Goal: Task Accomplishment & Management: Use online tool/utility

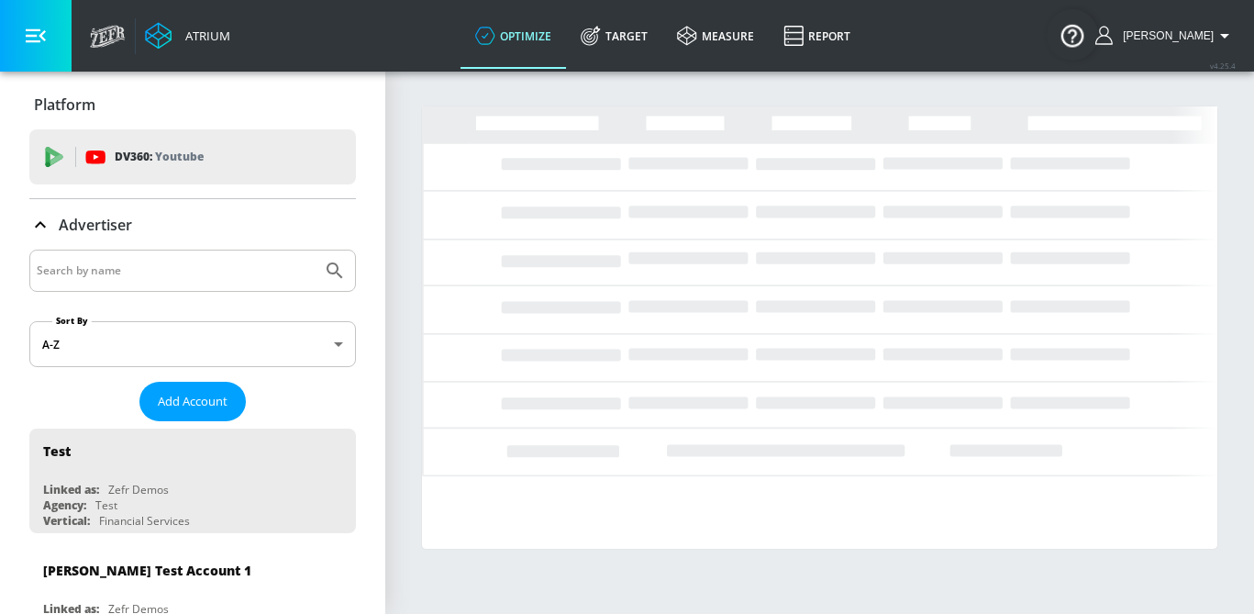
click at [158, 277] on input "Search by name" at bounding box center [176, 271] width 278 height 24
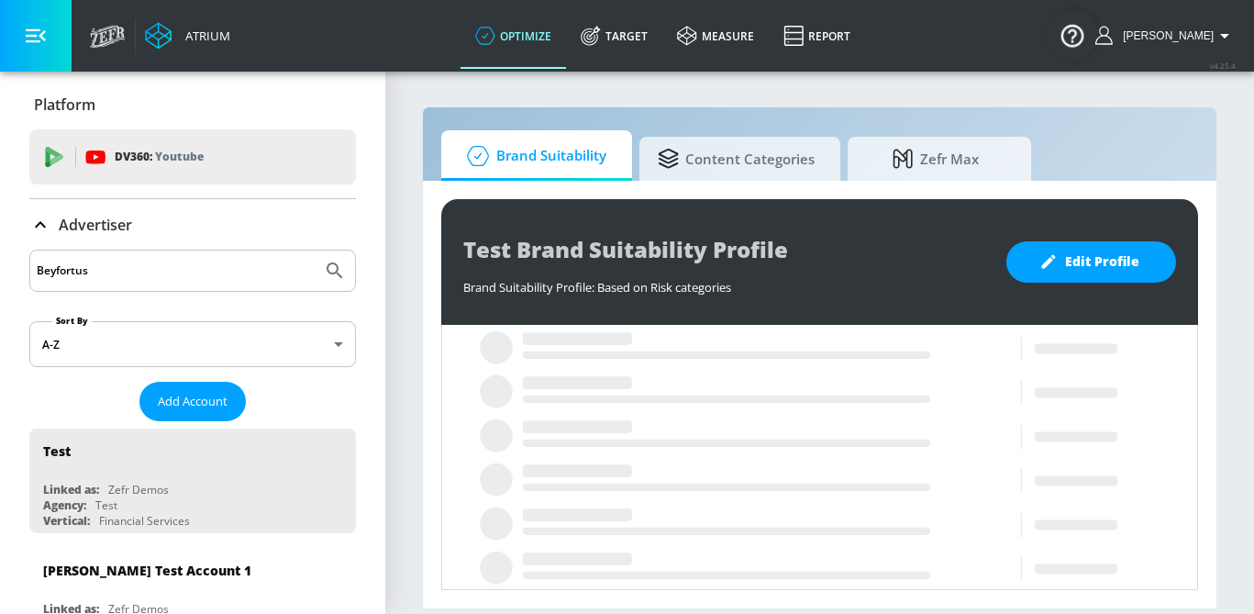
click at [315, 250] on button "Submit Search" at bounding box center [335, 270] width 40 height 40
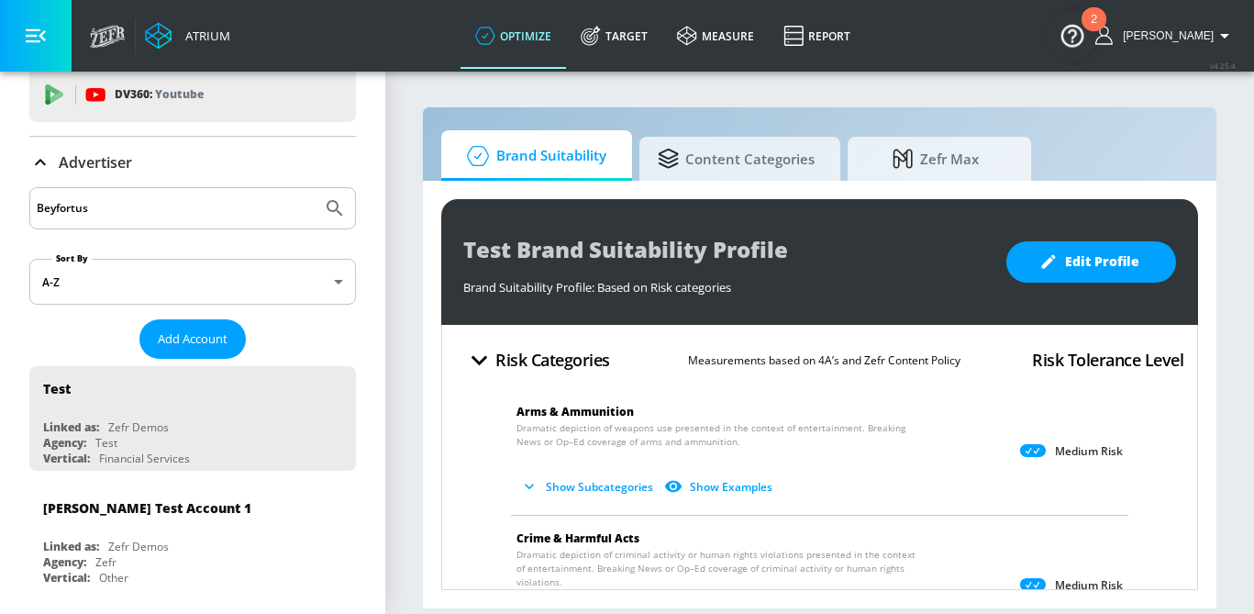
scroll to position [40, 0]
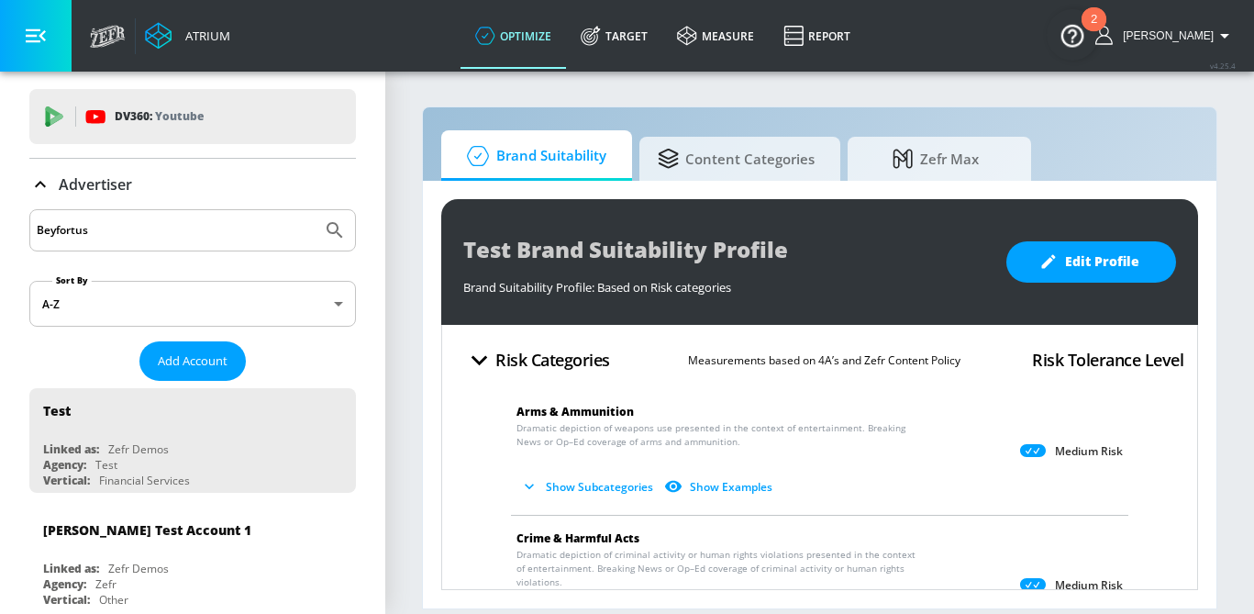
click at [128, 244] on div "Beyfortus" at bounding box center [192, 230] width 327 height 42
click at [128, 228] on input "Beyfortus" at bounding box center [176, 230] width 278 height 24
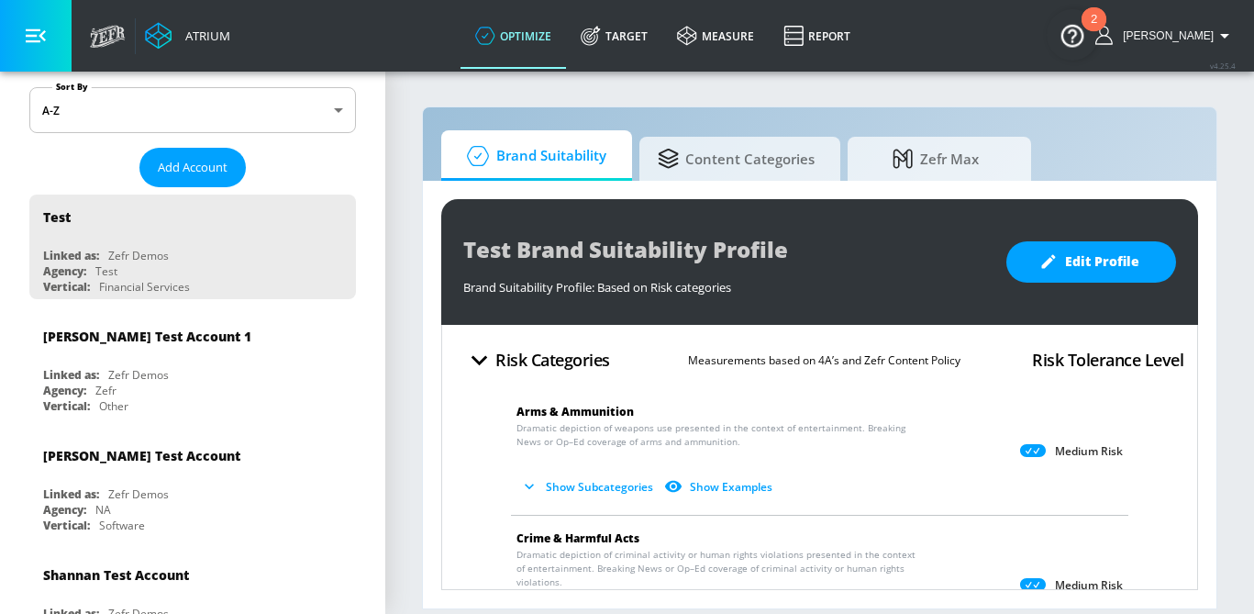
scroll to position [179, 0]
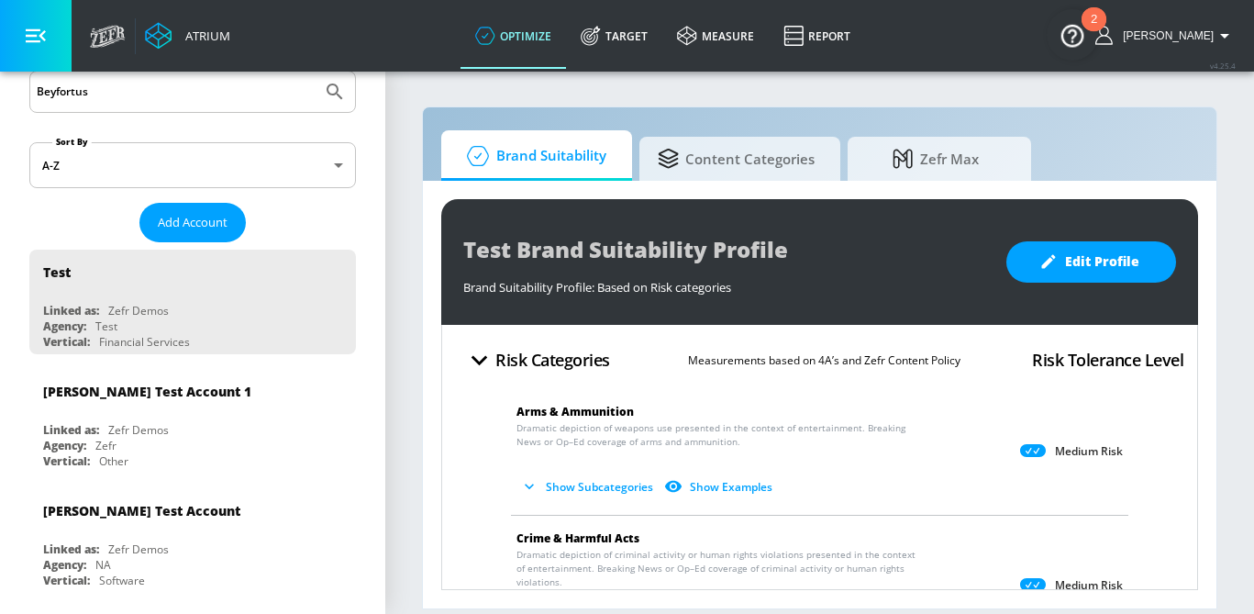
click at [315, 72] on button "Submit Search" at bounding box center [335, 92] width 40 height 40
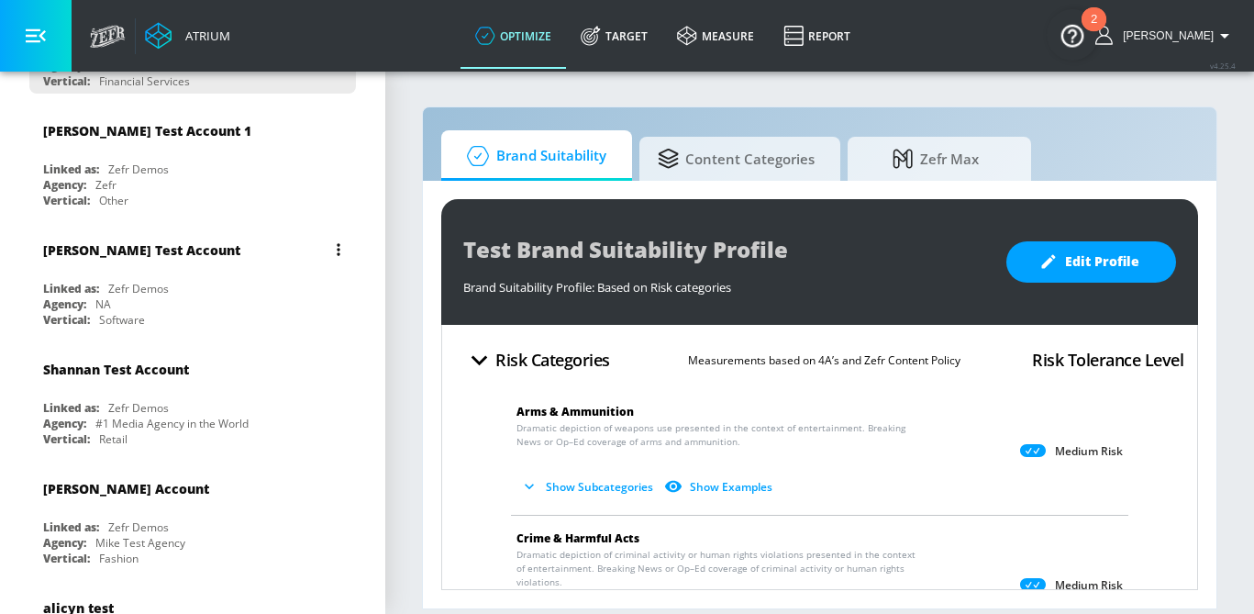
scroll to position [0, 0]
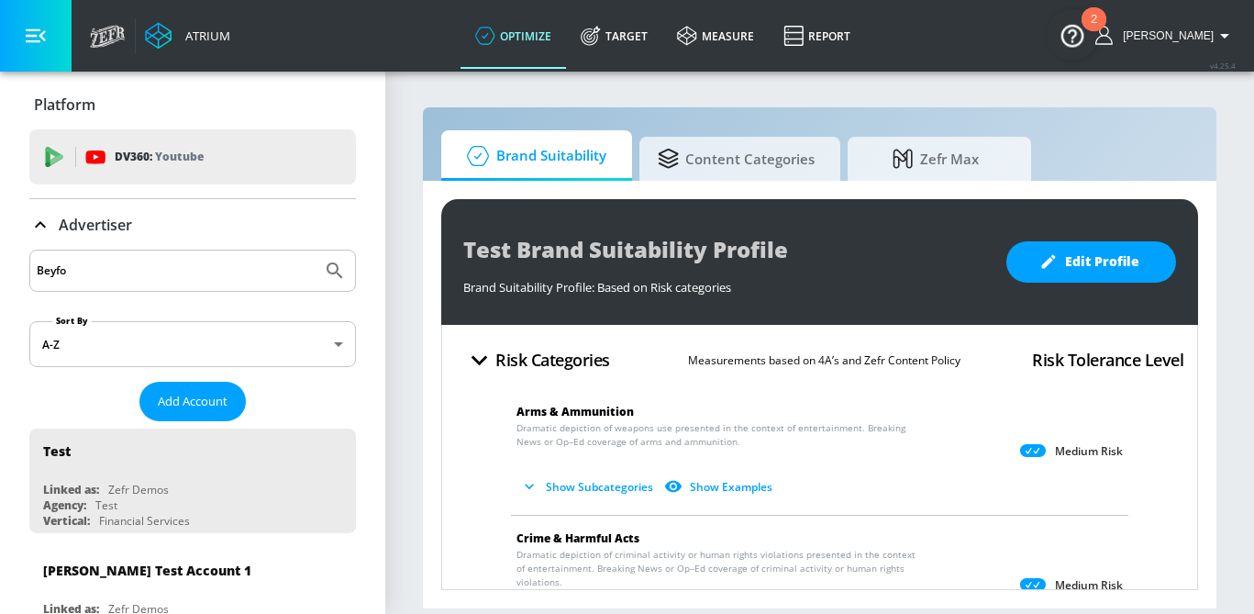
drag, startPoint x: 113, startPoint y: 274, endPoint x: -35, endPoint y: 272, distance: 147.7
click at [0, 272] on html "Atrium optimize Target measure Report optimize Target measure Report v 4.25.4 S…" at bounding box center [627, 307] width 1254 height 614
type input "sanofi"
click at [315, 250] on button "Submit Search" at bounding box center [335, 270] width 40 height 40
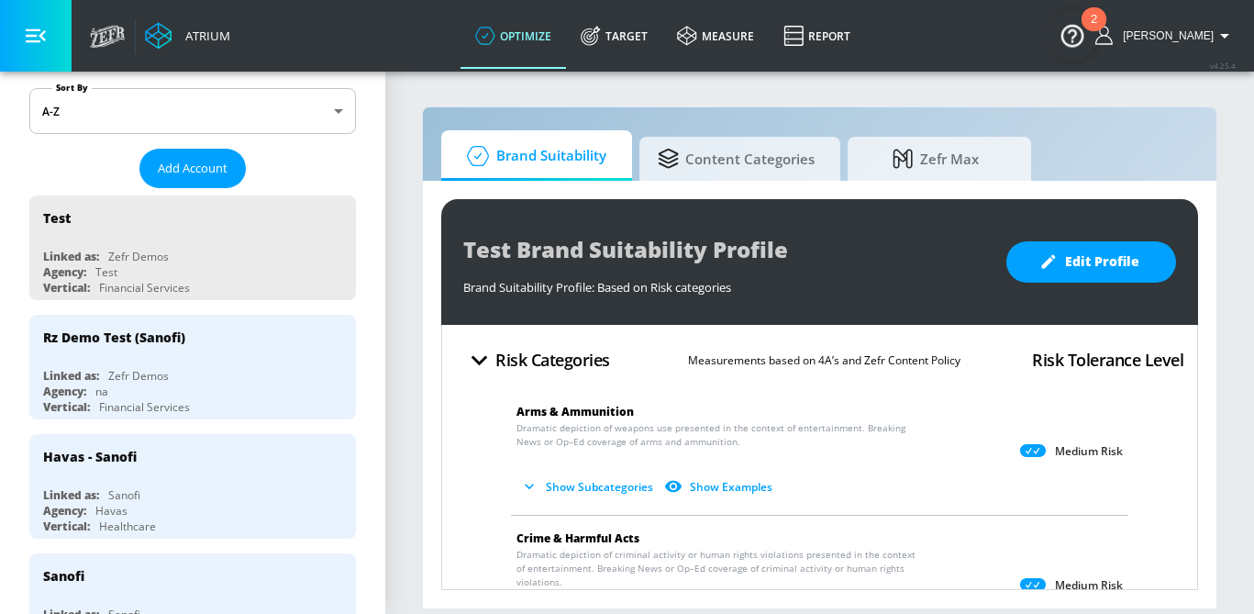
scroll to position [242, 0]
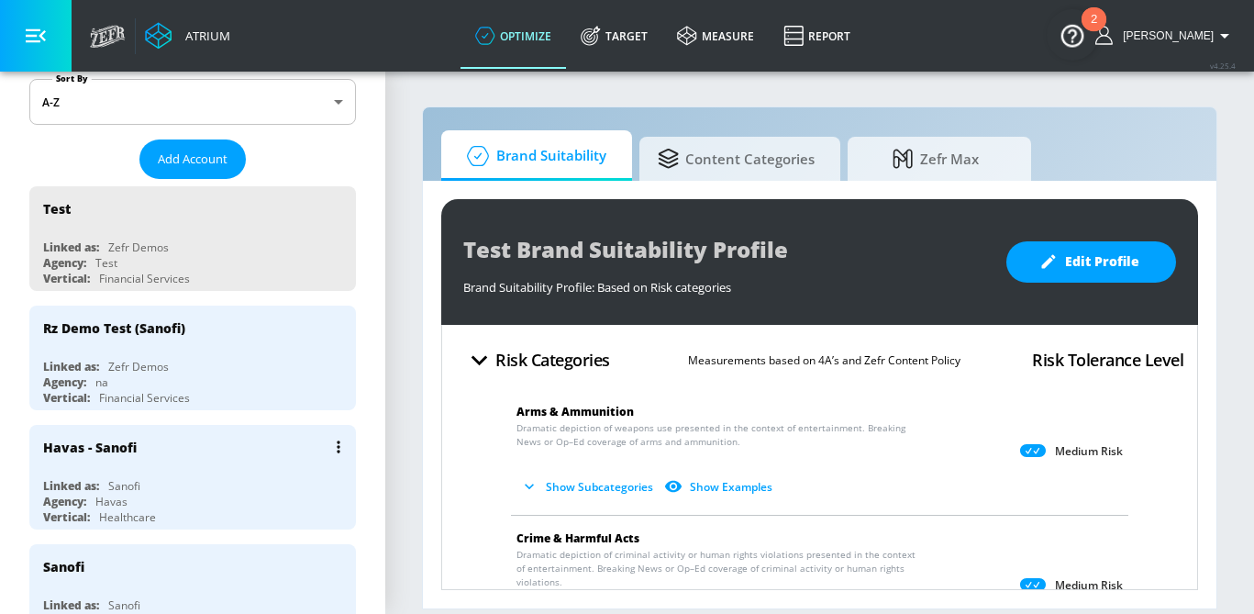
click at [192, 494] on div "Agency: Havas" at bounding box center [197, 502] width 308 height 16
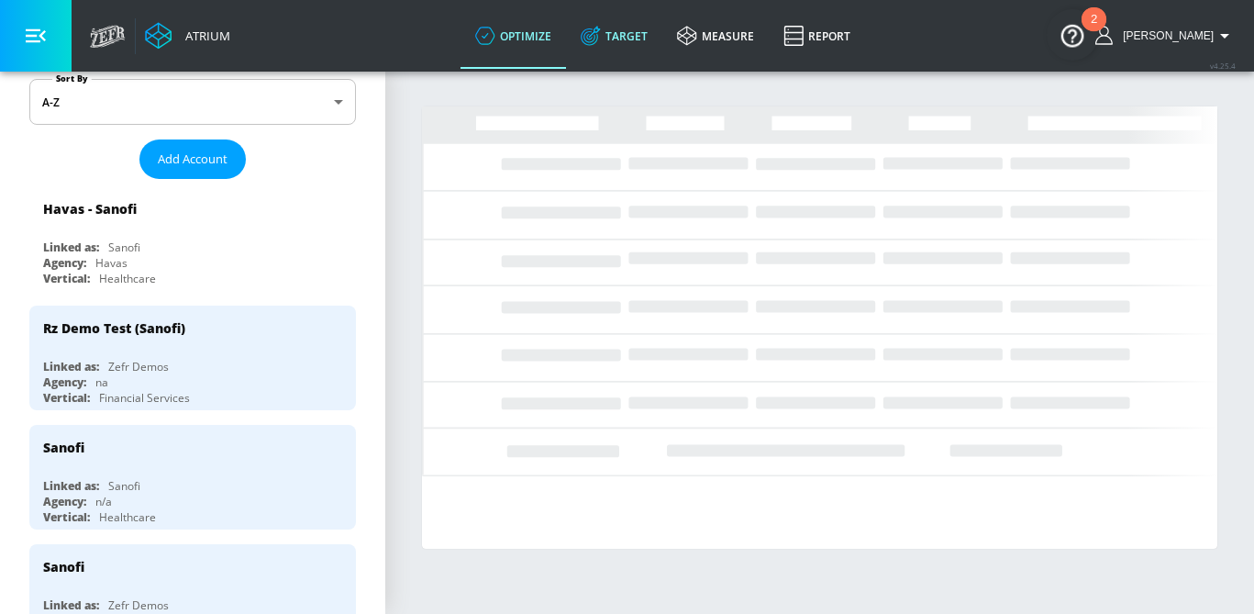
click at [651, 42] on link "Target" at bounding box center [614, 36] width 96 height 66
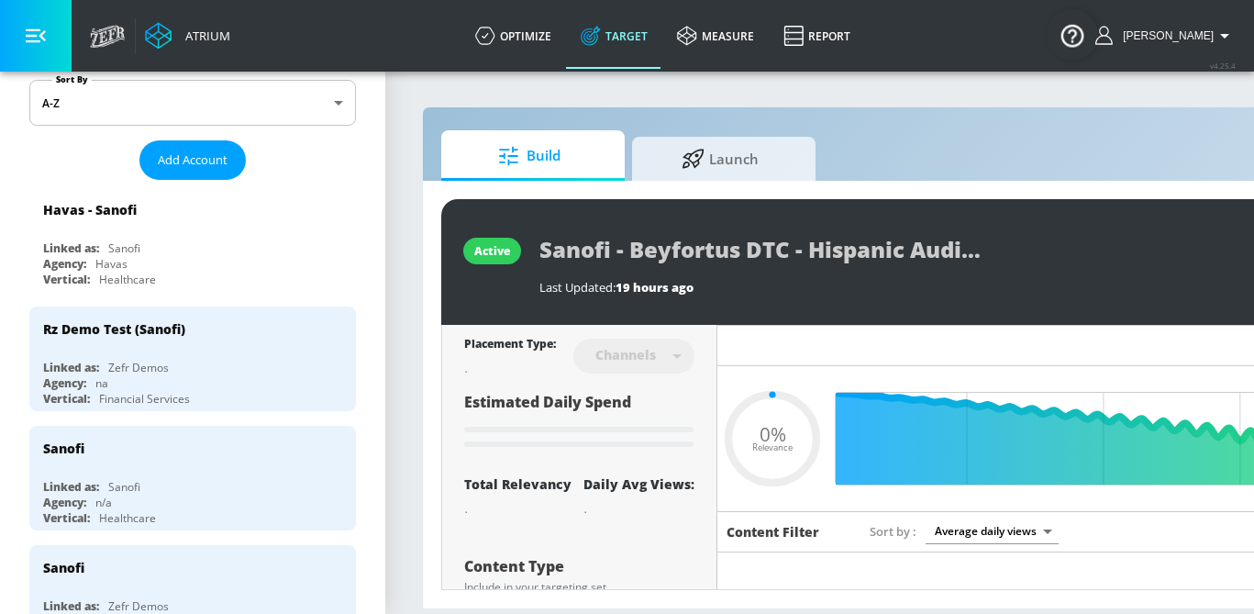
type input "0.05"
click at [722, 184] on div "active Sanofi - Beyfortus DTC - Hispanic Audience| New & Expecting Moms ENG - C…" at bounding box center [965, 395] width 1084 height 428
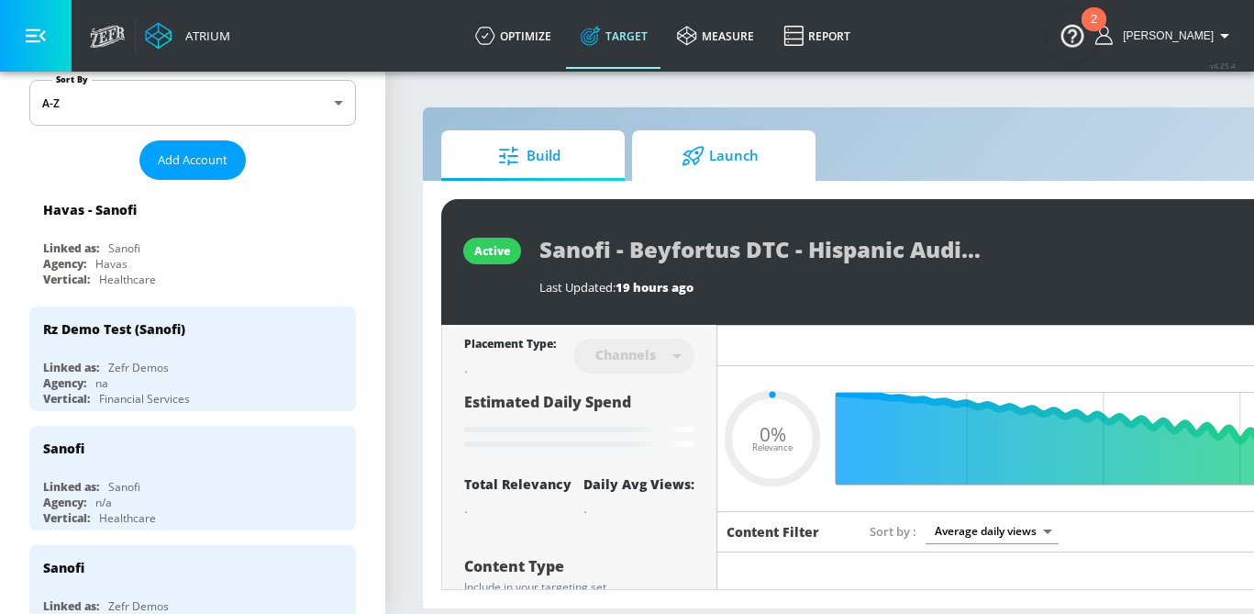
click at [720, 160] on span "Launch" at bounding box center [719, 156] width 139 height 44
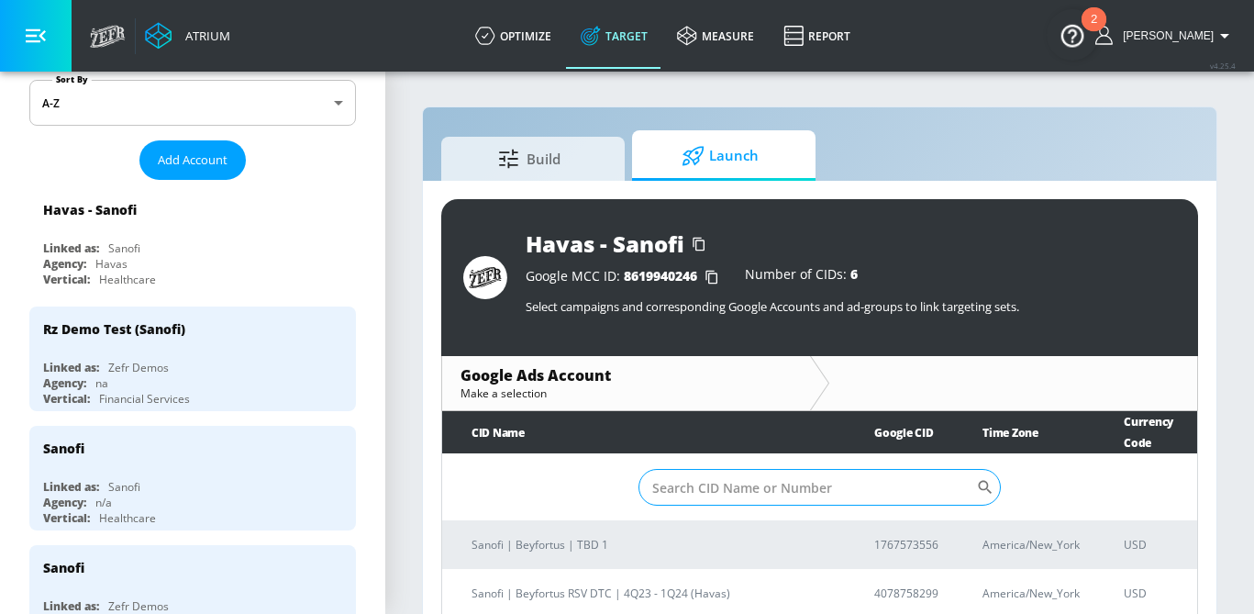
click at [677, 469] on input "Sort By" at bounding box center [808, 487] width 339 height 37
paste input "880-874-0319"
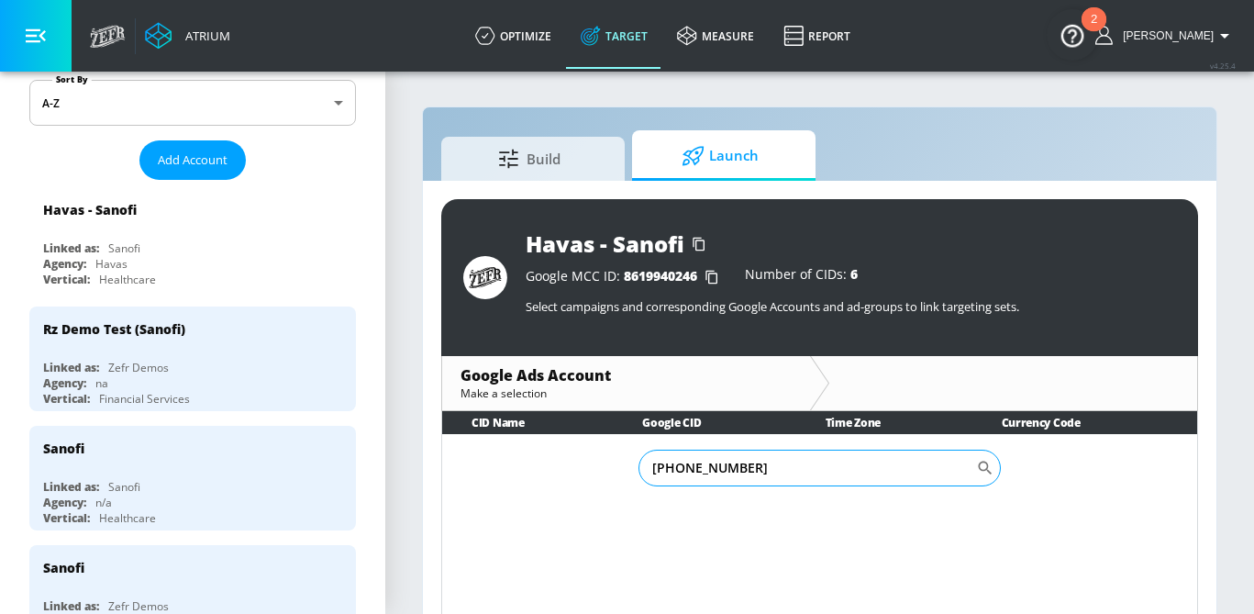
click at [703, 472] on input "880-874-0319" at bounding box center [808, 468] width 339 height 37
click at [675, 477] on input "880-8740319" at bounding box center [808, 468] width 339 height 37
click at [681, 468] on input "880-8740319" at bounding box center [808, 468] width 339 height 37
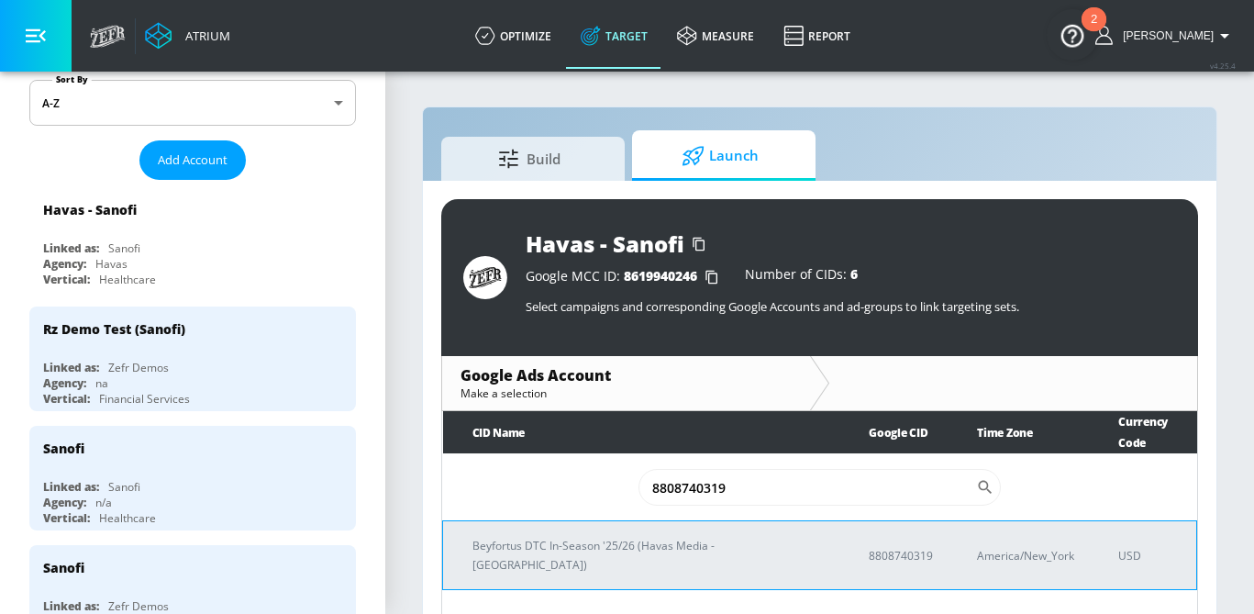
type input "8808740319"
click at [614, 536] on p "Beyfortus DTC In-Season '25/26 (Havas Media - NY)" at bounding box center [648, 555] width 352 height 39
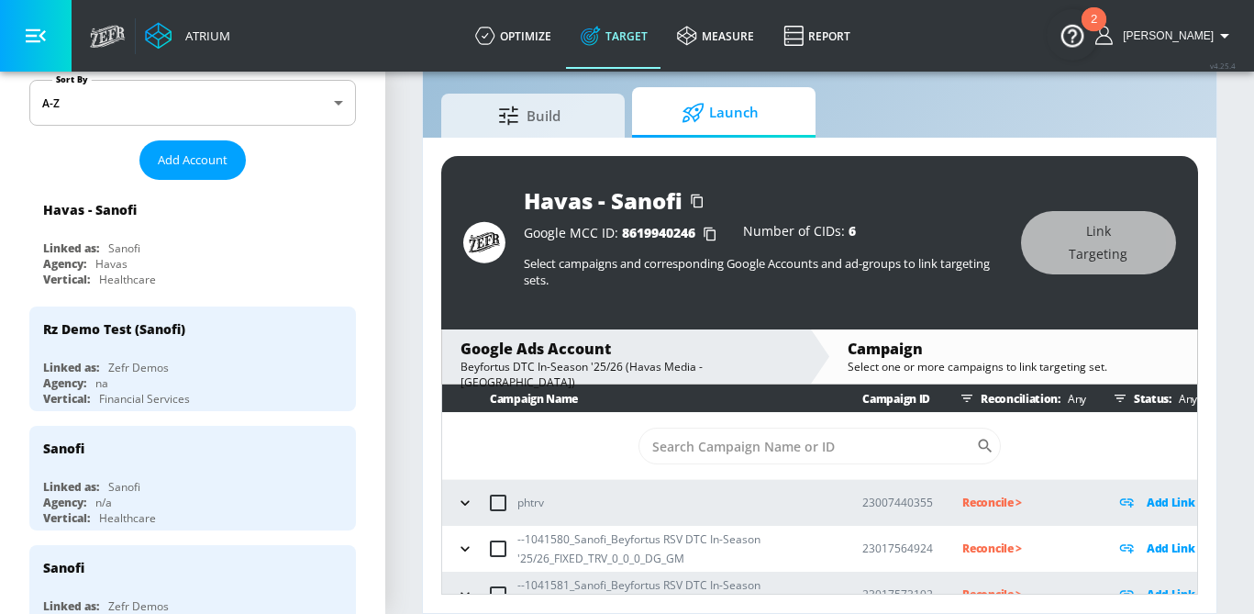
scroll to position [1, 0]
click at [472, 553] on icon "button" at bounding box center [465, 548] width 18 height 18
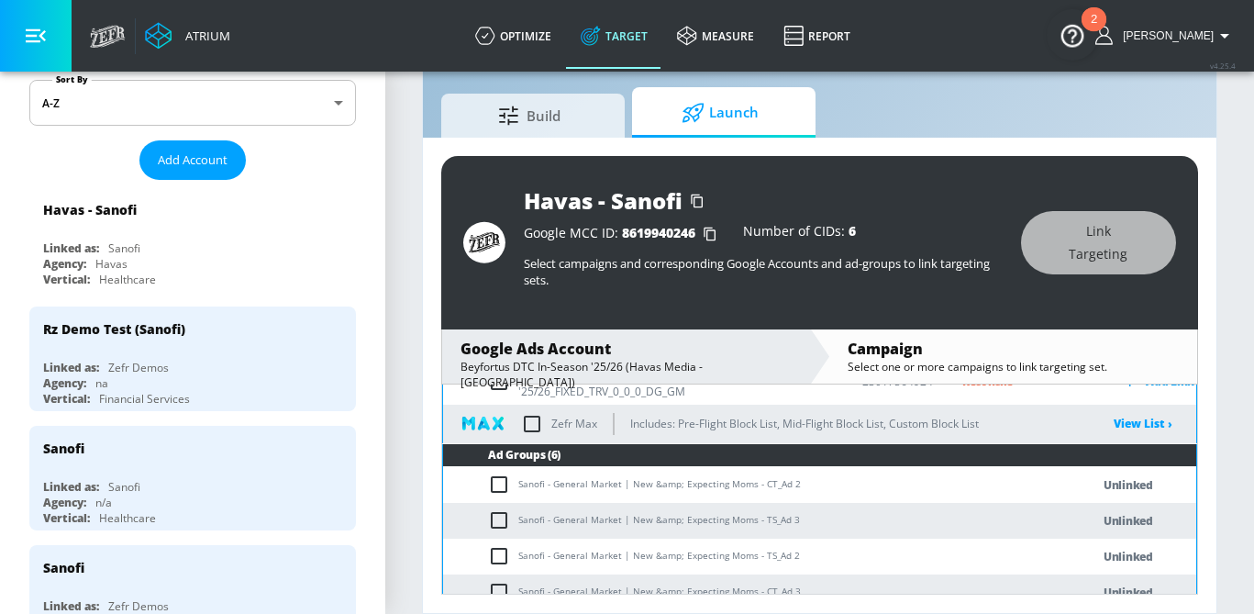
scroll to position [171, 0]
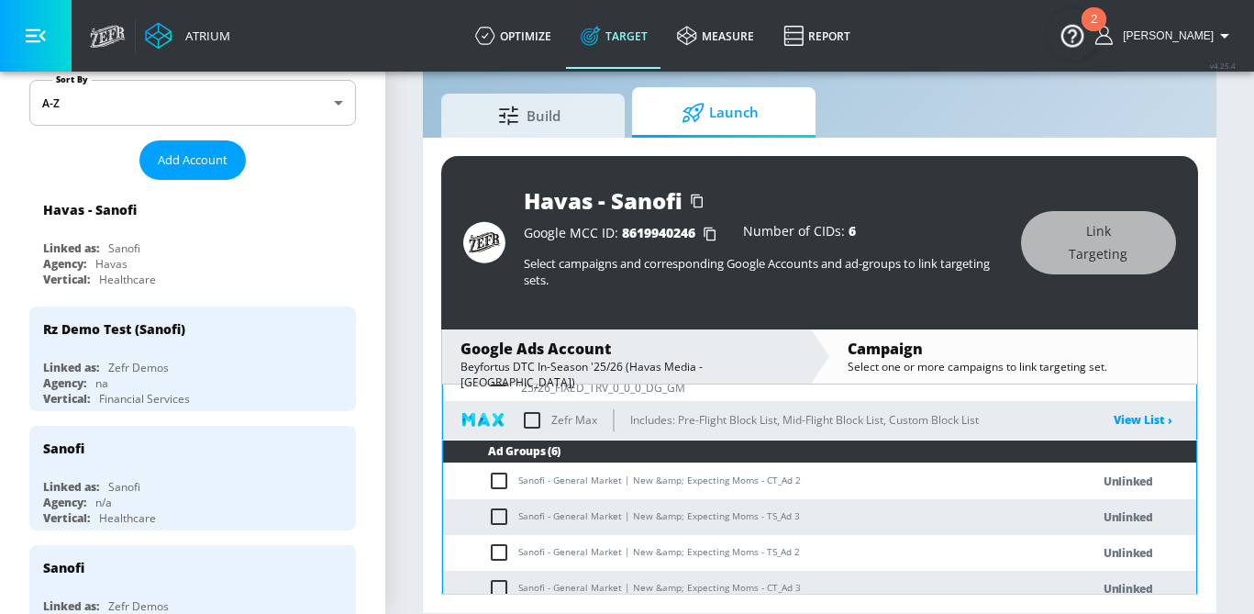
click at [505, 484] on input "checkbox" at bounding box center [503, 481] width 30 height 22
checkbox input "true"
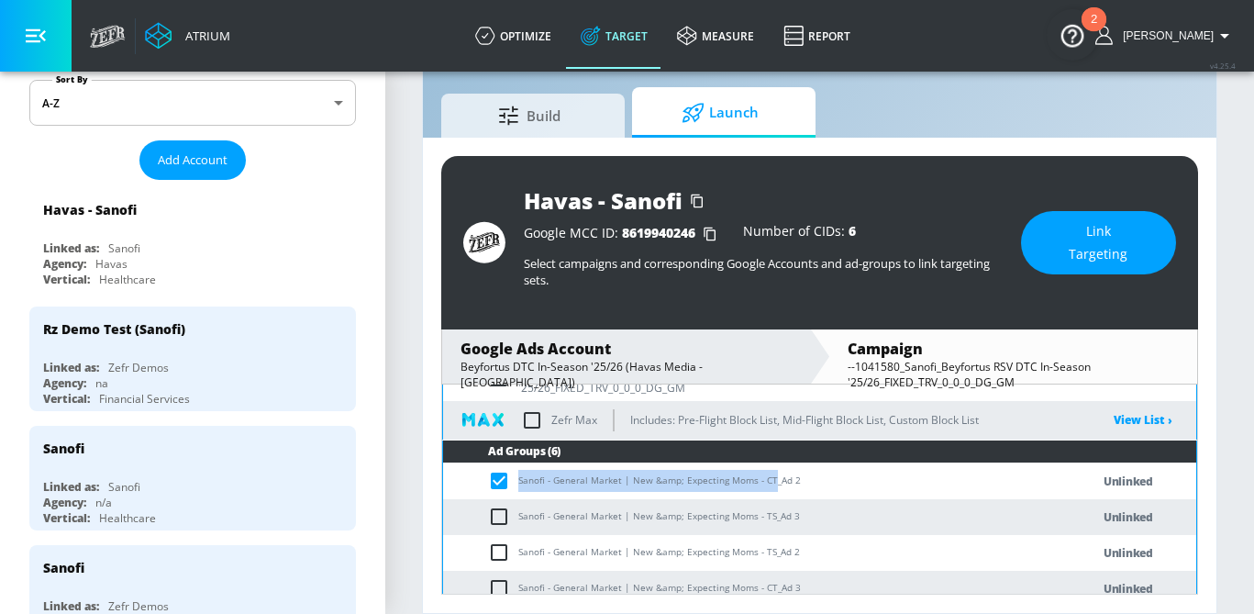
drag, startPoint x: 769, startPoint y: 480, endPoint x: 517, endPoint y: 484, distance: 252.3
click at [517, 484] on td "Sanofi - General Market | New &amp; Expecting Moms - CT_Ad 2" at bounding box center [748, 481] width 610 height 36
copy td "Sanofi - General Market | New &amp; Expecting Moms - CT"
click at [1063, 229] on span "Link Targeting" at bounding box center [1099, 242] width 82 height 45
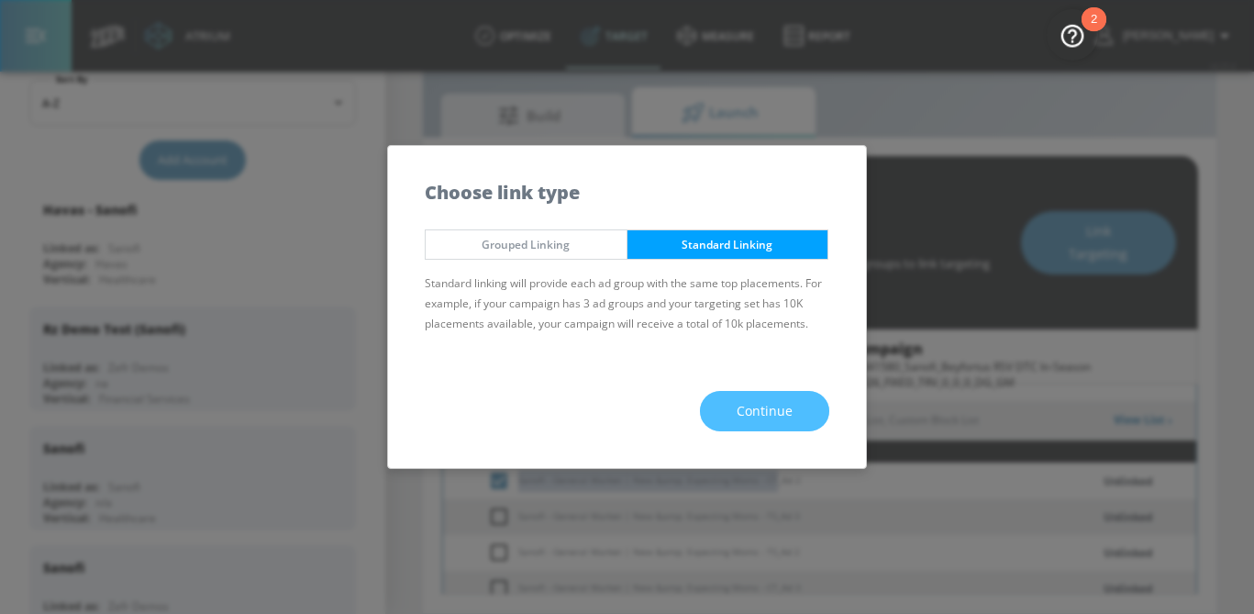
click at [785, 418] on span "Continue" at bounding box center [765, 411] width 56 height 23
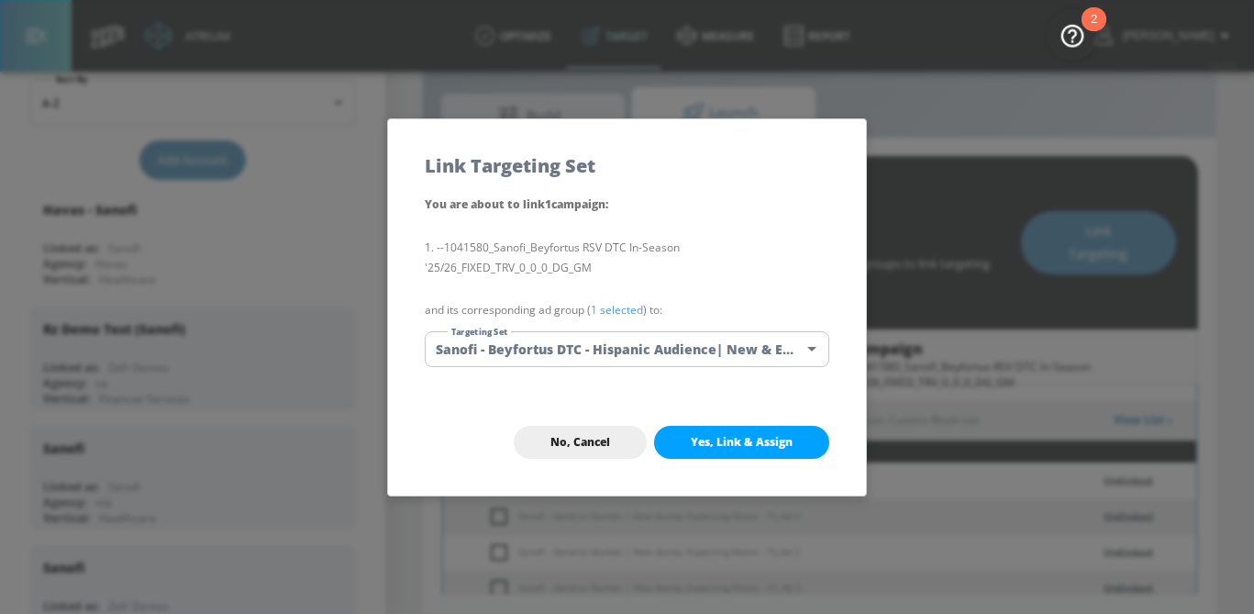
click at [743, 357] on body "Atrium optimize Target measure Report optimize Target measure Report v 4.25.4 S…" at bounding box center [627, 285] width 1254 height 657
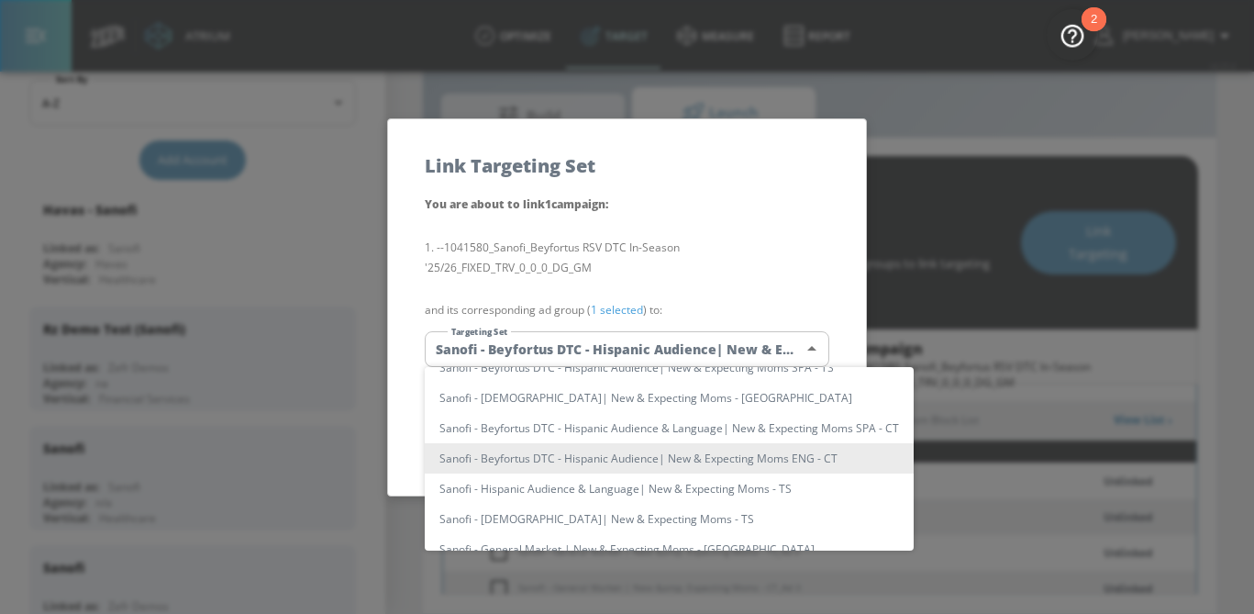
scroll to position [0, 0]
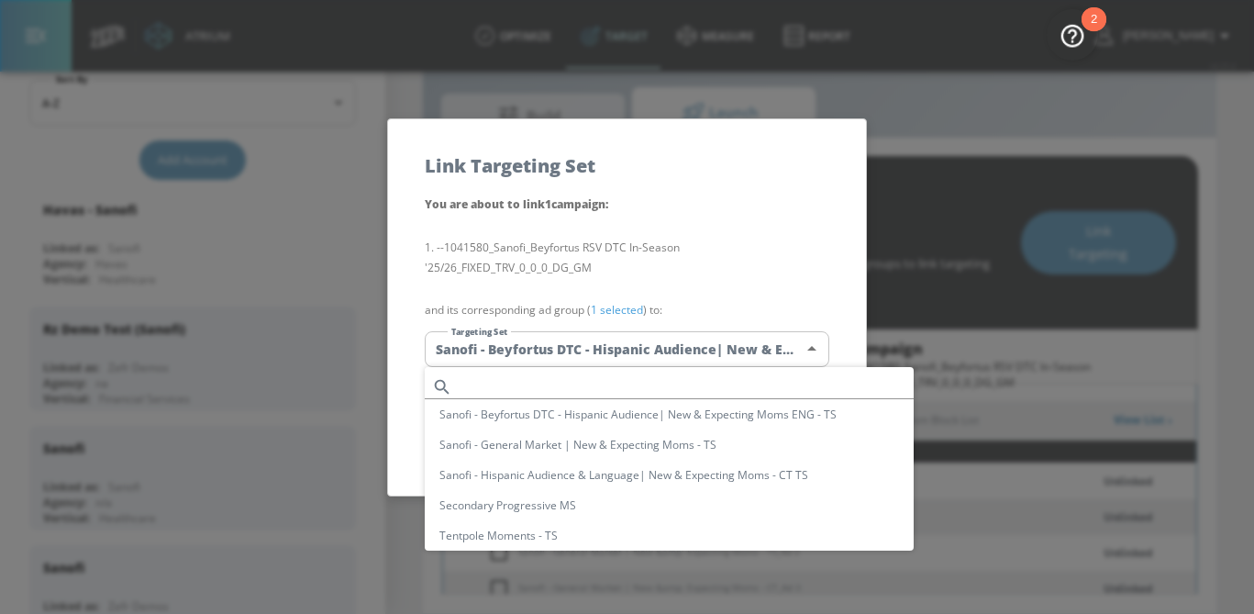
click at [594, 383] on input "text" at bounding box center [687, 386] width 454 height 25
paste input "Sanofi - General Market | New &amp; Expecting Moms - CT"
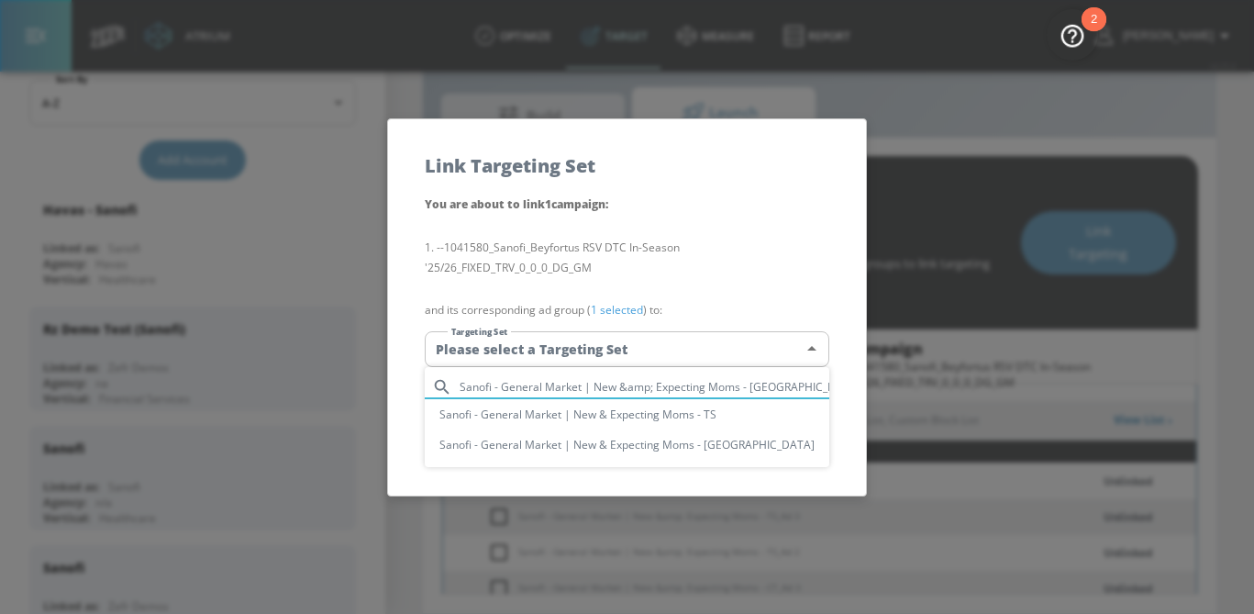
type input "Sanofi - General Market | New &amp; Expecting Moms - CT"
click at [594, 449] on li "Sanofi - General Market | New & Expecting Moms - CT" at bounding box center [627, 444] width 405 height 30
type input "db4ef0f3-21c3-40be-9cc9-cc075b92f6cf"
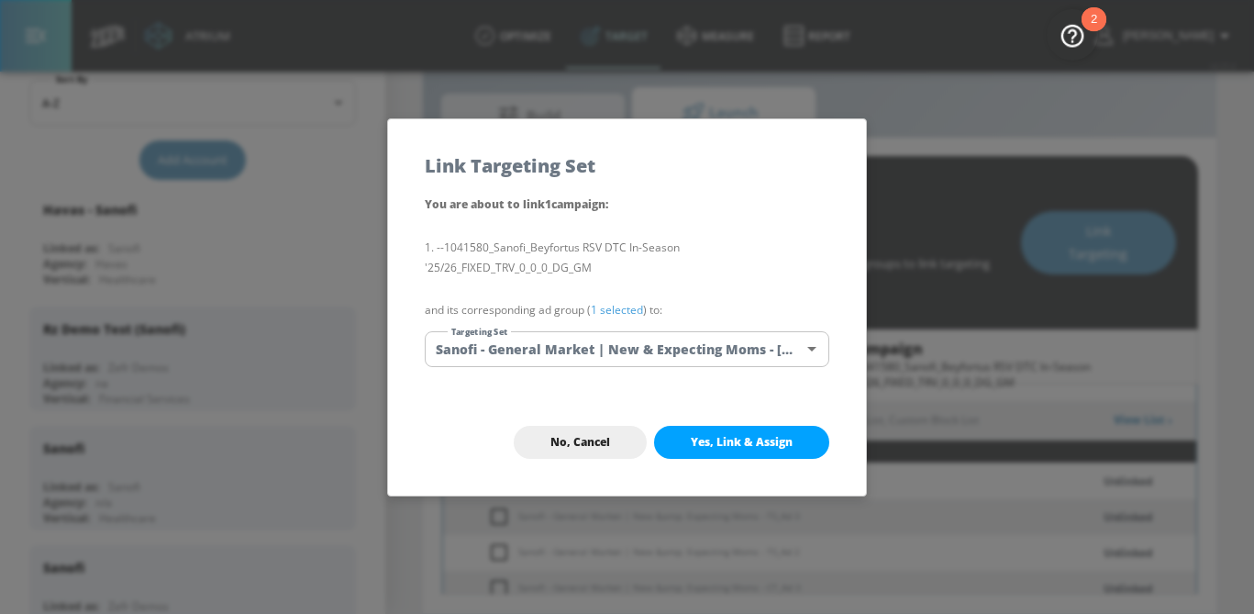
click at [621, 317] on p "and its corresponding ad group ( 1 selected ) to:" at bounding box center [627, 310] width 405 height 20
click at [620, 306] on link "1 selected" at bounding box center [617, 310] width 52 height 16
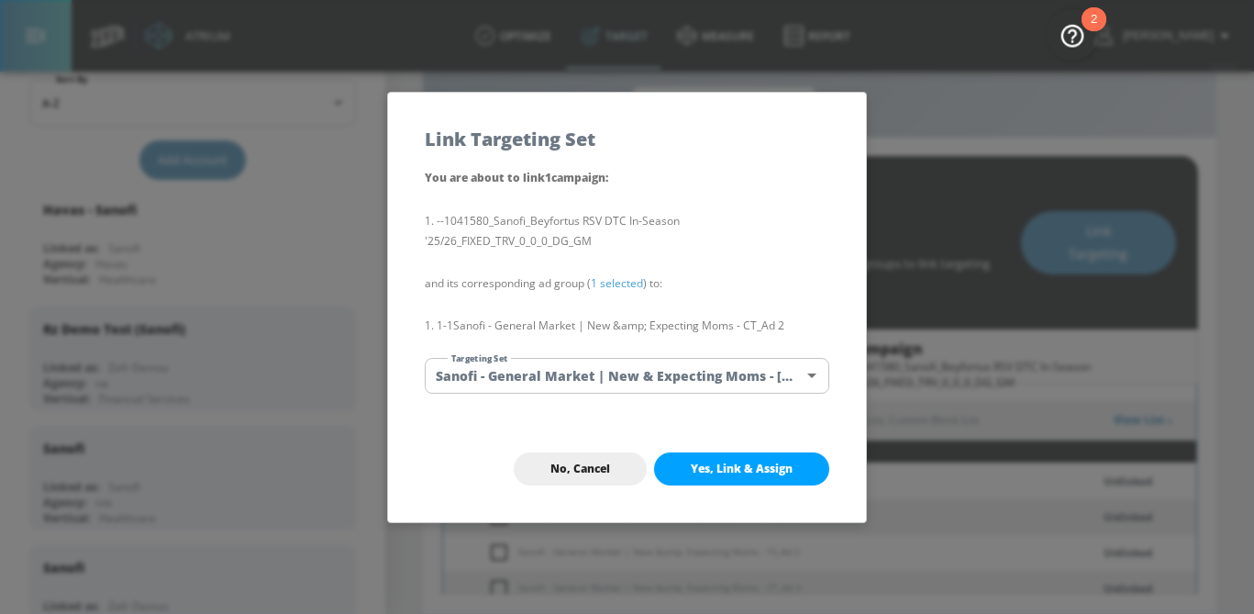
click at [706, 463] on span "Yes, Link & Assign" at bounding box center [742, 468] width 102 height 15
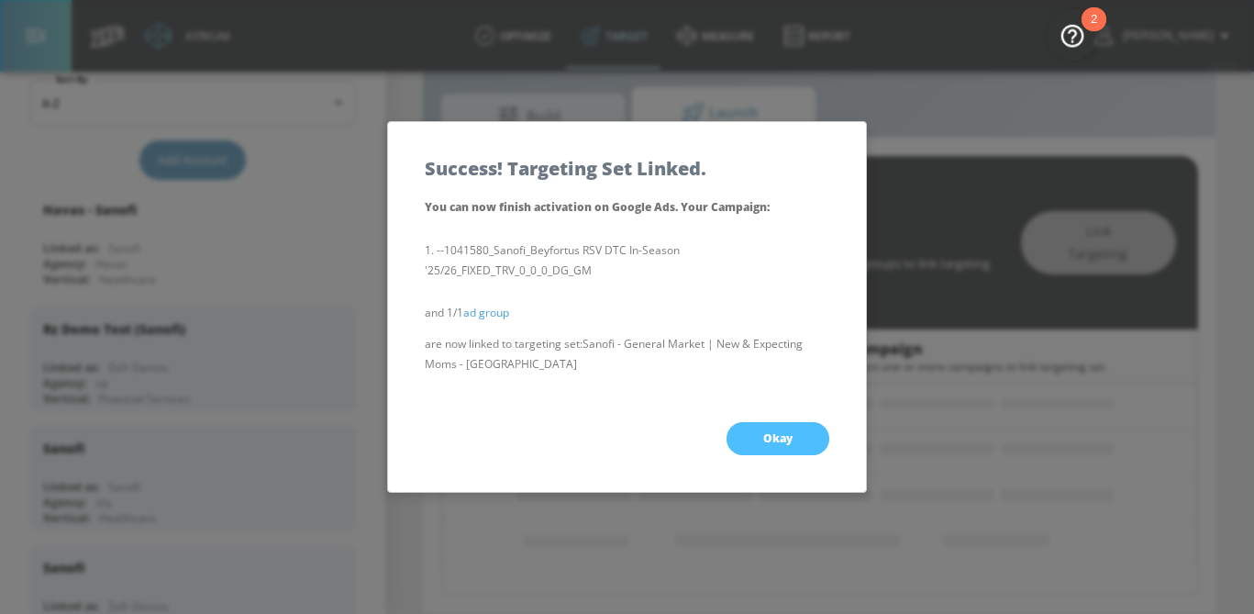
click at [763, 434] on span "Okay" at bounding box center [777, 438] width 29 height 15
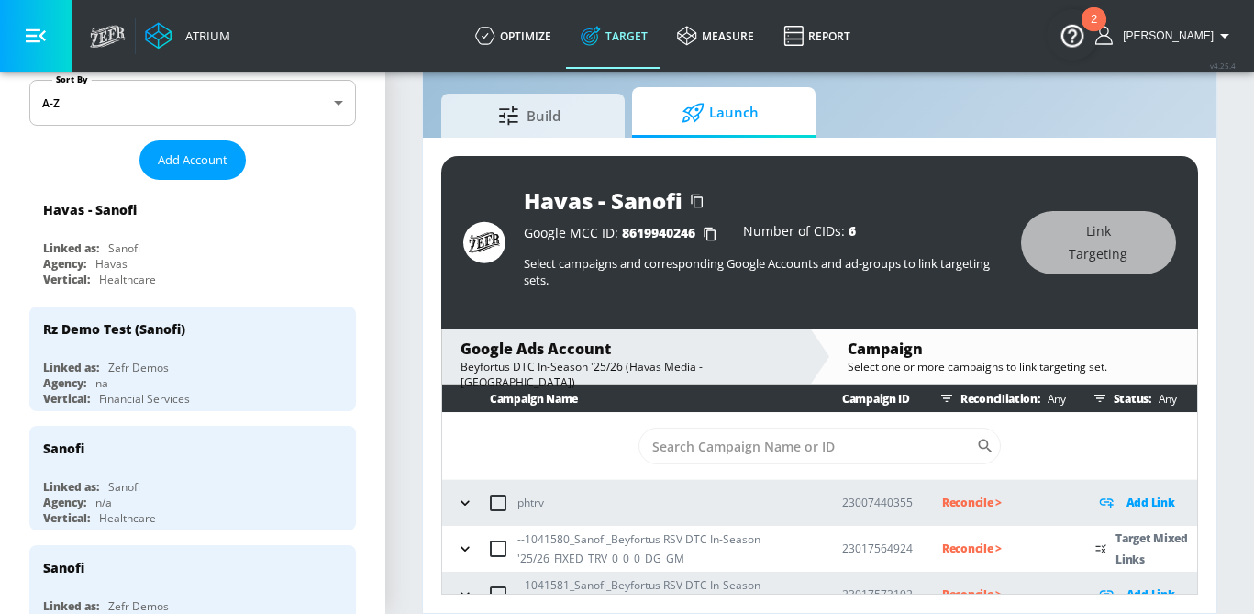
scroll to position [85, 0]
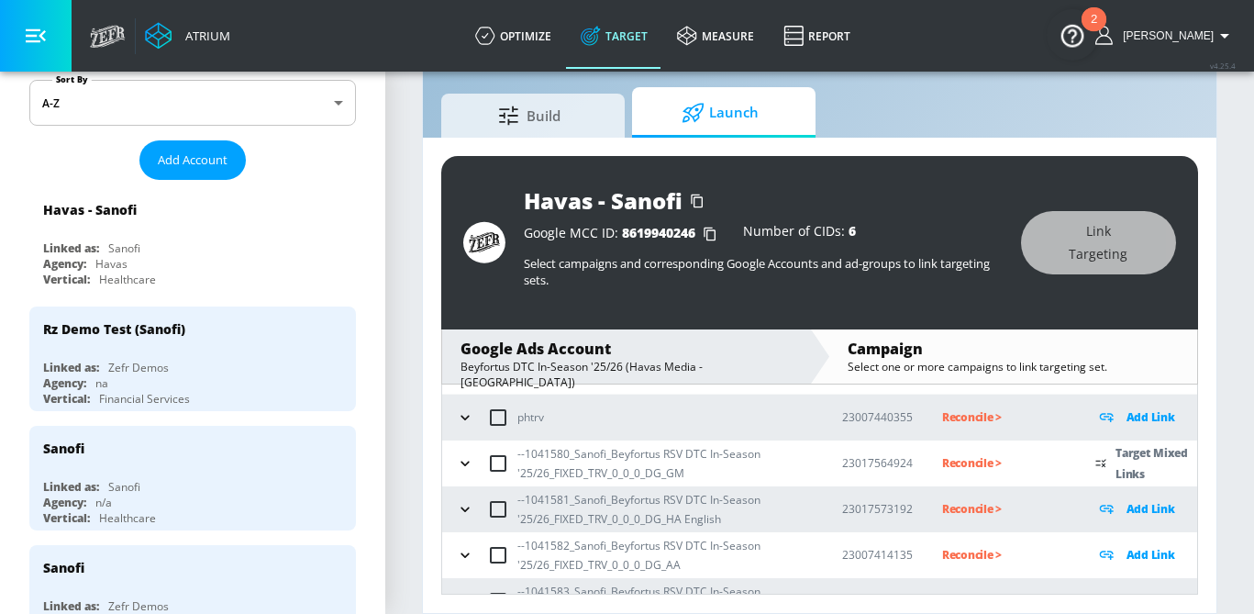
click at [469, 460] on icon "button" at bounding box center [465, 463] width 18 height 18
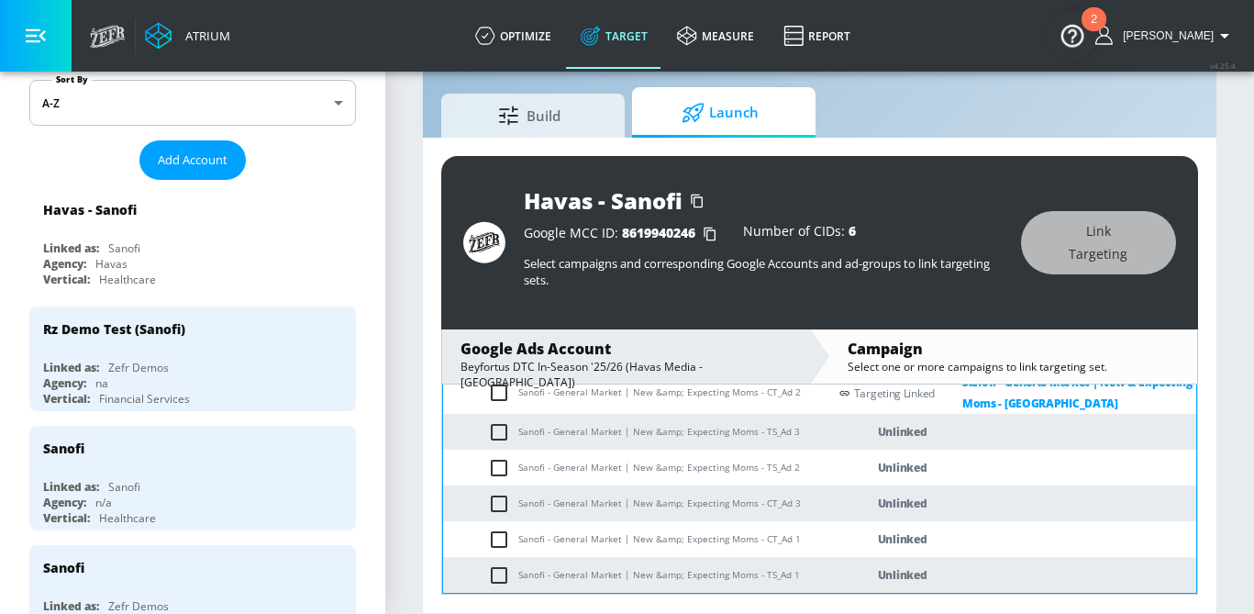
scroll to position [264, 0]
click at [491, 505] on input "checkbox" at bounding box center [503, 502] width 30 height 22
checkbox input "true"
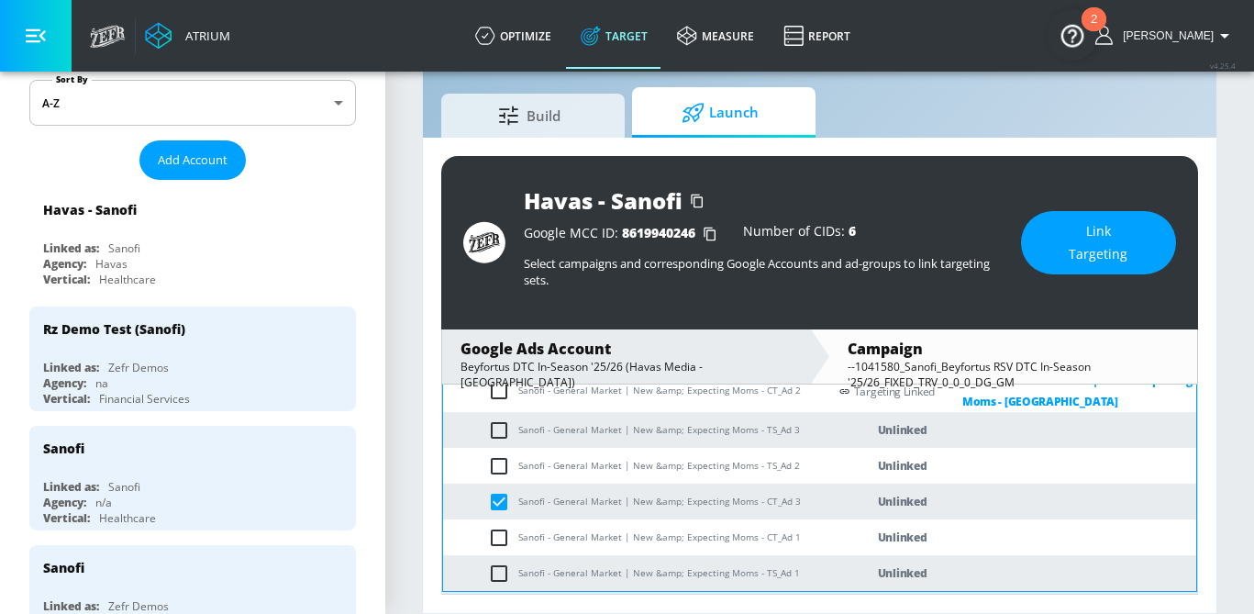
click at [1095, 272] on button "Link Targeting" at bounding box center [1098, 242] width 155 height 63
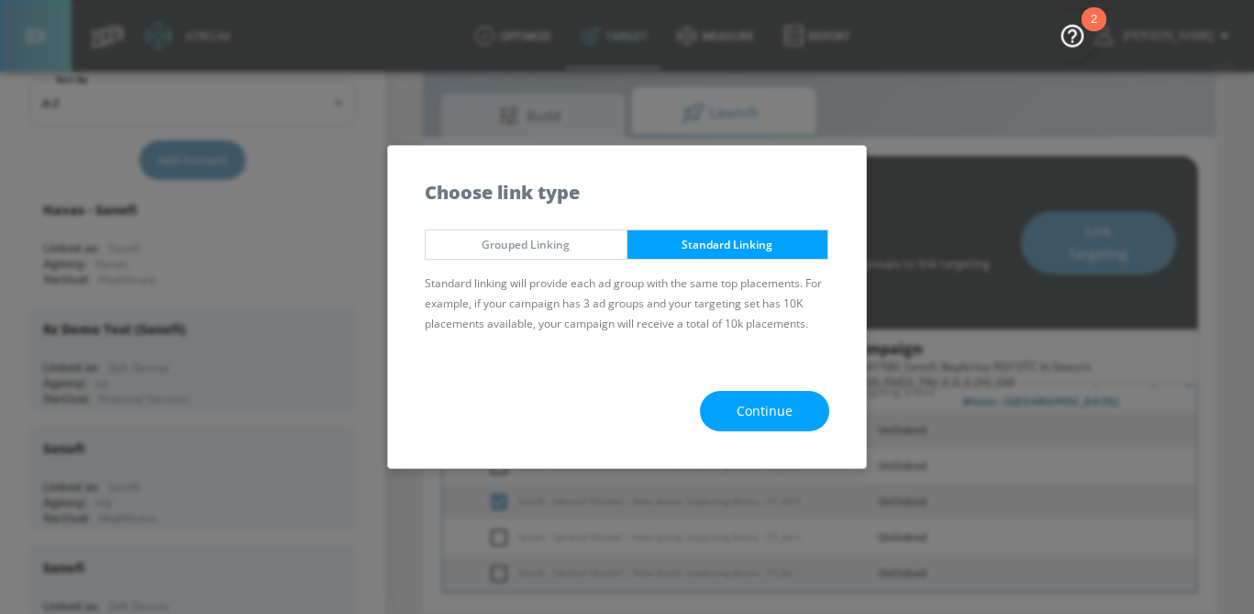
click at [781, 414] on span "Continue" at bounding box center [765, 411] width 56 height 23
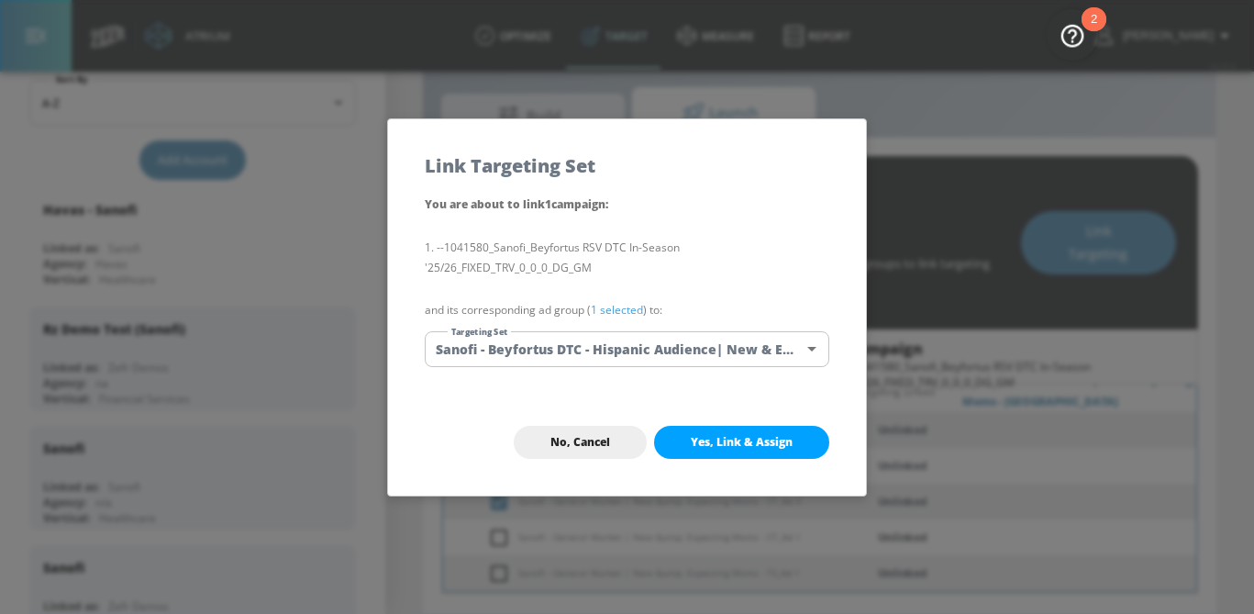
click at [696, 350] on body "Atrium optimize Target measure Report optimize Target measure Report v 4.25.4 S…" at bounding box center [627, 285] width 1254 height 657
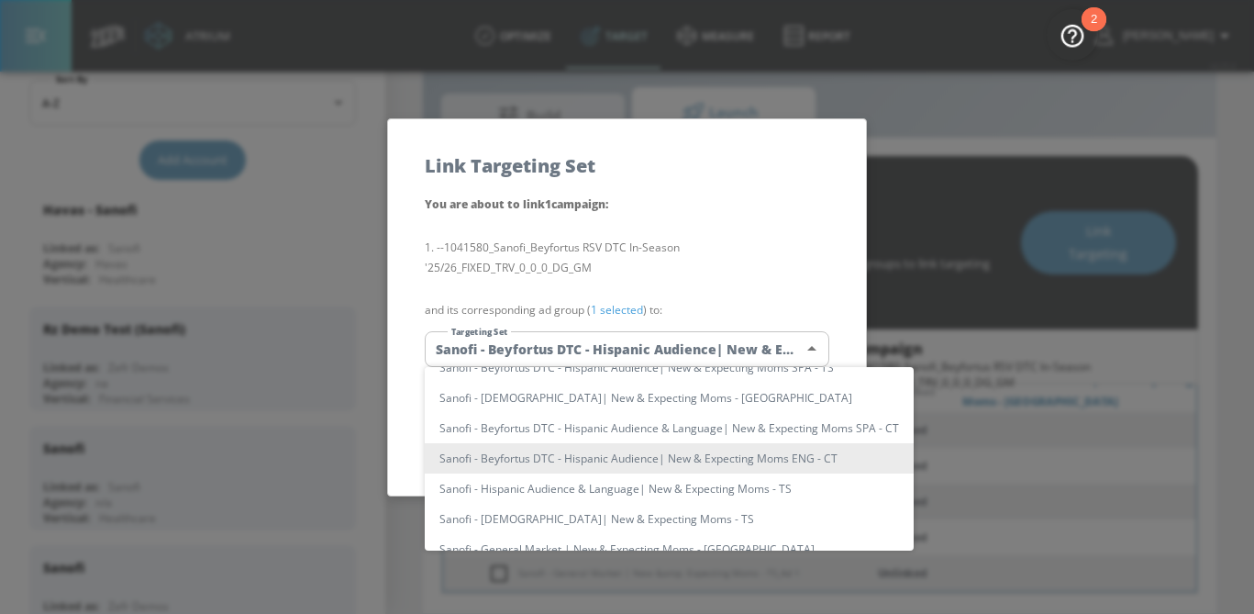
scroll to position [0, 0]
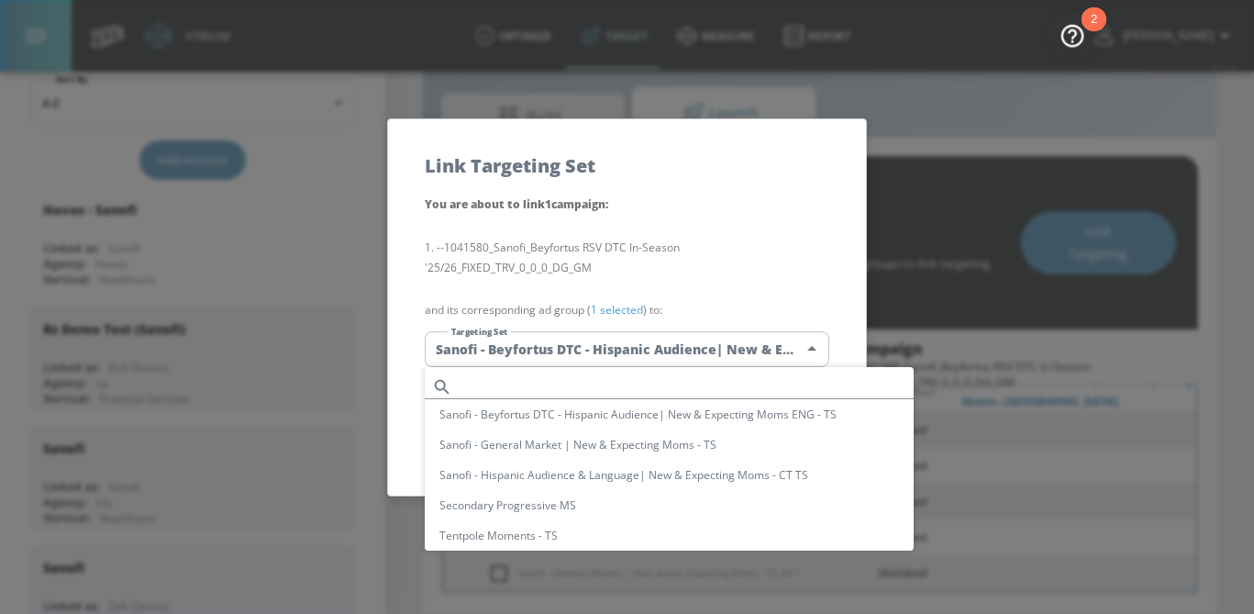
click at [599, 376] on input "text" at bounding box center [687, 386] width 454 height 25
paste input "Sanofi - General Market | New &amp; Expecting Moms - CT"
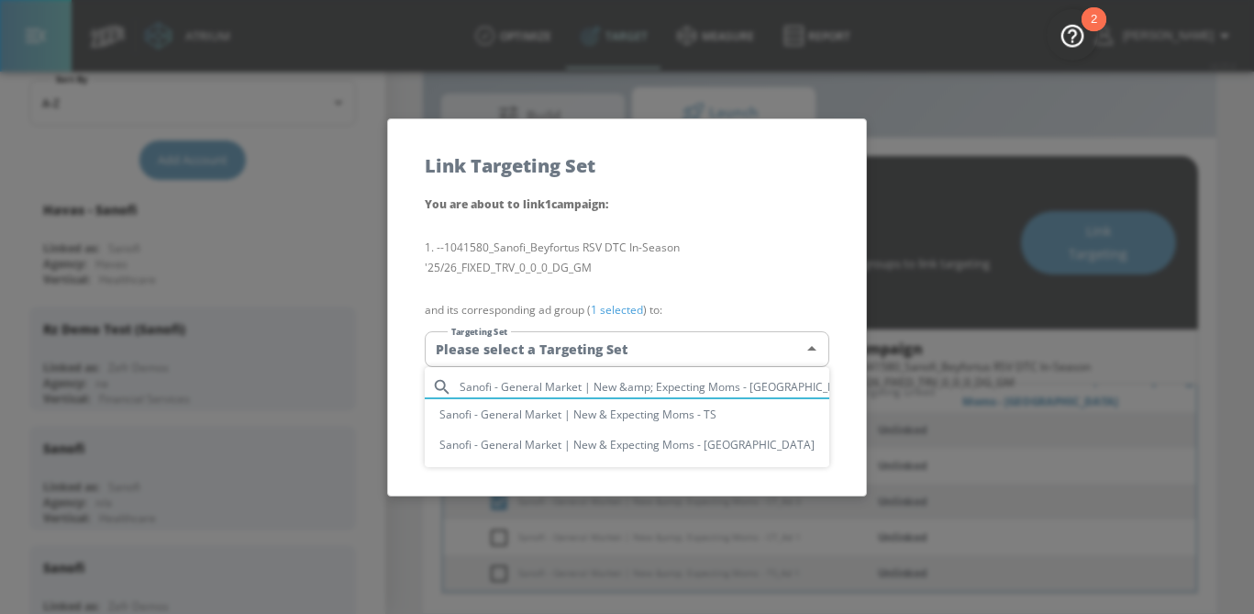
type input "Sanofi - General Market | New &amp; Expecting Moms - CT"
click at [614, 438] on li "Sanofi - General Market | New & Expecting Moms - CT" at bounding box center [627, 444] width 405 height 30
type input "db4ef0f3-21c3-40be-9cc9-cc075b92f6cf"
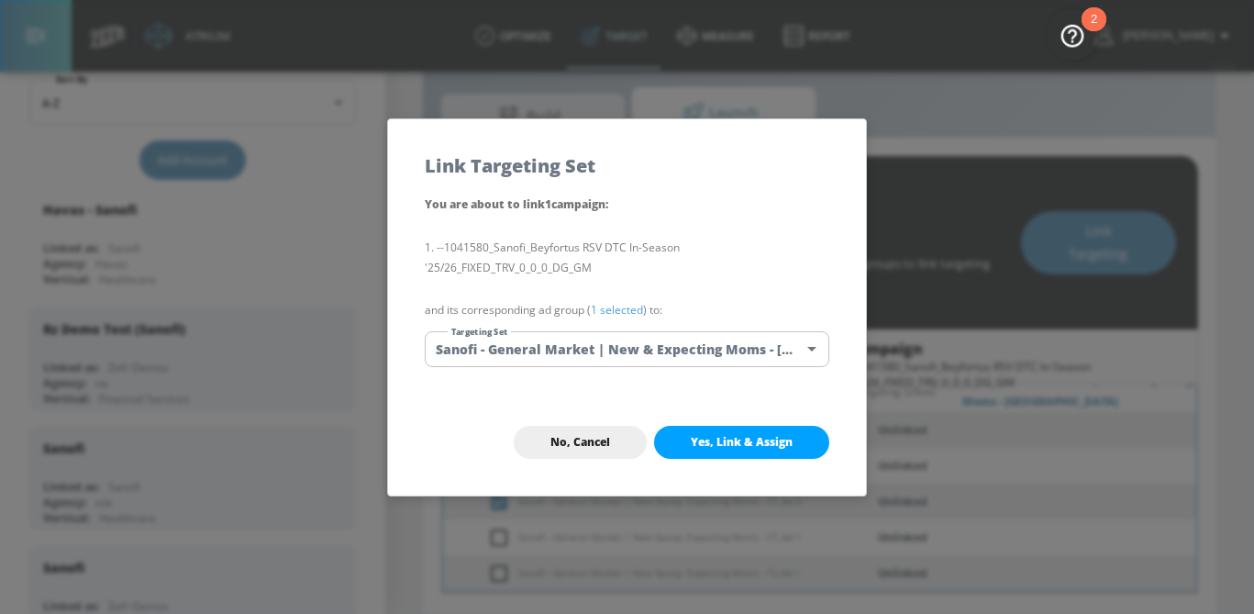
click at [619, 302] on link "1 selected" at bounding box center [617, 310] width 52 height 16
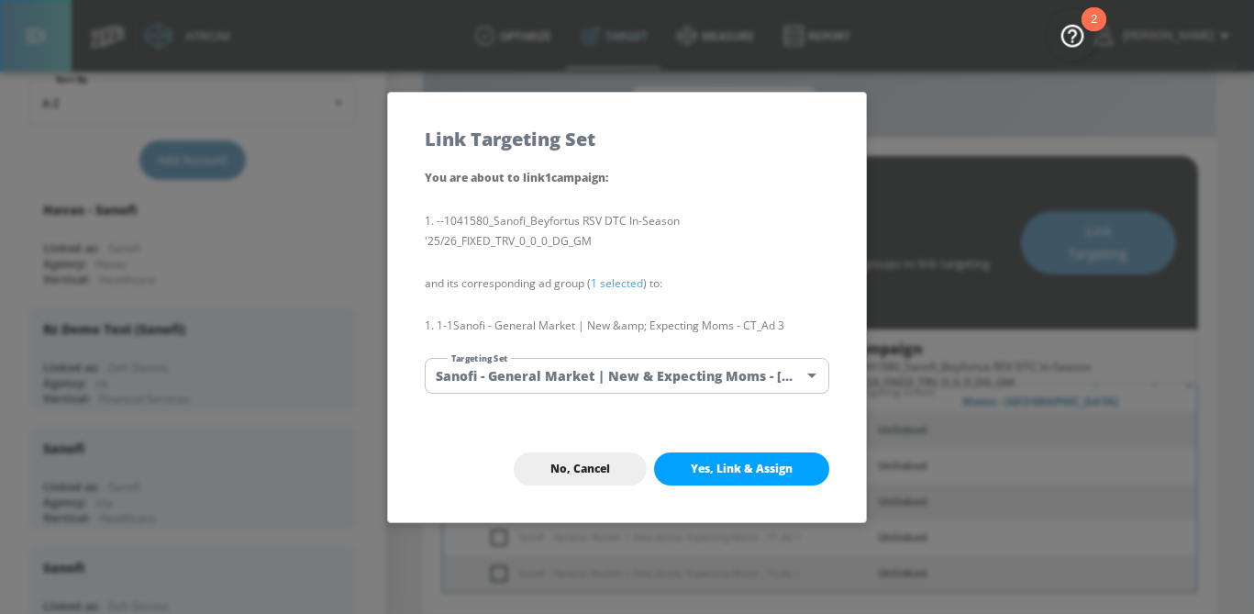
click at [747, 479] on button "Yes, Link & Assign" at bounding box center [741, 468] width 175 height 33
checkbox input "false"
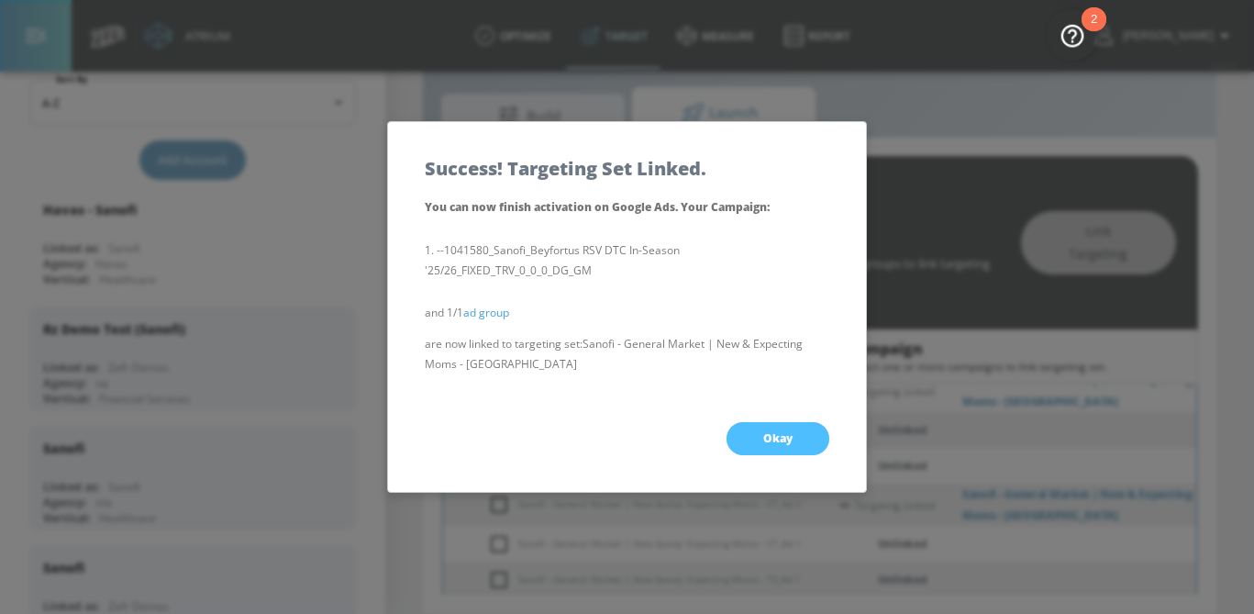
click at [788, 450] on button "Okay" at bounding box center [778, 438] width 103 height 33
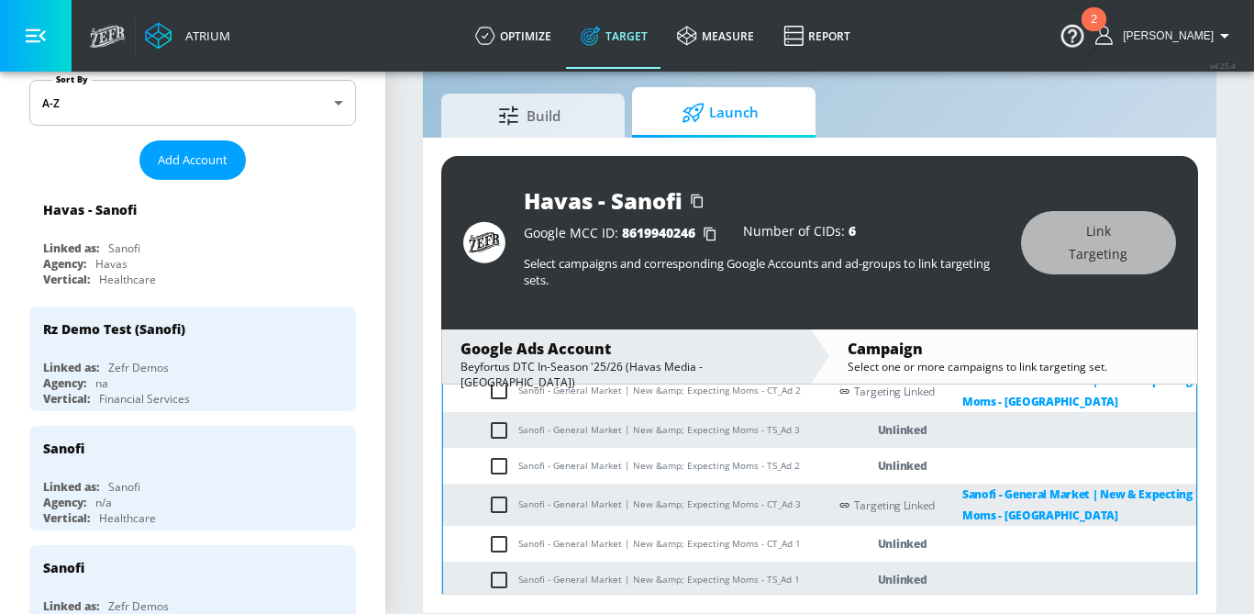
scroll to position [310, 0]
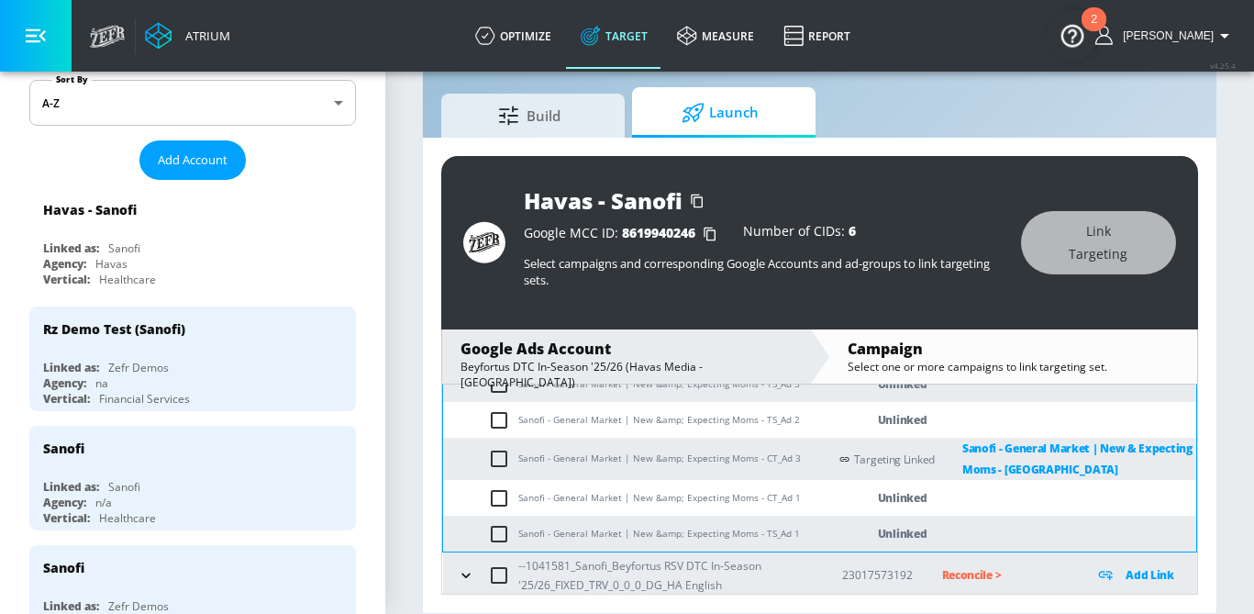
click at [491, 502] on input "checkbox" at bounding box center [503, 498] width 30 height 22
checkbox input "true"
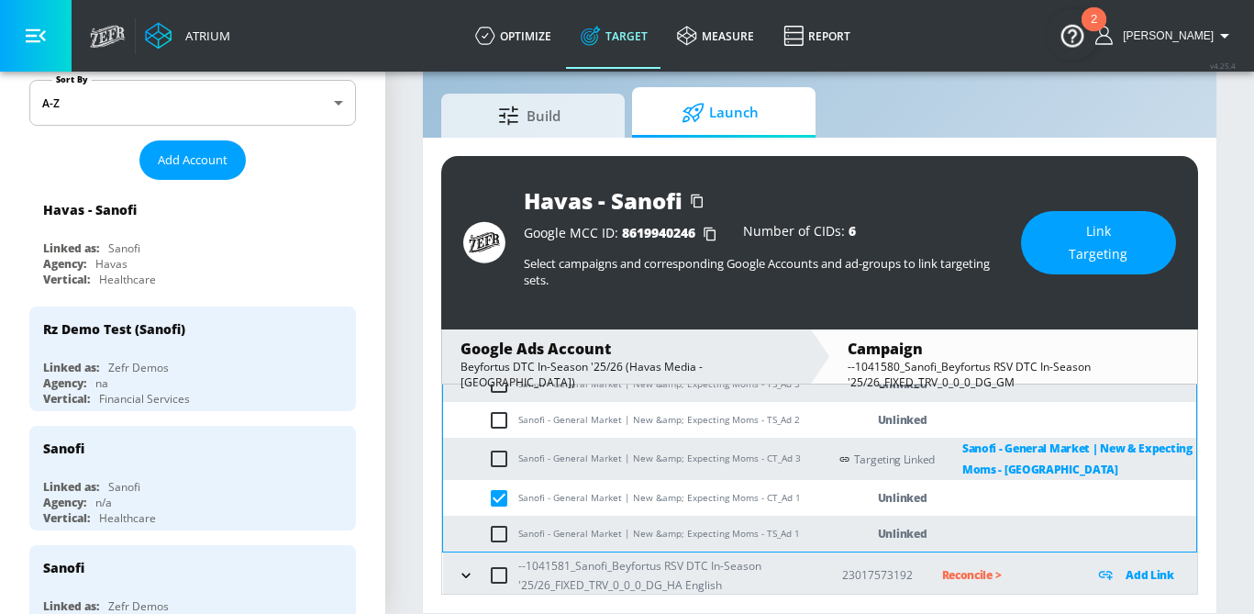
click at [1050, 263] on button "Link Targeting" at bounding box center [1098, 242] width 155 height 63
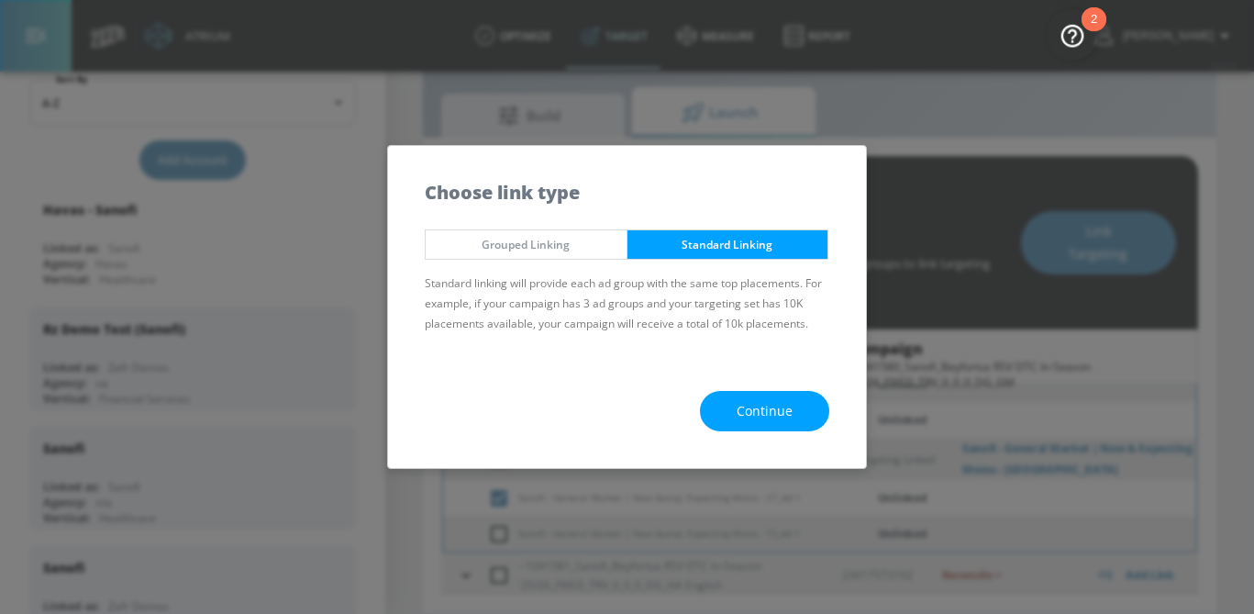
click at [776, 414] on span "Continue" at bounding box center [765, 411] width 56 height 23
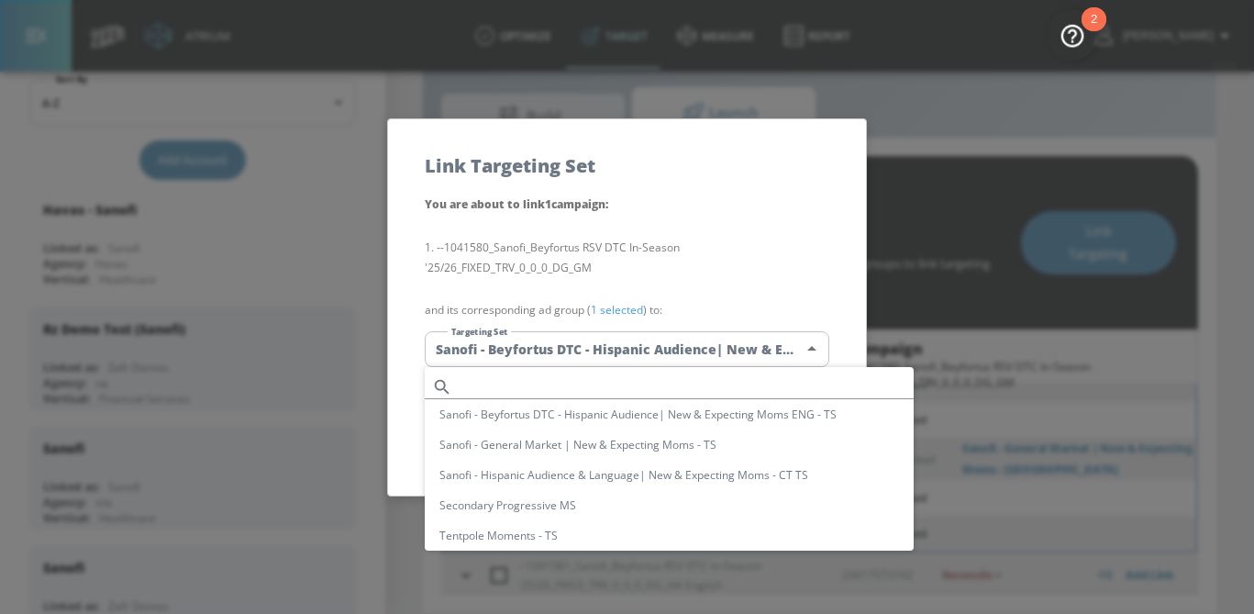
click at [684, 346] on body "Atrium optimize Target measure Report optimize Target measure Report v 4.25.4 S…" at bounding box center [627, 285] width 1254 height 657
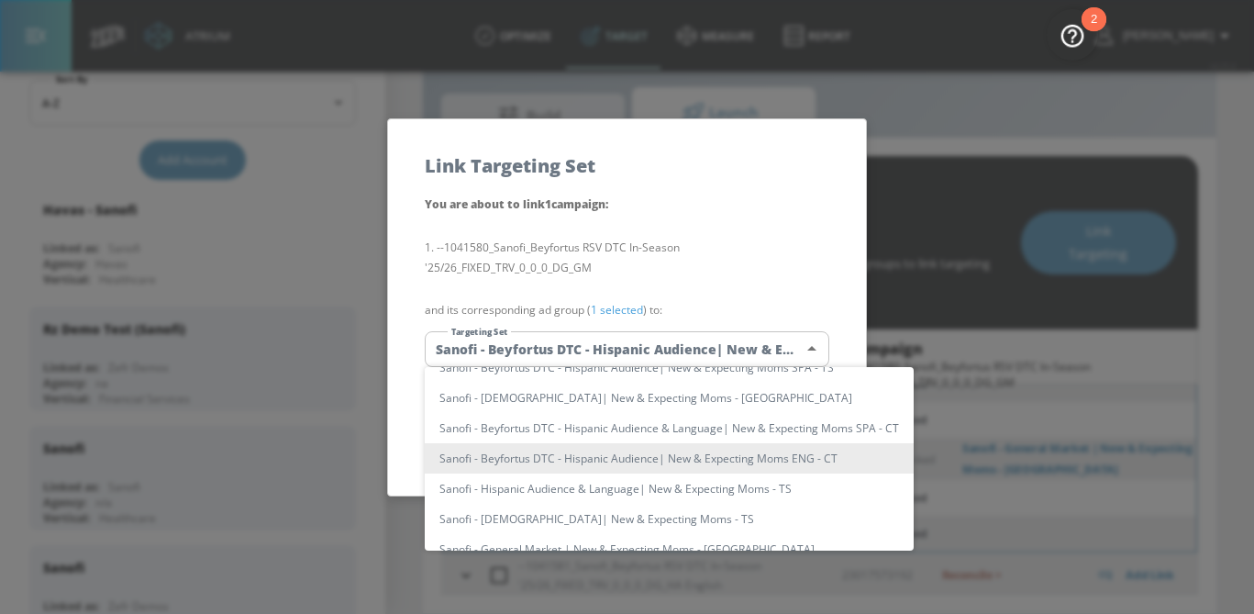
scroll to position [0, 0]
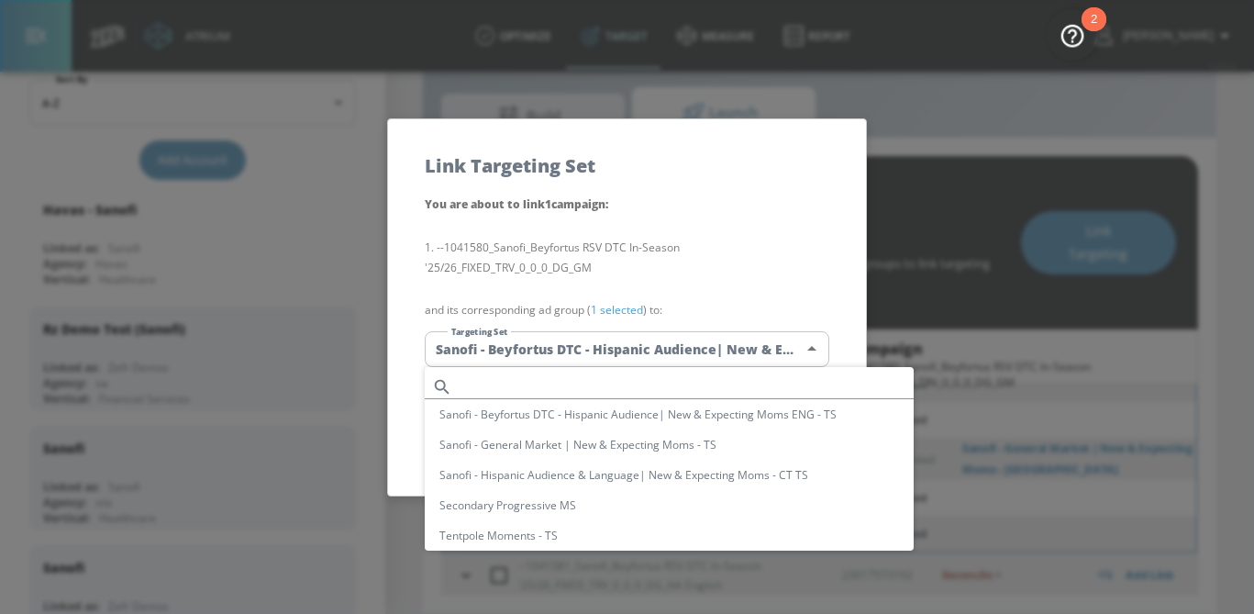
click at [570, 385] on input "text" at bounding box center [687, 386] width 454 height 25
paste input "Sanofi - General Market | New &amp; Expecting Moms - CT"
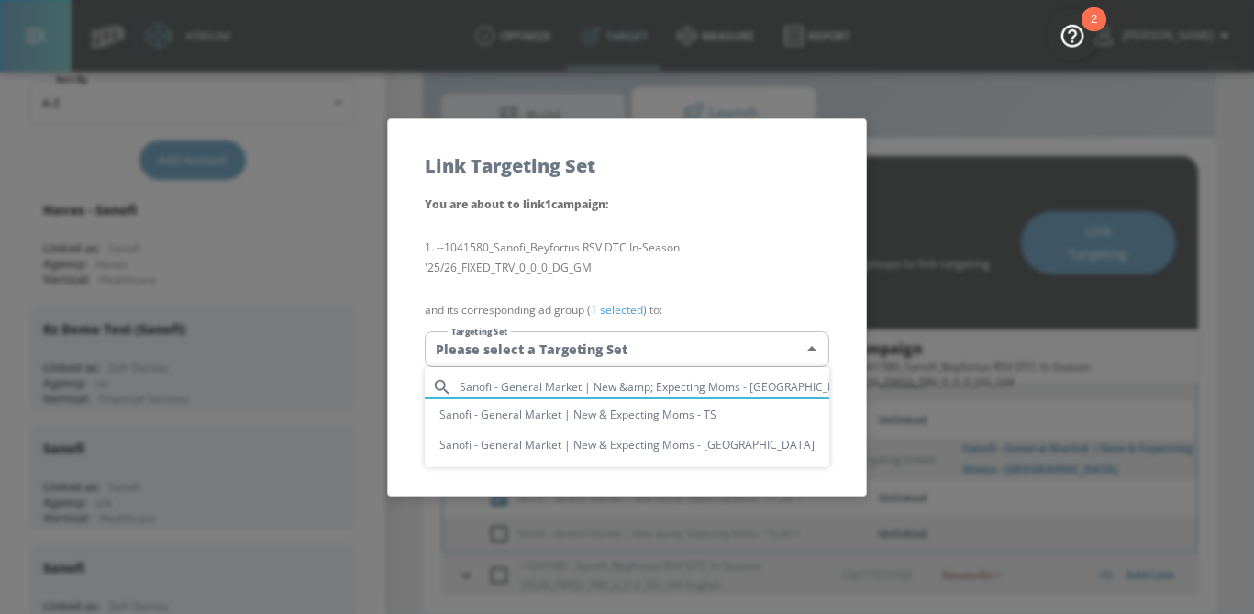
type input "Sanofi - General Market | New &amp; Expecting Moms - CT"
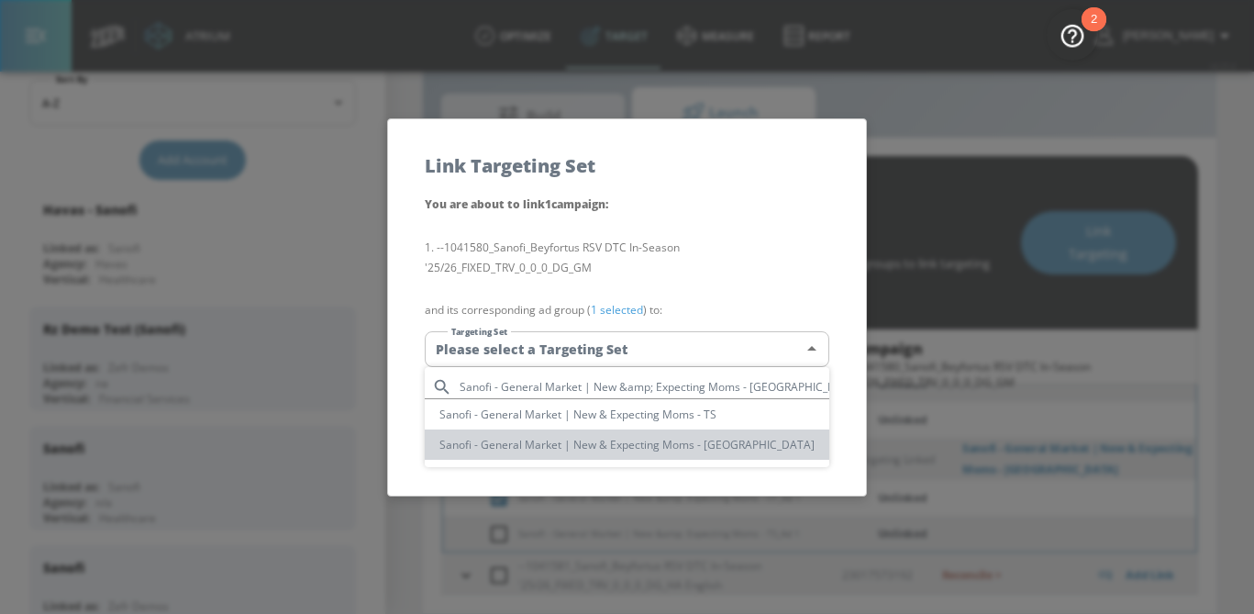
click at [583, 445] on li "Sanofi - General Market | New & Expecting Moms - CT" at bounding box center [627, 444] width 405 height 30
type input "db4ef0f3-21c3-40be-9cc9-cc075b92f6cf"
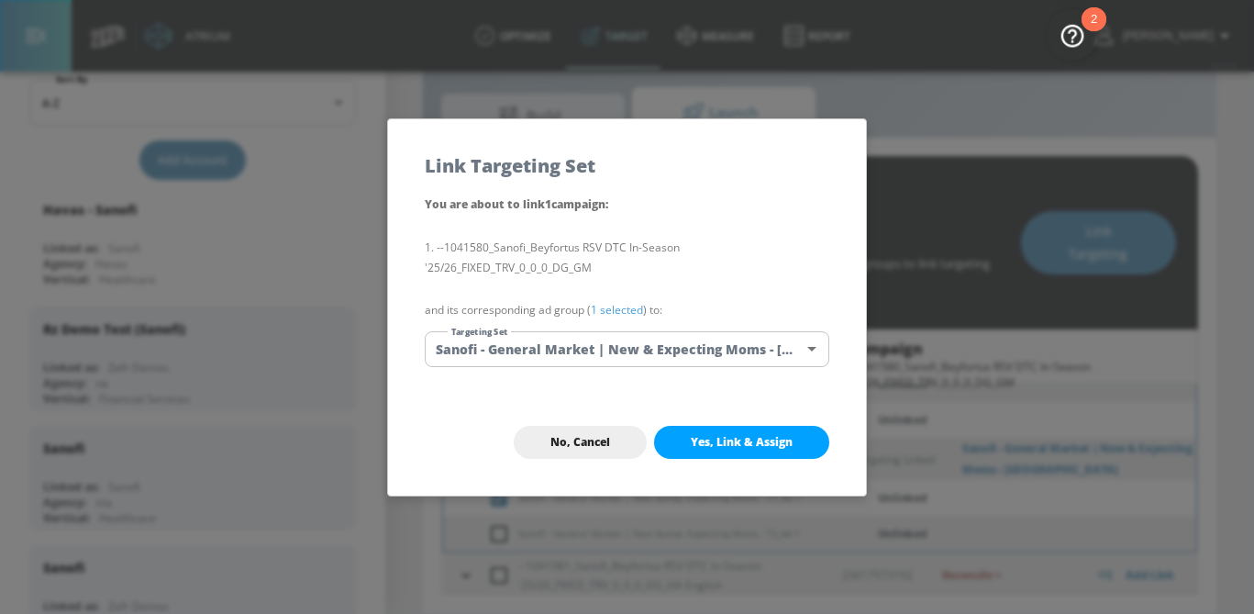
click at [629, 311] on link "1 selected" at bounding box center [617, 310] width 52 height 16
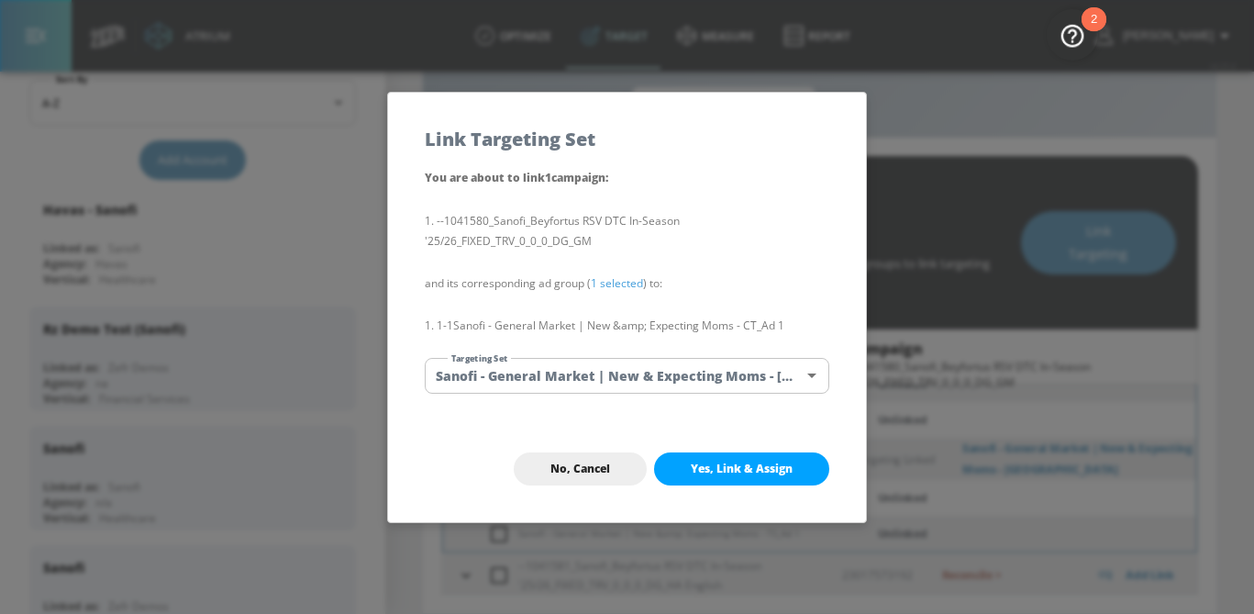
click at [742, 461] on span "Yes, Link & Assign" at bounding box center [742, 468] width 102 height 15
checkbox input "false"
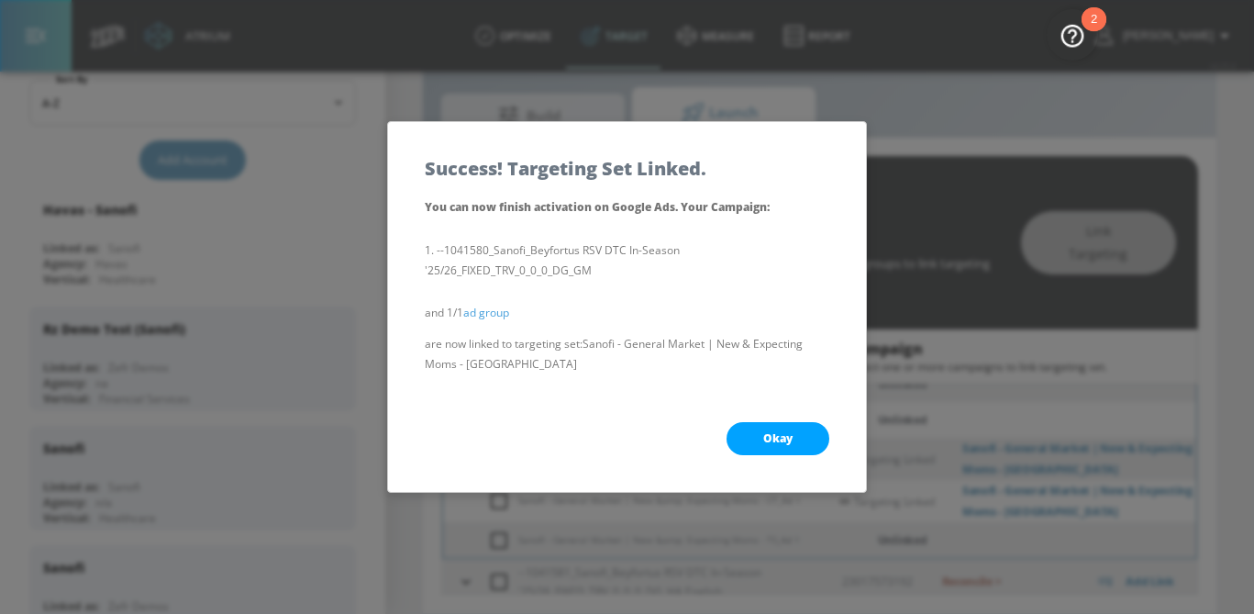
click at [764, 429] on button "Okay" at bounding box center [778, 438] width 103 height 33
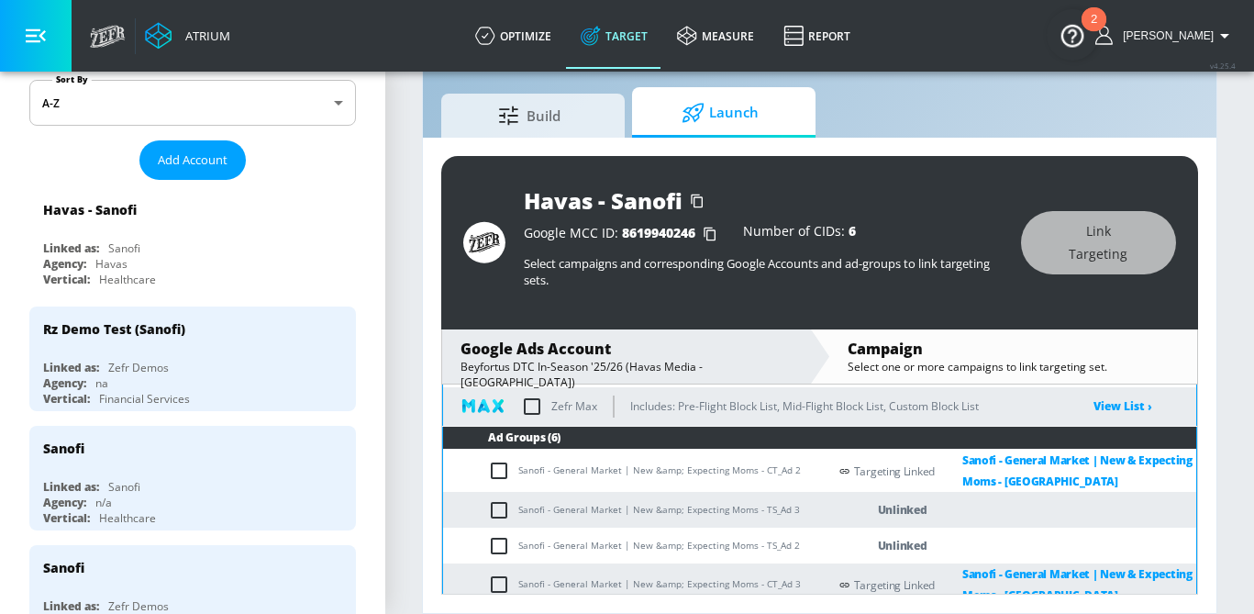
scroll to position [184, 0]
drag, startPoint x: 769, startPoint y: 509, endPoint x: 520, endPoint y: 509, distance: 248.6
click at [520, 509] on td "Sanofi - General Market | New &amp; Expecting Moms - TS_Ad 3" at bounding box center [635, 510] width 384 height 36
copy td "Sanofi - General Market | New &amp; Expecting Moms - TS"
click at [492, 513] on input "checkbox" at bounding box center [503, 510] width 30 height 22
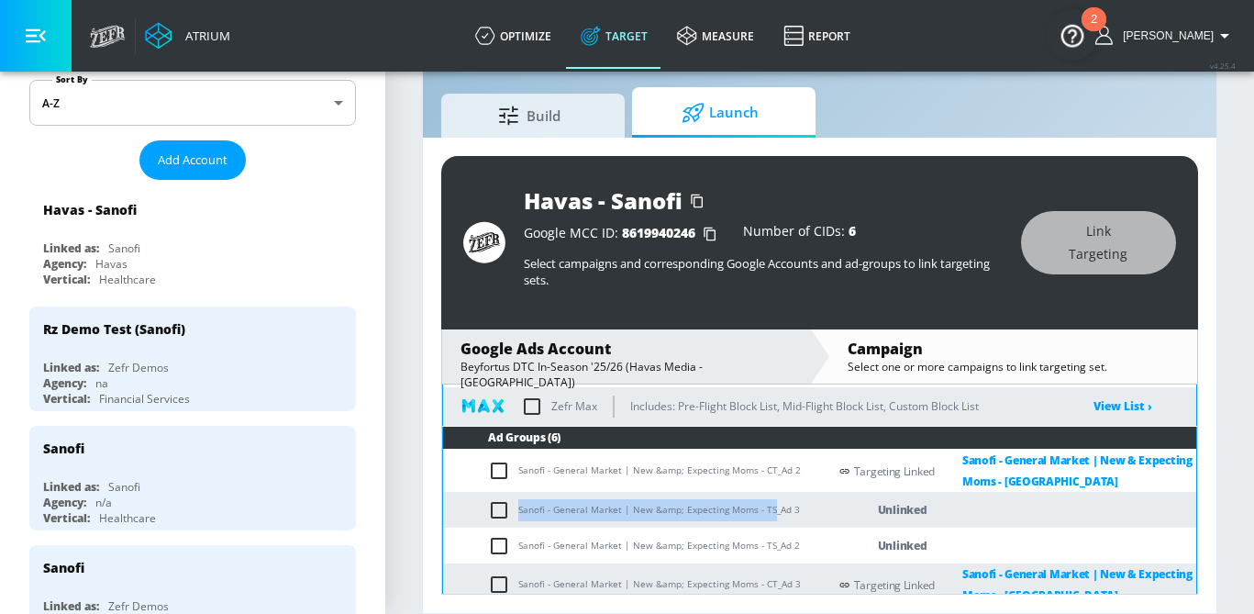
checkbox input "true"
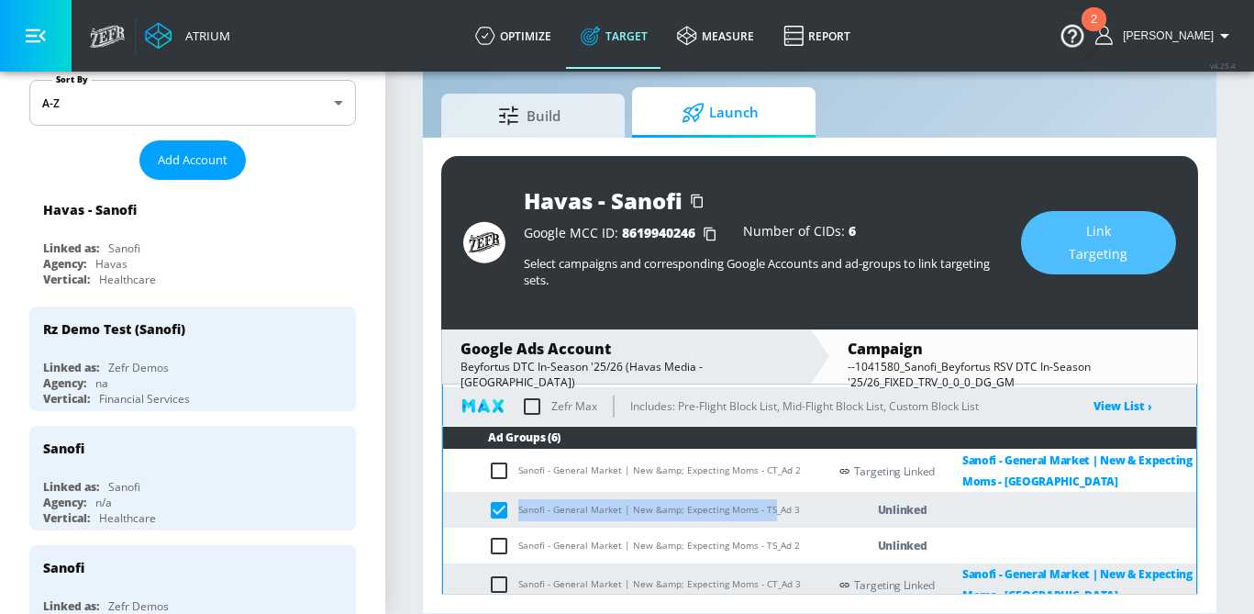
click at [1118, 261] on span "Link Targeting" at bounding box center [1099, 242] width 82 height 45
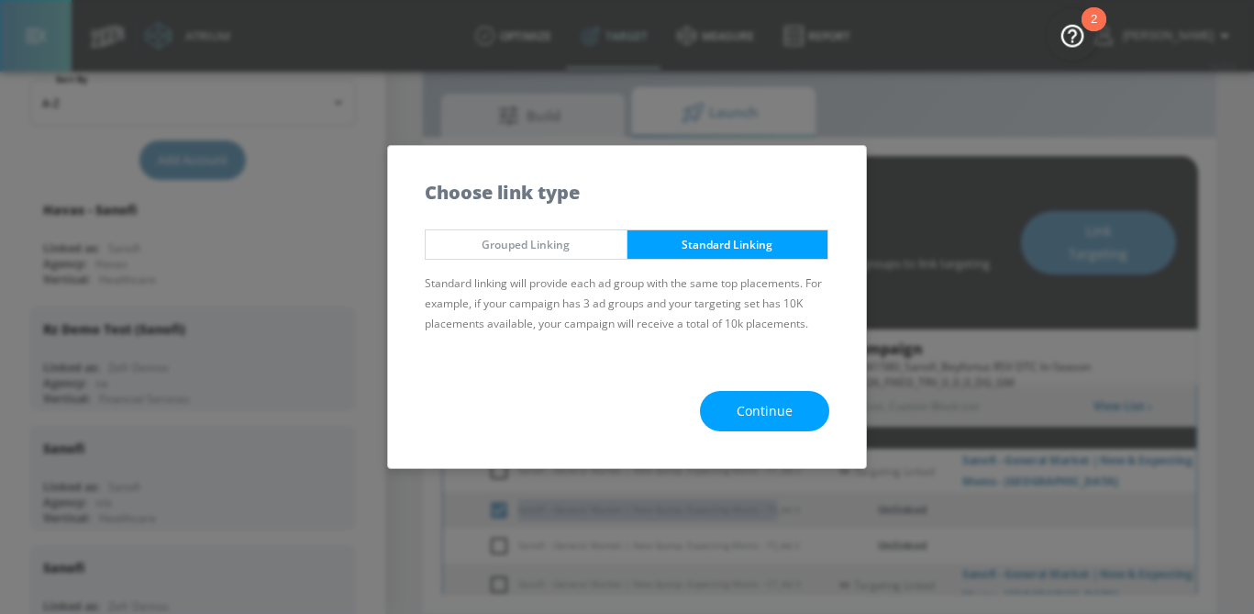
click at [796, 408] on button "Continue" at bounding box center [764, 411] width 129 height 41
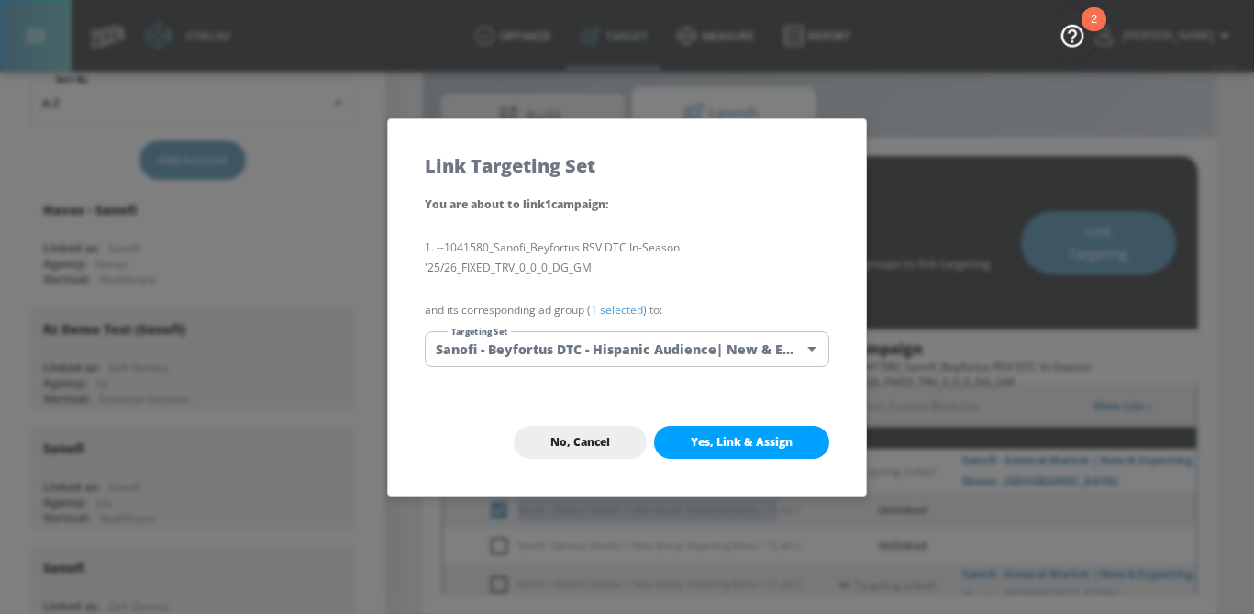
click at [723, 344] on body "Atrium optimize Target measure Report optimize Target measure Report v 4.25.4 S…" at bounding box center [627, 285] width 1254 height 657
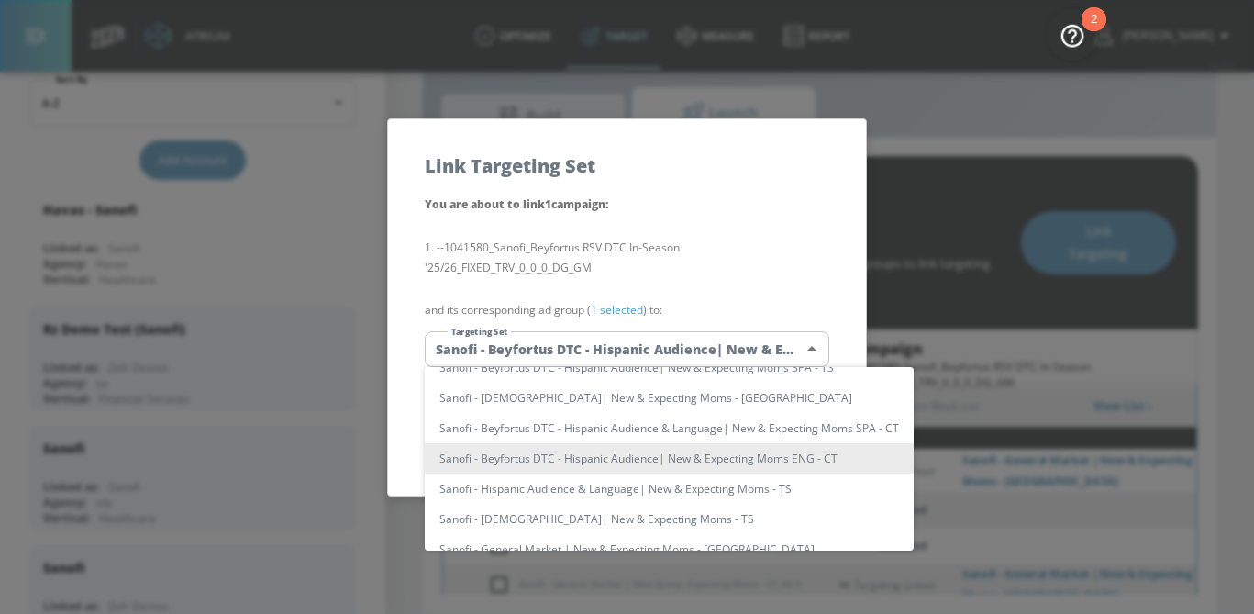
scroll to position [0, 0]
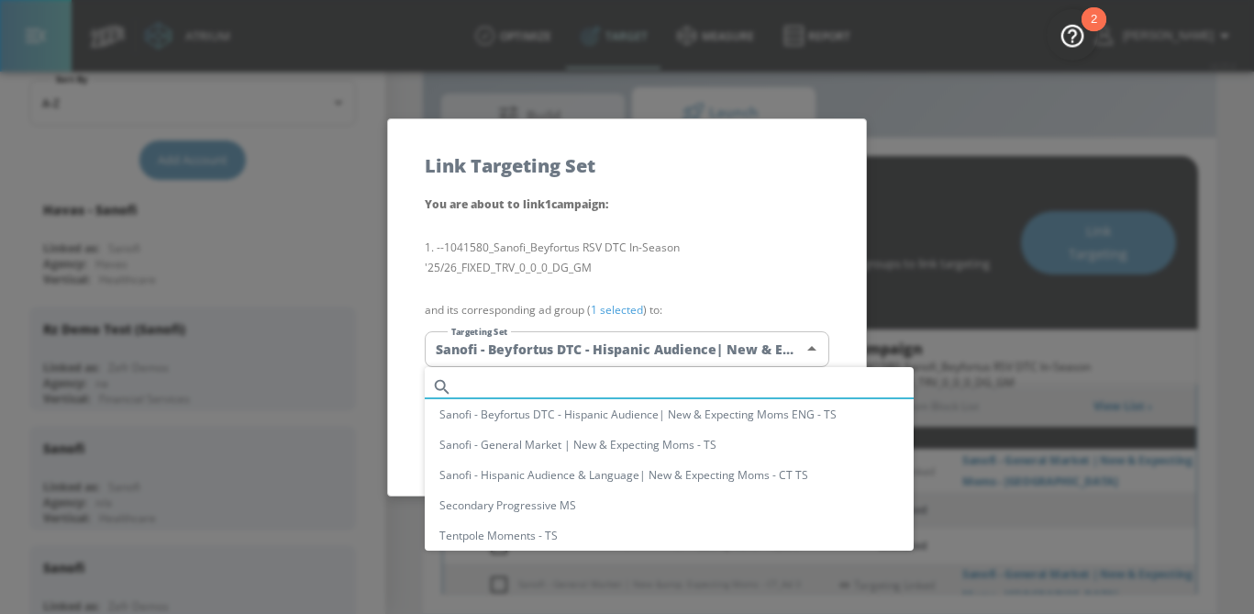
click at [617, 390] on input "text" at bounding box center [687, 386] width 454 height 25
paste input "Sanofi - General Market | New &amp; Expecting Moms - TS"
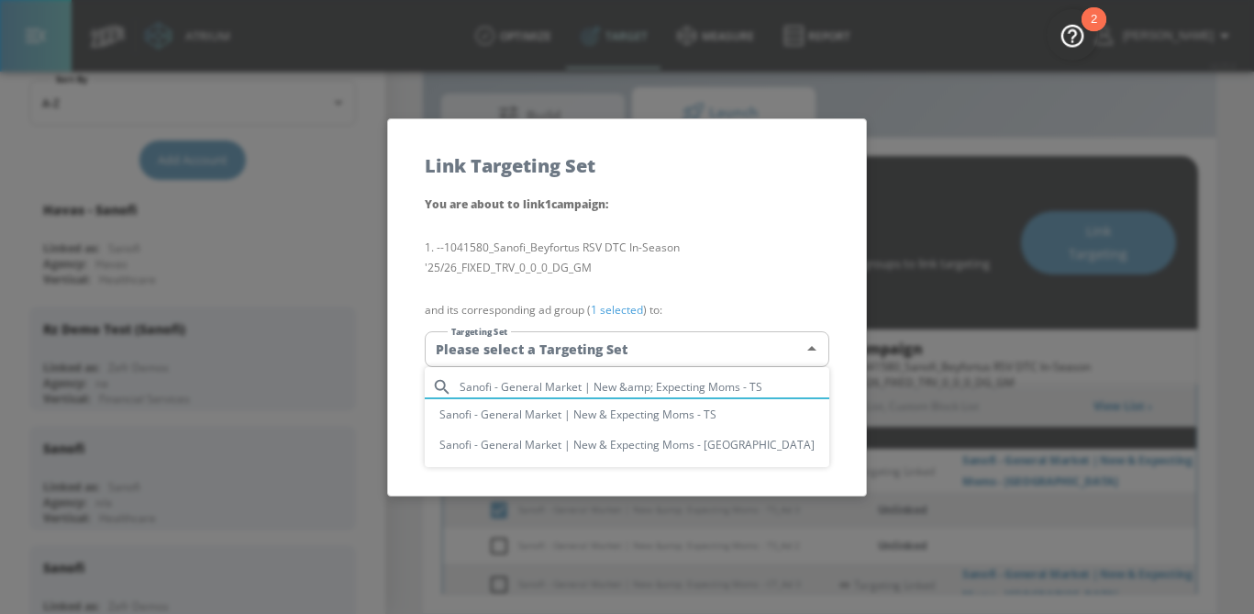
type input "Sanofi - General Market | New &amp; Expecting Moms - TS"
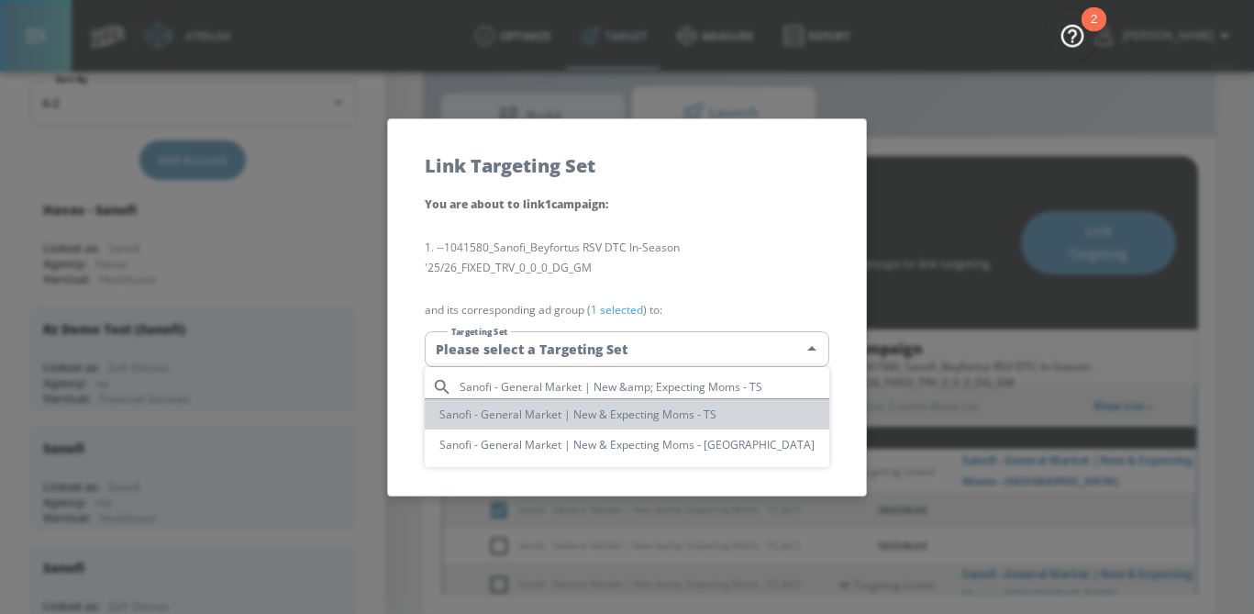
click at [631, 424] on li "Sanofi - General Market | New & Expecting Moms - TS" at bounding box center [627, 414] width 405 height 30
type input "2e305622-1722-45c4-b9cf-54b710160d6e"
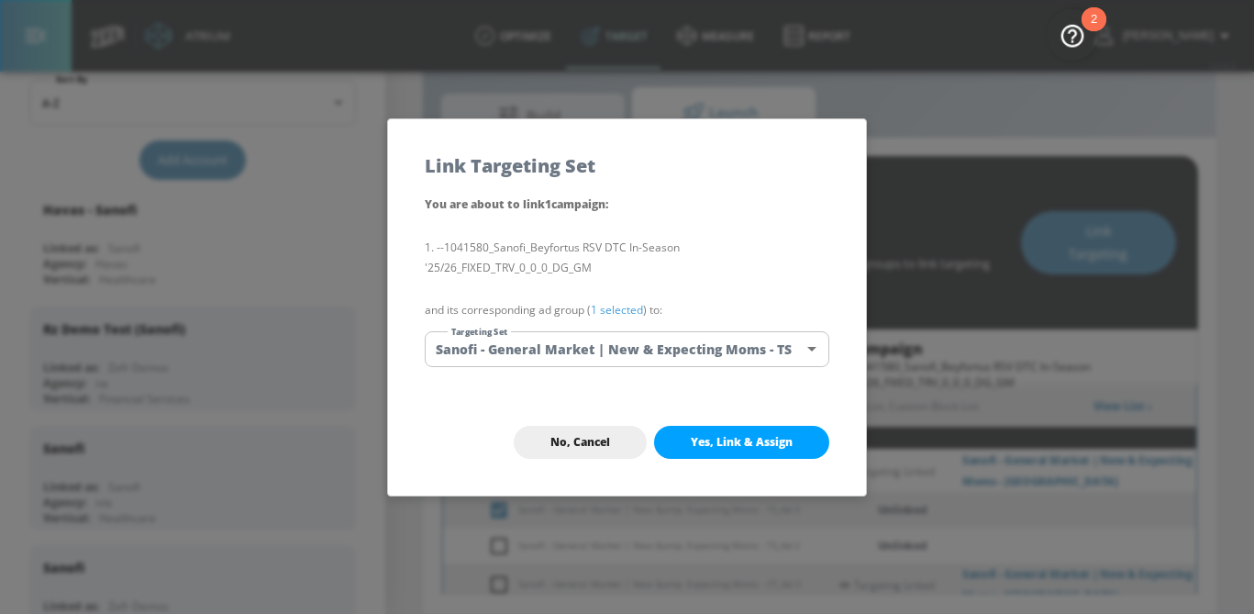
click at [625, 320] on div "You are about to link 1 campaign : --1041580_Sanofi_Beyfortus RSV DTC In-Season…" at bounding box center [627, 291] width 478 height 195
click at [618, 305] on link "1 selected" at bounding box center [617, 310] width 52 height 16
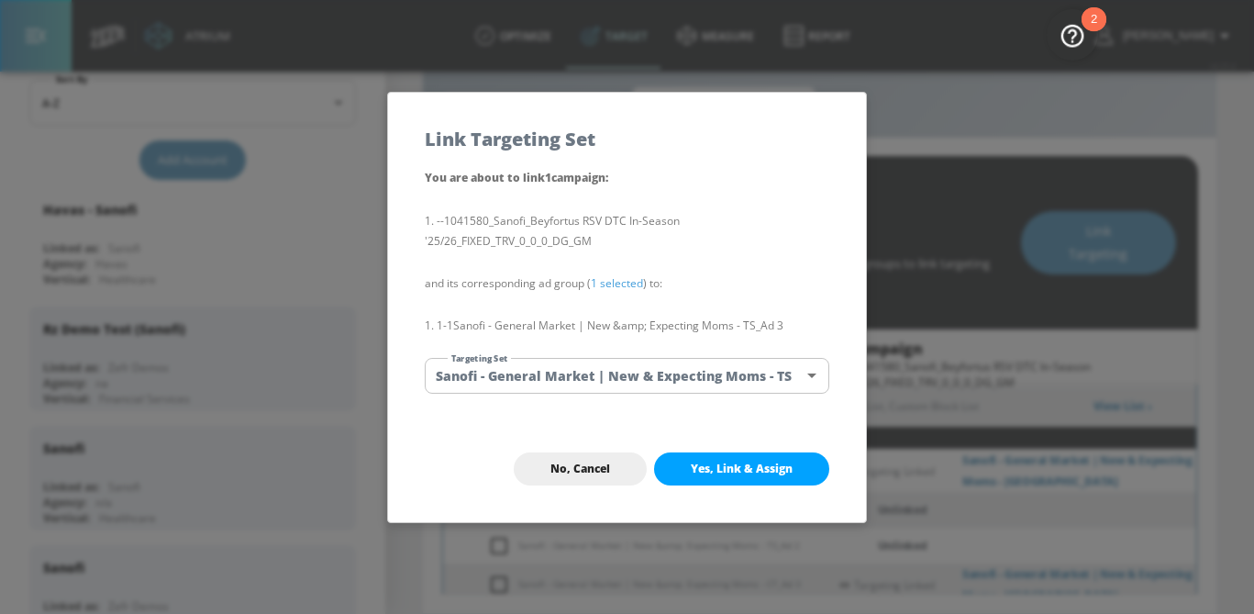
click at [710, 469] on span "Yes, Link & Assign" at bounding box center [742, 468] width 102 height 15
checkbox input "false"
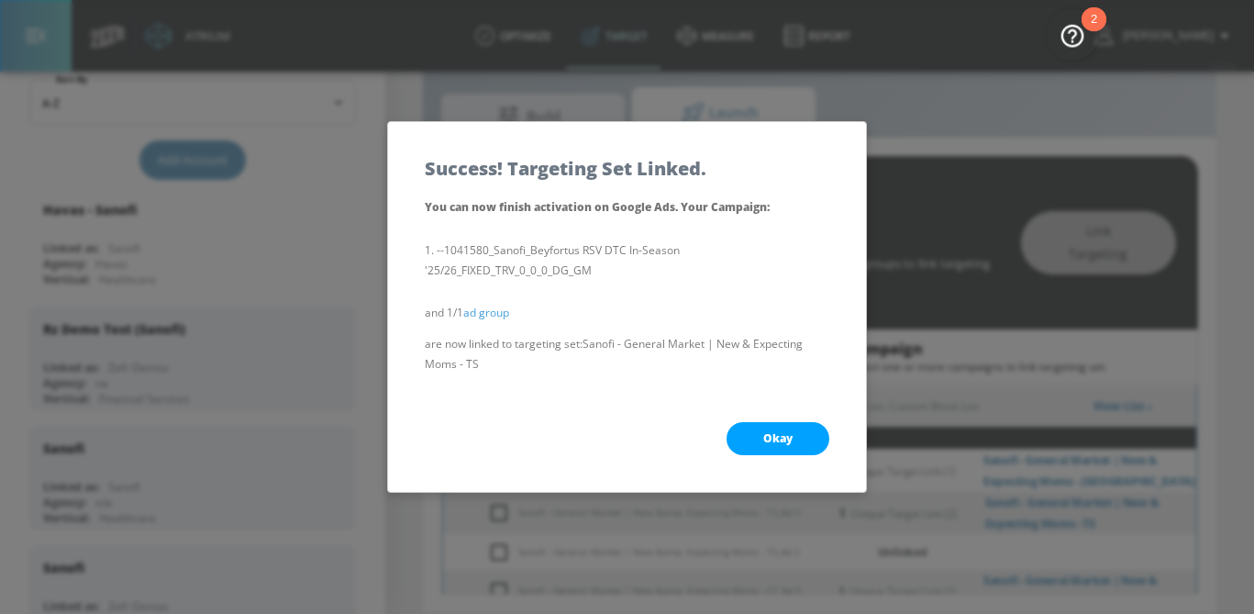
click at [795, 436] on button "Okay" at bounding box center [778, 438] width 103 height 33
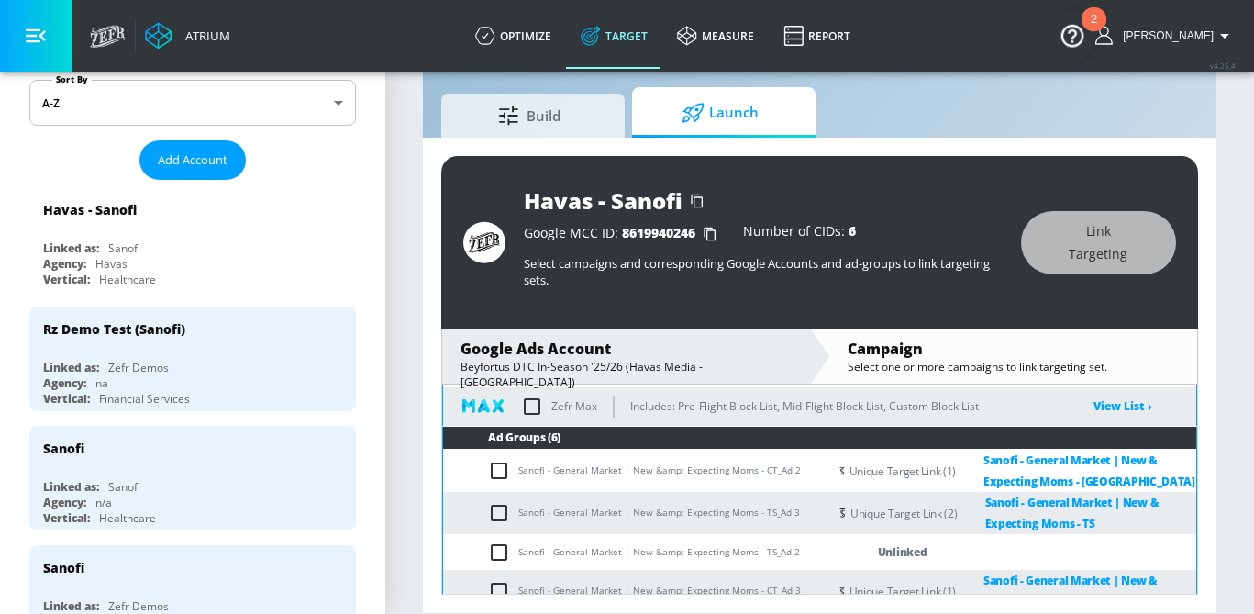
click at [483, 560] on td "Sanofi - General Market | New &amp; Expecting Moms - TS_Ad 2" at bounding box center [635, 552] width 384 height 36
click at [492, 556] on input "checkbox" at bounding box center [503, 552] width 30 height 22
checkbox input "true"
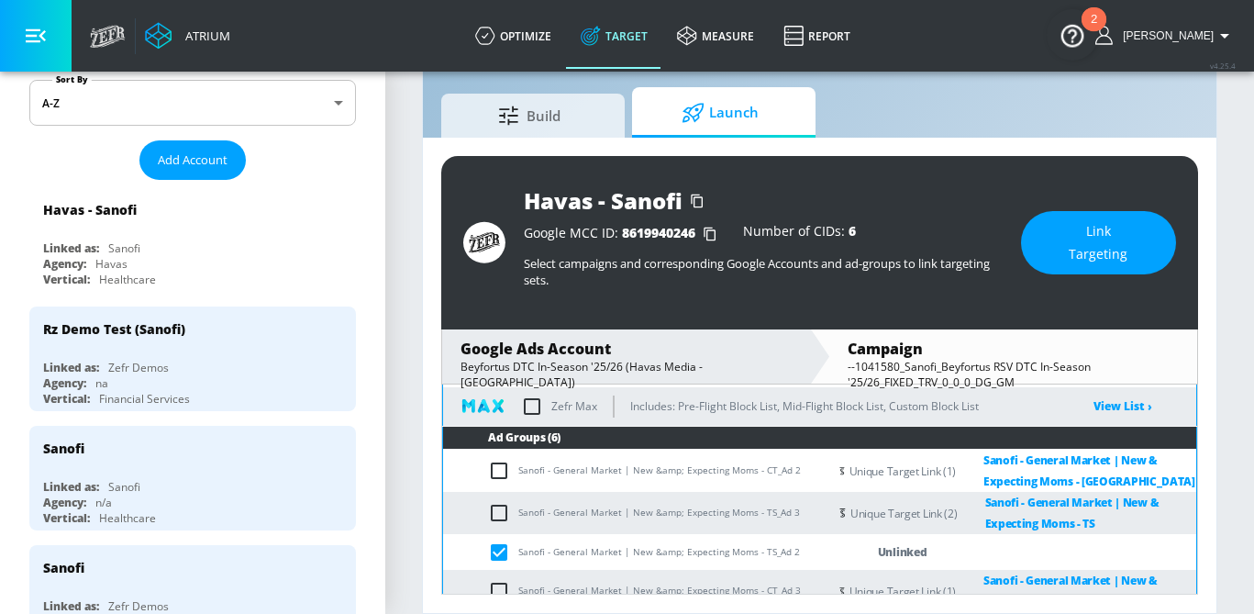
click at [1108, 240] on span "Link Targeting" at bounding box center [1099, 242] width 82 height 45
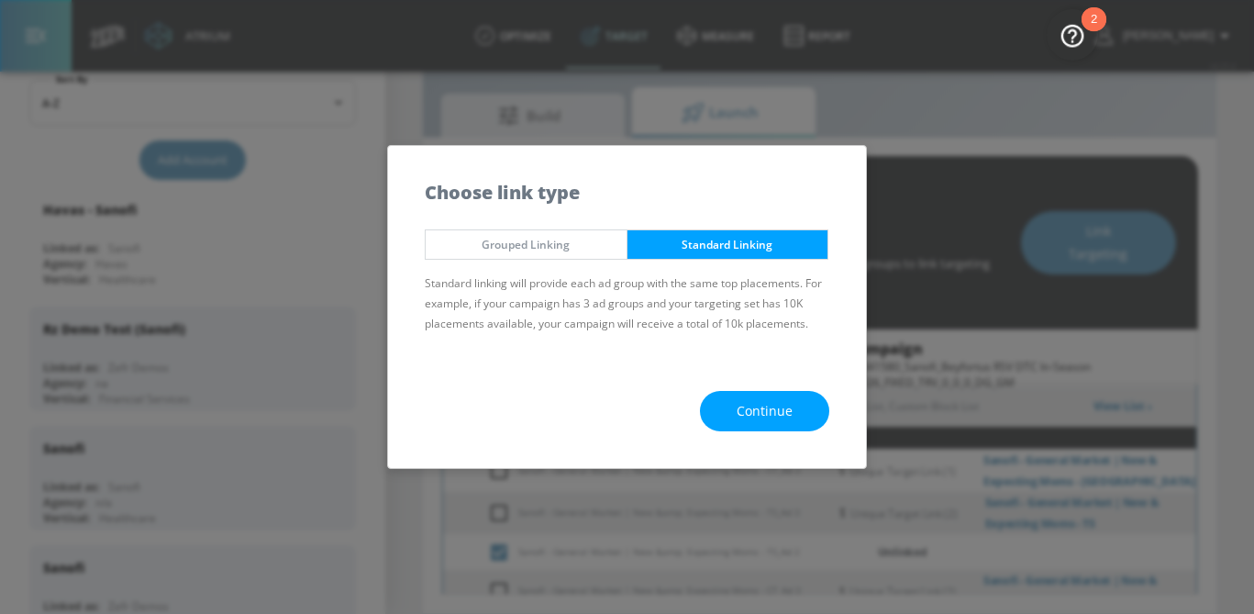
click at [812, 406] on button "Continue" at bounding box center [764, 411] width 129 height 41
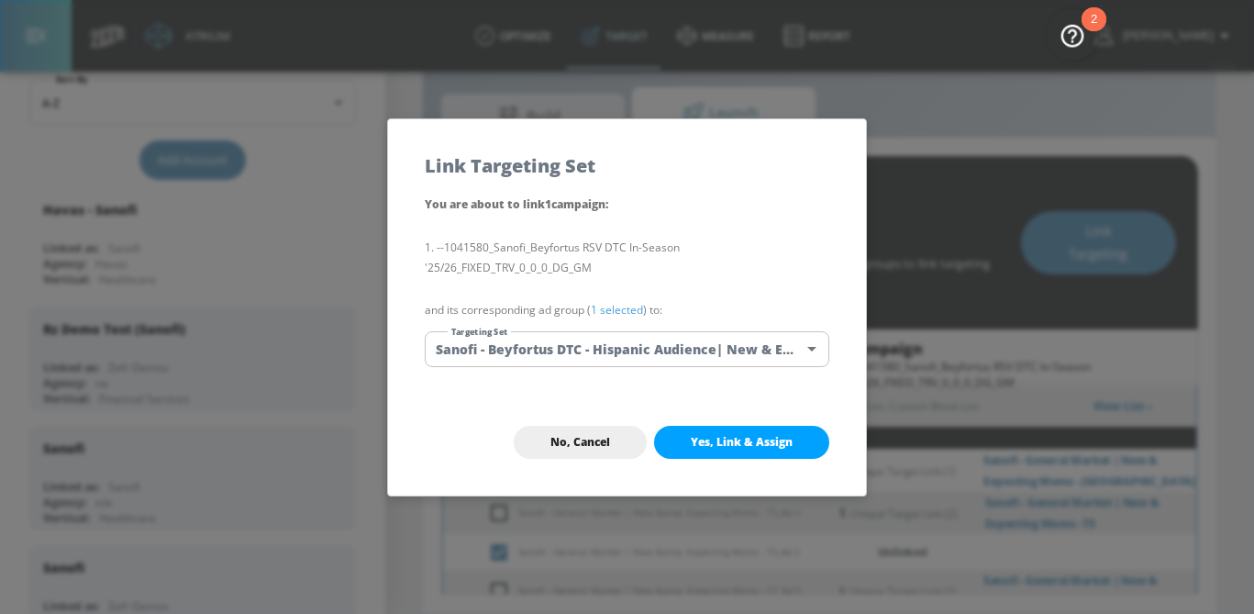
click at [699, 361] on body "Atrium optimize Target measure Report optimize Target measure Report v 4.25.4 S…" at bounding box center [627, 285] width 1254 height 657
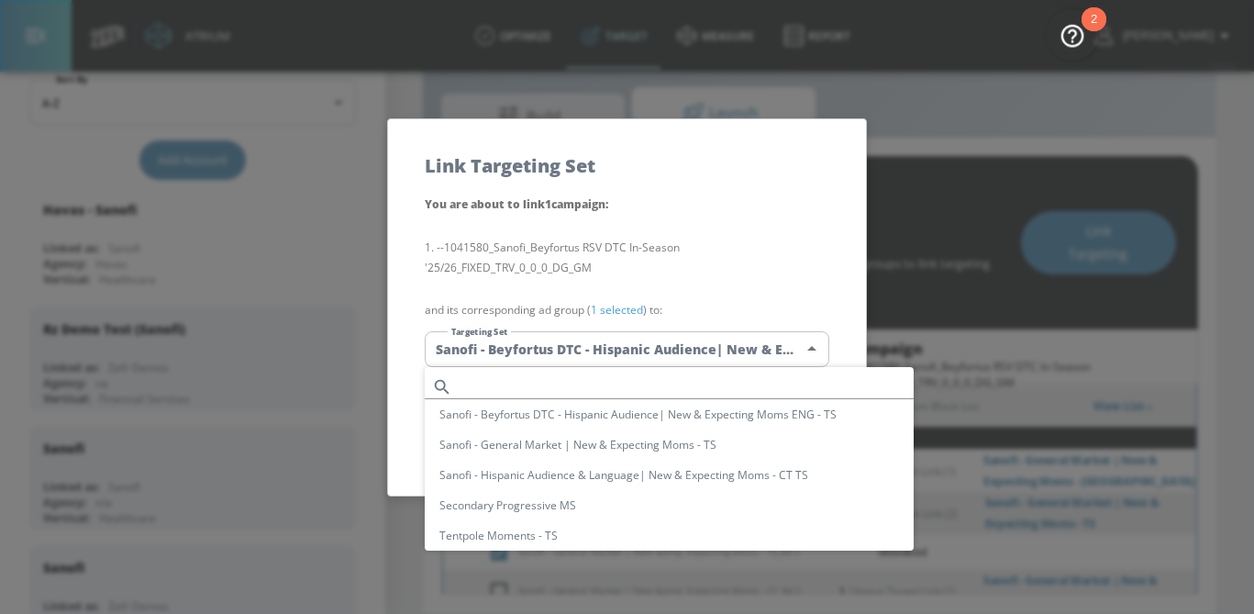
click at [650, 392] on input "text" at bounding box center [687, 386] width 454 height 25
paste input "Sanofi - General Market | New &amp; Expecting Moms - TS"
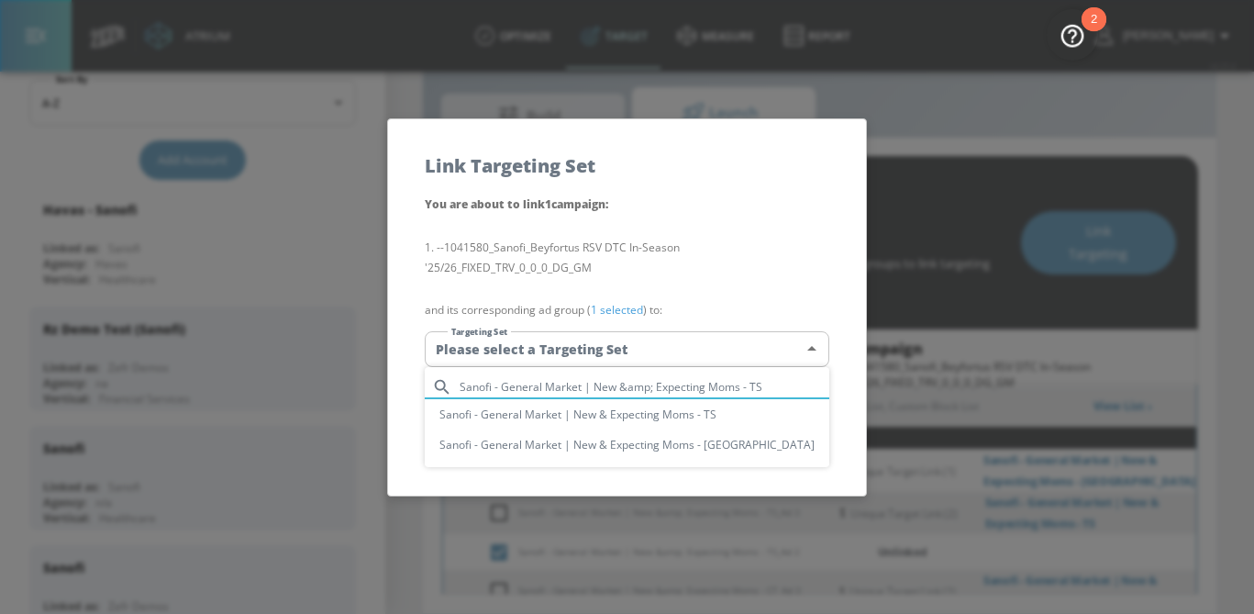
type input "Sanofi - General Market | New &amp; Expecting Moms - TS"
click at [675, 414] on li "Sanofi - General Market | New & Expecting Moms - TS" at bounding box center [627, 414] width 405 height 30
type input "2e305622-1722-45c4-b9cf-54b710160d6e"
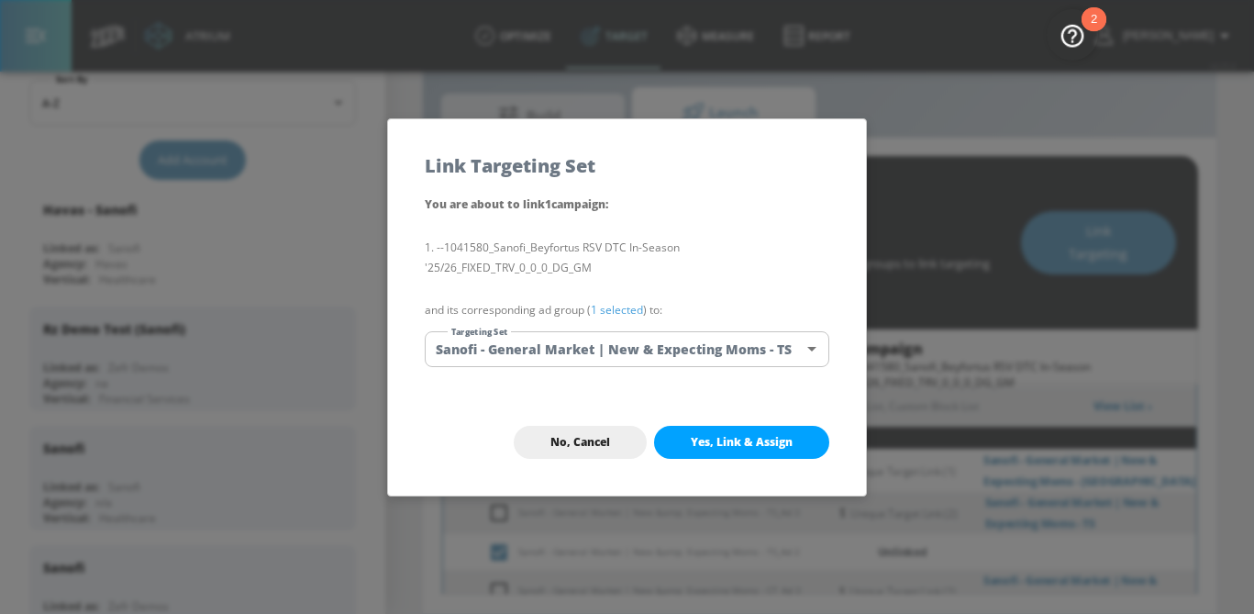
click at [626, 312] on link "1 selected" at bounding box center [617, 310] width 52 height 16
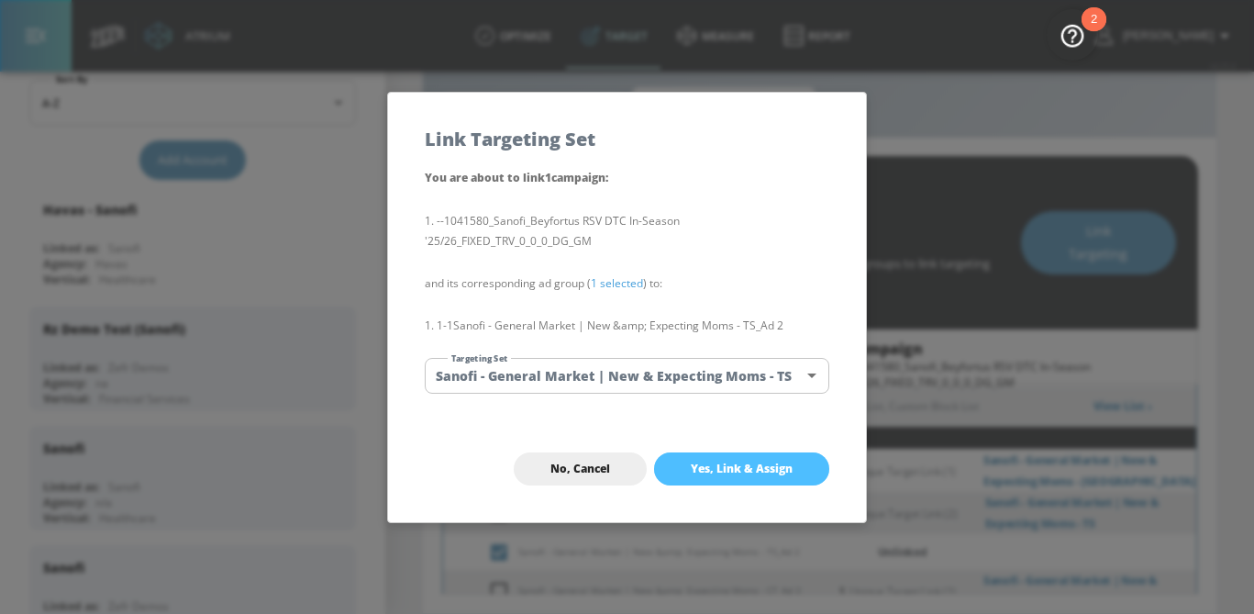
click at [794, 455] on button "Yes, Link & Assign" at bounding box center [741, 468] width 175 height 33
checkbox input "false"
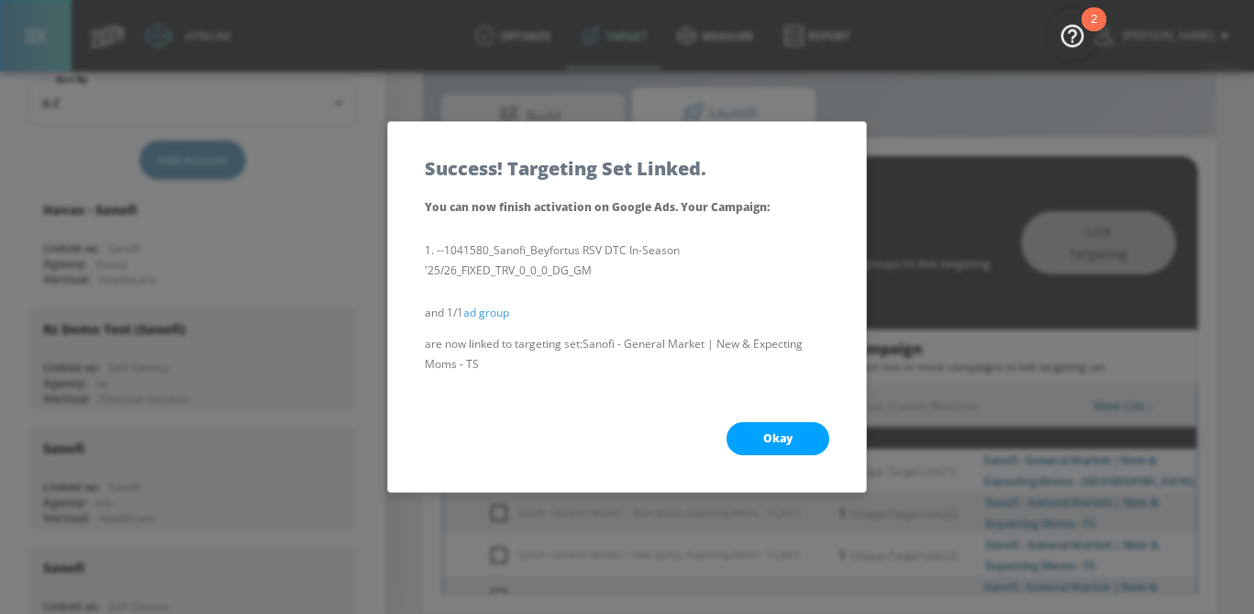
click at [788, 439] on span "Okay" at bounding box center [777, 438] width 29 height 15
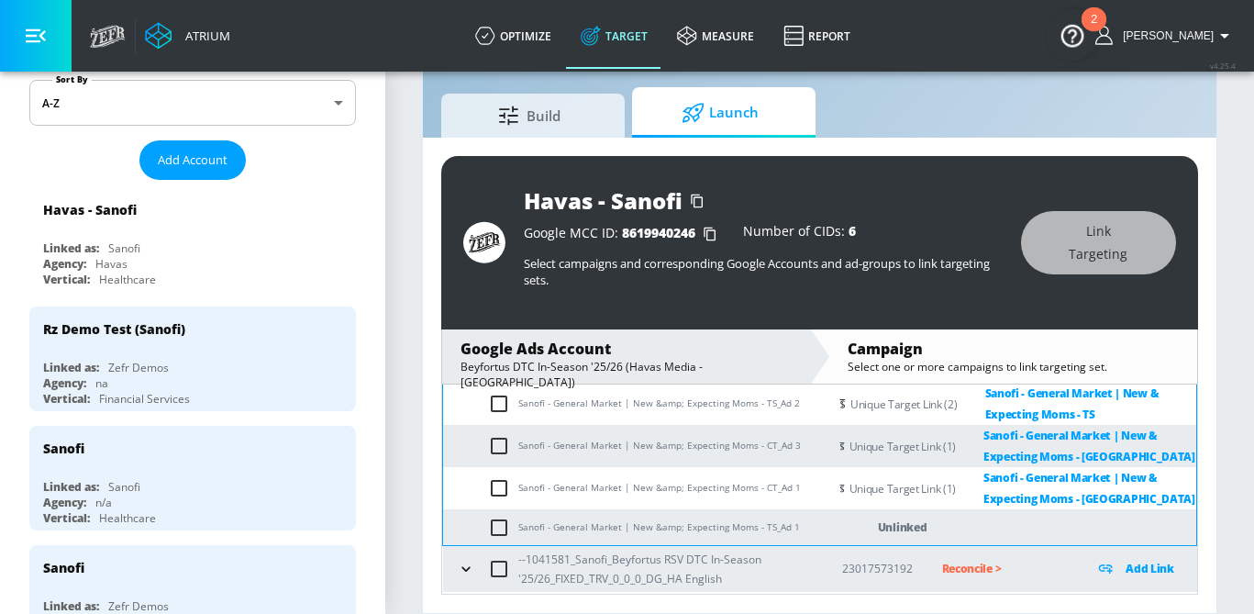
scroll to position [345, 0]
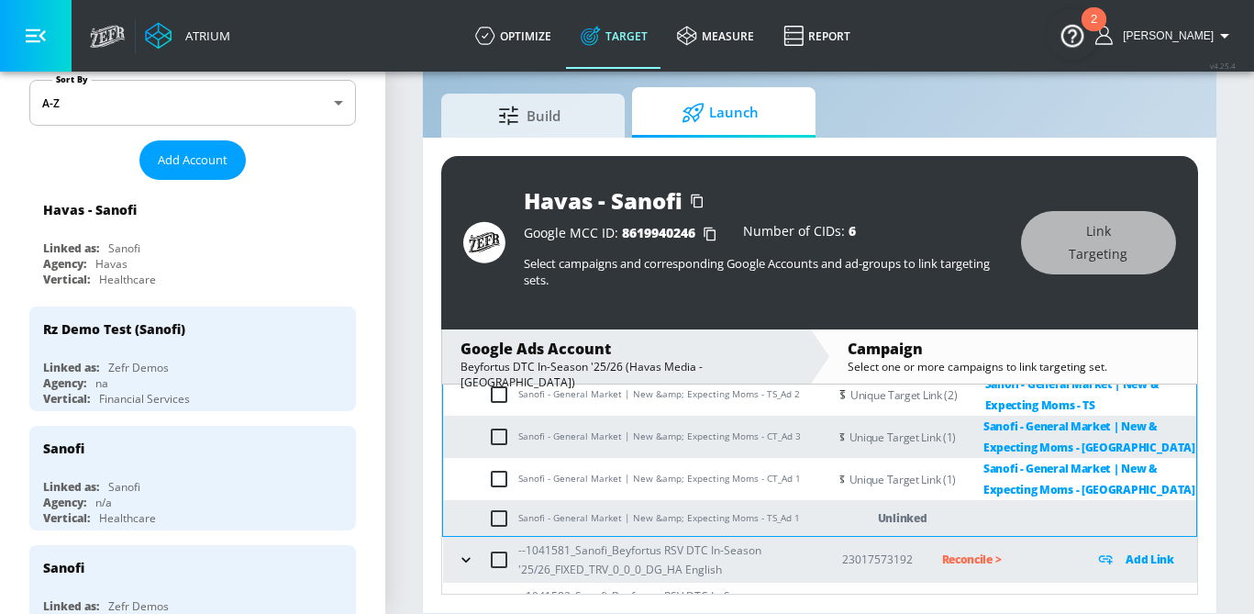
click at [499, 515] on input "checkbox" at bounding box center [503, 518] width 30 height 22
checkbox input "true"
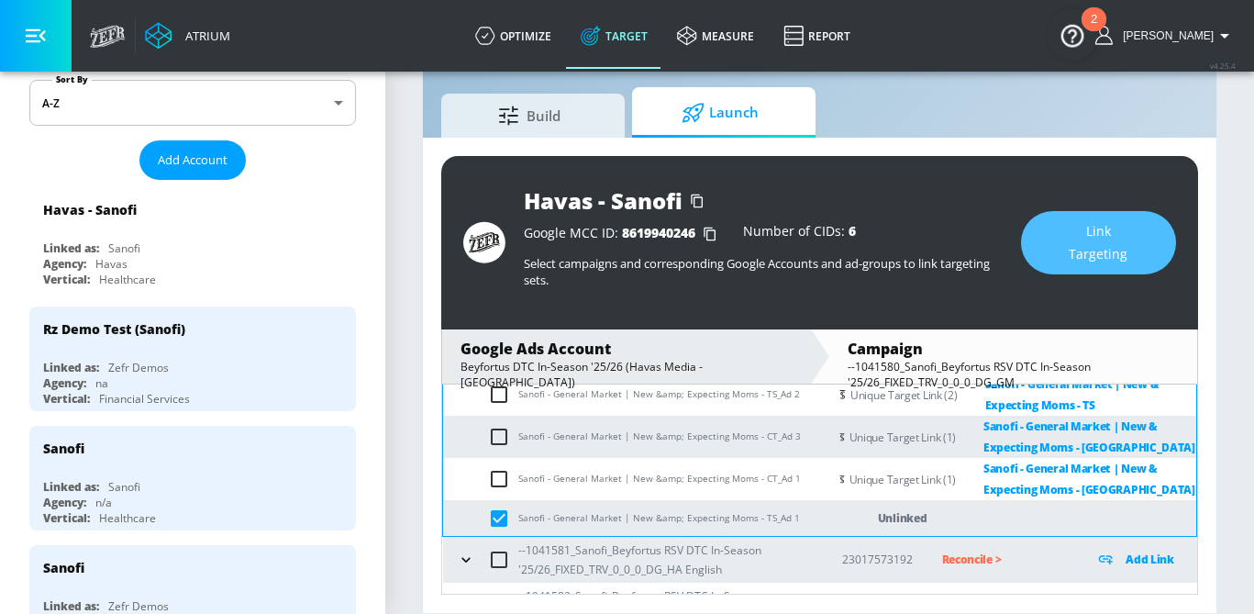
click at [1074, 252] on span "Link Targeting" at bounding box center [1099, 242] width 82 height 45
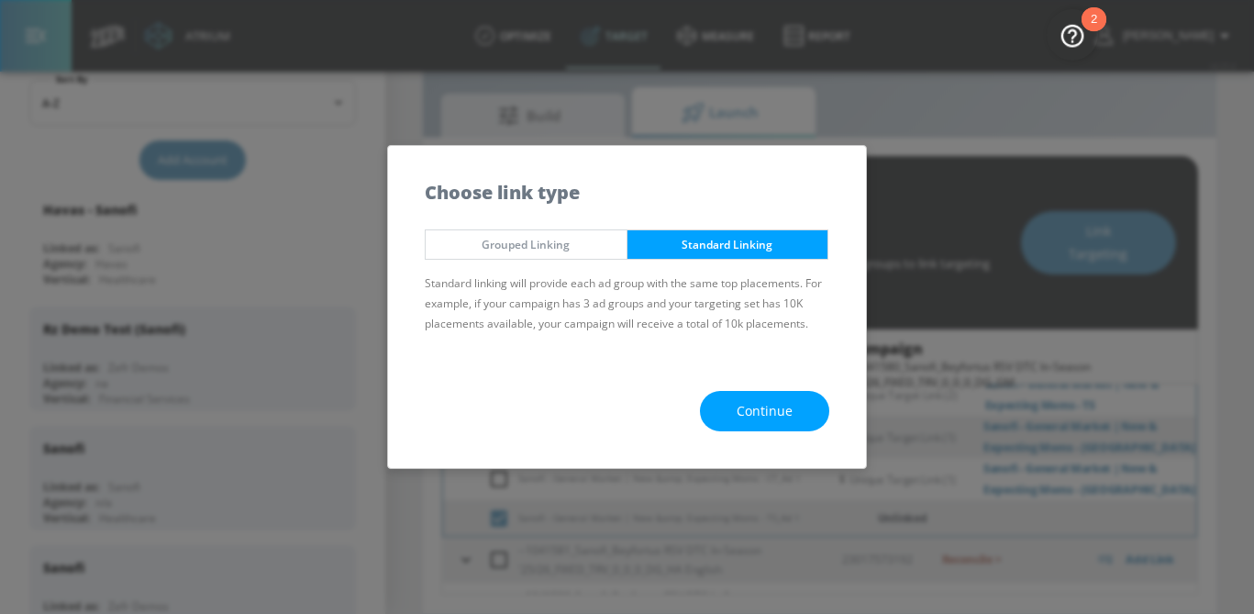
click at [799, 402] on button "Continue" at bounding box center [764, 411] width 129 height 41
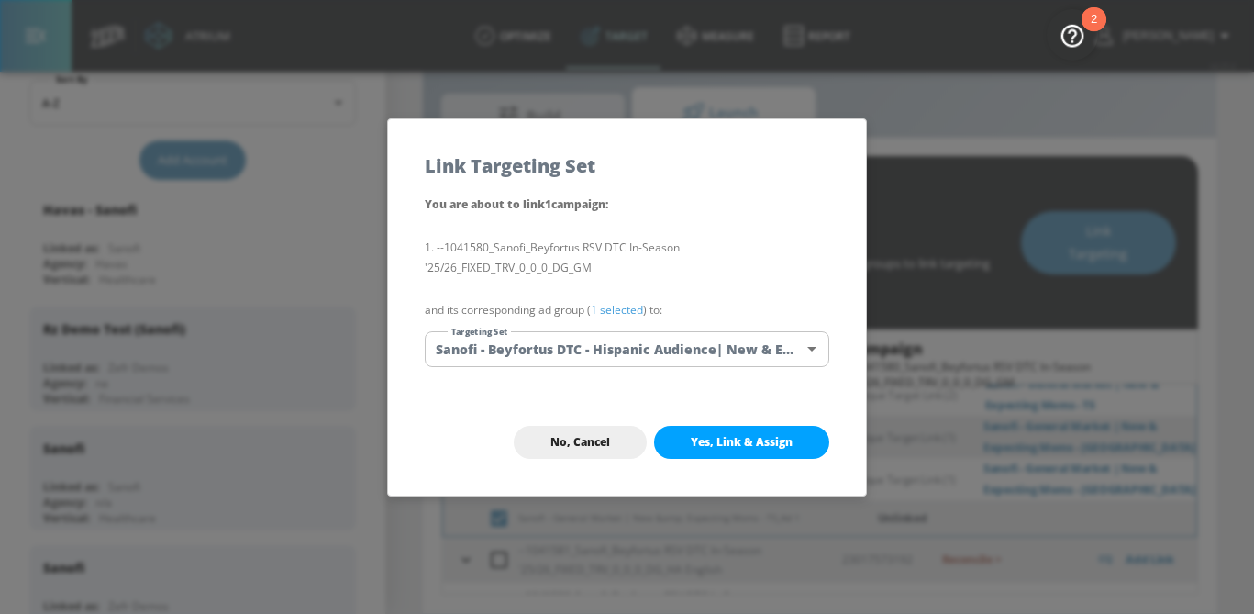
click at [691, 344] on body "Atrium optimize Target measure Report optimize Target measure Report v 4.25.4 S…" at bounding box center [627, 285] width 1254 height 657
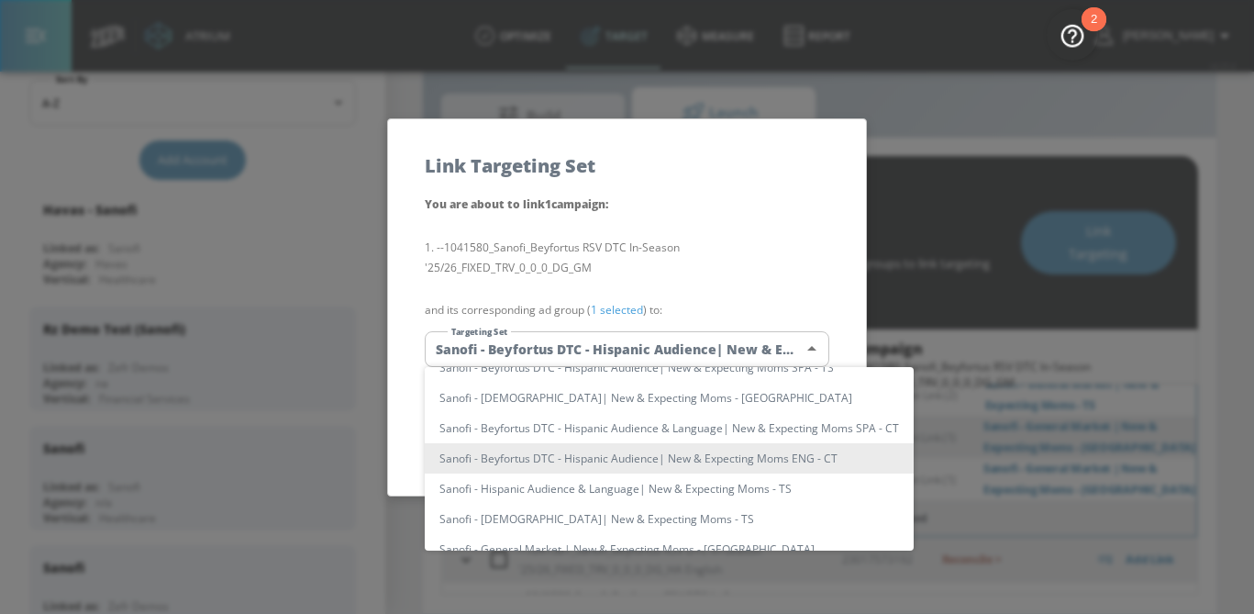
scroll to position [0, 0]
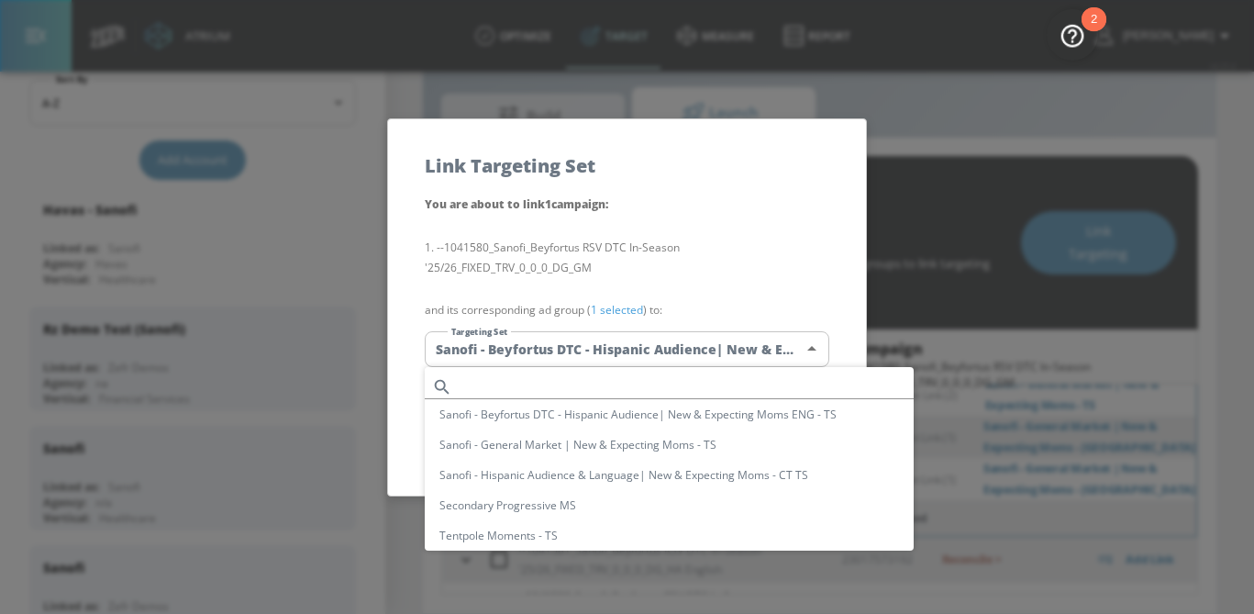
click at [611, 388] on input "text" at bounding box center [687, 386] width 454 height 25
paste input "Sanofi - General Market | New &amp; Expecting Moms - TS"
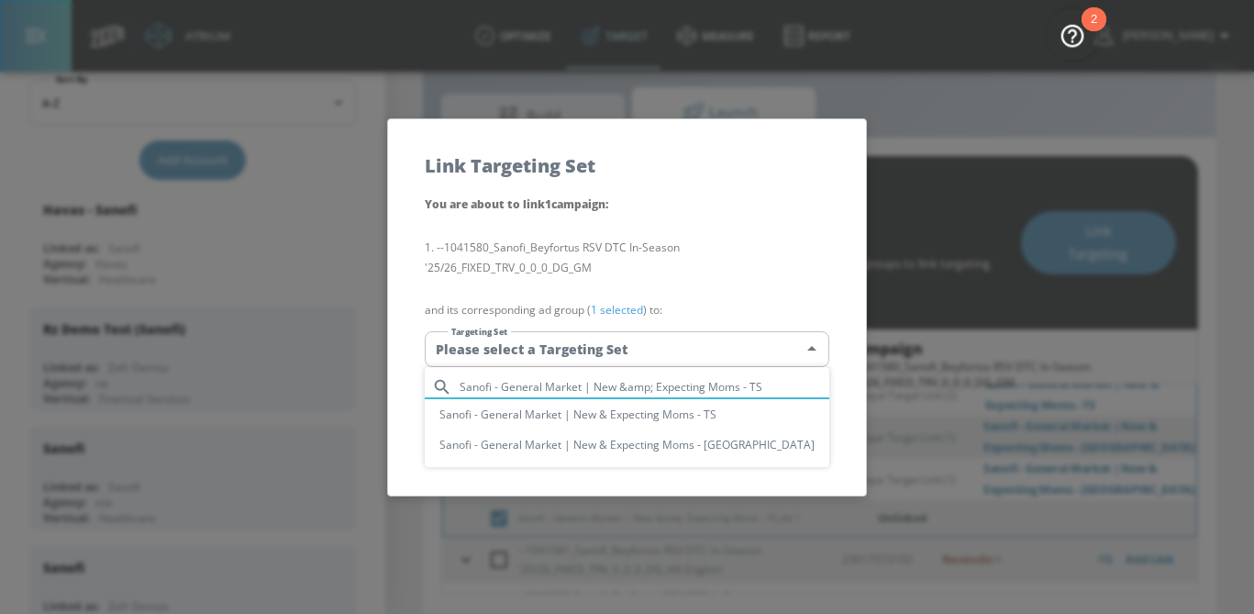
type input "Sanofi - General Market | New &amp; Expecting Moms - TS"
click at [616, 417] on li "Sanofi - General Market | New & Expecting Moms - TS" at bounding box center [627, 414] width 405 height 30
type input "2e305622-1722-45c4-b9cf-54b710160d6e"
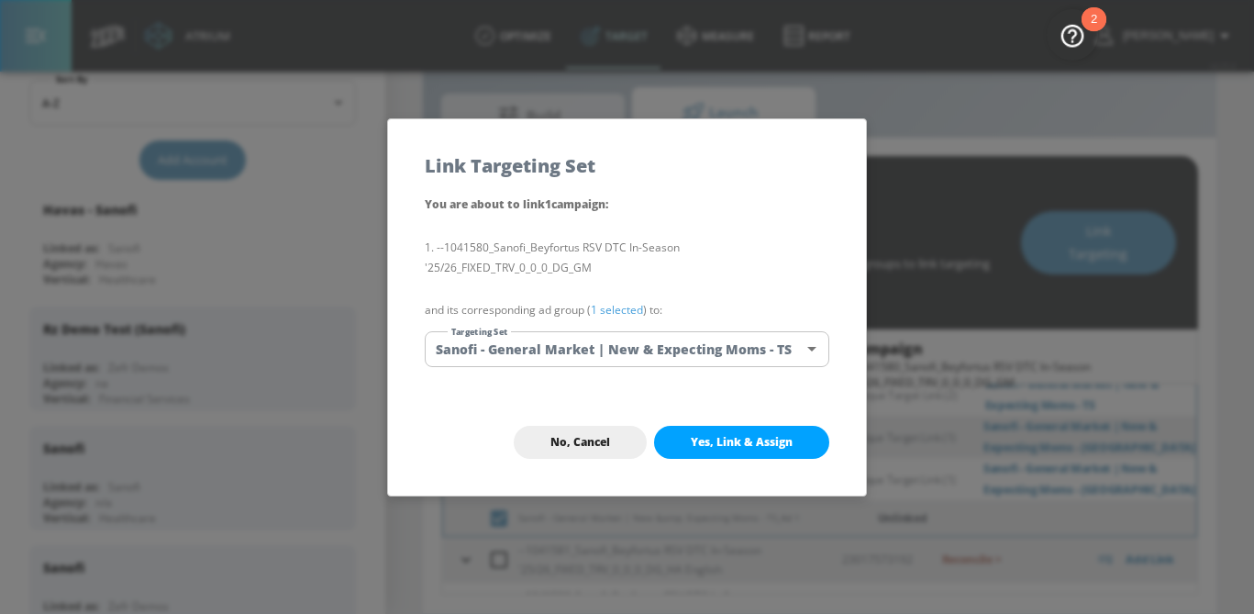
click at [628, 297] on div "You are about to link 1 campaign : --1041580_Sanofi_Beyfortus RSV DTC In-Season…" at bounding box center [627, 291] width 478 height 195
click at [628, 305] on link "1 selected" at bounding box center [617, 310] width 52 height 16
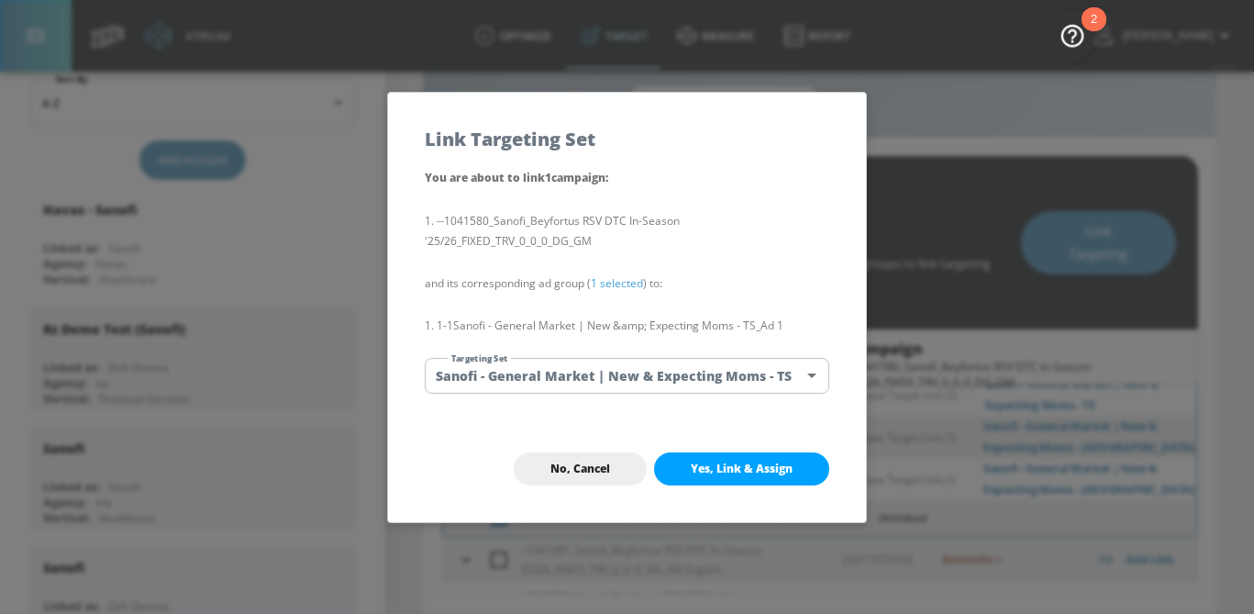
click at [745, 461] on span "Yes, Link & Assign" at bounding box center [742, 468] width 102 height 15
checkbox input "false"
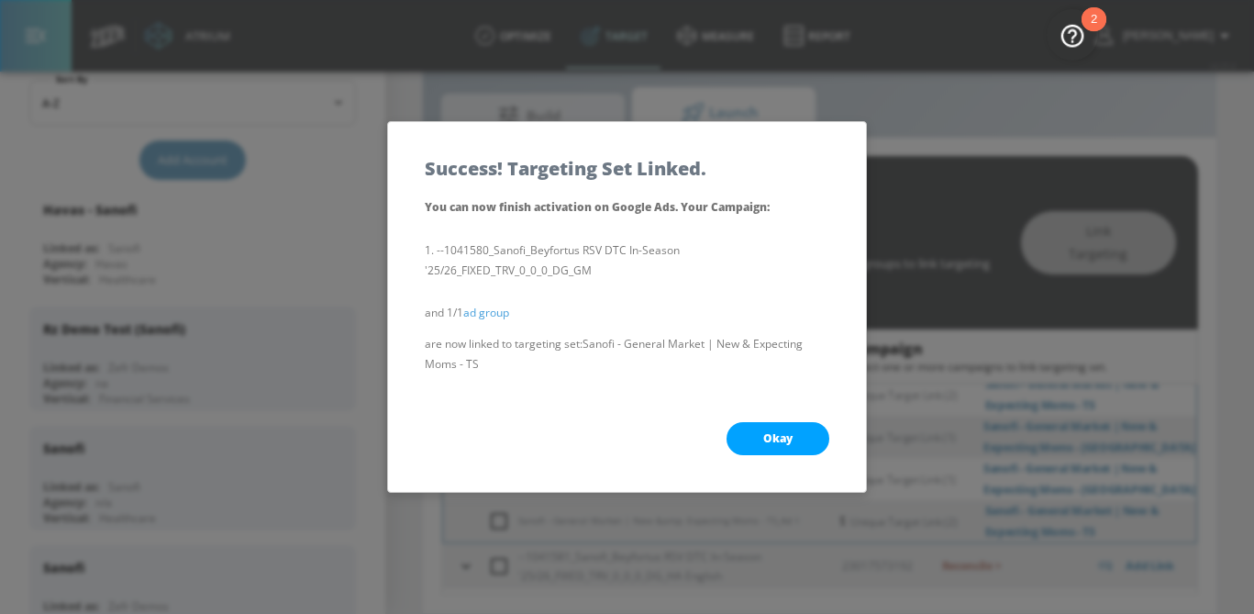
click at [767, 443] on span "Okay" at bounding box center [777, 438] width 29 height 15
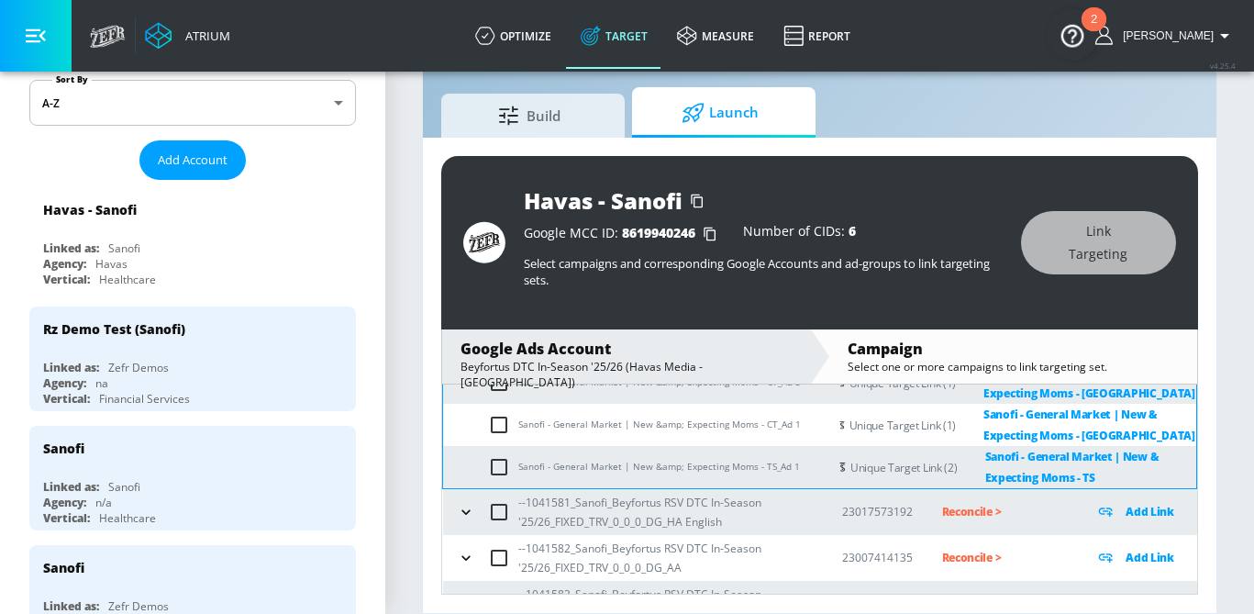
scroll to position [432, 0]
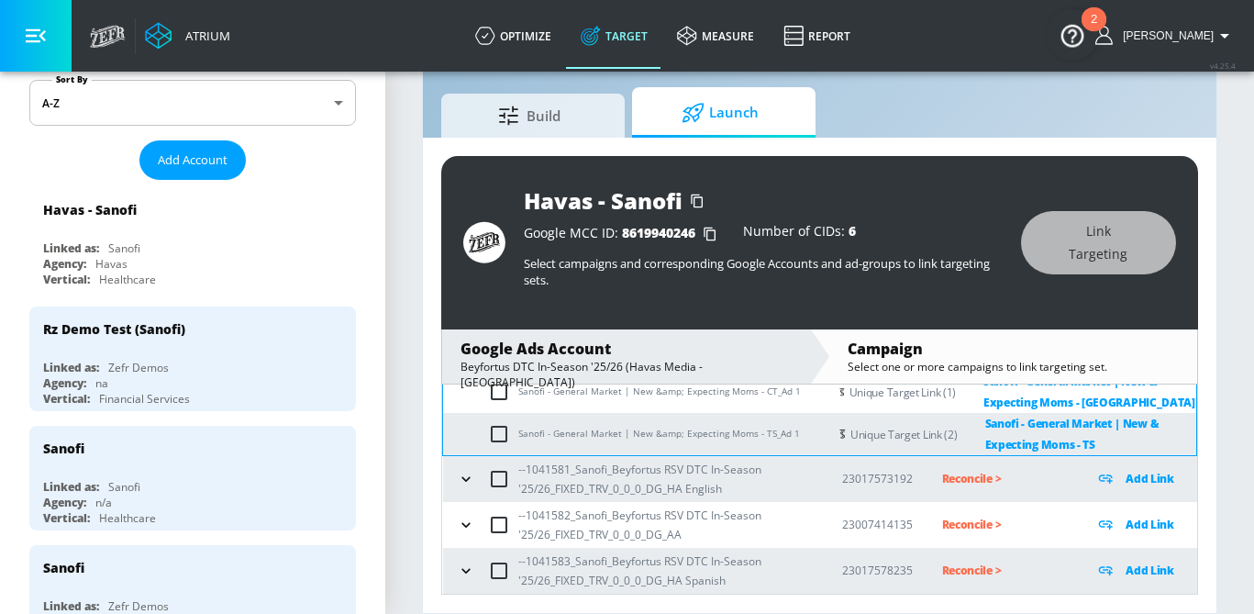
click at [480, 483] on input "checkbox" at bounding box center [499, 479] width 39 height 39
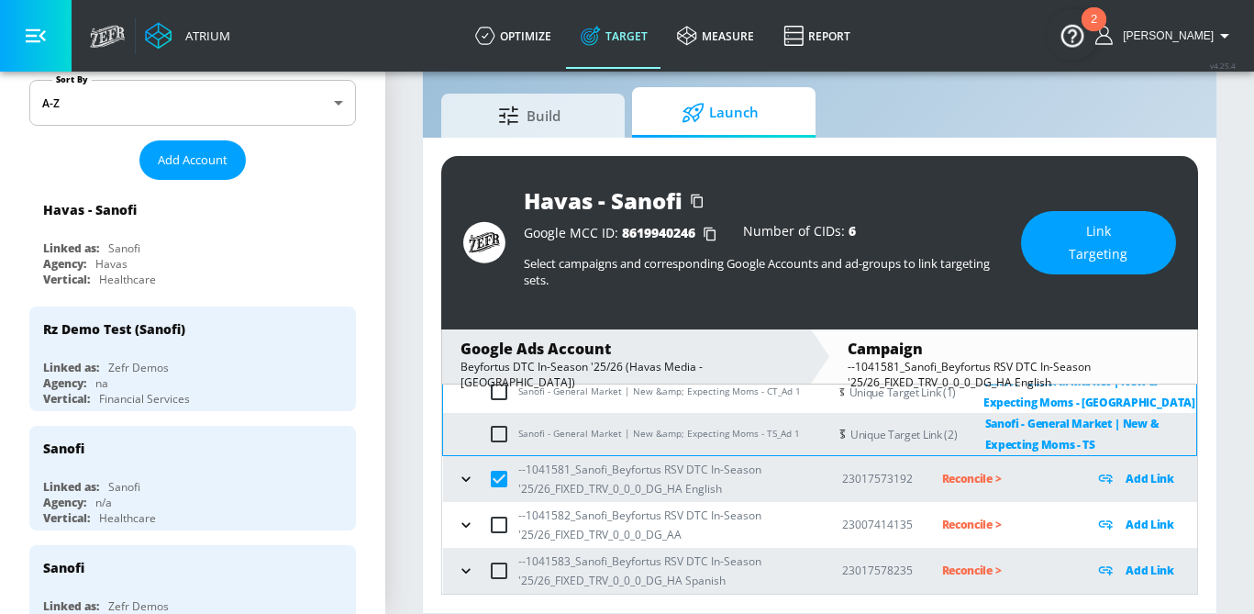
click at [504, 475] on input "checkbox" at bounding box center [499, 479] width 39 height 39
checkbox input "false"
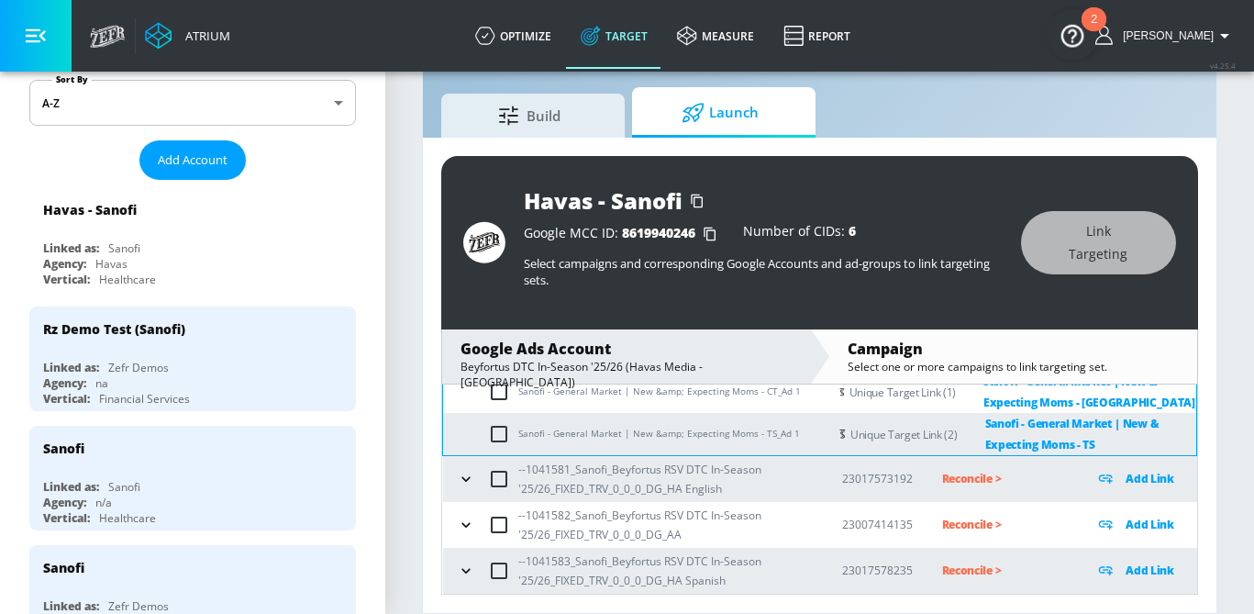
click at [468, 484] on icon "button" at bounding box center [466, 479] width 18 height 18
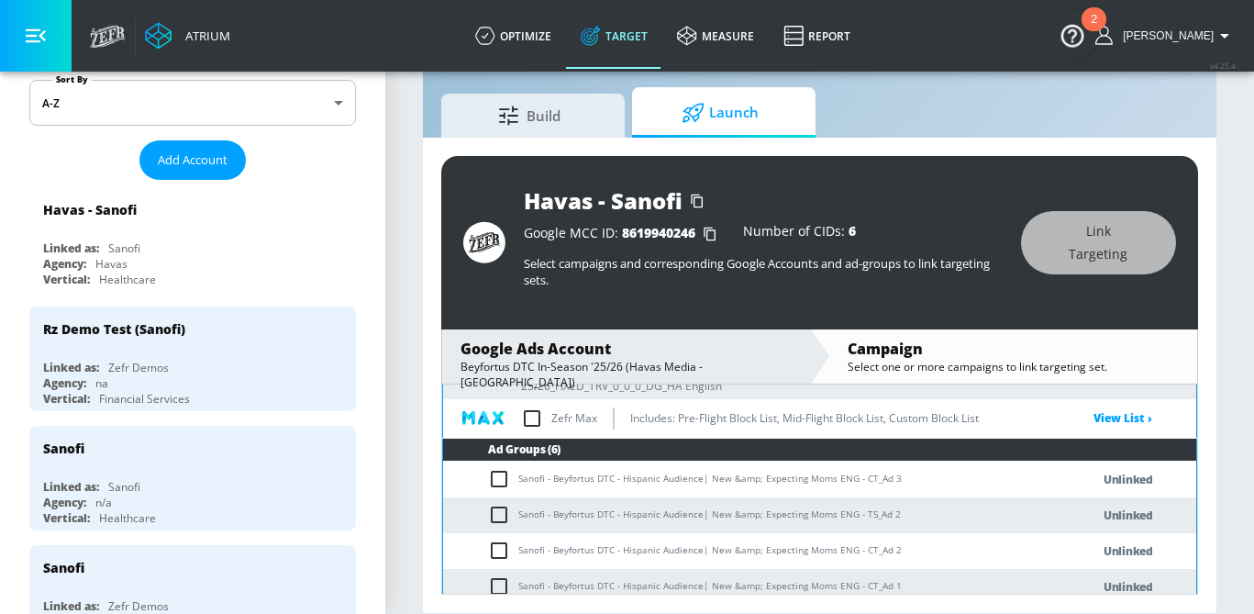
scroll to position [546, 0]
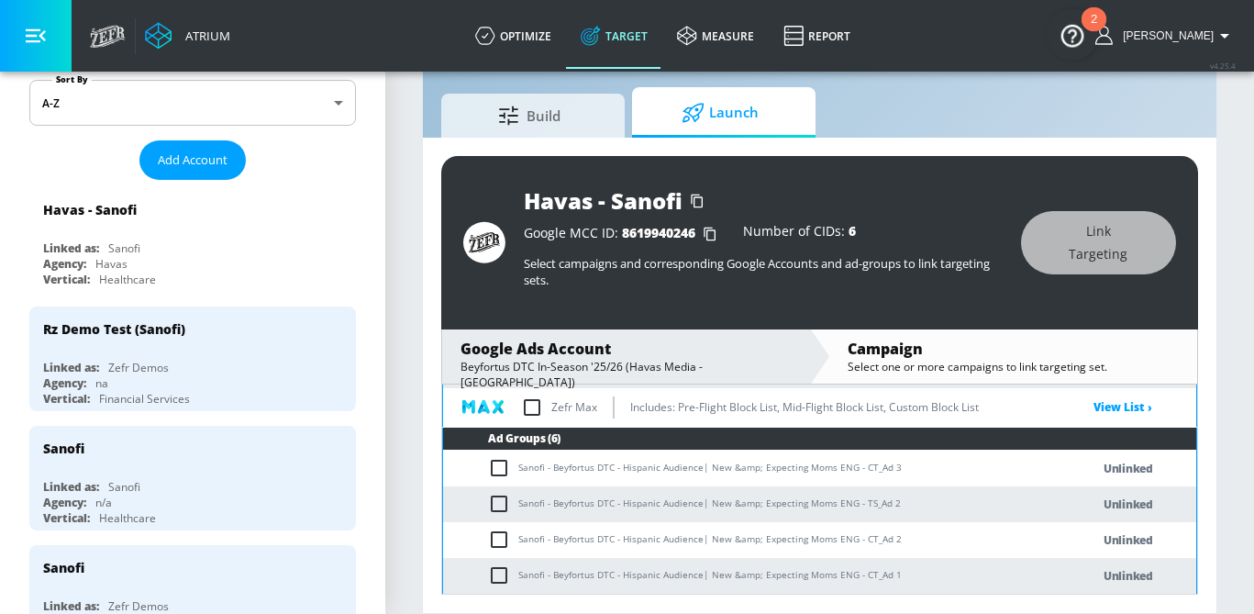
click at [502, 465] on input "checkbox" at bounding box center [503, 468] width 30 height 22
checkbox input "true"
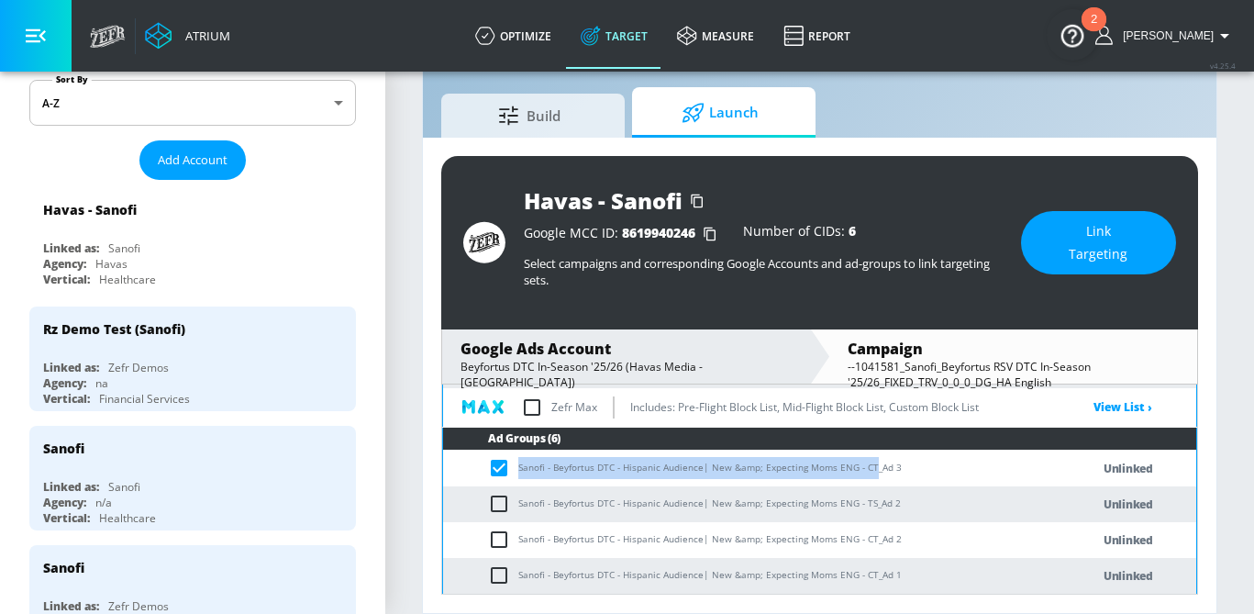
drag, startPoint x: 872, startPoint y: 465, endPoint x: 518, endPoint y: 469, distance: 353.2
click at [518, 469] on td "Sanofi - Beyfortus DTC - Hispanic Audience| New &amp; Expecting Moms ENG - CT_A…" at bounding box center [748, 468] width 610 height 36
copy td "Sanofi - Beyfortus DTC - Hispanic Audience| New &amp; Expecting Moms ENG - CT"
click at [1119, 221] on span "Link Targeting" at bounding box center [1099, 242] width 82 height 45
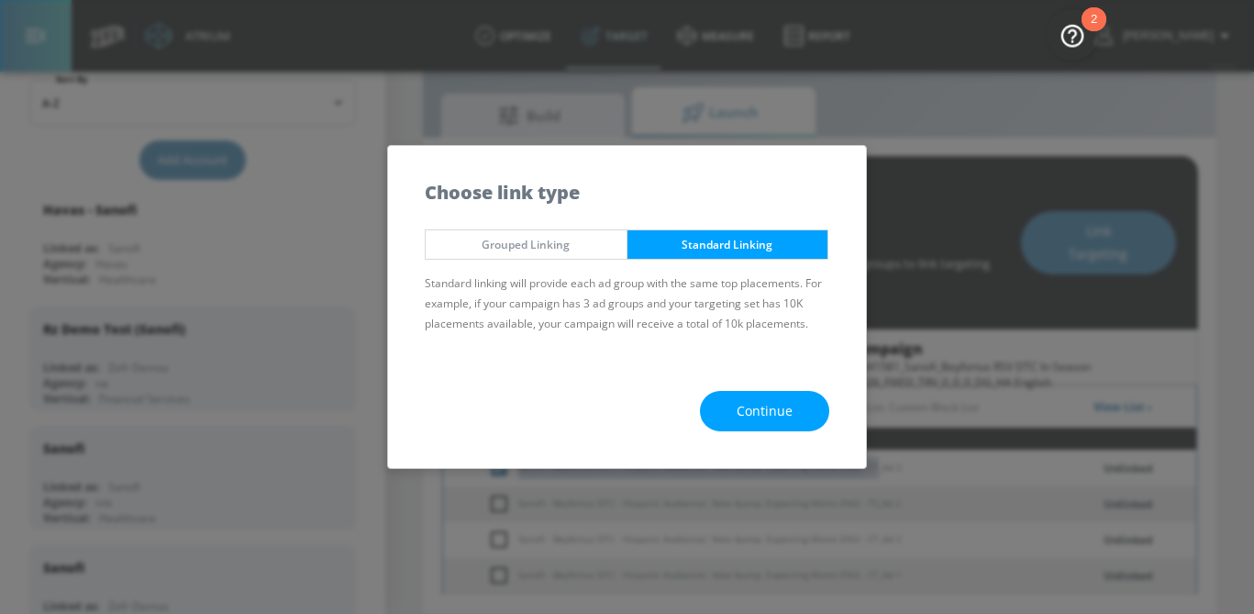
click at [729, 419] on button "Continue" at bounding box center [764, 411] width 129 height 41
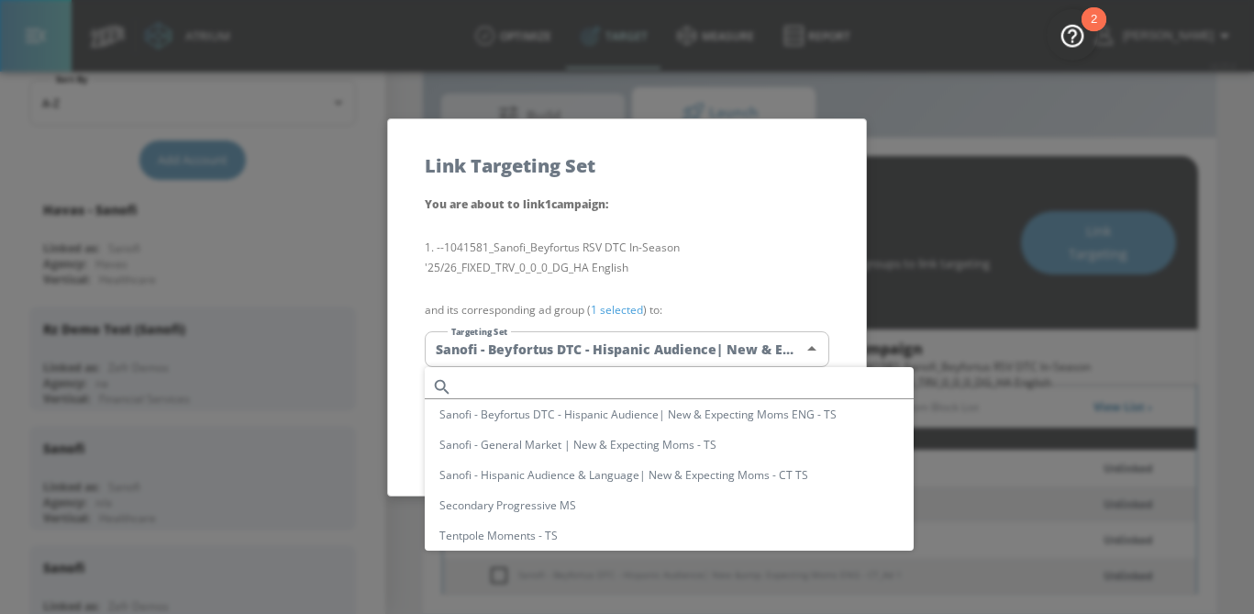
click at [617, 356] on body "Atrium optimize Target measure Report optimize Target measure Report v 4.25.4 S…" at bounding box center [627, 285] width 1254 height 657
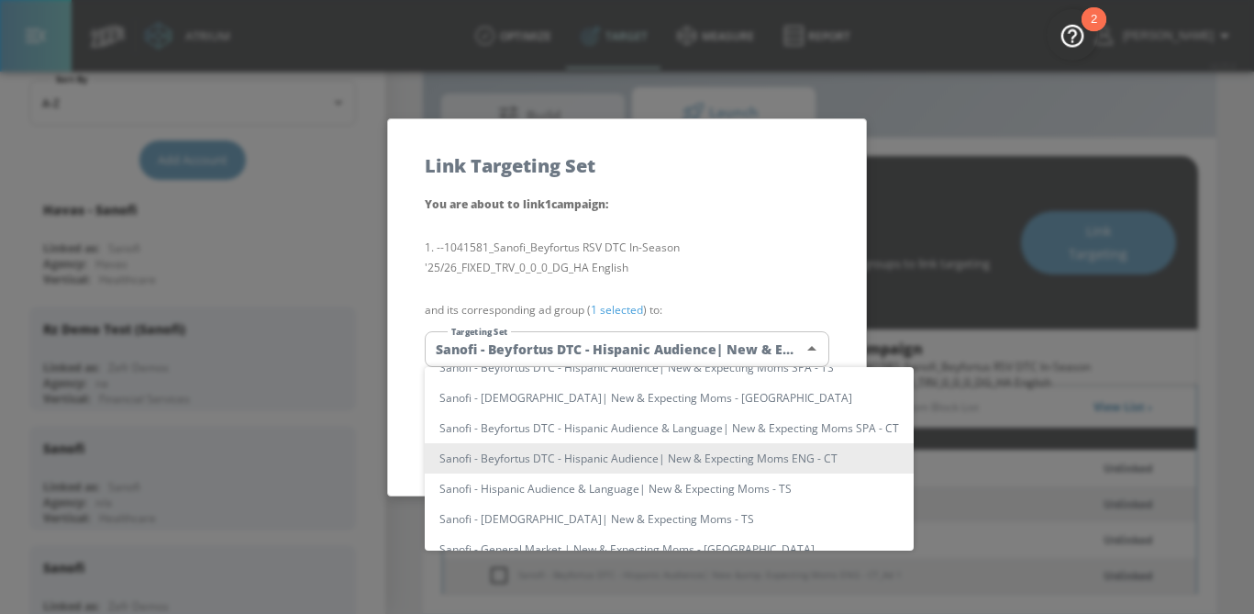
scroll to position [0, 0]
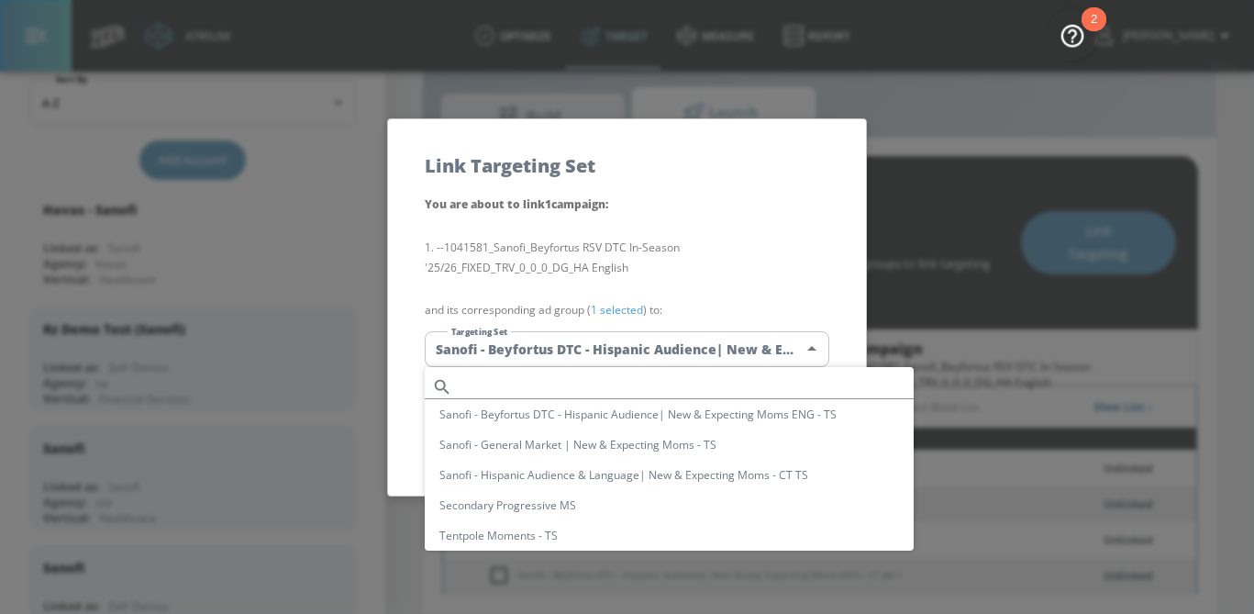
click at [540, 383] on input "text" at bounding box center [687, 386] width 454 height 25
paste input "Sanofi - Beyfortus DTC - Hispanic Audience| New &amp; Expecting Moms ENG - CT"
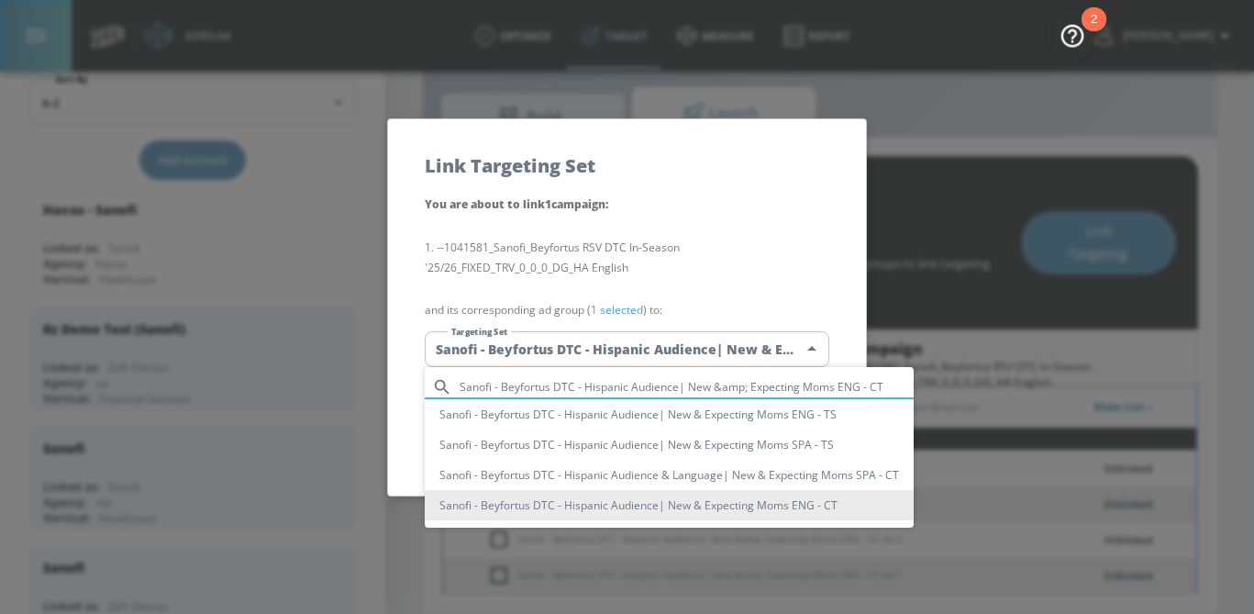
type input "Sanofi - Beyfortus DTC - Hispanic Audience| New &amp; Expecting Moms ENG - CT"
click at [631, 511] on li "Sanofi - Beyfortus DTC - Hispanic Audience| New & Expecting Moms ENG - CT" at bounding box center [669, 505] width 489 height 30
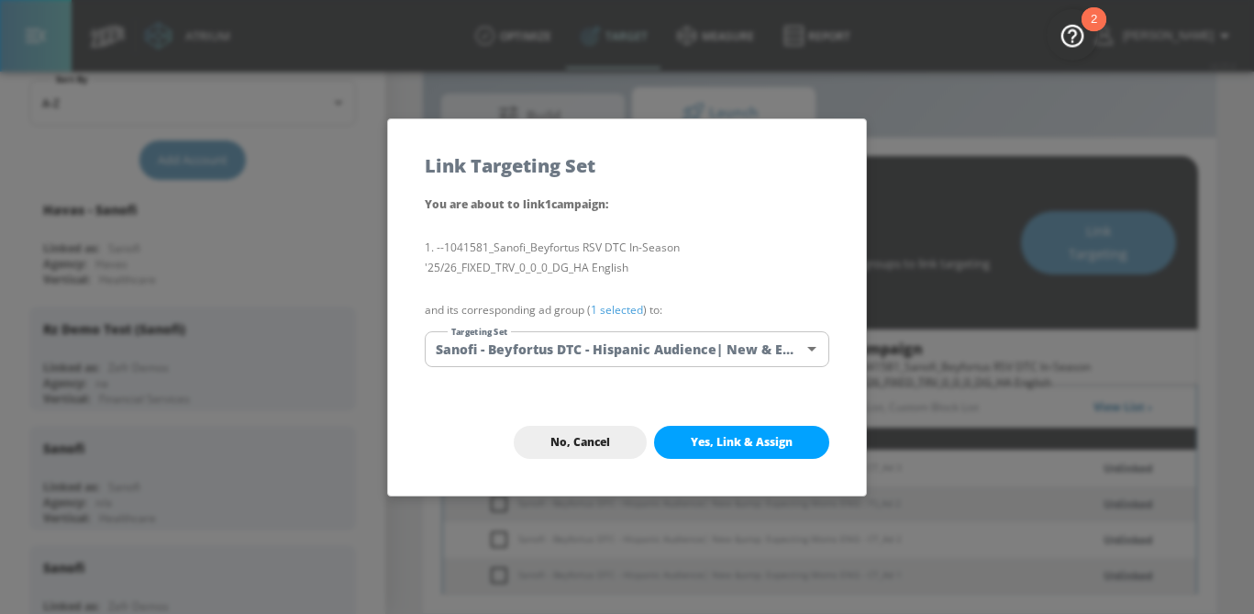
click at [628, 320] on div "You are about to link 1 campaign : --1041581_Sanofi_Beyfortus RSV DTC In-Season…" at bounding box center [627, 291] width 478 height 195
click at [628, 314] on link "1 selected" at bounding box center [617, 310] width 52 height 16
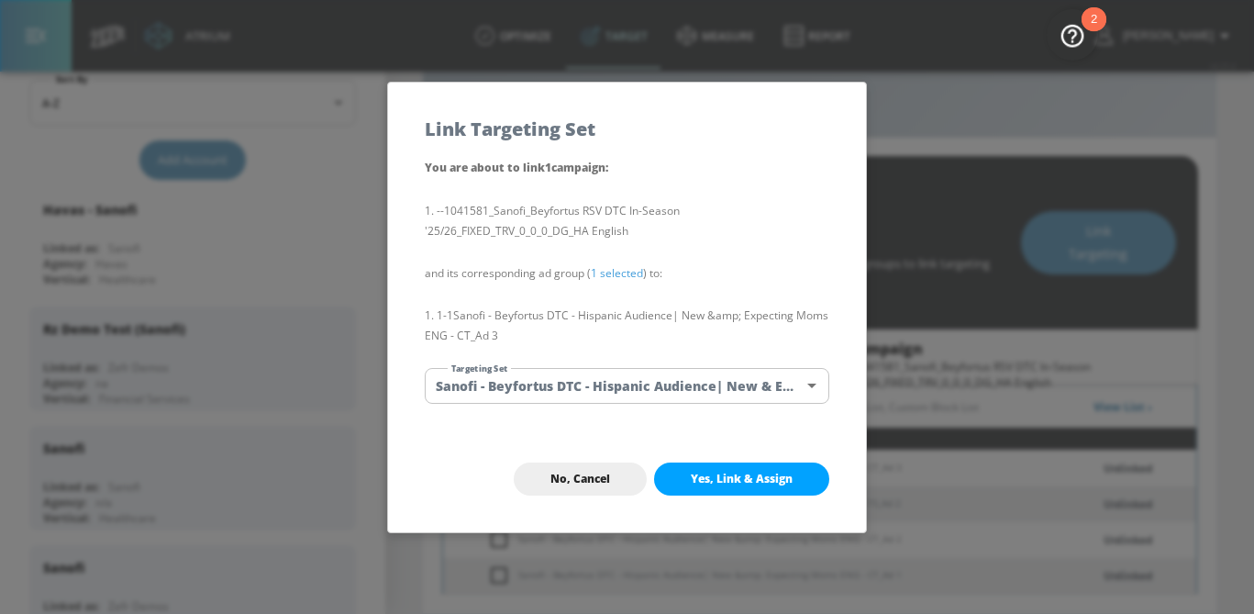
click at [729, 486] on button "Yes, Link & Assign" at bounding box center [741, 478] width 175 height 33
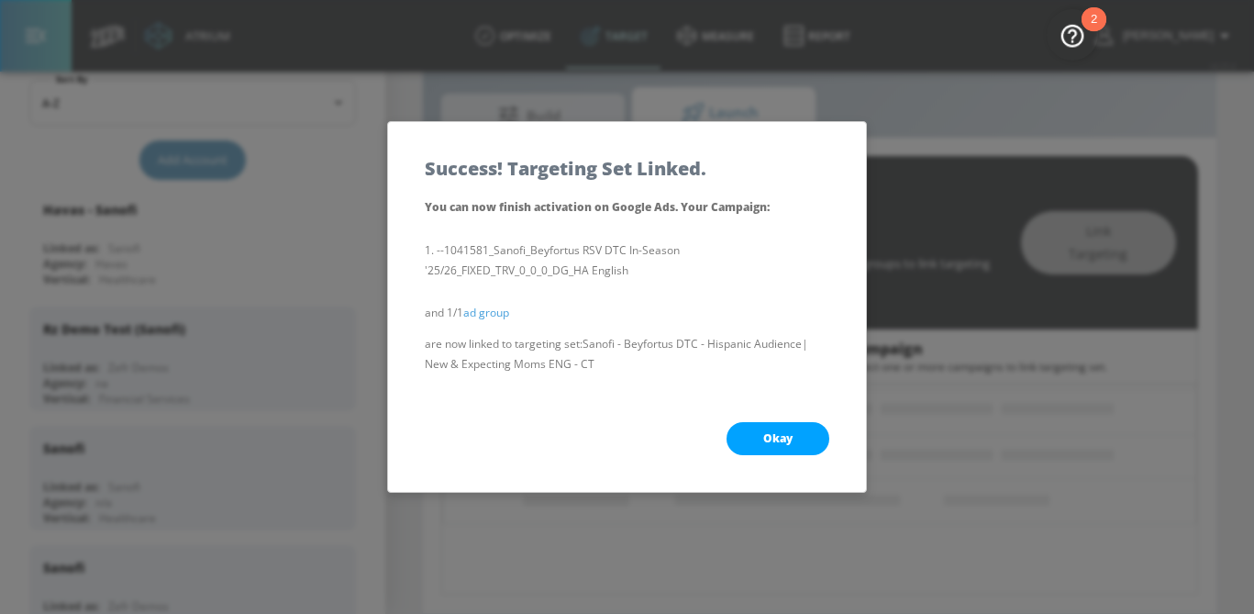
scroll to position [210, 0]
click at [764, 445] on span "Okay" at bounding box center [777, 438] width 29 height 15
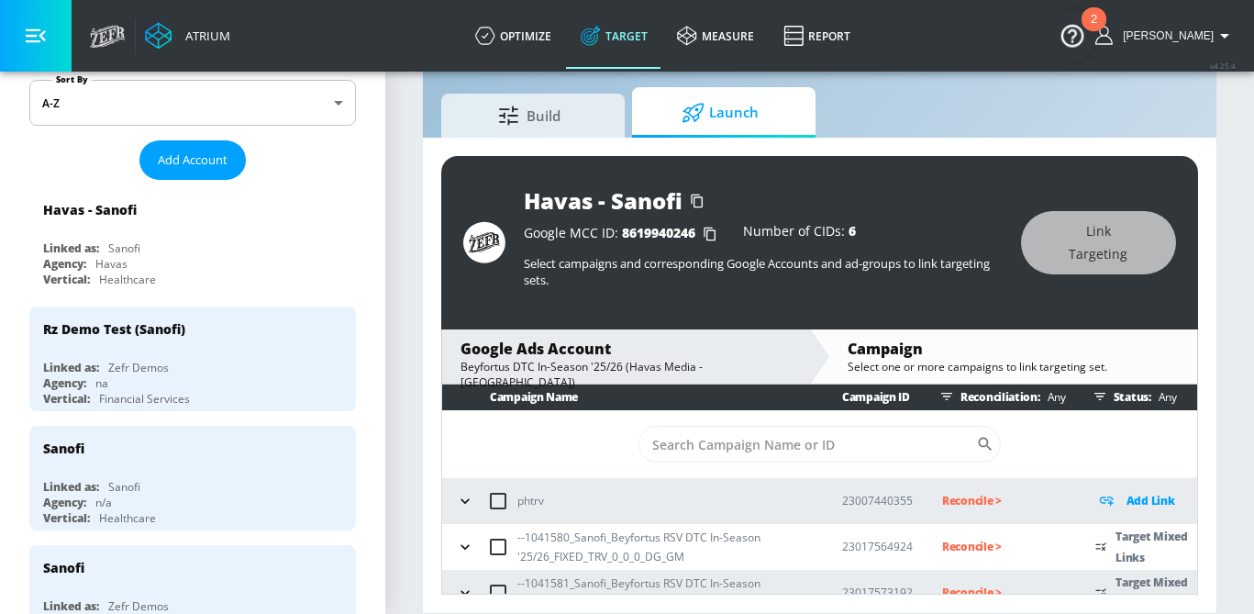
scroll to position [115, 0]
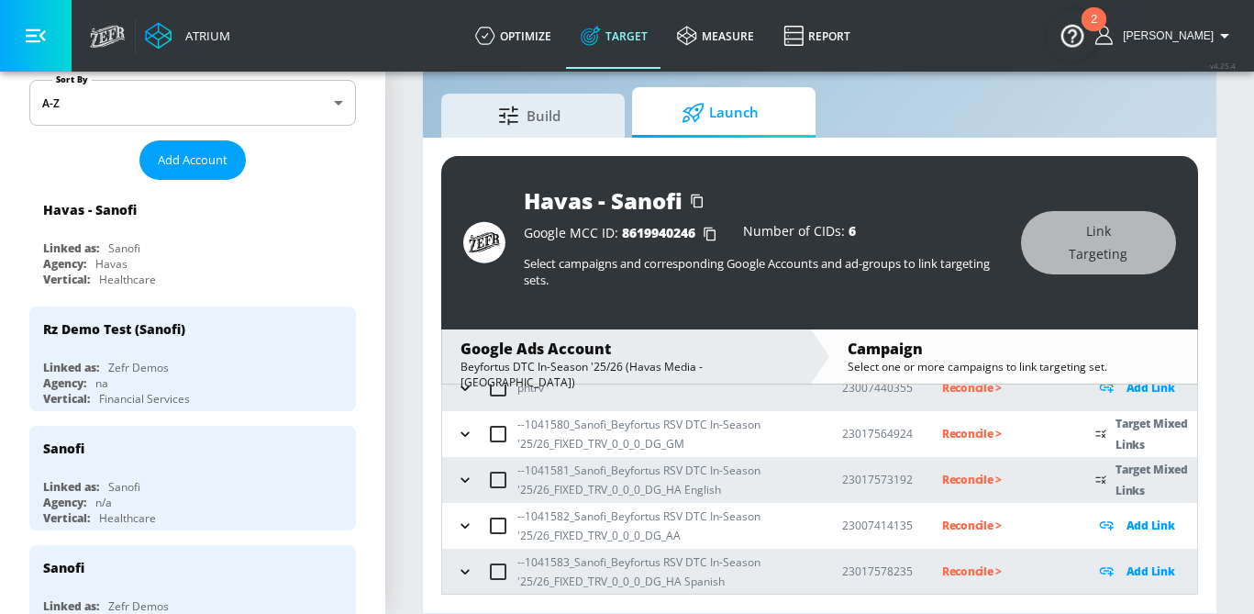
click at [463, 477] on icon "button" at bounding box center [465, 480] width 18 height 18
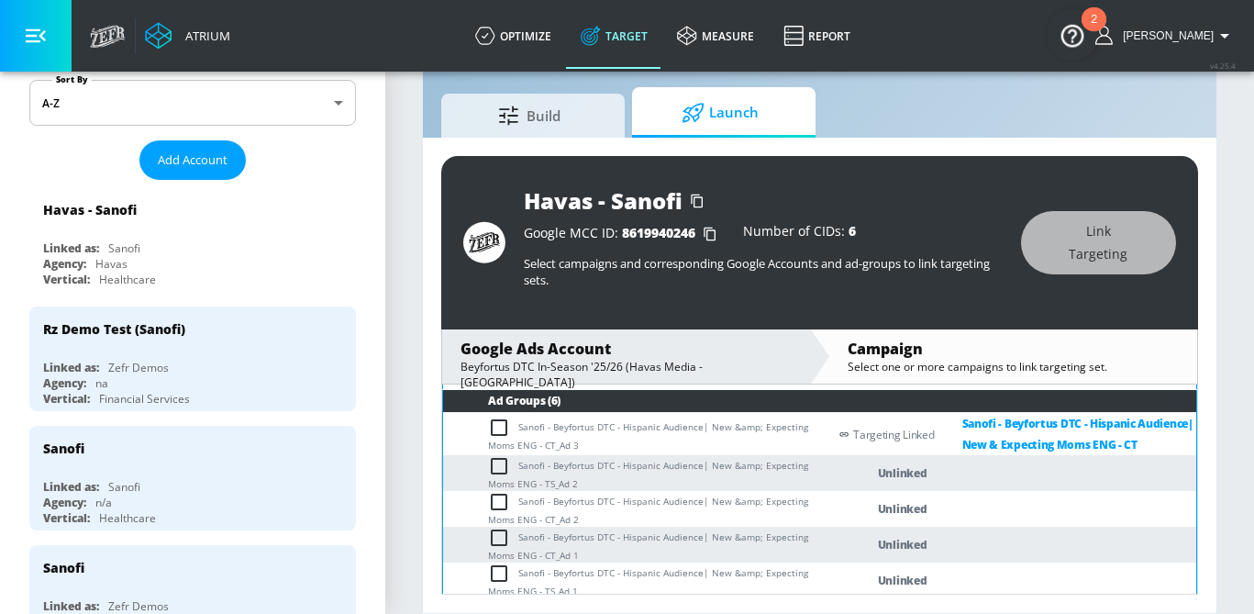
scroll to position [268, 0]
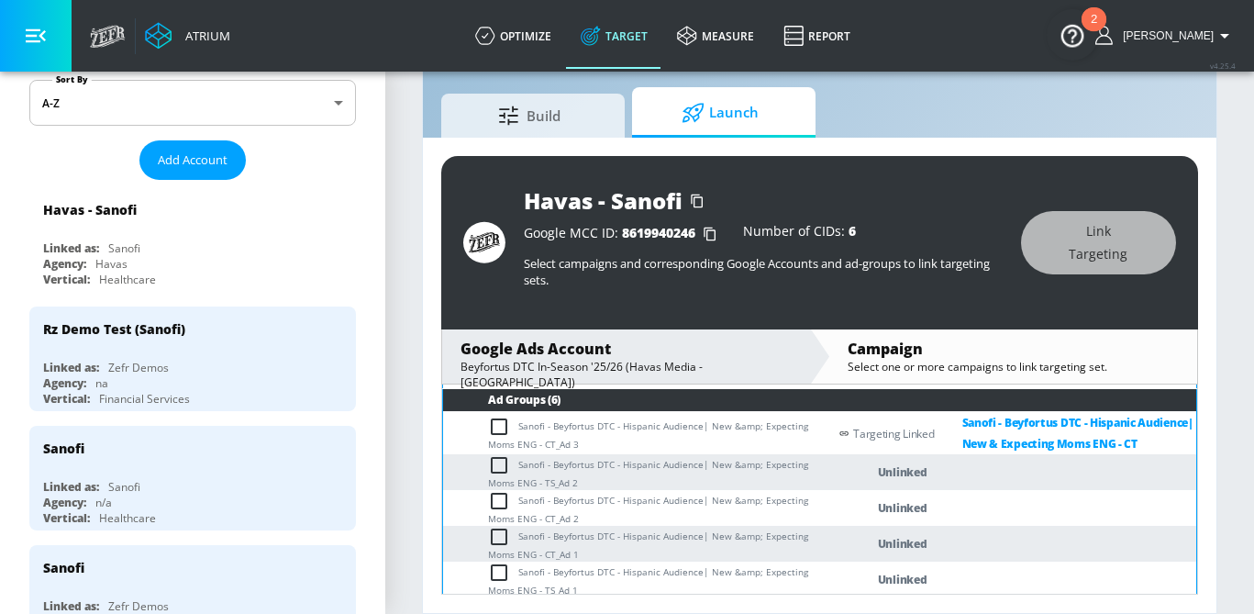
click at [502, 507] on input "checkbox" at bounding box center [503, 501] width 30 height 22
checkbox input "true"
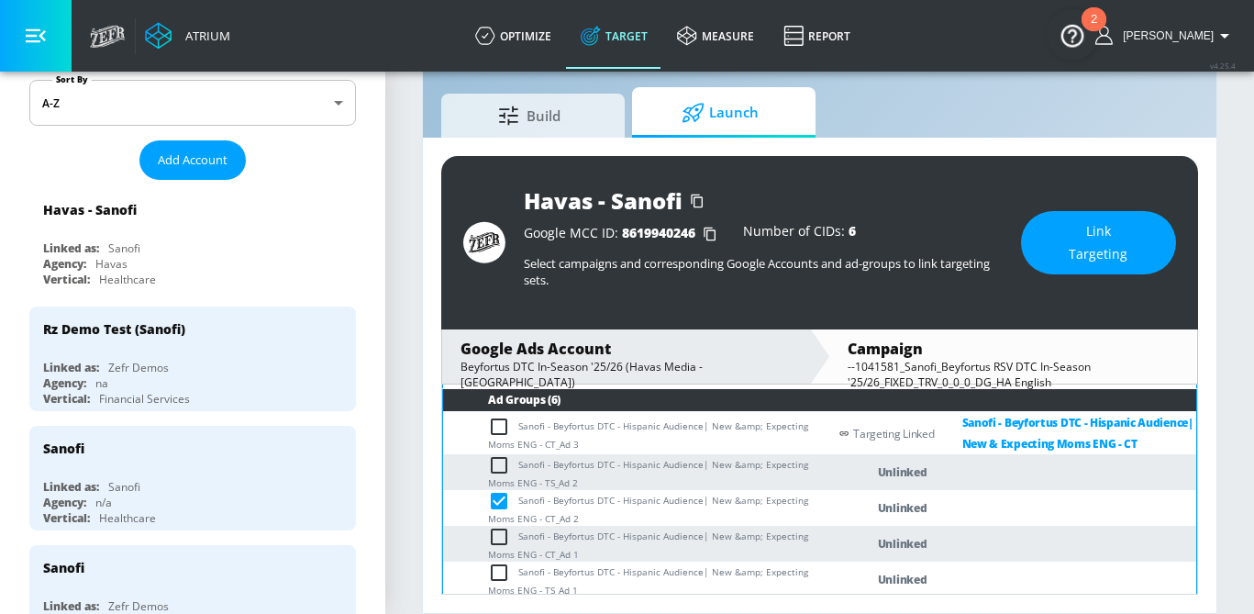
click at [1085, 254] on span "Link Targeting" at bounding box center [1099, 242] width 82 height 45
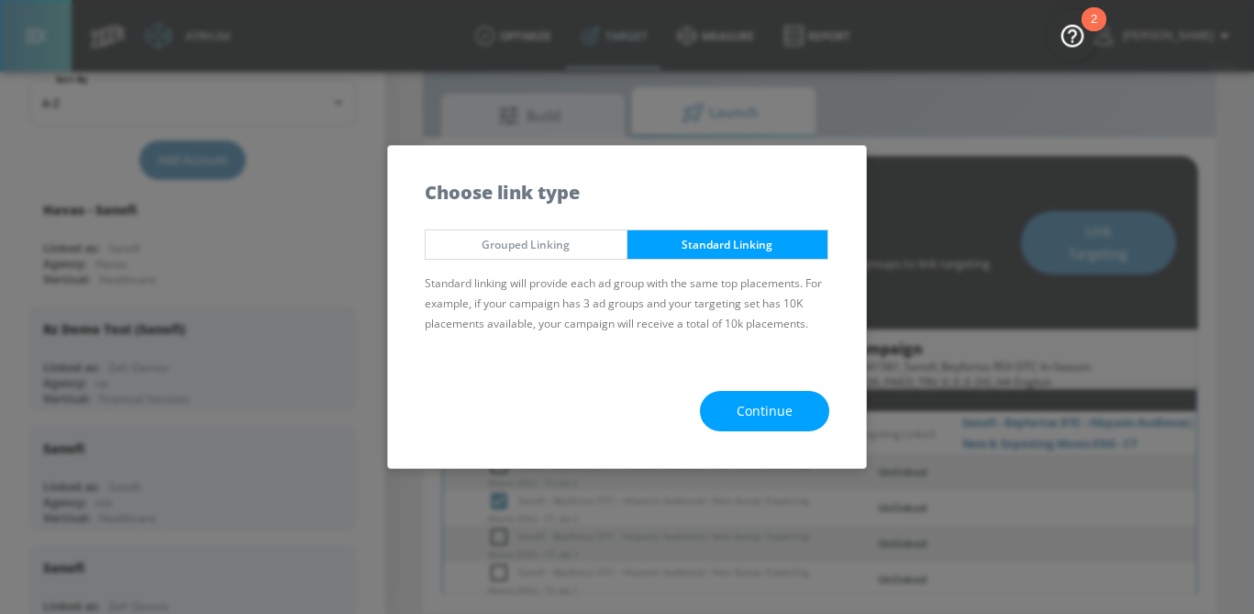
click at [771, 412] on span "Continue" at bounding box center [765, 411] width 56 height 23
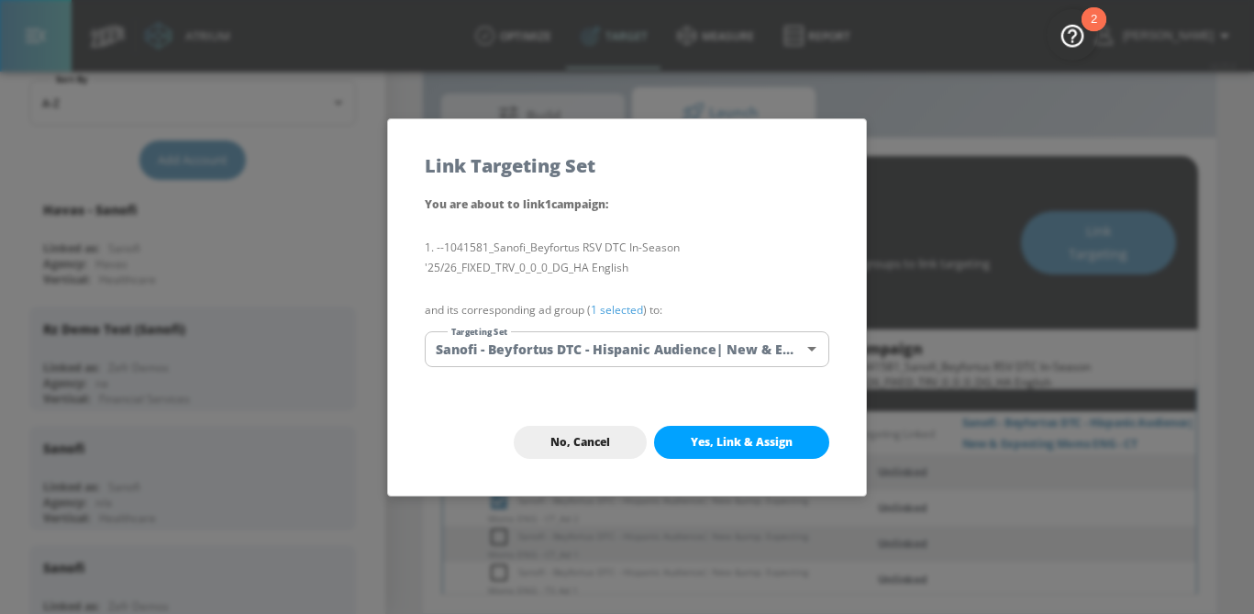
click at [676, 345] on body "Atrium optimize Target measure Report optimize Target measure Report v 4.25.4 S…" at bounding box center [627, 285] width 1254 height 657
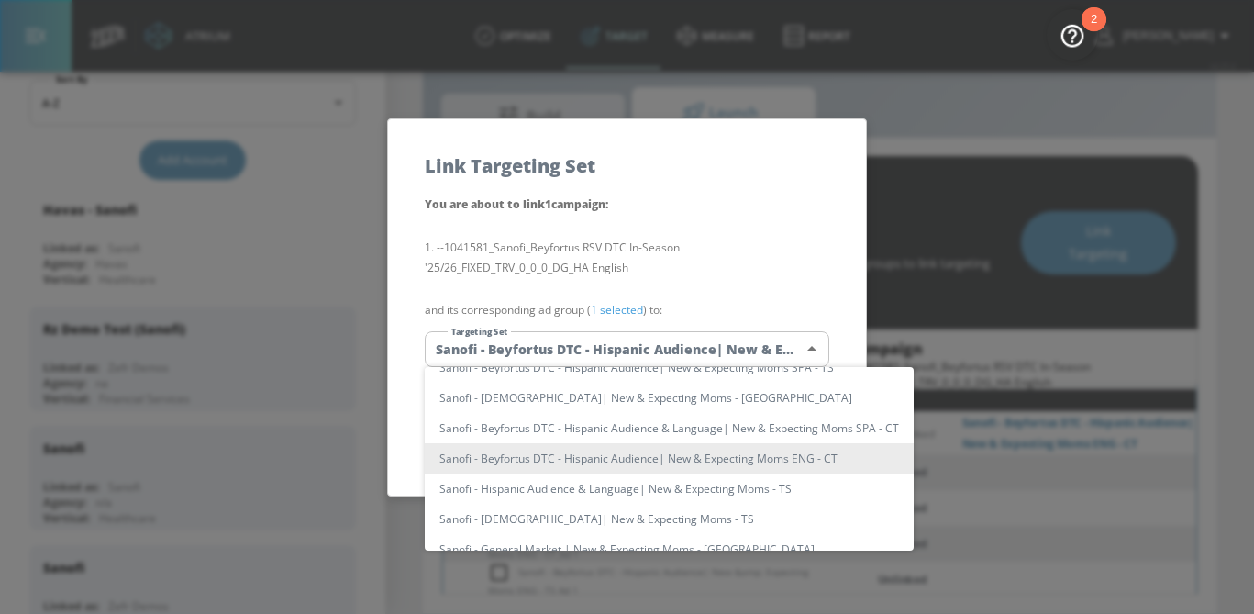
scroll to position [0, 0]
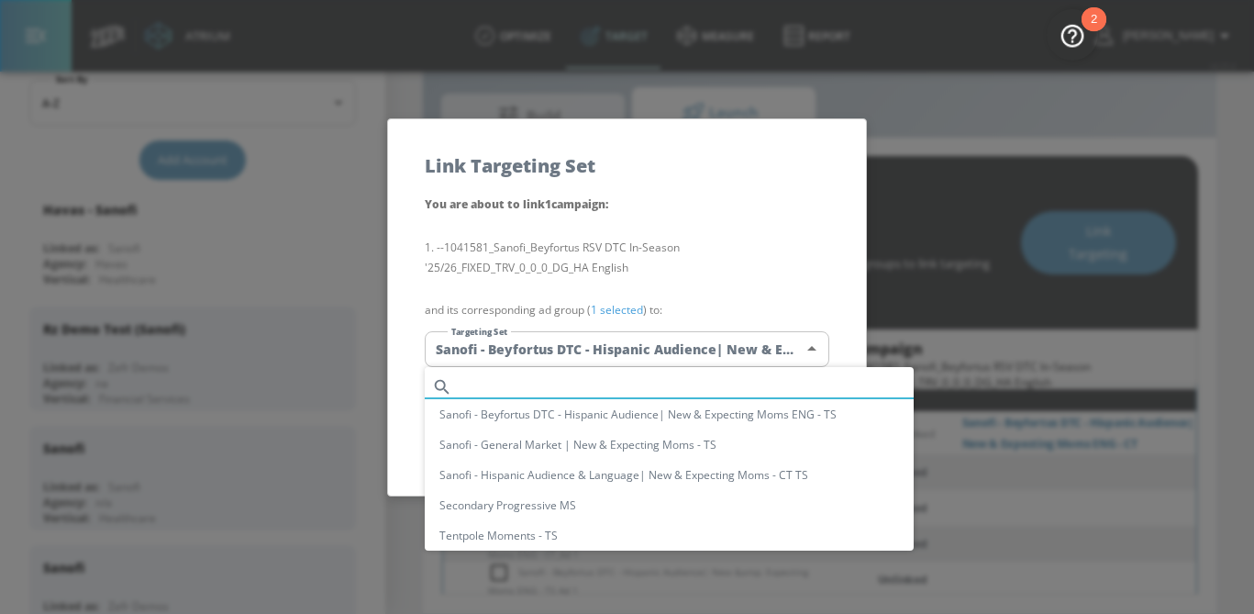
click at [565, 383] on input "text" at bounding box center [687, 386] width 454 height 25
paste input "Sanofi - Beyfortus DTC - Hispanic Audience| New &amp; Expecting Moms ENG - CT"
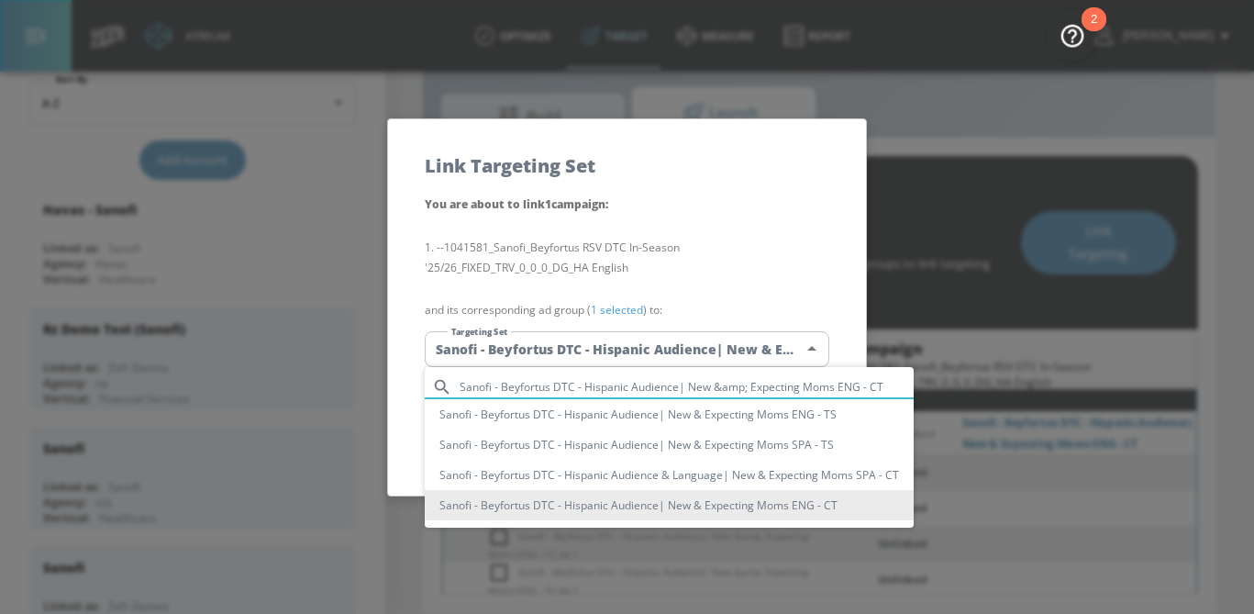
type input "Sanofi - Beyfortus DTC - Hispanic Audience| New &amp; Expecting Moms ENG - CT"
click at [593, 511] on li "Sanofi - Beyfortus DTC - Hispanic Audience| New & Expecting Moms ENG - CT" at bounding box center [669, 505] width 489 height 30
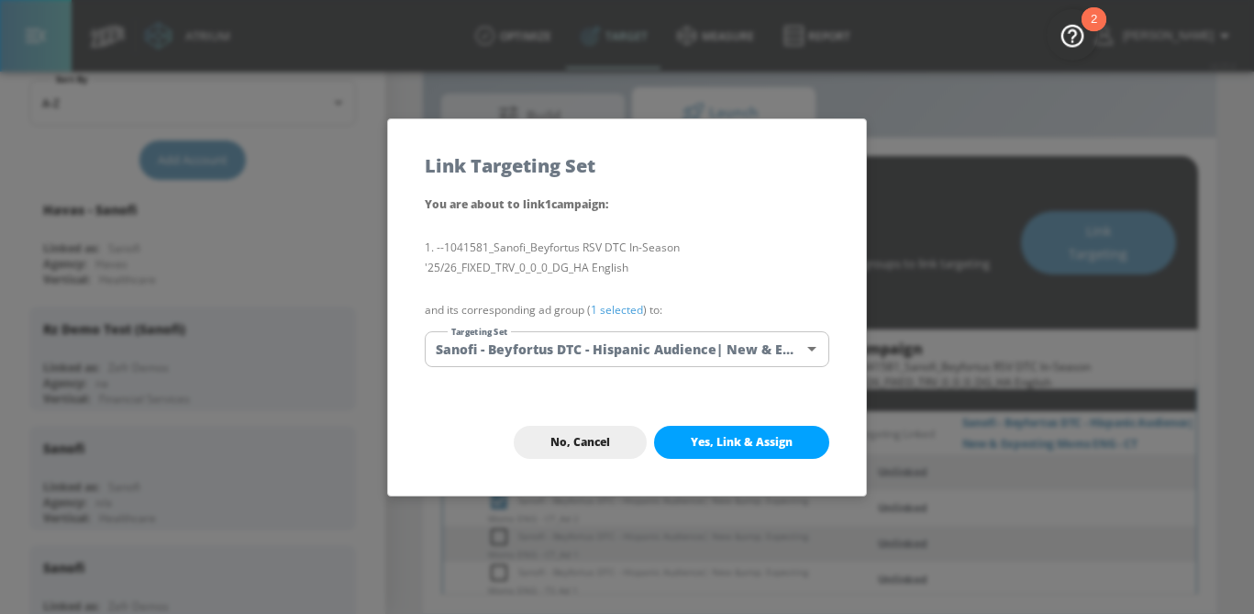
click at [619, 307] on link "1 selected" at bounding box center [617, 310] width 52 height 16
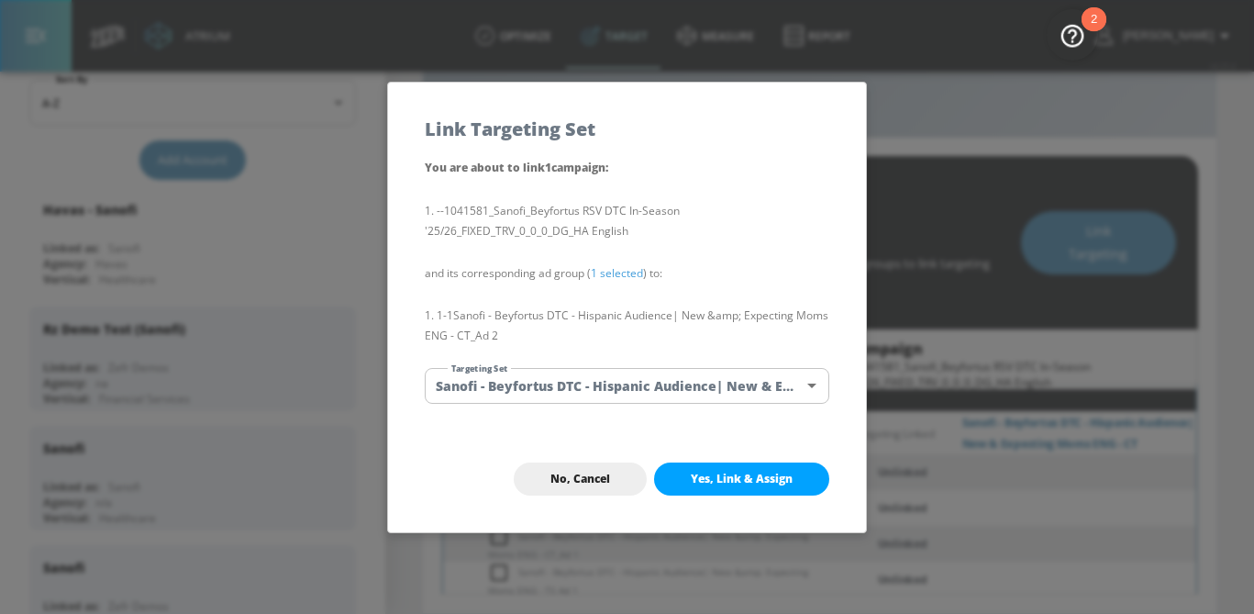
click at [748, 476] on span "Yes, Link & Assign" at bounding box center [742, 479] width 102 height 15
checkbox input "false"
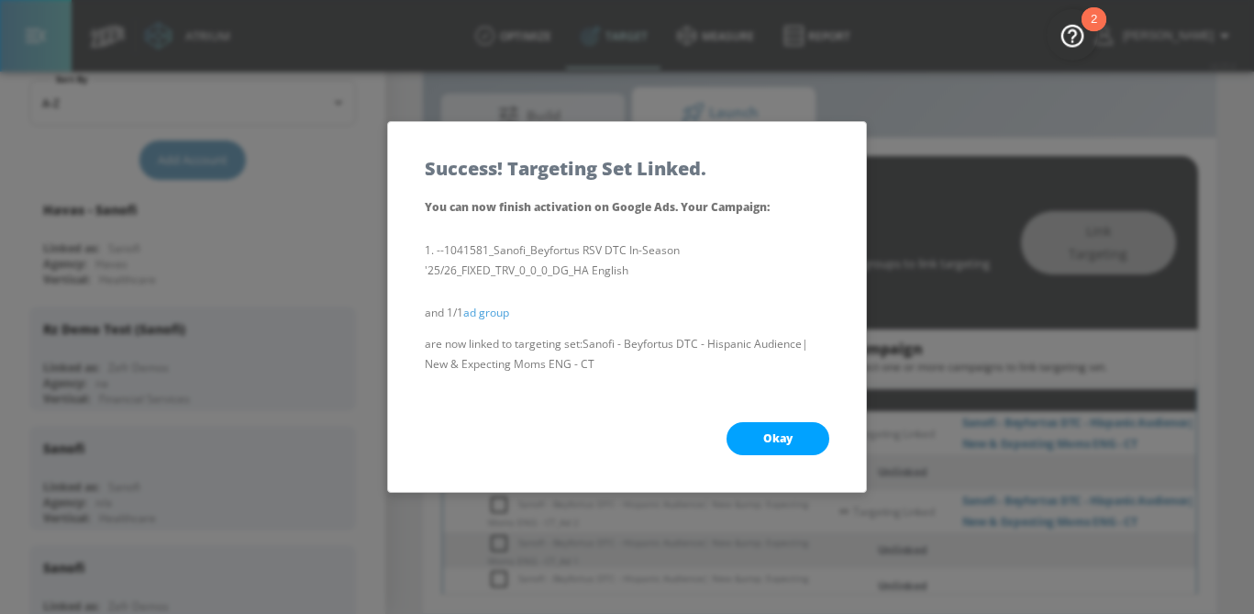
click at [789, 448] on button "Okay" at bounding box center [778, 438] width 103 height 33
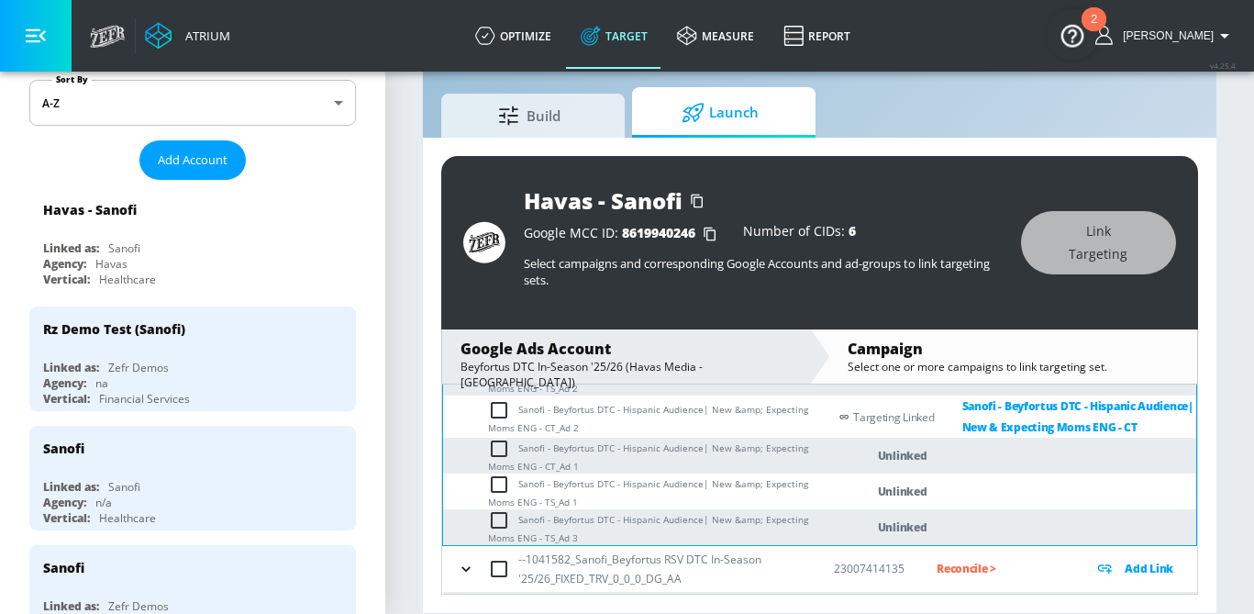
scroll to position [364, 0]
click at [502, 453] on input "checkbox" at bounding box center [503, 447] width 30 height 22
checkbox input "true"
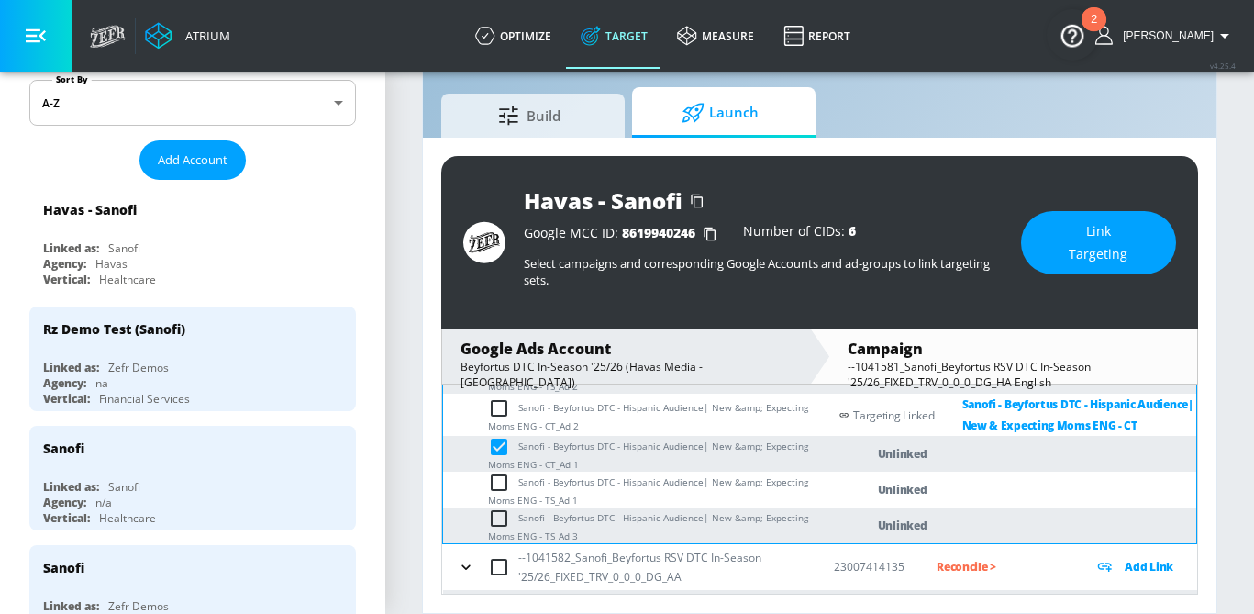
click at [1078, 251] on span "Link Targeting" at bounding box center [1099, 242] width 82 height 45
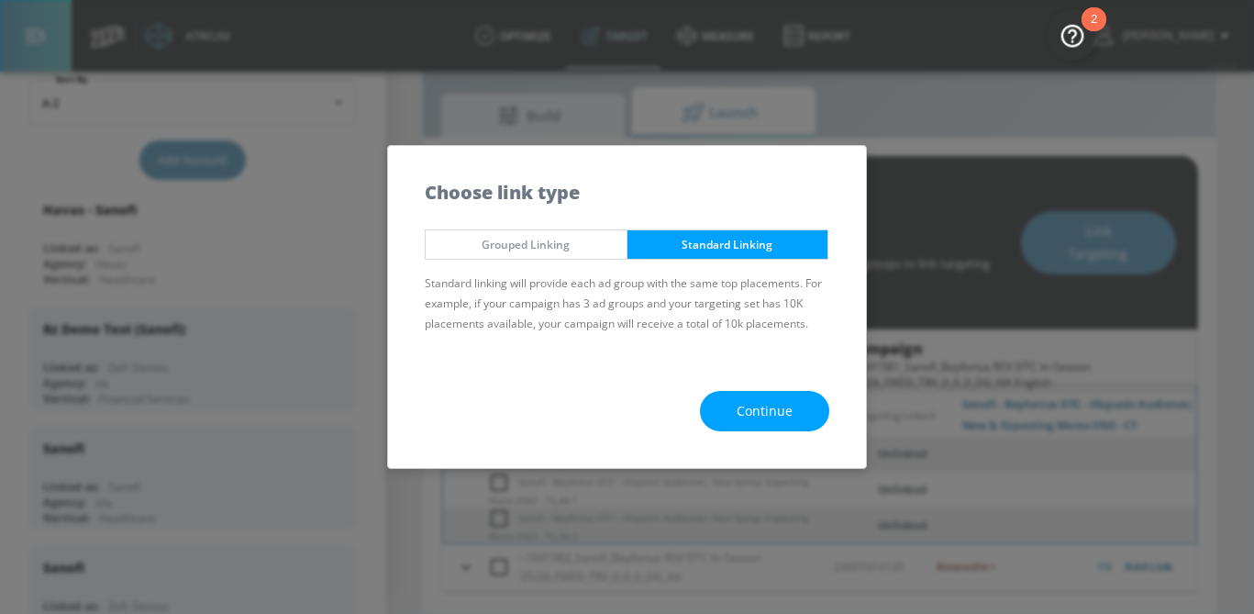
click at [804, 394] on button "Continue" at bounding box center [764, 411] width 129 height 41
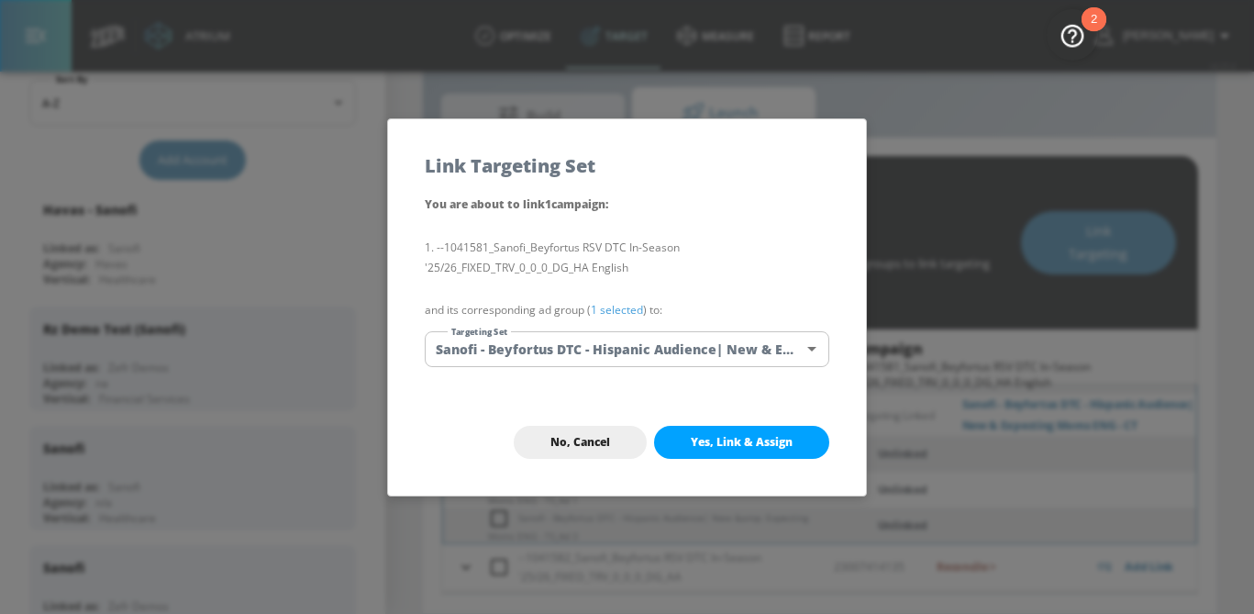
click at [717, 356] on body "Atrium optimize Target measure Report optimize Target measure Report v 4.25.4 S…" at bounding box center [627, 285] width 1254 height 657
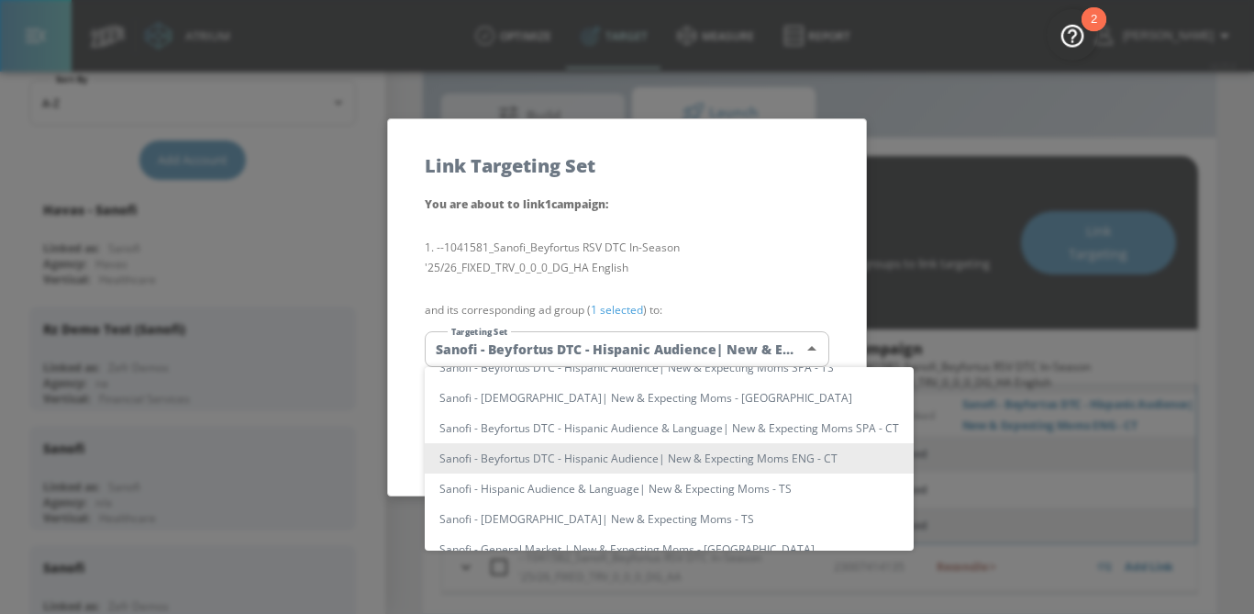
scroll to position [0, 0]
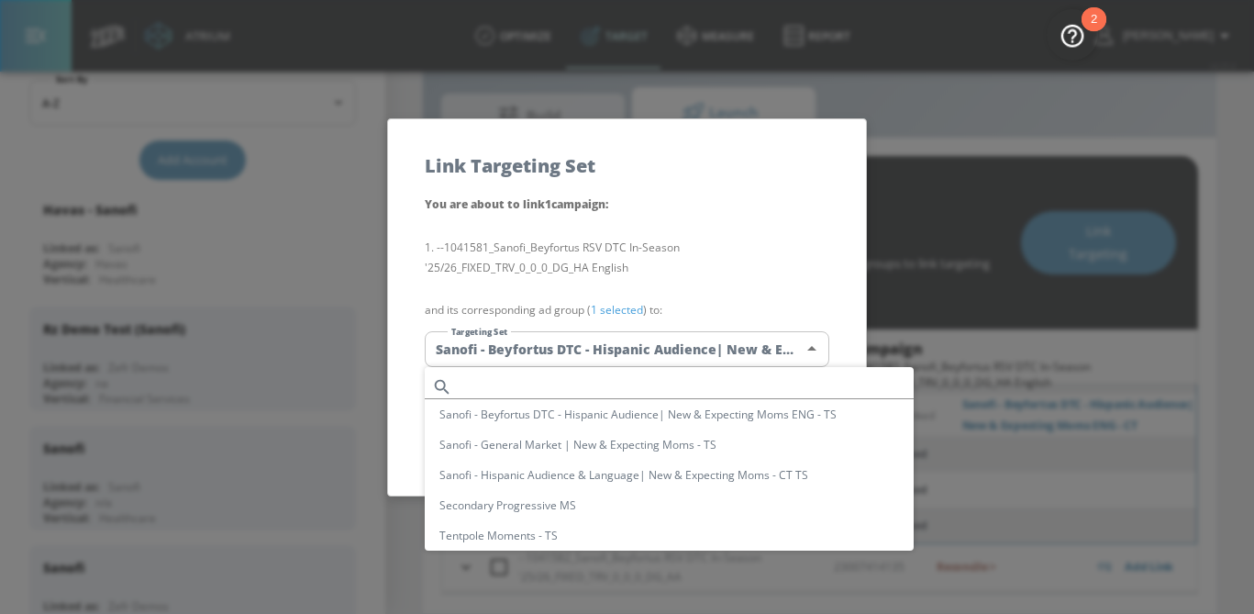
click at [604, 379] on input "text" at bounding box center [687, 386] width 454 height 25
paste input "Sanofi - Beyfortus DTC - Hispanic Audience| New &amp; Expecting Moms ENG - CT"
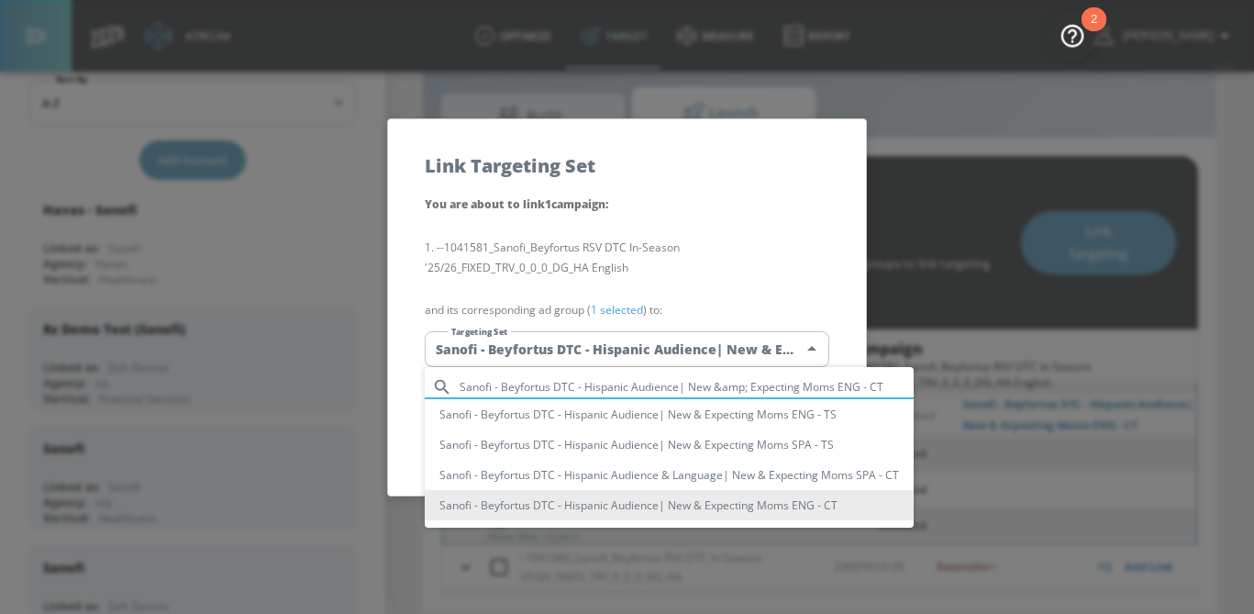
type input "Sanofi - Beyfortus DTC - Hispanic Audience| New &amp; Expecting Moms ENG - CT"
click at [624, 501] on li "Sanofi - Beyfortus DTC - Hispanic Audience| New & Expecting Moms ENG - CT" at bounding box center [669, 505] width 489 height 30
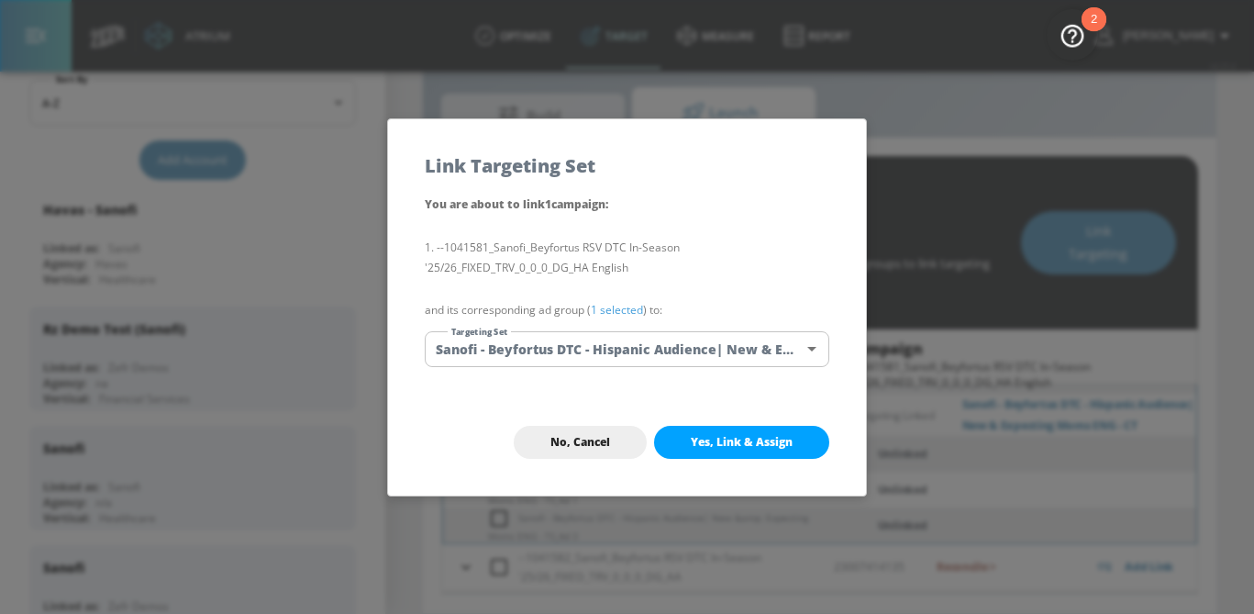
click at [610, 309] on link "1 selected" at bounding box center [617, 310] width 52 height 16
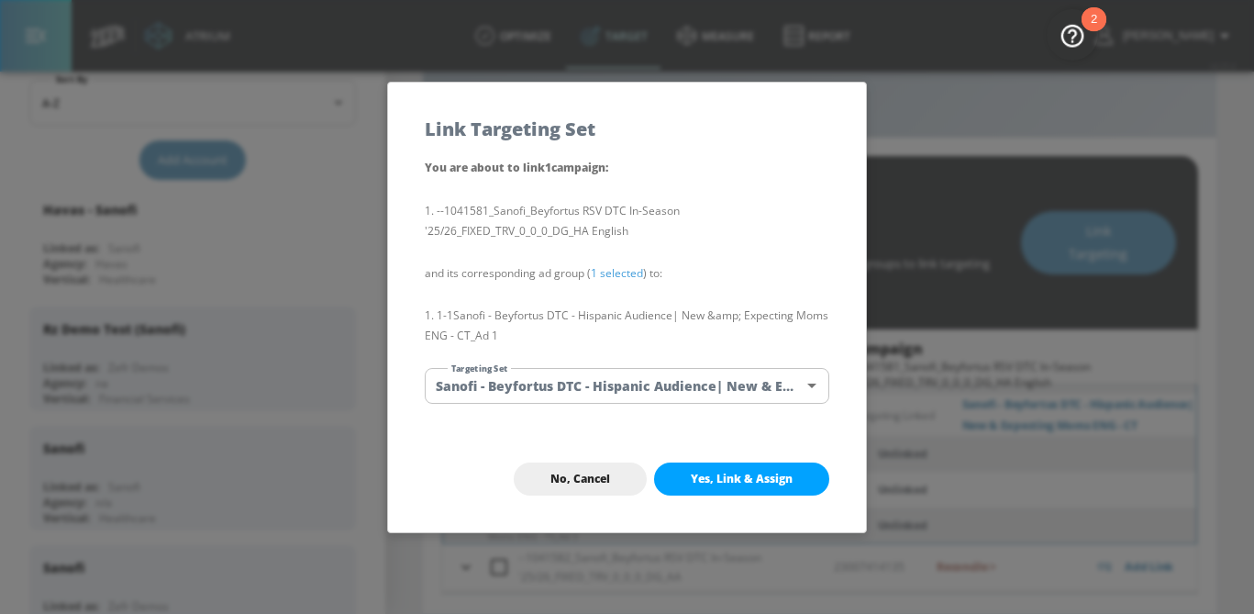
click at [696, 482] on span "Yes, Link & Assign" at bounding box center [742, 479] width 102 height 15
checkbox input "false"
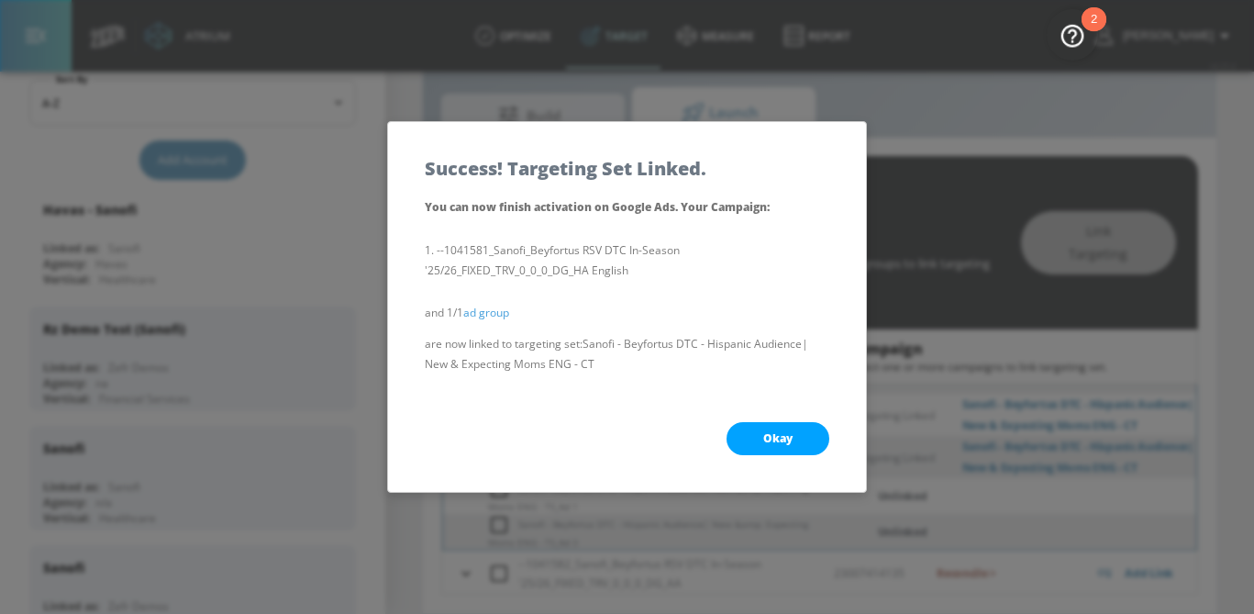
click at [799, 439] on button "Okay" at bounding box center [778, 438] width 103 height 33
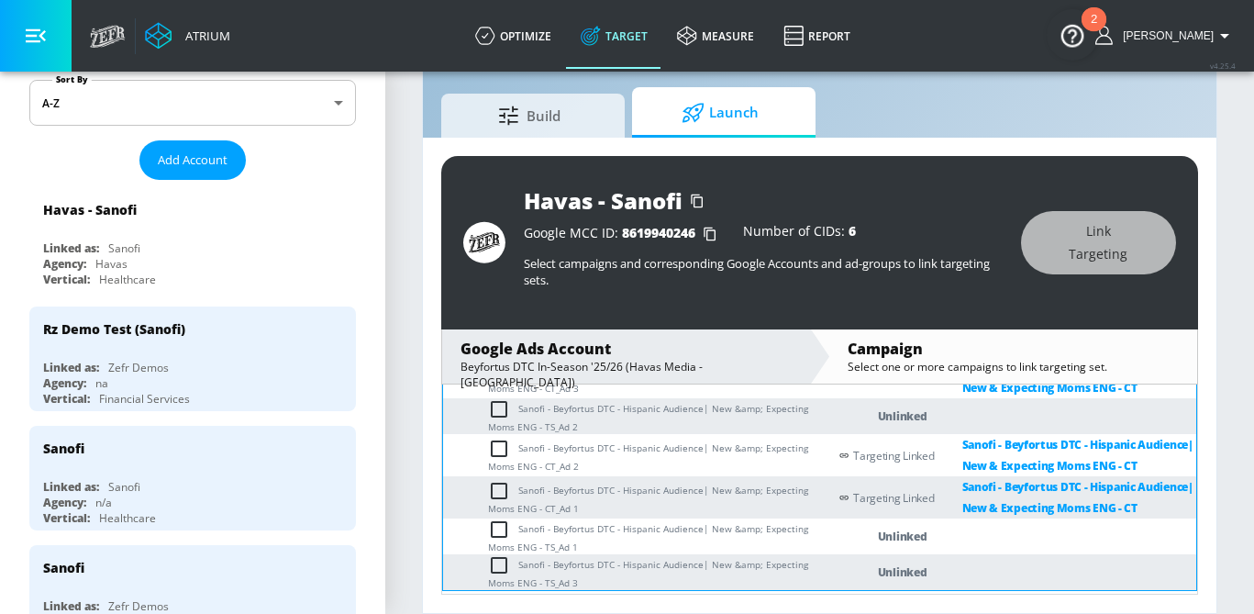
scroll to position [287, 0]
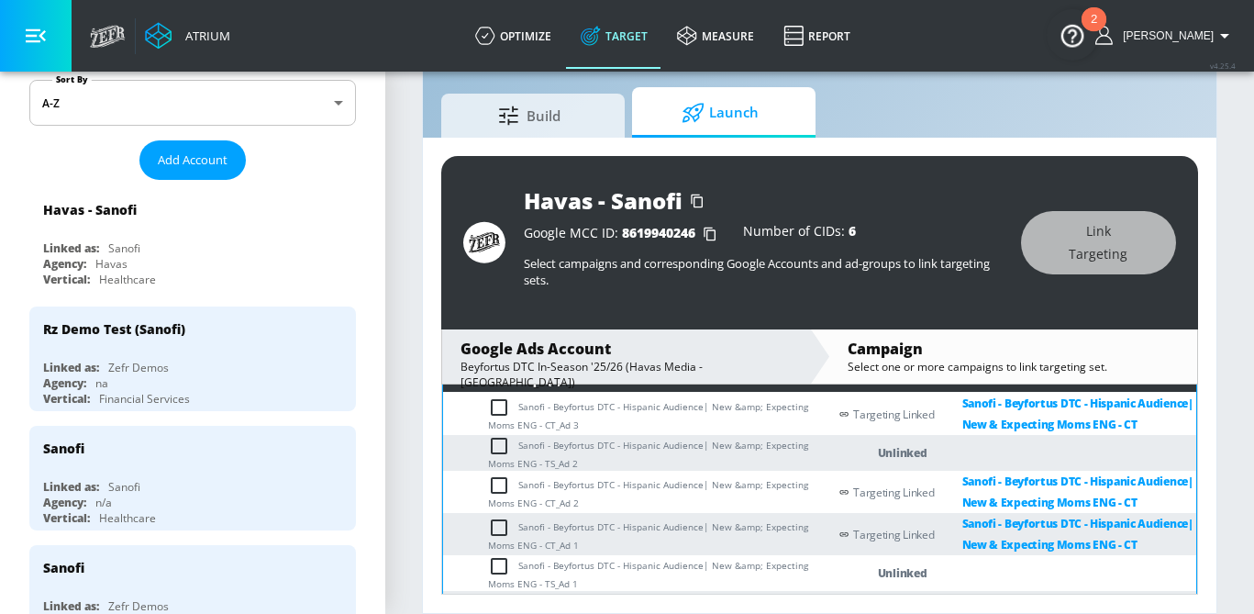
click at [497, 410] on input "checkbox" at bounding box center [503, 407] width 30 height 22
checkbox input "true"
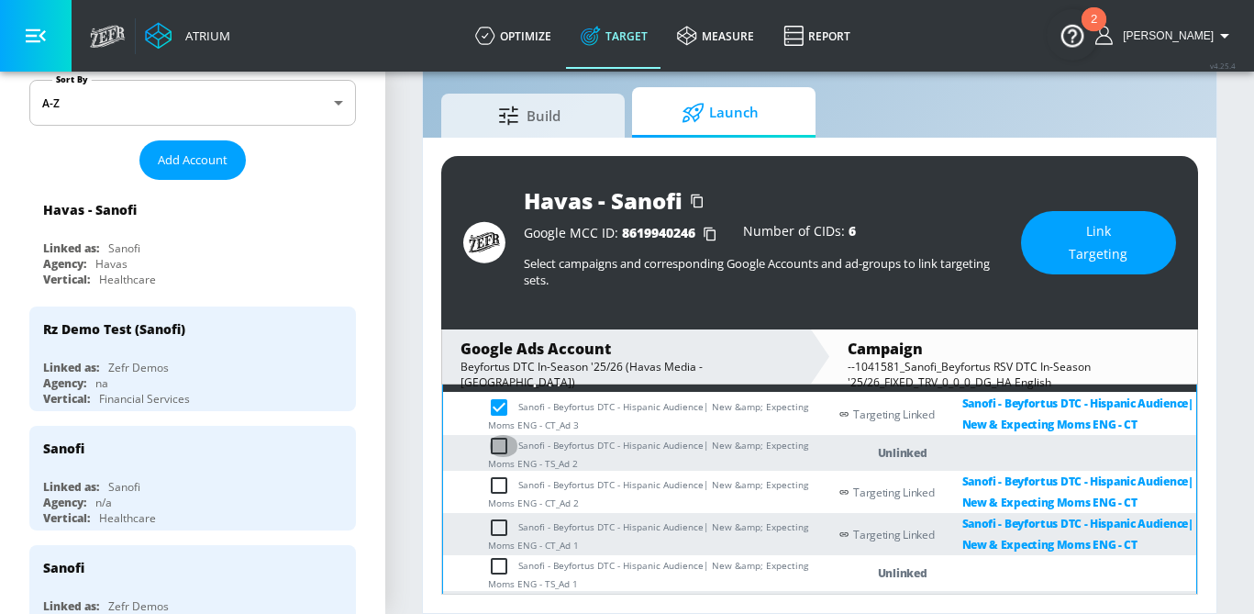
click at [506, 441] on input "checkbox" at bounding box center [503, 446] width 30 height 22
checkbox input "true"
click at [506, 404] on input "checkbox" at bounding box center [503, 407] width 30 height 22
checkbox input "false"
drag, startPoint x: 554, startPoint y: 458, endPoint x: 521, endPoint y: 443, distance: 36.1
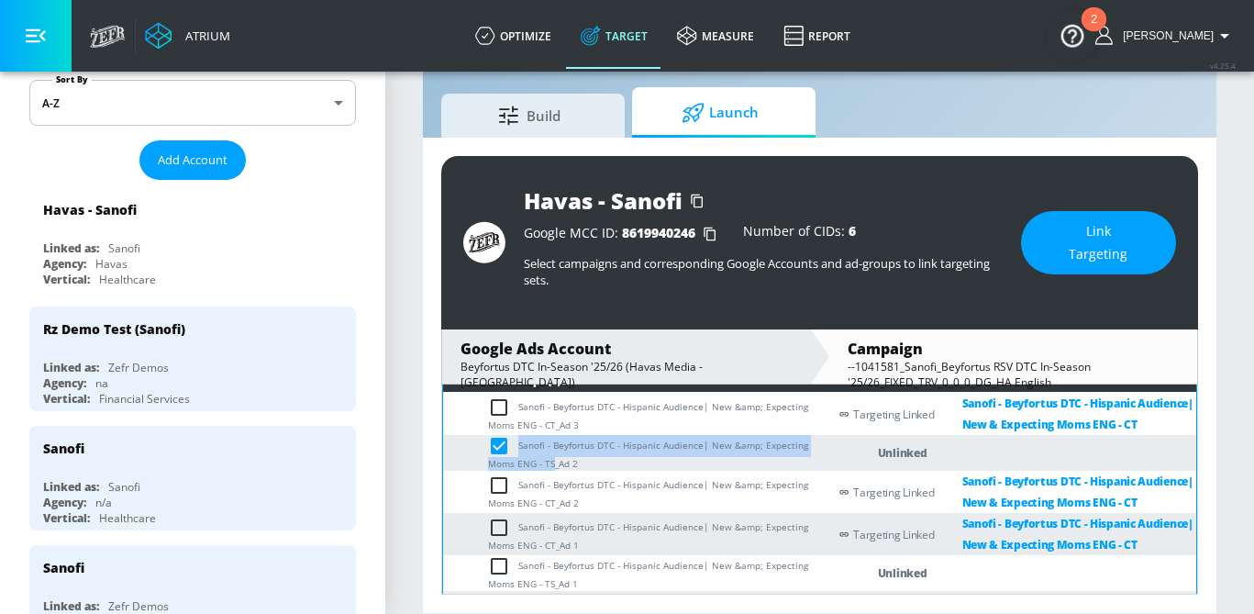
click at [521, 443] on td "Sanofi - Beyfortus DTC - Hispanic Audience| New &amp; Expecting Moms ENG - TS_A…" at bounding box center [635, 453] width 384 height 36
copy td "Sanofi - Beyfortus DTC - Hispanic Audience| New &amp; Expecting Moms ENG - TS"
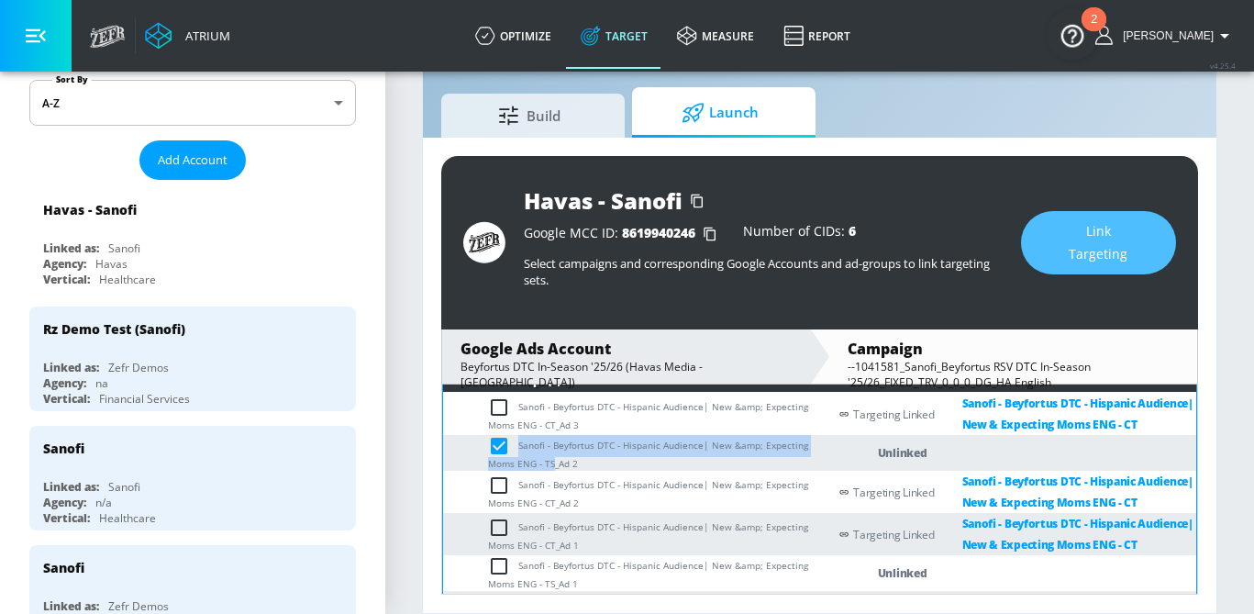
click at [1128, 236] on span "Link Targeting" at bounding box center [1099, 242] width 82 height 45
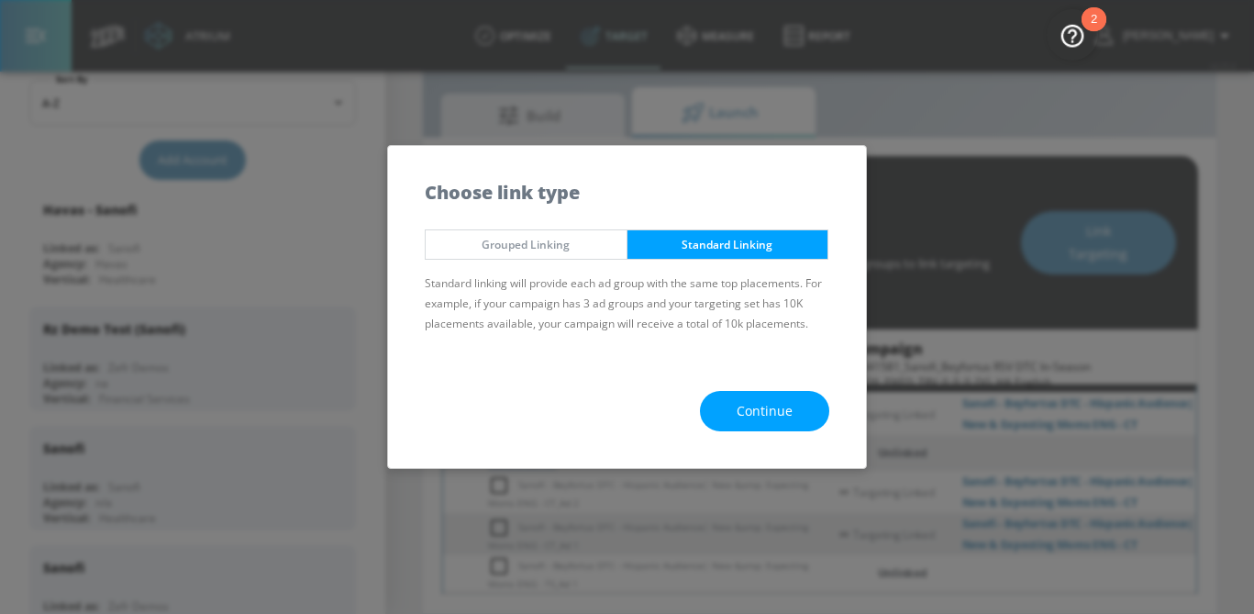
click at [745, 412] on span "Continue" at bounding box center [765, 411] width 56 height 23
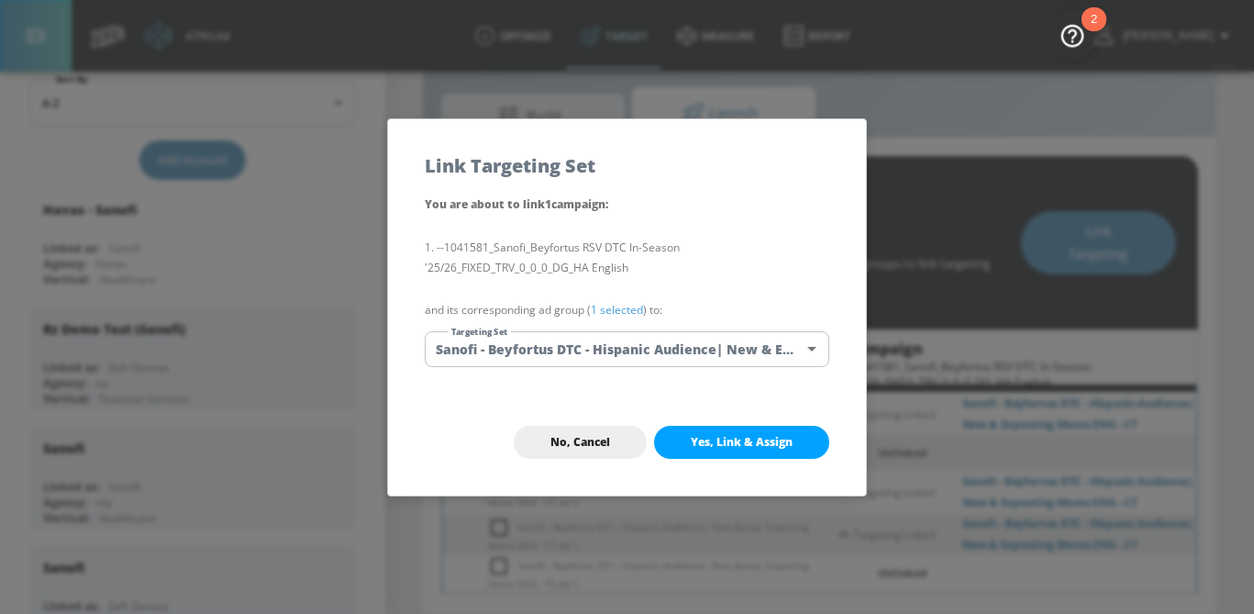
click at [670, 356] on body "Atrium optimize Target measure Report optimize Target measure Report v 4.25.4 S…" at bounding box center [627, 285] width 1254 height 657
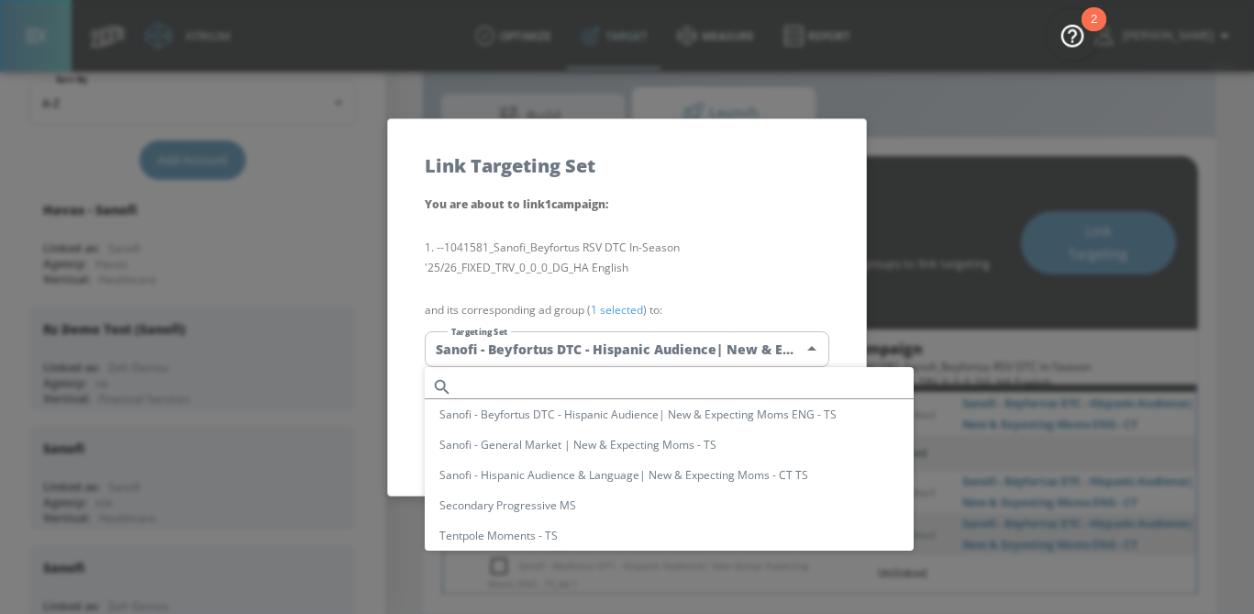
scroll to position [259, 0]
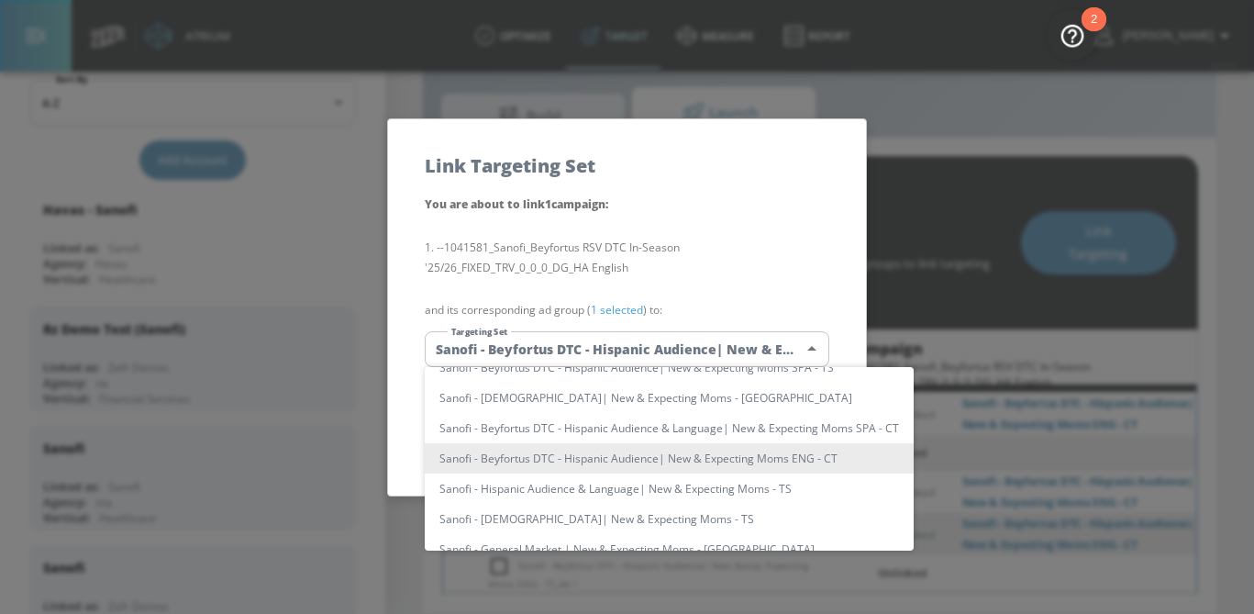
click at [572, 434] on li "Sanofi - Beyfortus DTC - Hispanic Audience & Language| New & Expecting Moms SPA…" at bounding box center [669, 428] width 489 height 30
type input "e942c8c4-32f9-4e30-aa4f-ea669e944a3a"
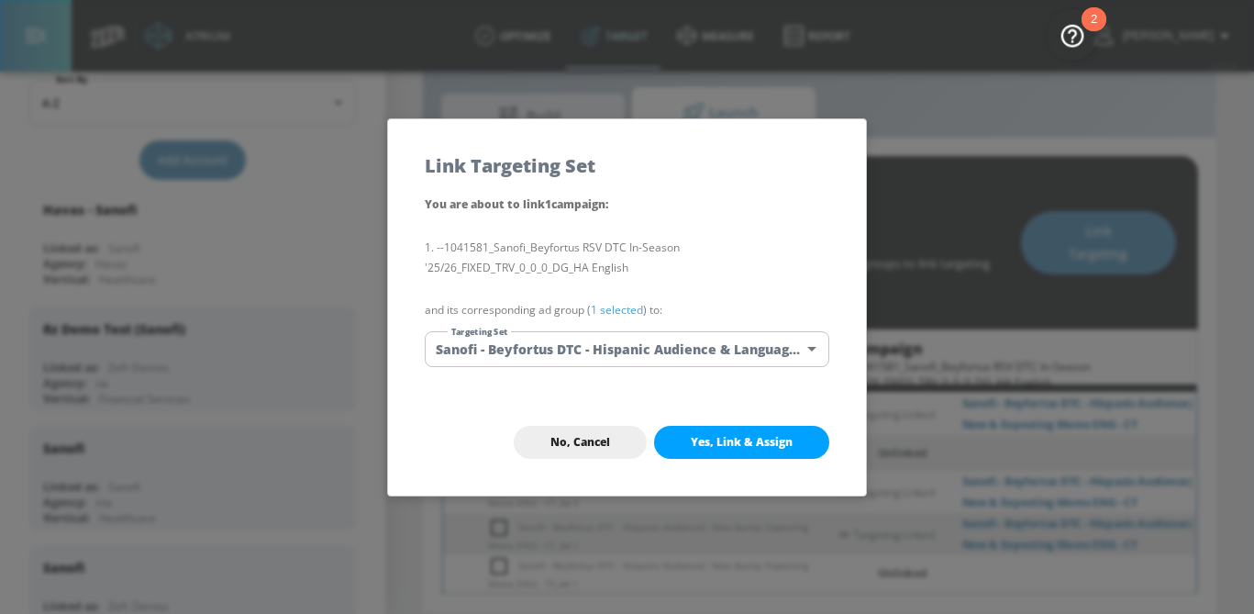
scroll to position [0, 0]
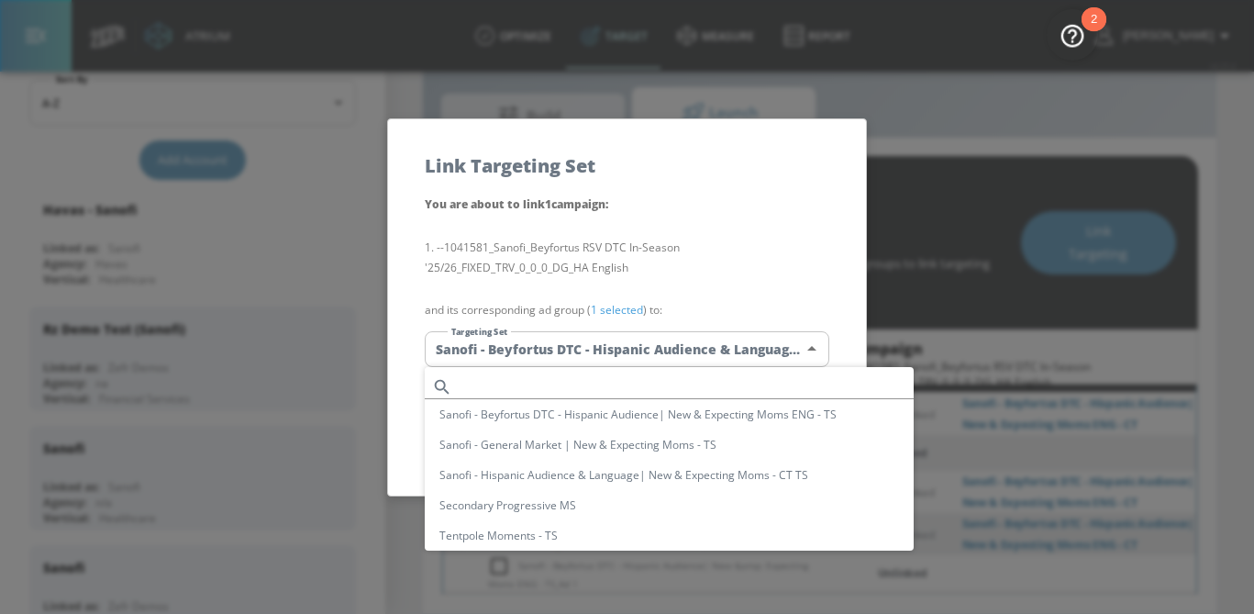
click at [640, 335] on body "Atrium optimize Target measure Report optimize Target measure Report v 4.25.4 S…" at bounding box center [627, 285] width 1254 height 657
click at [595, 382] on input "text" at bounding box center [687, 386] width 454 height 25
paste input "Sanofi - Beyfortus DTC - Hispanic Audience| New &amp; Expecting Moms ENG - TS"
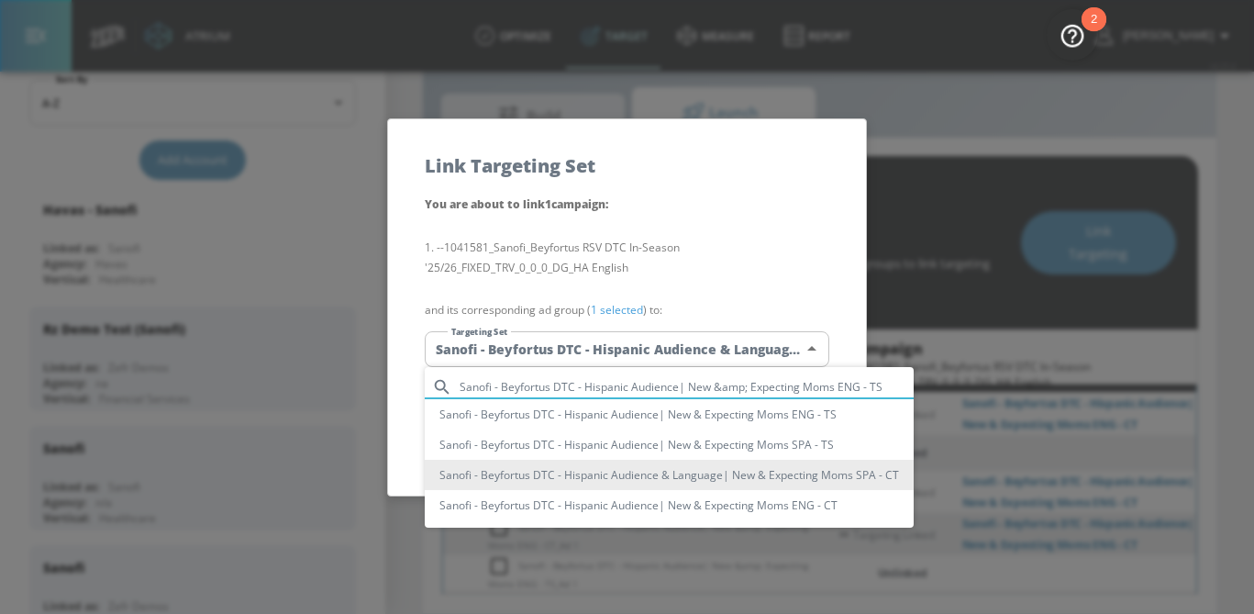
type input "Sanofi - Beyfortus DTC - Hispanic Audience| New &amp; Expecting Moms ENG - TS"
click at [610, 424] on li "Sanofi - Beyfortus DTC - Hispanic Audience| New & Expecting Moms ENG - TS" at bounding box center [669, 414] width 489 height 30
type input "dc25a8c4-c726-4f52-a569-fcf1ea8a117e"
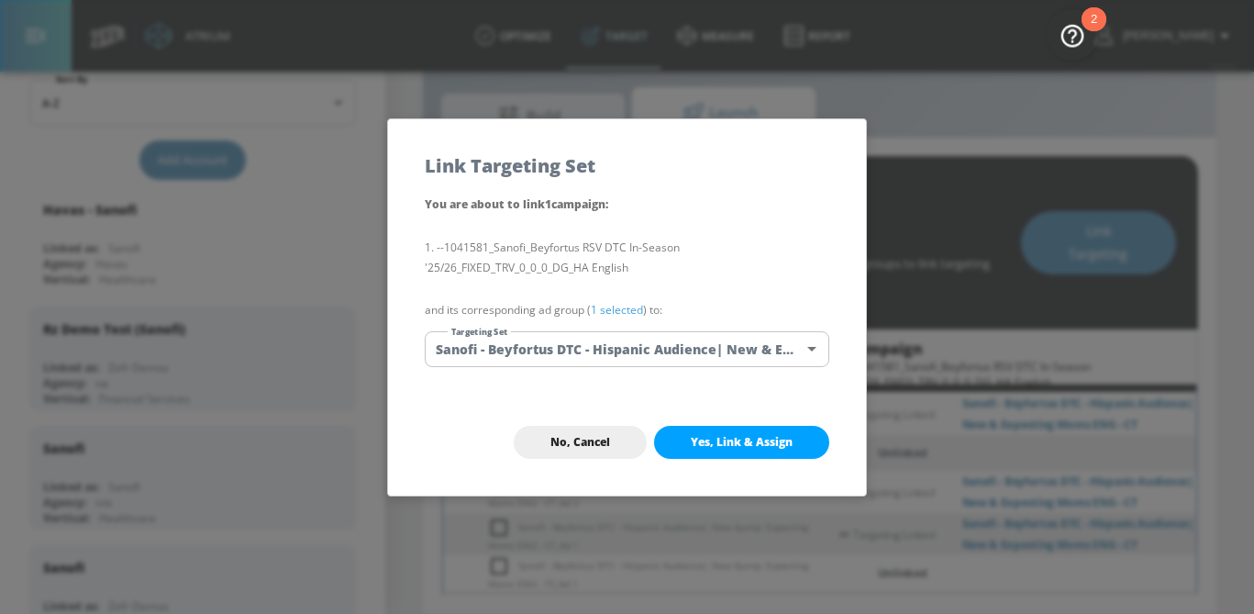
click at [627, 311] on link "1 selected" at bounding box center [617, 310] width 52 height 16
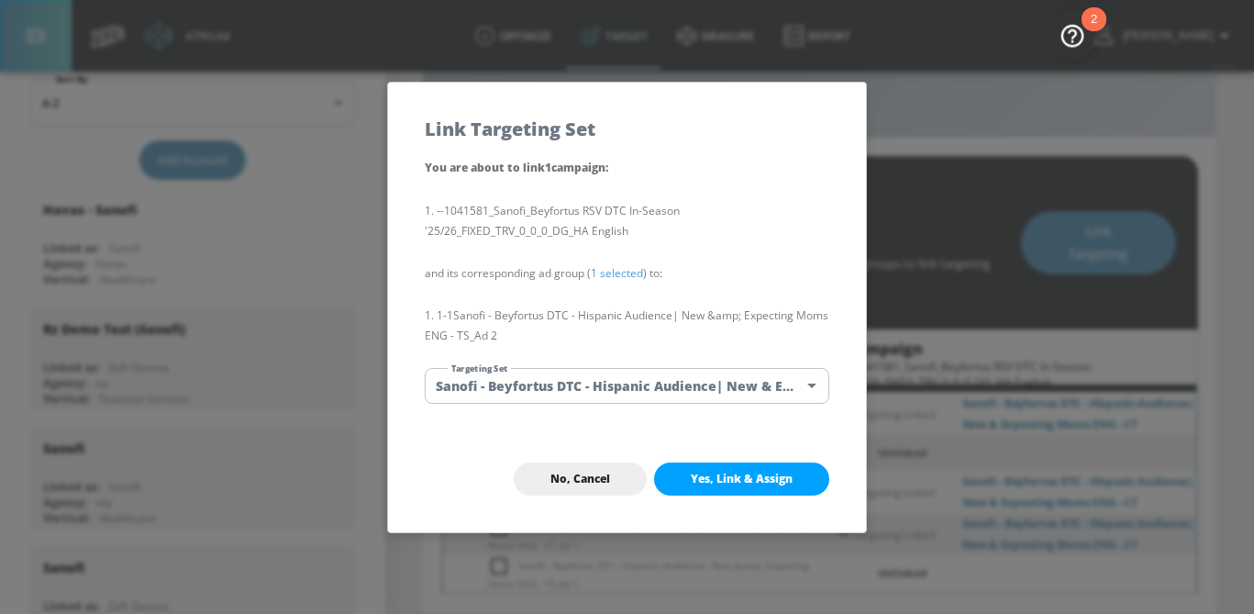
click at [706, 477] on span "Yes, Link & Assign" at bounding box center [742, 479] width 102 height 15
checkbox input "false"
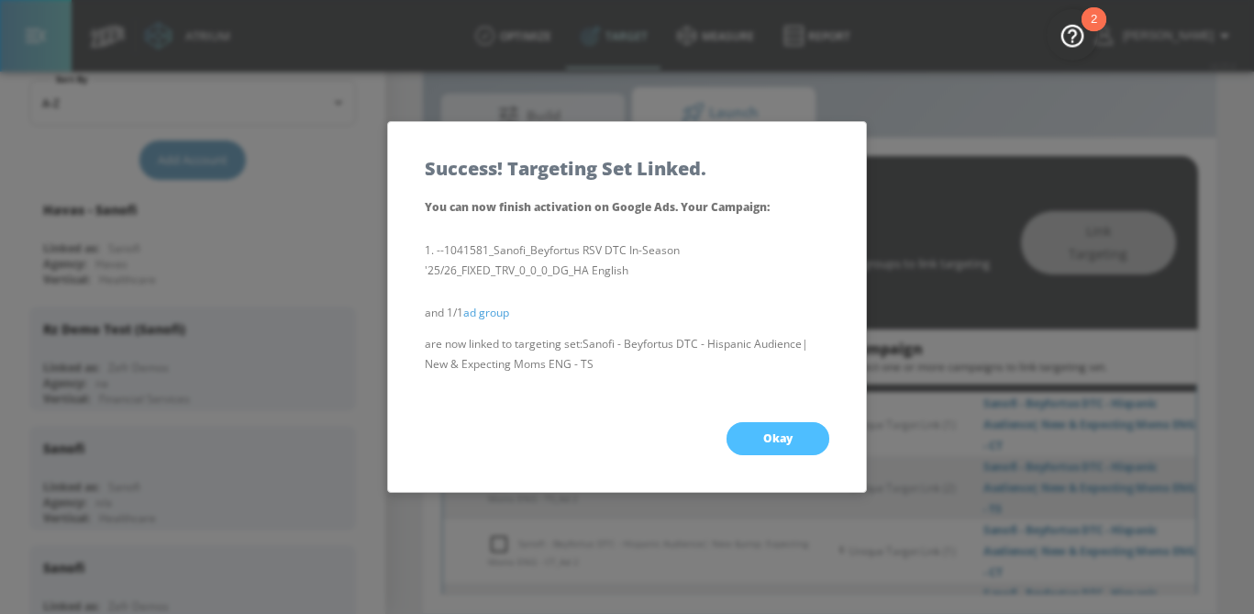
click at [783, 442] on span "Okay" at bounding box center [777, 438] width 29 height 15
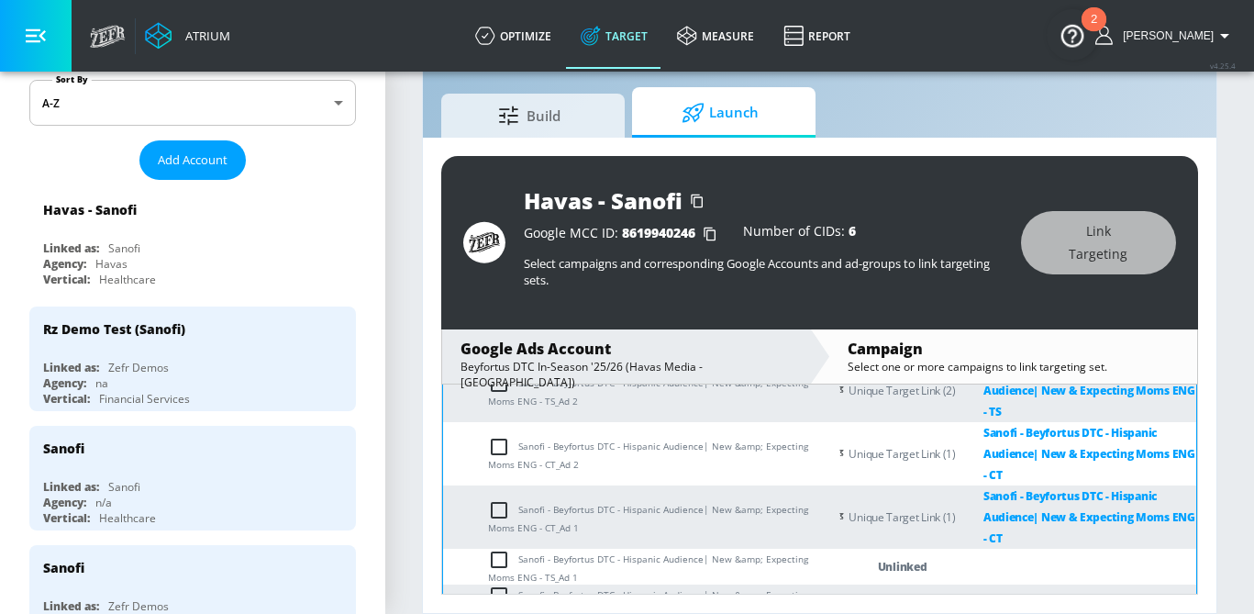
scroll to position [453, 0]
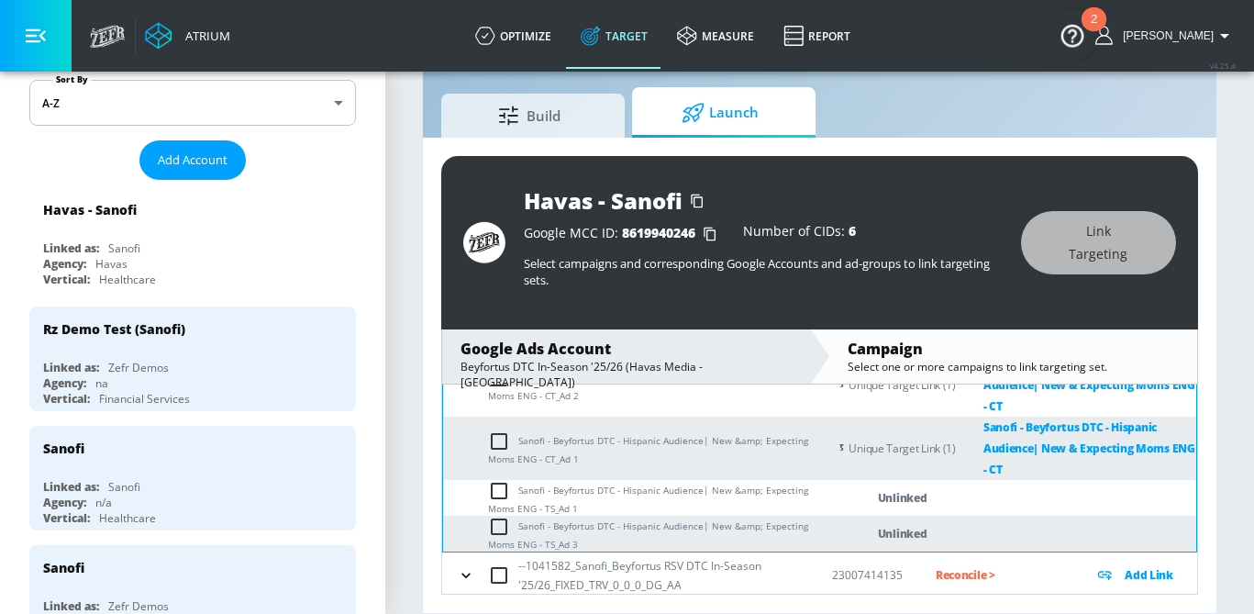
click at [510, 489] on input "checkbox" at bounding box center [503, 491] width 30 height 22
checkbox input "true"
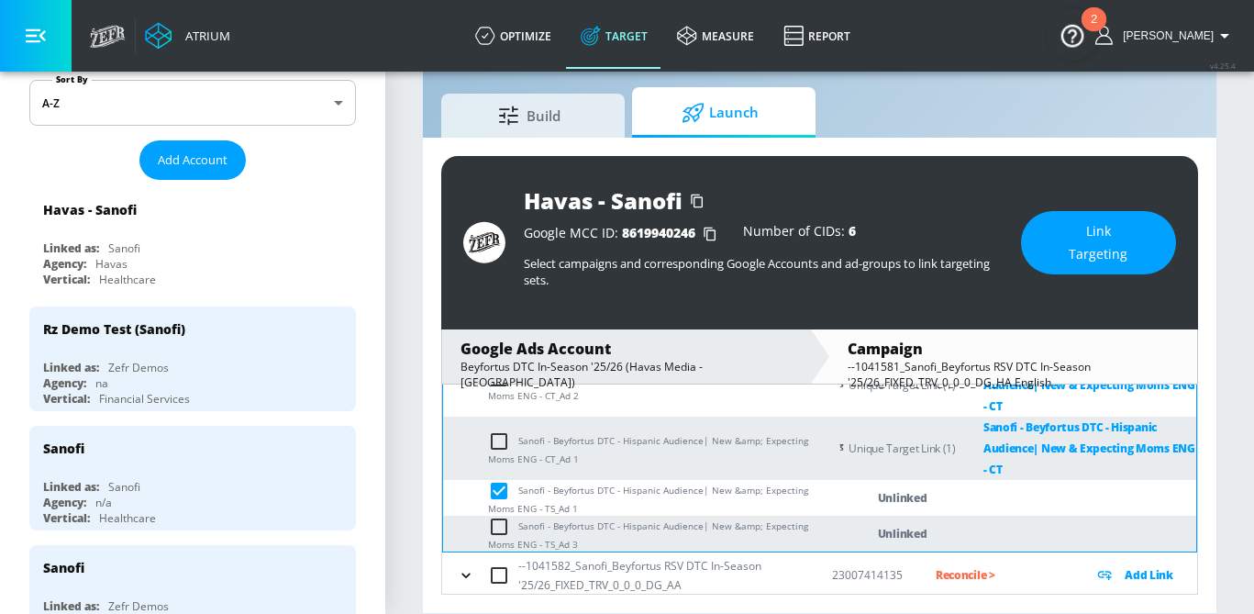
click at [1048, 237] on button "Link Targeting" at bounding box center [1098, 242] width 155 height 63
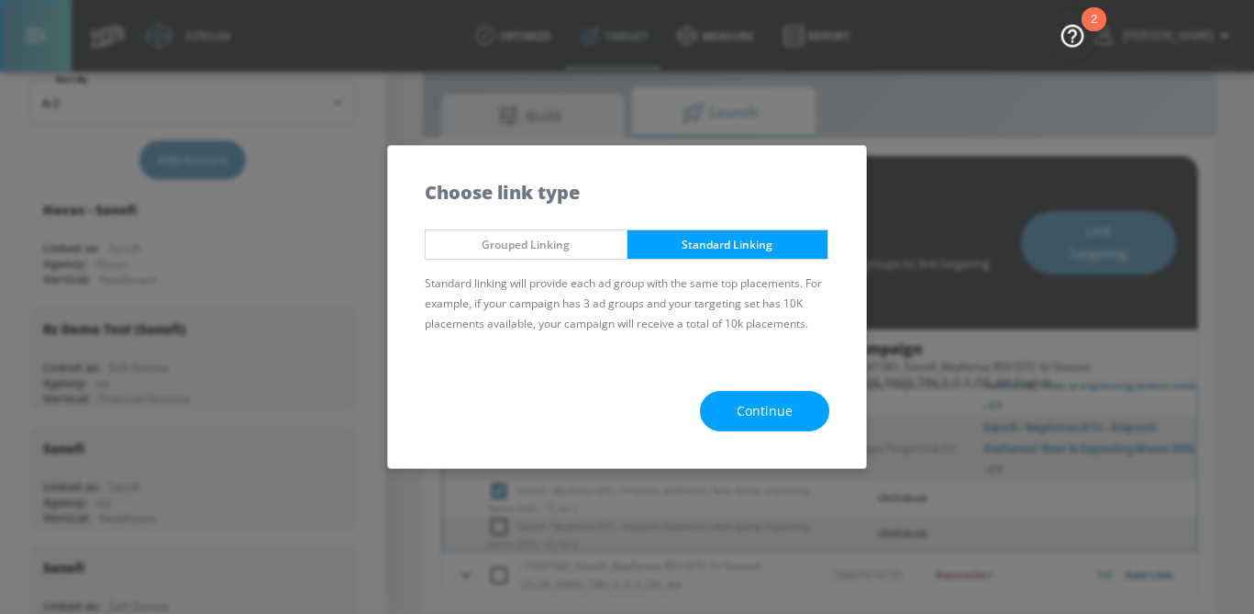
click at [772, 403] on span "Continue" at bounding box center [765, 411] width 56 height 23
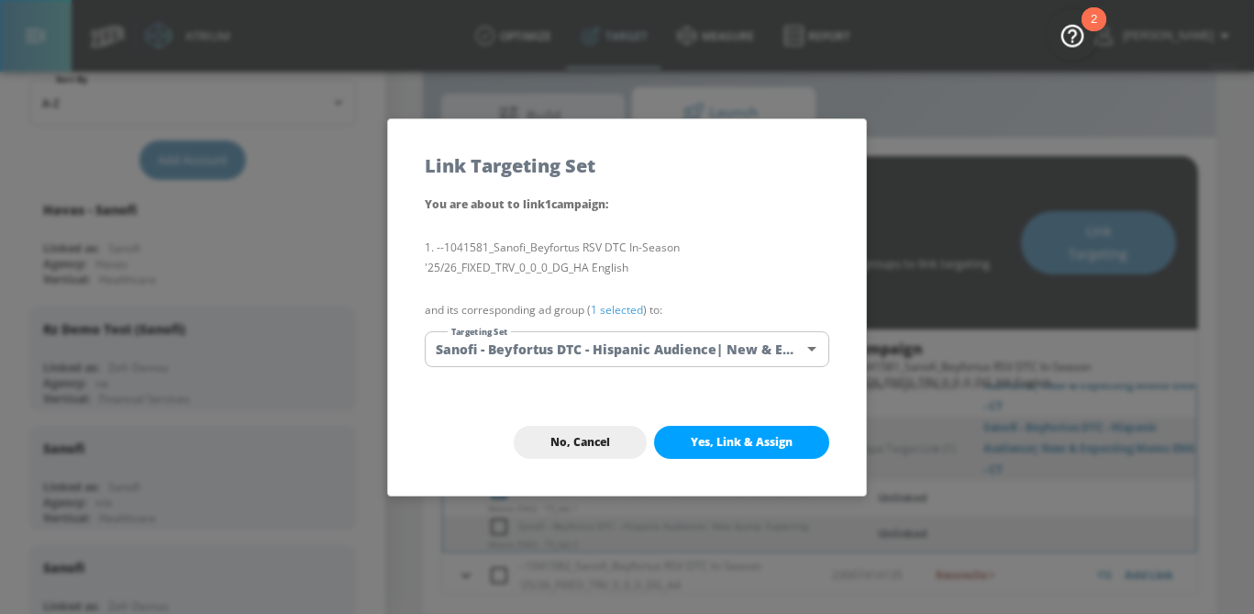
click at [671, 350] on body "Atrium optimize Target measure Report optimize Target measure Report v 4.25.4 S…" at bounding box center [627, 285] width 1254 height 657
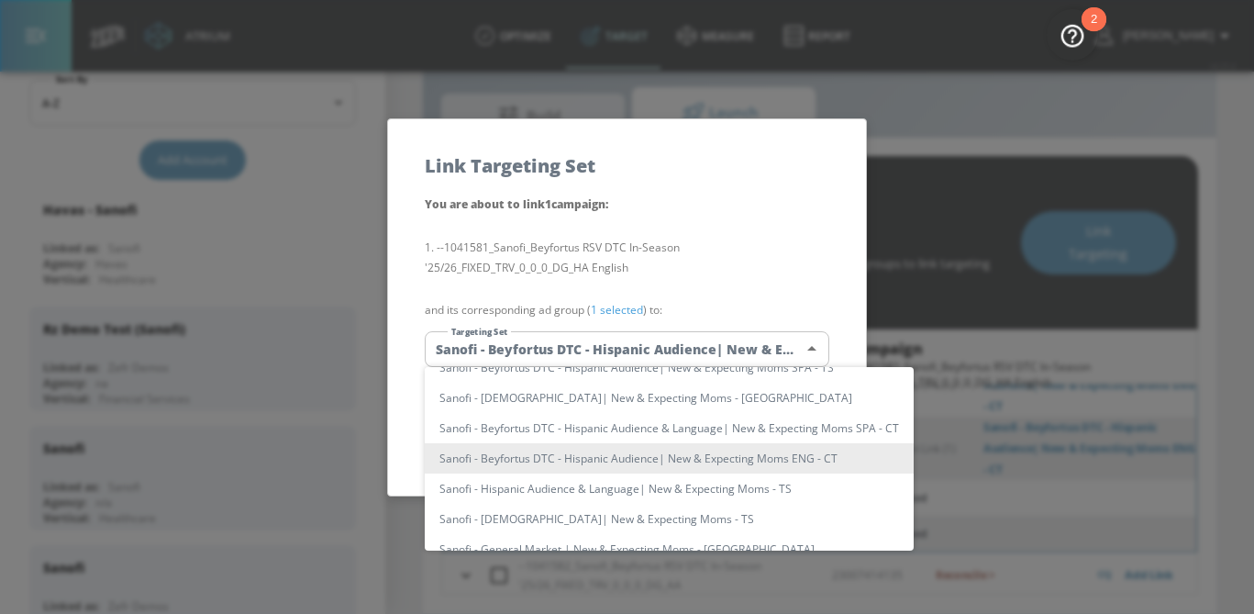
scroll to position [0, 0]
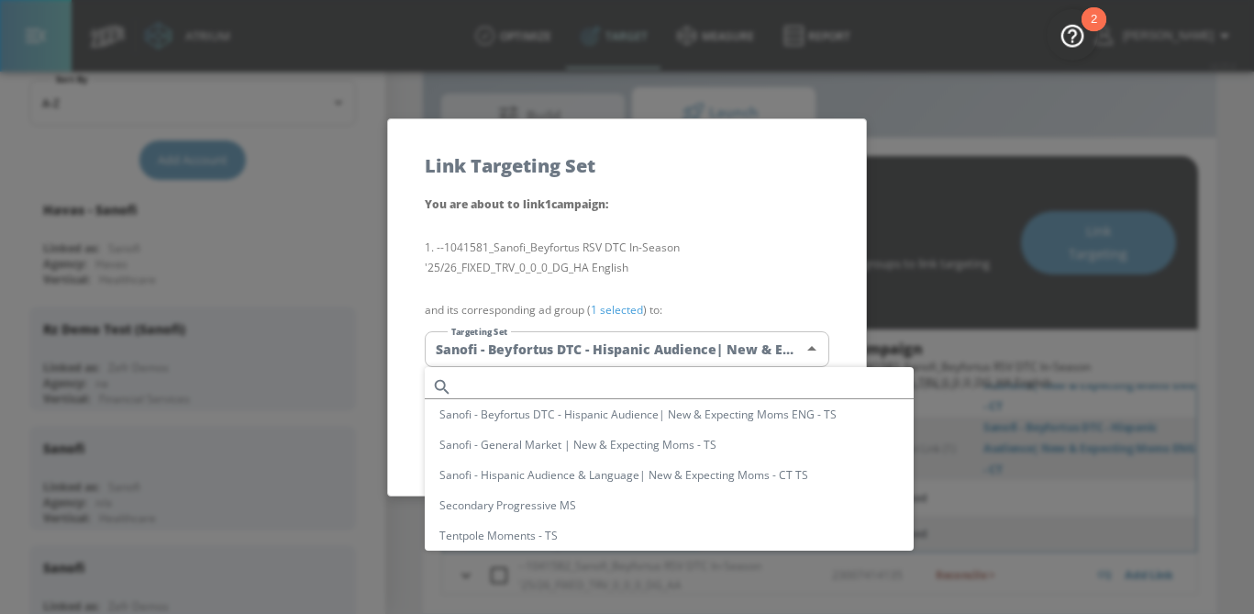
click at [563, 383] on input "text" at bounding box center [687, 386] width 454 height 25
paste input "Sanofi - Beyfortus DTC - Hispanic Audience| New &amp; Expecting Moms ENG - TS"
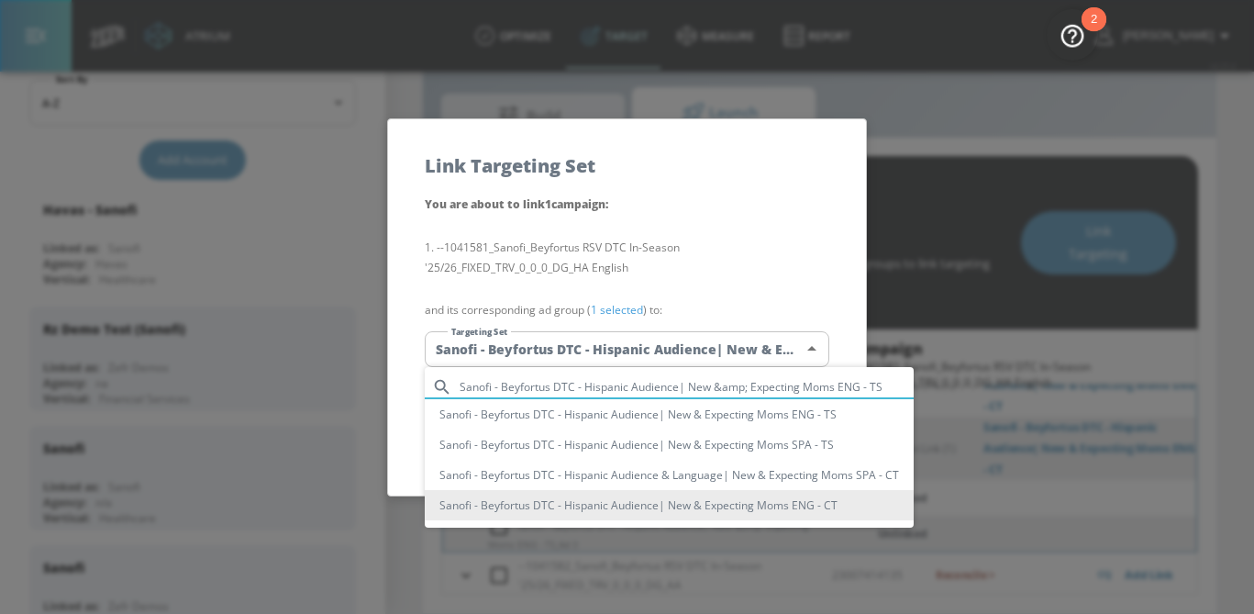
type input "Sanofi - Beyfortus DTC - Hispanic Audience| New &amp; Expecting Moms ENG - TS"
click at [575, 421] on li "Sanofi - Beyfortus DTC - Hispanic Audience| New & Expecting Moms ENG - TS" at bounding box center [669, 414] width 489 height 30
type input "dc25a8c4-c726-4f52-a569-fcf1ea8a117e"
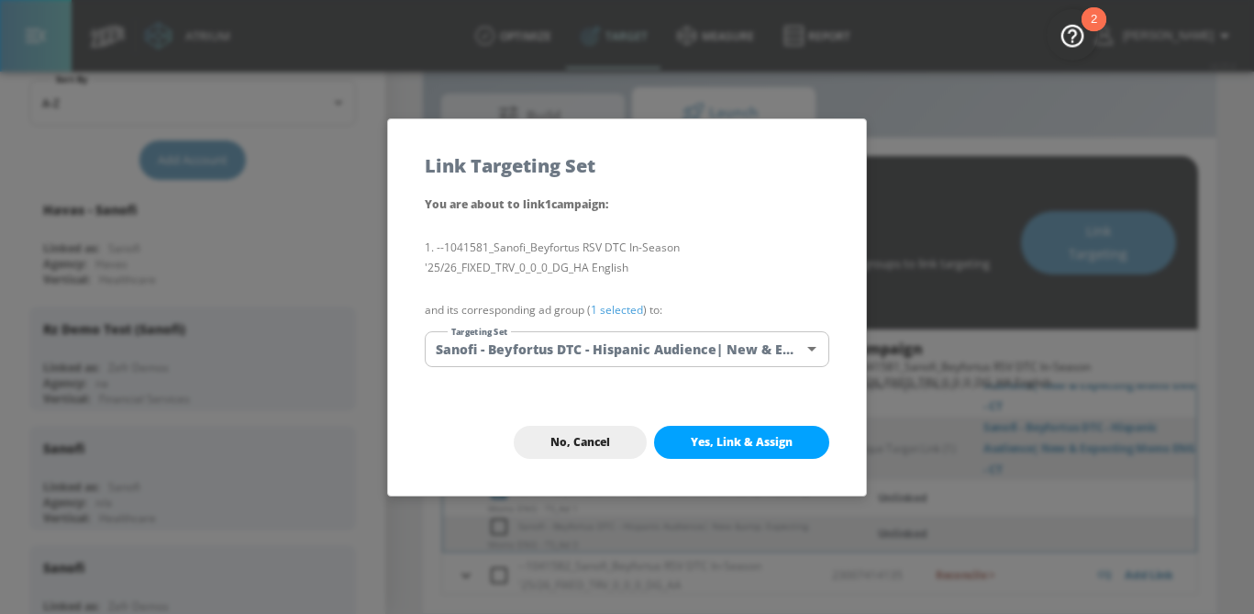
click at [606, 306] on link "1 selected" at bounding box center [617, 310] width 52 height 16
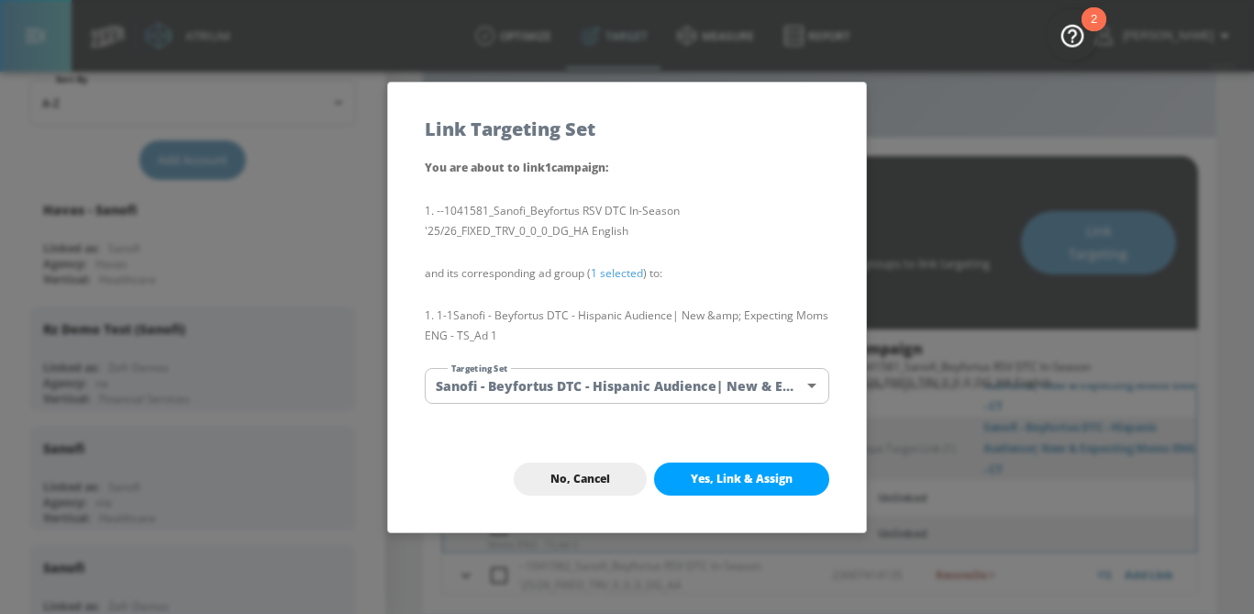
click at [718, 468] on button "Yes, Link & Assign" at bounding box center [741, 478] width 175 height 33
checkbox input "false"
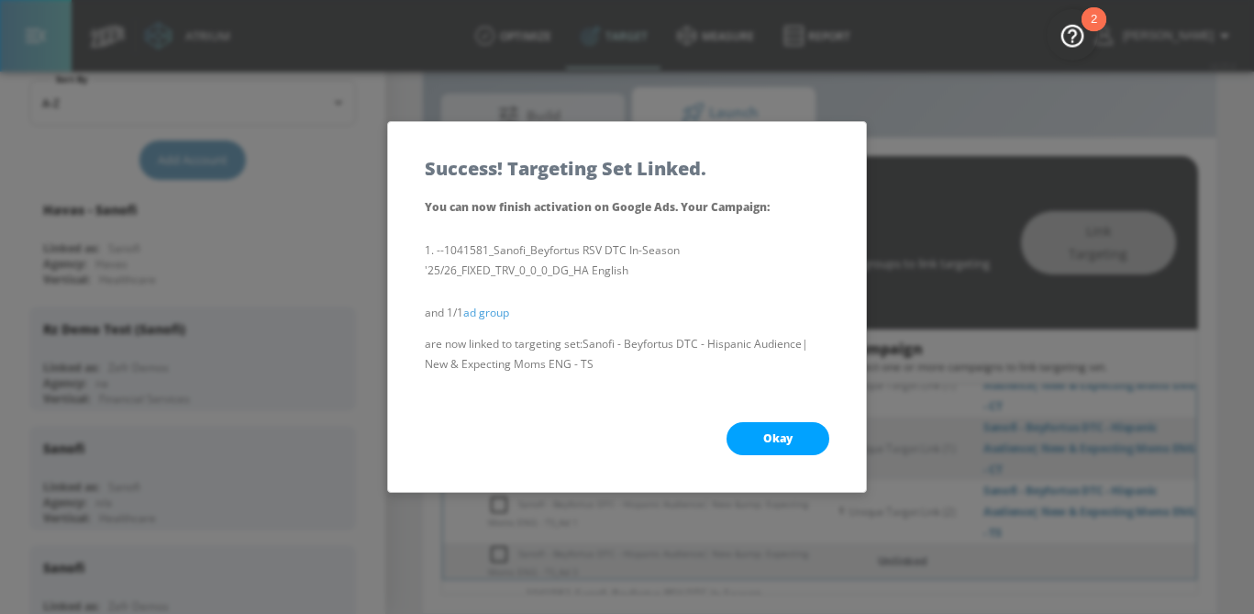
click at [787, 425] on button "Okay" at bounding box center [778, 438] width 103 height 33
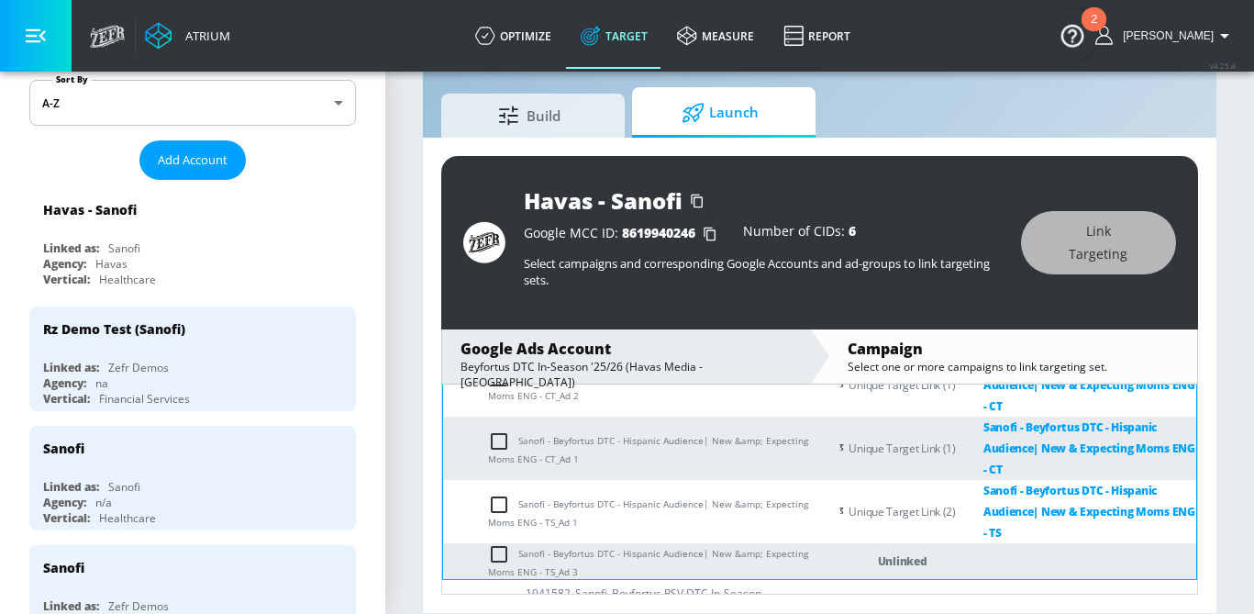
click at [505, 547] on input "checkbox" at bounding box center [503, 554] width 30 height 22
checkbox input "true"
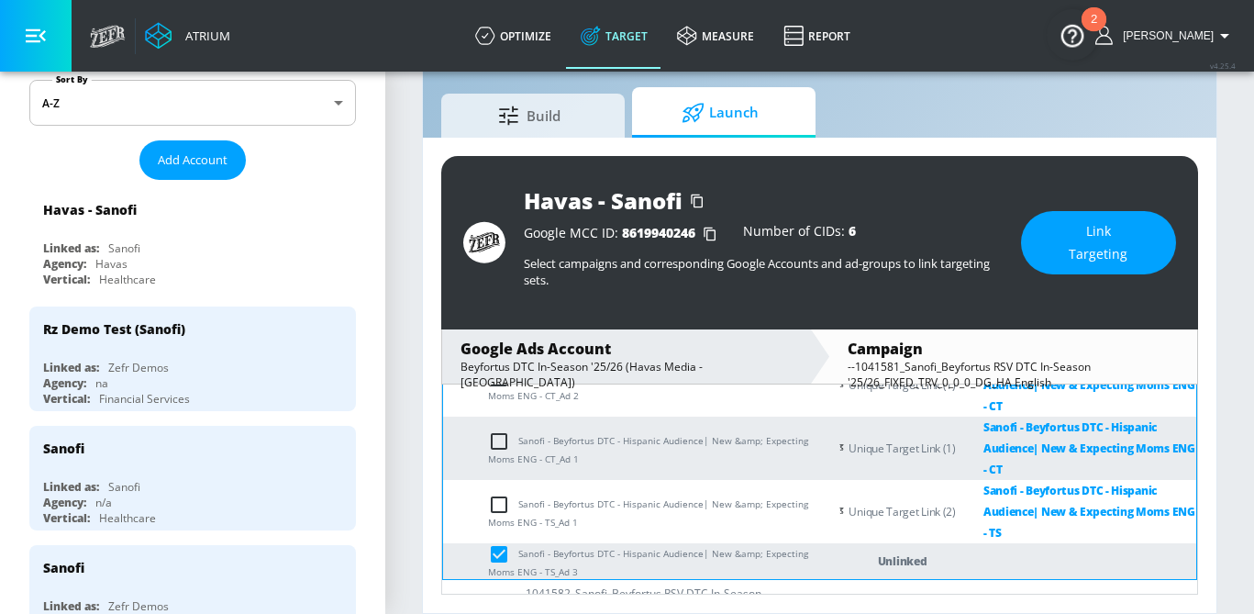
click at [1114, 250] on span "Link Targeting" at bounding box center [1099, 242] width 82 height 45
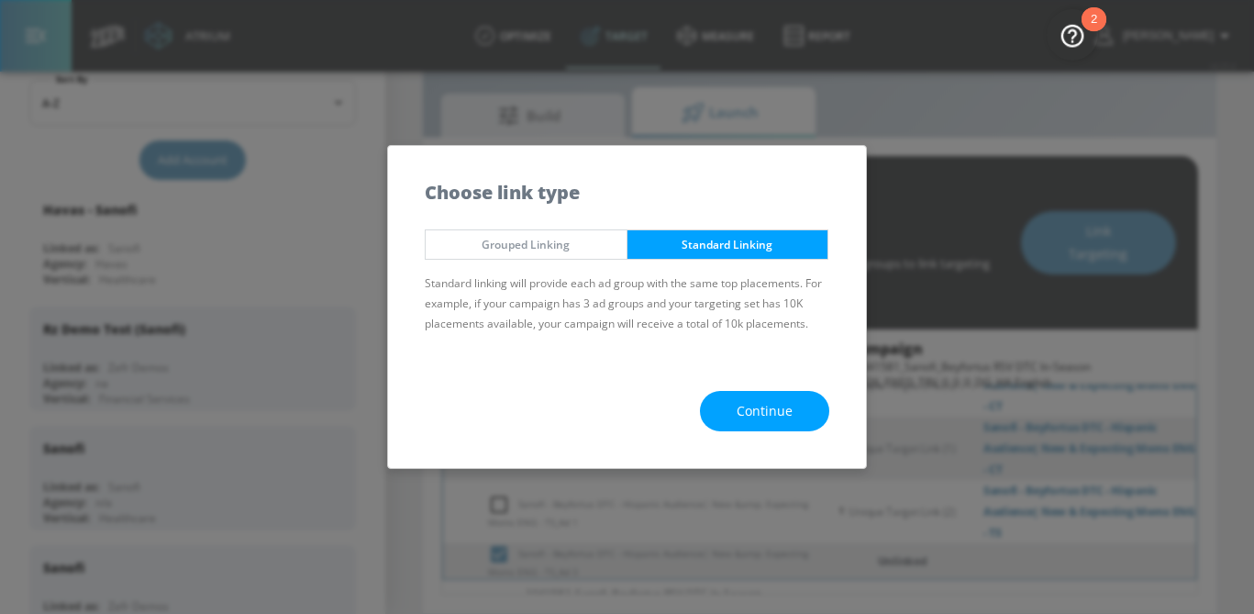
click at [783, 398] on button "Continue" at bounding box center [764, 411] width 129 height 41
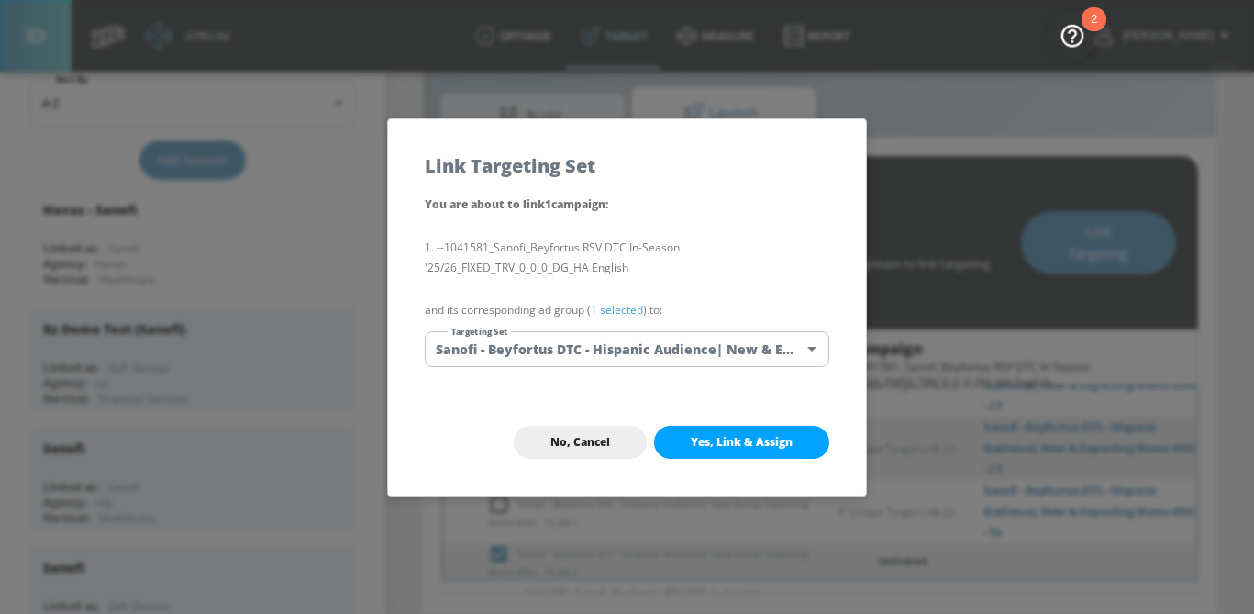
click at [653, 340] on body "Atrium optimize Target measure Report optimize Target measure Report v 4.25.4 S…" at bounding box center [627, 285] width 1254 height 657
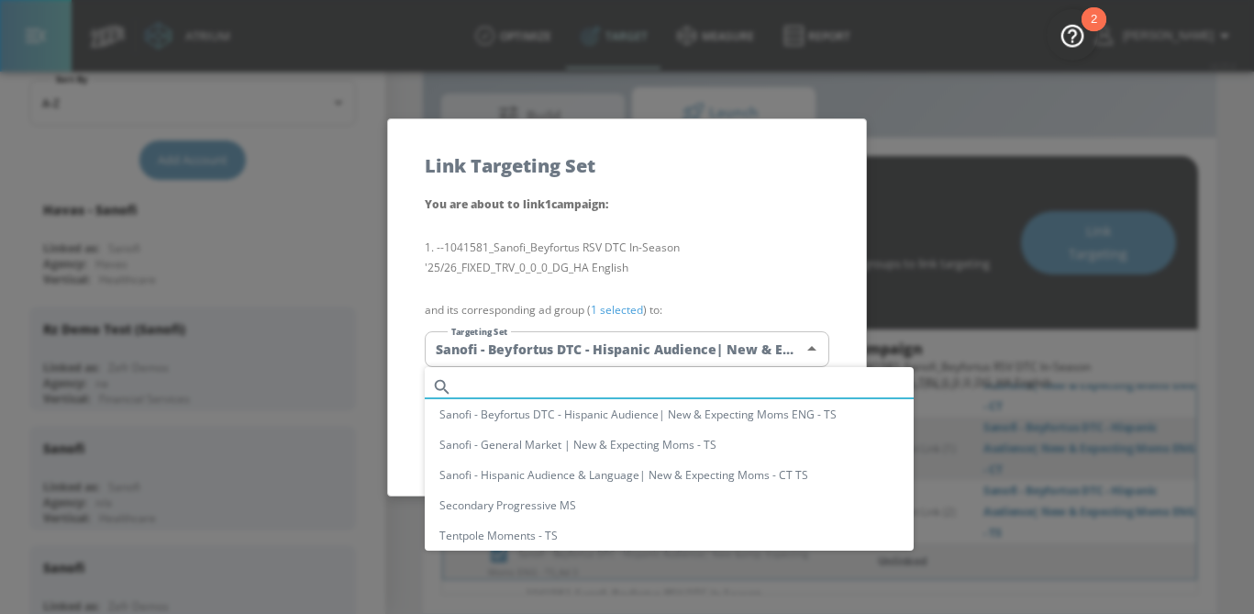
click at [576, 376] on input "text" at bounding box center [687, 386] width 454 height 25
paste input "Sanofi - Beyfortus DTC - Hispanic Audience| New &amp; Expecting Moms ENG - TS"
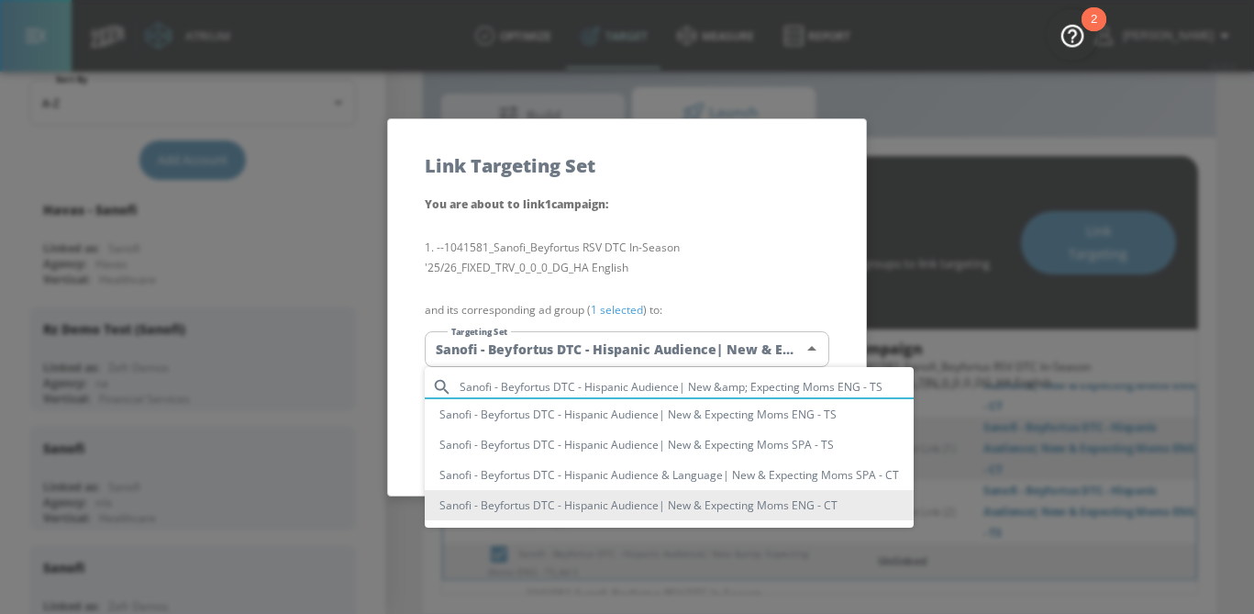
type input "Sanofi - Beyfortus DTC - Hispanic Audience| New &amp; Expecting Moms ENG - TS"
click at [585, 408] on li "Sanofi - Beyfortus DTC - Hispanic Audience| New & Expecting Moms ENG - TS" at bounding box center [669, 414] width 489 height 30
type input "dc25a8c4-c726-4f52-a569-fcf1ea8a117e"
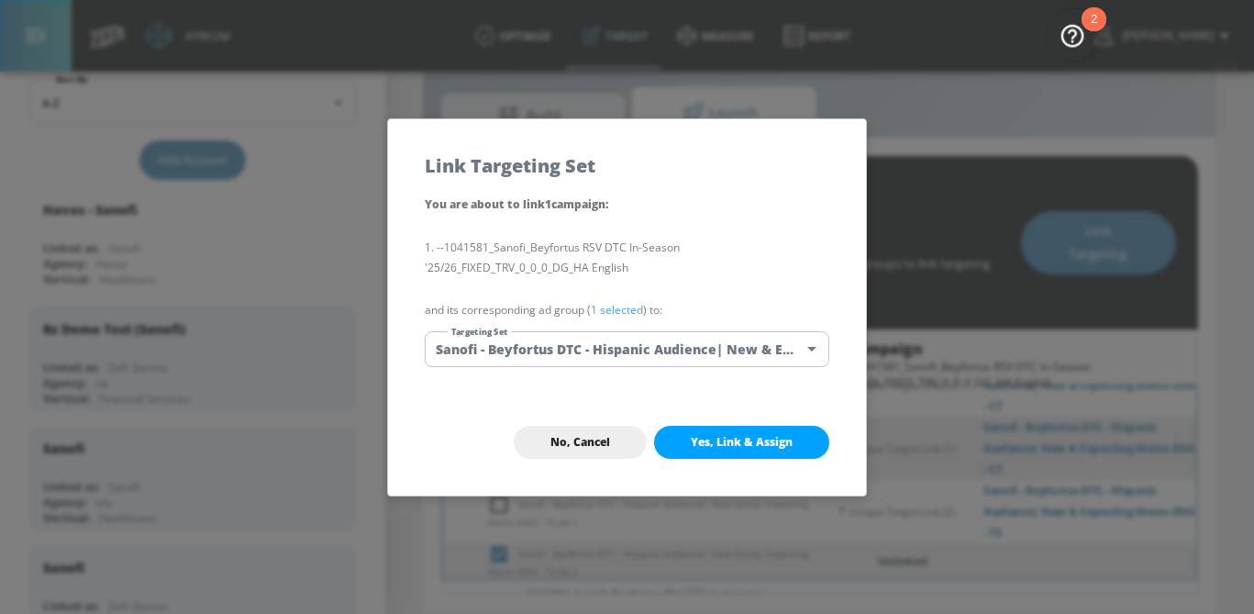
click at [619, 305] on link "1 selected" at bounding box center [617, 310] width 52 height 16
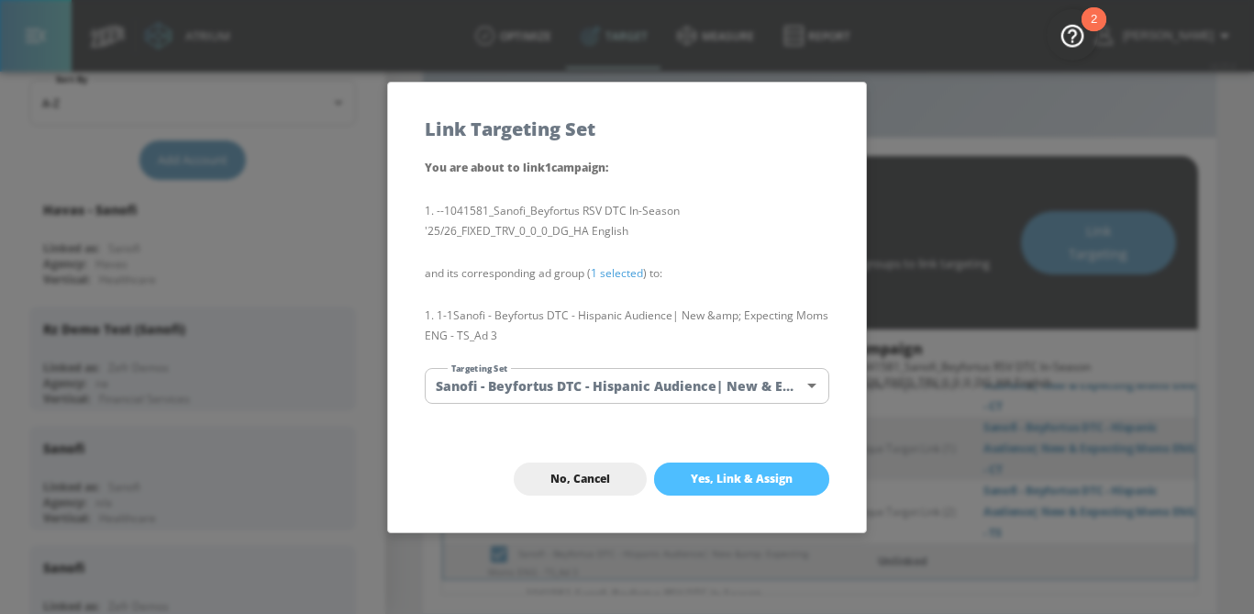
click at [726, 478] on span "Yes, Link & Assign" at bounding box center [742, 479] width 102 height 15
checkbox input "false"
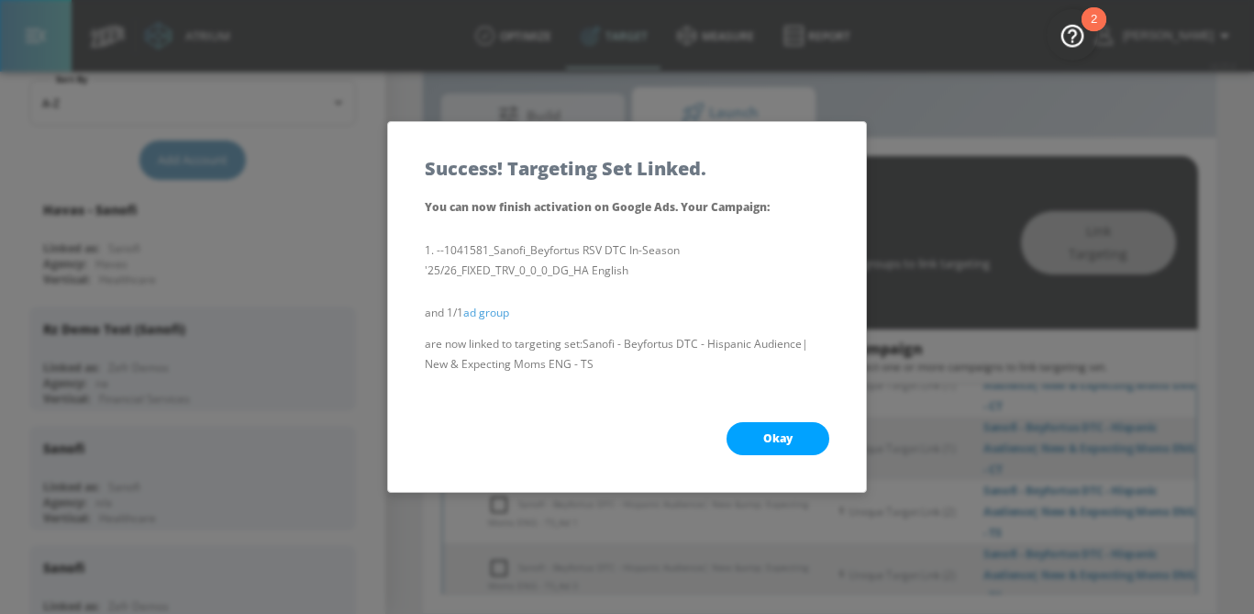
click at [786, 447] on button "Okay" at bounding box center [778, 438] width 103 height 33
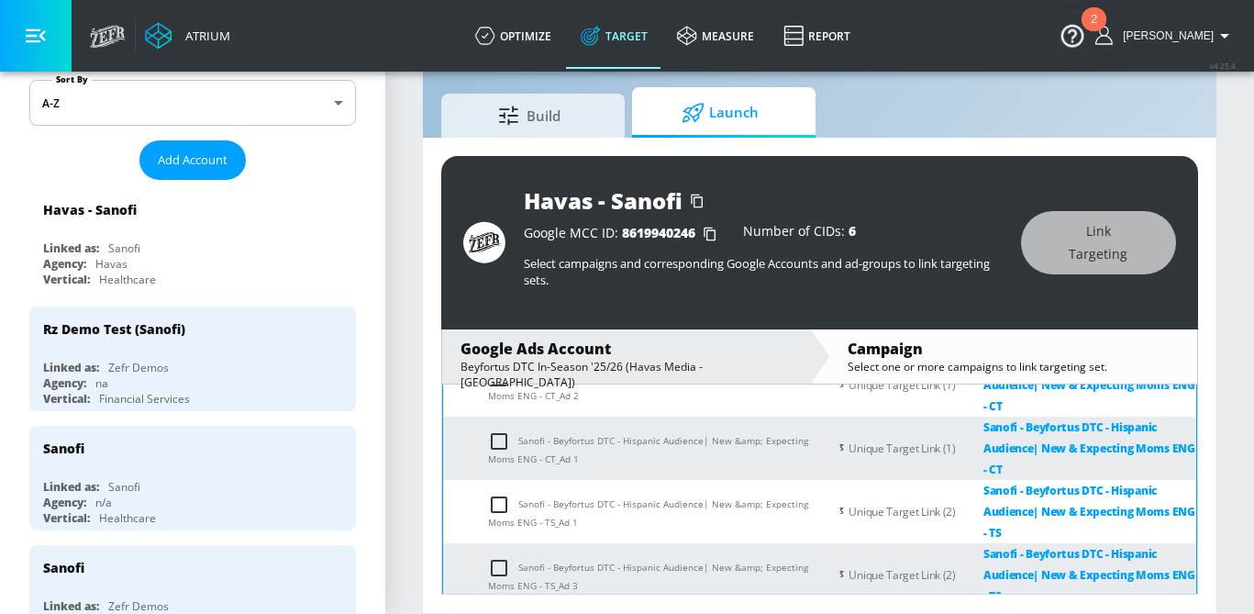
scroll to position [559, 0]
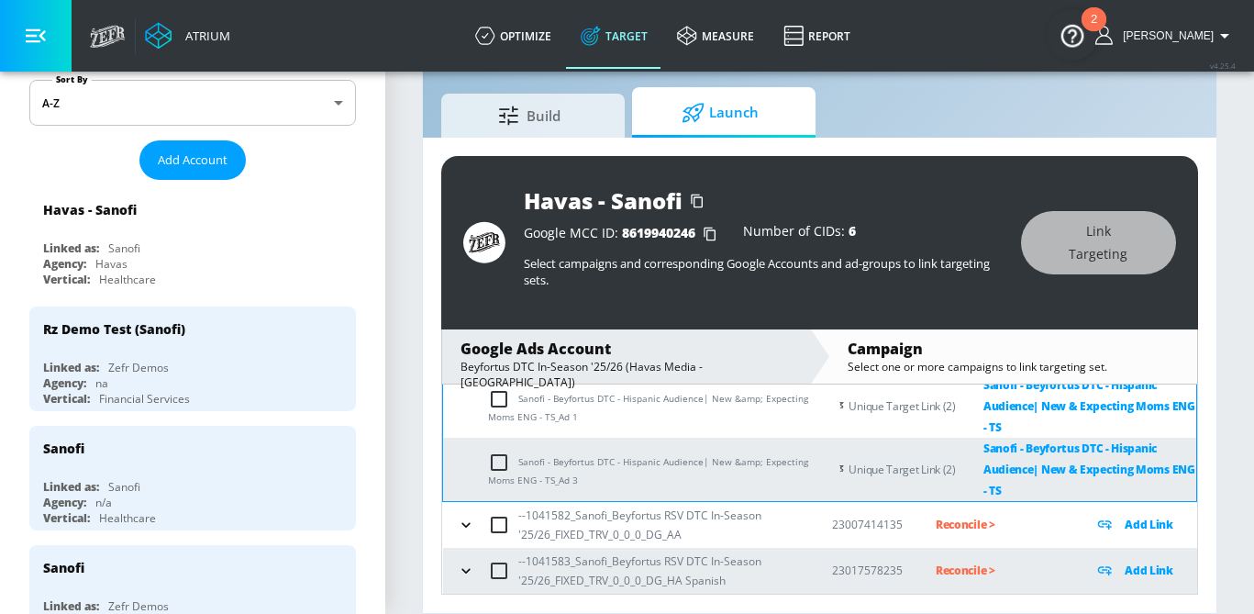
click at [474, 528] on icon "button" at bounding box center [466, 525] width 18 height 18
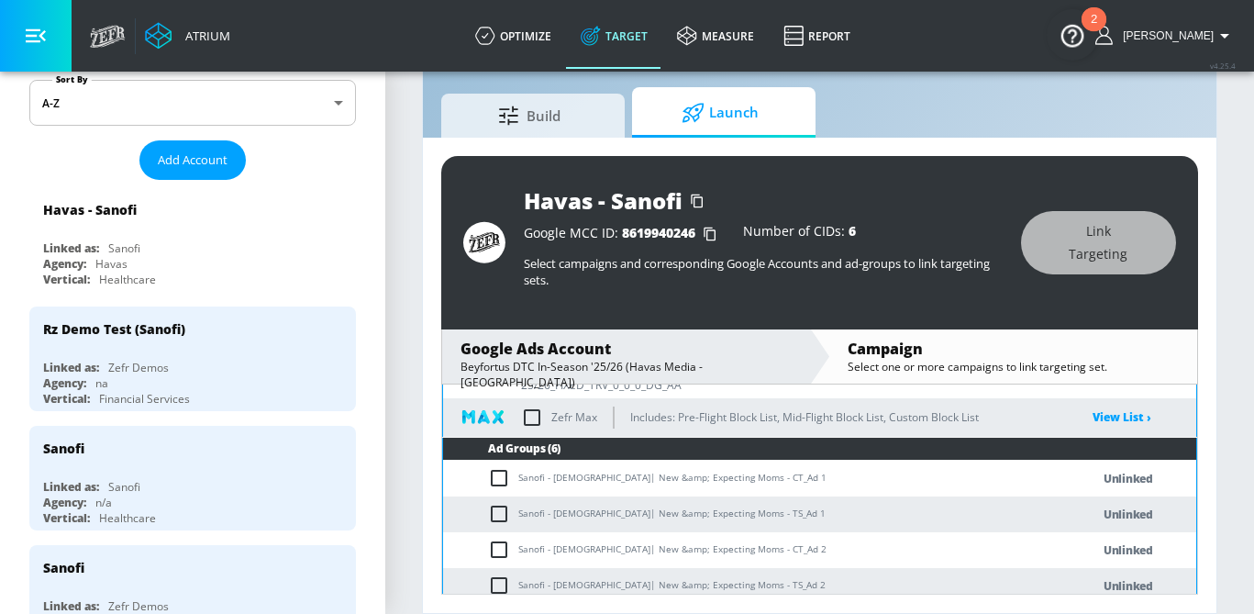
scroll to position [714, 0]
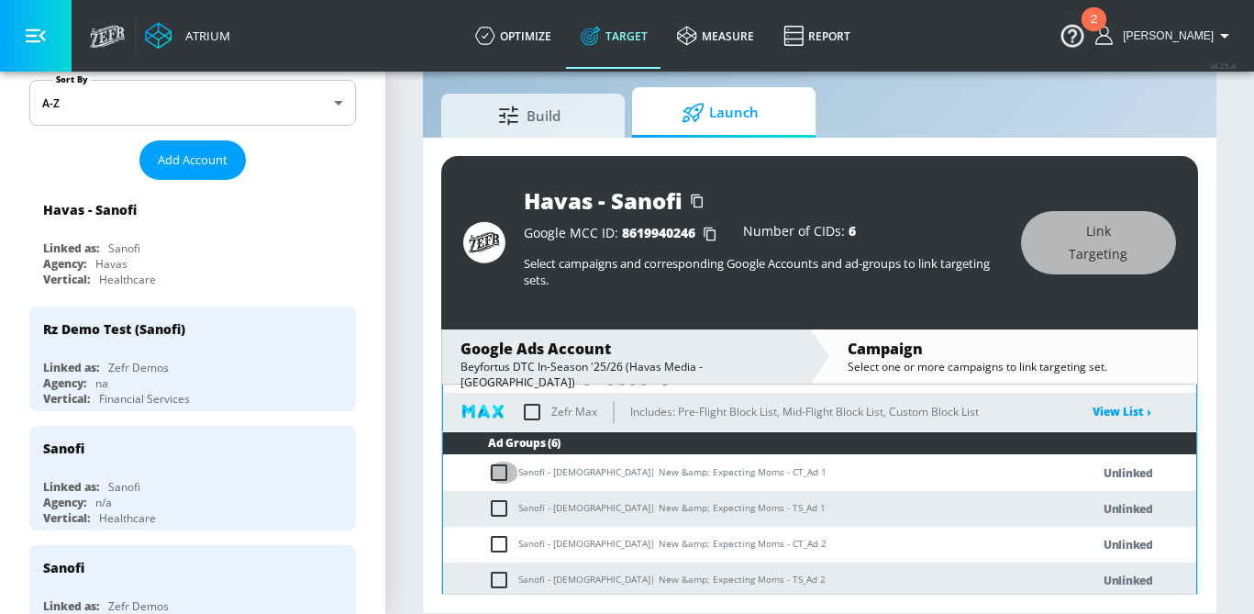
click at [510, 468] on input "checkbox" at bounding box center [503, 472] width 30 height 22
checkbox input "true"
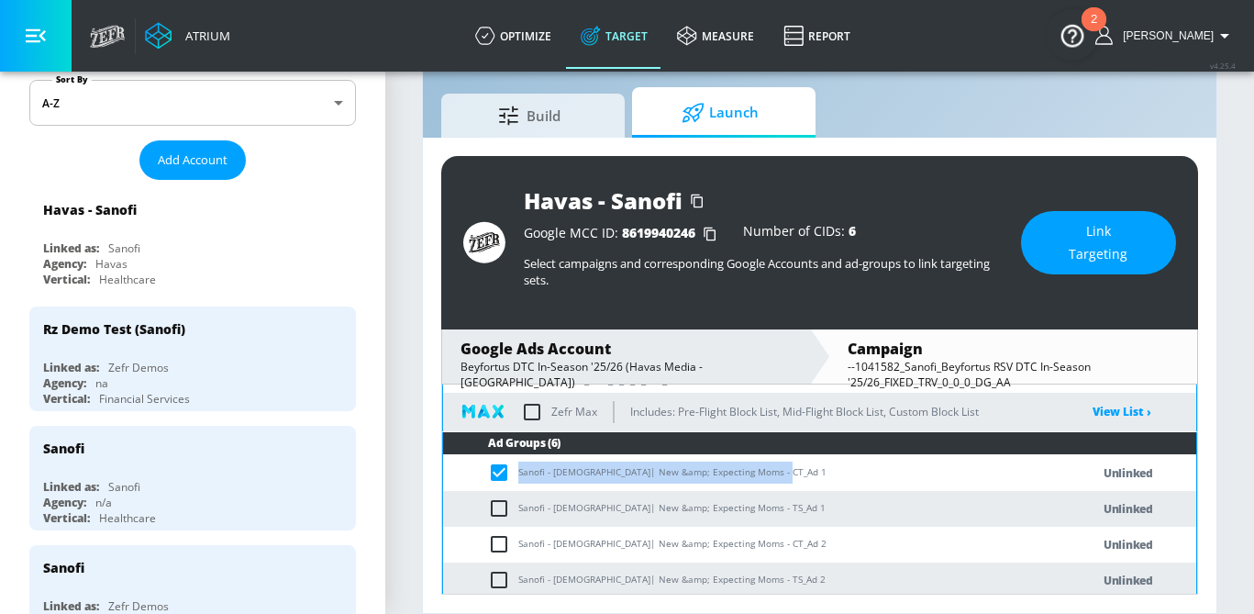
drag, startPoint x: 774, startPoint y: 472, endPoint x: 520, endPoint y: 472, distance: 254.1
click at [520, 472] on td "Sanofi - African American| New &amp; Expecting Moms - CT_Ad 1" at bounding box center [748, 473] width 610 height 36
copy td "Sanofi - African American| New &amp; Expecting Moms - CT"
click at [1072, 252] on span "Link Targeting" at bounding box center [1099, 242] width 82 height 45
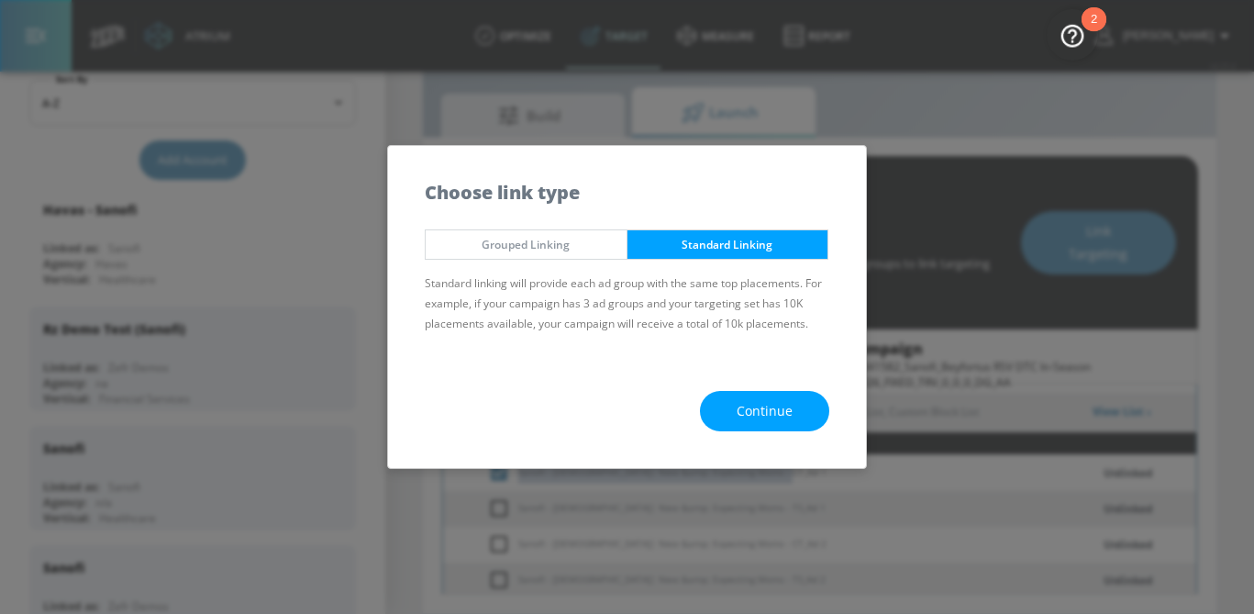
click at [763, 427] on button "Continue" at bounding box center [764, 411] width 129 height 41
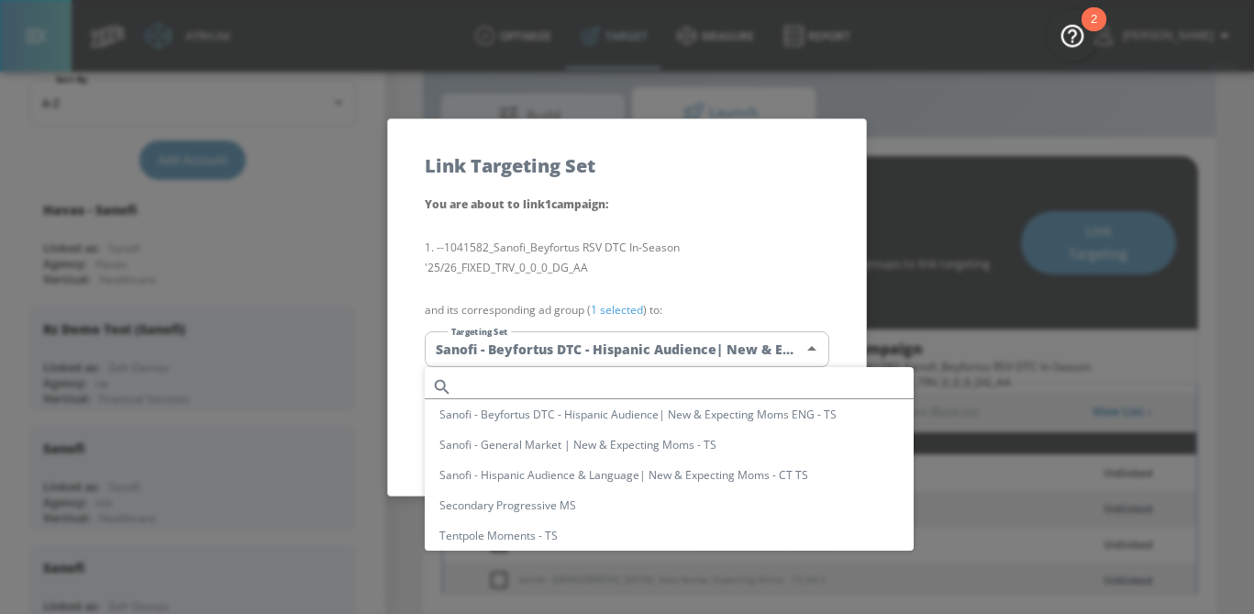
click at [664, 343] on body "Atrium optimize Target measure Report optimize Target measure Report v 4.25.4 S…" at bounding box center [627, 285] width 1254 height 657
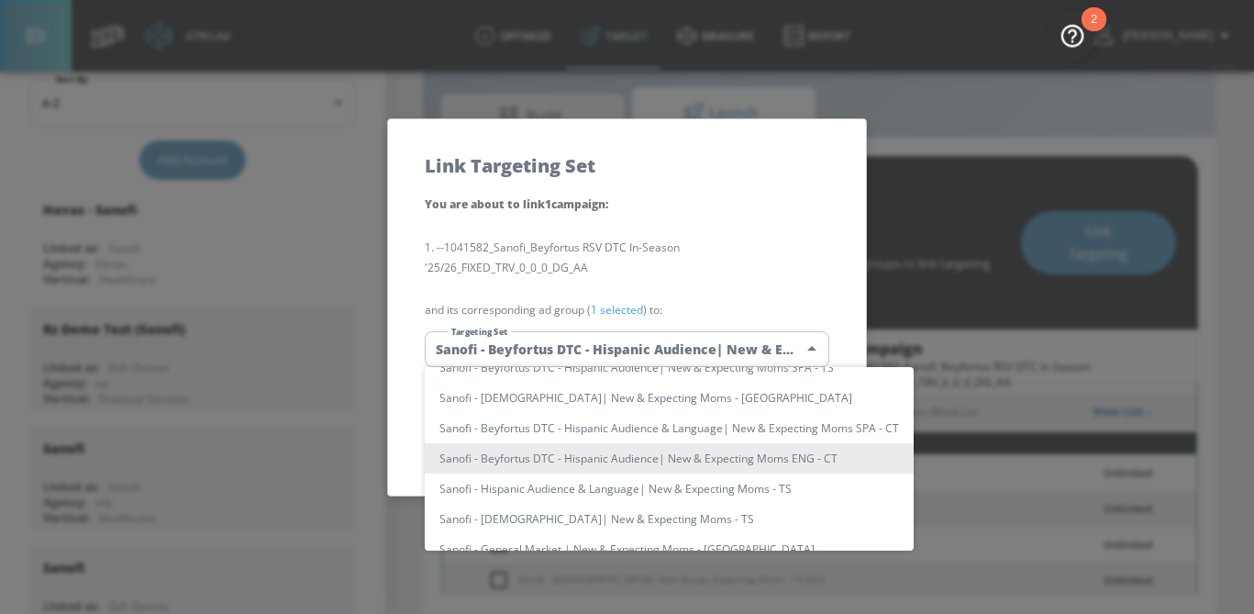
scroll to position [0, 0]
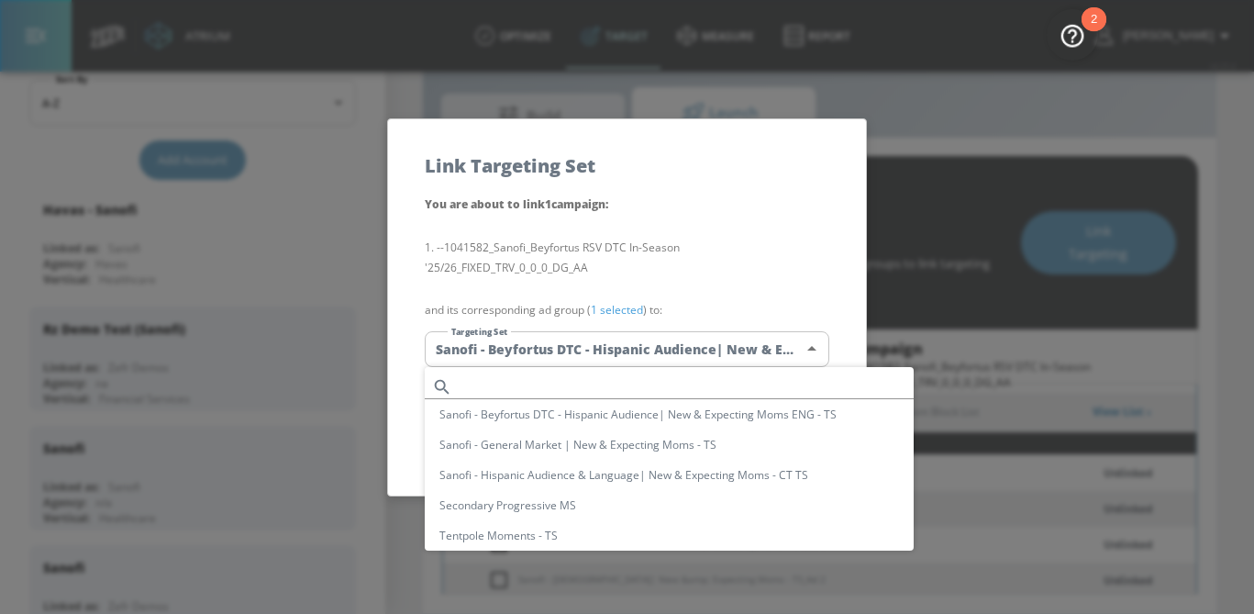
click at [622, 377] on input "text" at bounding box center [687, 386] width 454 height 25
paste input "Sanofi - African American| New &amp; Expecting Moms - CT"
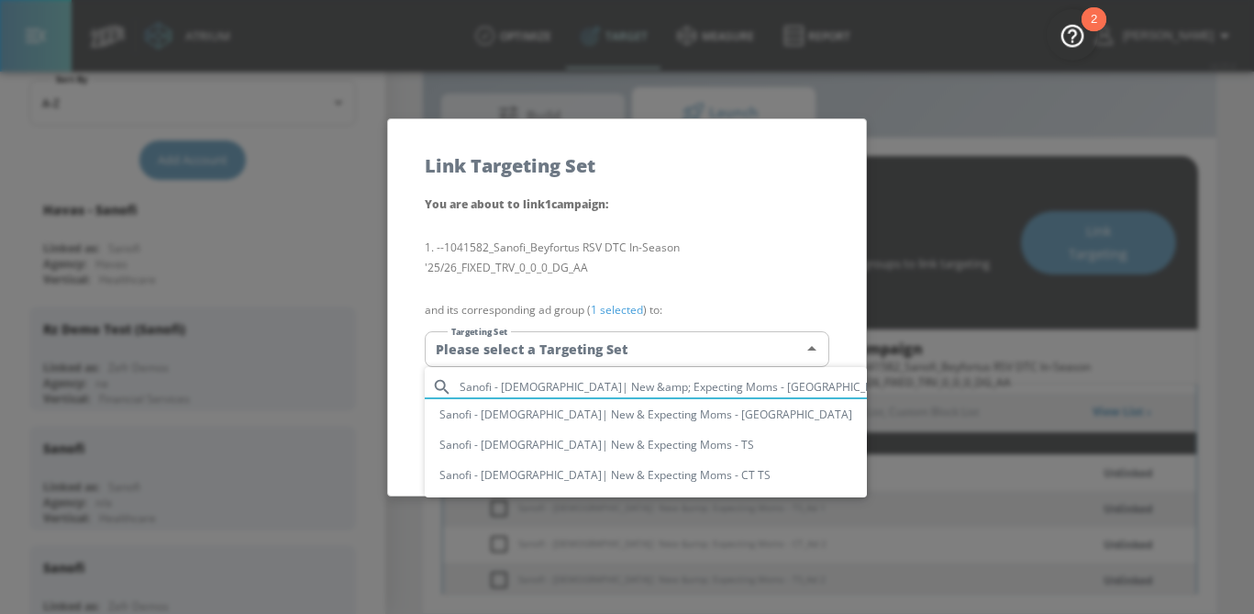
type input "Sanofi - African American| New &amp; Expecting Moms - CT"
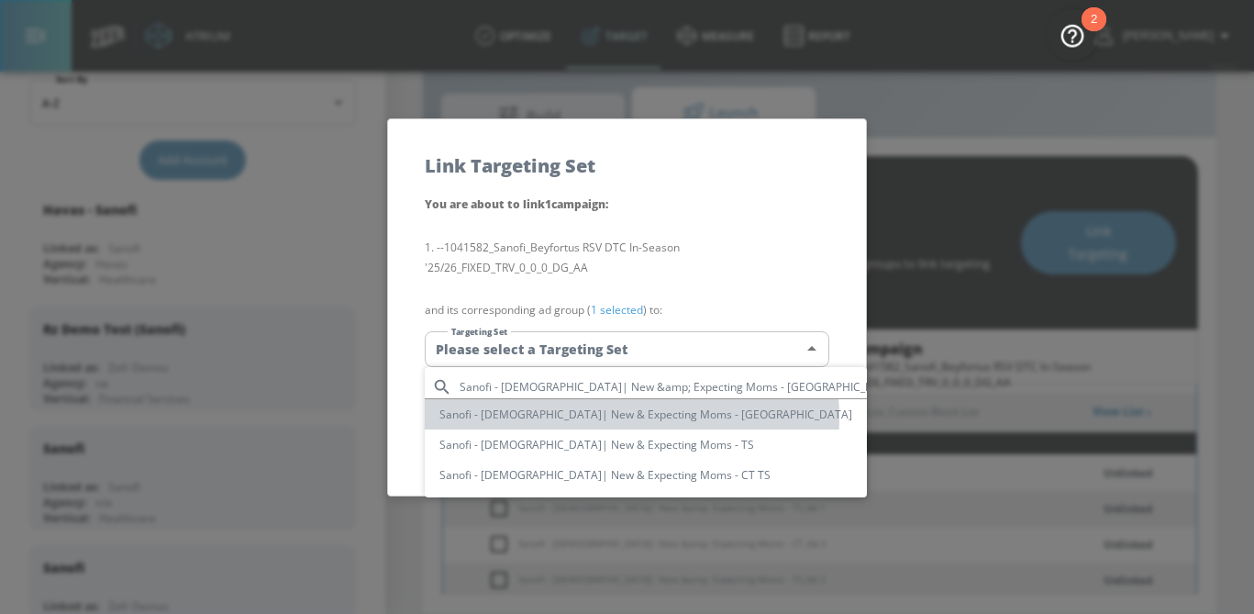
click at [631, 417] on li "Sanofi - African American| New & Expecting Moms - CT" at bounding box center [646, 414] width 442 height 30
type input "c094e3ac-e1bf-4193-b5bf-e5f9a310ff87"
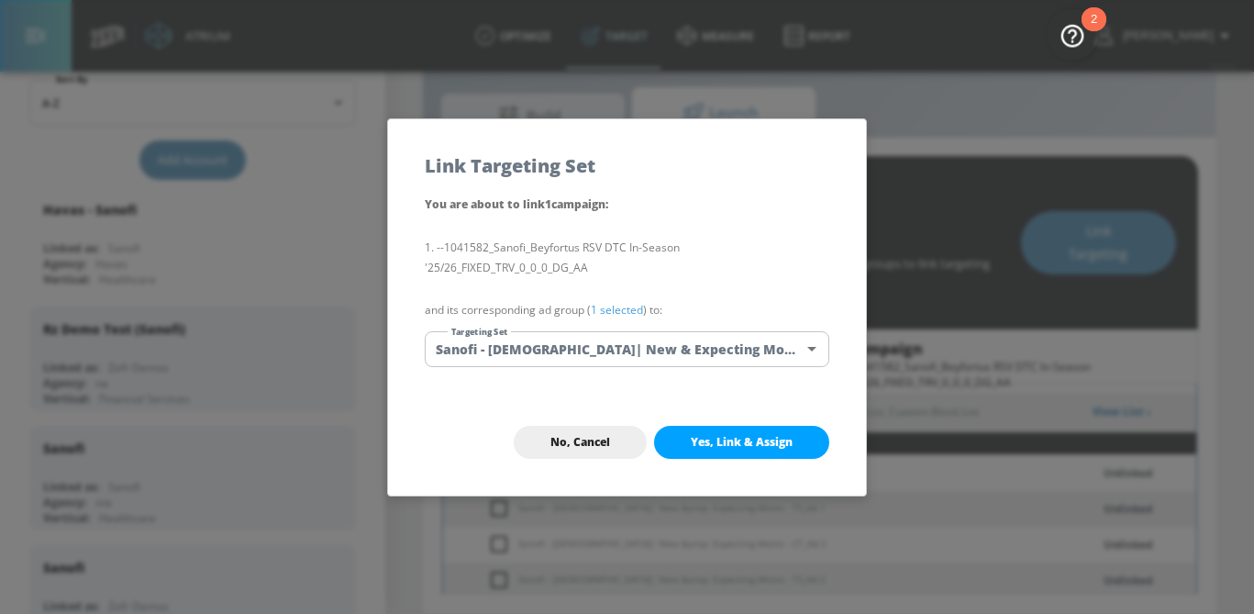
click at [630, 317] on link "1 selected" at bounding box center [617, 310] width 52 height 16
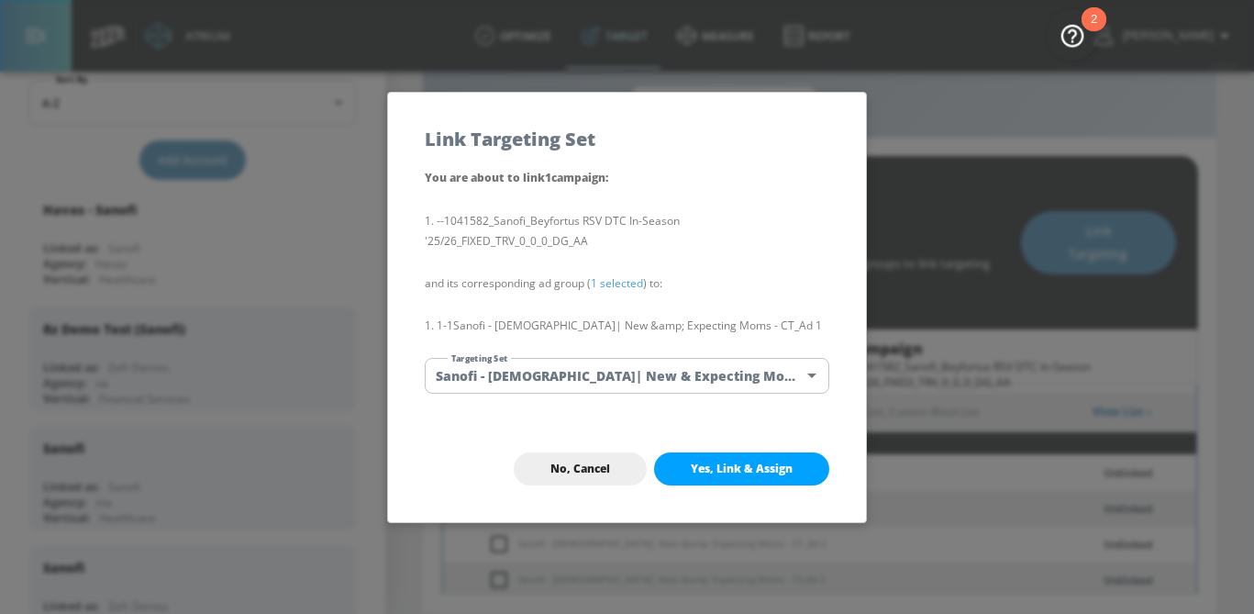
click at [737, 471] on span "Yes, Link & Assign" at bounding box center [742, 468] width 102 height 15
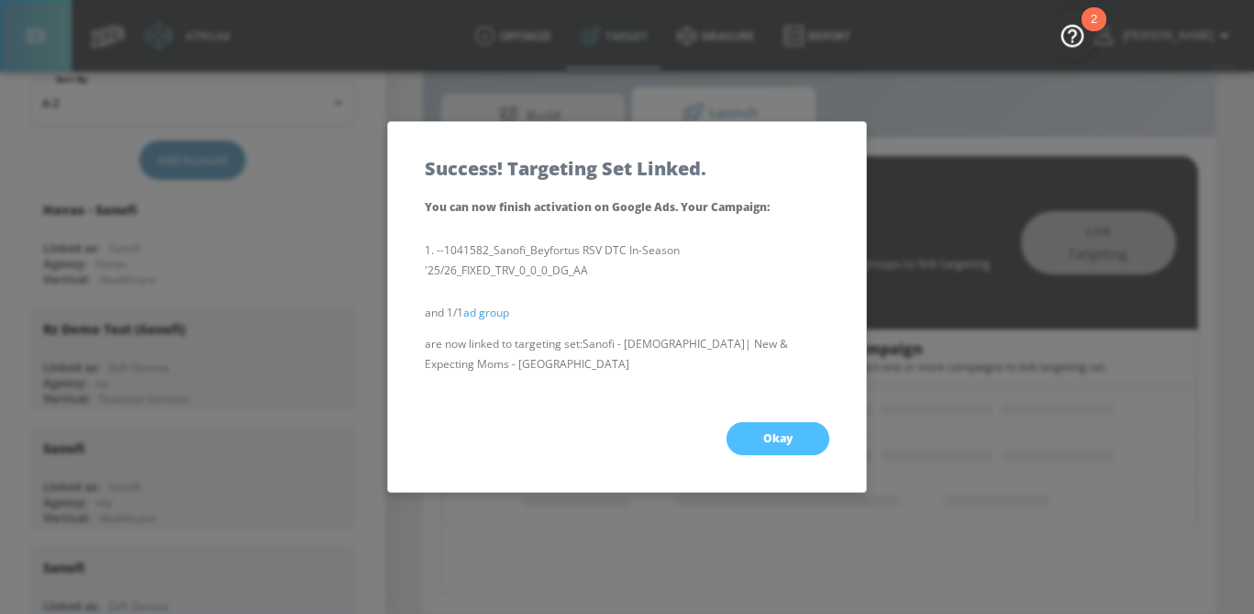
click at [791, 445] on span "Okay" at bounding box center [777, 438] width 29 height 15
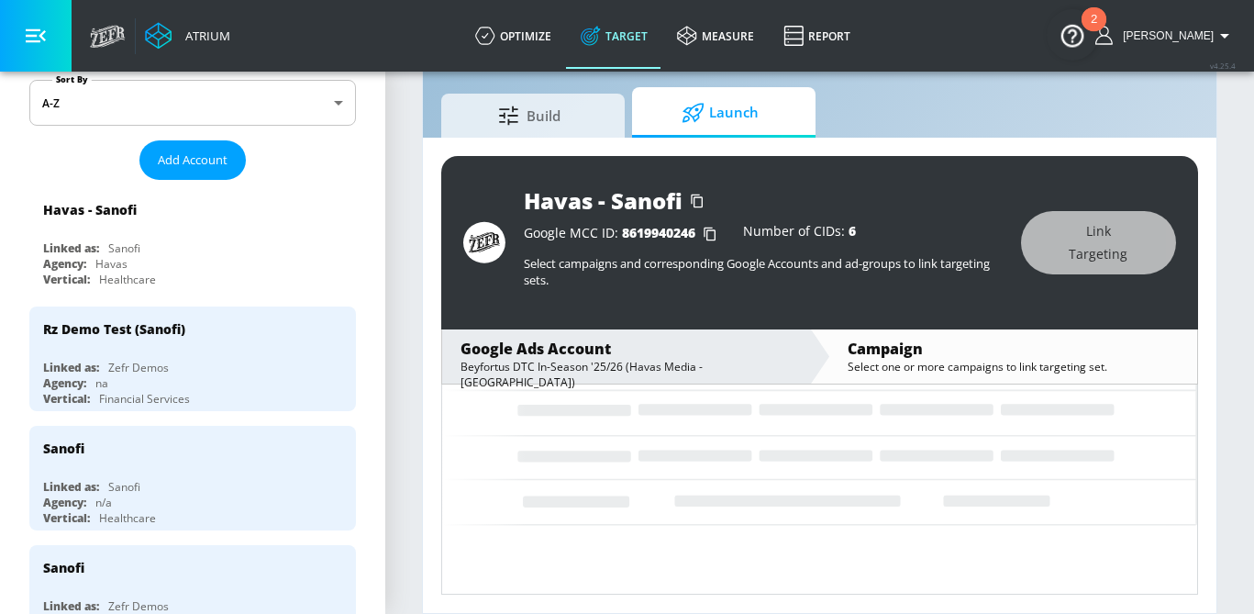
scroll to position [115, 0]
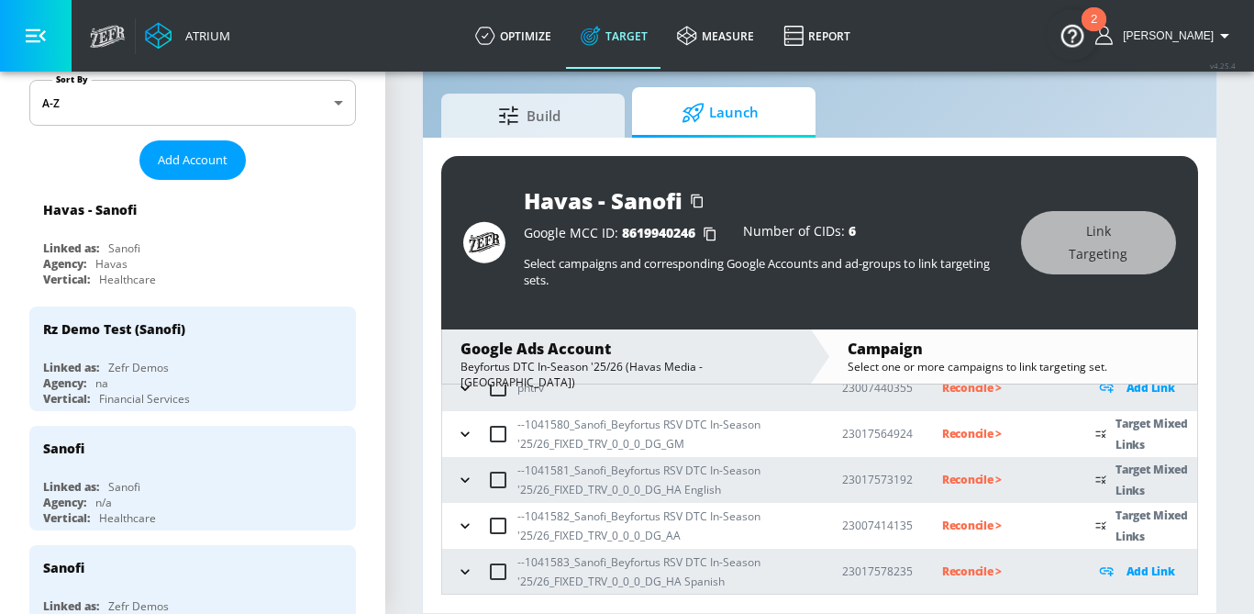
click at [463, 530] on icon "button" at bounding box center [465, 526] width 18 height 18
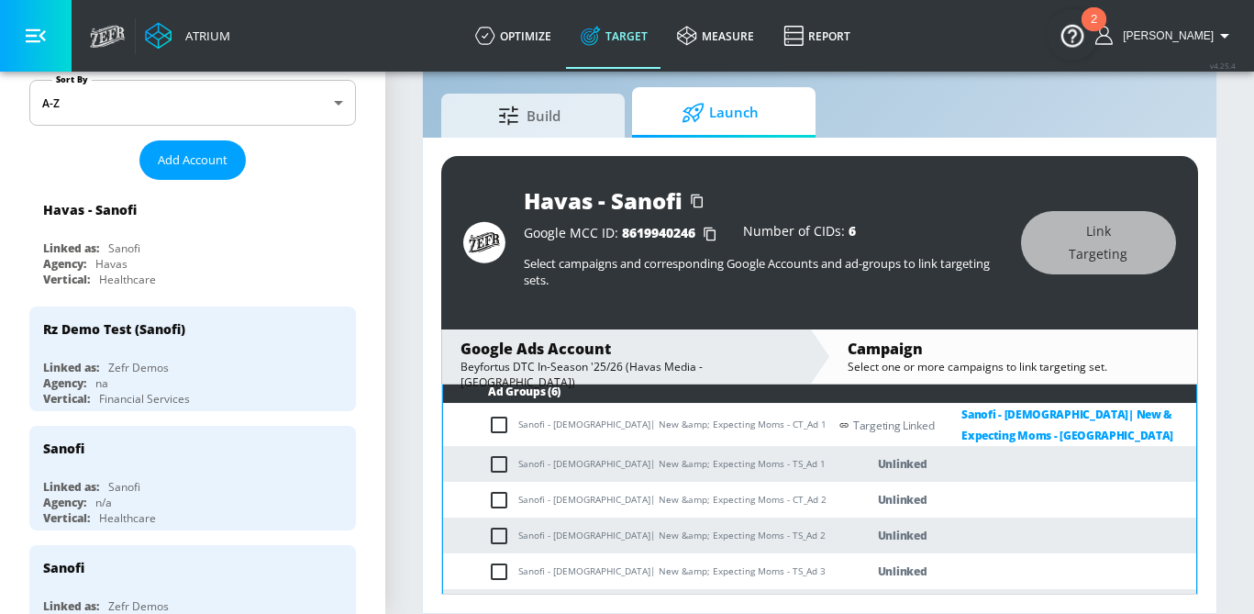
scroll to position [323, 0]
click at [504, 495] on input "checkbox" at bounding box center [503, 499] width 30 height 22
checkbox input "true"
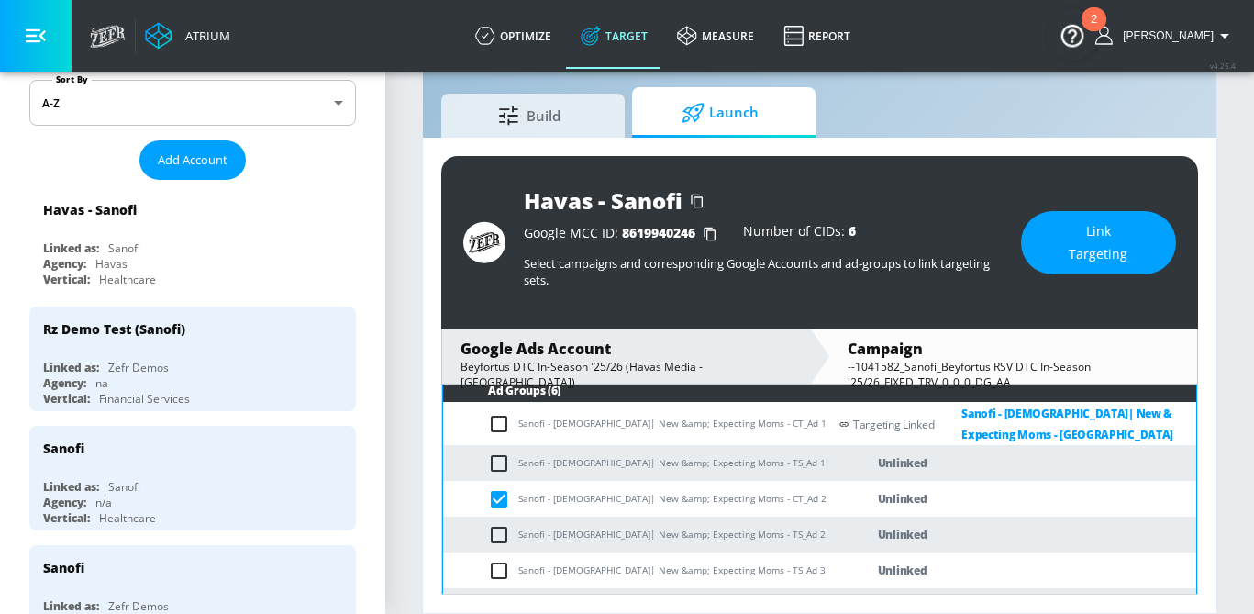
click at [1092, 258] on span "Link Targeting" at bounding box center [1099, 242] width 82 height 45
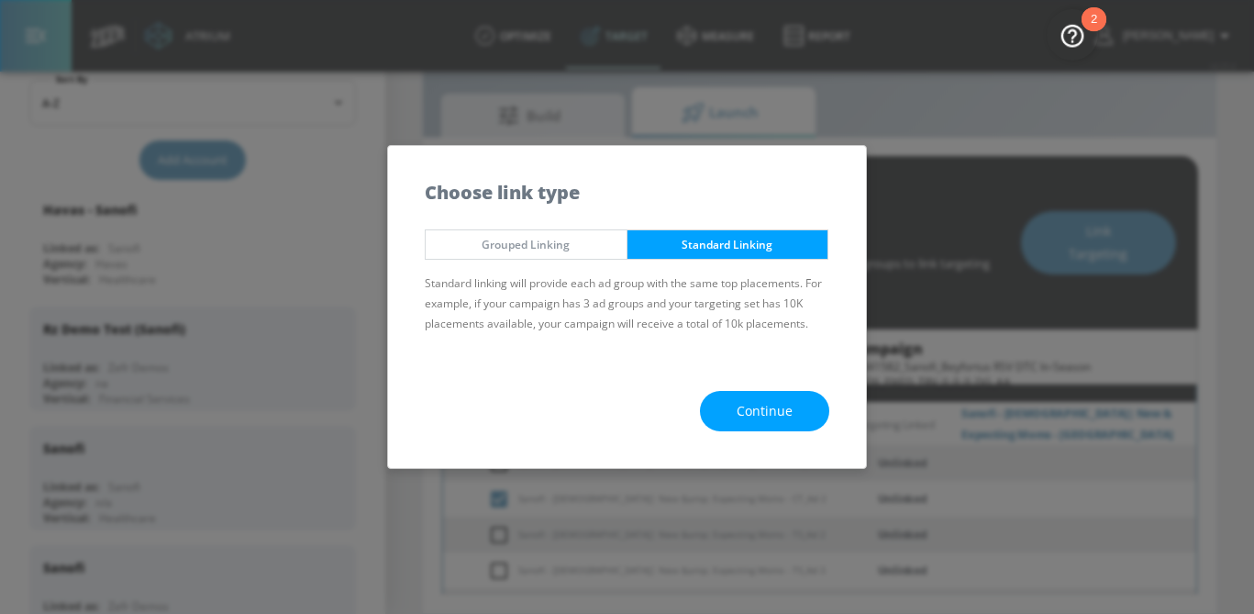
click at [770, 402] on span "Continue" at bounding box center [765, 411] width 56 height 23
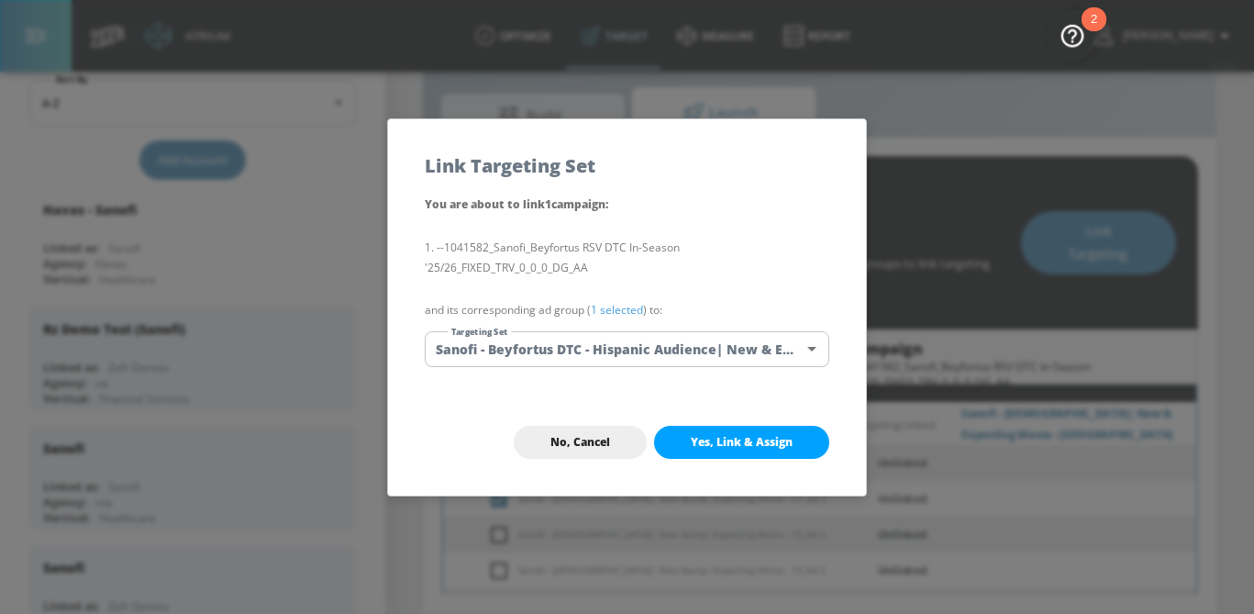
click at [639, 349] on body "Atrium optimize Target measure Report optimize Target measure Report v 4.25.4 S…" at bounding box center [627, 285] width 1254 height 657
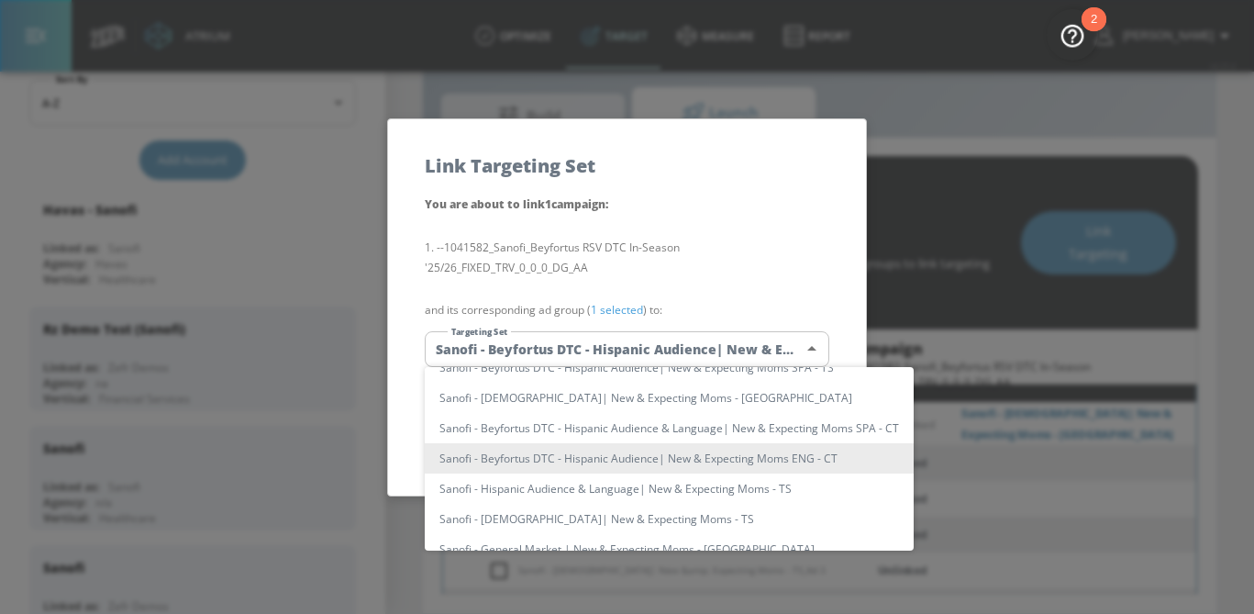
scroll to position [0, 0]
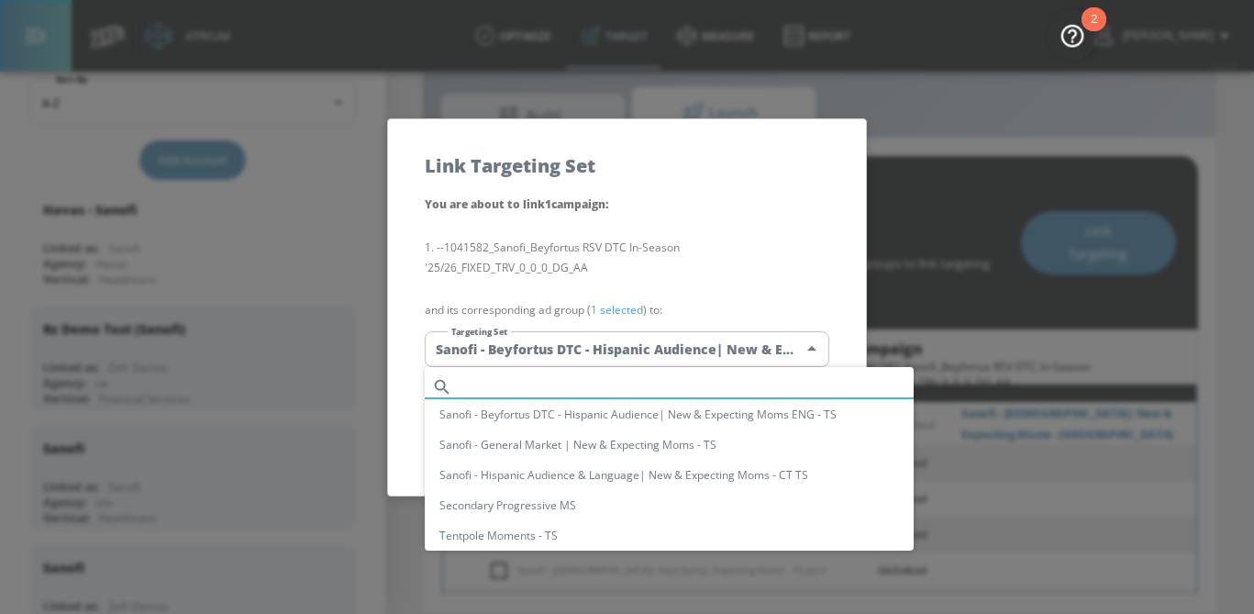
click at [596, 378] on input "text" at bounding box center [687, 386] width 454 height 25
paste input "Sanofi - African American| New &amp; Expecting Moms - CT"
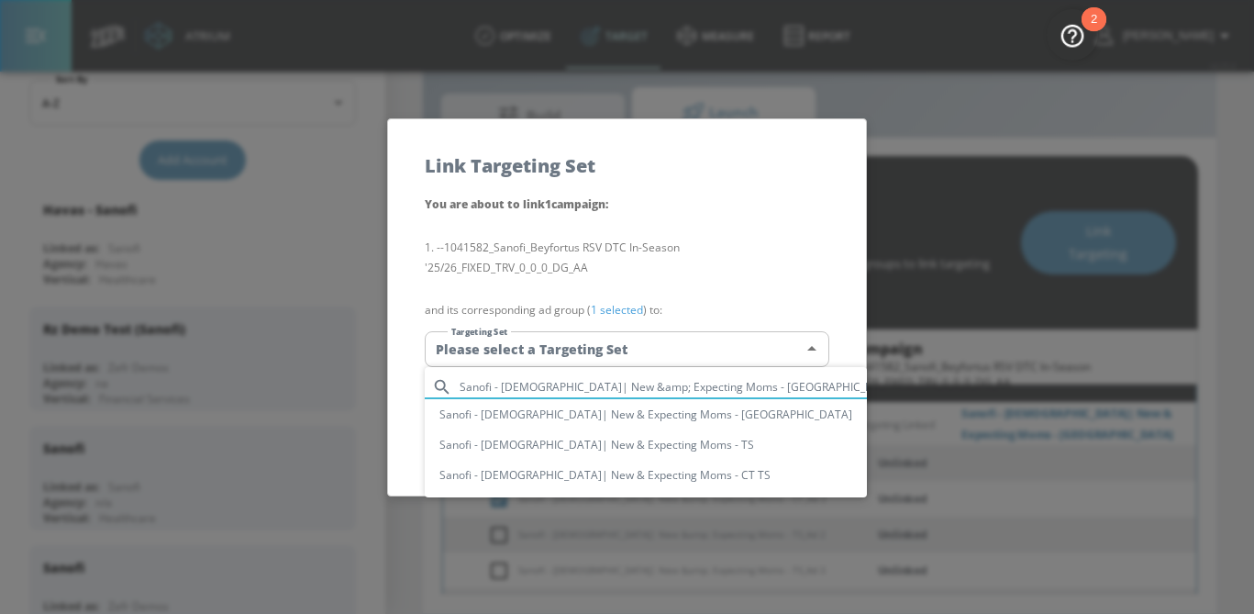
type input "Sanofi - African American| New &amp; Expecting Moms - CT"
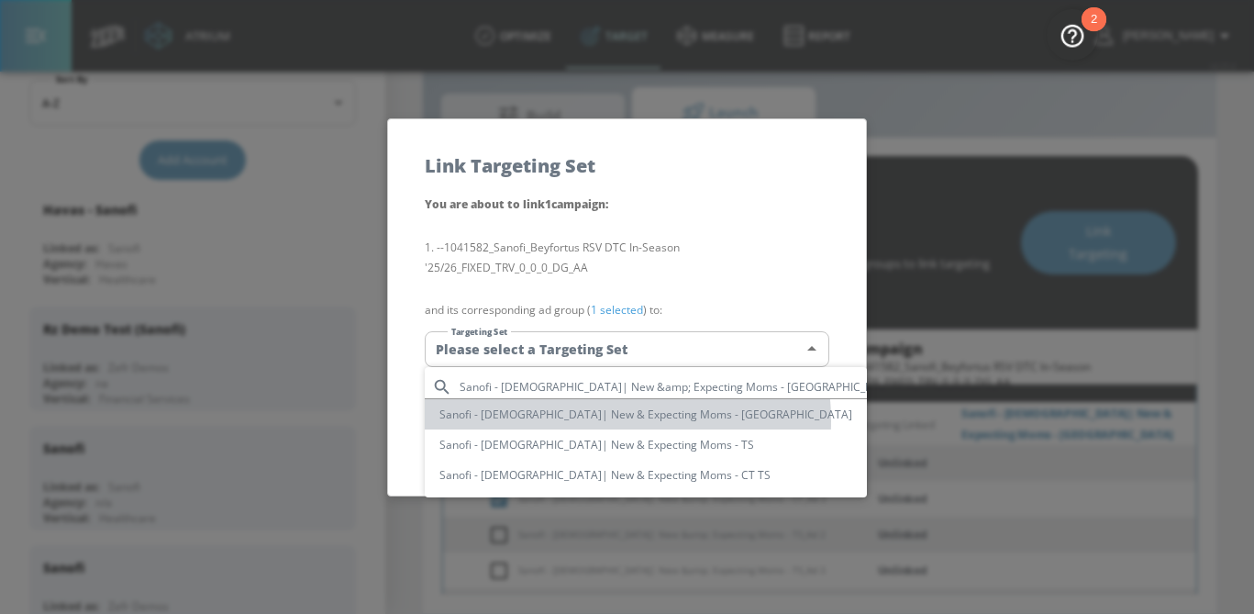
click at [598, 420] on li "Sanofi - African American| New & Expecting Moms - CT" at bounding box center [646, 414] width 442 height 30
type input "c094e3ac-e1bf-4193-b5bf-e5f9a310ff87"
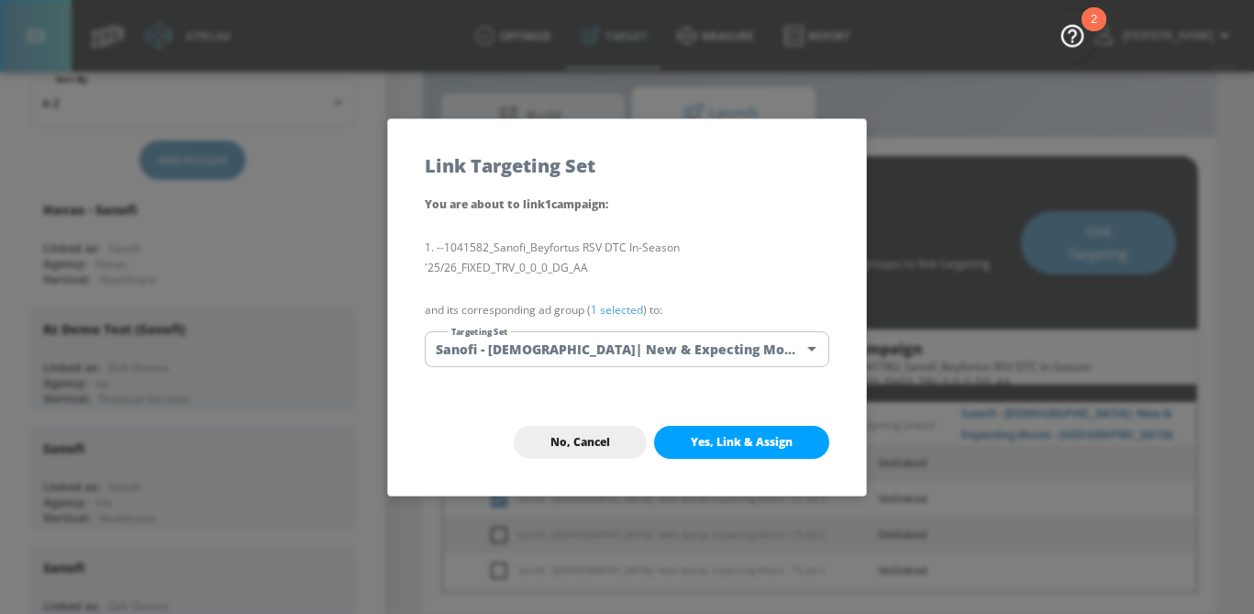
click at [626, 312] on link "1 selected" at bounding box center [617, 310] width 52 height 16
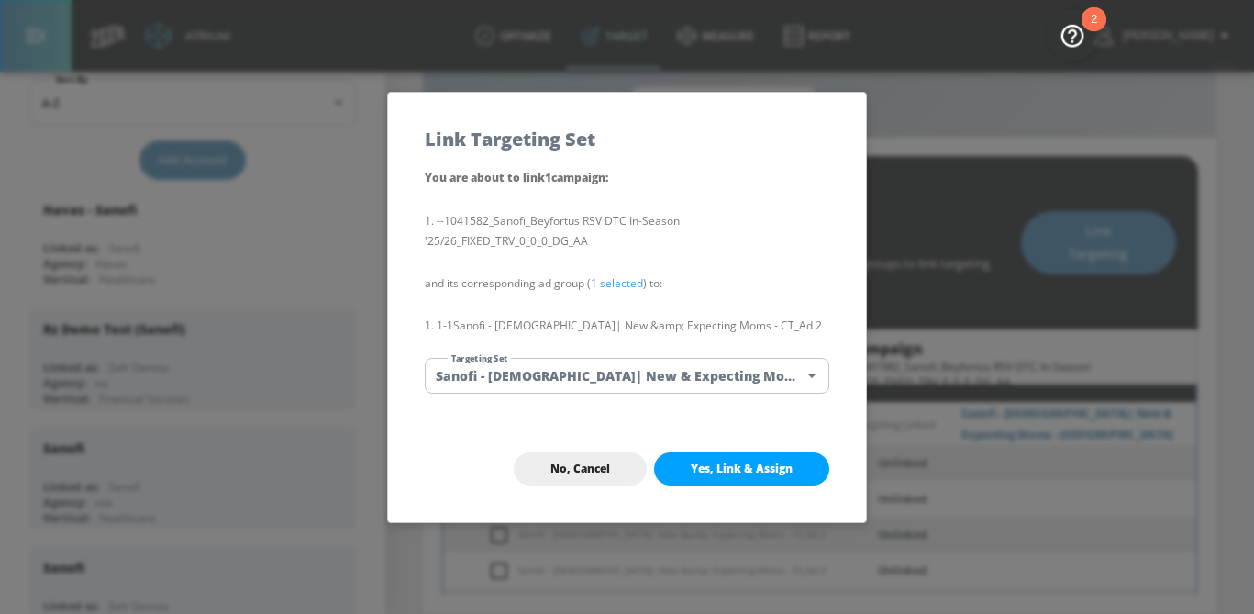
click at [717, 465] on span "Yes, Link & Assign" at bounding box center [742, 468] width 102 height 15
checkbox input "false"
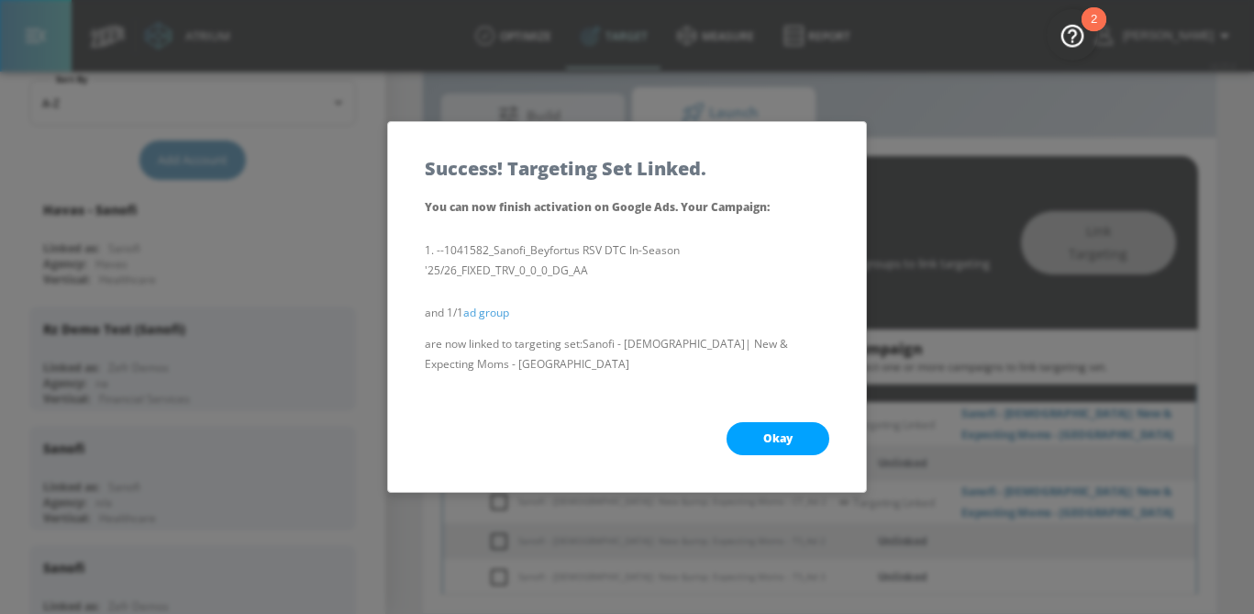
click at [795, 437] on button "Okay" at bounding box center [778, 438] width 103 height 33
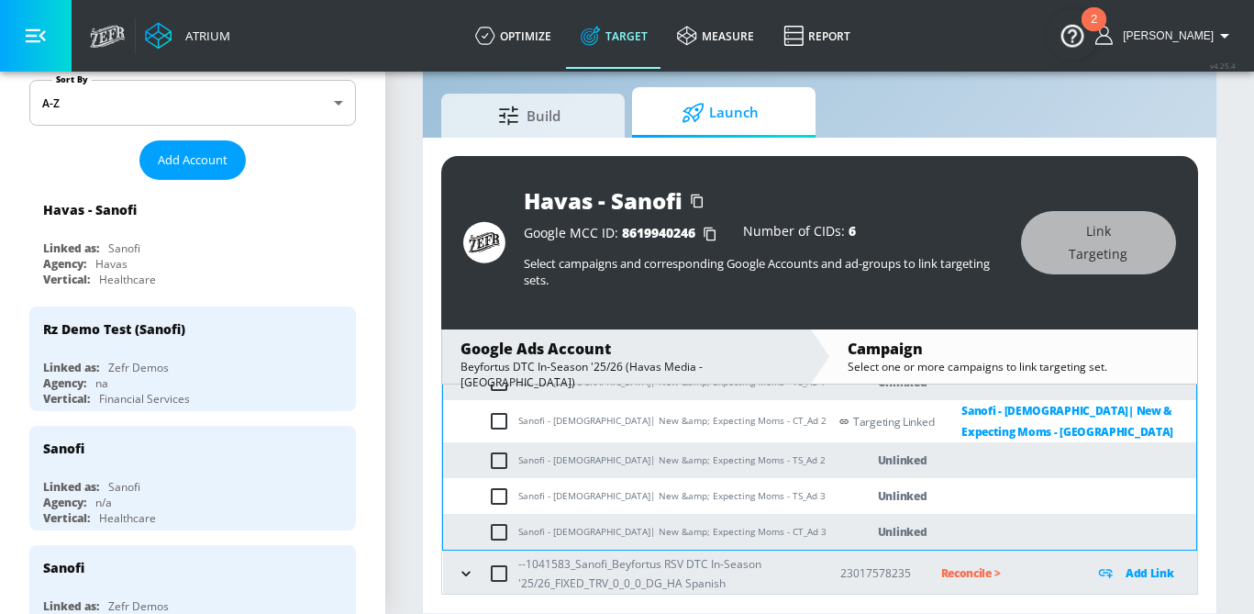
scroll to position [406, 0]
click at [493, 526] on input "checkbox" at bounding box center [503, 529] width 30 height 22
checkbox input "true"
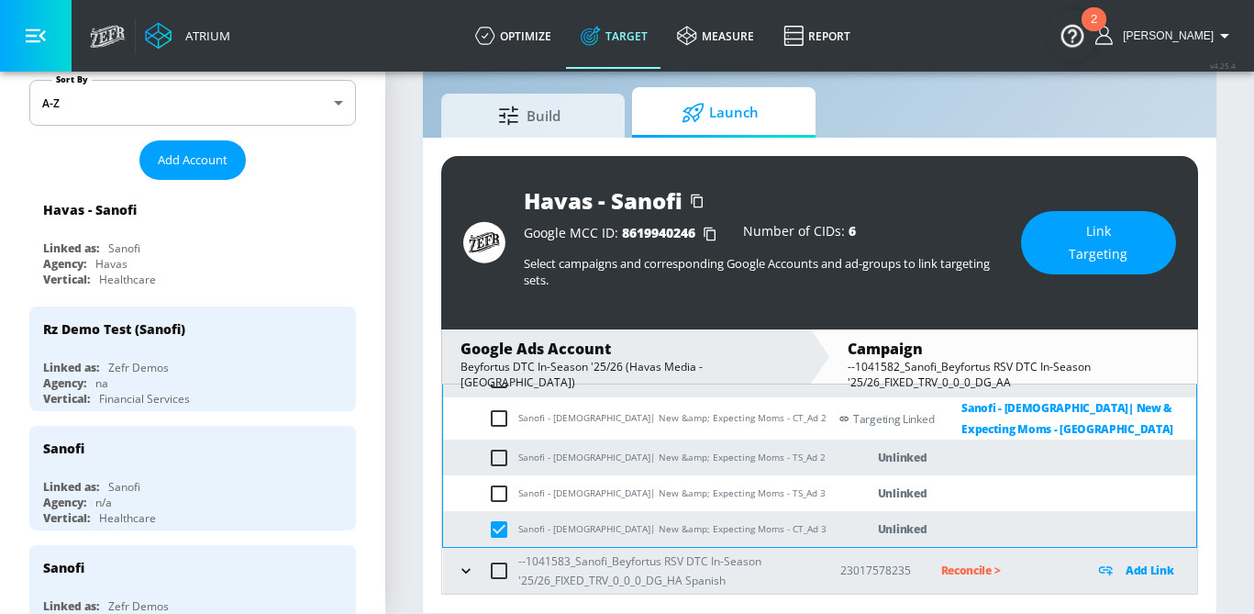
click at [1072, 246] on span "Link Targeting" at bounding box center [1099, 242] width 82 height 45
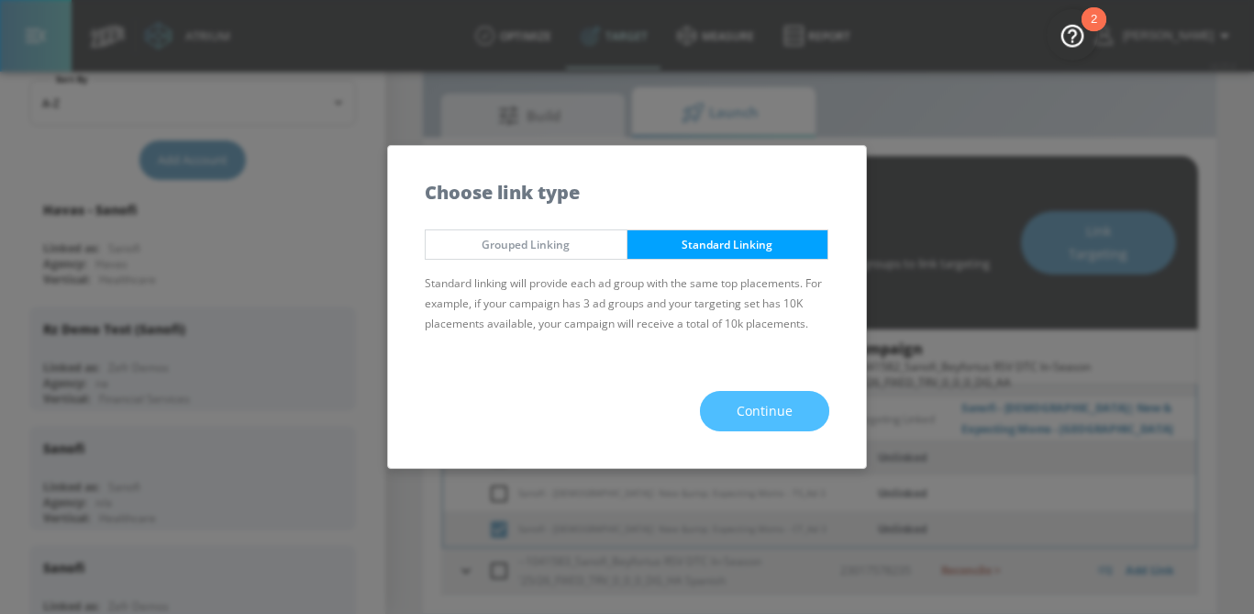
click at [783, 419] on span "Continue" at bounding box center [765, 411] width 56 height 23
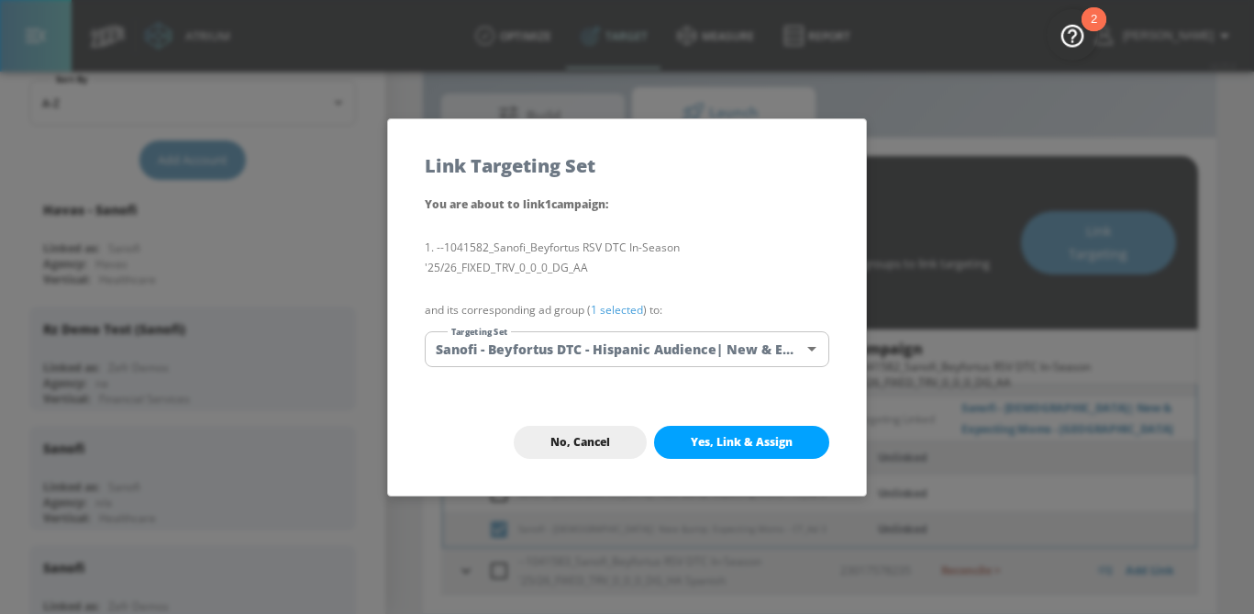
click at [686, 352] on body "Atrium optimize Target measure Report optimize Target measure Report v 4.25.4 S…" at bounding box center [627, 285] width 1254 height 657
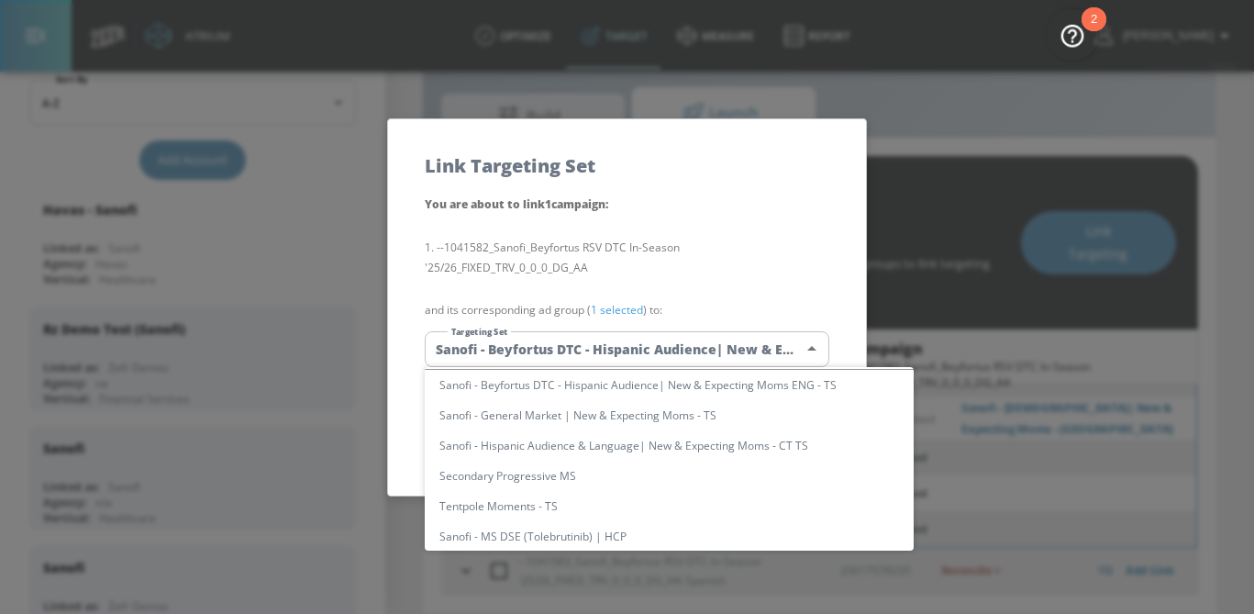
scroll to position [0, 0]
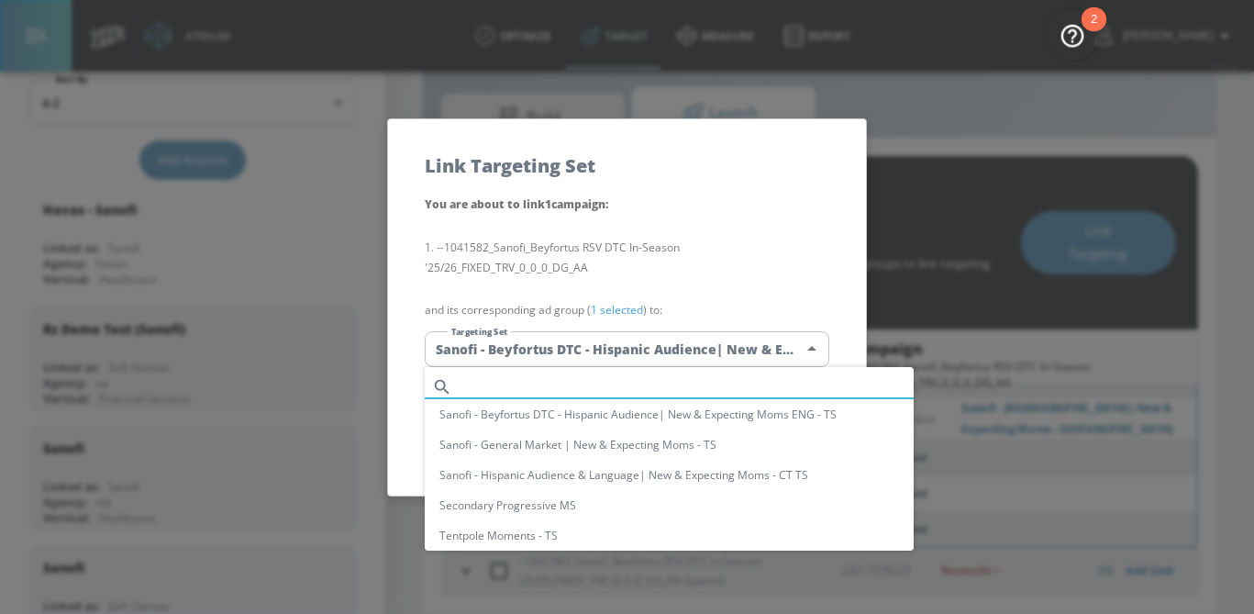
click at [590, 385] on input "text" at bounding box center [687, 386] width 454 height 25
paste input "Sanofi - African American| New &amp; Expecting Moms - CT"
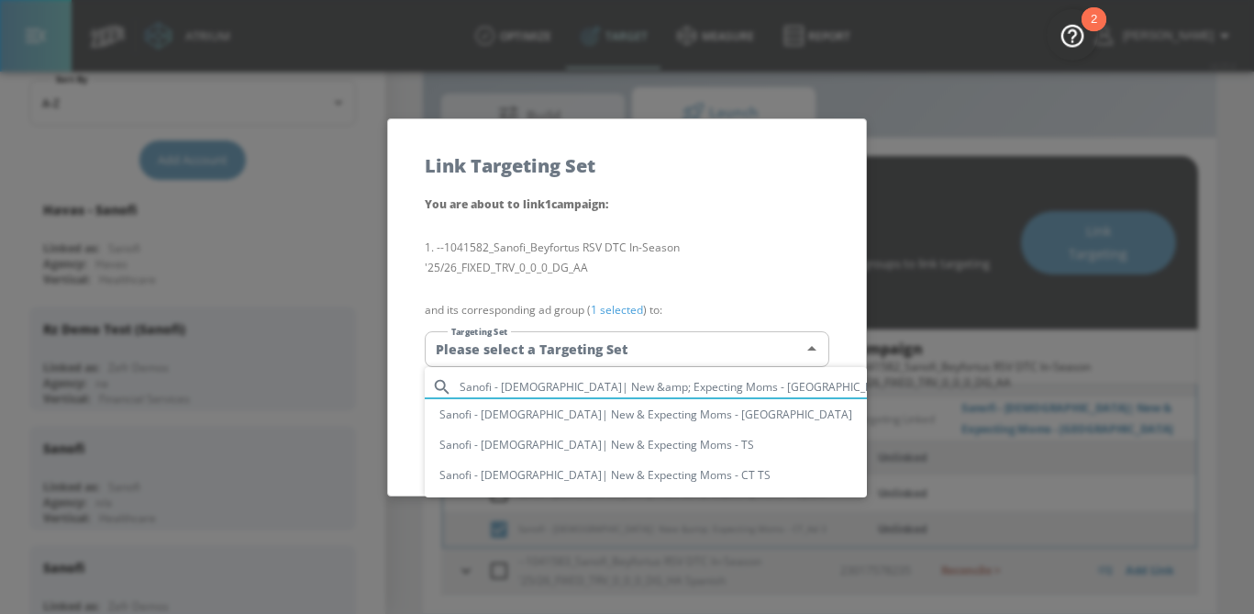
type input "Sanofi - African American| New &amp; Expecting Moms - CT"
click at [601, 424] on li "Sanofi - African American| New & Expecting Moms - CT" at bounding box center [646, 414] width 442 height 30
type input "c094e3ac-e1bf-4193-b5bf-e5f9a310ff87"
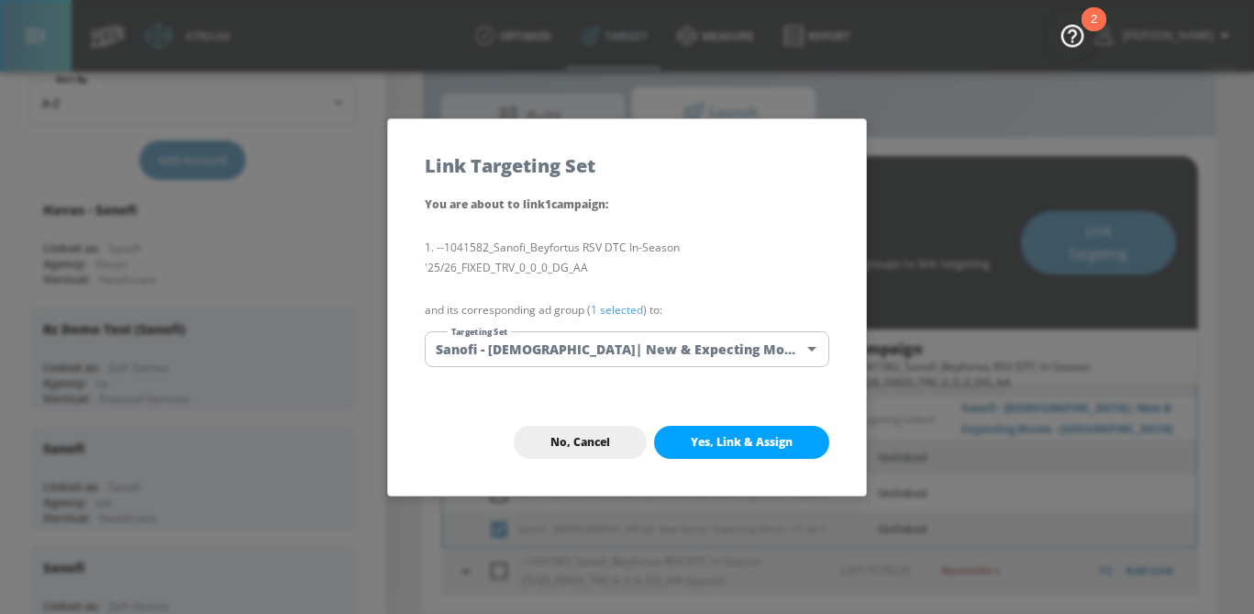
click at [622, 310] on link "1 selected" at bounding box center [617, 310] width 52 height 16
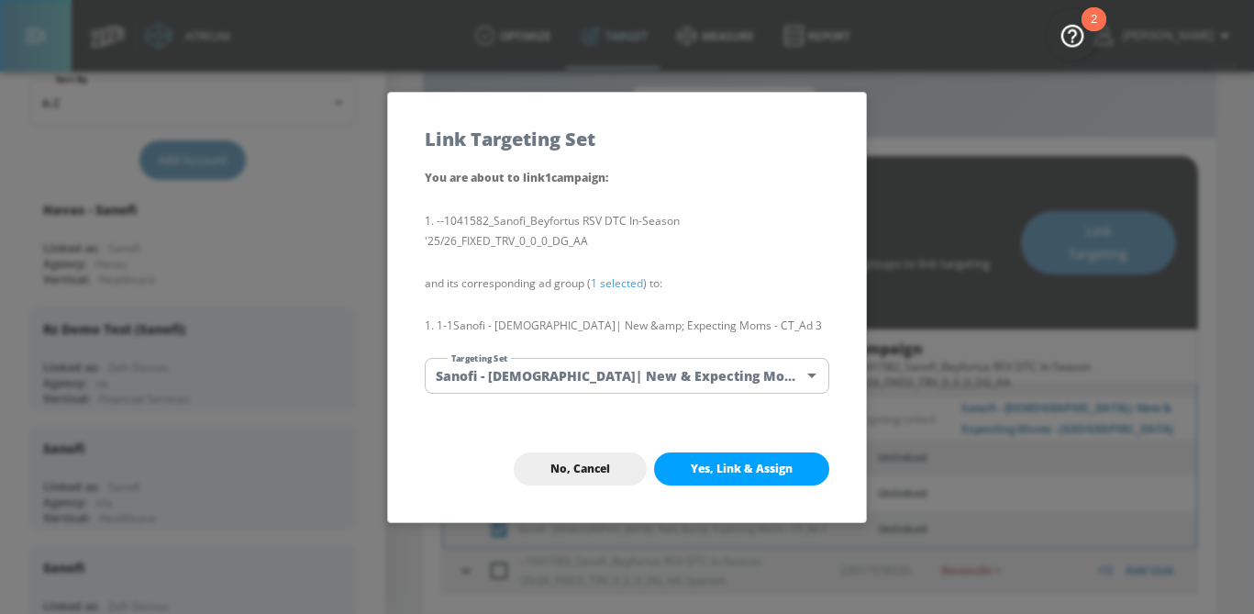
click at [754, 480] on button "Yes, Link & Assign" at bounding box center [741, 468] width 175 height 33
checkbox input "false"
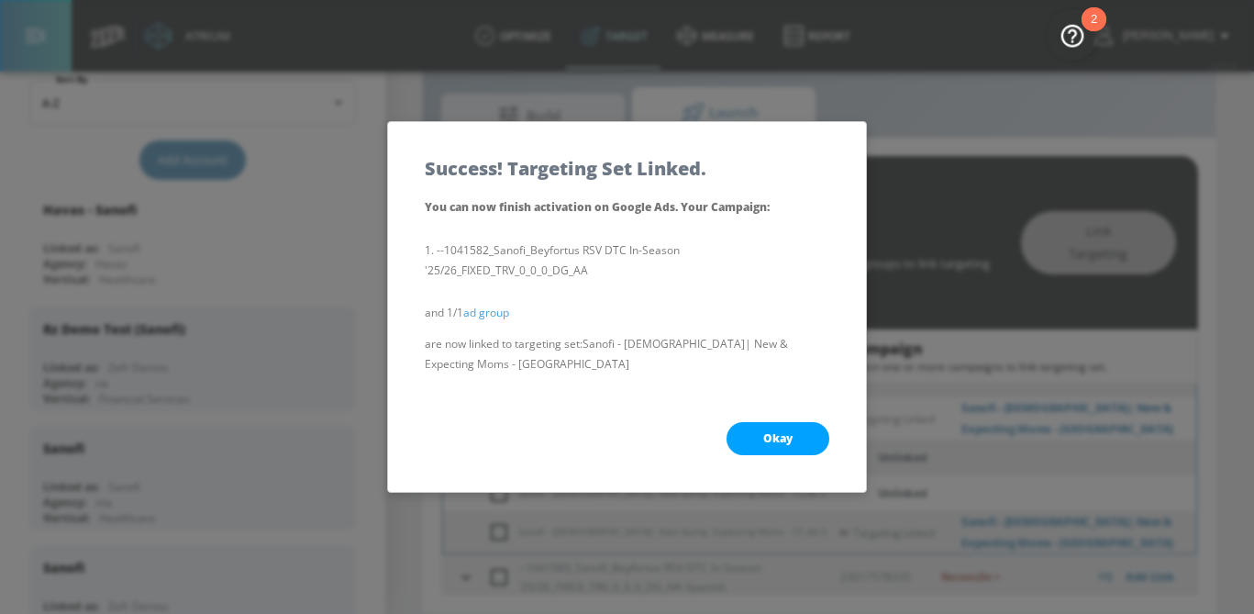
click at [809, 436] on button "Okay" at bounding box center [778, 438] width 103 height 33
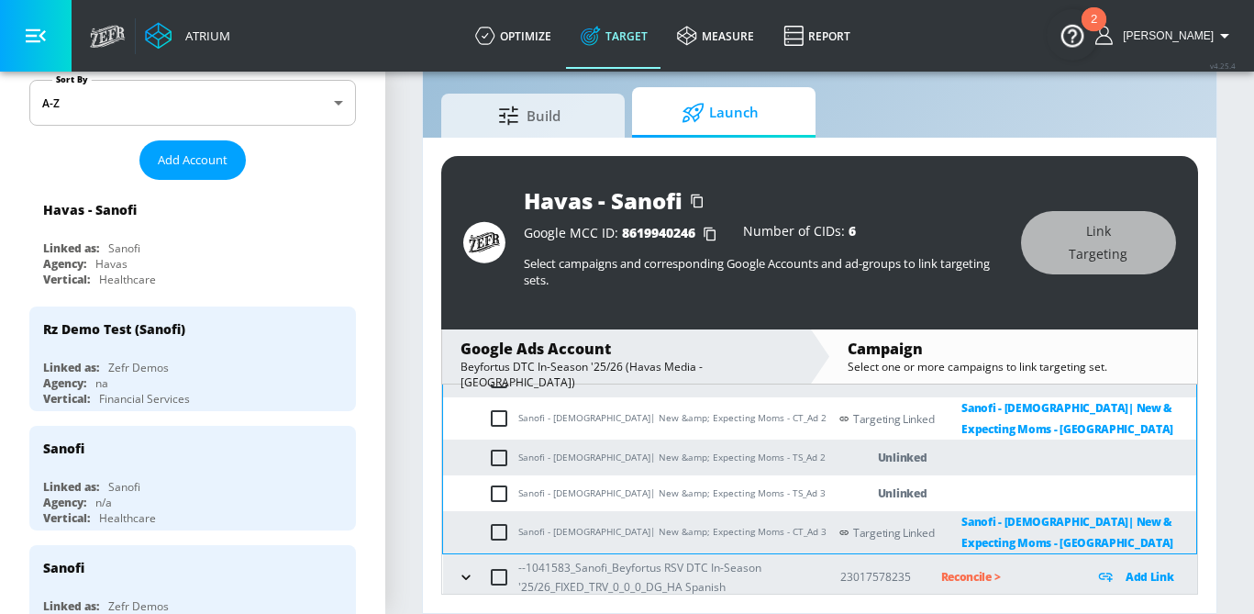
scroll to position [413, 0]
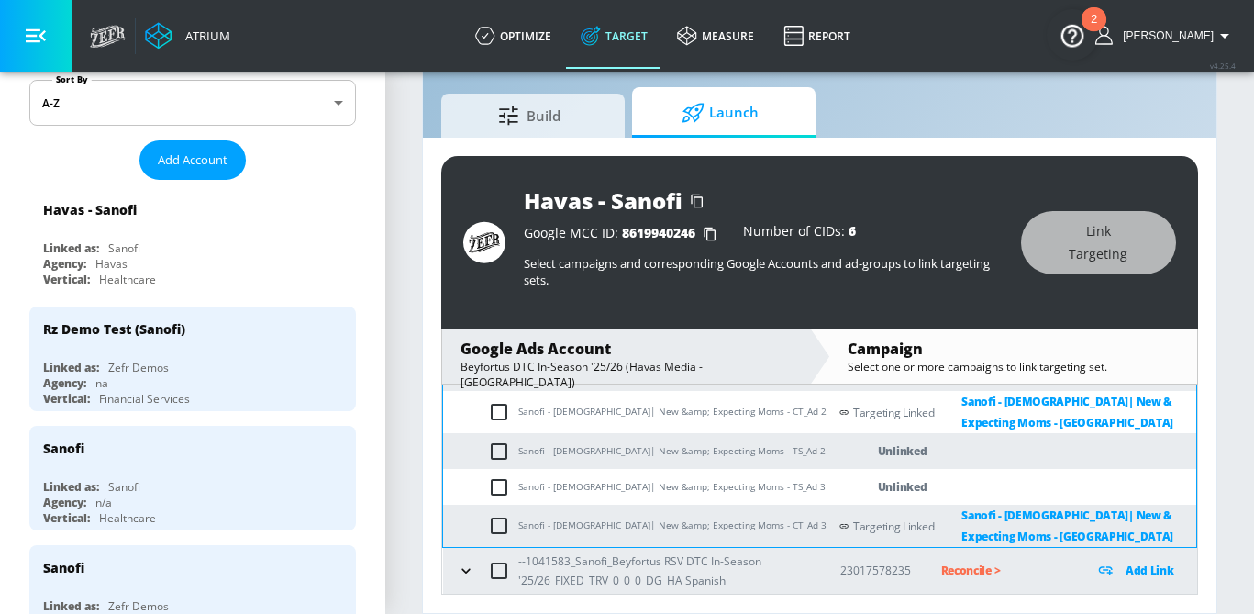
click at [499, 493] on input "checkbox" at bounding box center [503, 487] width 30 height 22
checkbox input "true"
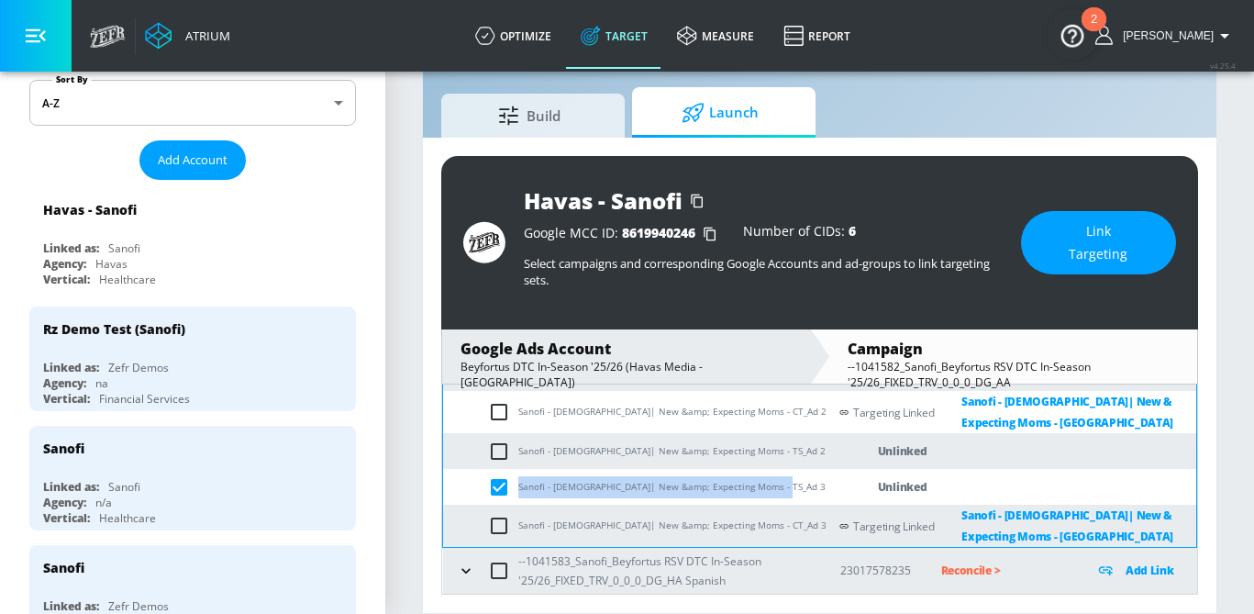
drag, startPoint x: 773, startPoint y: 487, endPoint x: 518, endPoint y: 487, distance: 255.0
click at [518, 487] on td "Sanofi - African American| New &amp; Expecting Moms - TS_Ad 3" at bounding box center [635, 487] width 384 height 36
copy td "Sanofi - African American| New &amp; Expecting Moms - TS"
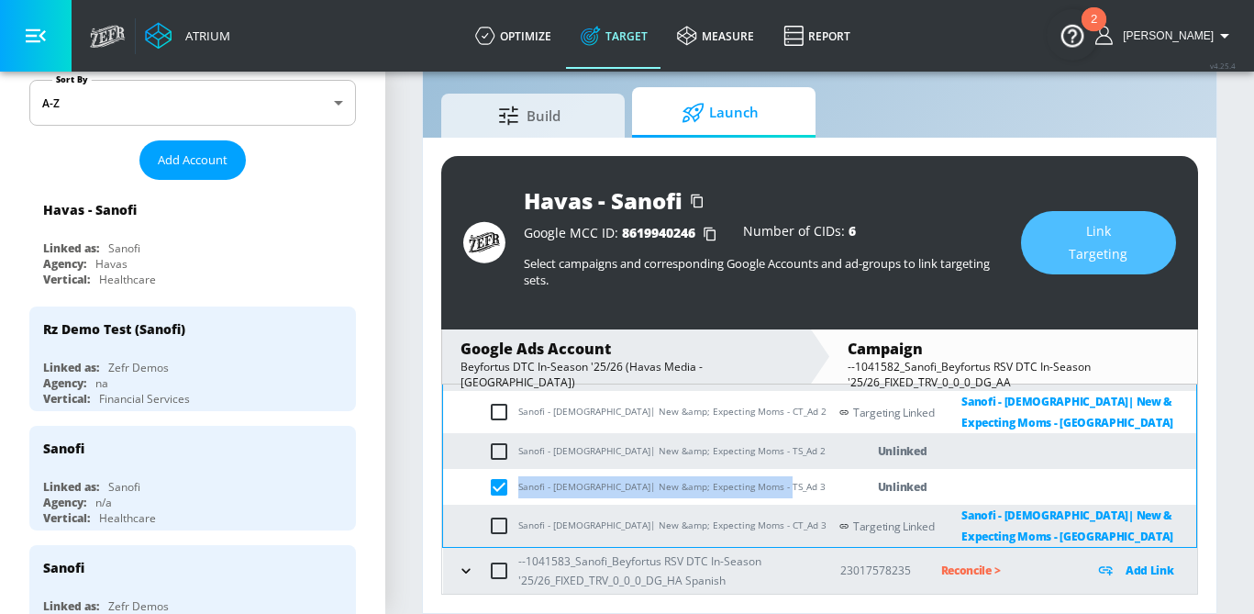
click at [1120, 223] on span "Link Targeting" at bounding box center [1099, 242] width 82 height 45
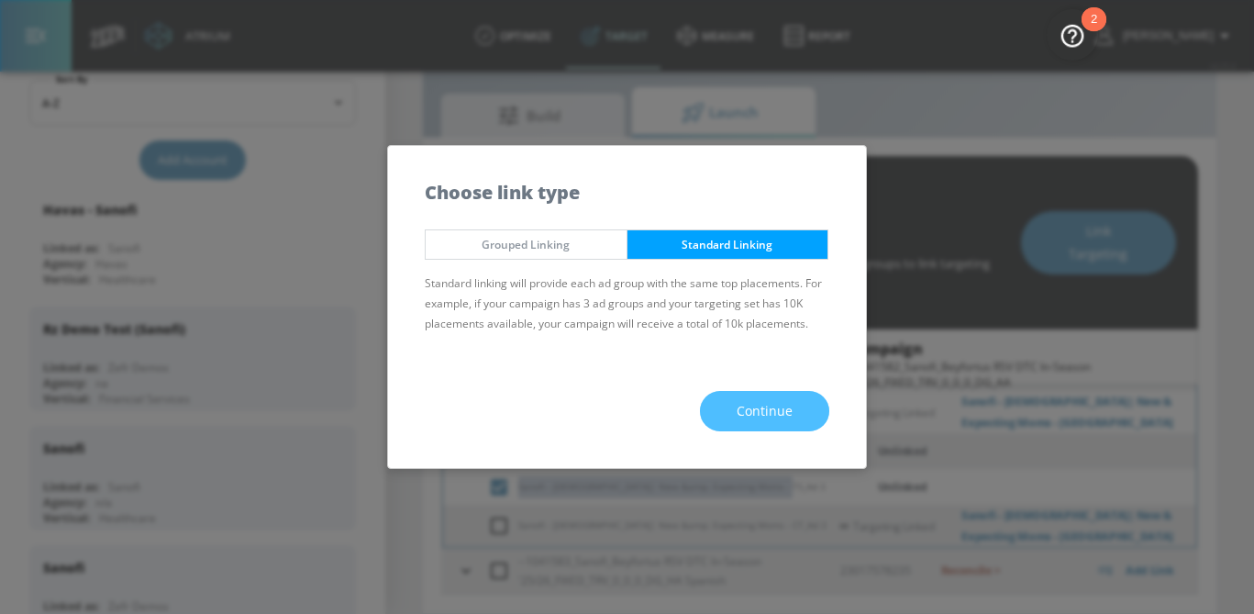
click at [751, 410] on span "Continue" at bounding box center [765, 411] width 56 height 23
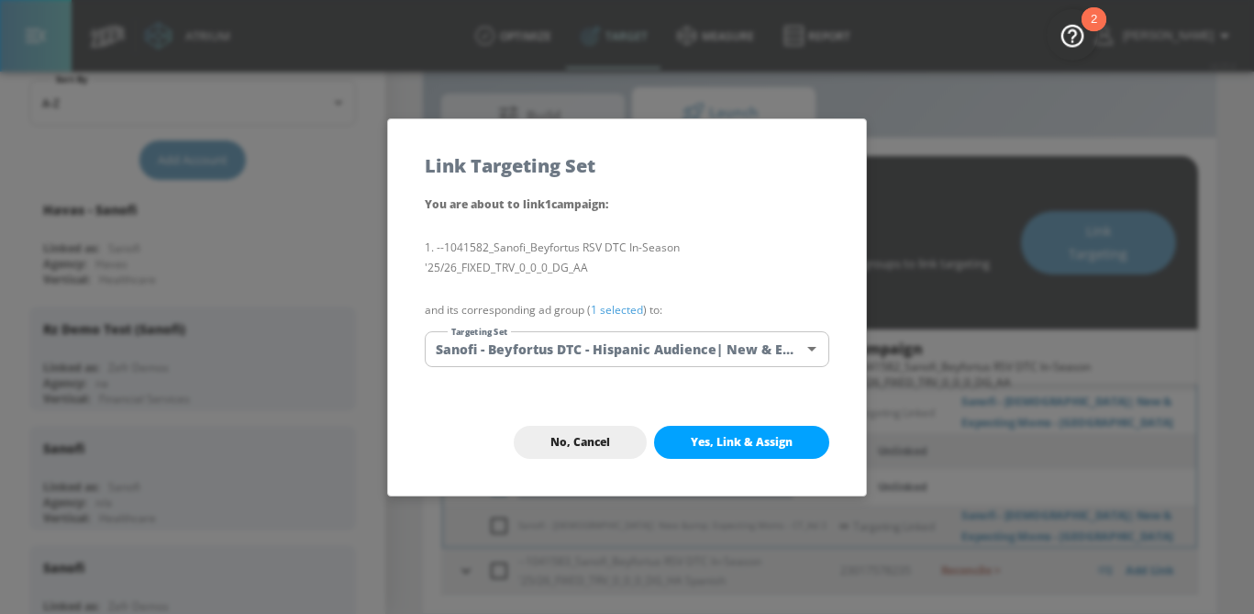
click at [630, 336] on body "Atrium optimize Target measure Report optimize Target measure Report v 4.25.4 S…" at bounding box center [627, 285] width 1254 height 657
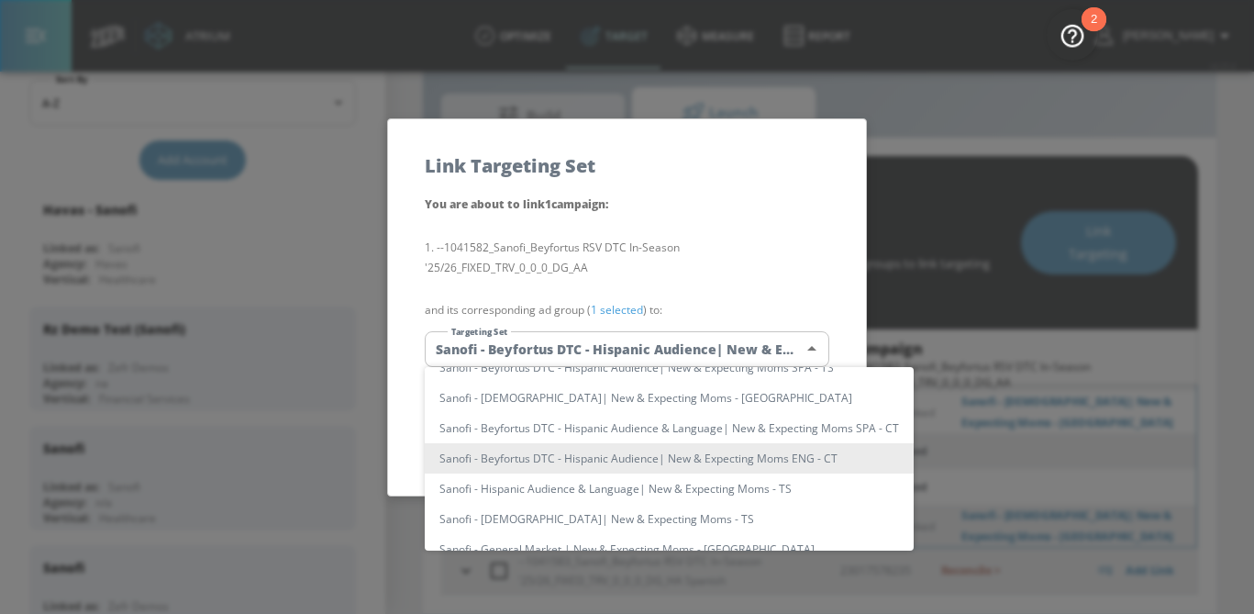
scroll to position [0, 0]
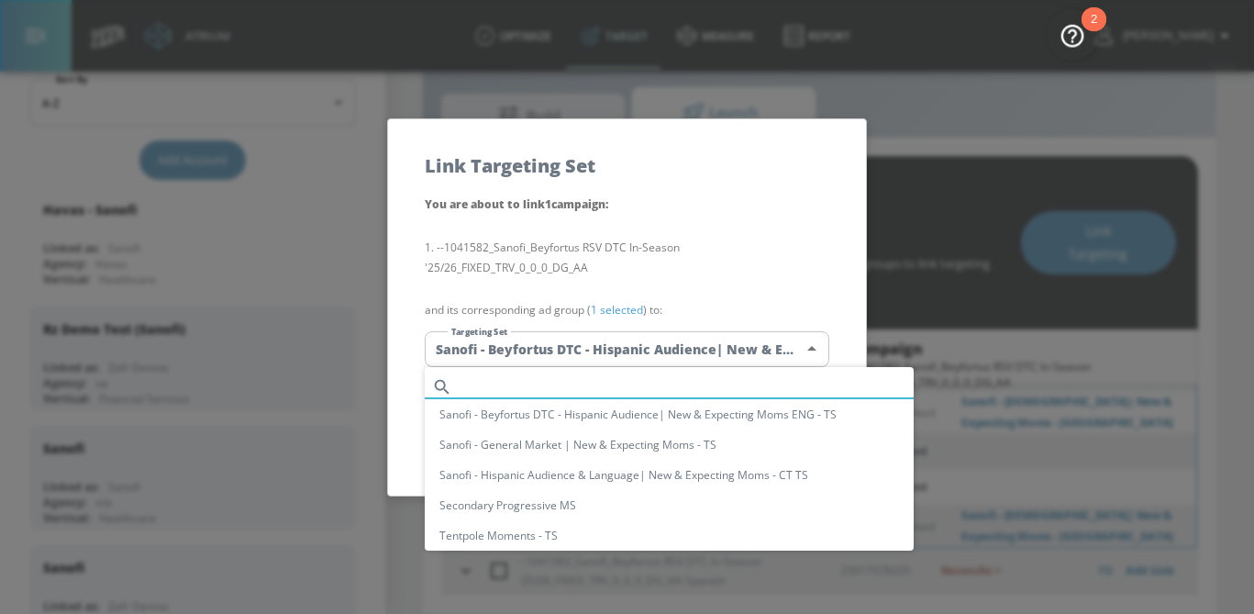
click at [620, 379] on input "text" at bounding box center [687, 386] width 454 height 25
paste input "Sanofi - African American| New &amp; Expecting Moms - TS"
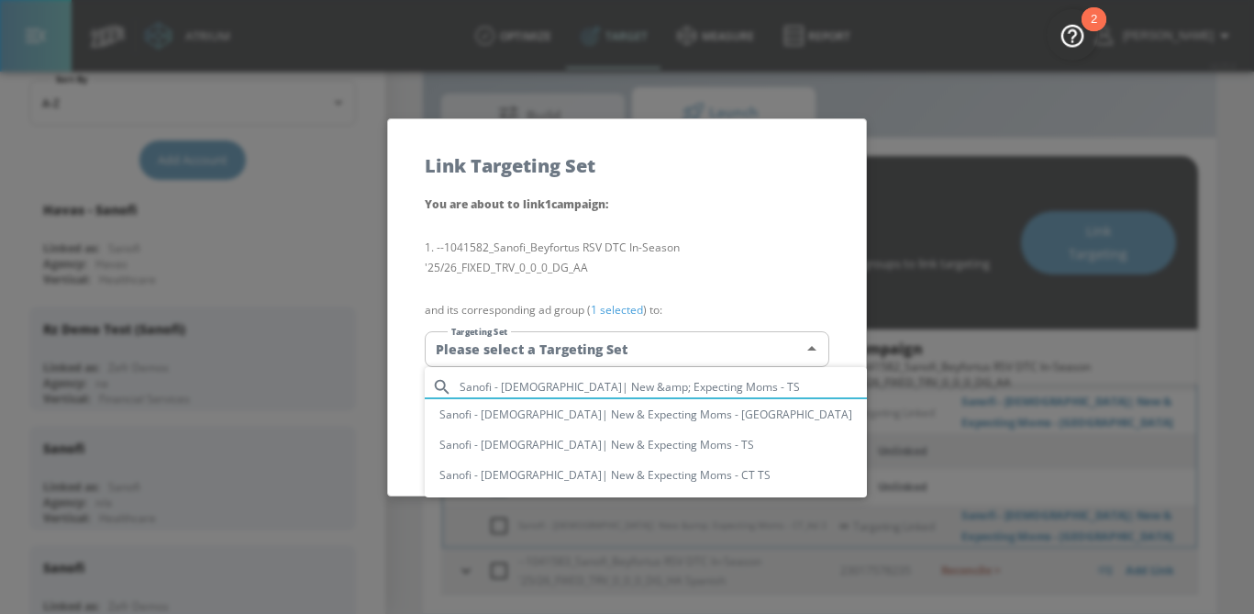
type input "Sanofi - African American| New &amp; Expecting Moms - TS"
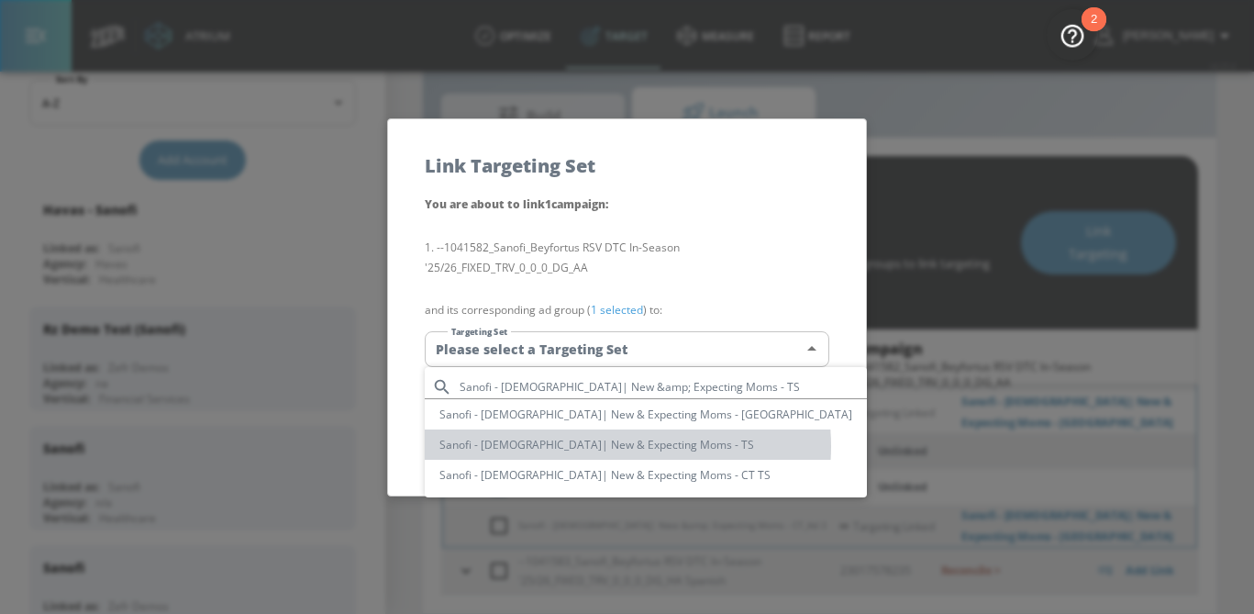
click at [625, 446] on li "Sanofi - African American| New & Expecting Moms - TS" at bounding box center [646, 444] width 442 height 30
type input "975aa45c-d982-4ca5-a0e5-3917b3abf93c"
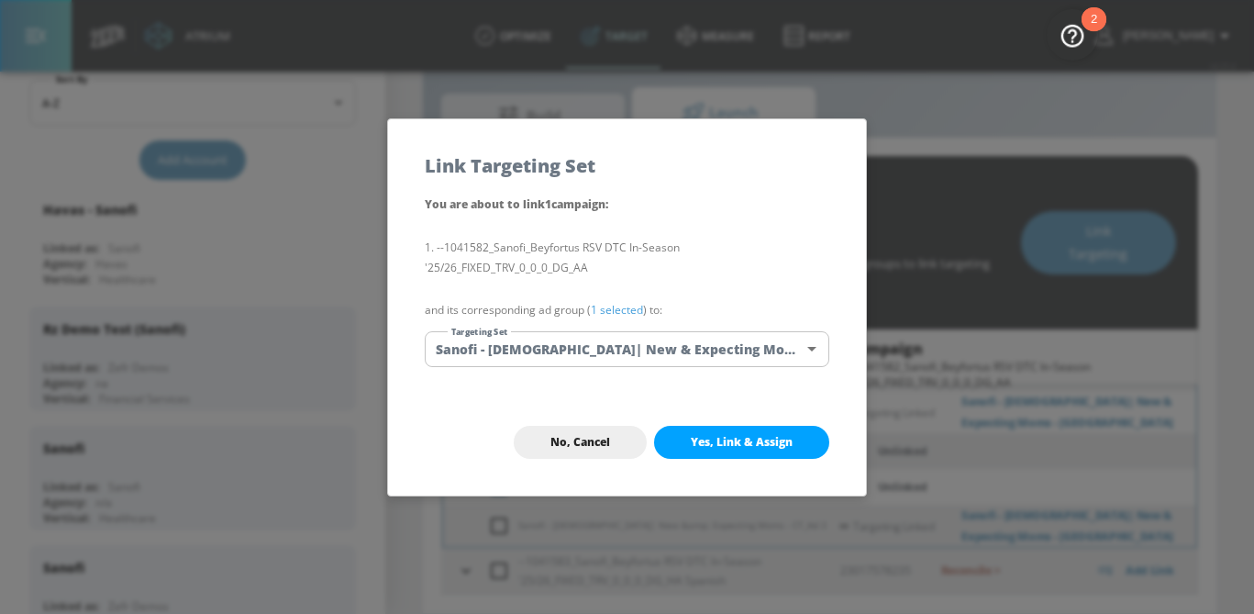
click at [625, 306] on link "1 selected" at bounding box center [617, 310] width 52 height 16
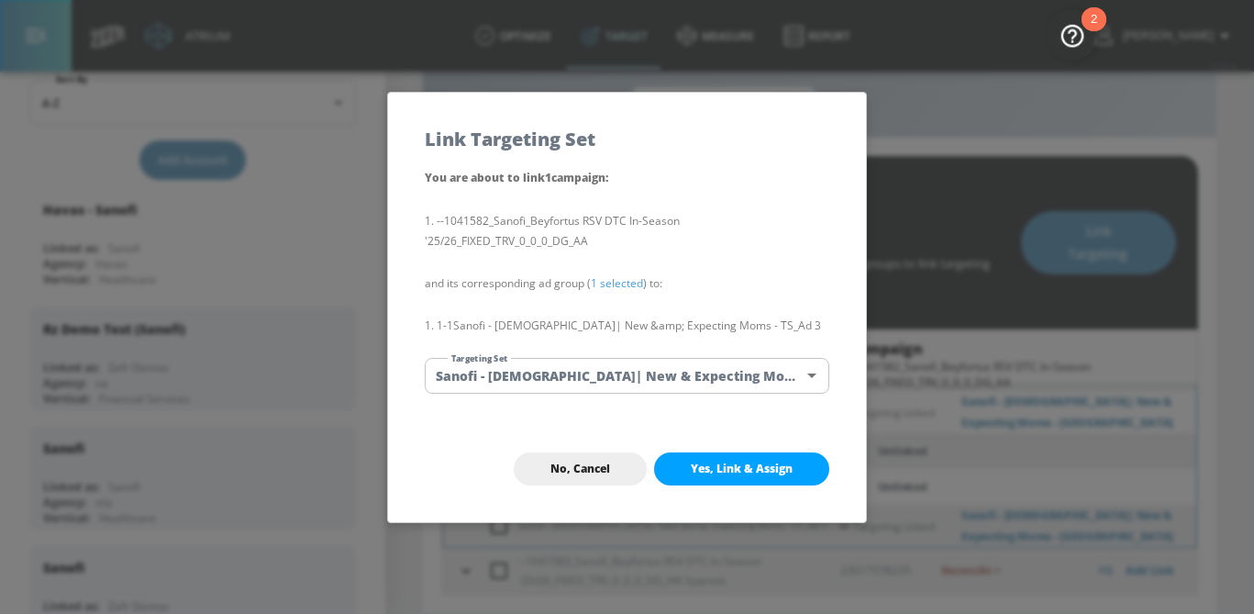
click at [721, 470] on span "Yes, Link & Assign" at bounding box center [742, 468] width 102 height 15
checkbox input "false"
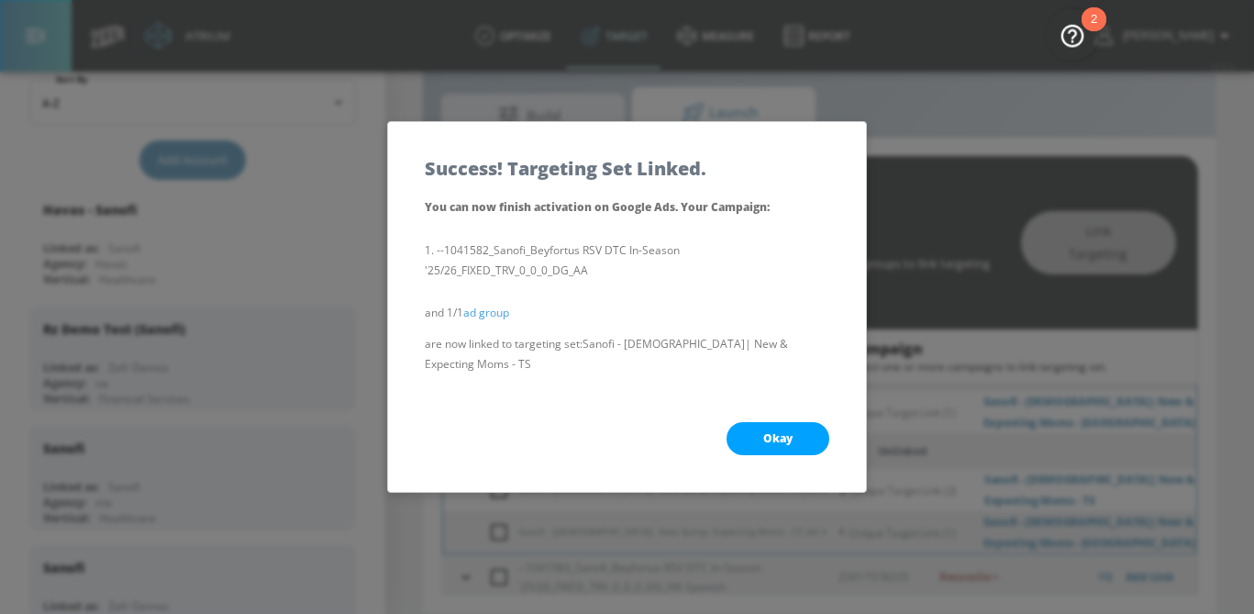
click at [802, 441] on button "Okay" at bounding box center [778, 438] width 103 height 33
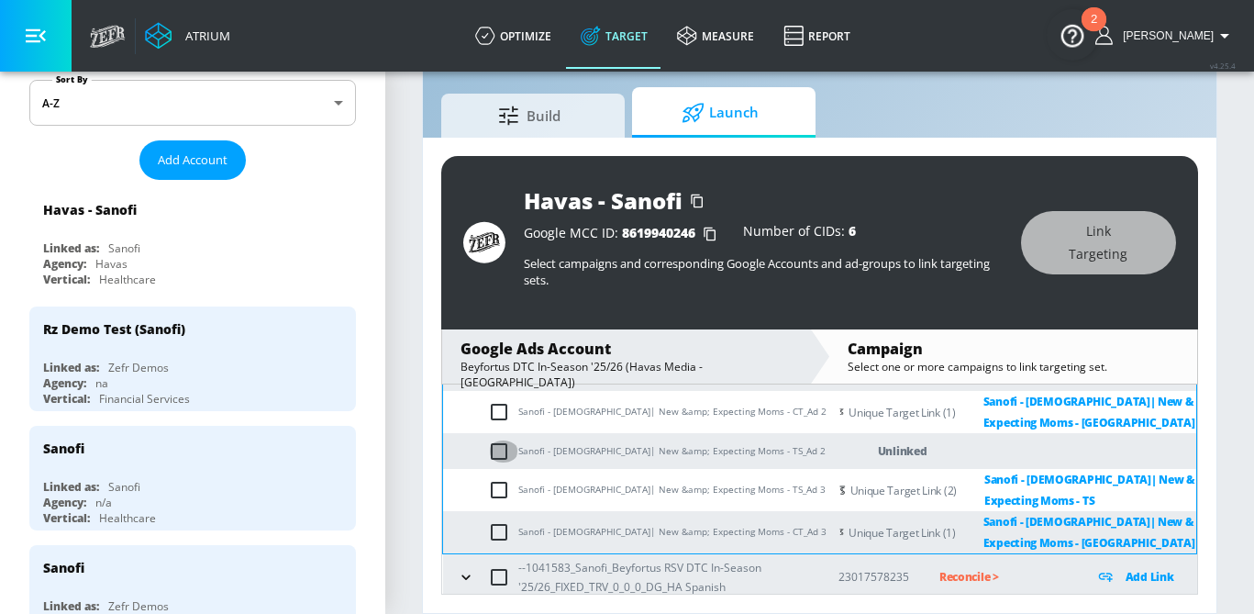
click at [506, 450] on input "checkbox" at bounding box center [503, 451] width 30 height 22
checkbox input "true"
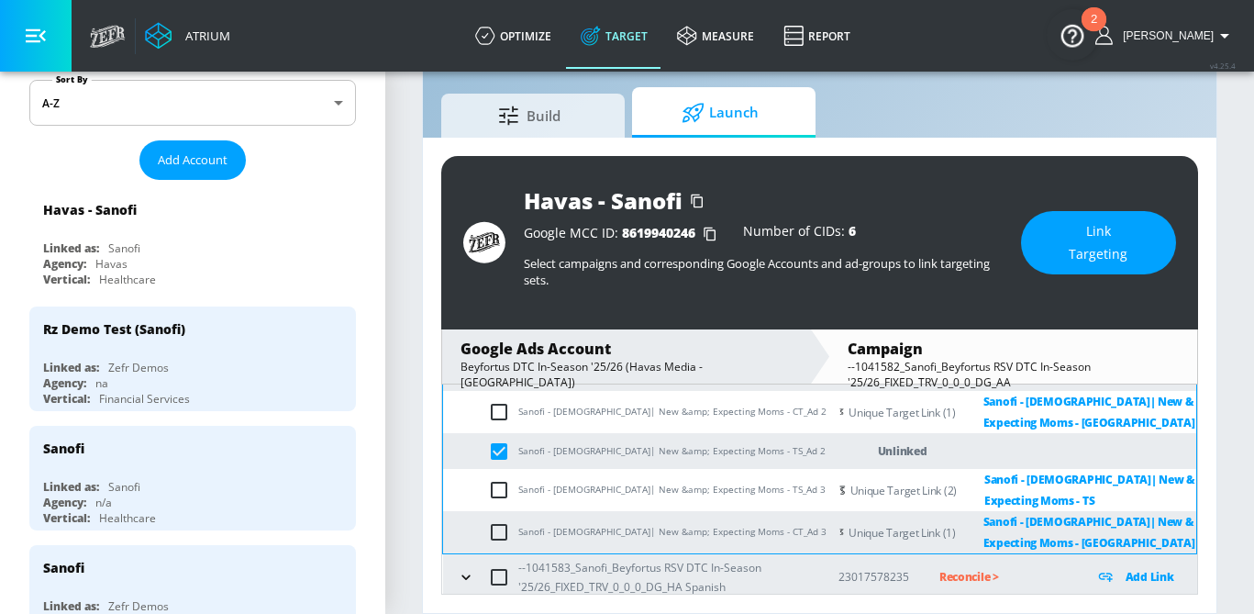
click at [1116, 258] on span "Link Targeting" at bounding box center [1099, 242] width 82 height 45
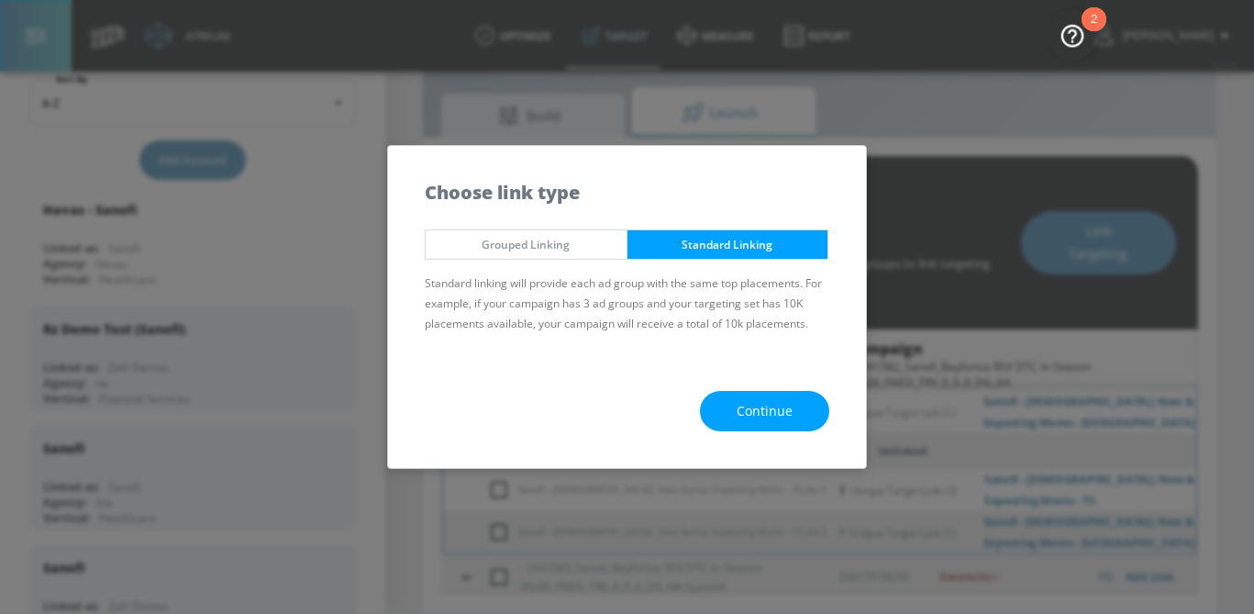
click at [794, 416] on button "Continue" at bounding box center [764, 411] width 129 height 41
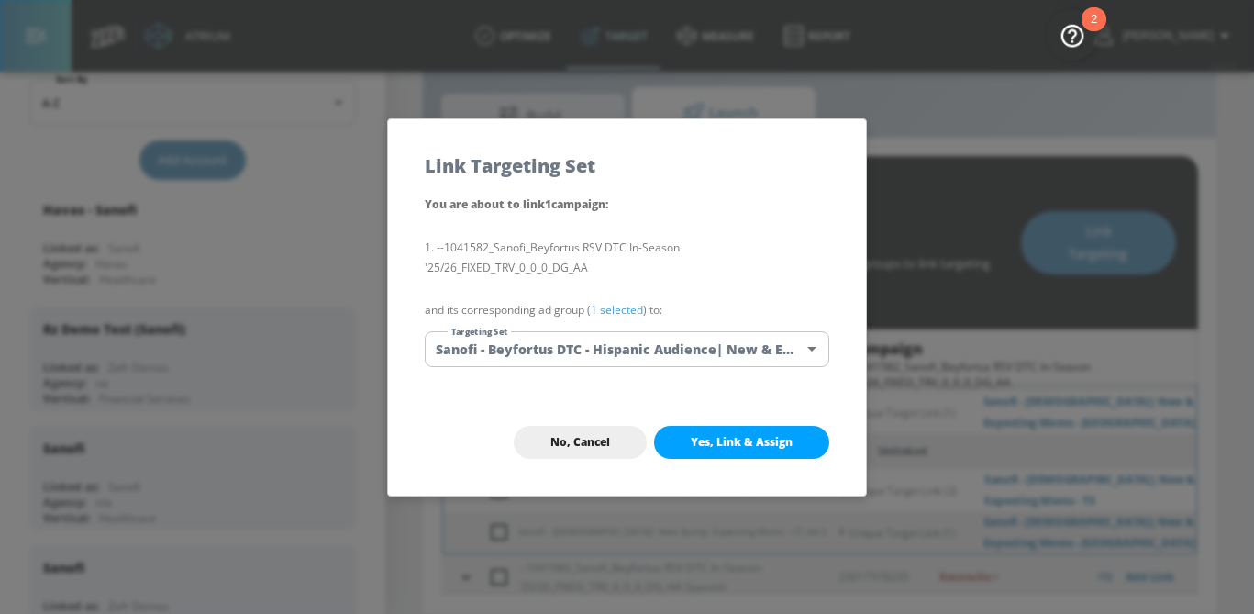
click at [716, 345] on body "Atrium optimize Target measure Report optimize Target measure Report v 4.25.4 S…" at bounding box center [627, 285] width 1254 height 657
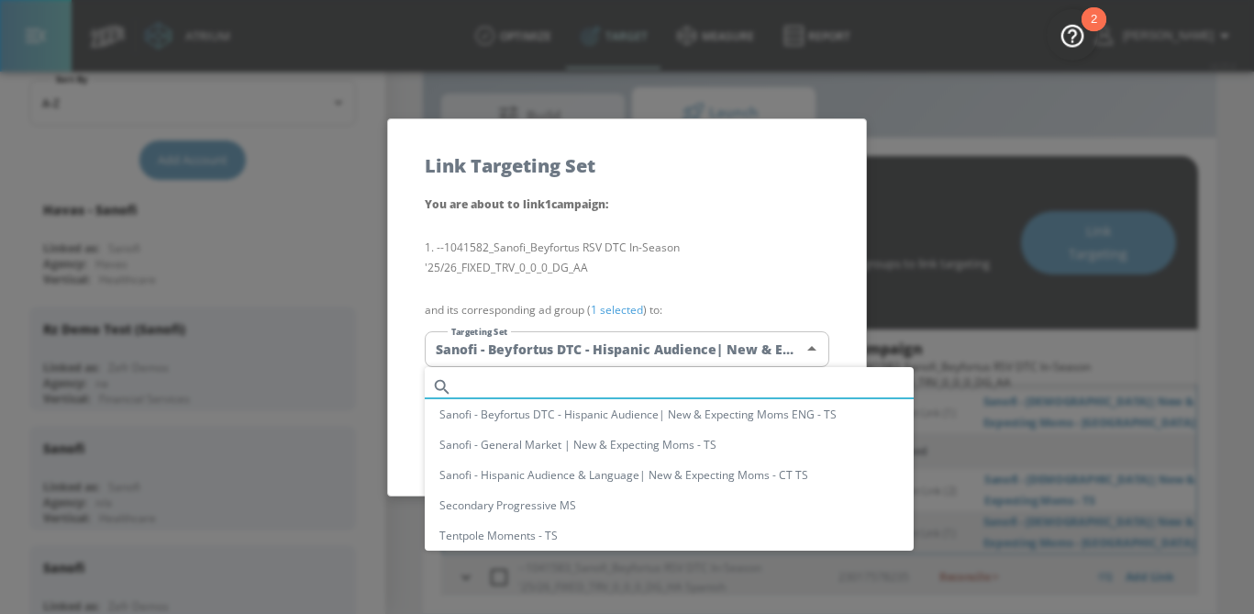
click at [630, 377] on input "text" at bounding box center [687, 386] width 454 height 25
paste input "Sanofi - African American| New &amp; Expecting Moms - TS"
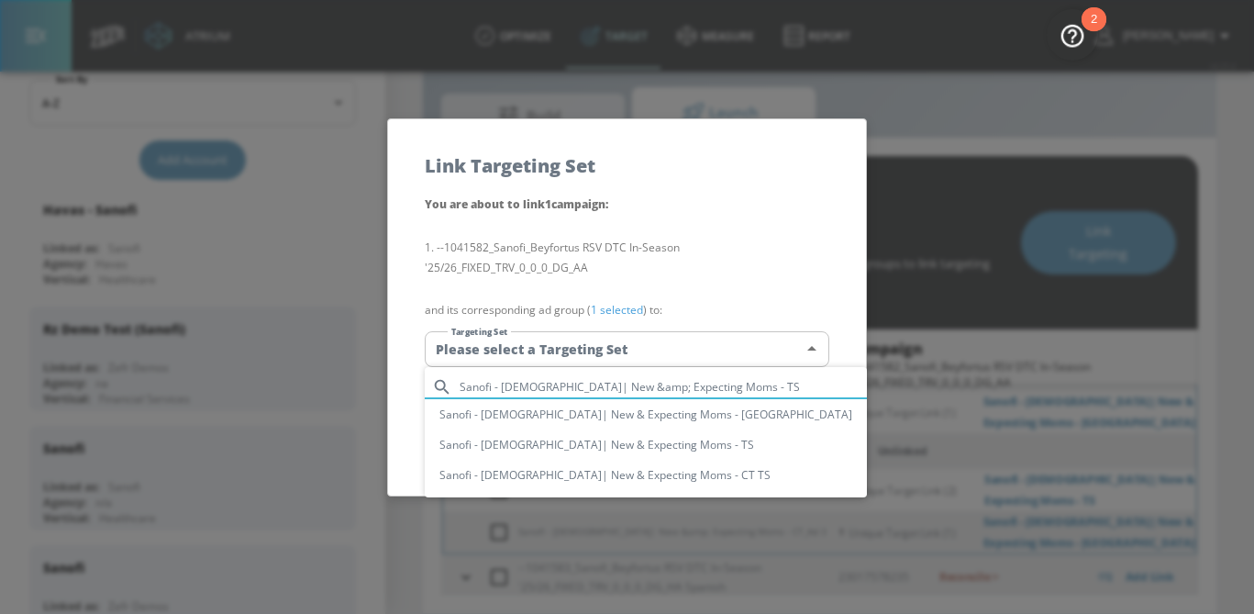
type input "Sanofi - African American| New &amp; Expecting Moms - TS"
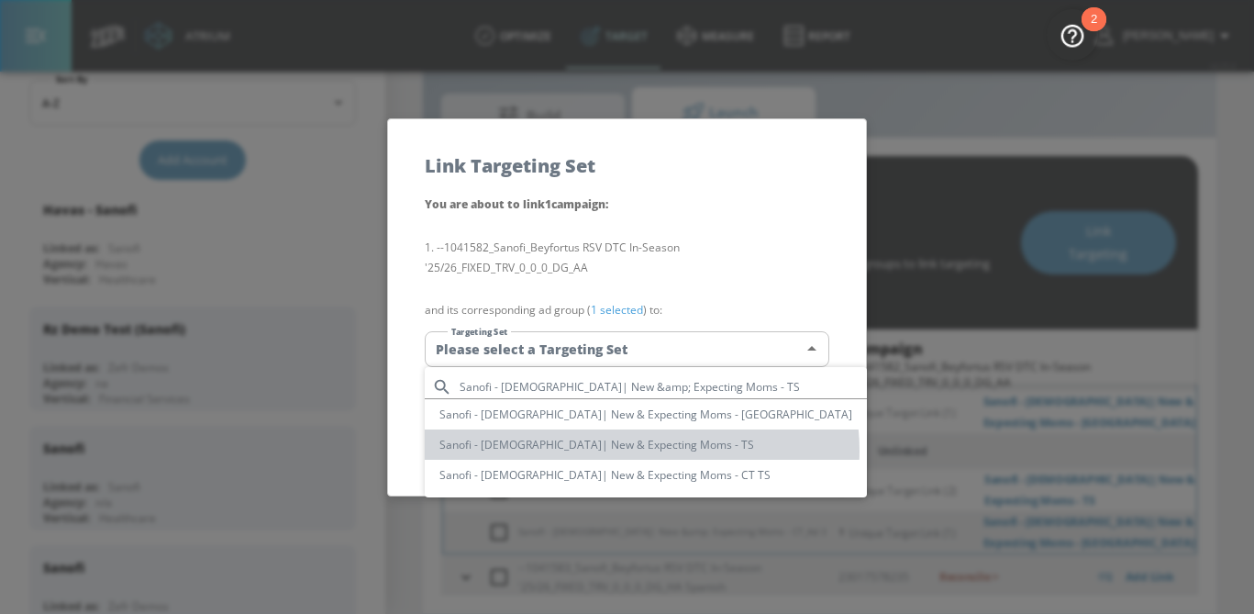
click at [641, 450] on li "Sanofi - African American| New & Expecting Moms - TS" at bounding box center [646, 444] width 442 height 30
type input "975aa45c-d982-4ca5-a0e5-3917b3abf93c"
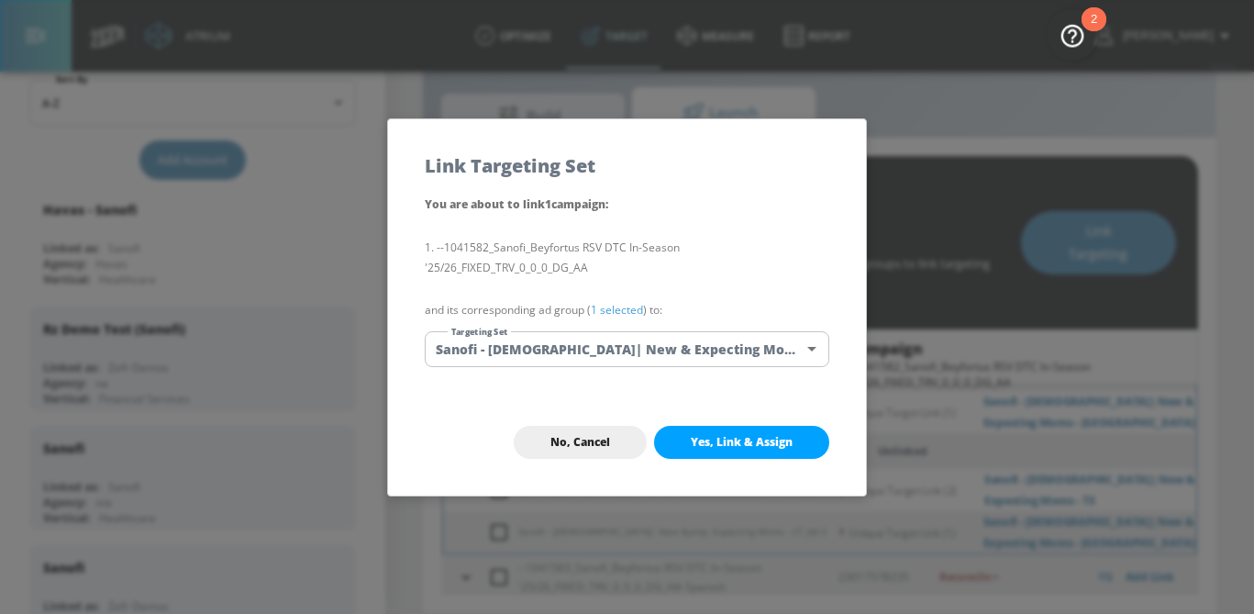
click at [625, 309] on link "1 selected" at bounding box center [617, 310] width 52 height 16
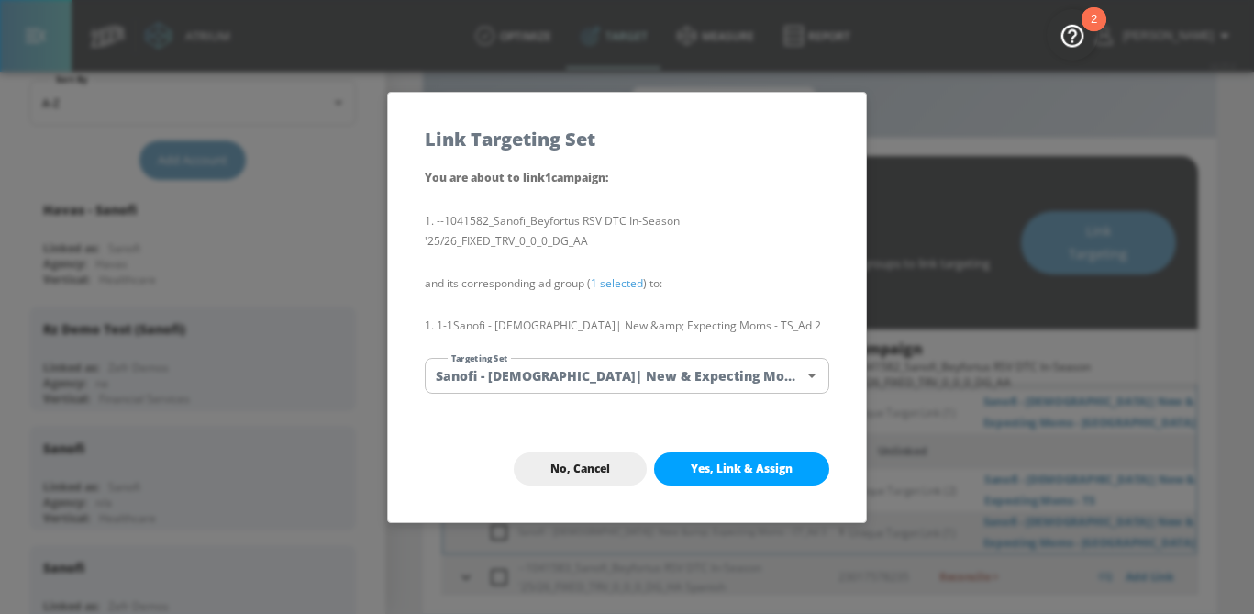
click at [722, 463] on span "Yes, Link & Assign" at bounding box center [742, 468] width 102 height 15
checkbox input "false"
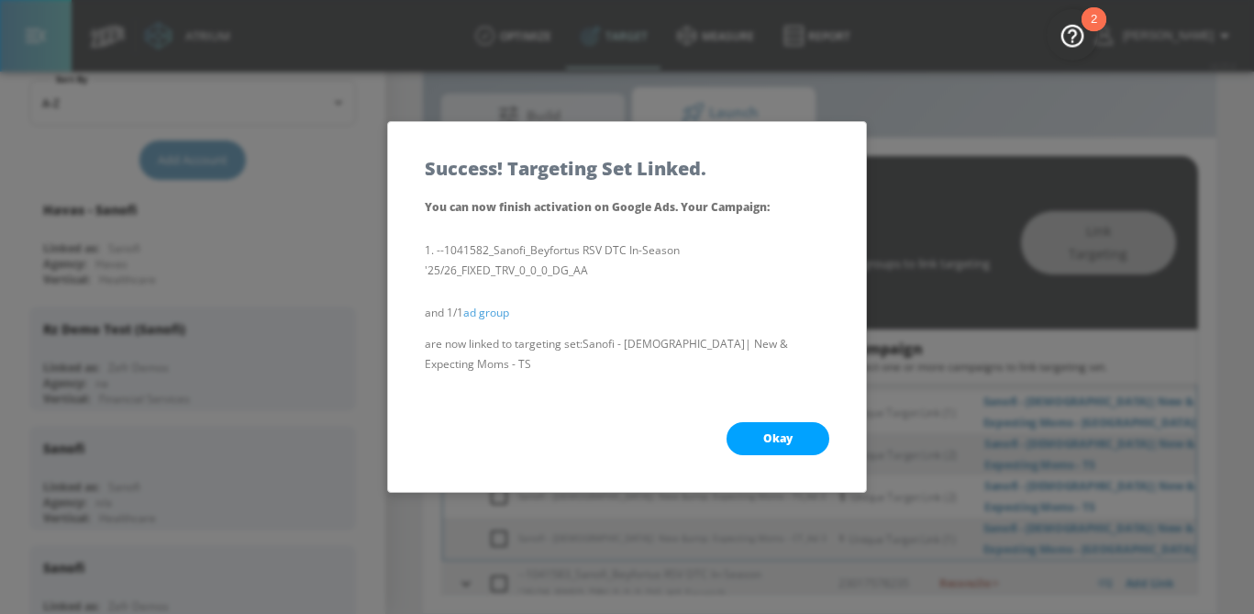
click at [773, 446] on button "Okay" at bounding box center [778, 438] width 103 height 33
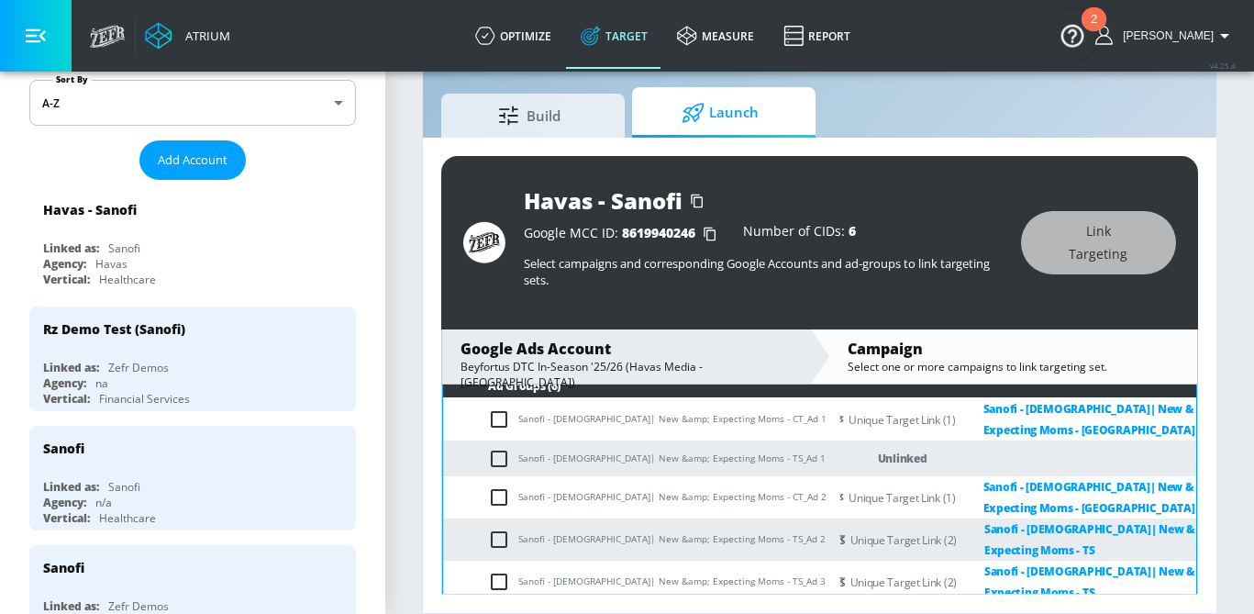
scroll to position [326, 0]
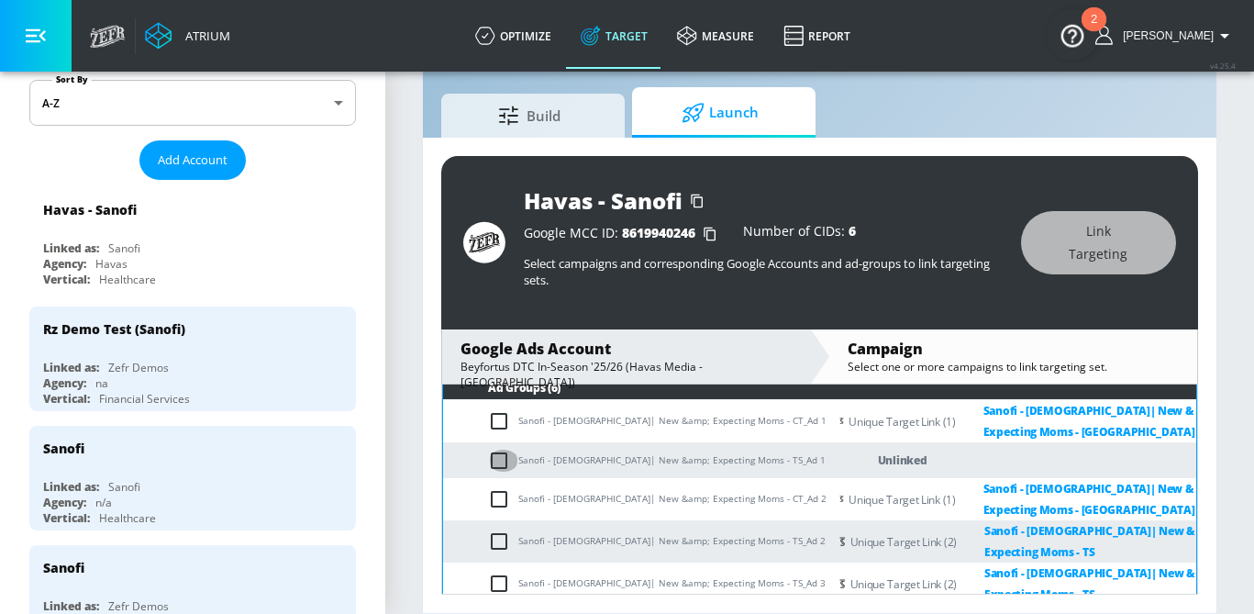
click at [500, 450] on input "checkbox" at bounding box center [503, 461] width 30 height 22
checkbox input "true"
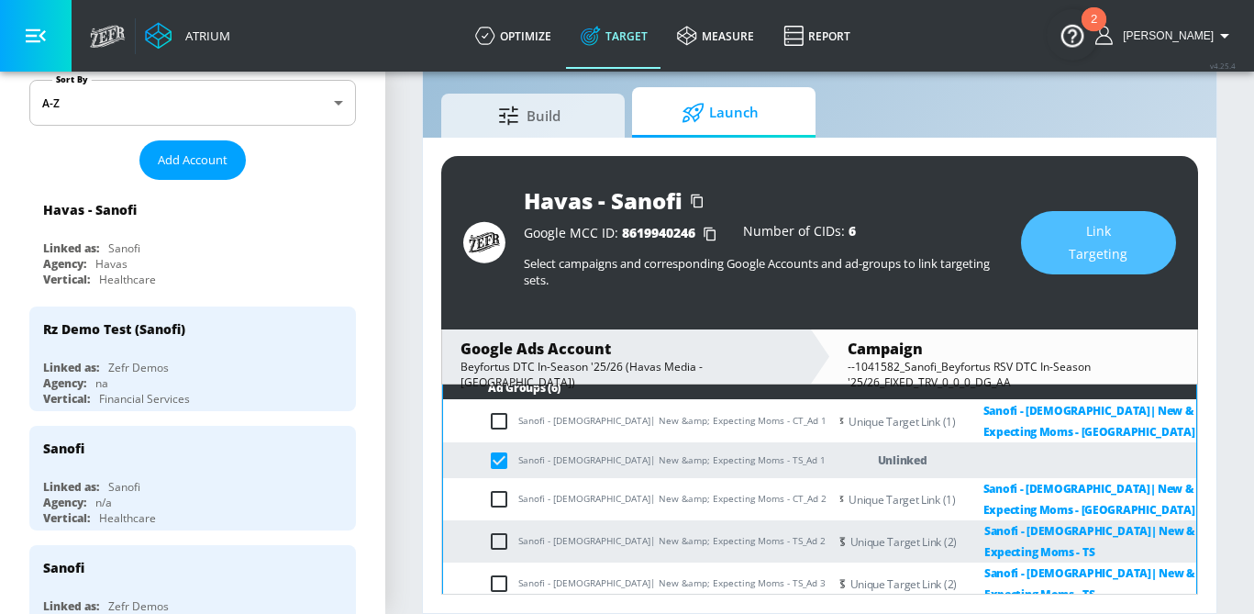
click at [1092, 228] on span "Link Targeting" at bounding box center [1099, 242] width 82 height 45
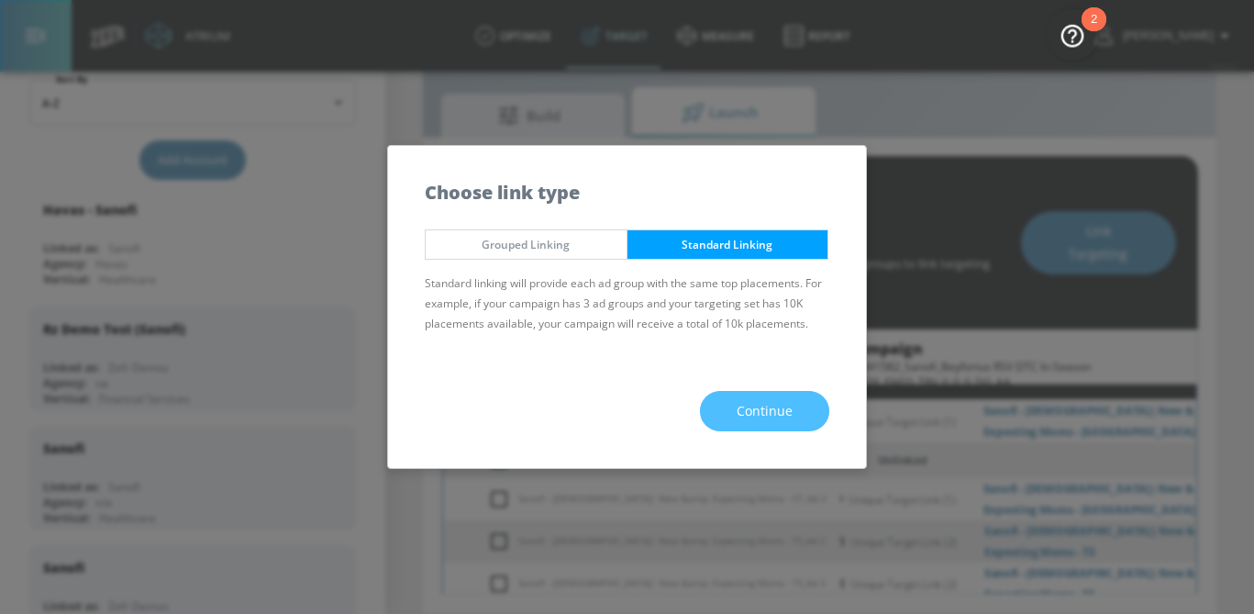
click at [807, 396] on button "Continue" at bounding box center [764, 411] width 129 height 41
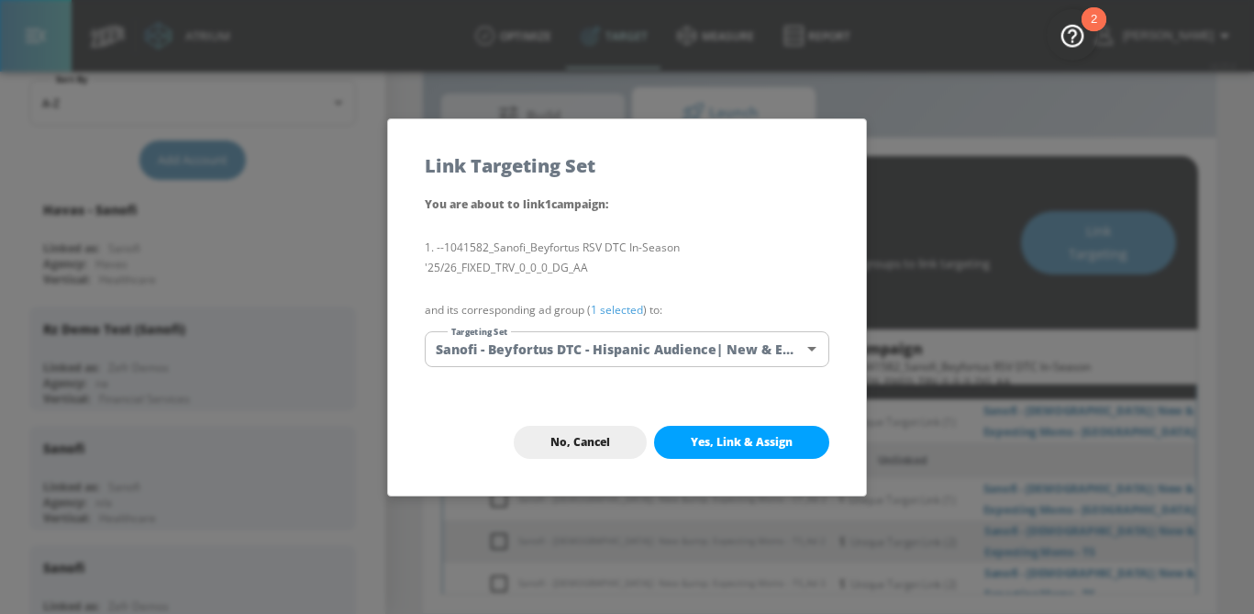
click at [651, 351] on body "Atrium optimize Target measure Report optimize Target measure Report v 4.25.4 S…" at bounding box center [627, 285] width 1254 height 657
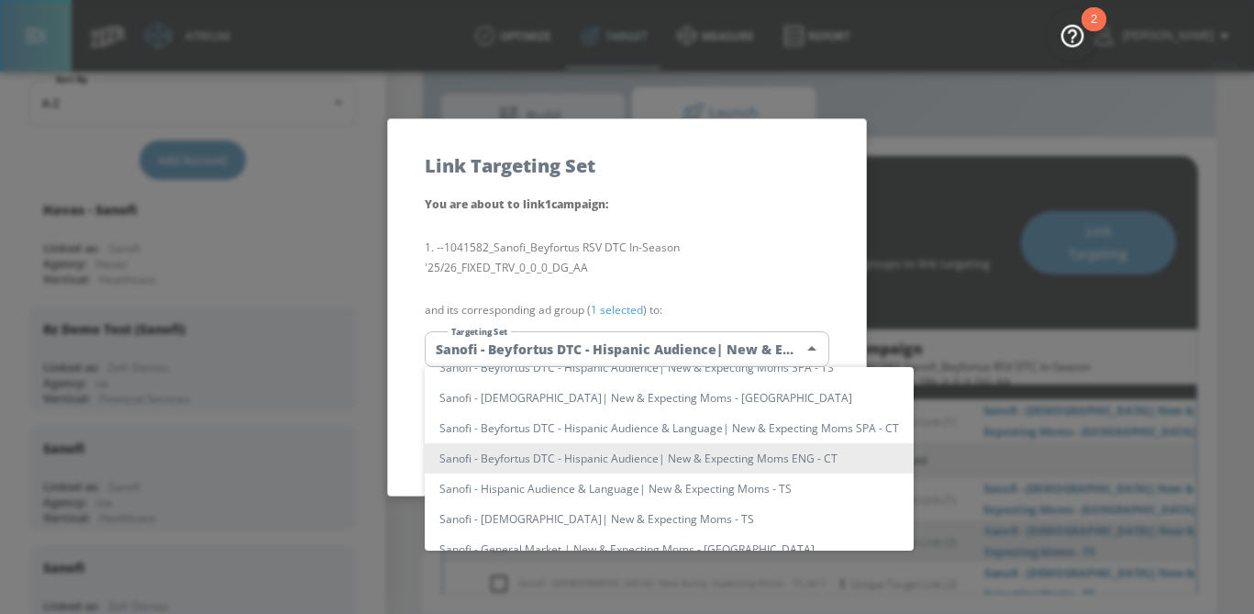
scroll to position [0, 0]
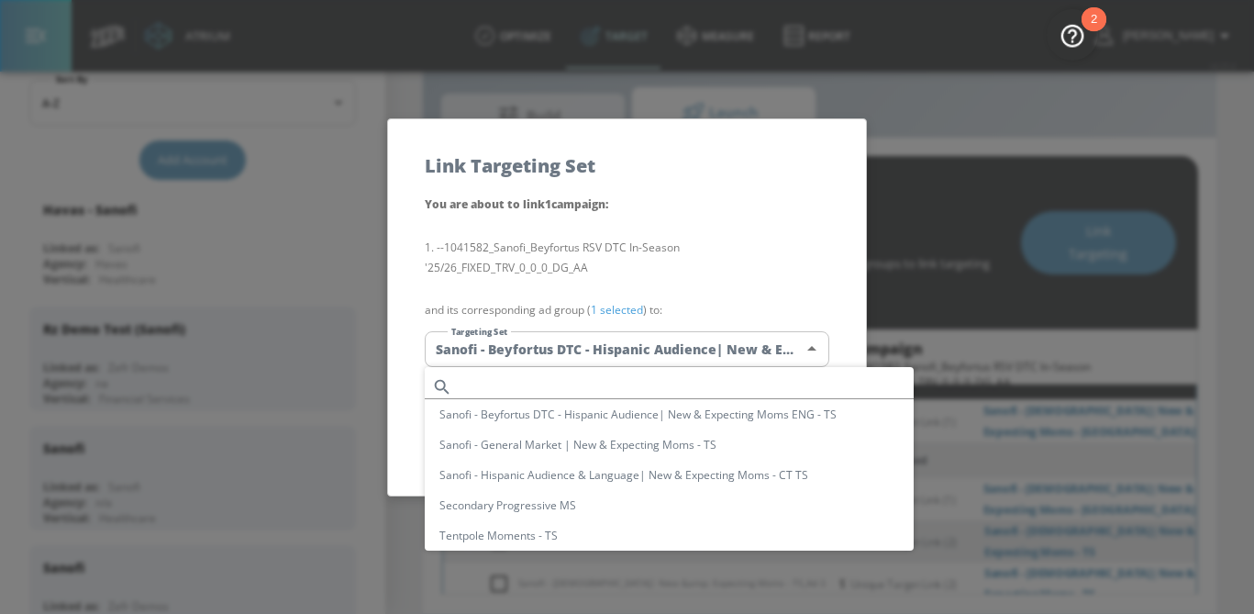
click at [575, 374] on input "text" at bounding box center [687, 386] width 454 height 25
paste input "Sanofi - African American| New &amp; Expecting Moms - TS"
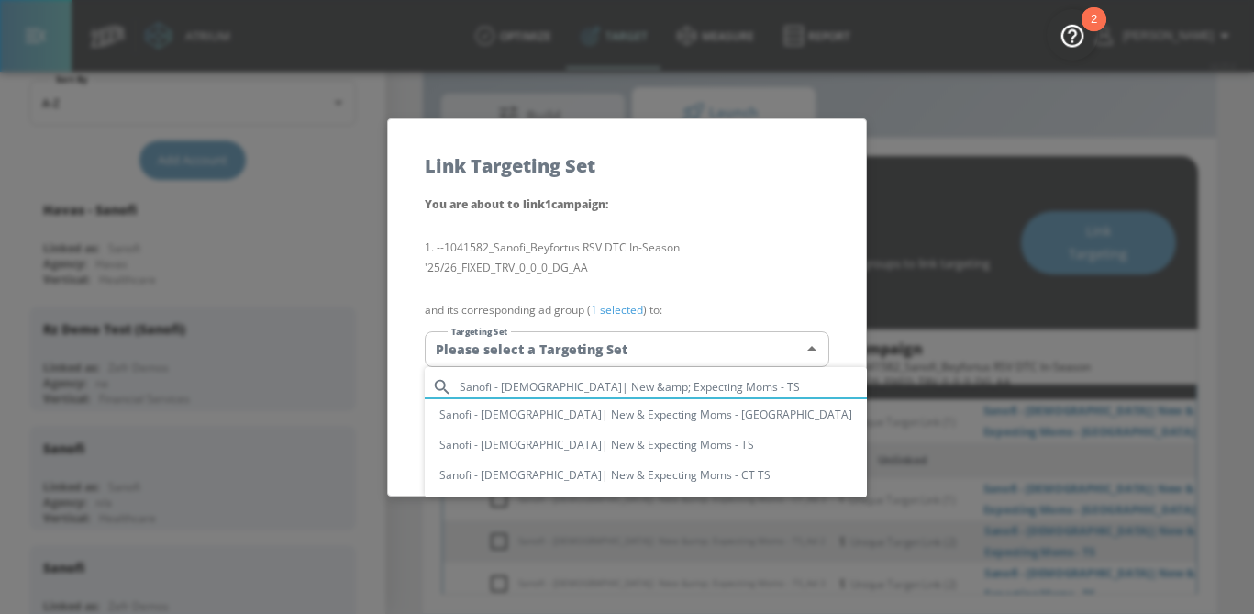
type input "Sanofi - African American| New &amp; Expecting Moms - TS"
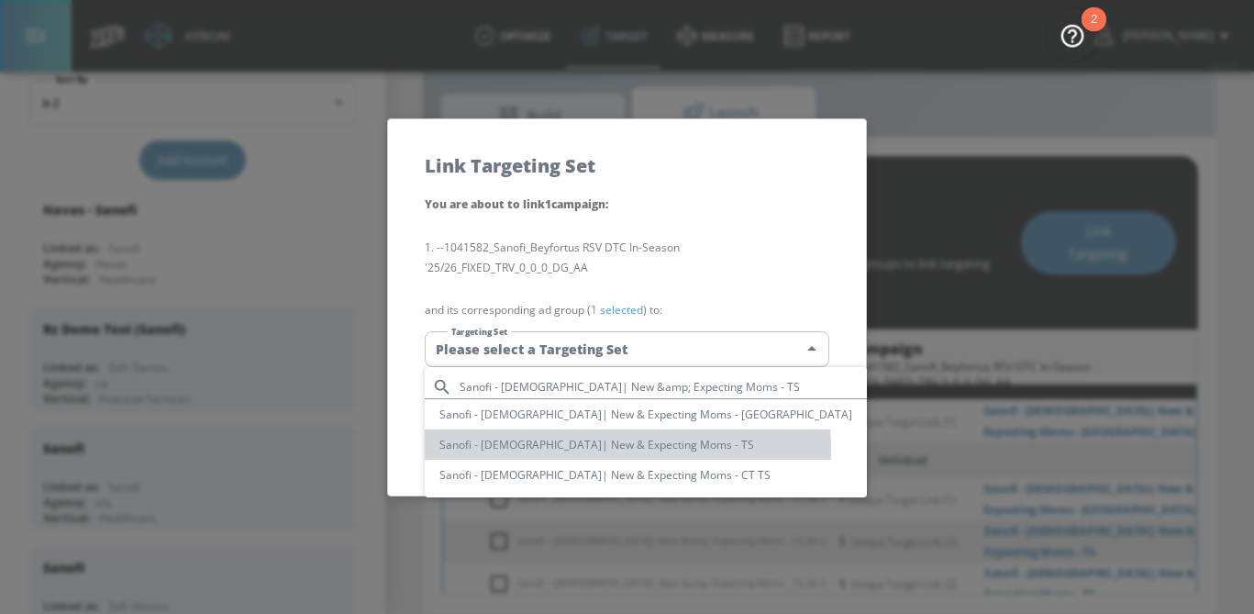
click at [589, 448] on li "Sanofi - African American| New & Expecting Moms - TS" at bounding box center [646, 444] width 442 height 30
type input "975aa45c-d982-4ca5-a0e5-3917b3abf93c"
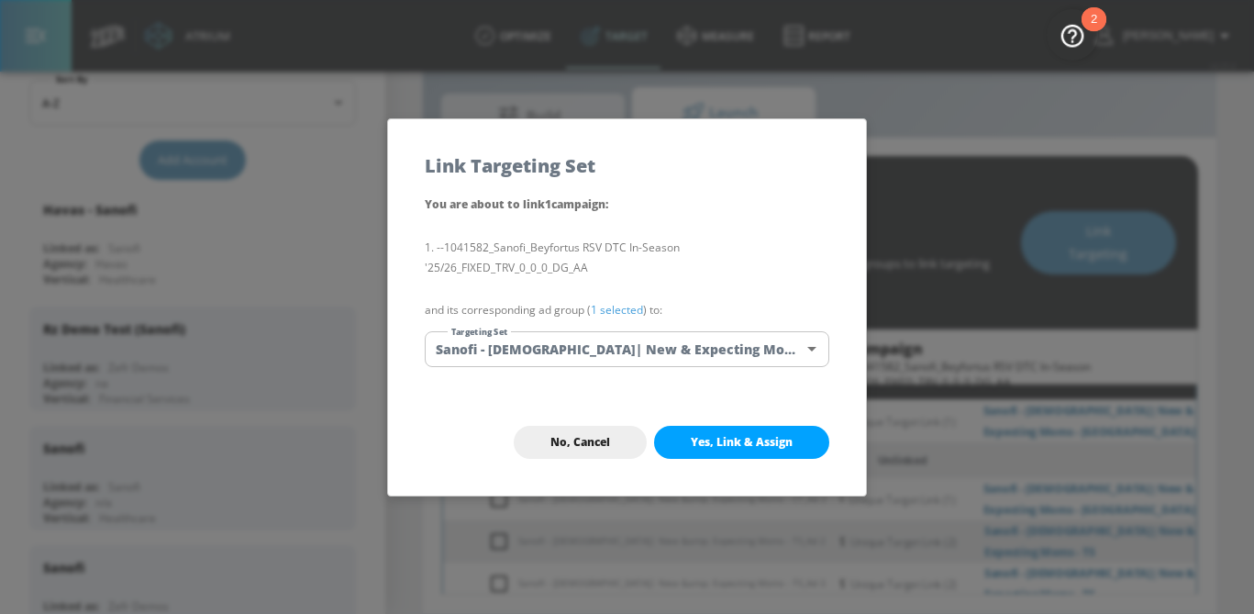
click at [607, 313] on link "1 selected" at bounding box center [617, 310] width 52 height 16
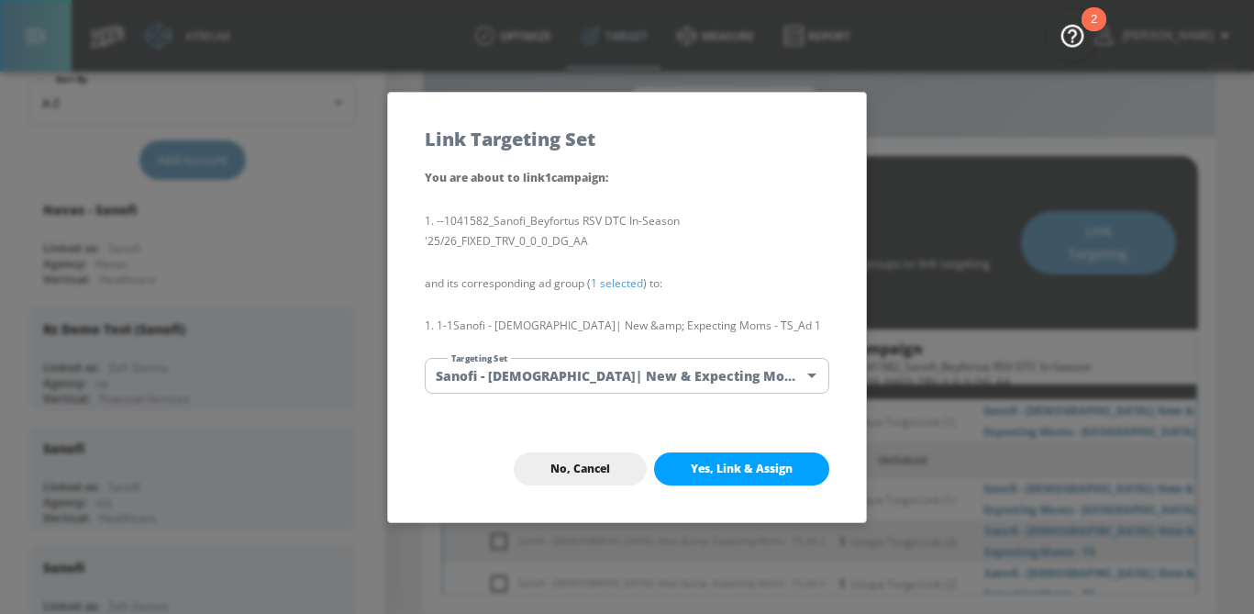
click at [743, 459] on button "Yes, Link & Assign" at bounding box center [741, 468] width 175 height 33
checkbox input "false"
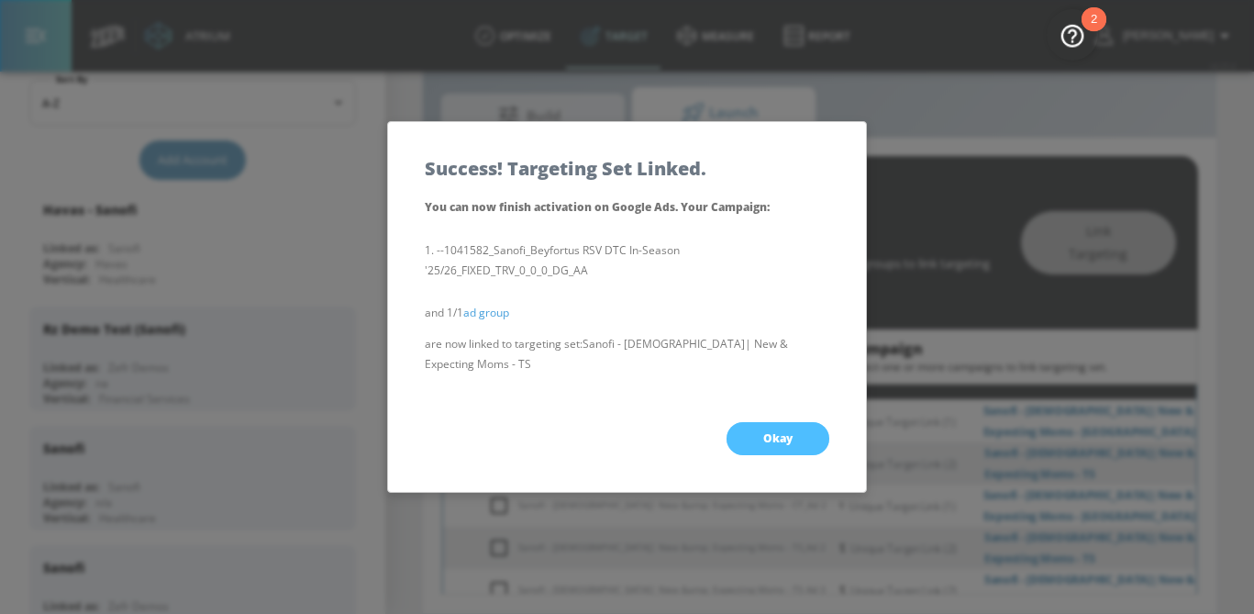
click at [786, 439] on span "Okay" at bounding box center [777, 438] width 29 height 15
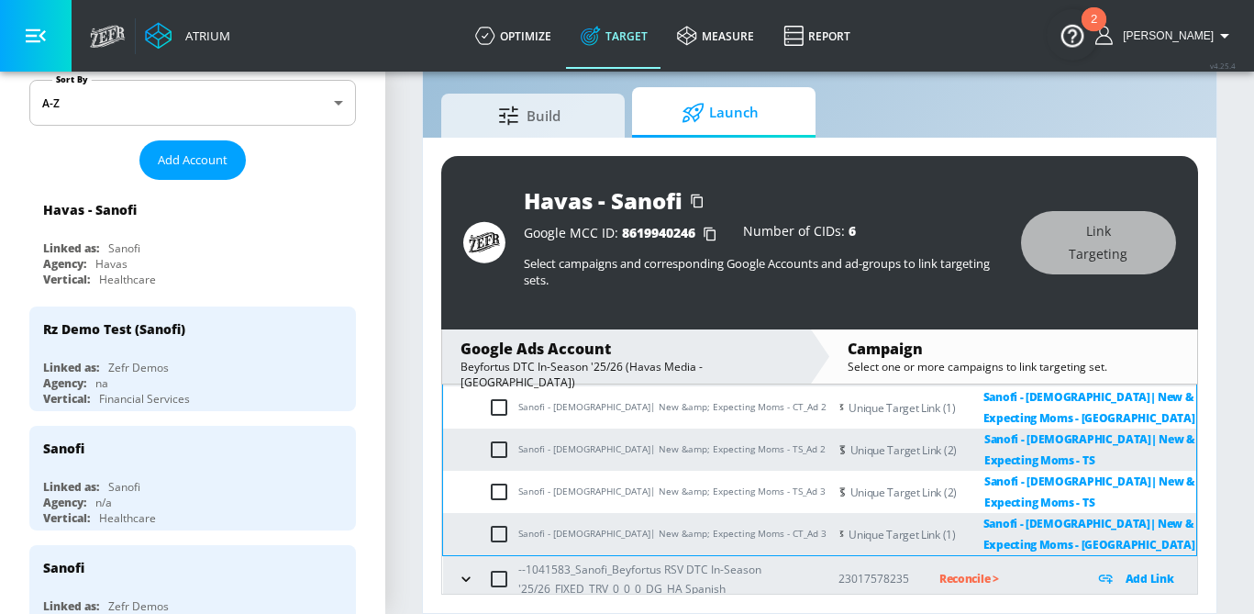
scroll to position [432, 0]
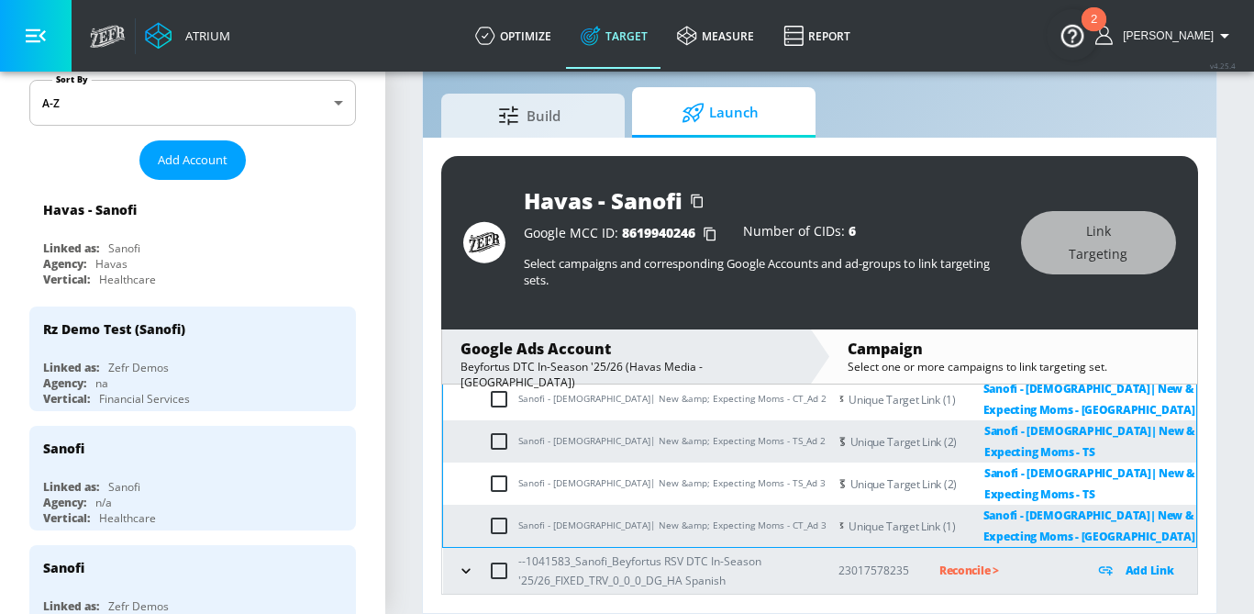
click at [466, 570] on icon "button" at bounding box center [466, 570] width 18 height 18
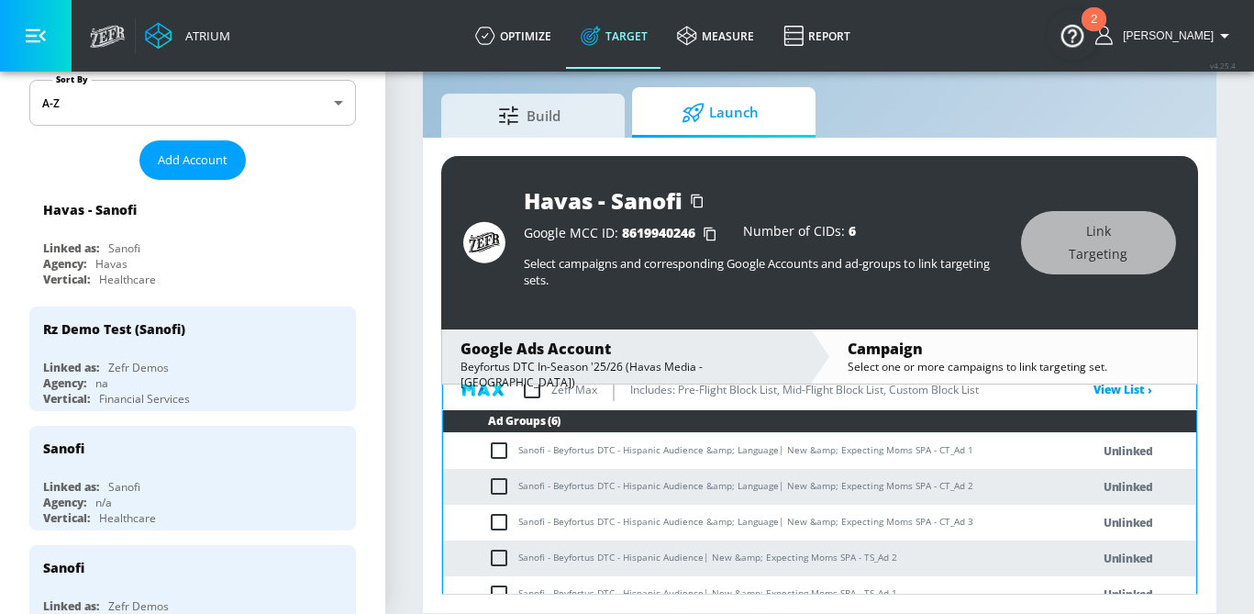
scroll to position [661, 0]
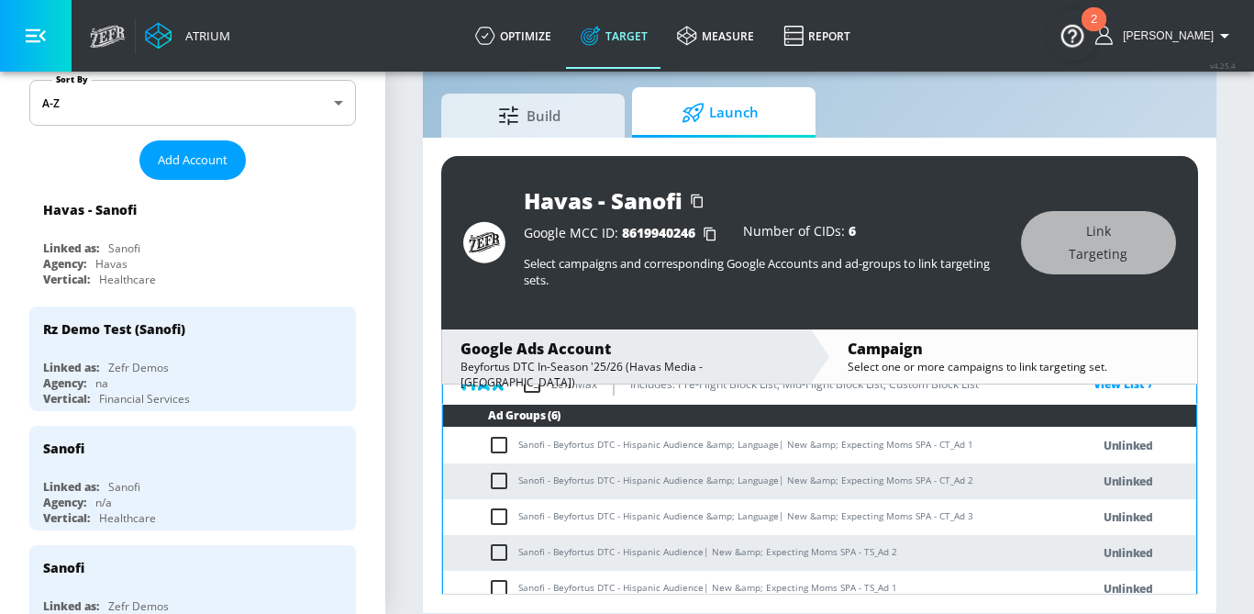
click at [503, 439] on input "checkbox" at bounding box center [503, 445] width 30 height 22
checkbox input "true"
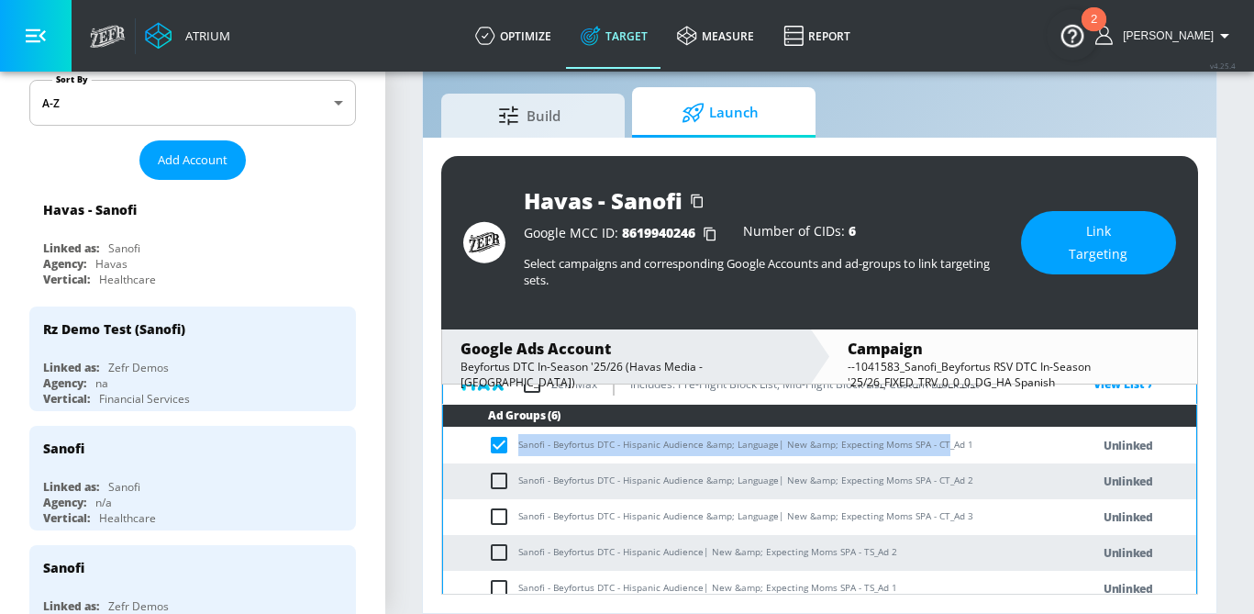
drag, startPoint x: 939, startPoint y: 445, endPoint x: 492, endPoint y: 442, distance: 447.7
click at [492, 442] on td "Sanofi - Beyfortus DTC - Hispanic Audience &amp; Language| New &amp; Expecting …" at bounding box center [748, 446] width 610 height 36
copy td "Sanofi - Beyfortus DTC - Hispanic Audience &amp; Language| New &amp; Expecting …"
click at [1114, 237] on span "Link Targeting" at bounding box center [1099, 242] width 82 height 45
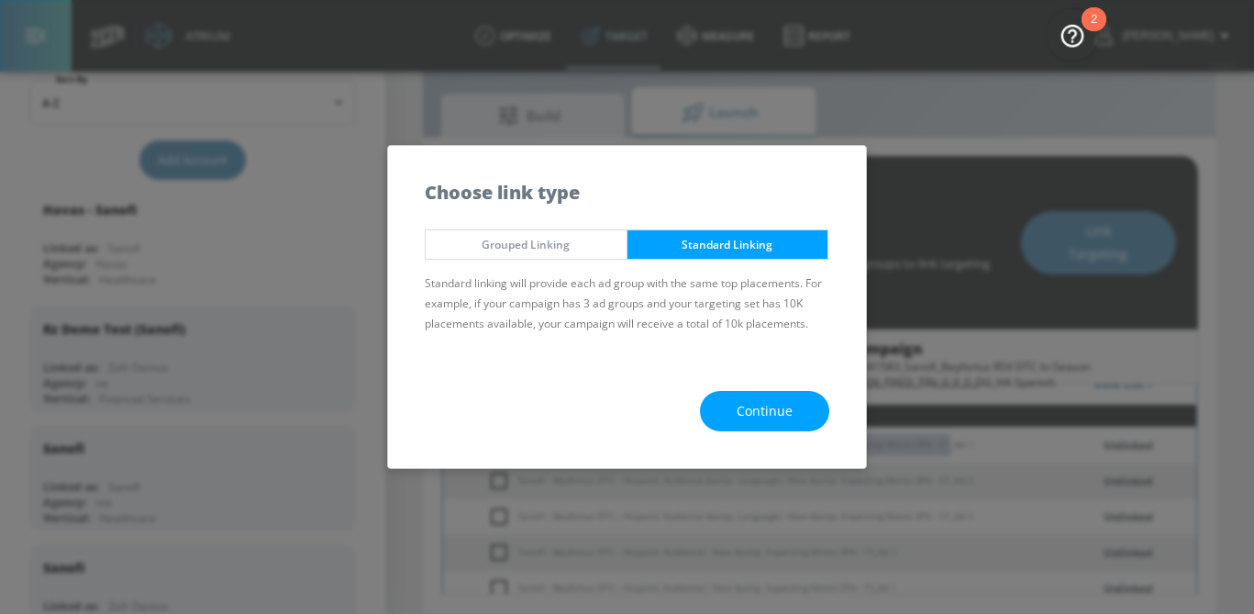
click at [761, 401] on span "Continue" at bounding box center [765, 411] width 56 height 23
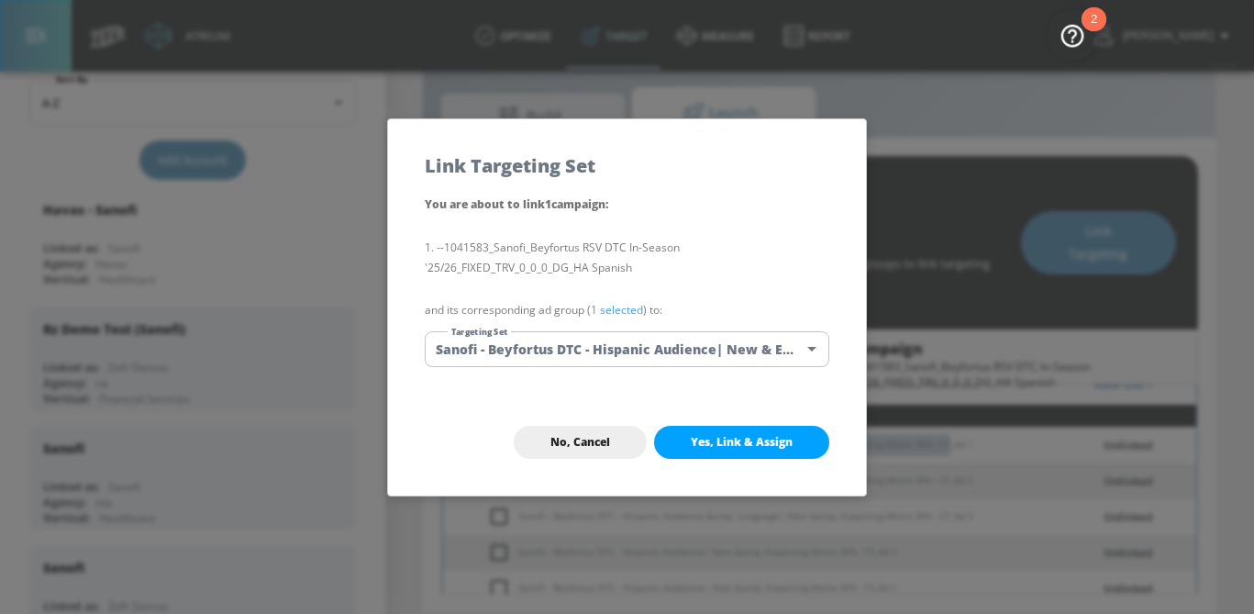
click at [667, 353] on body "Atrium optimize Target measure Report optimize Target measure Report v 4.25.4 S…" at bounding box center [627, 285] width 1254 height 657
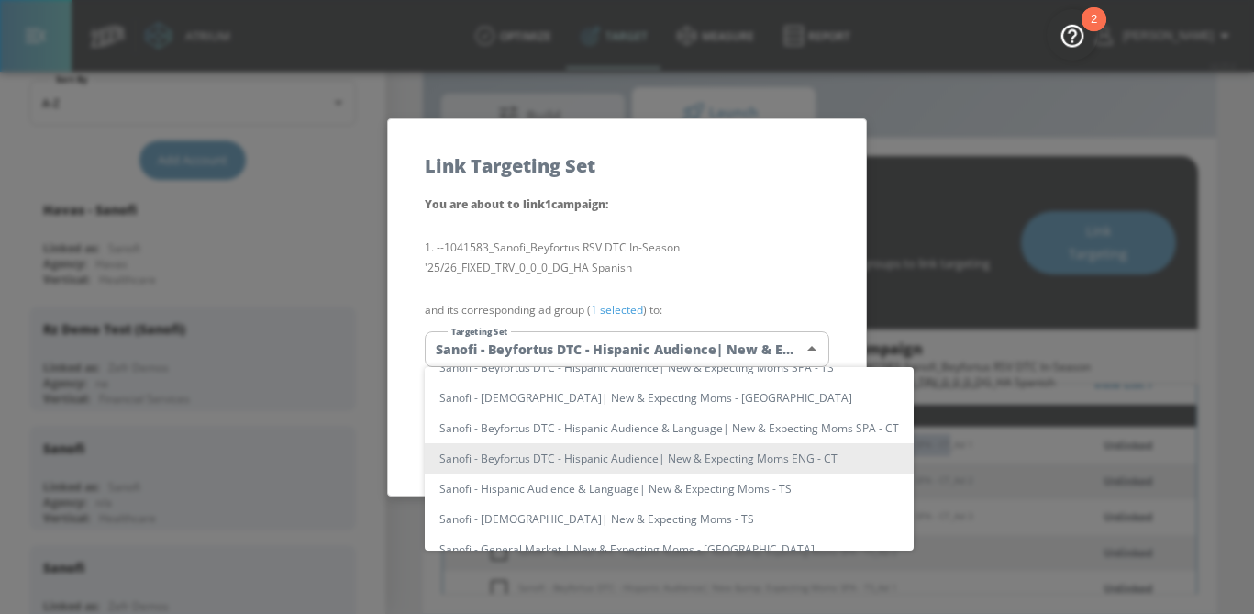
scroll to position [0, 0]
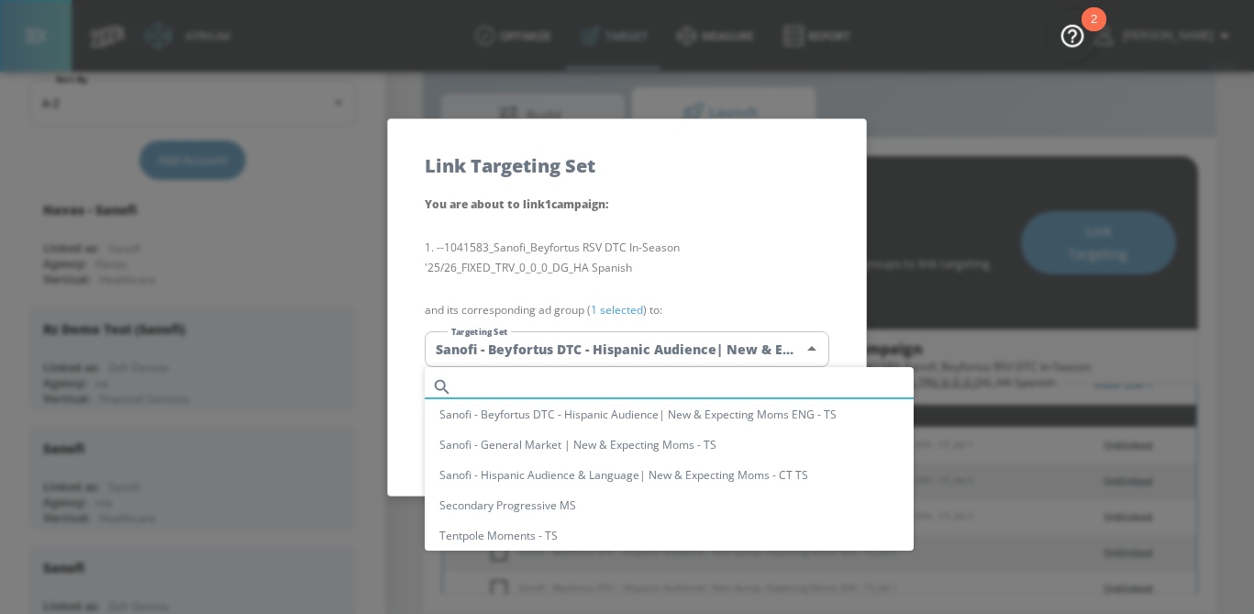
click at [587, 382] on input "text" at bounding box center [687, 386] width 454 height 25
paste input "Sanofi - Beyfortus DTC - Hispanic Audience &amp; Language| New &amp; Expecting …"
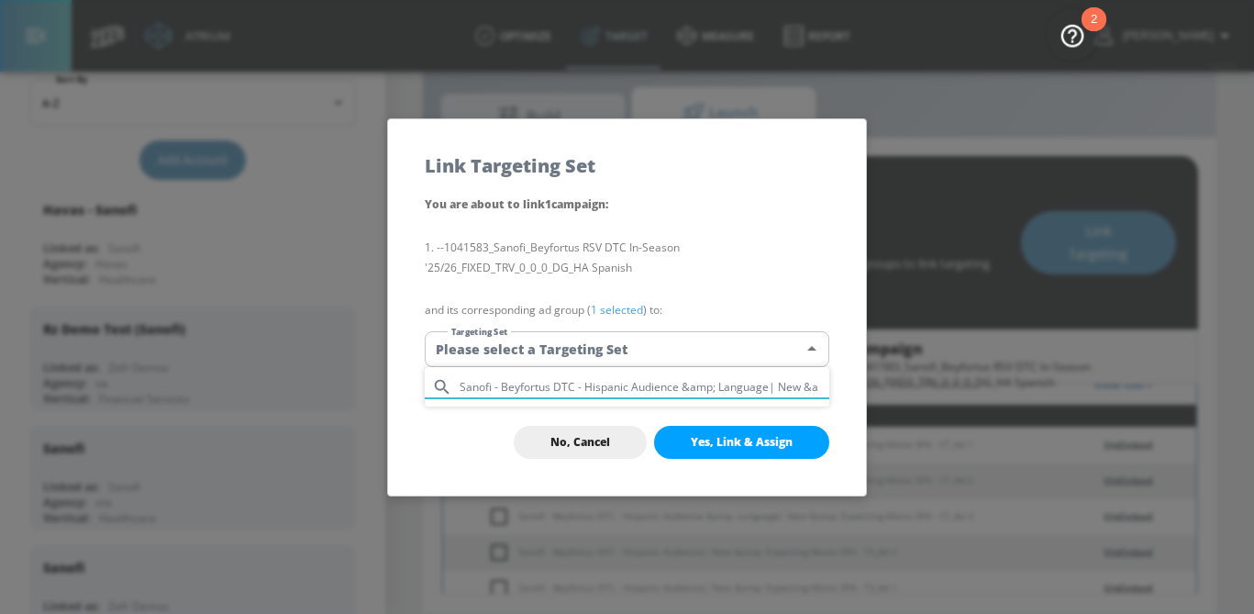
type input "Sanofi - Beyfortus DTC - Hispanic Audience &amp; Language| New &"
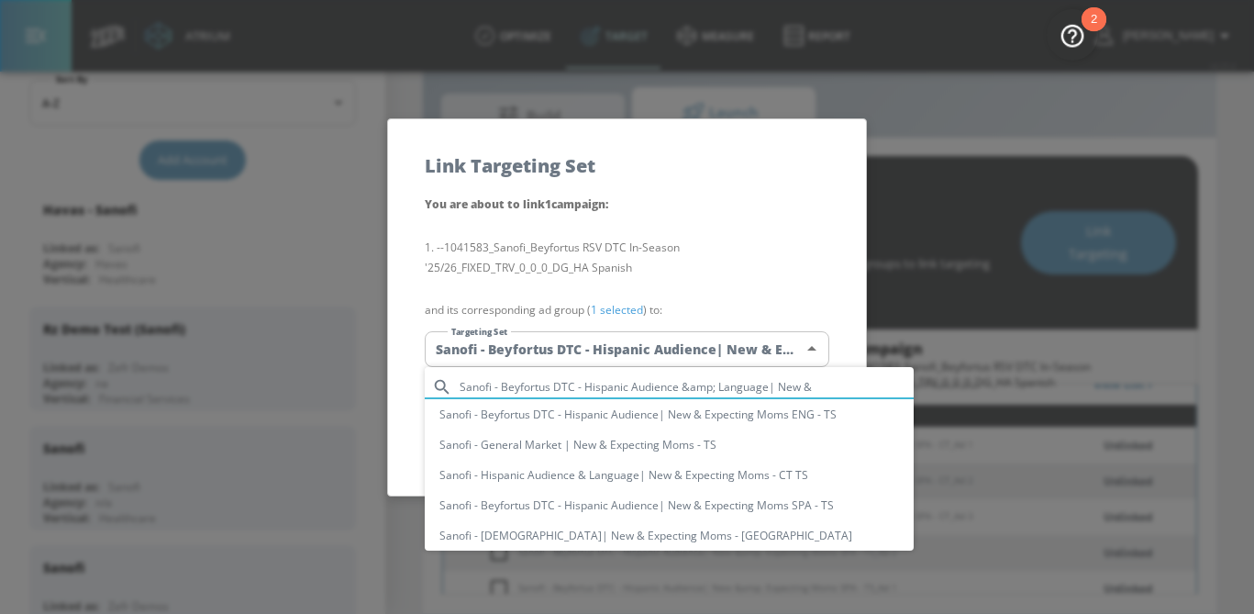
click at [822, 387] on input "Sanofi - Beyfortus DTC - Hispanic Audience &amp; Language| New &" at bounding box center [687, 386] width 454 height 25
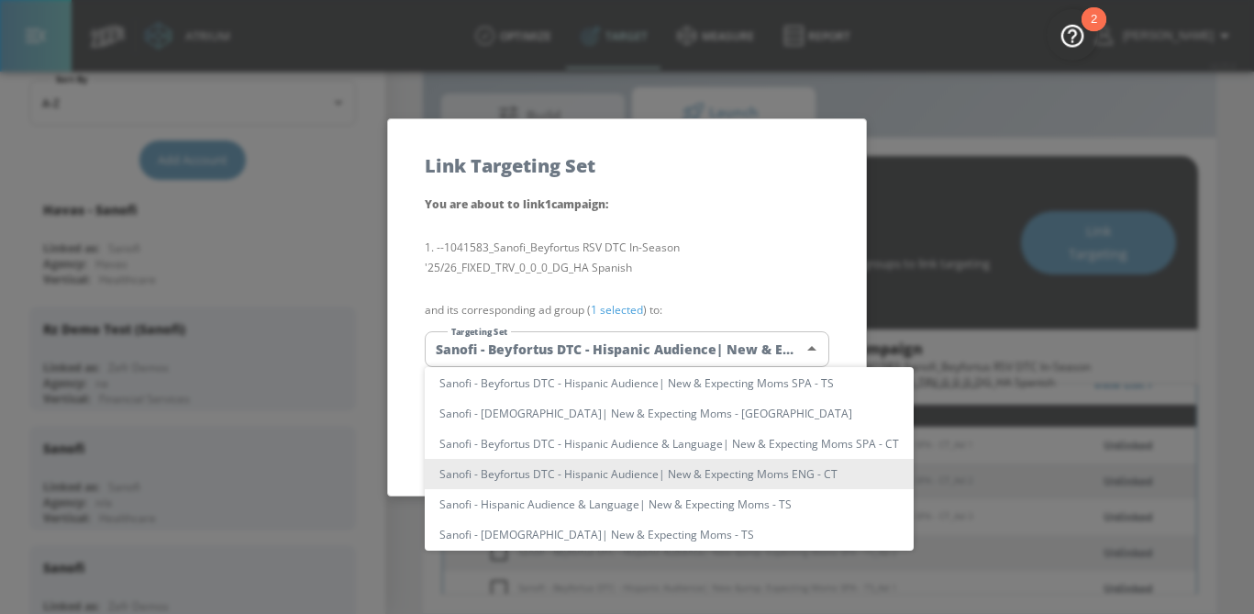
scroll to position [121, 0]
click at [812, 439] on li "Sanofi - Beyfortus DTC - Hispanic Audience & Language| New & Expecting Moms SPA…" at bounding box center [669, 444] width 489 height 30
type input "e942c8c4-32f9-4e30-aa4f-ea669e944a3a"
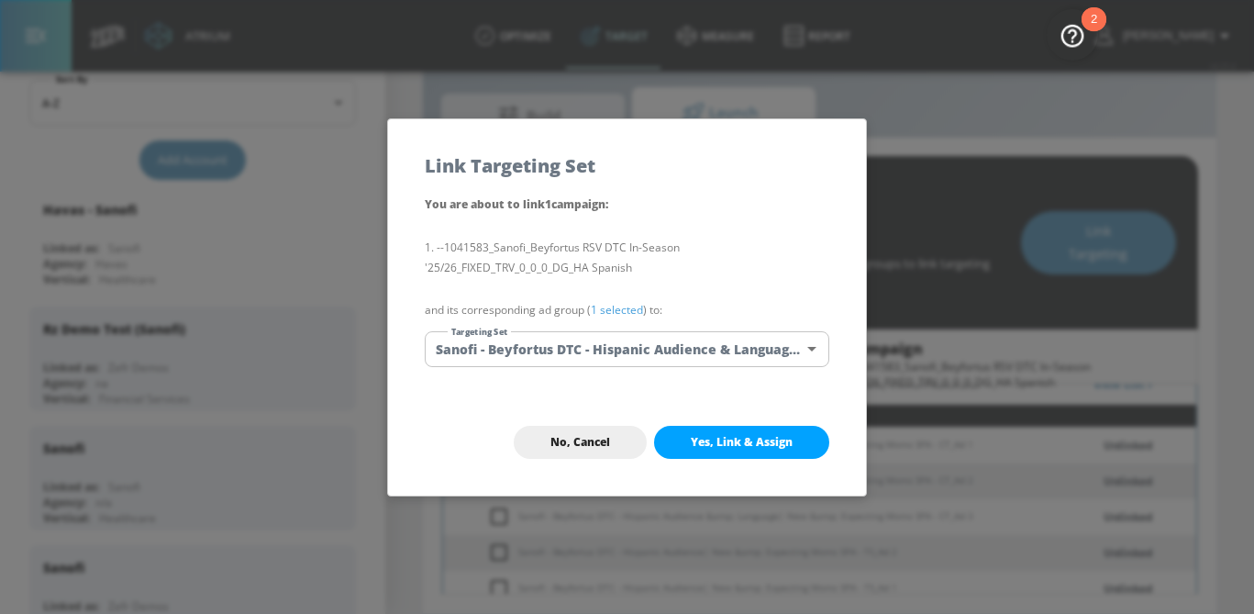
click at [657, 355] on body "Atrium optimize Target measure Report optimize Target measure Report v 4.25.4 S…" at bounding box center [627, 285] width 1254 height 657
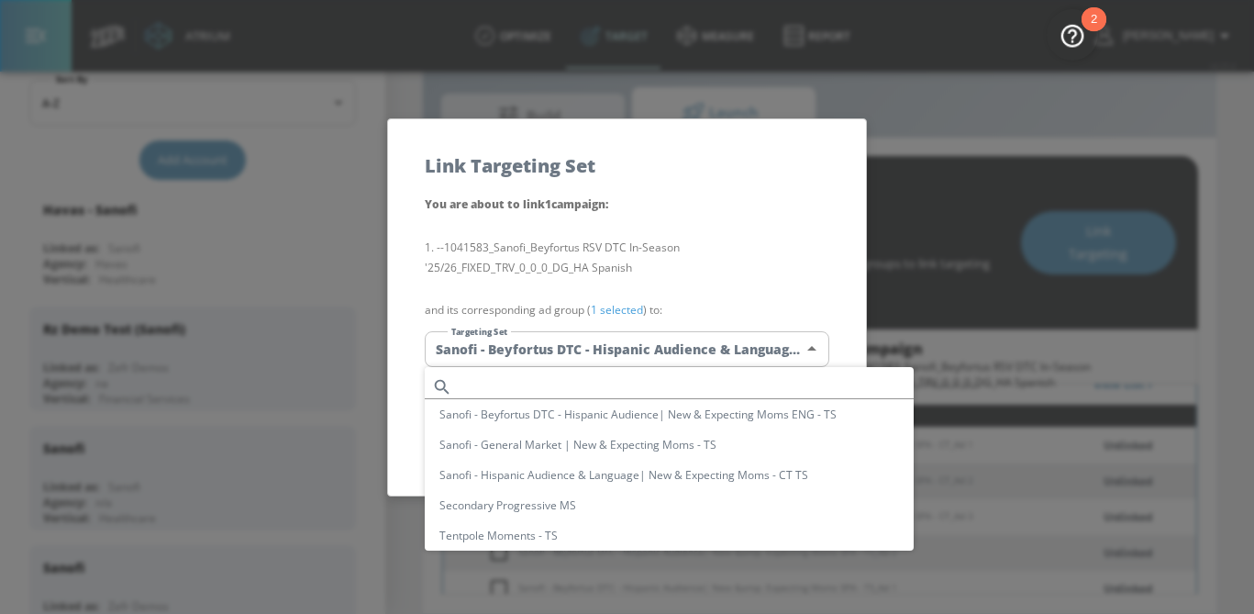
scroll to position [228, 0]
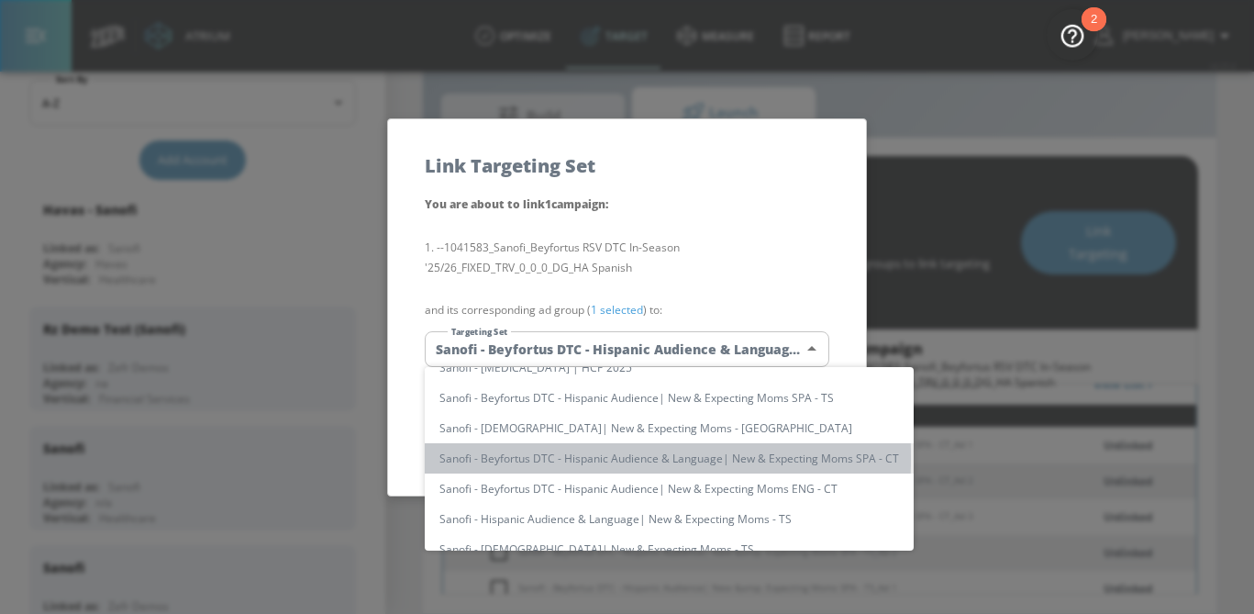
drag, startPoint x: 435, startPoint y: 457, endPoint x: 558, endPoint y: 456, distance: 122.9
click at [558, 456] on li "Sanofi - Beyfortus DTC - Hispanic Audience & Language| New & Expecting Moms SPA…" at bounding box center [669, 458] width 489 height 30
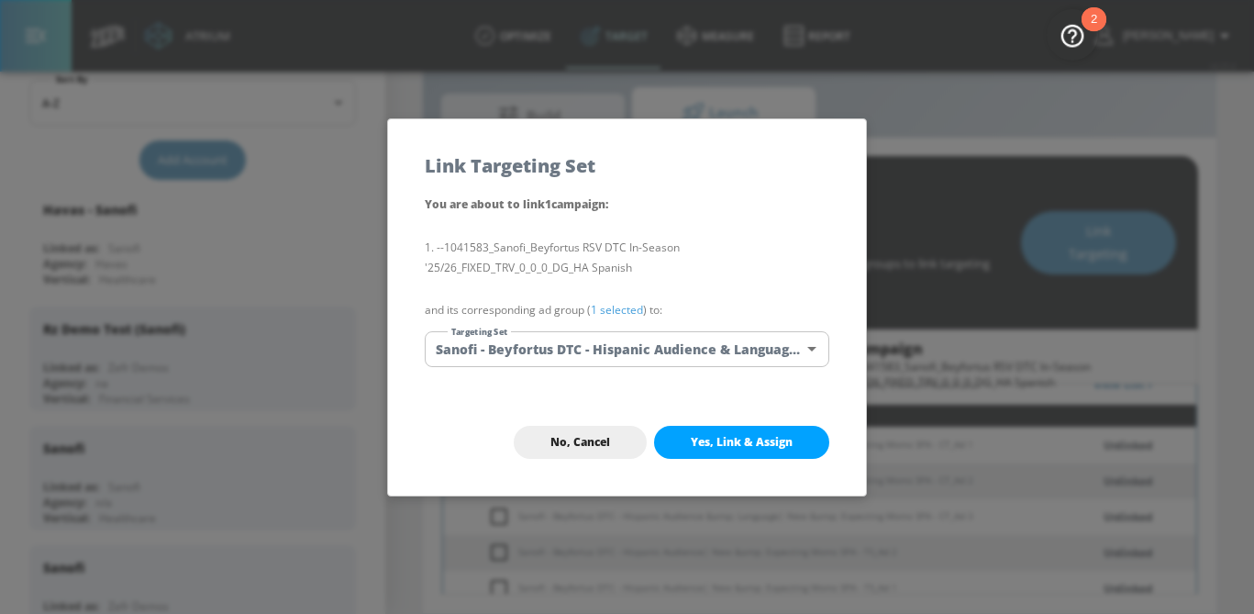
click at [633, 305] on link "1 selected" at bounding box center [617, 310] width 52 height 16
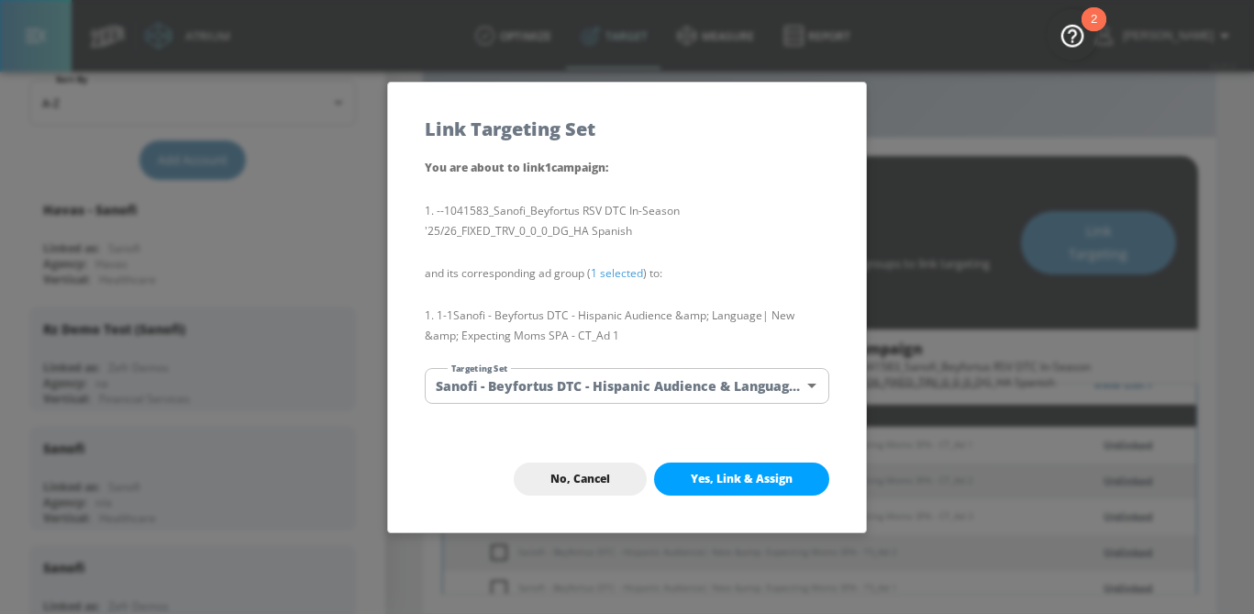
click at [649, 392] on body "Atrium optimize Target measure Report optimize Target measure Report v 4.25.4 S…" at bounding box center [627, 285] width 1254 height 657
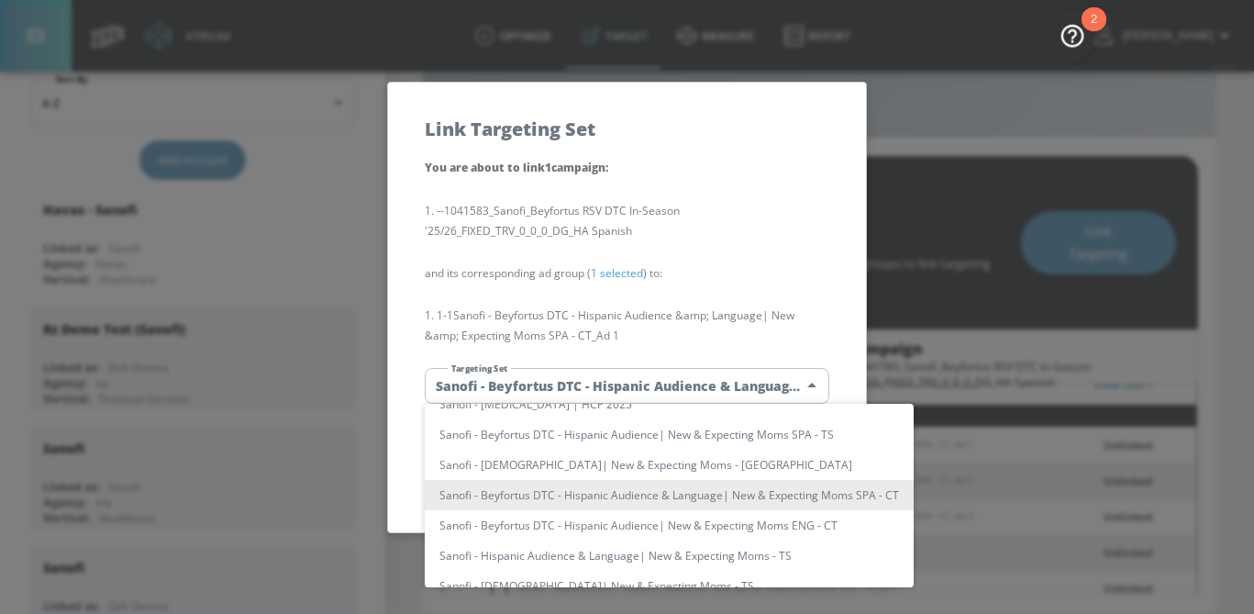
click at [824, 276] on div at bounding box center [627, 307] width 1254 height 614
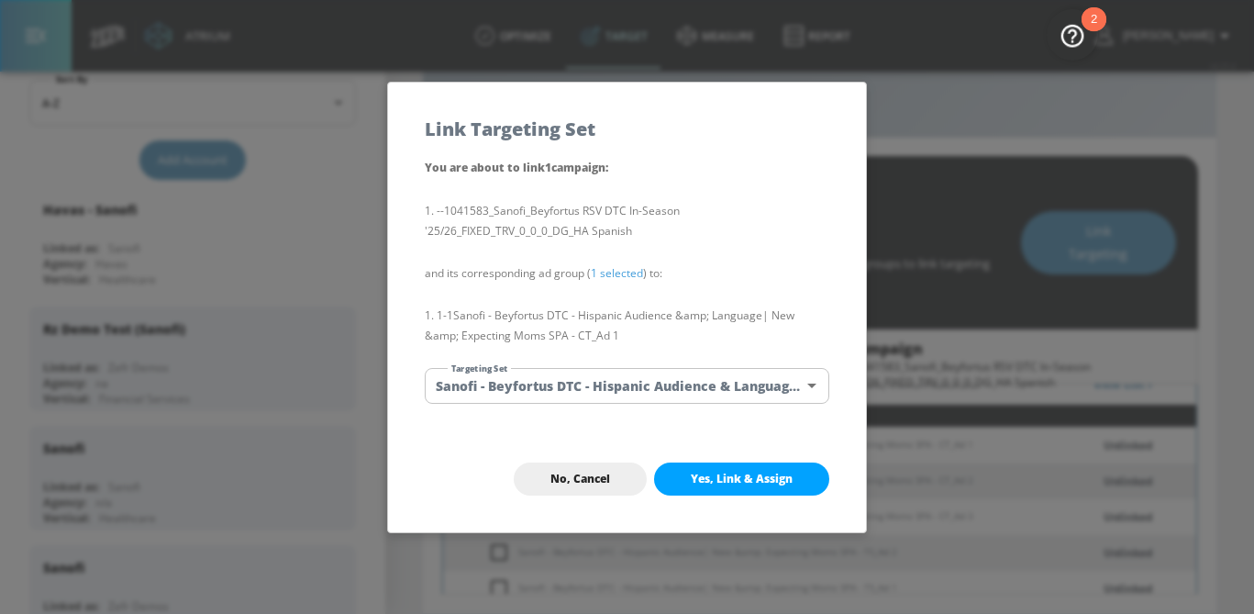
click at [760, 483] on span "Yes, Link & Assign" at bounding box center [742, 479] width 102 height 15
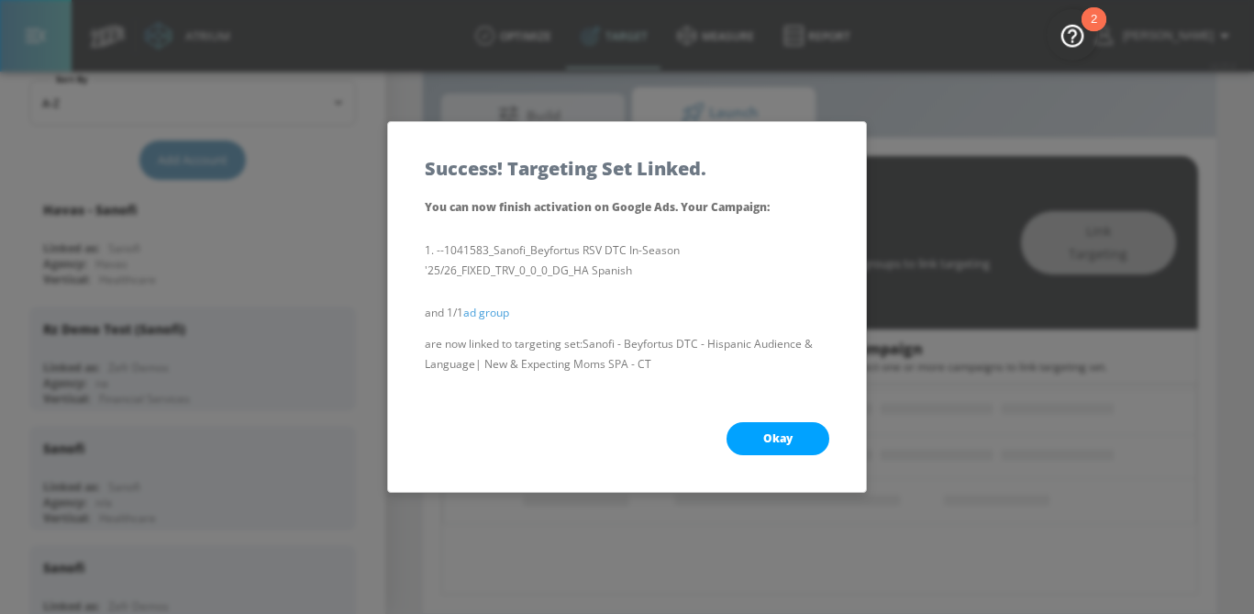
scroll to position [210, 0]
click at [791, 431] on span "Okay" at bounding box center [777, 438] width 29 height 15
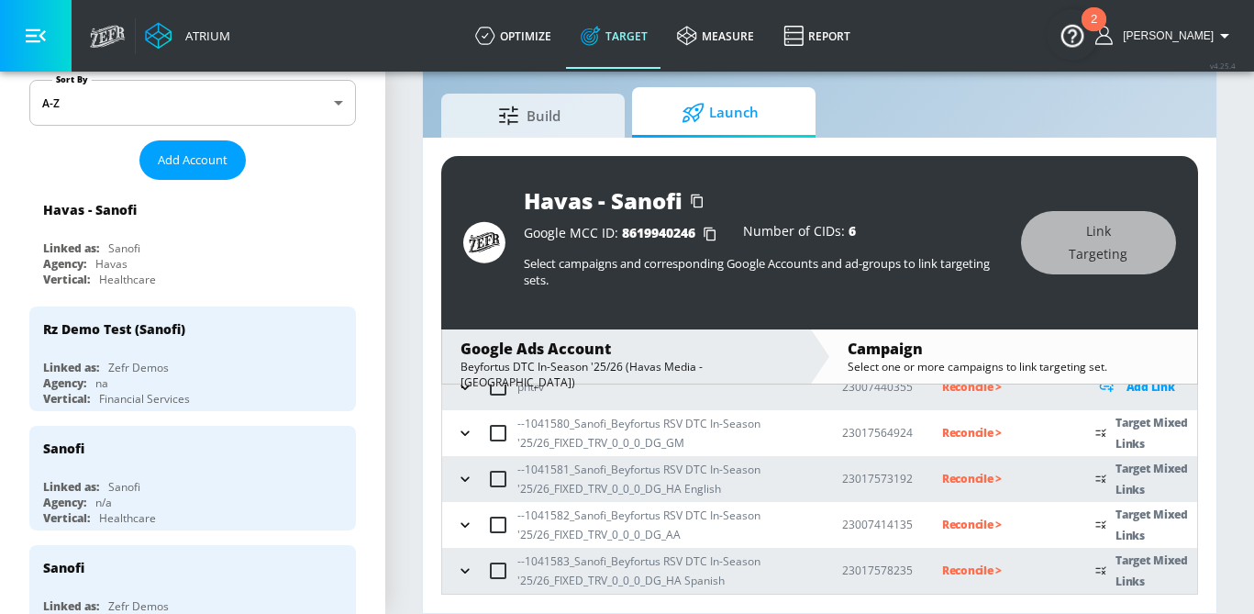
scroll to position [115, 0]
click at [450, 580] on td "--1041583_Sanofi_Beyfortus RSV DTC In-Season '25/26_FIXED_TRV_0_0_0_DG_HA Spani…" at bounding box center [627, 572] width 371 height 46
click at [461, 572] on icon "button" at bounding box center [465, 571] width 18 height 18
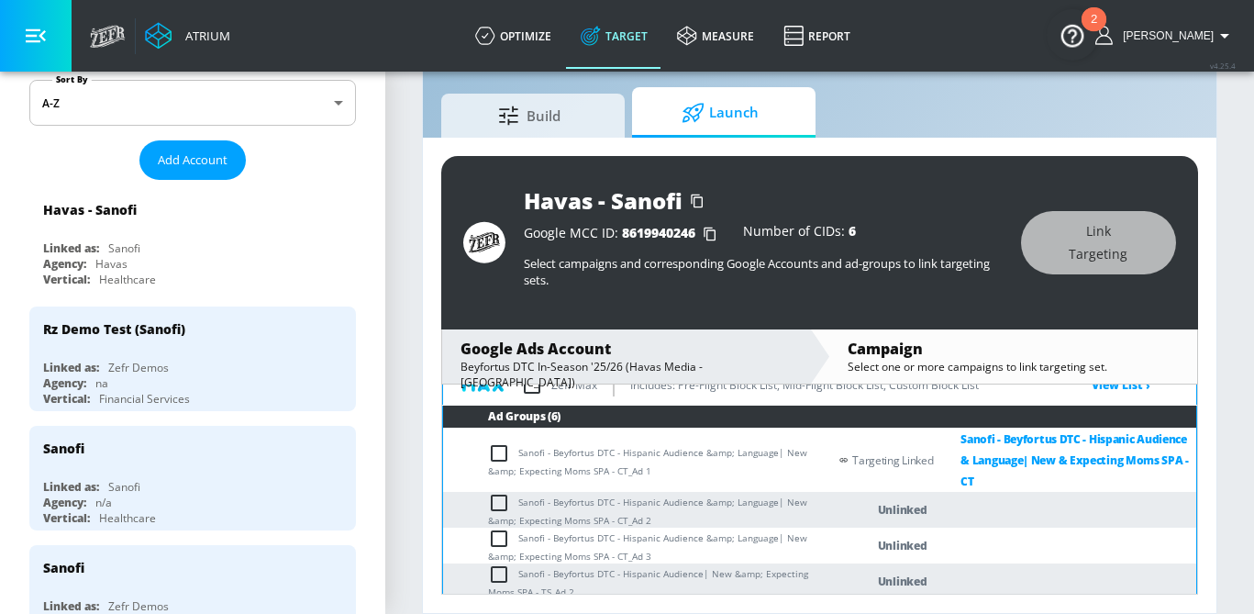
scroll to position [365, 0]
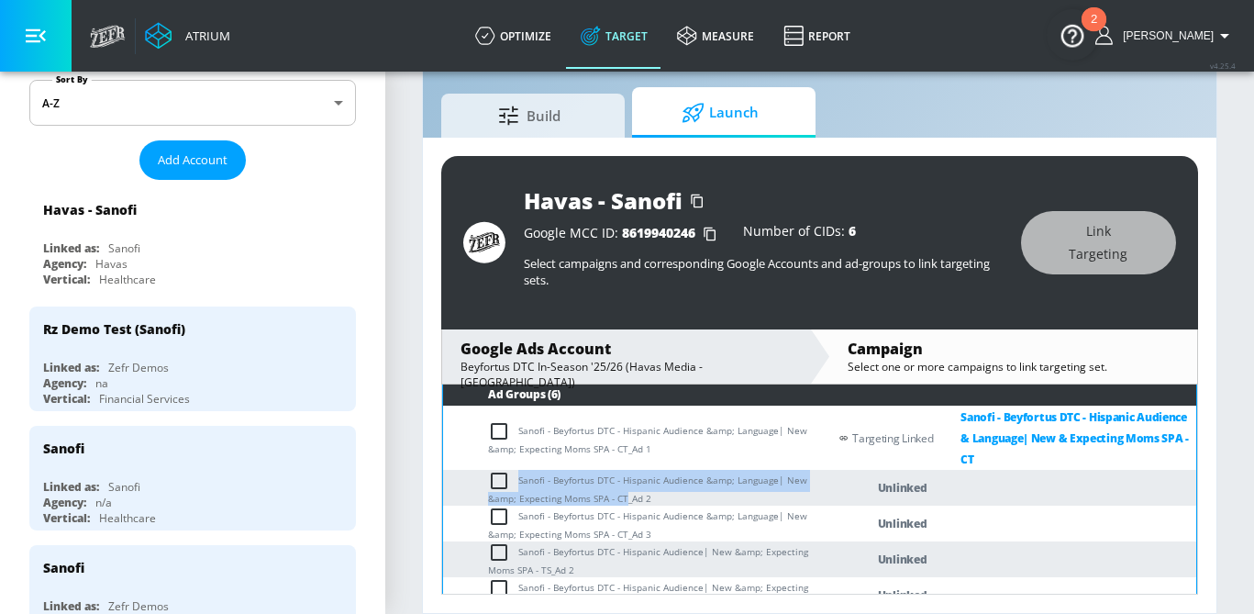
drag, startPoint x: 626, startPoint y: 500, endPoint x: 517, endPoint y: 472, distance: 111.7
click at [517, 472] on td "Sanofi - Beyfortus DTC - Hispanic Audience &amp; Language| New &amp; Expecting …" at bounding box center [635, 488] width 384 height 36
copy td "Sanofi - Beyfortus DTC - Hispanic Audience &amp; Language| New &amp; Expecting …"
click at [490, 480] on input "checkbox" at bounding box center [503, 481] width 30 height 22
checkbox input "true"
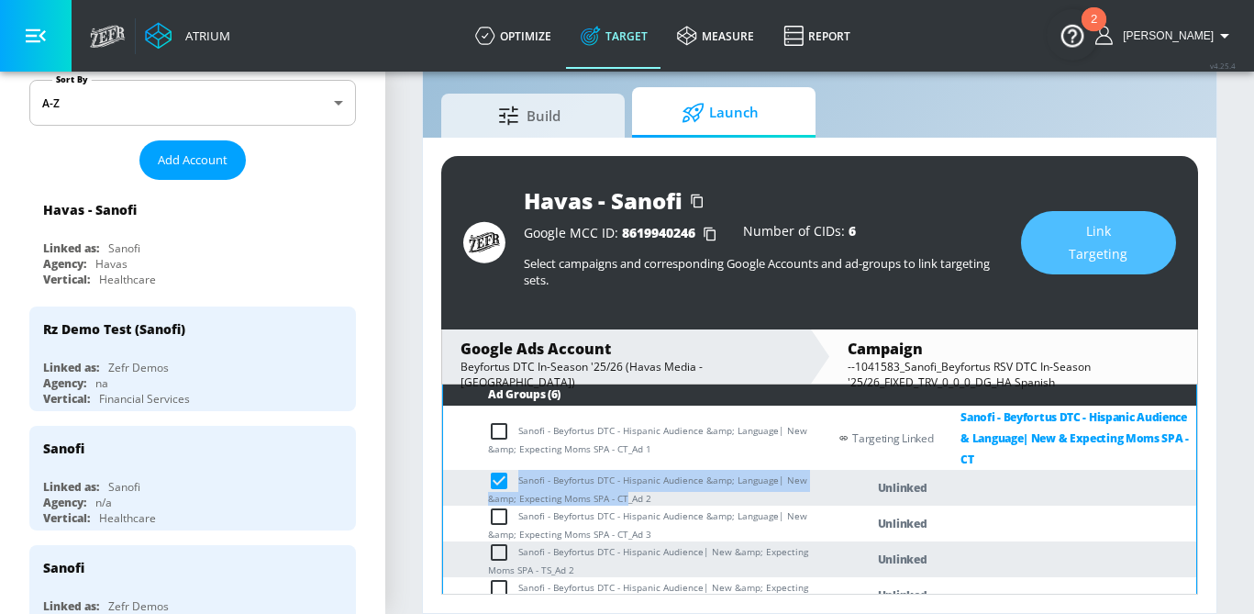
click at [1128, 238] on span "Link Targeting" at bounding box center [1099, 242] width 82 height 45
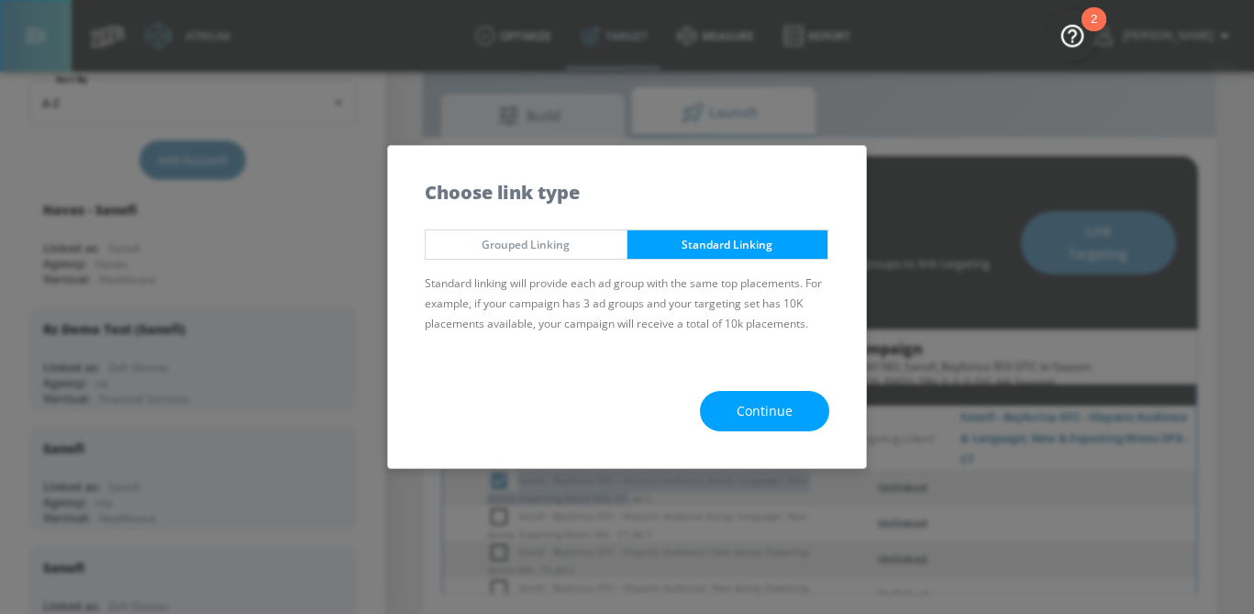
click at [737, 400] on button "Continue" at bounding box center [764, 411] width 129 height 41
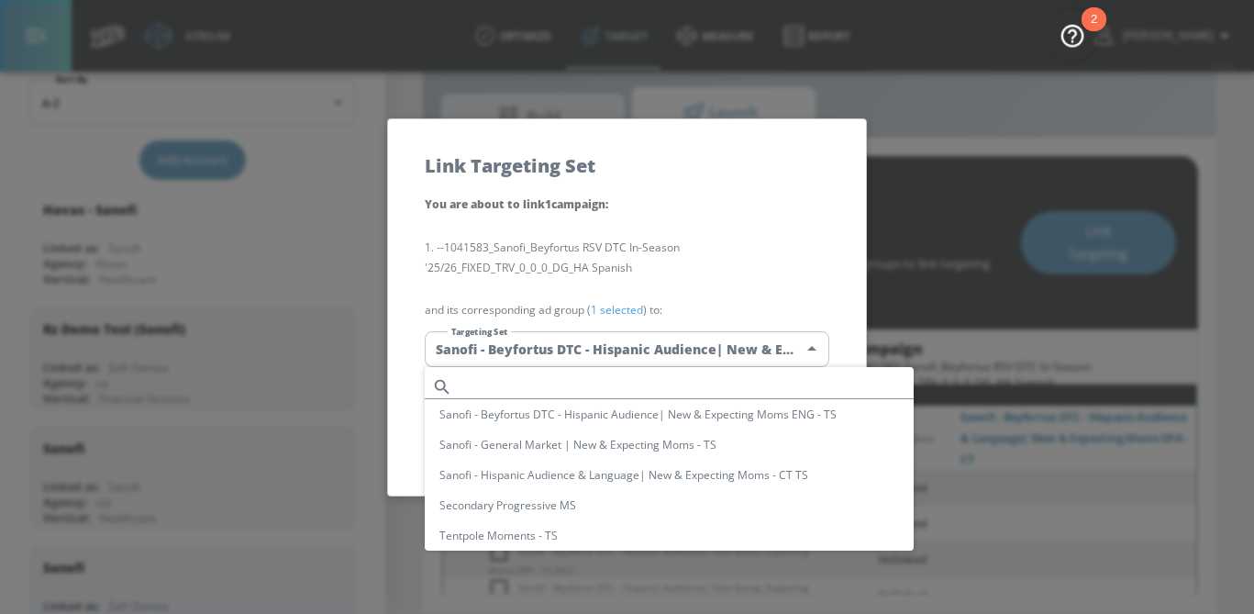
click at [637, 341] on body "Atrium optimize Target measure Report optimize Target measure Report v 4.25.4 S…" at bounding box center [627, 285] width 1254 height 657
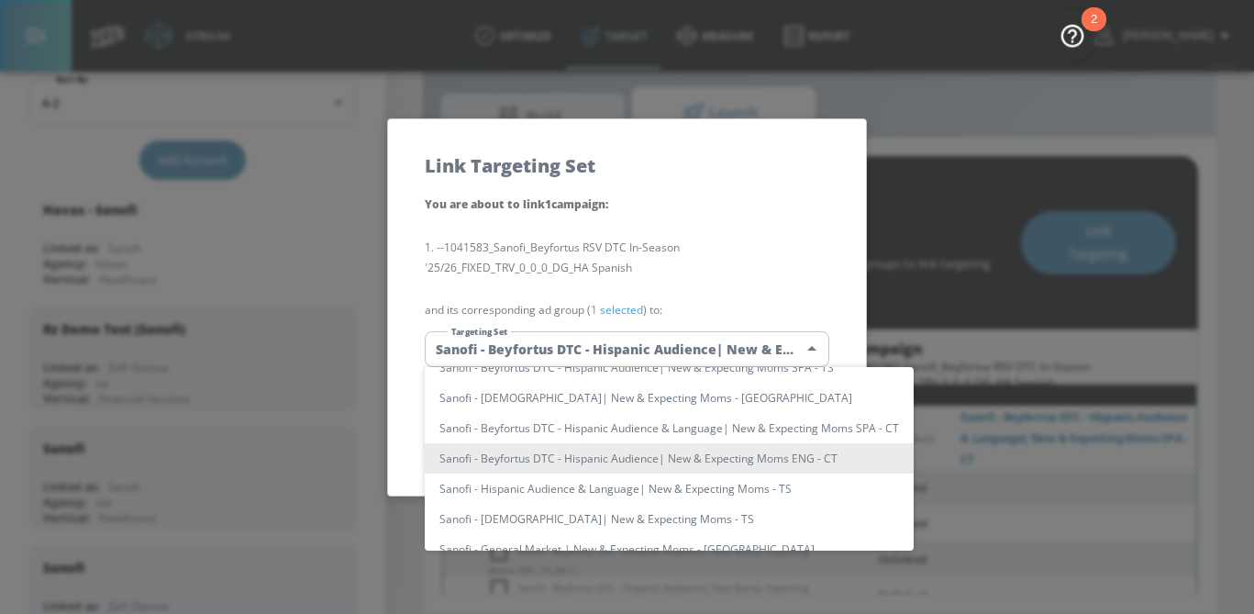
scroll to position [0, 0]
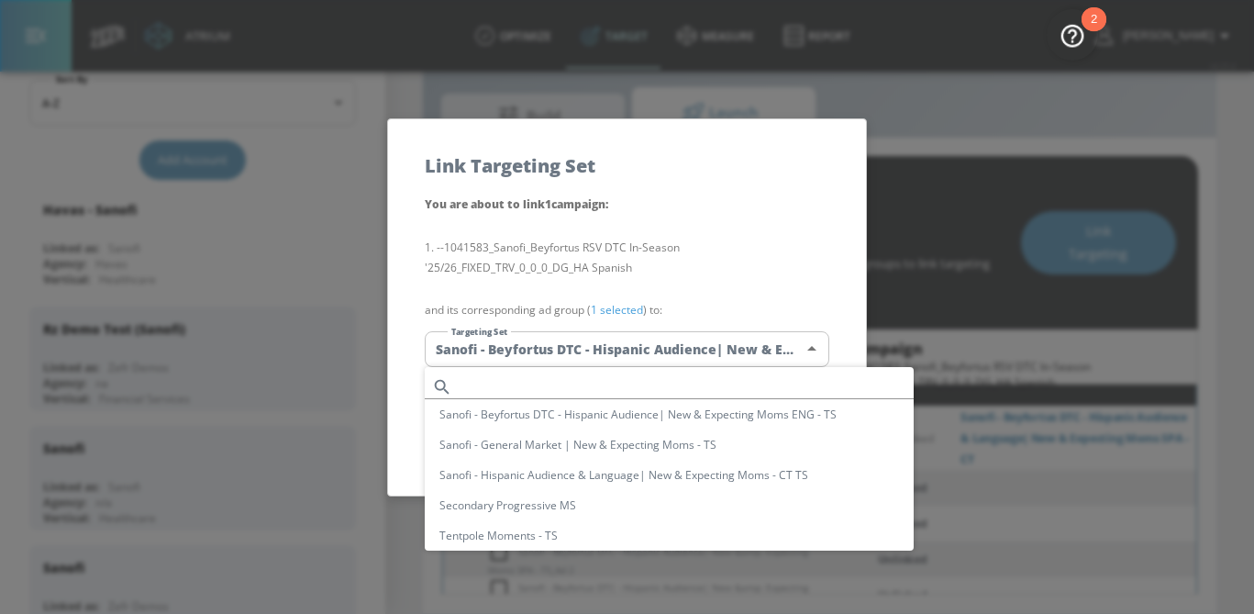
click at [622, 379] on input "text" at bounding box center [687, 386] width 454 height 25
paste input "Sanofi - Beyfortus DTC - Hispanic Audience &amp; Language| New &amp; Expecting …"
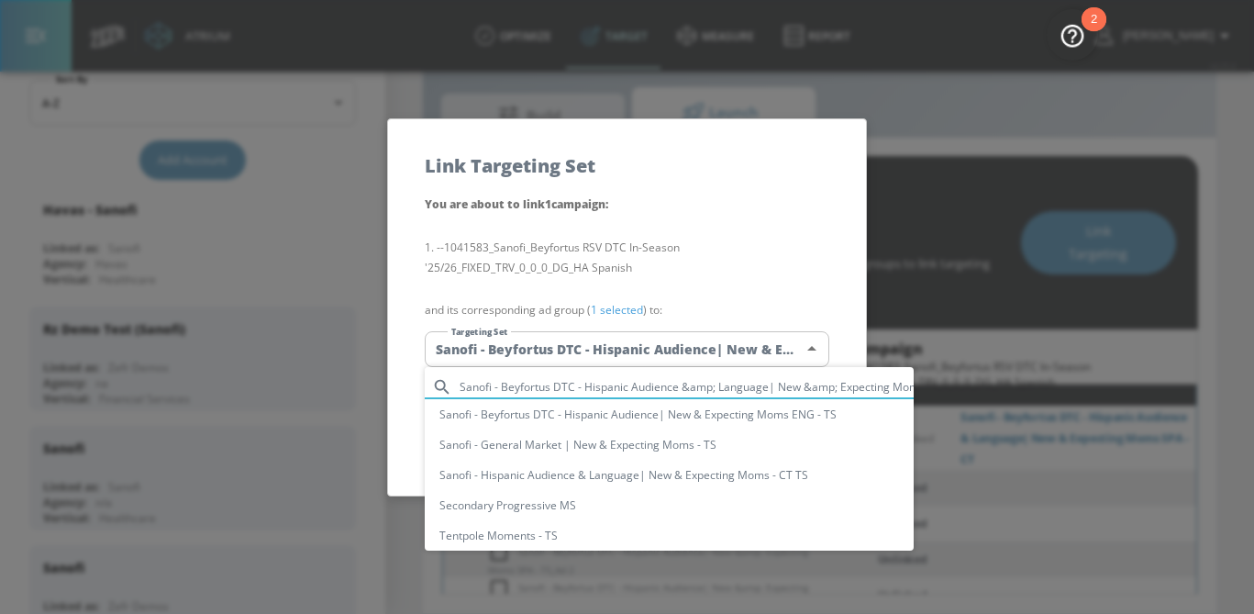
scroll to position [0, 138]
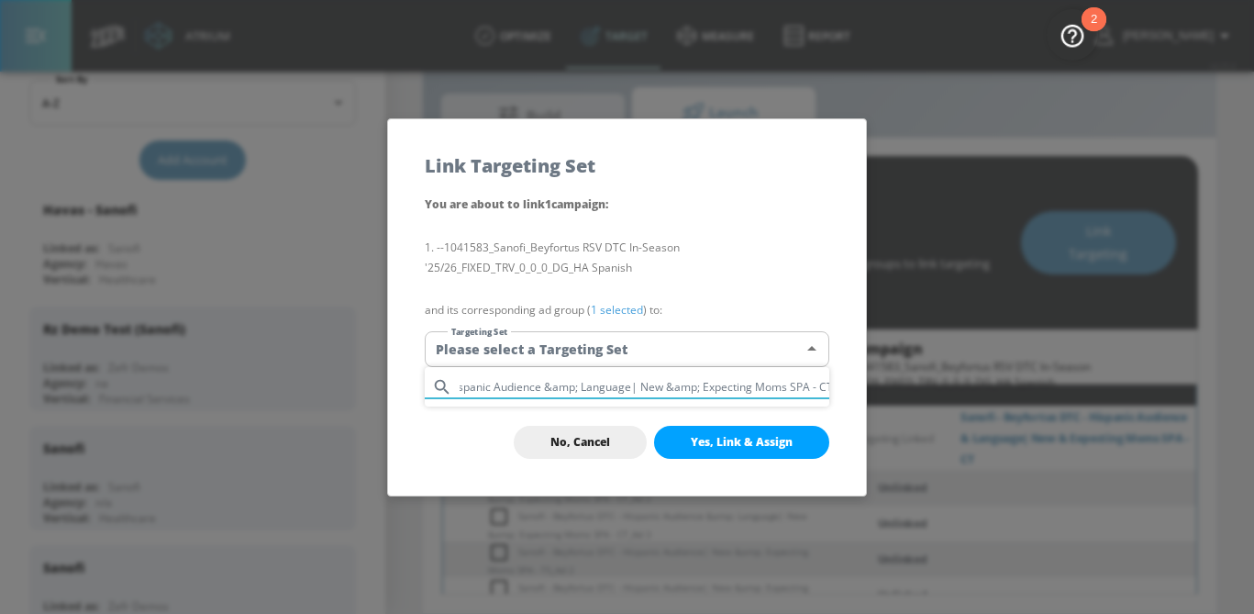
drag, startPoint x: 698, startPoint y: 388, endPoint x: 674, endPoint y: 389, distance: 23.9
click at [674, 389] on input "Sanofi - Beyfortus DTC - Hispanic Audience &amp; Language| New &amp; Expecting …" at bounding box center [645, 386] width 370 height 25
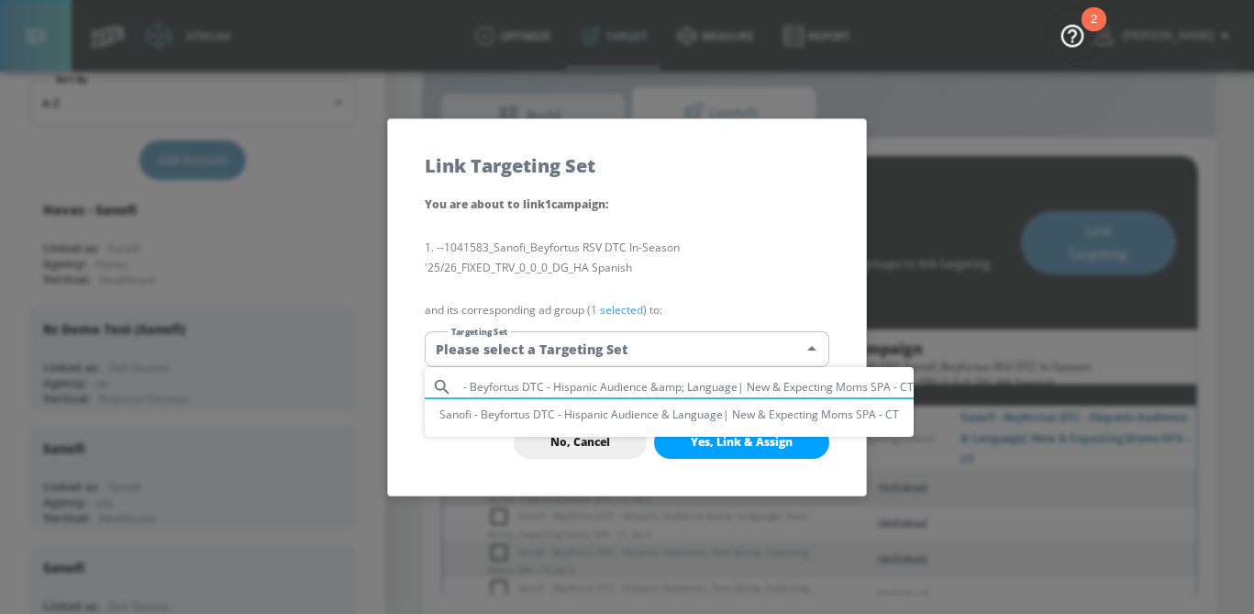
type input "Sanofi - Beyfortus DTC - Hispanic Audience &amp; Language| New & Expecting Moms…"
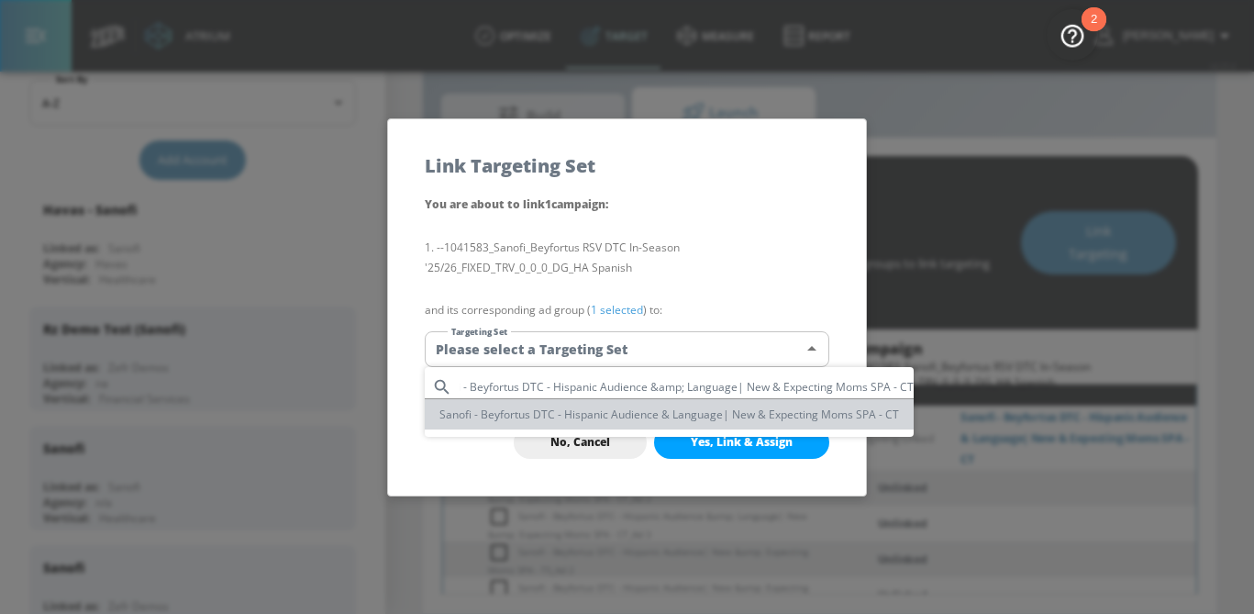
click at [676, 423] on li "Sanofi - Beyfortus DTC - Hispanic Audience & Language| New & Expecting Moms SPA…" at bounding box center [669, 414] width 489 height 30
type input "e942c8c4-32f9-4e30-aa4f-ea669e944a3a"
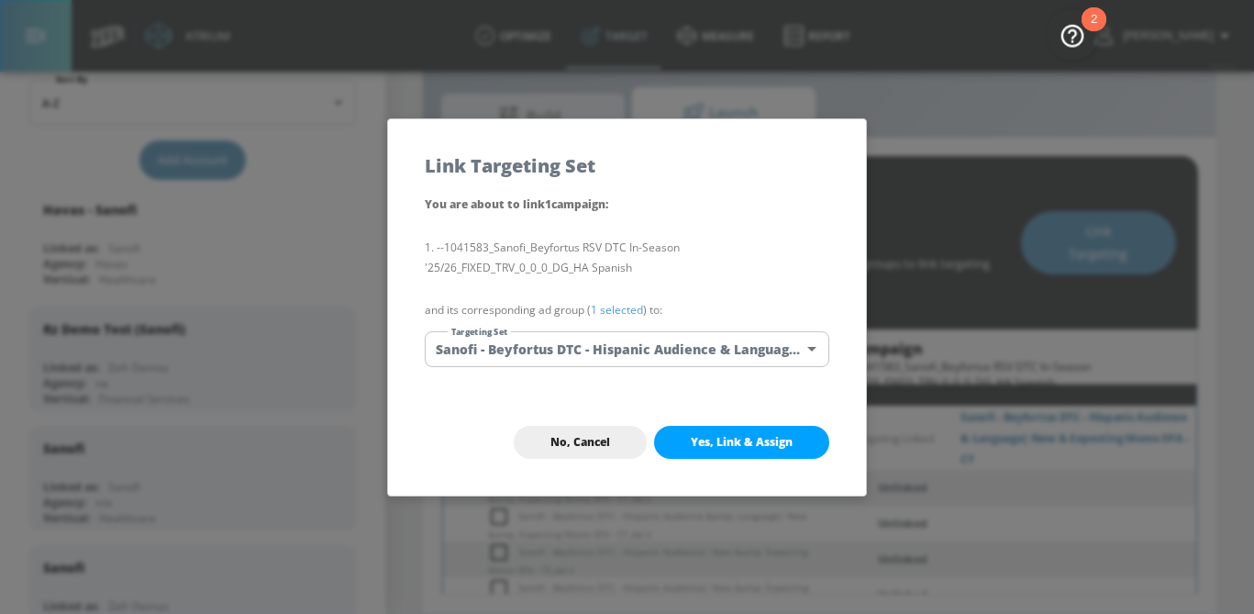
click at [623, 309] on link "1 selected" at bounding box center [617, 310] width 52 height 16
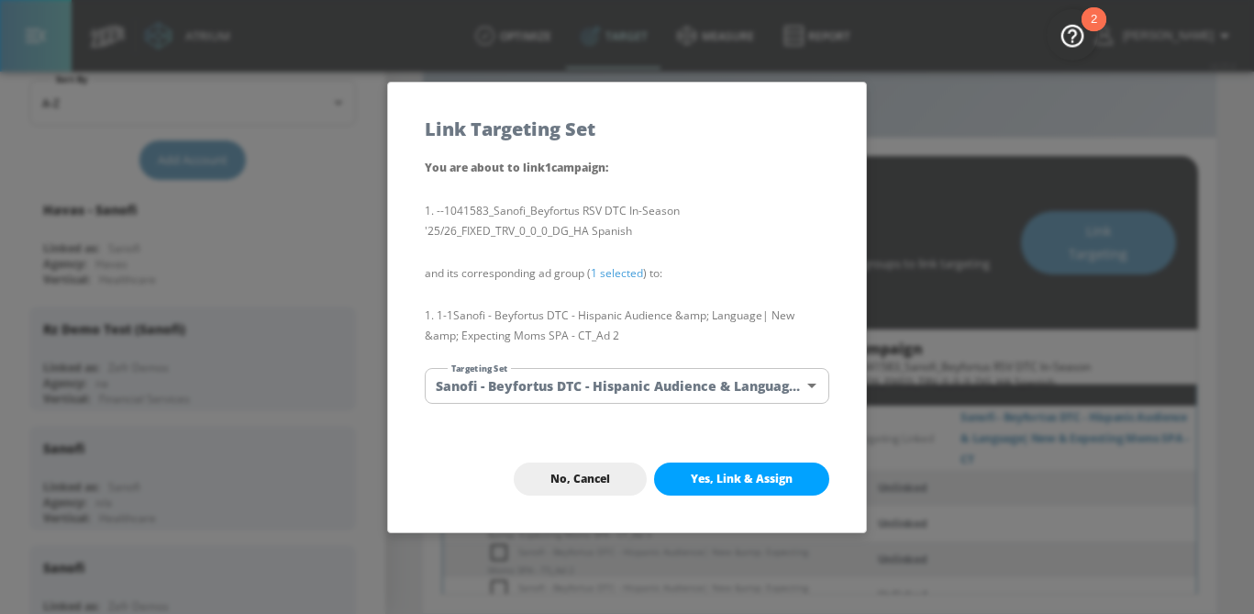
click at [686, 470] on button "Yes, Link & Assign" at bounding box center [741, 478] width 175 height 33
checkbox input "false"
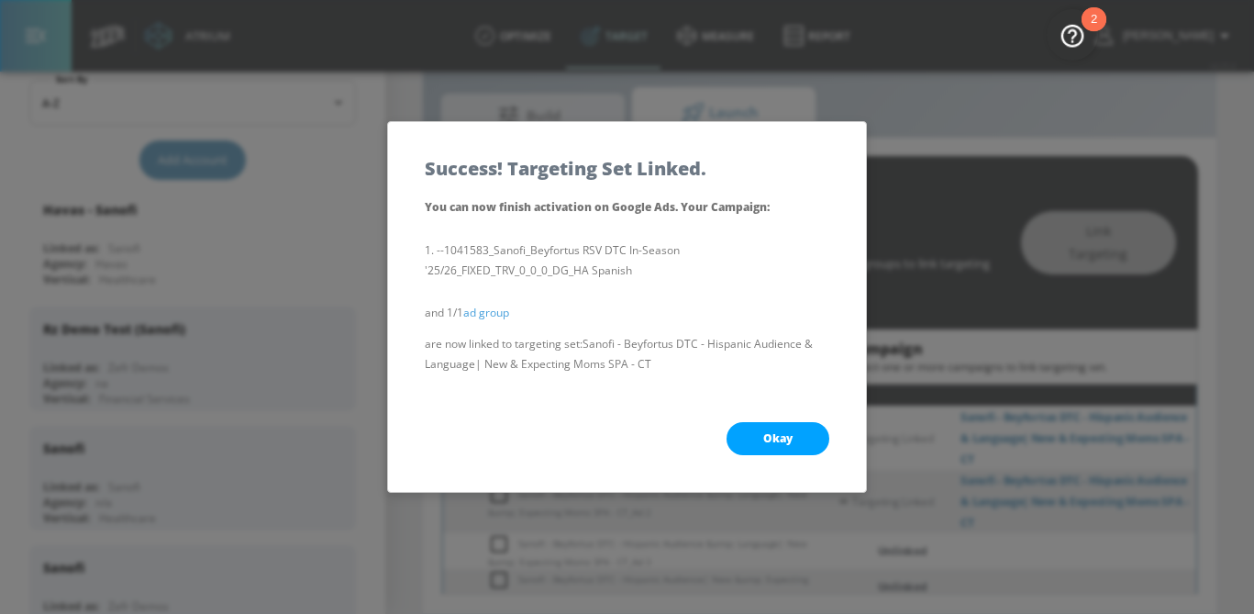
click at [778, 433] on span "Okay" at bounding box center [777, 438] width 29 height 15
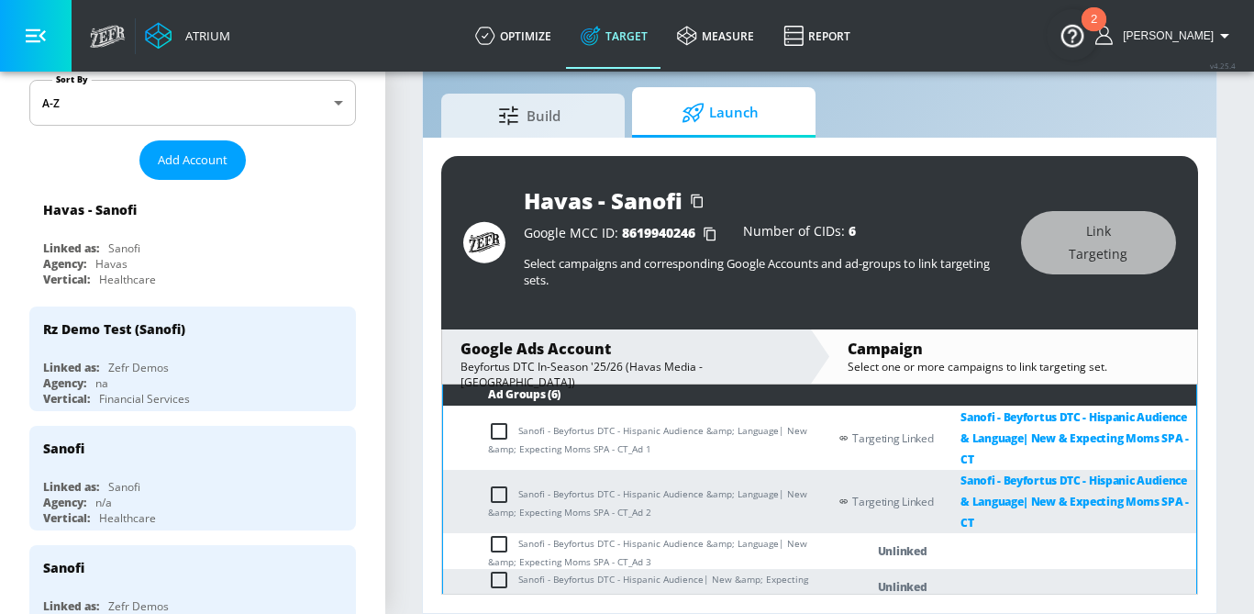
click at [506, 547] on input "checkbox" at bounding box center [503, 544] width 30 height 22
checkbox input "true"
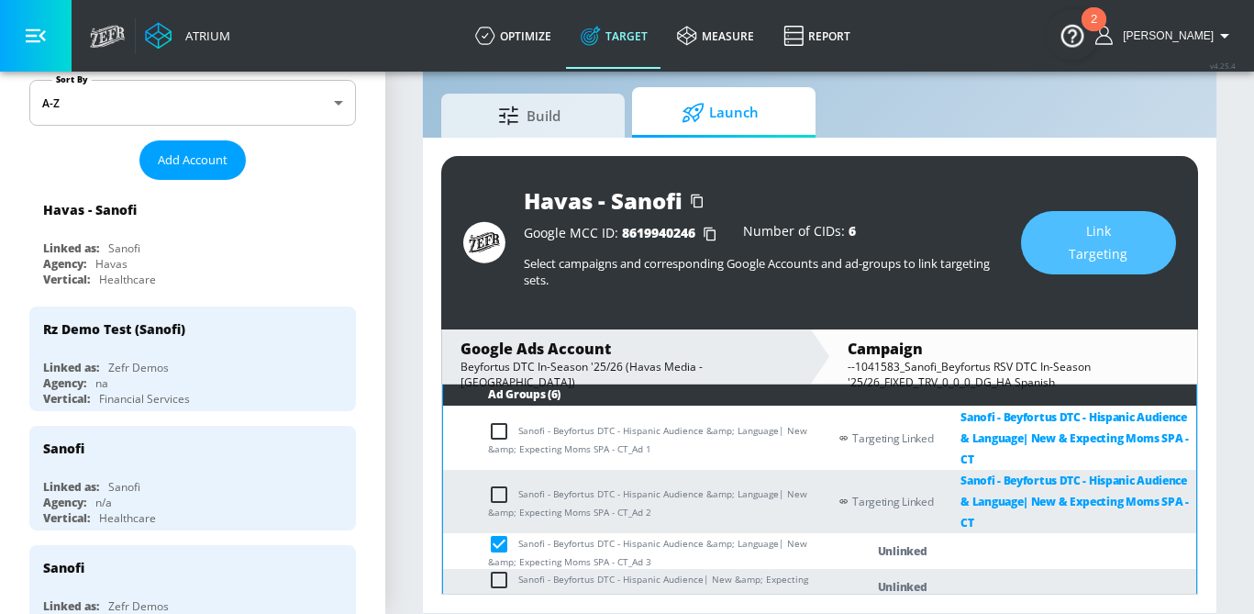
click at [1072, 270] on button "Link Targeting" at bounding box center [1098, 242] width 155 height 63
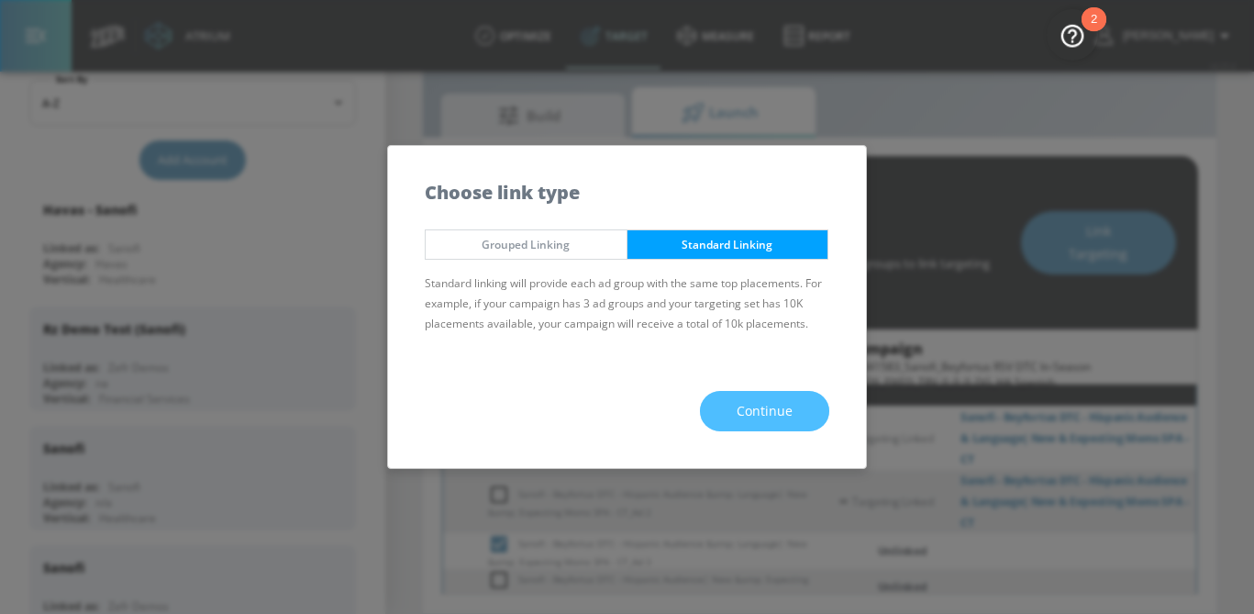
click at [774, 427] on button "Continue" at bounding box center [764, 411] width 129 height 41
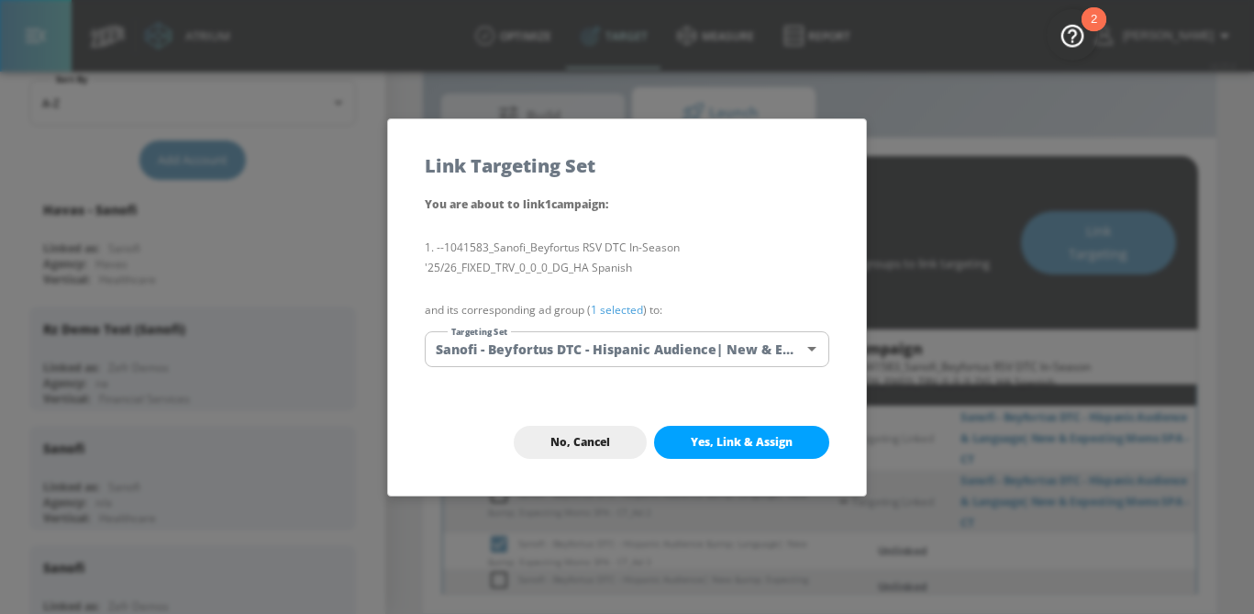
click at [726, 346] on body "Atrium optimize Target measure Report optimize Target measure Report v 4.25.4 S…" at bounding box center [627, 285] width 1254 height 657
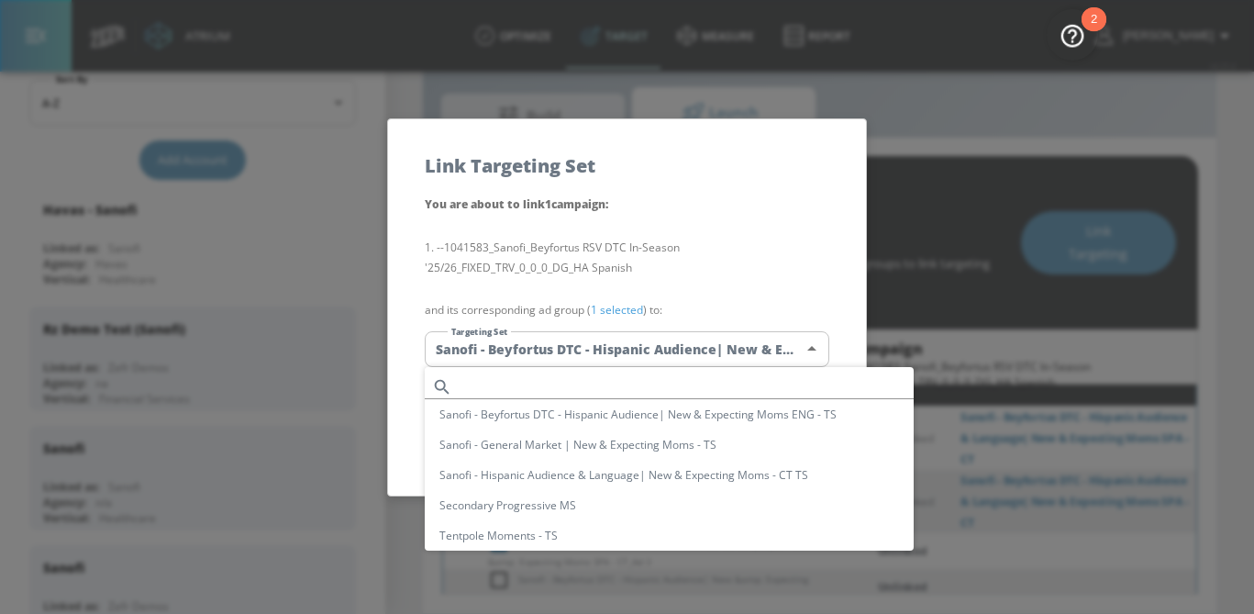
click at [625, 381] on input "text" at bounding box center [687, 386] width 454 height 25
paste input "Sanofi - Beyfortus DTC - Hispanic Audience &amp; Language| New &amp; Expecting …"
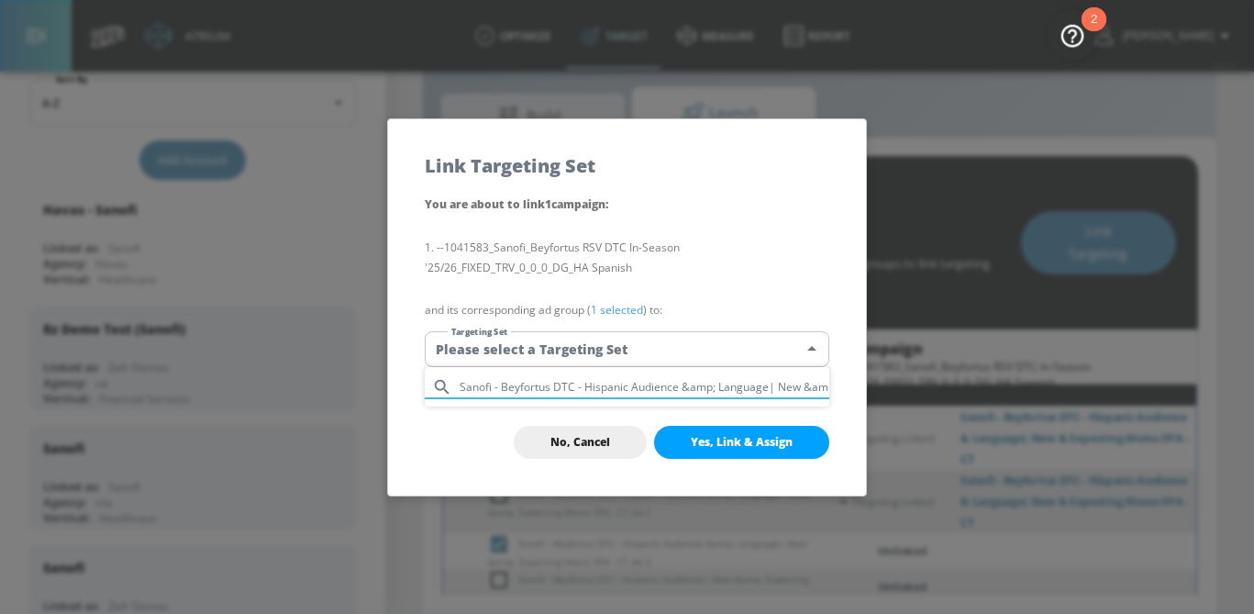
scroll to position [0, 138]
click at [693, 385] on input "Sanofi - Beyfortus DTC - Hispanic Audience &amp; Language| New &amp; Expecting …" at bounding box center [645, 386] width 370 height 25
drag, startPoint x: 699, startPoint y: 388, endPoint x: 672, endPoint y: 388, distance: 27.5
click at [672, 388] on input "Sanofi - Beyfortus DTC - Hispanic Audience &amp; Language| New &amp; Expecting …" at bounding box center [645, 386] width 370 height 25
click at [697, 388] on input "Sanofi - Beyfortus DTC - Hispanic Audience &amp; Language| New &amp; Expecting …" at bounding box center [645, 386] width 370 height 25
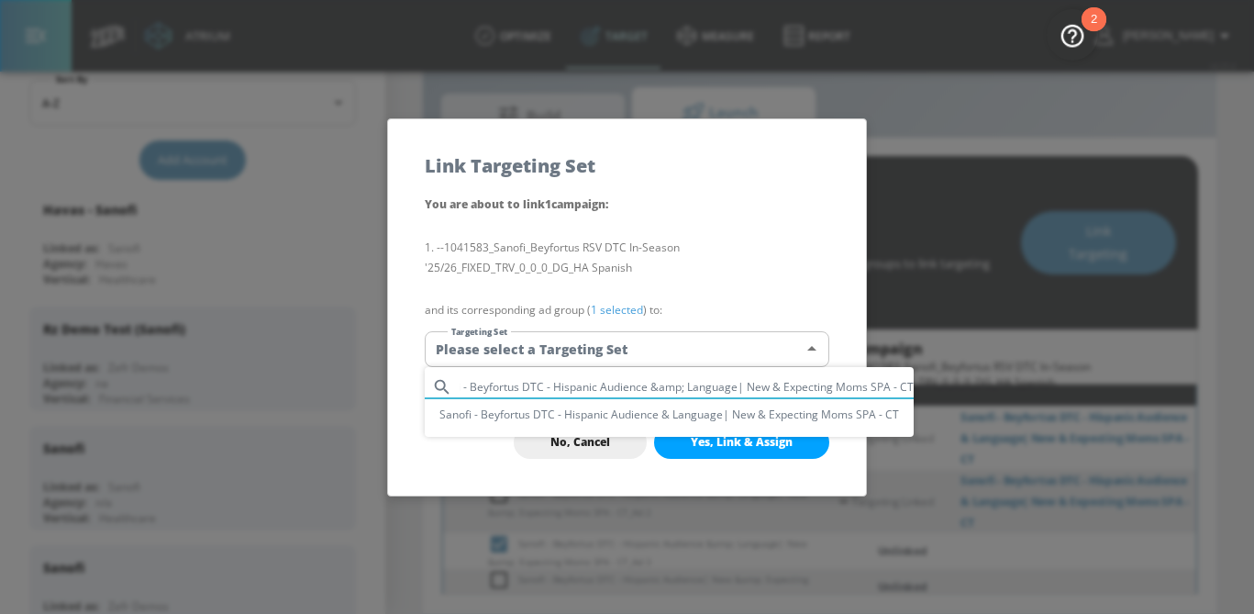
scroll to position [0, 31]
type input "Sanofi - Beyfortus DTC - Hispanic Audience &amp; Language| New & Expecting Moms…"
click at [708, 413] on li "Sanofi - Beyfortus DTC - Hispanic Audience & Language| New & Expecting Moms SPA…" at bounding box center [669, 414] width 489 height 30
type input "e942c8c4-32f9-4e30-aa4f-ea669e944a3a"
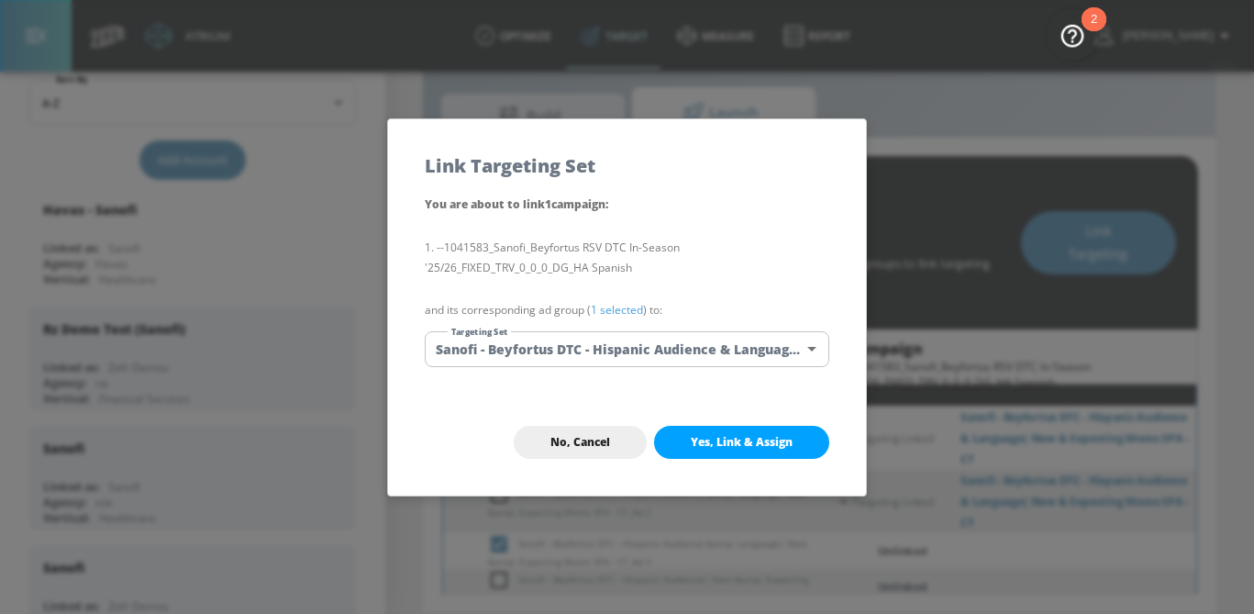
scroll to position [0, 0]
click at [622, 304] on link "1 selected" at bounding box center [617, 310] width 52 height 16
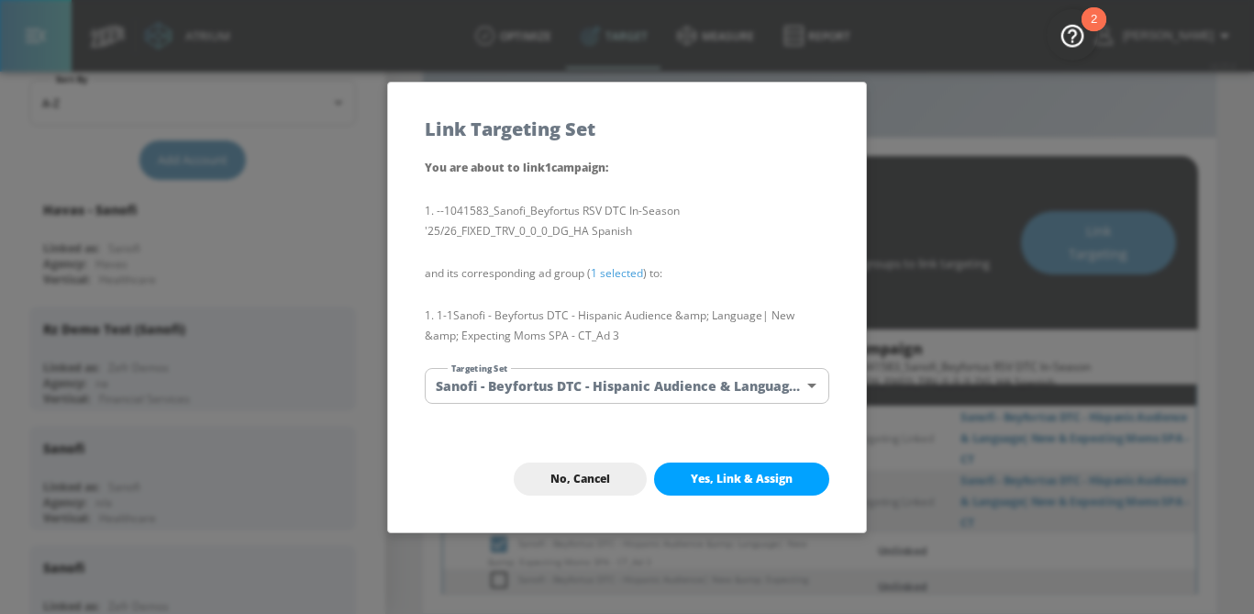
click at [728, 492] on button "Yes, Link & Assign" at bounding box center [741, 478] width 175 height 33
checkbox input "false"
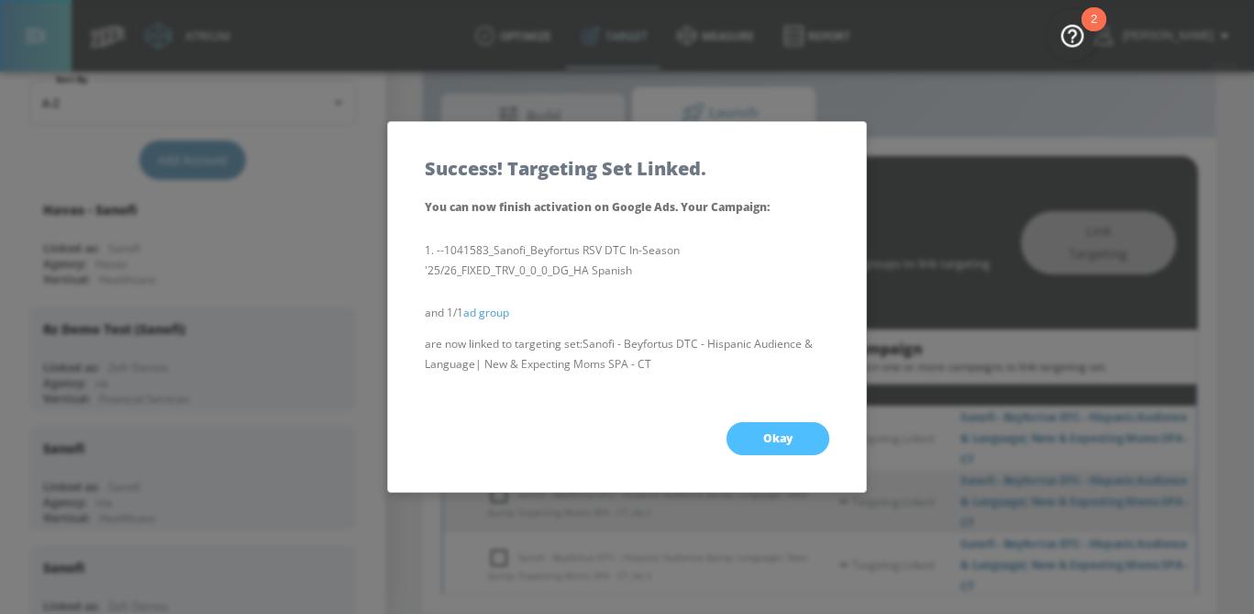
click at [790, 449] on button "Okay" at bounding box center [778, 438] width 103 height 33
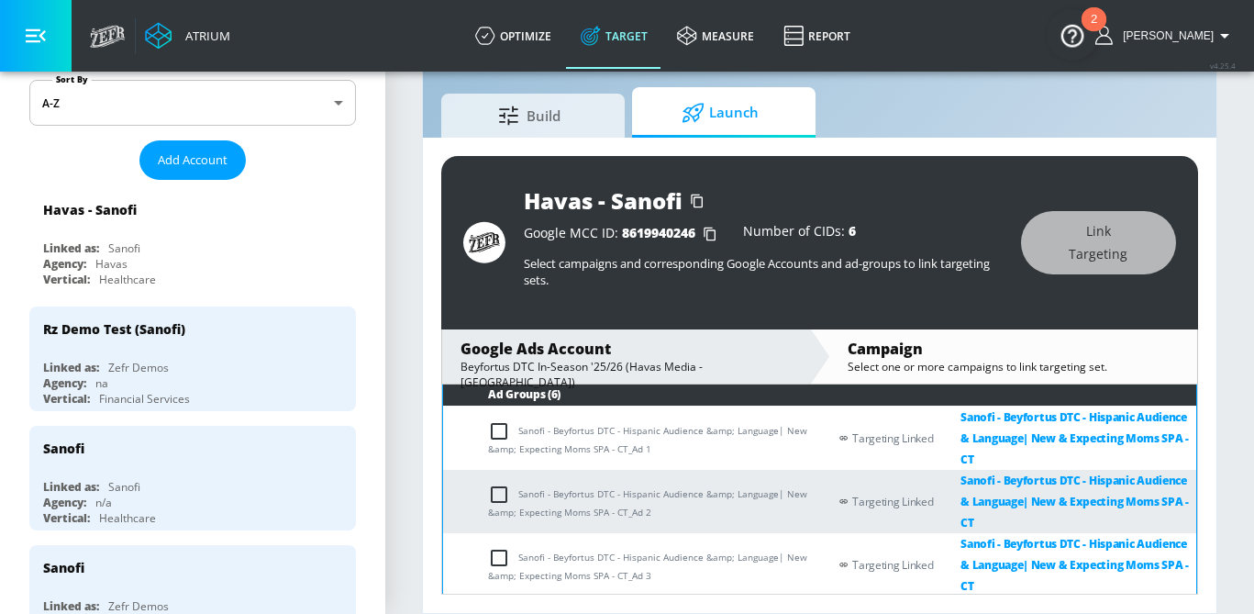
scroll to position [476, 0]
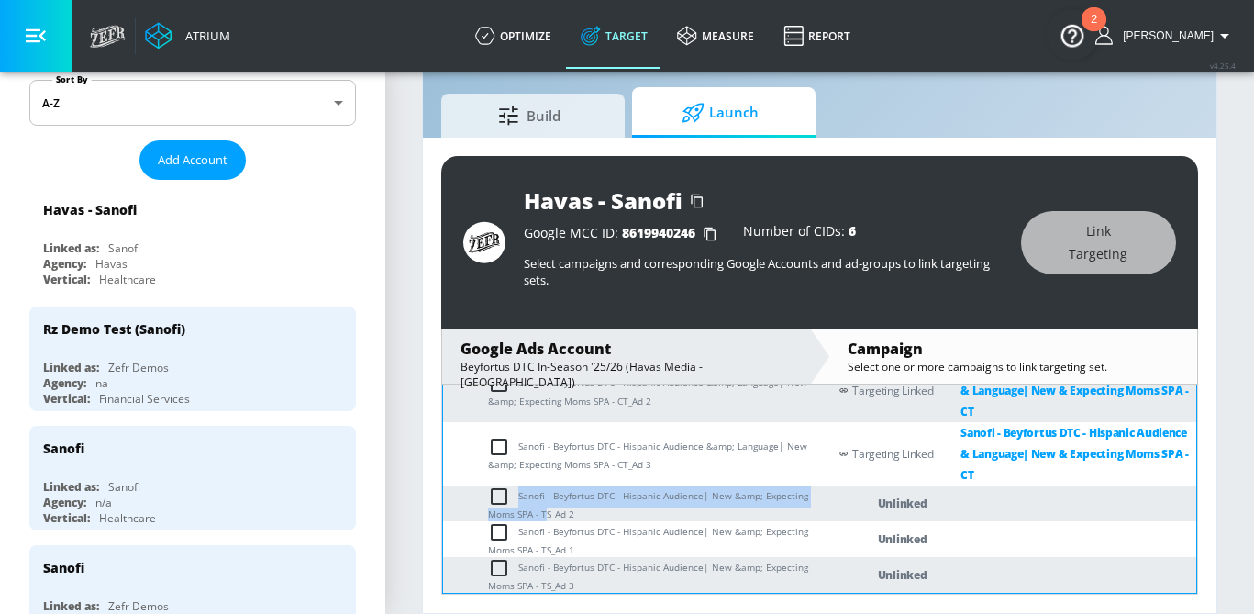
drag, startPoint x: 549, startPoint y: 512, endPoint x: 522, endPoint y: 496, distance: 30.8
click at [521, 495] on td "Sanofi - Beyfortus DTC - Hispanic Audience| New &amp; Expecting Moms SPA - TS_A…" at bounding box center [635, 503] width 384 height 36
copy td "anofi - Beyfortus DTC - Hispanic Audience| New &amp; Expecting Moms SPA - T"
click at [549, 505] on td "Sanofi - Beyfortus DTC - Hispanic Audience| New &amp; Expecting Moms SPA - TS_A…" at bounding box center [635, 503] width 384 height 36
drag, startPoint x: 550, startPoint y: 514, endPoint x: 515, endPoint y: 486, distance: 45.1
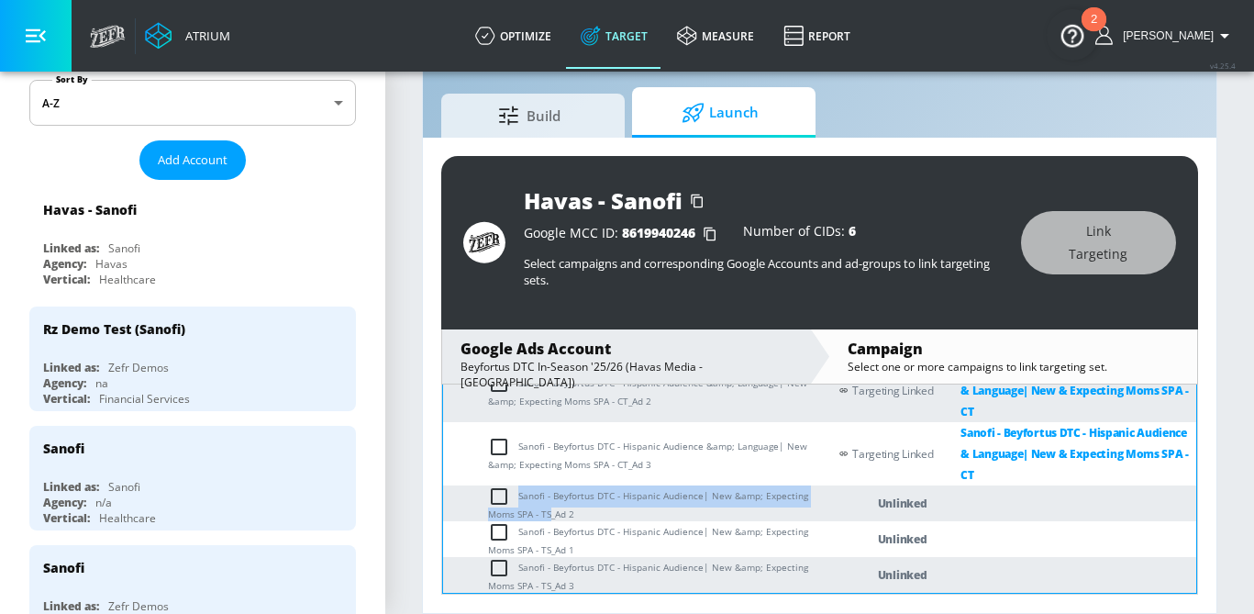
click at [515, 486] on td "Sanofi - Beyfortus DTC - Hispanic Audience| New &amp; Expecting Moms SPA - TS_A…" at bounding box center [635, 503] width 384 height 36
copy td "Sanofi - Beyfortus DTC - Hispanic Audience| New &amp; Expecting Moms SPA - TS"
click at [502, 495] on input "checkbox" at bounding box center [503, 496] width 30 height 22
checkbox input "true"
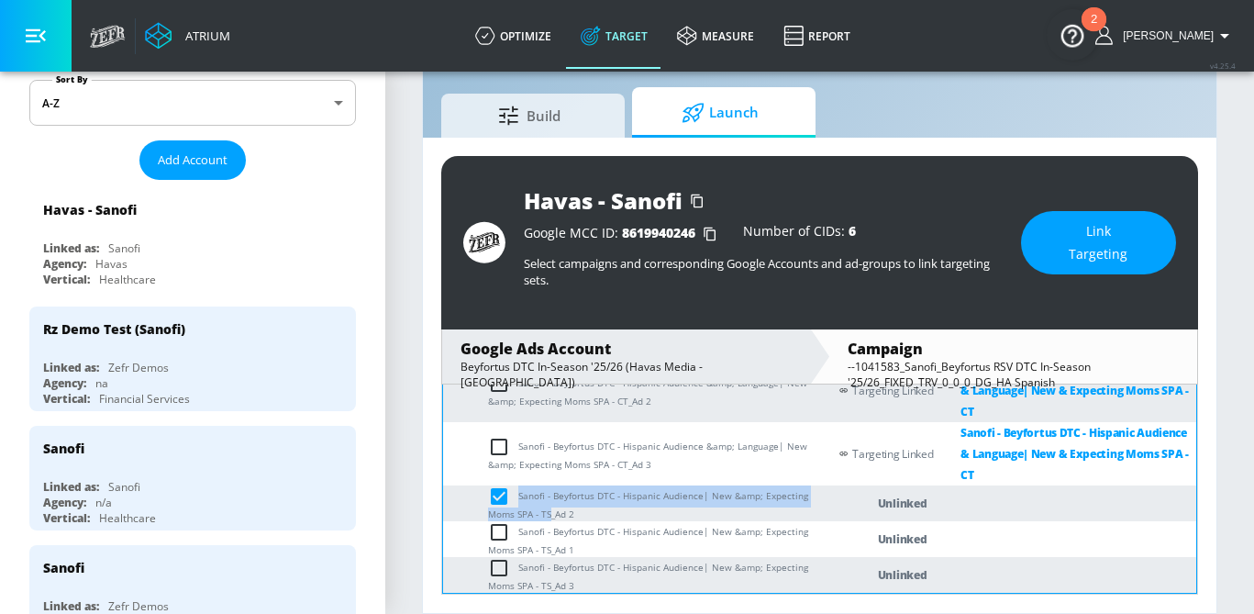
click at [1116, 239] on span "Link Targeting" at bounding box center [1099, 242] width 82 height 45
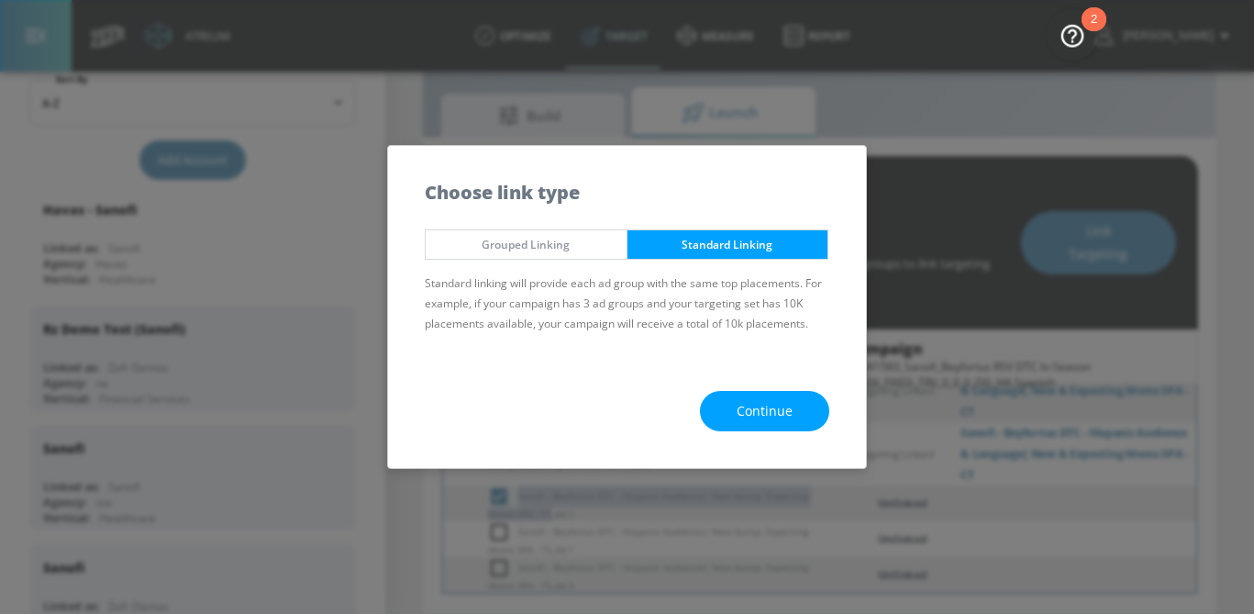
click at [733, 421] on button "Continue" at bounding box center [764, 411] width 129 height 41
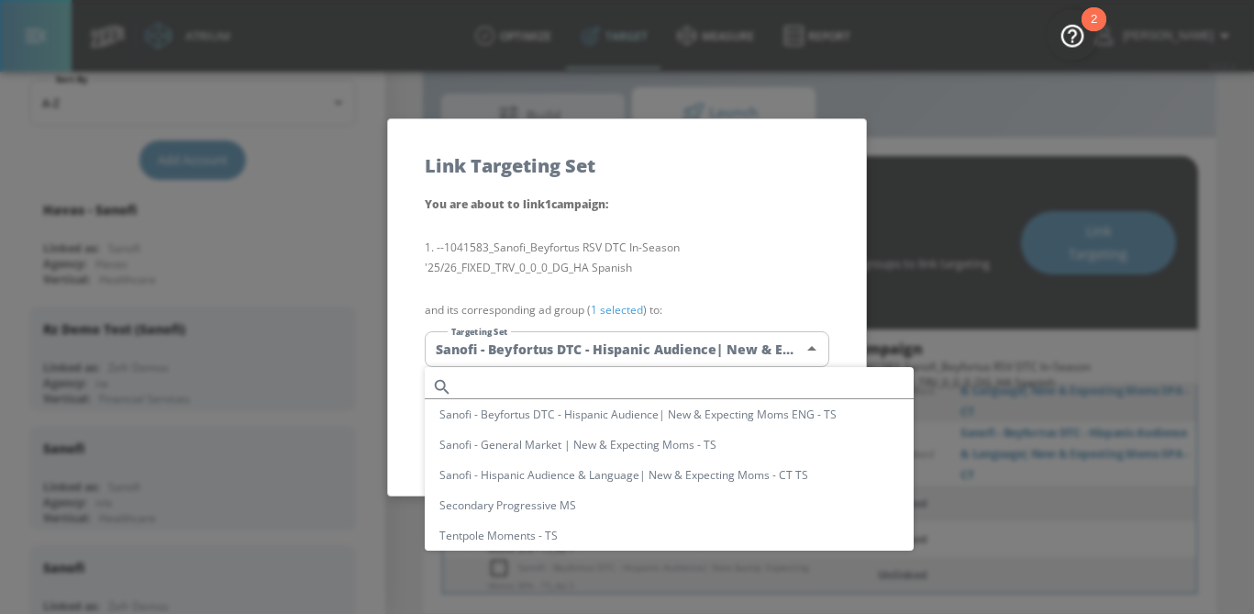
click at [646, 353] on body "Atrium optimize Target measure Report optimize Target measure Report v 4.25.4 S…" at bounding box center [627, 285] width 1254 height 657
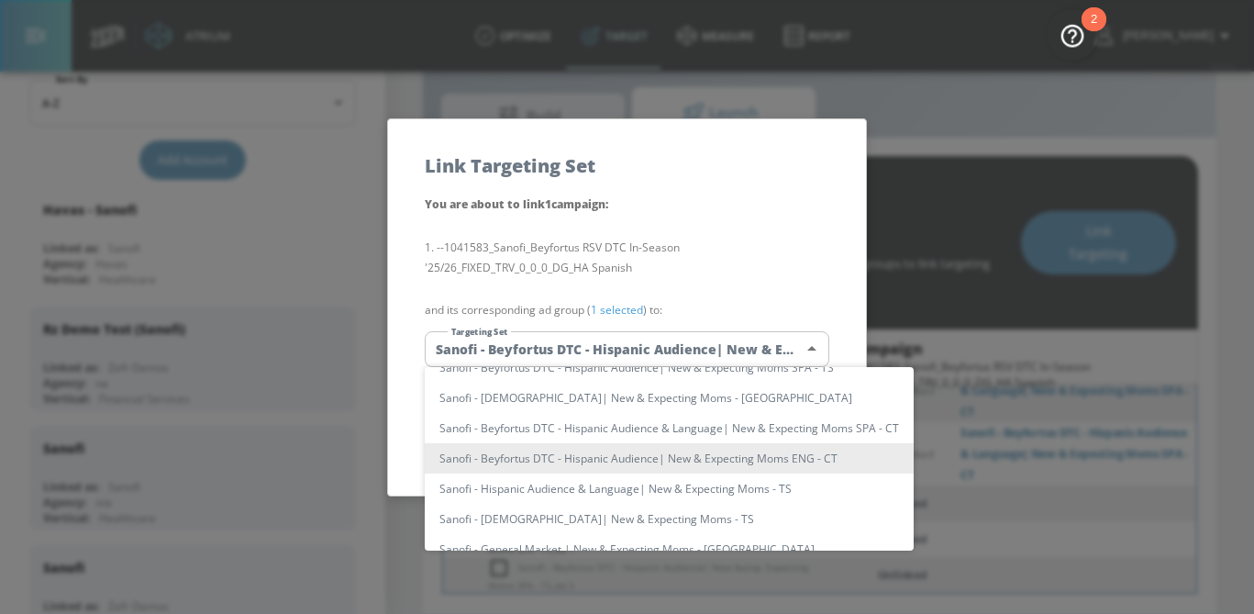
scroll to position [0, 0]
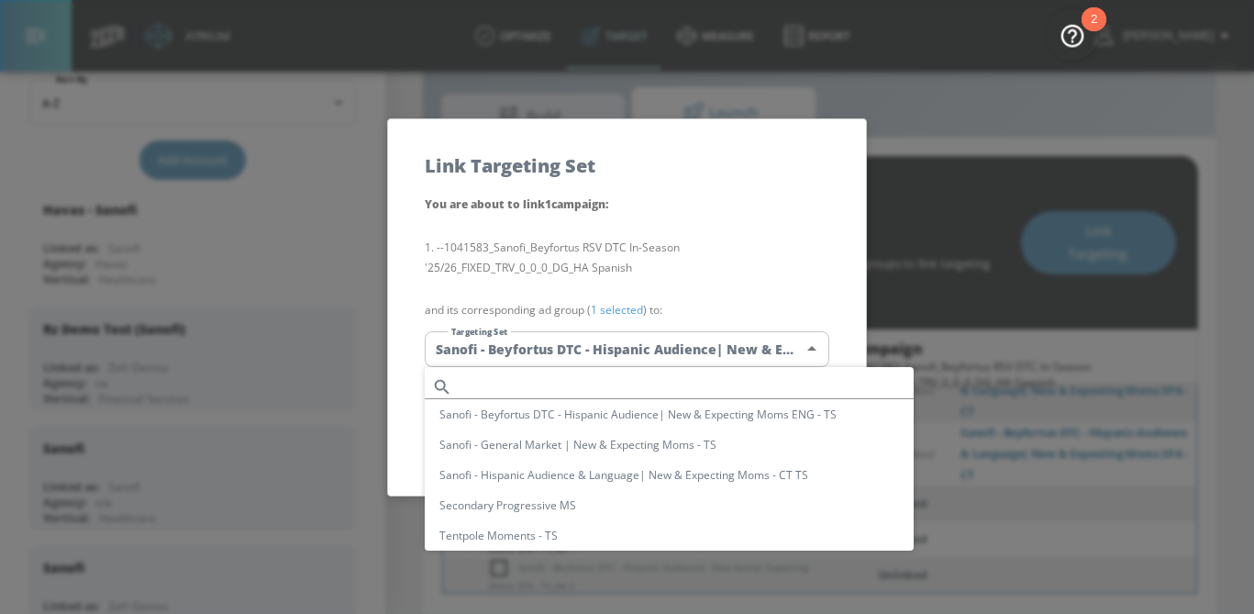
click at [630, 390] on input "text" at bounding box center [687, 386] width 454 height 25
paste input "Sanofi - Beyfortus DTC - Hispanic Audience| New &amp; Expecting Moms SPA - TS"
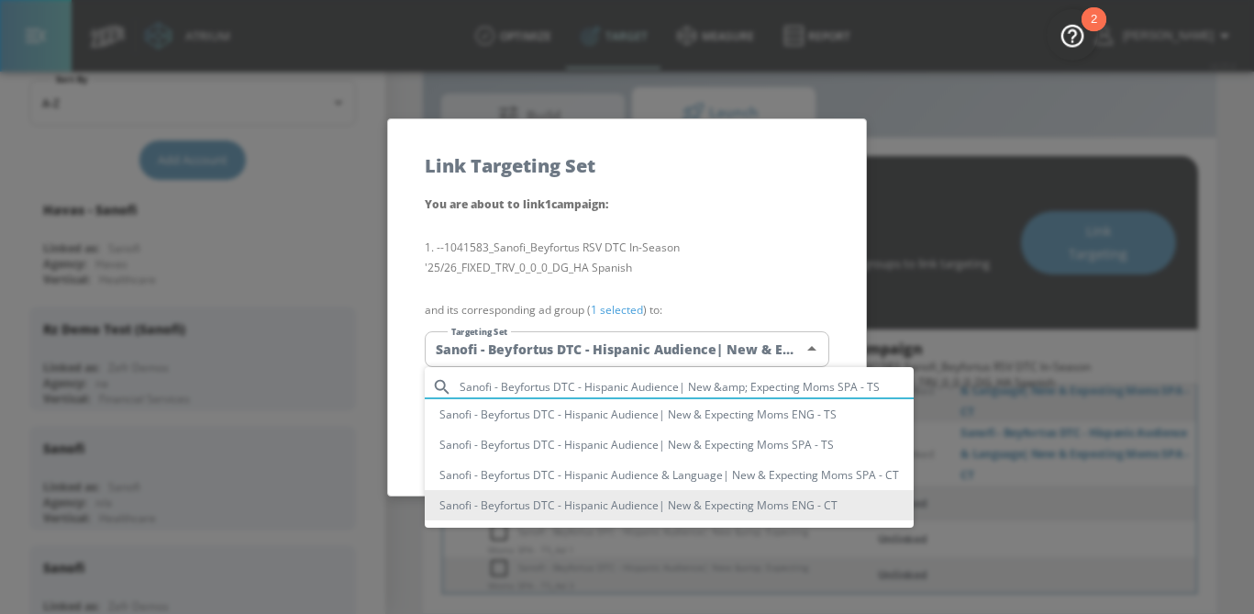
type input "Sanofi - Beyfortus DTC - Hispanic Audience| New &amp; Expecting Moms SPA - TS"
click at [674, 449] on li "Sanofi - Beyfortus DTC - Hispanic Audience| New & Expecting Moms SPA - TS" at bounding box center [669, 444] width 489 height 30
type input "9da00abe-c5a7-43df-977b-8245e6db06fb"
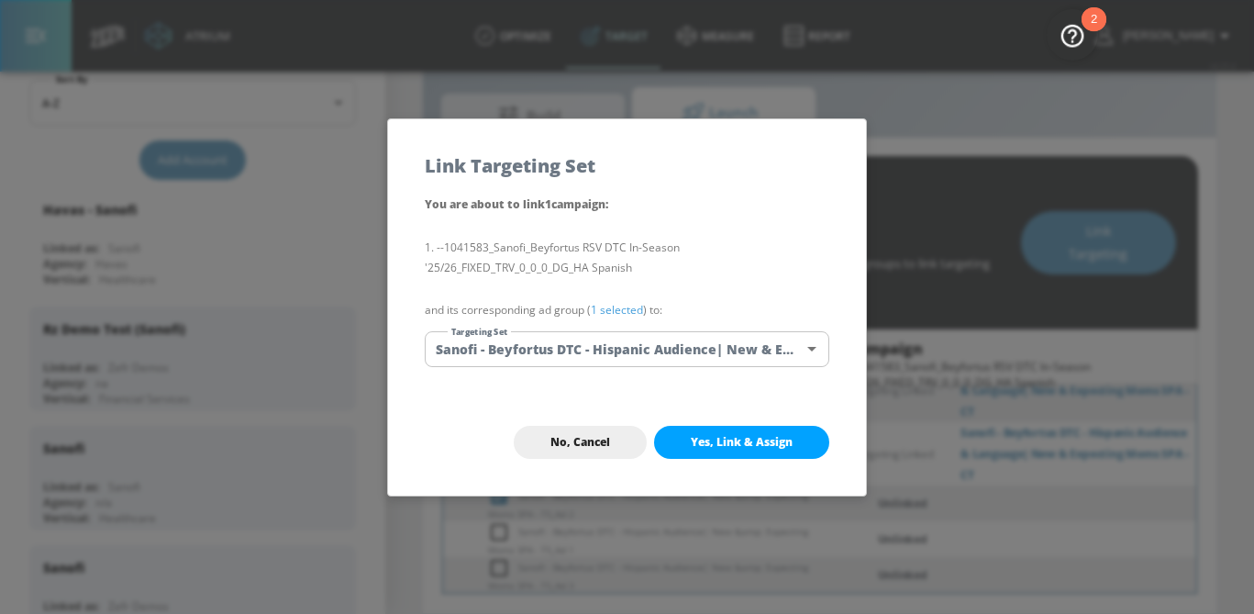
click at [624, 311] on link "1 selected" at bounding box center [617, 310] width 52 height 16
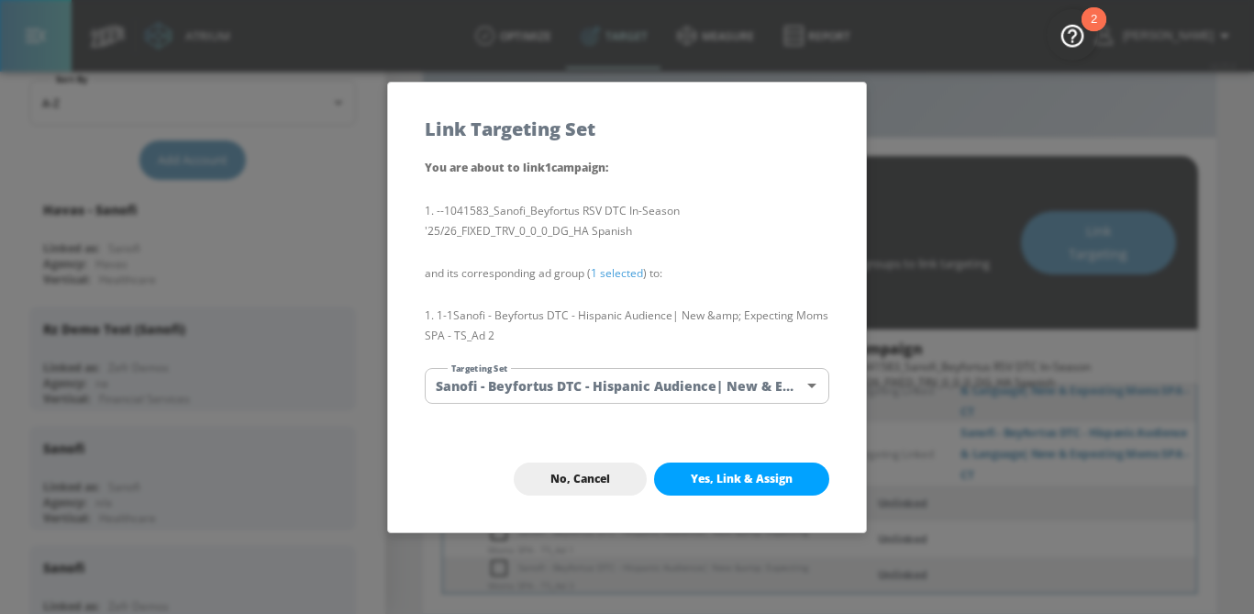
click at [712, 476] on span "Yes, Link & Assign" at bounding box center [742, 479] width 102 height 15
checkbox input "false"
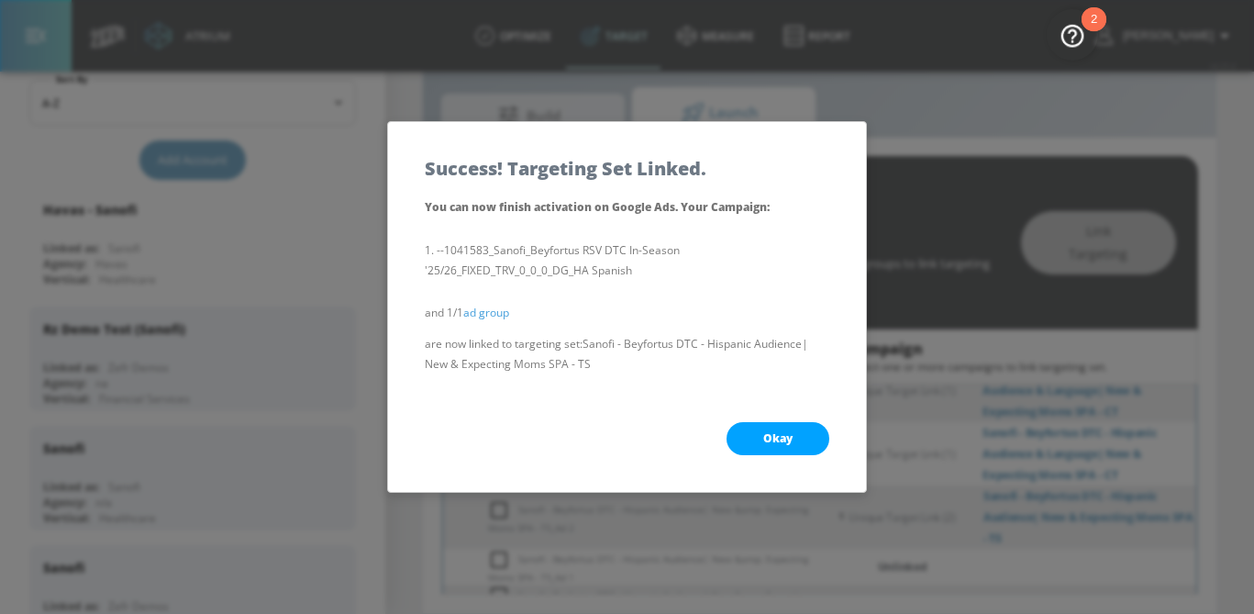
click at [774, 439] on span "Okay" at bounding box center [777, 438] width 29 height 15
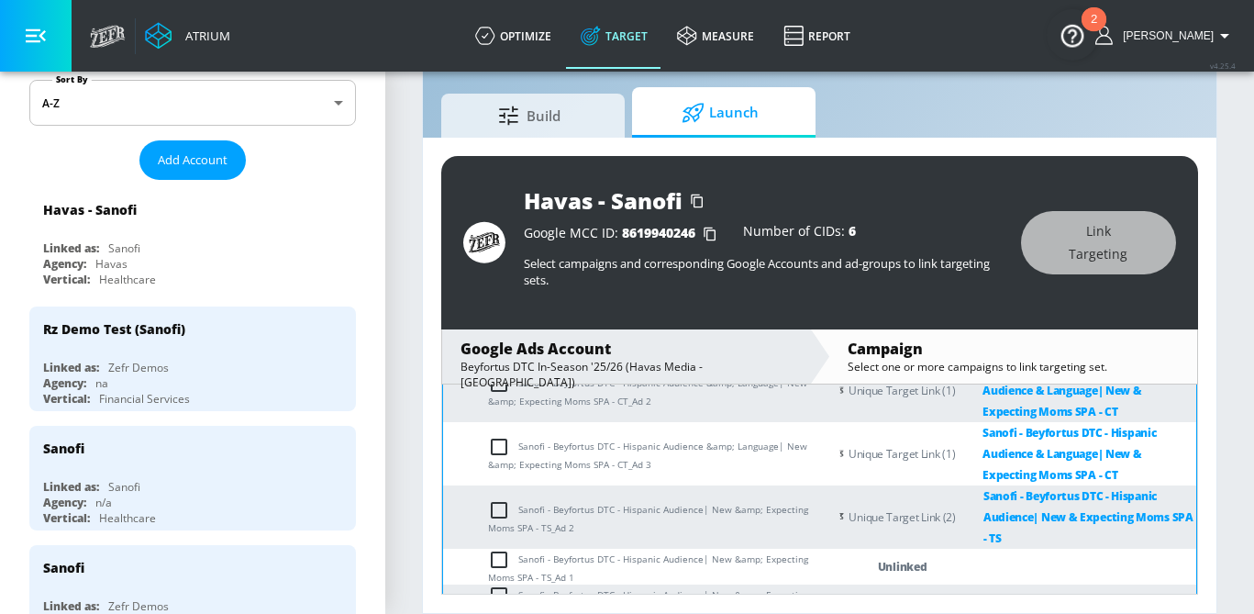
click at [495, 559] on input "checkbox" at bounding box center [503, 560] width 30 height 22
checkbox input "true"
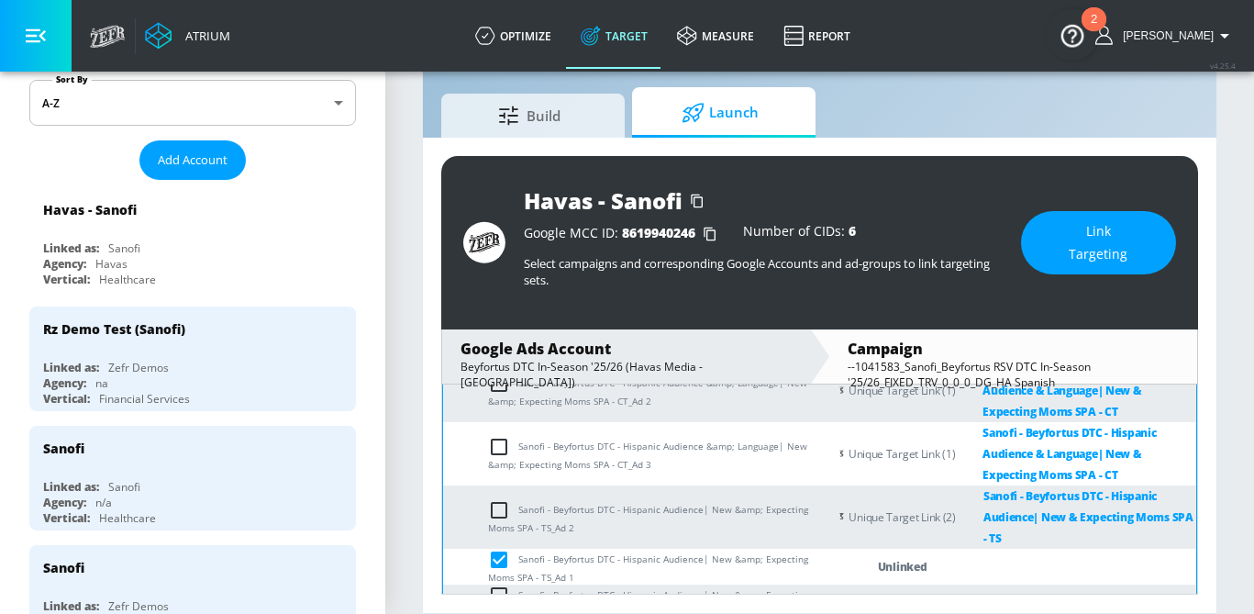
click at [1121, 236] on span "Link Targeting" at bounding box center [1099, 242] width 82 height 45
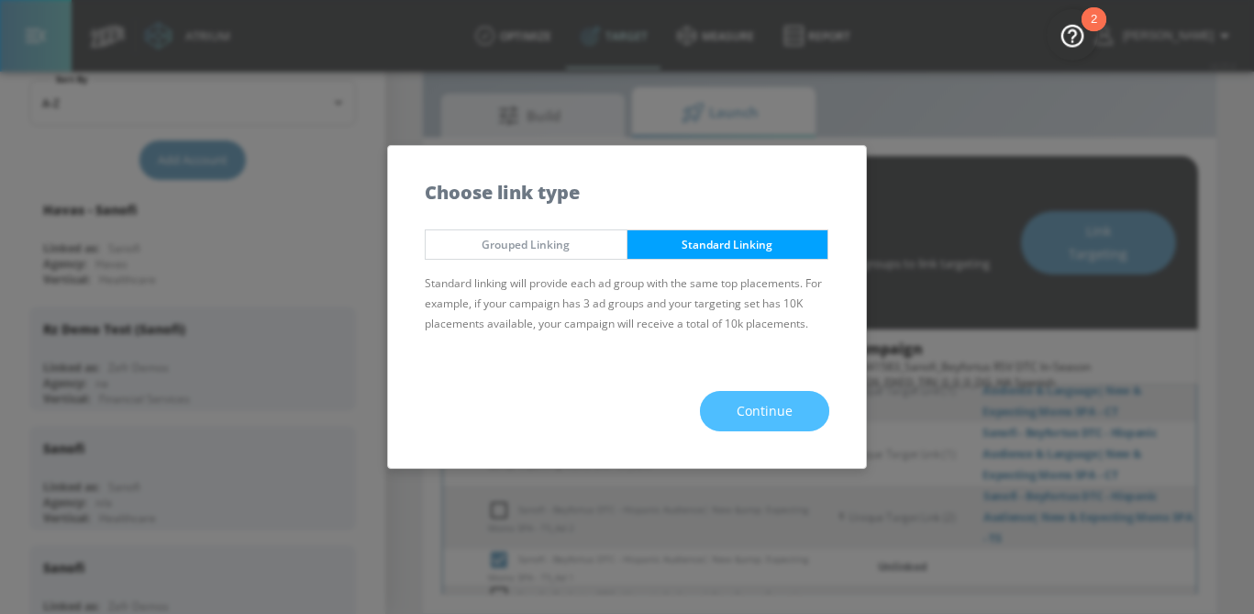
click at [774, 420] on span "Continue" at bounding box center [765, 411] width 56 height 23
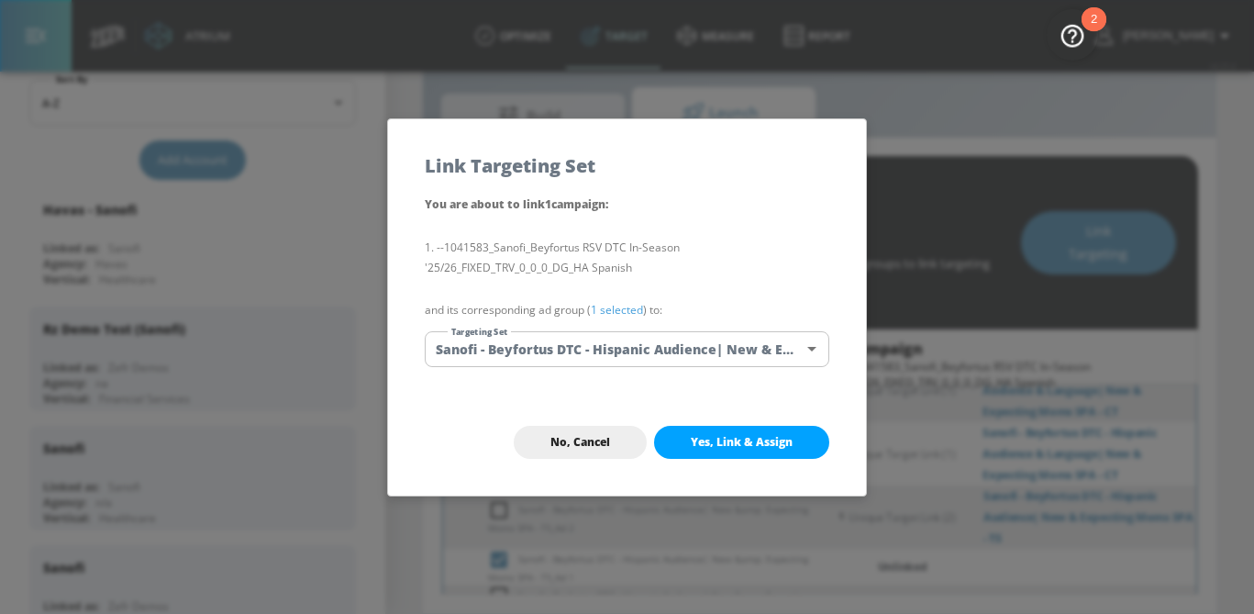
click at [701, 356] on body "Atrium optimize Target measure Report optimize Target measure Report v 4.25.4 S…" at bounding box center [627, 285] width 1254 height 657
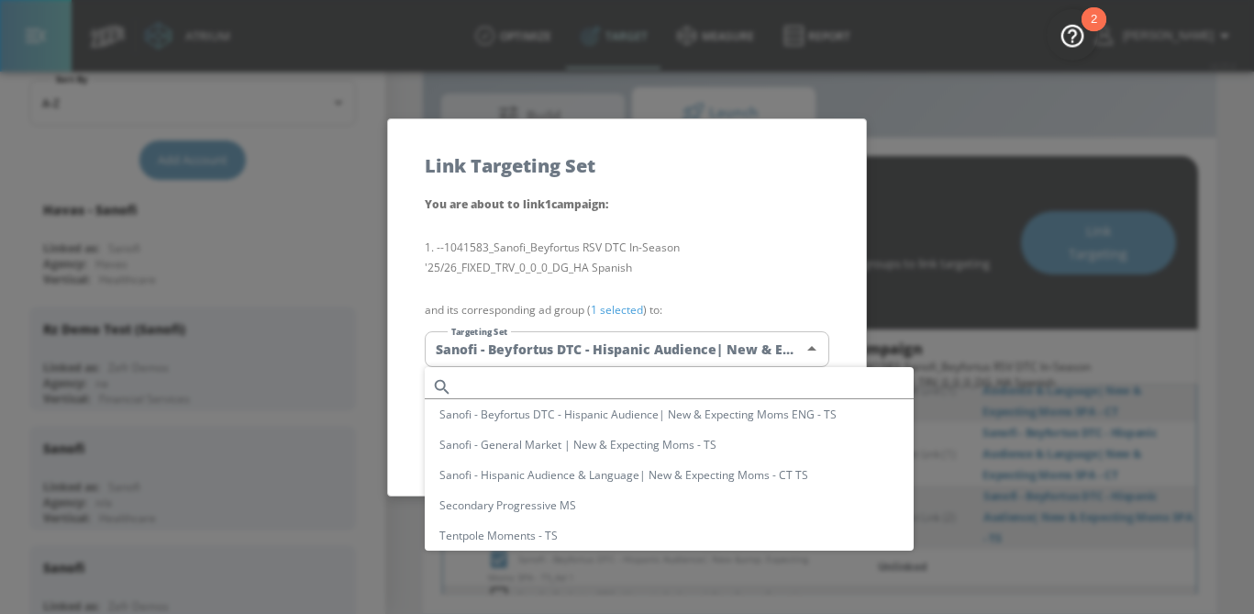
click at [618, 386] on input "text" at bounding box center [687, 386] width 454 height 25
paste input "Sanofi - Beyfortus DTC - Hispanic Audience| New &amp; Expecting Moms SPA - TS"
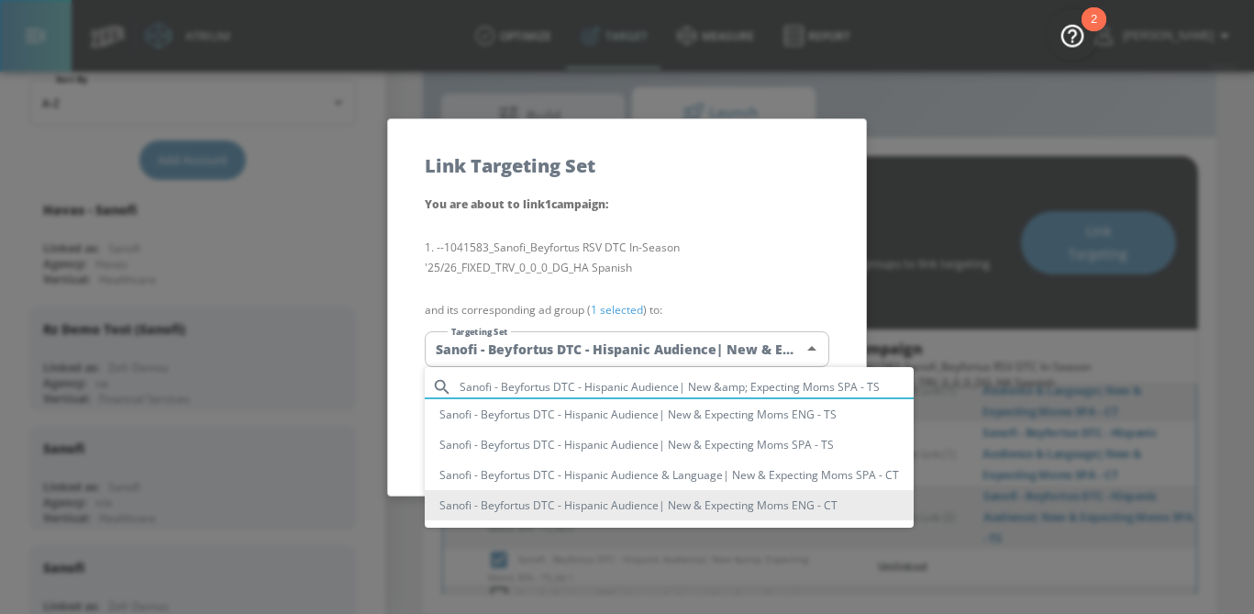
type input "Sanofi - Beyfortus DTC - Hispanic Audience| New &amp; Expecting Moms SPA - TS"
click at [645, 449] on li "Sanofi - Beyfortus DTC - Hispanic Audience| New & Expecting Moms SPA - TS" at bounding box center [669, 444] width 489 height 30
type input "9da00abe-c5a7-43df-977b-8245e6db06fb"
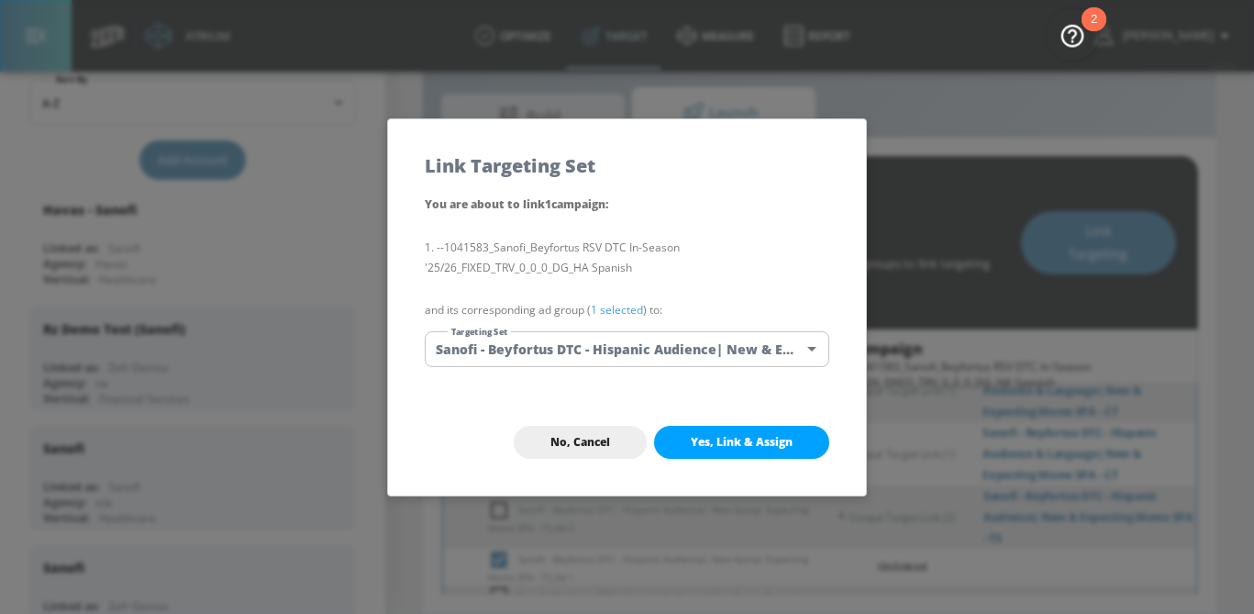
click at [627, 309] on link "1 selected" at bounding box center [617, 310] width 52 height 16
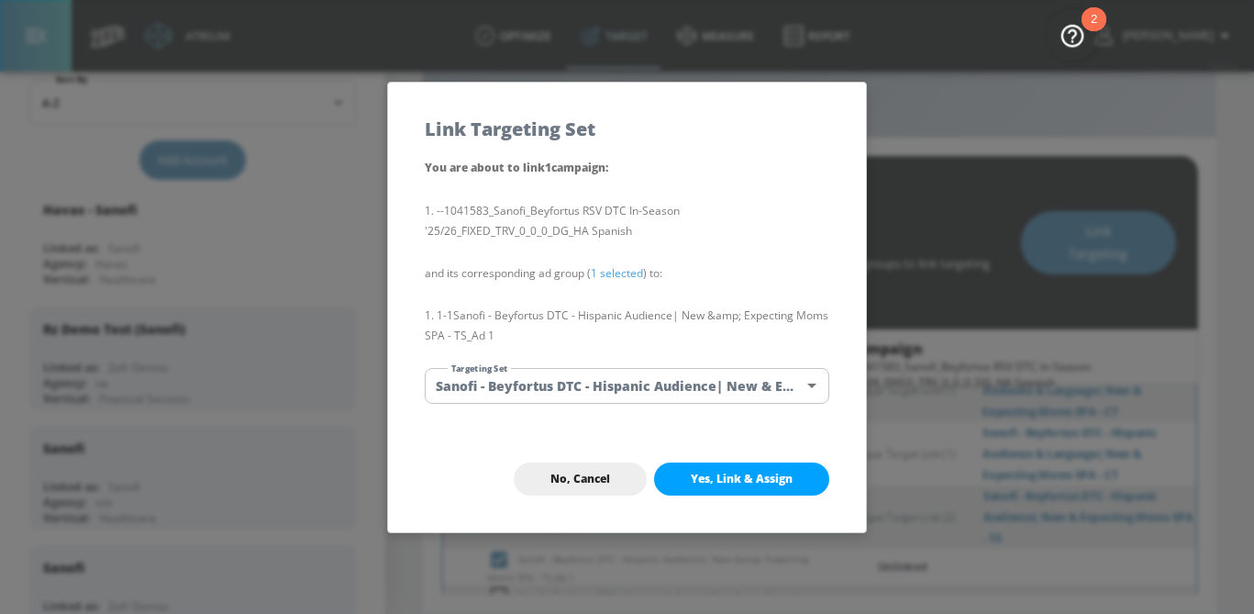
click at [705, 477] on span "Yes, Link & Assign" at bounding box center [742, 479] width 102 height 15
checkbox input "false"
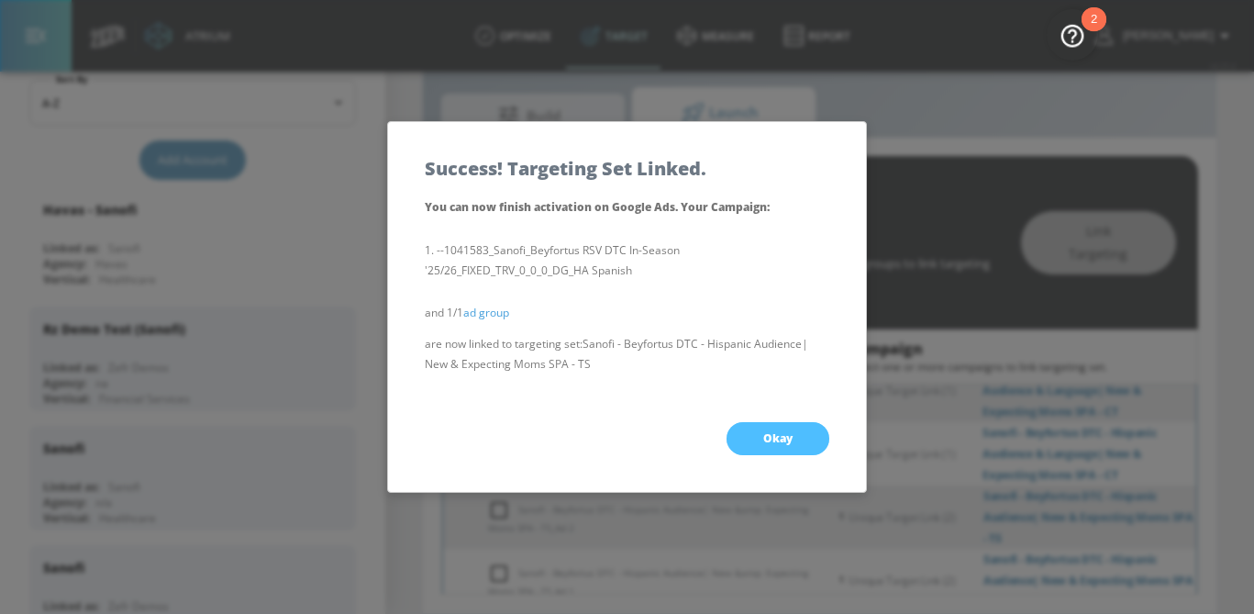
click at [760, 451] on button "Okay" at bounding box center [778, 438] width 103 height 33
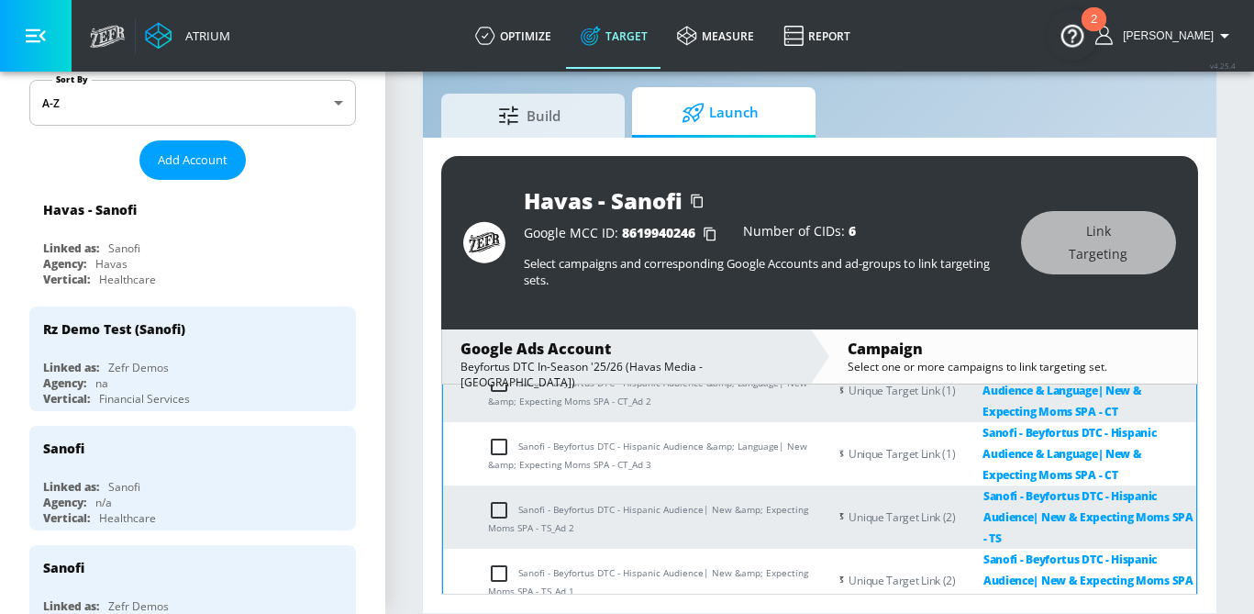
scroll to position [531, 0]
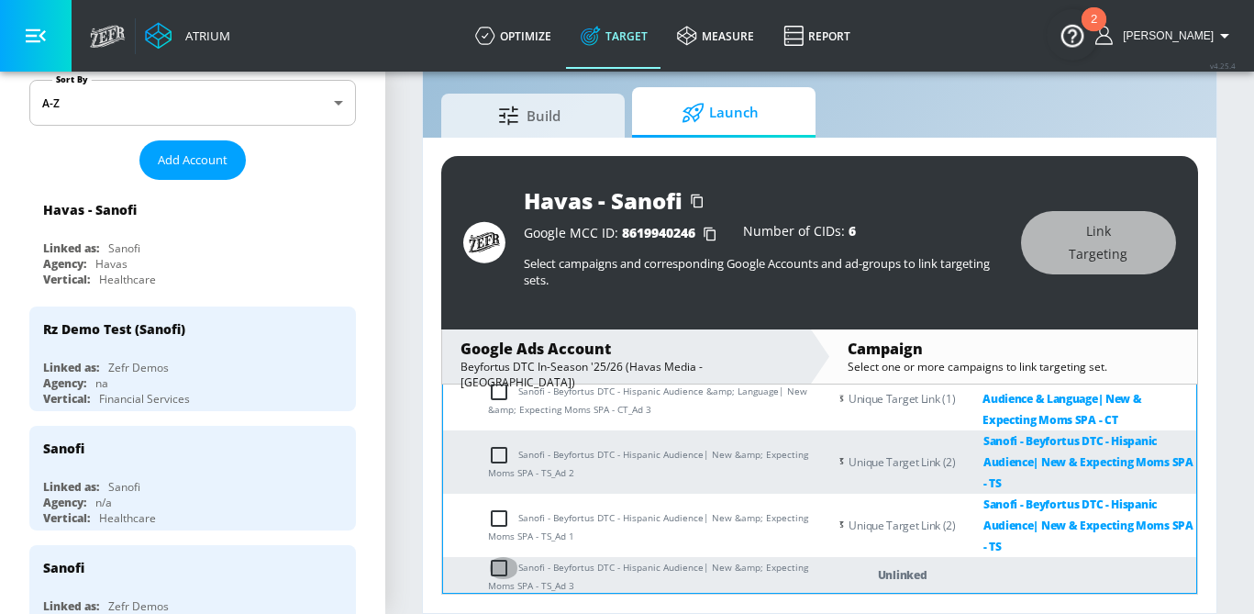
click at [503, 567] on input "checkbox" at bounding box center [503, 568] width 30 height 22
checkbox input "true"
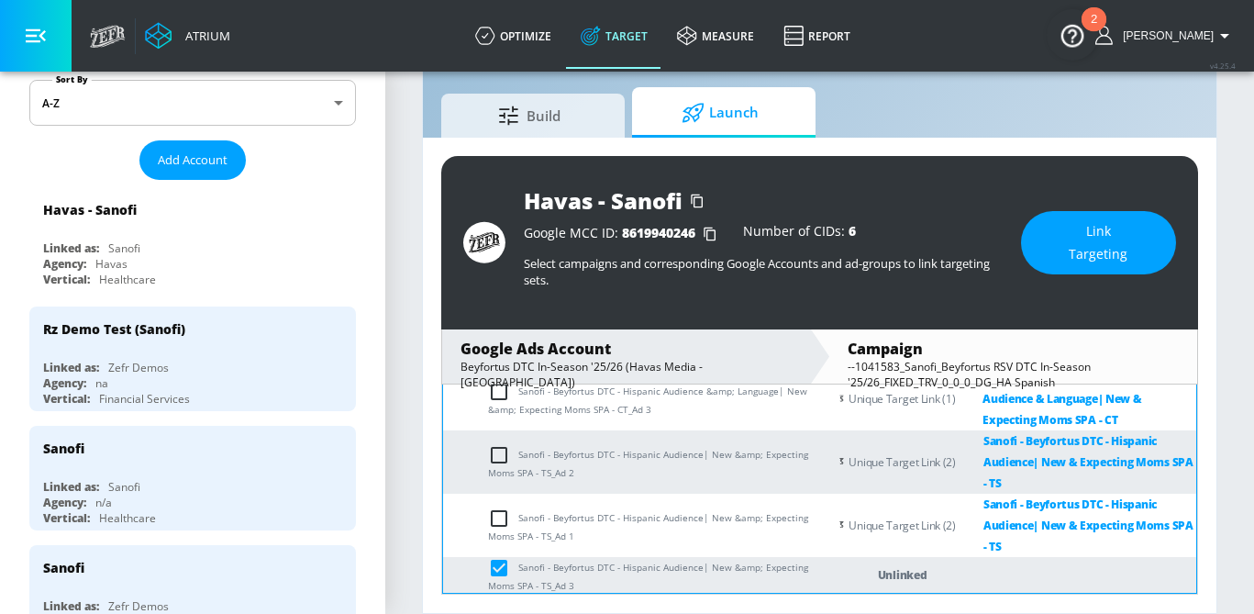
click at [1061, 261] on span "Link Targeting" at bounding box center [1099, 242] width 82 height 45
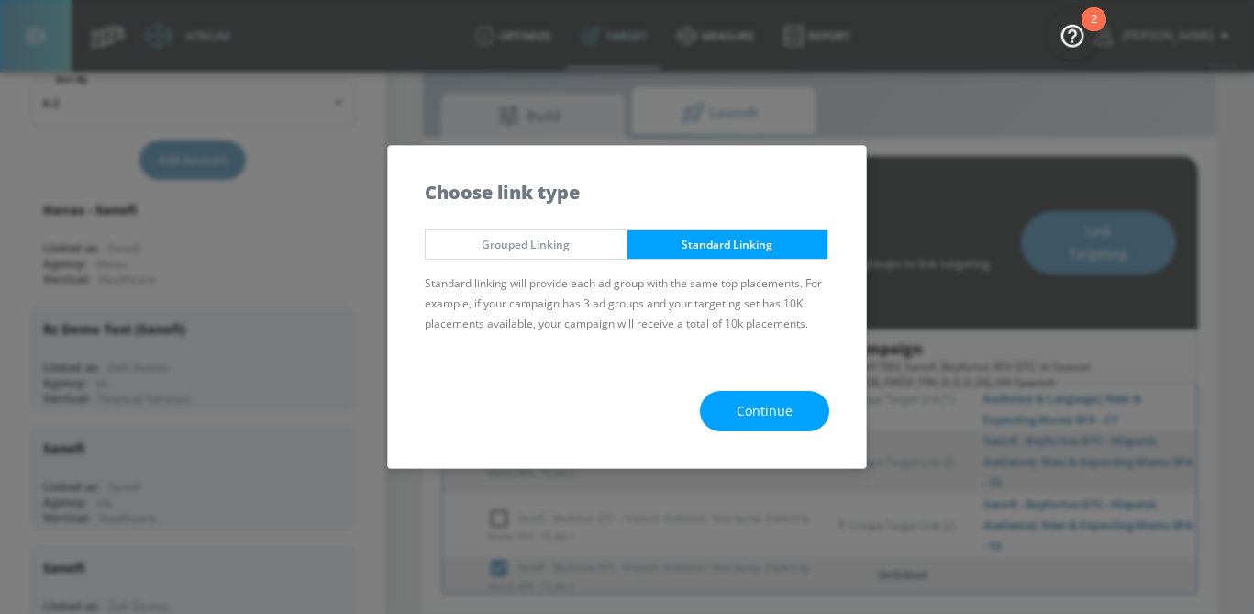
click at [794, 399] on button "Continue" at bounding box center [764, 411] width 129 height 41
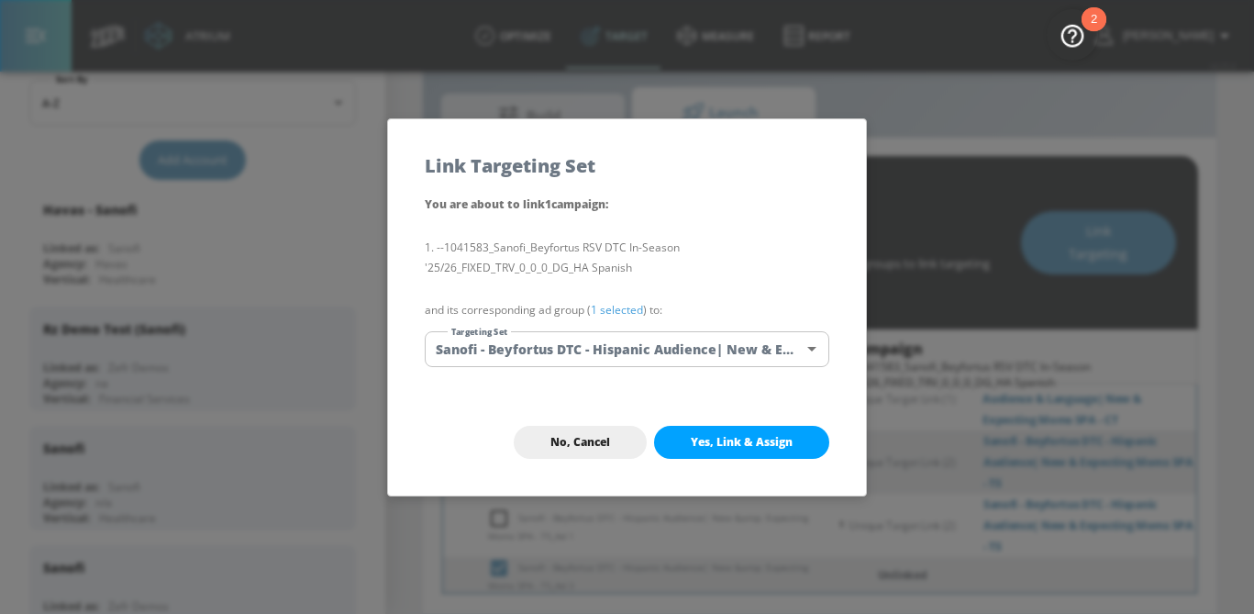
click at [653, 338] on body "Atrium optimize Target measure Report optimize Target measure Report v 4.25.4 S…" at bounding box center [627, 285] width 1254 height 657
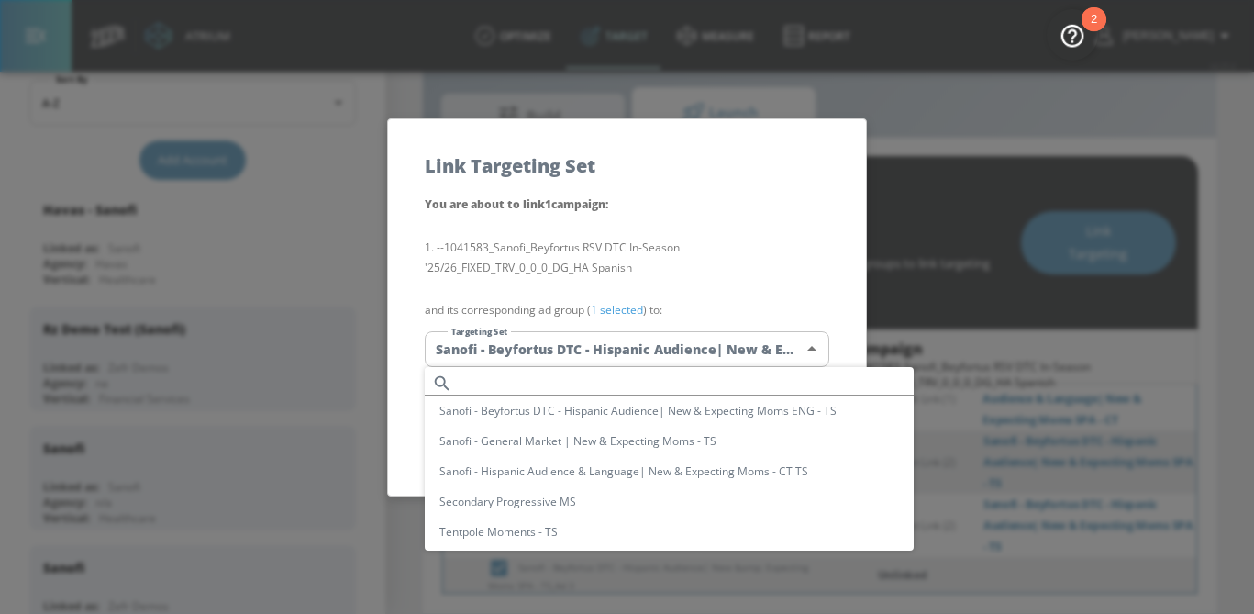
scroll to position [0, 0]
click at [598, 386] on input "text" at bounding box center [687, 386] width 454 height 25
paste input "Sanofi - Beyfortus DTC - Hispanic Audience| New &amp; Expecting Moms SPA - TS"
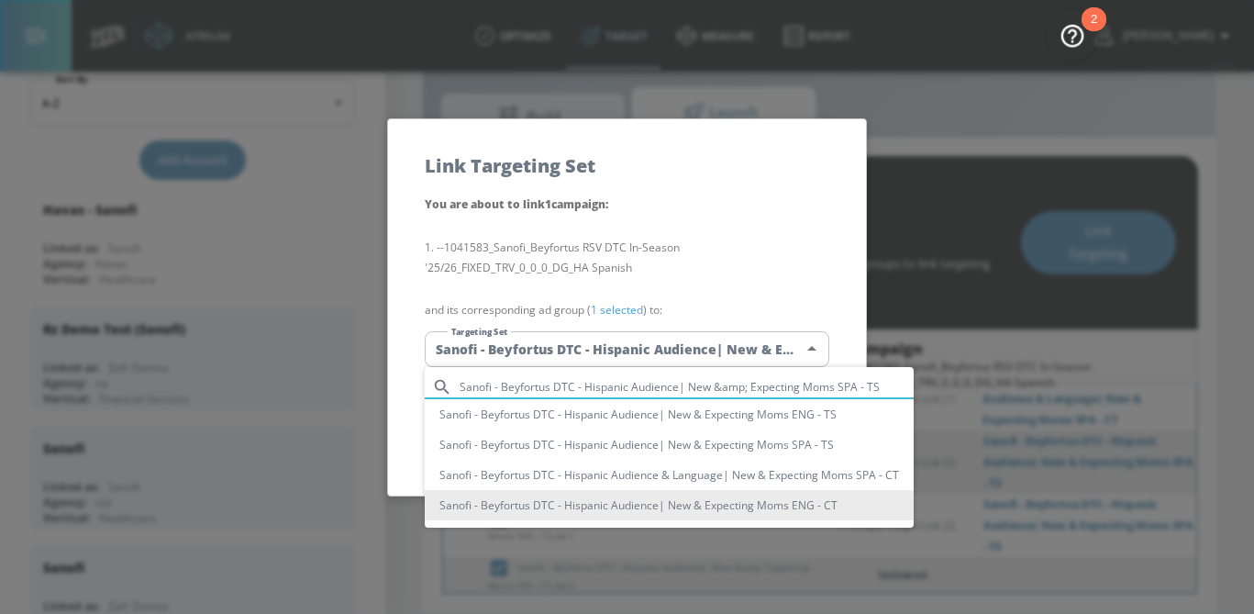
type input "Sanofi - Beyfortus DTC - Hispanic Audience| New &amp; Expecting Moms SPA - TS"
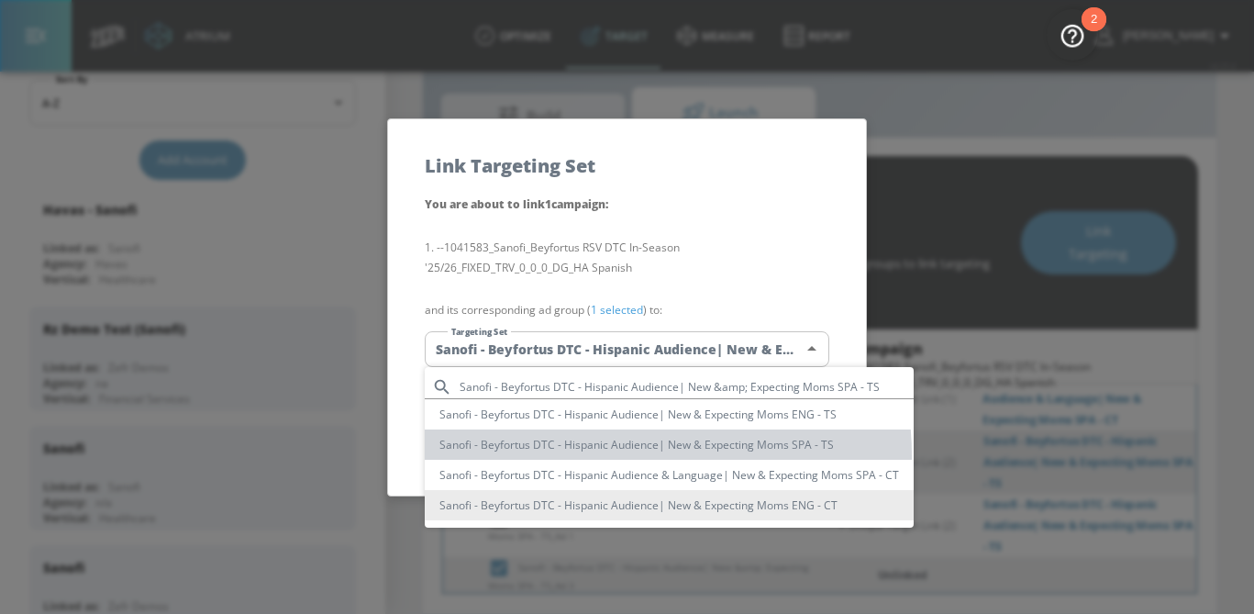
click at [606, 455] on li "Sanofi - Beyfortus DTC - Hispanic Audience| New & Expecting Moms SPA - TS" at bounding box center [669, 444] width 489 height 30
type input "9da00abe-c5a7-43df-977b-8245e6db06fb"
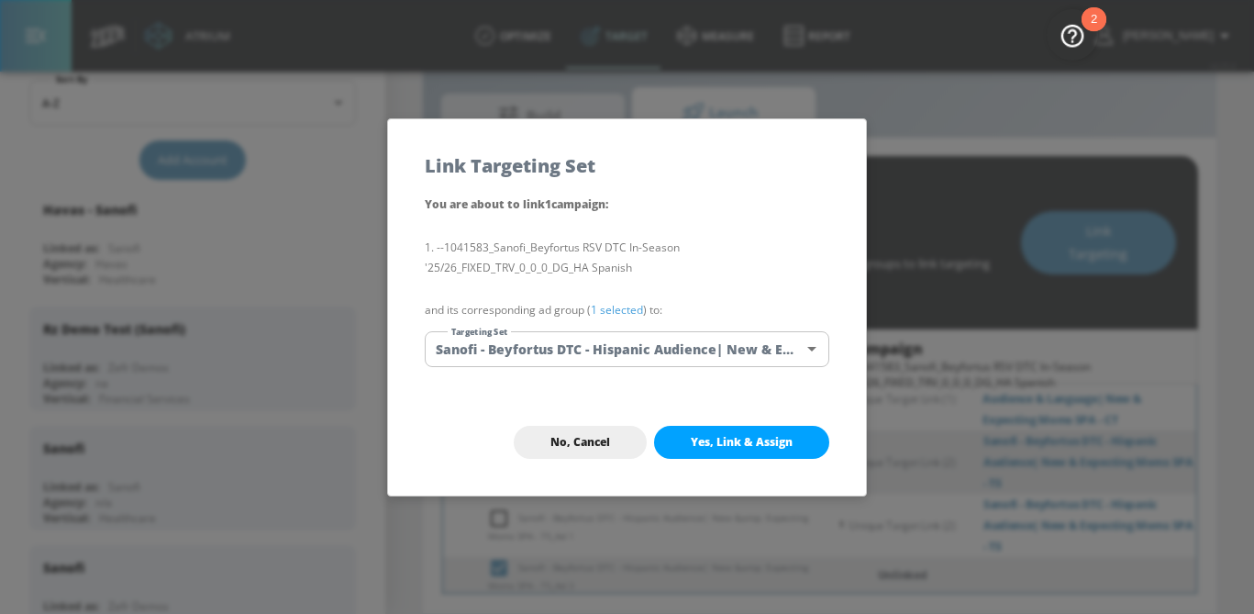
click at [630, 307] on link "1 selected" at bounding box center [617, 310] width 52 height 16
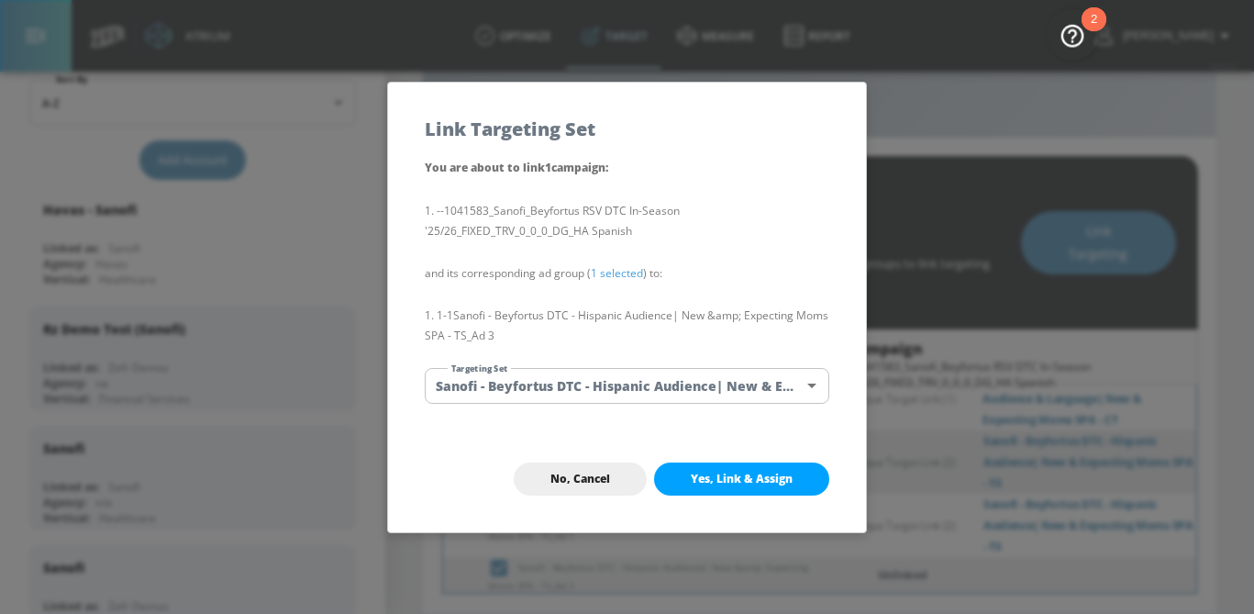
click at [705, 477] on span "Yes, Link & Assign" at bounding box center [742, 479] width 102 height 15
checkbox input "false"
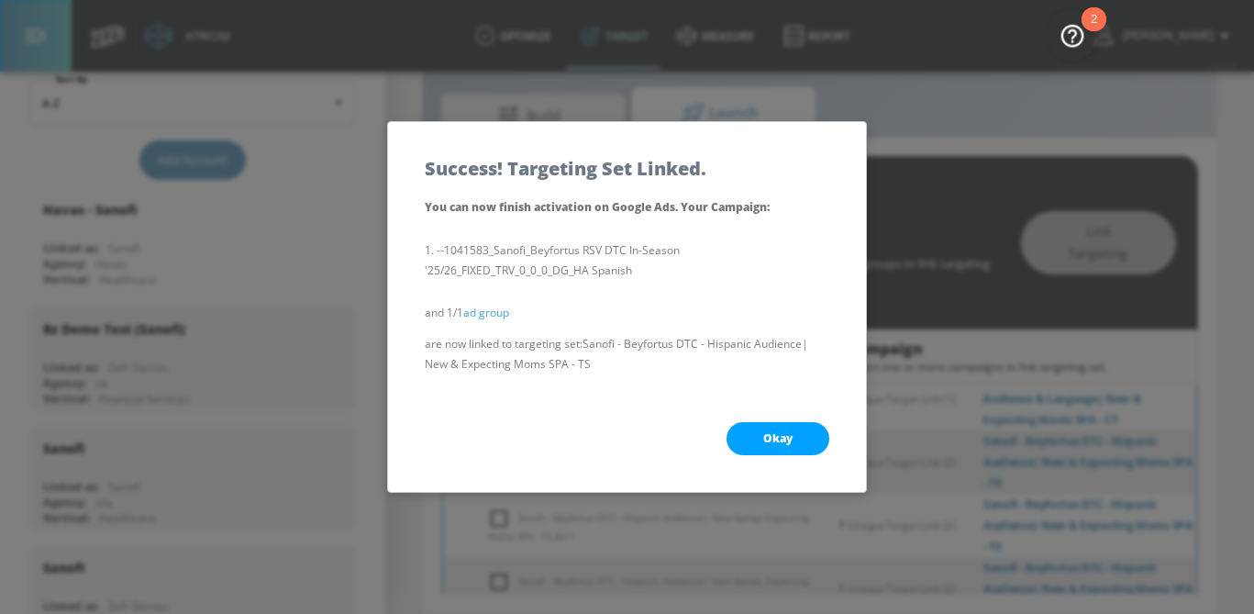
click at [783, 442] on span "Okay" at bounding box center [777, 438] width 29 height 15
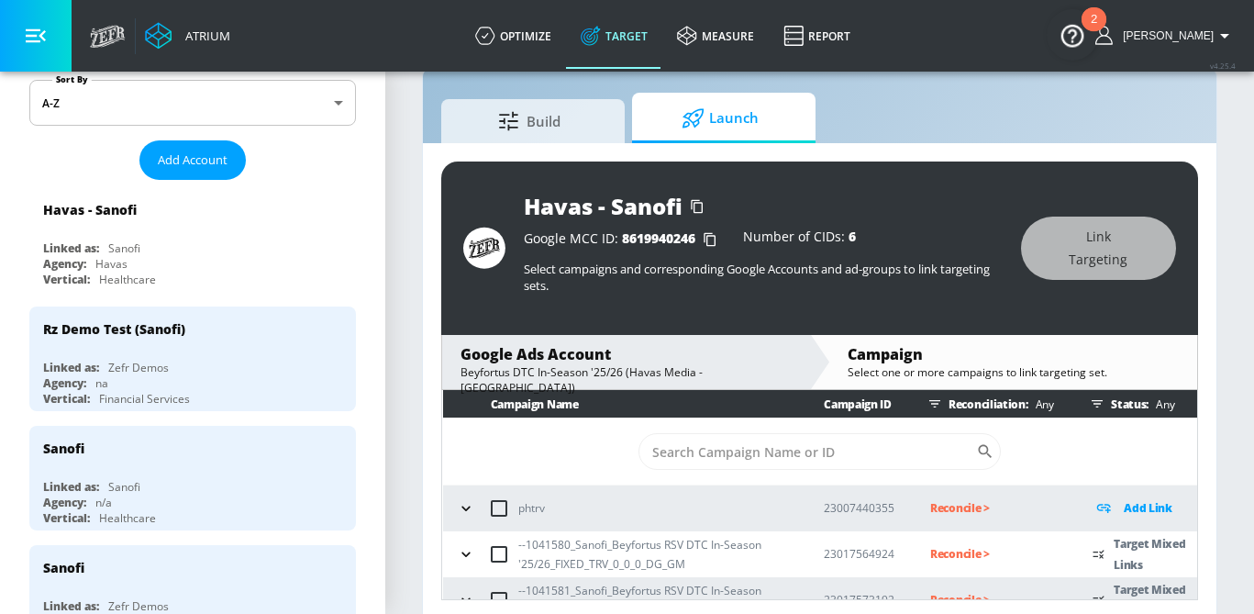
scroll to position [35, 0]
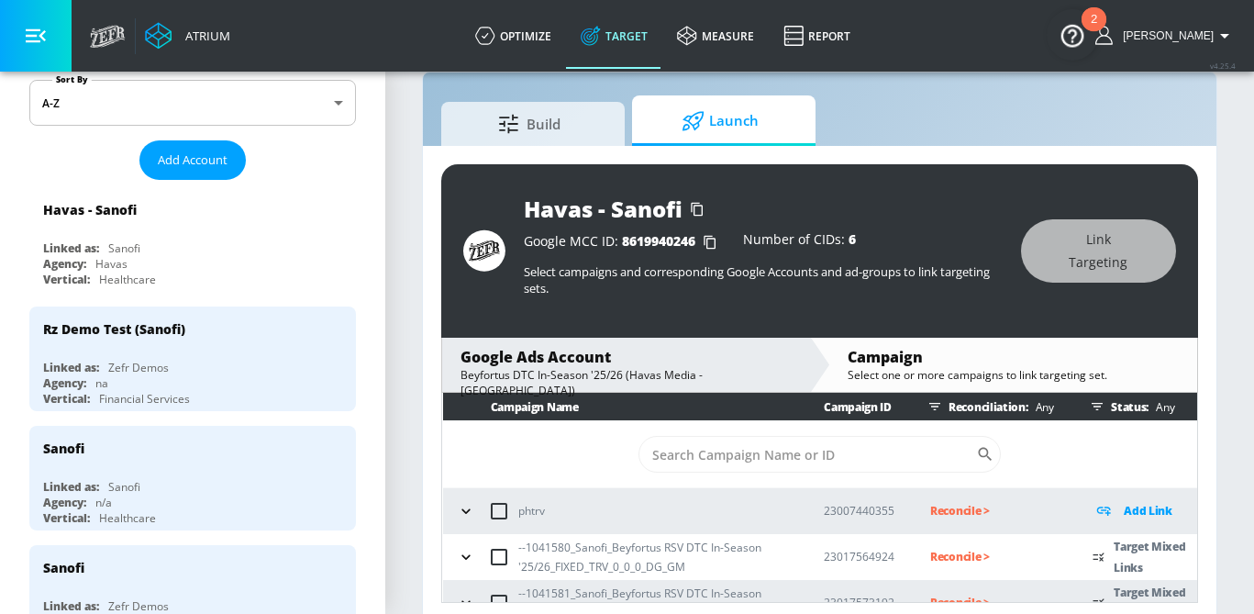
click at [643, 521] on div "phtrv" at bounding box center [623, 511] width 343 height 39
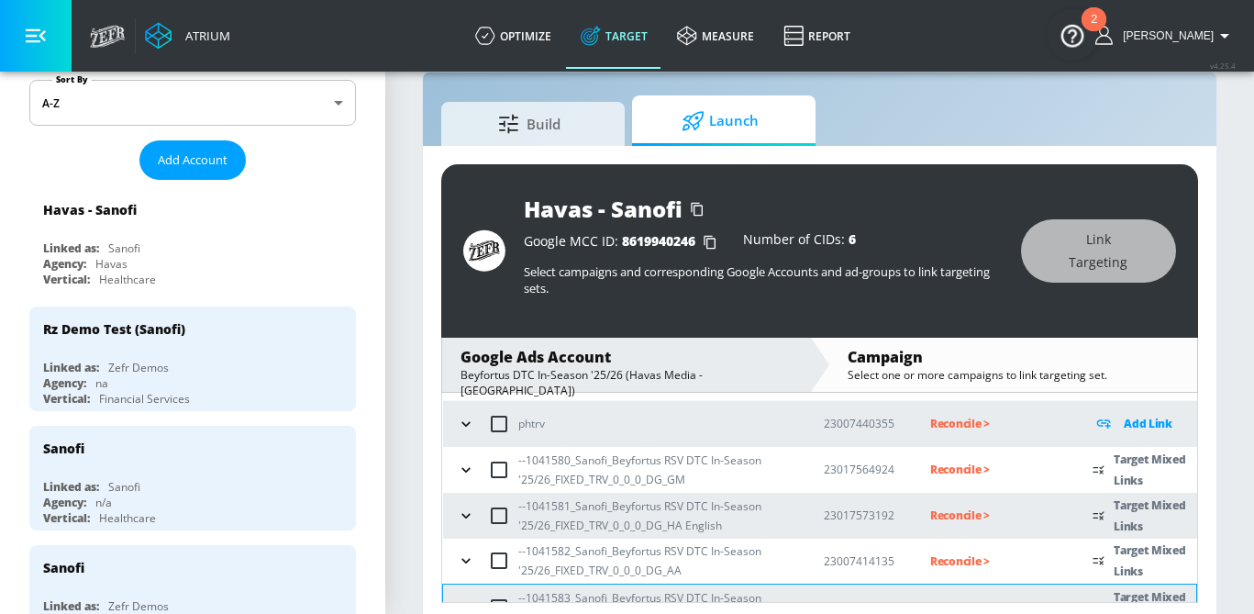
scroll to position [106, 0]
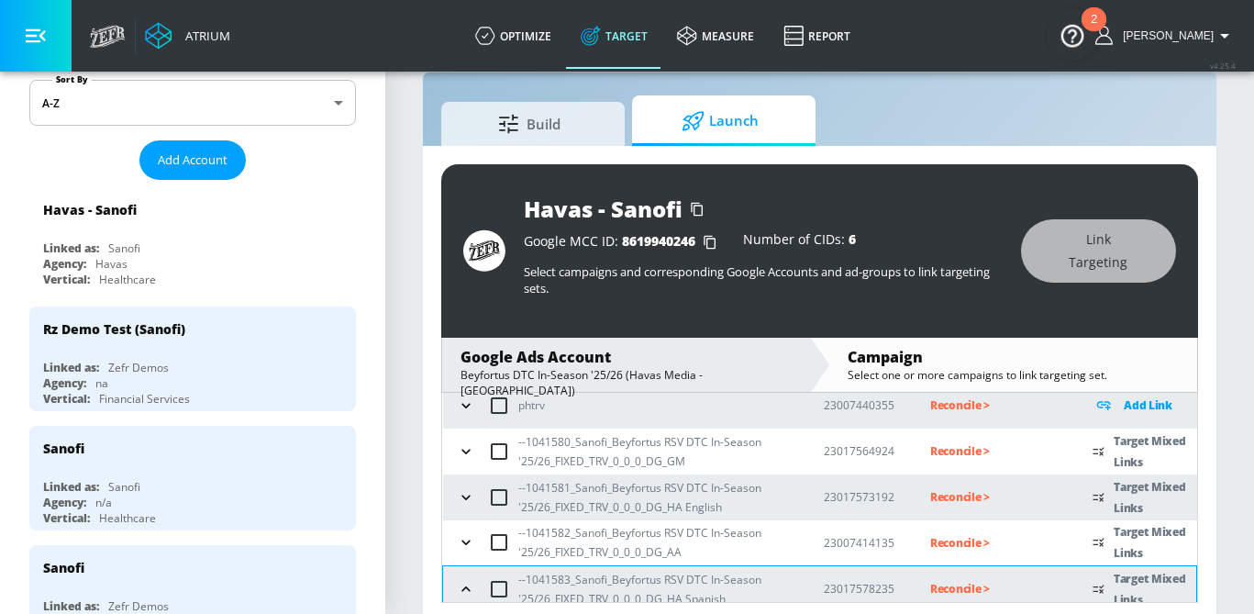
click at [964, 450] on p "Reconcile >" at bounding box center [996, 450] width 133 height 21
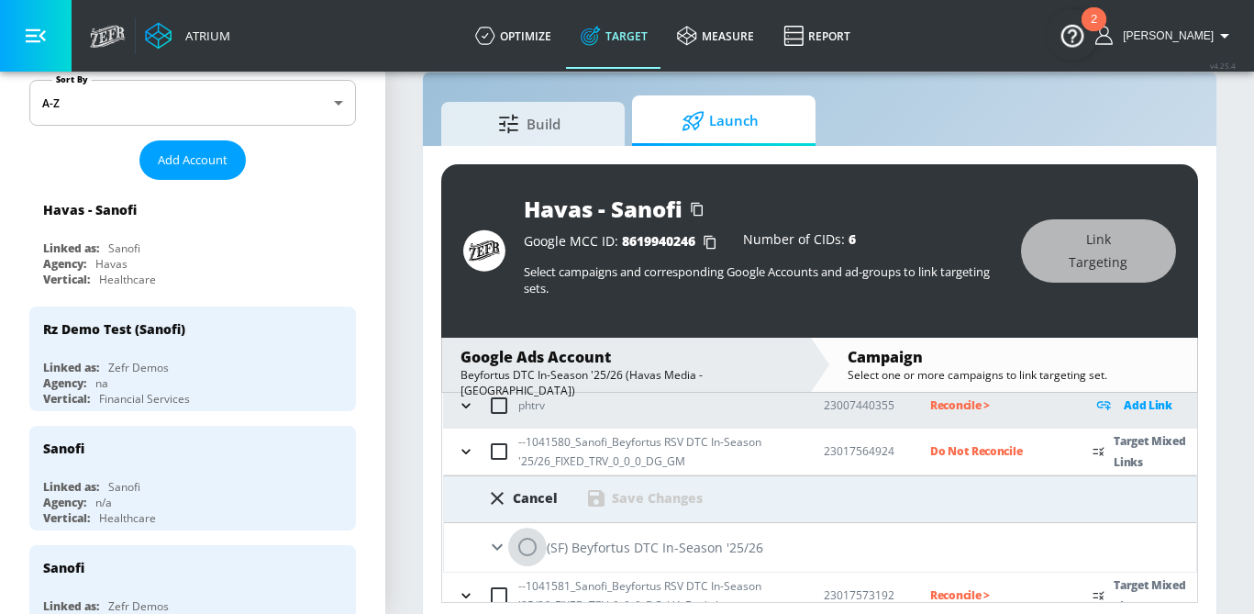
click at [522, 549] on input "radio" at bounding box center [527, 547] width 39 height 39
radio input "true"
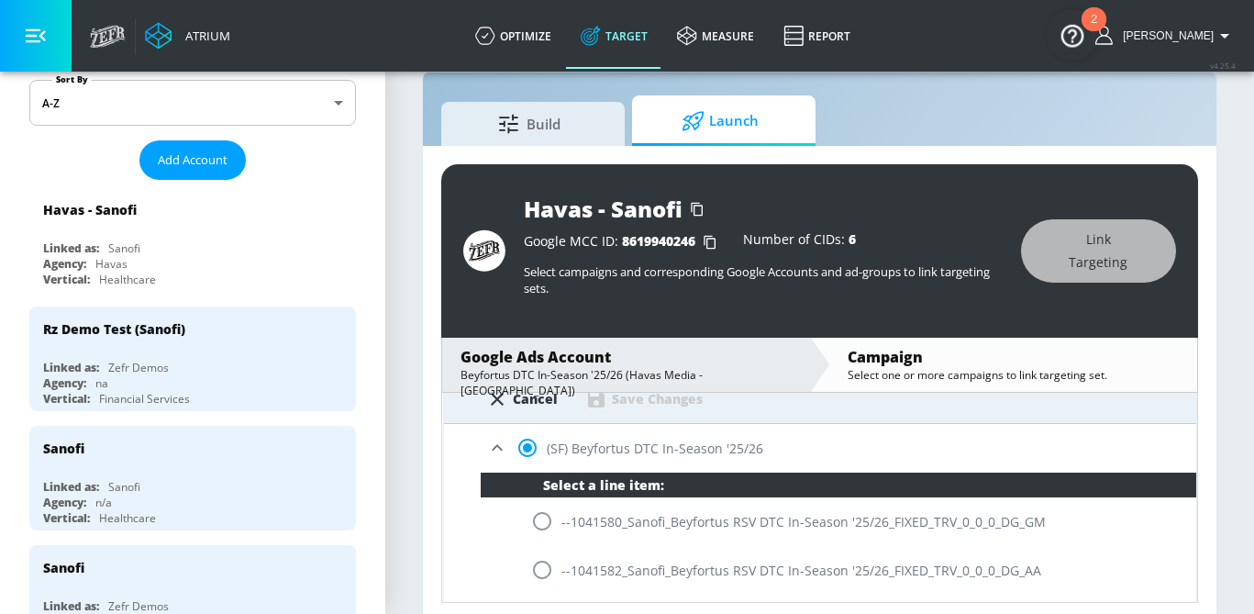
scroll to position [206, 0]
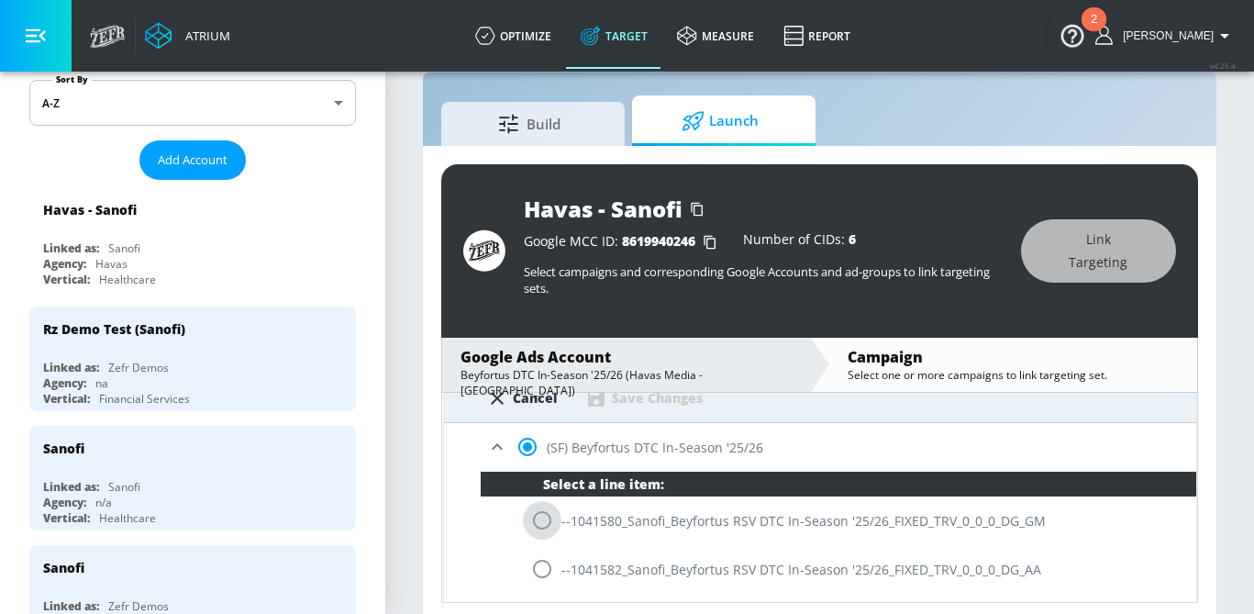
click at [542, 525] on input "radio" at bounding box center [542, 520] width 39 height 39
radio input "true"
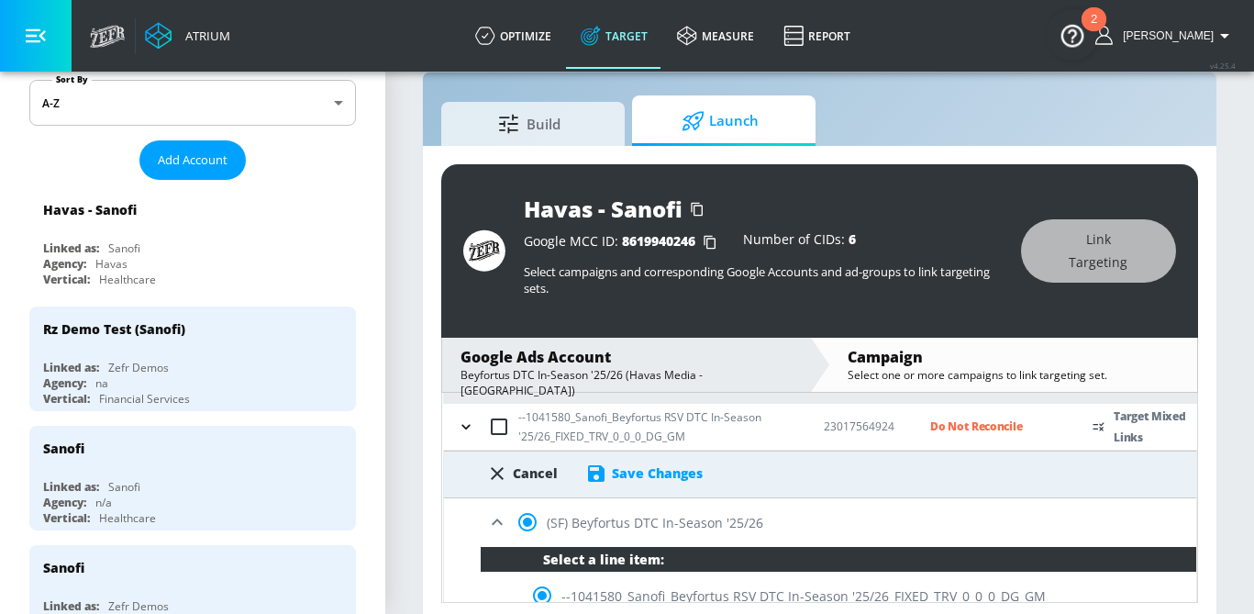
scroll to position [127, 0]
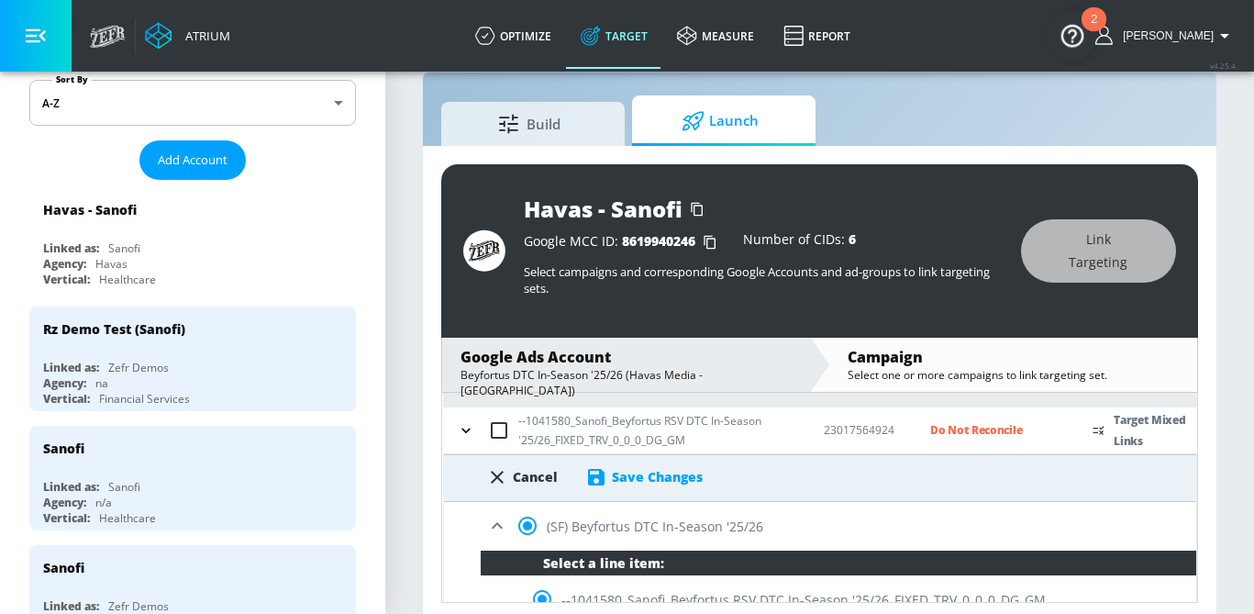
click at [645, 482] on div "Save Changes" at bounding box center [657, 476] width 91 height 17
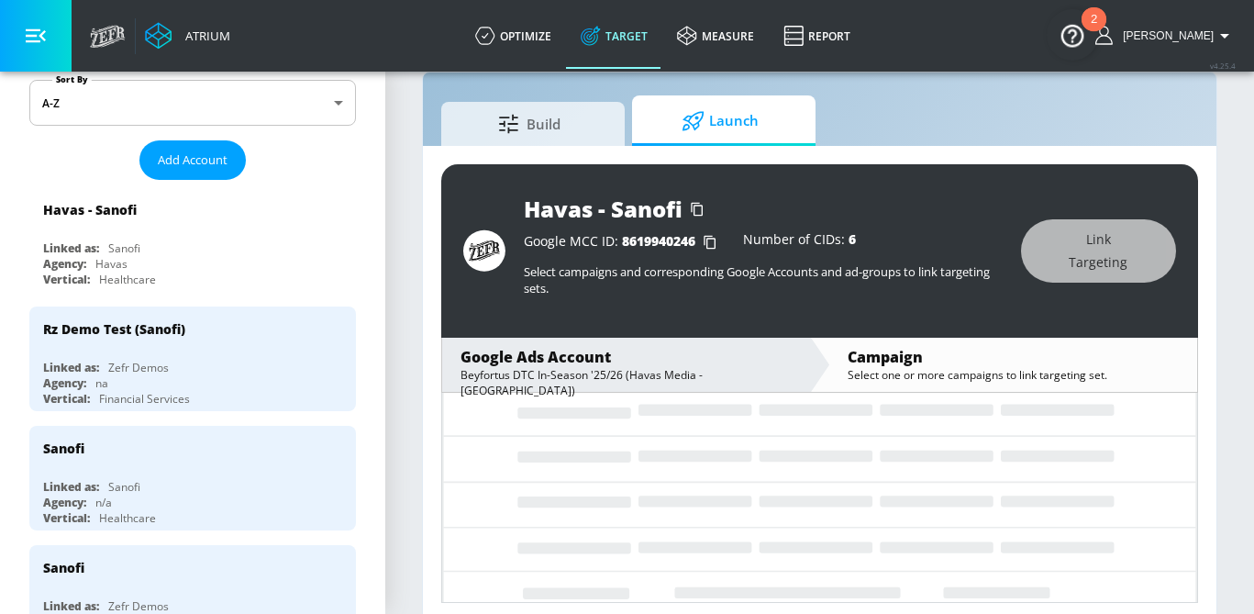
scroll to position [115, 0]
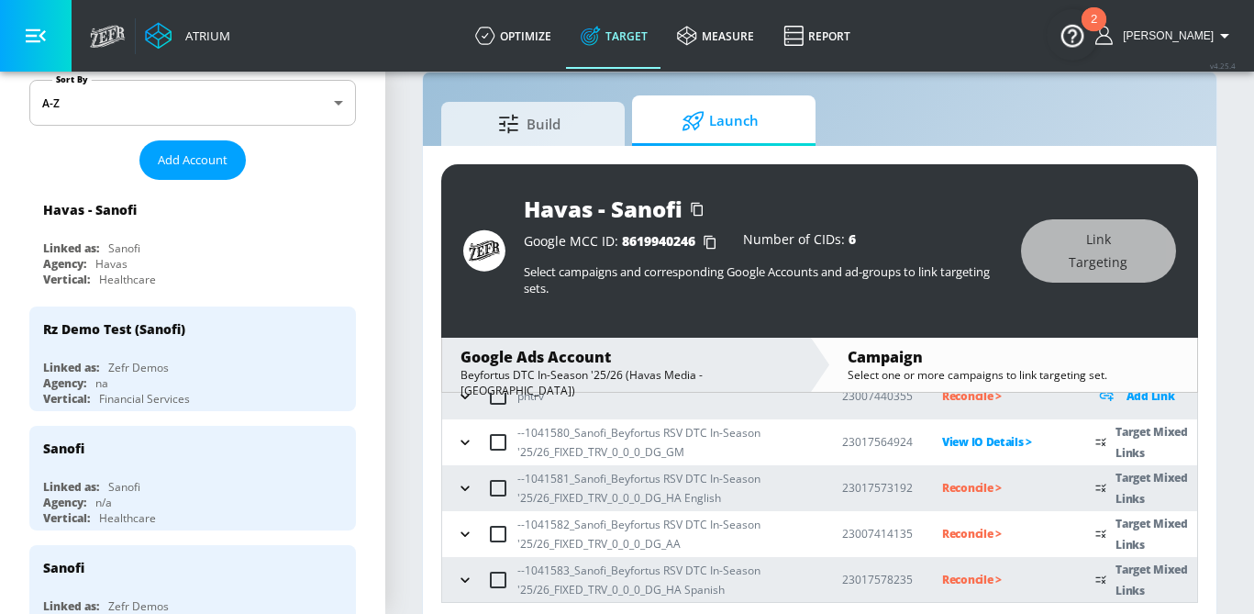
click at [966, 483] on p "Reconcile >" at bounding box center [1004, 487] width 124 height 21
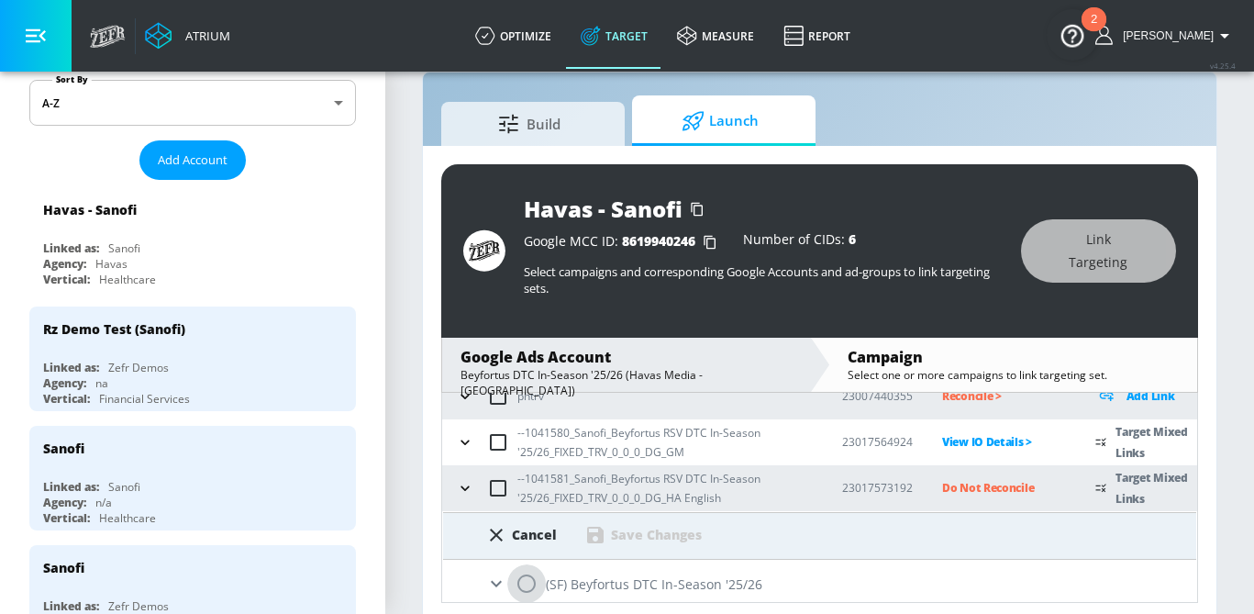
click at [528, 586] on input "radio" at bounding box center [526, 583] width 39 height 39
radio input "true"
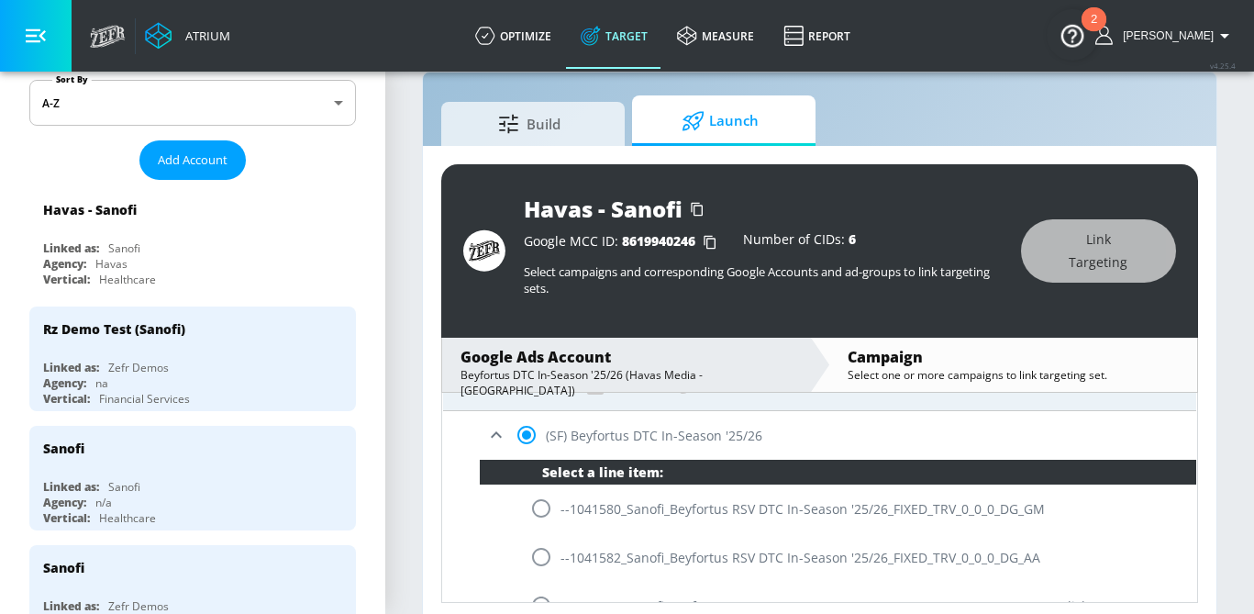
scroll to position [310, 0]
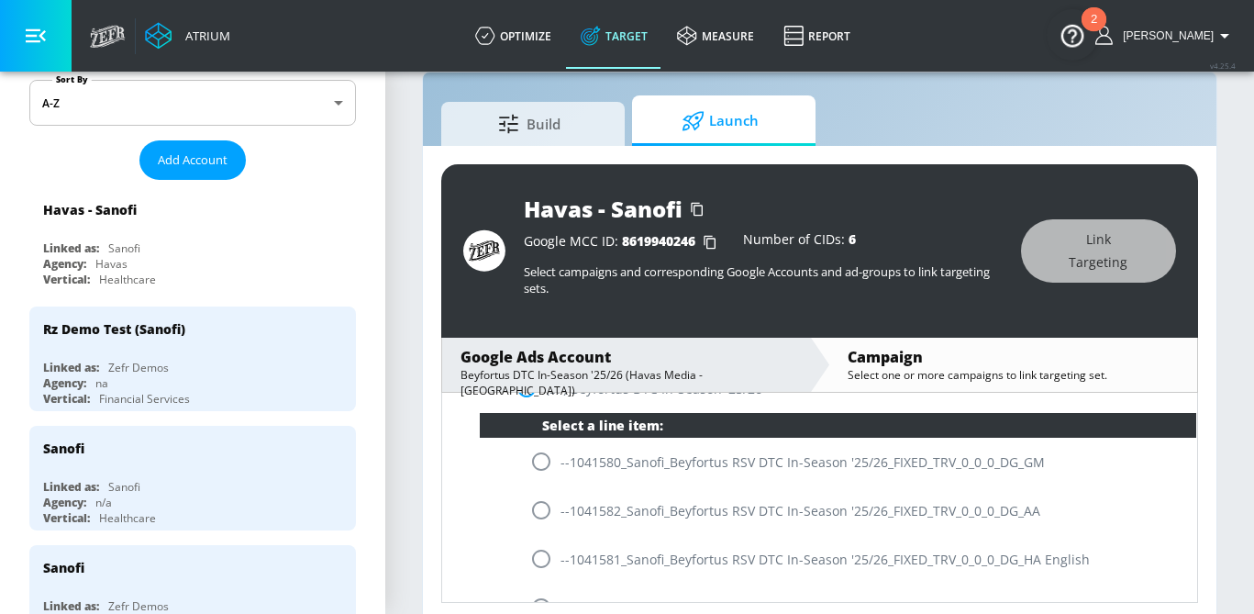
click at [543, 567] on input "radio" at bounding box center [541, 558] width 39 height 39
radio input "true"
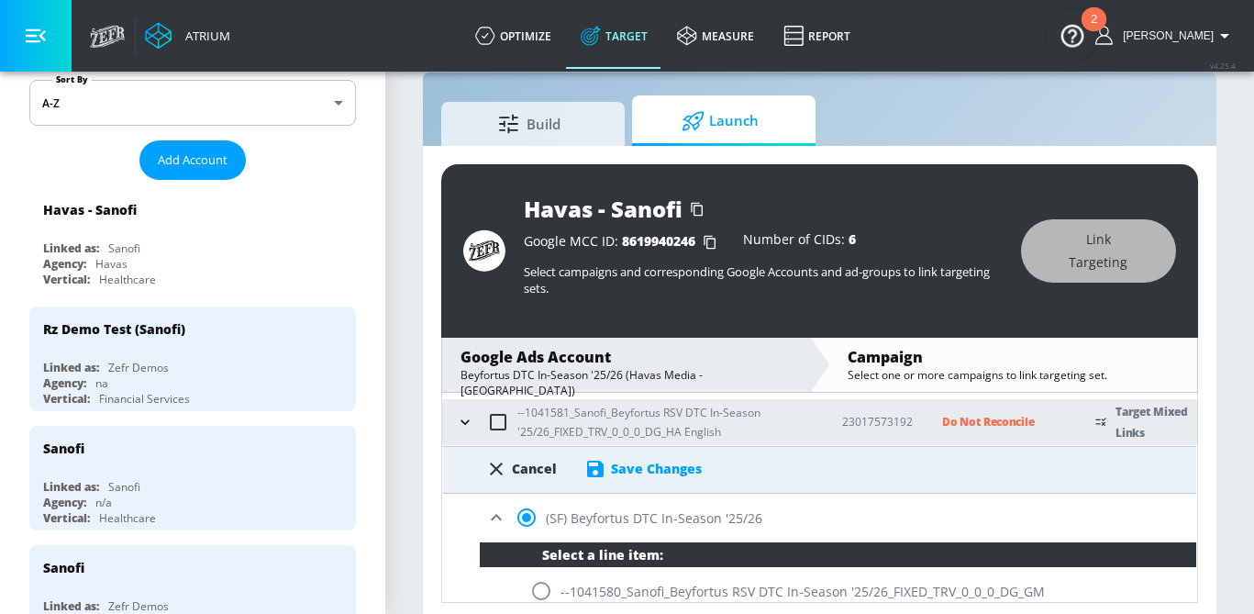
scroll to position [176, 0]
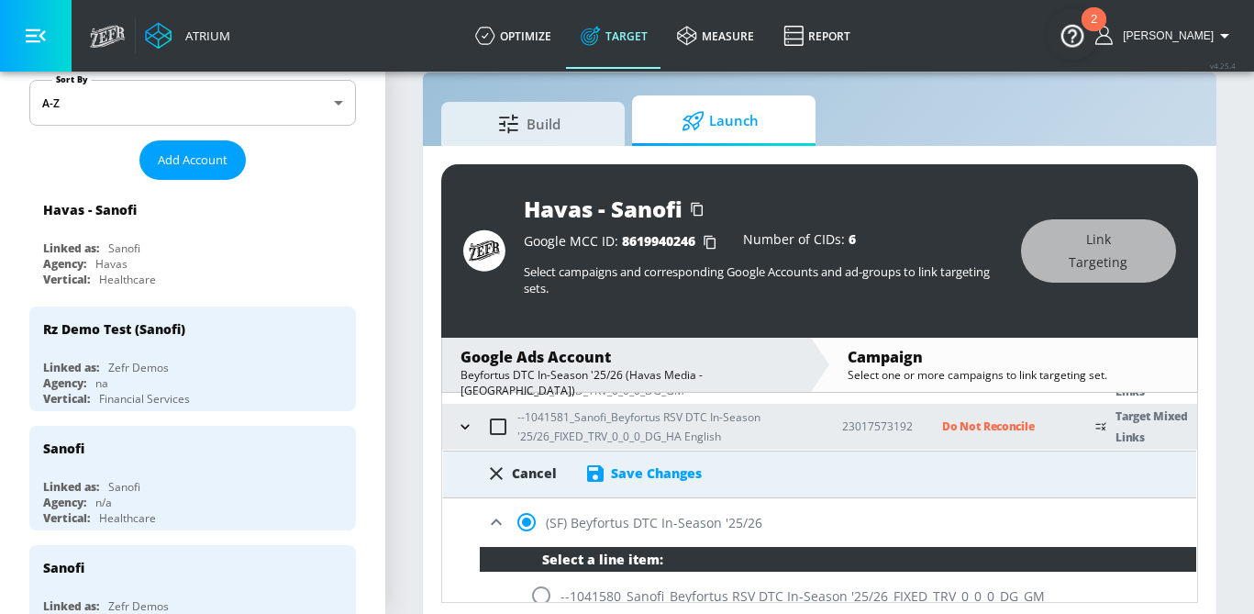
click at [647, 467] on div "Save Changes" at bounding box center [656, 472] width 91 height 17
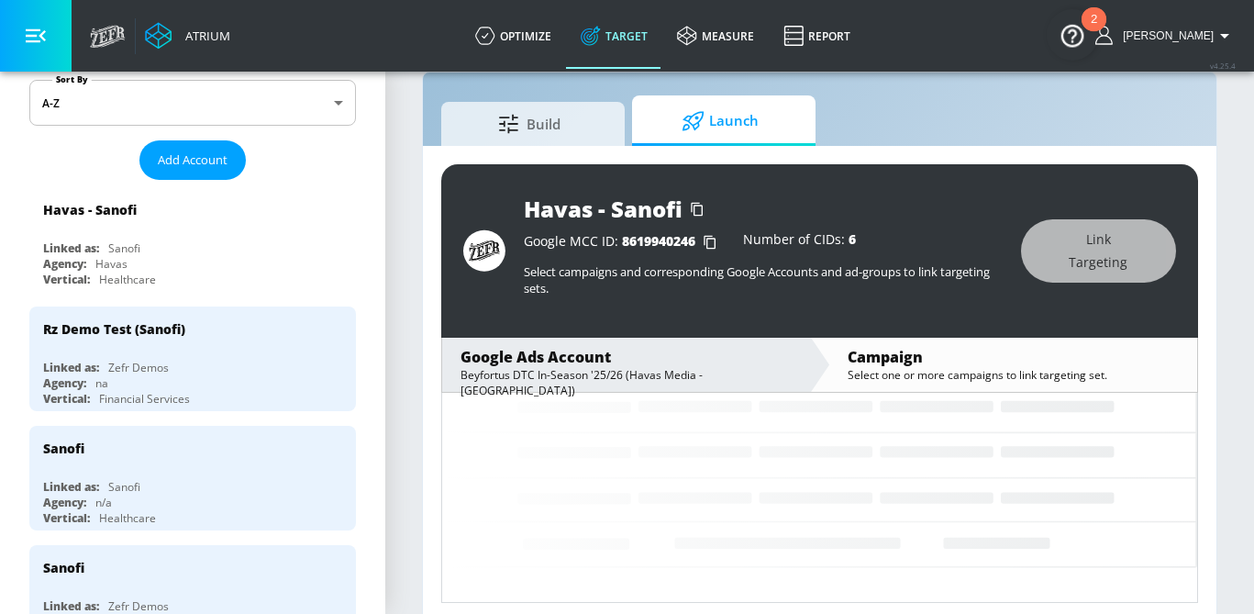
scroll to position [115, 0]
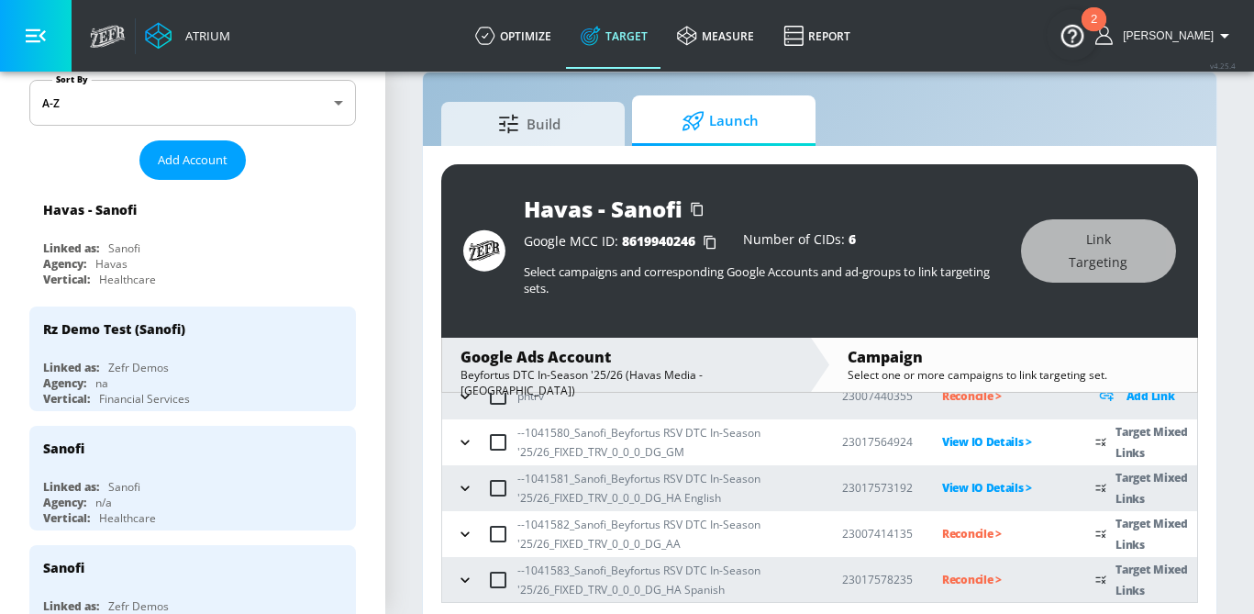
click at [957, 531] on p "Reconcile >" at bounding box center [1004, 533] width 124 height 21
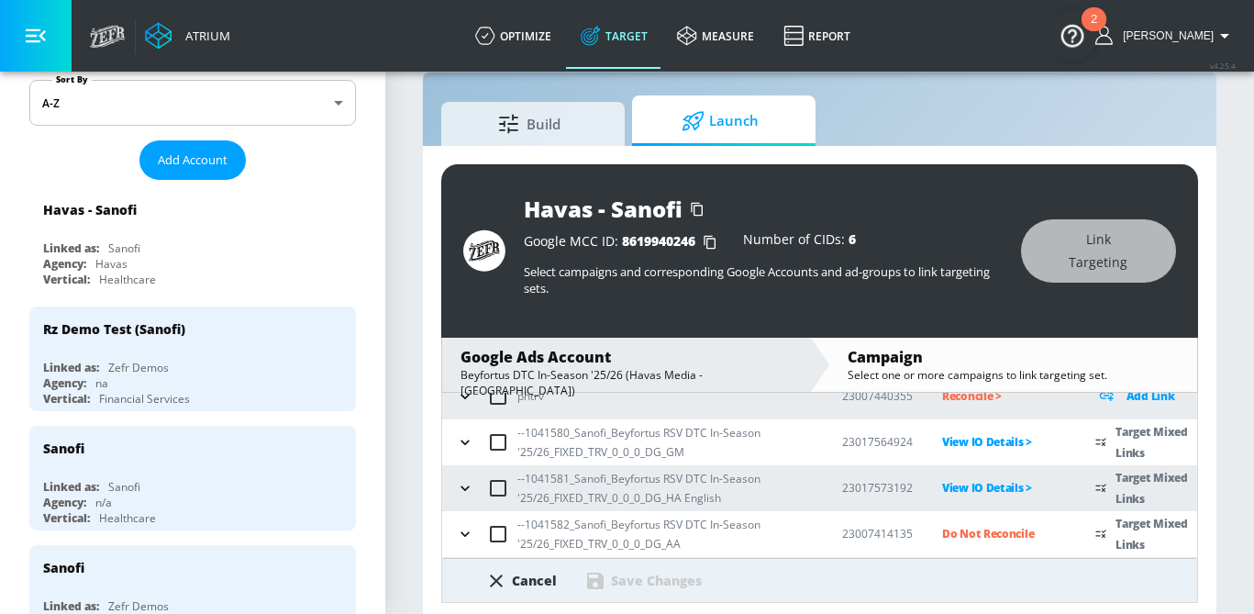
scroll to position [213, 0]
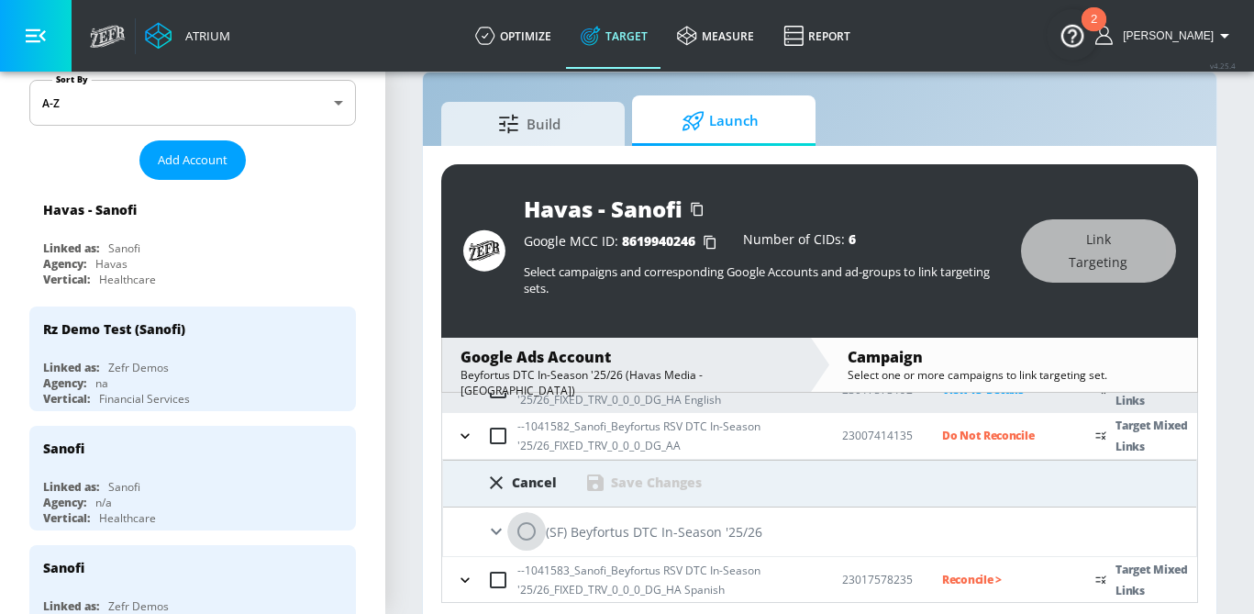
click at [517, 539] on input "radio" at bounding box center [526, 531] width 39 height 39
radio input "true"
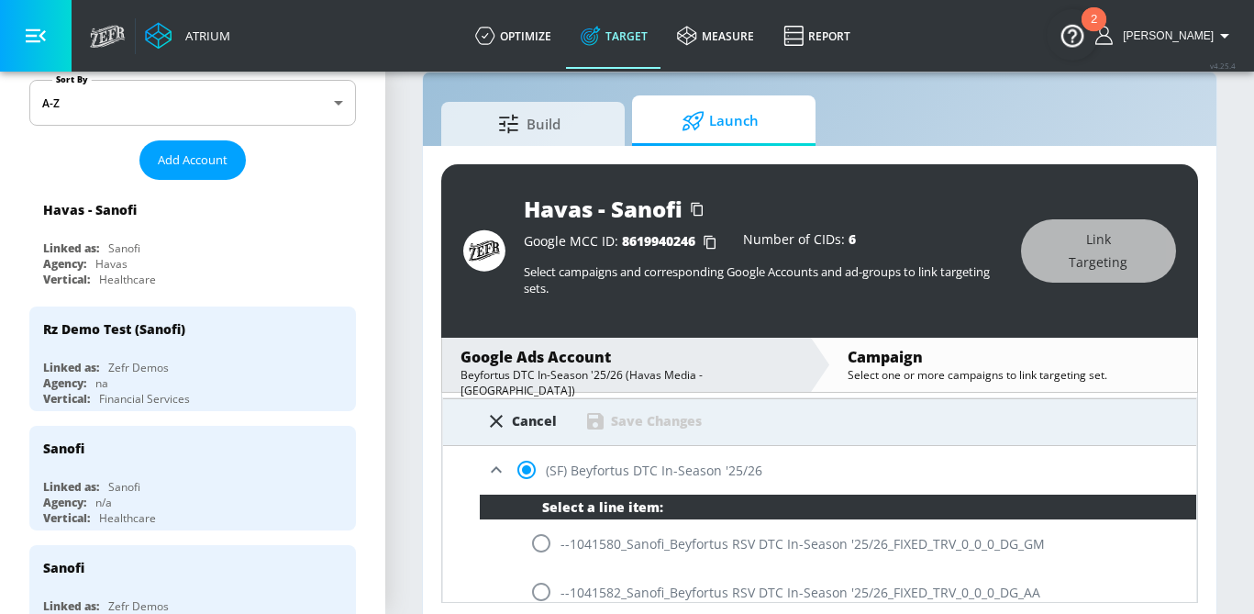
scroll to position [289, 0]
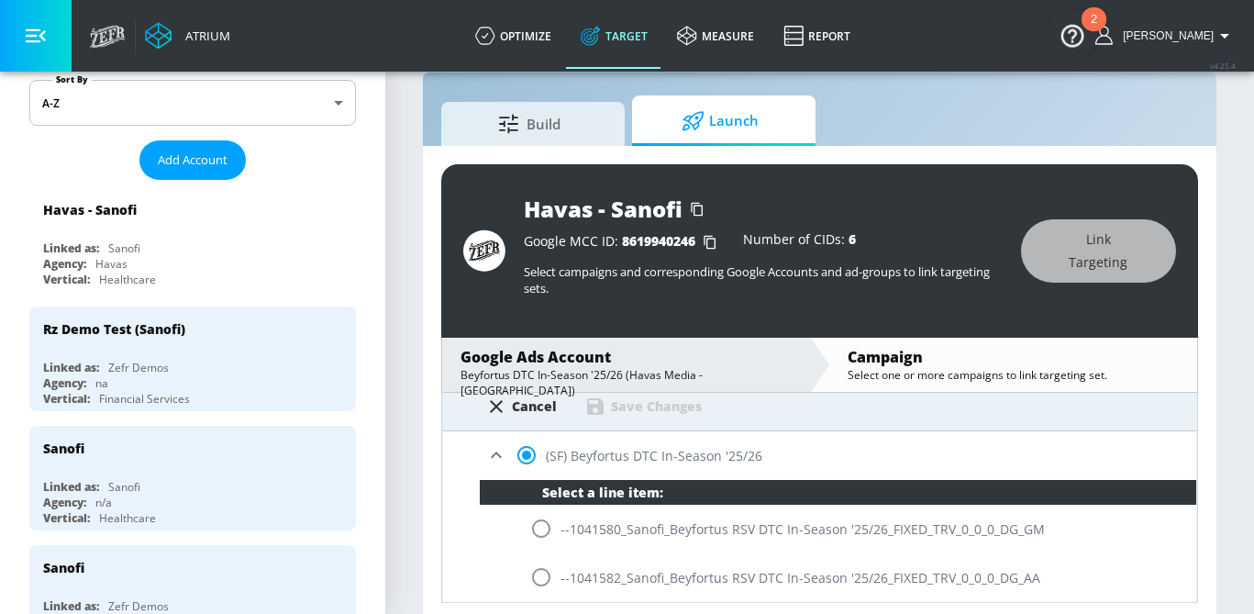
click at [531, 564] on input "radio" at bounding box center [541, 577] width 39 height 39
radio input "true"
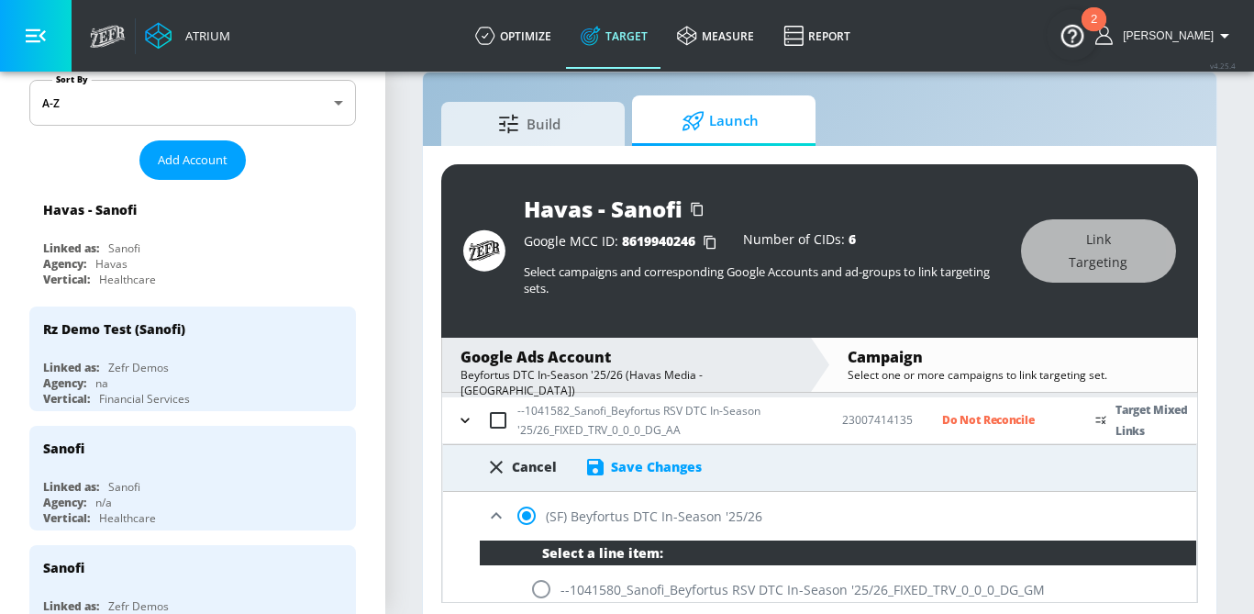
scroll to position [217, 0]
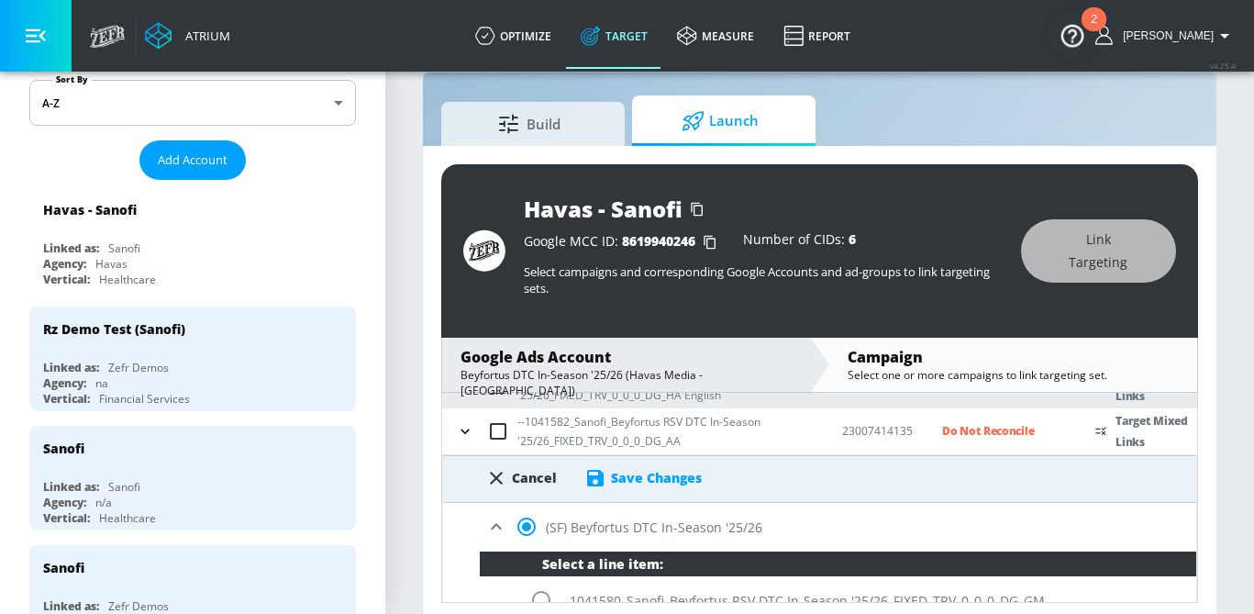
click at [654, 476] on div "Save Changes" at bounding box center [656, 477] width 91 height 17
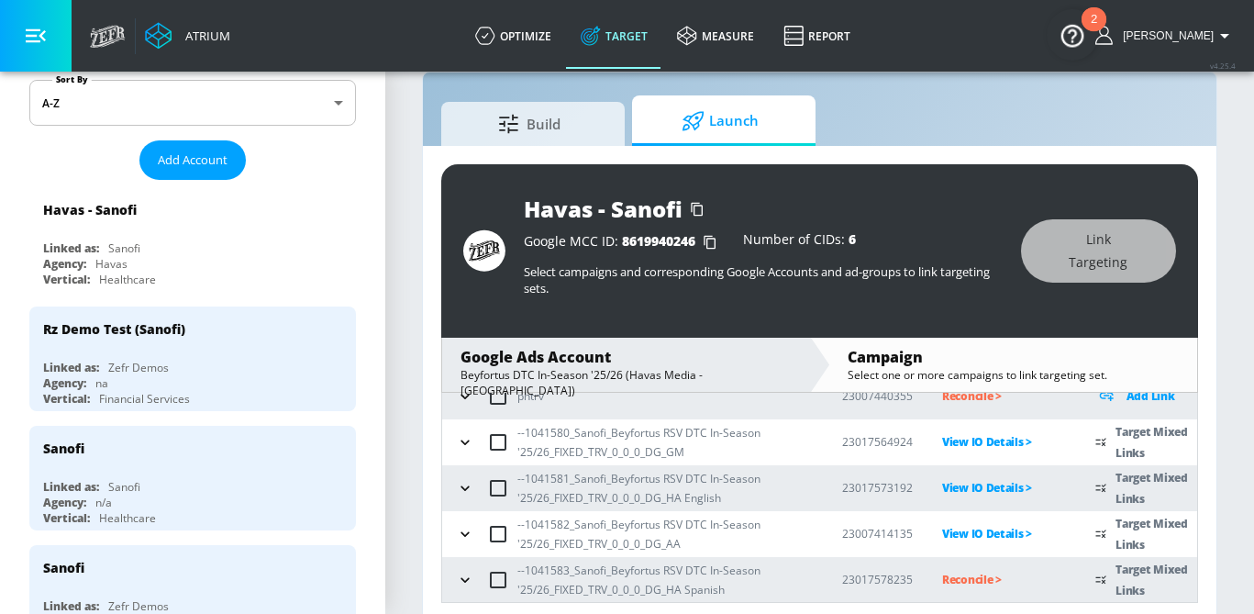
scroll to position [43, 0]
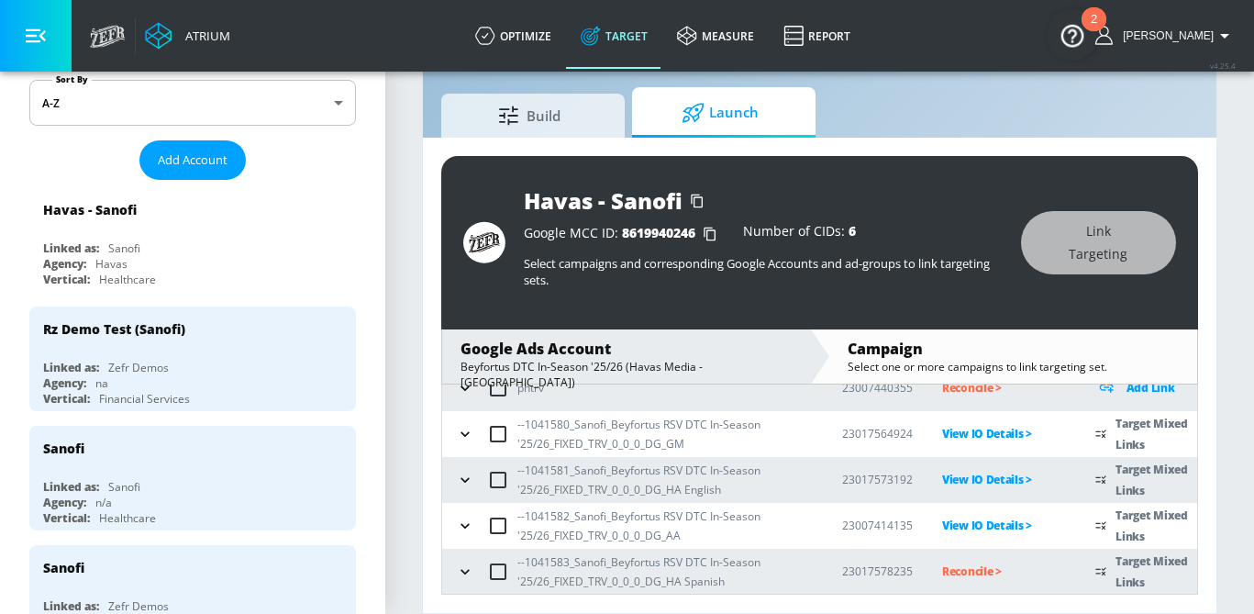
click at [970, 570] on p "Reconcile >" at bounding box center [1004, 571] width 124 height 21
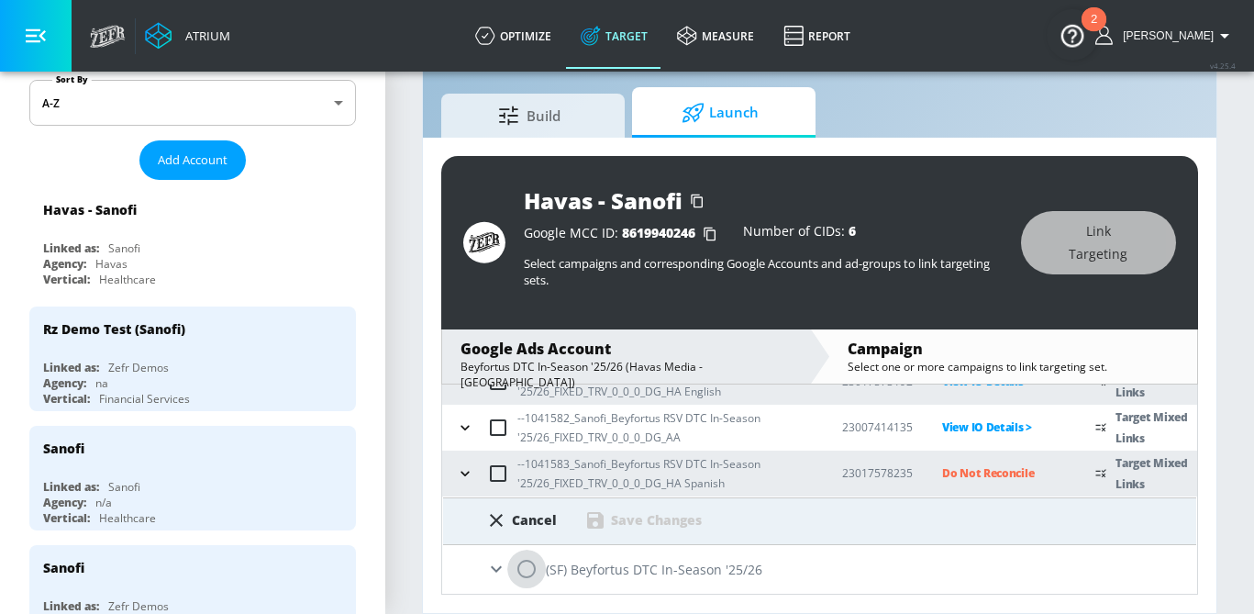
click at [527, 565] on input "radio" at bounding box center [526, 569] width 39 height 39
radio input "true"
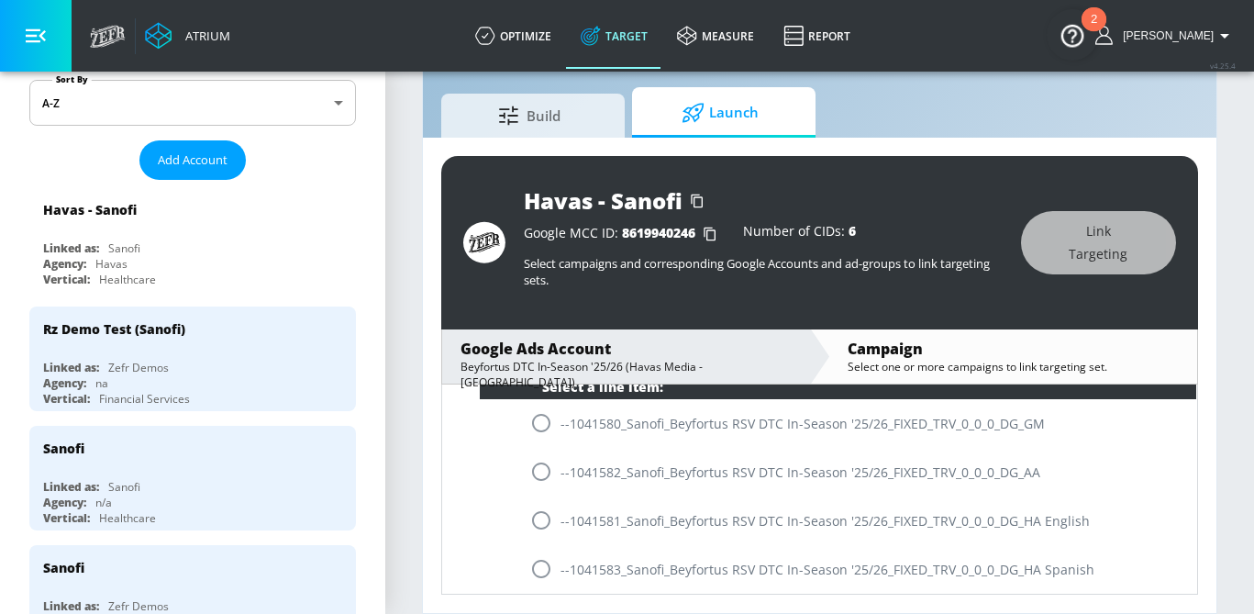
click at [547, 572] on input "radio" at bounding box center [541, 569] width 39 height 39
radio input "true"
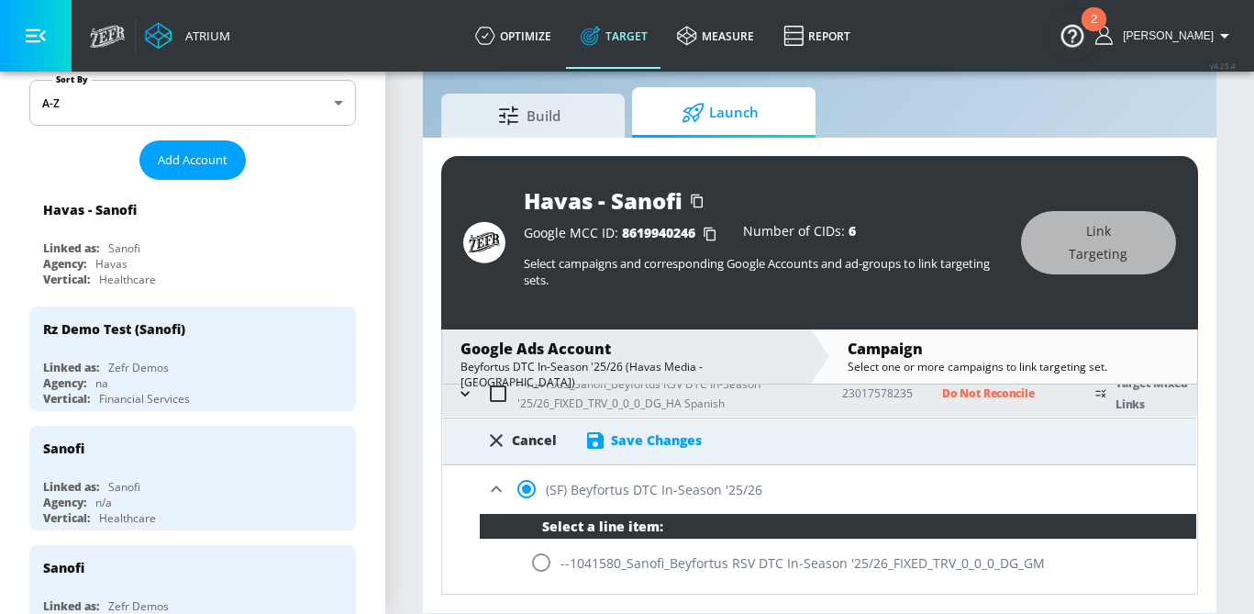
scroll to position [291, 0]
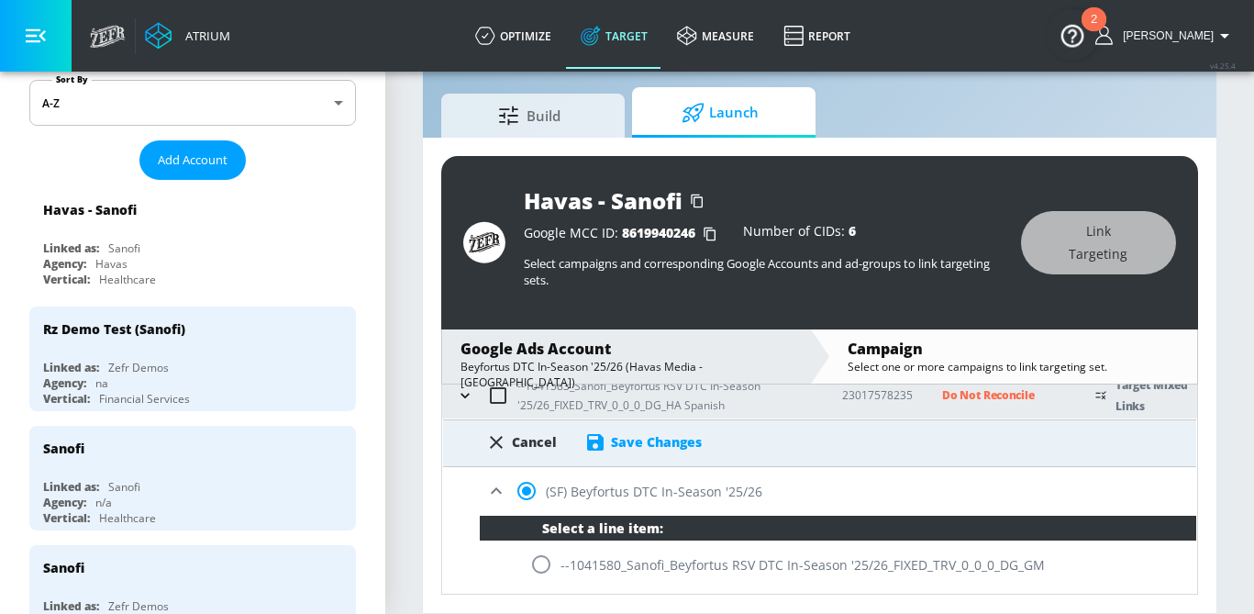
click at [659, 442] on div "Save Changes" at bounding box center [656, 441] width 91 height 17
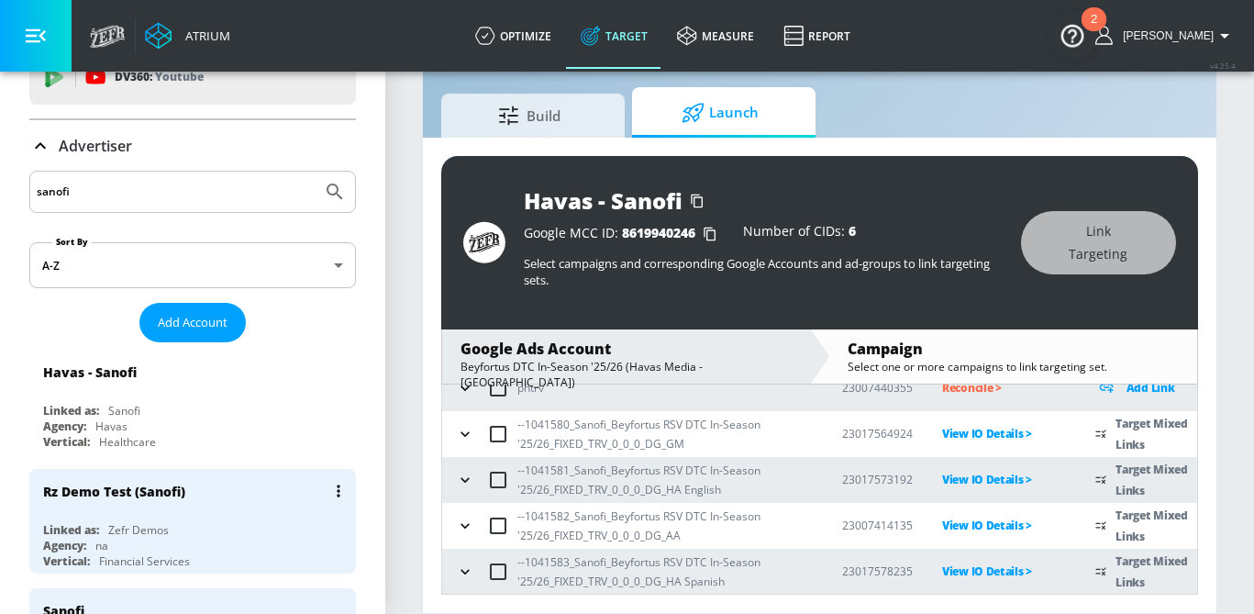
scroll to position [0, 0]
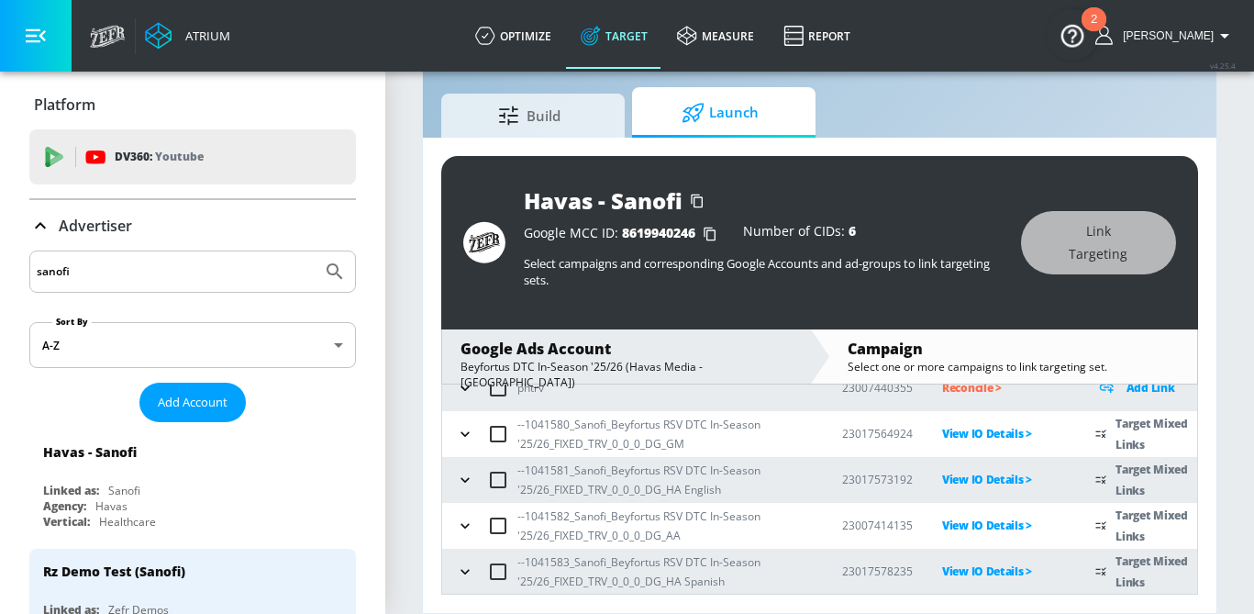
drag, startPoint x: 148, startPoint y: 271, endPoint x: -50, endPoint y: 261, distance: 198.4
click at [0, 261] on html "Atrium optimize Target measure Report optimize Target measure Report v 4.25.4 S…" at bounding box center [627, 285] width 1254 height 657
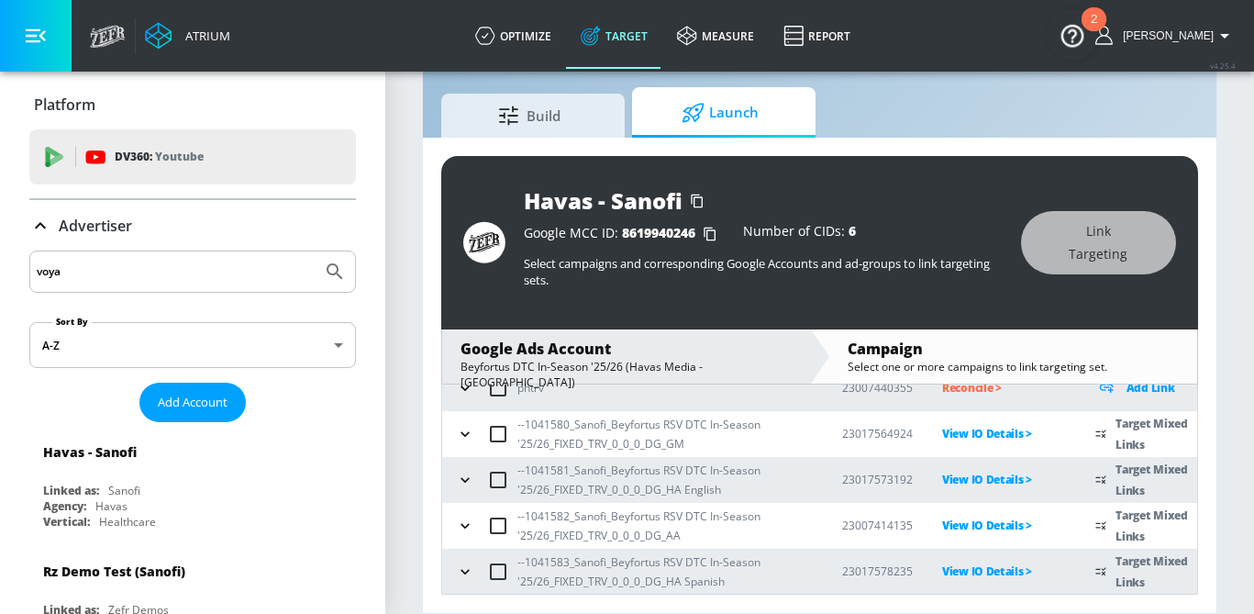
type input "voya"
click at [315, 251] on button "Submit Search" at bounding box center [335, 271] width 40 height 40
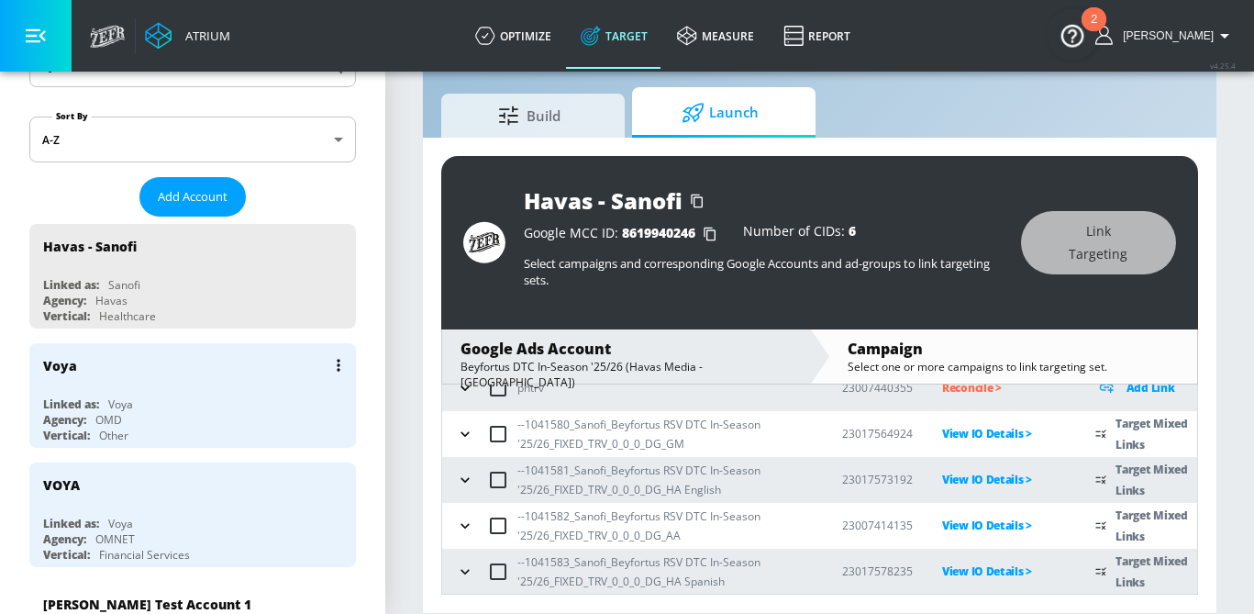
scroll to position [209, 0]
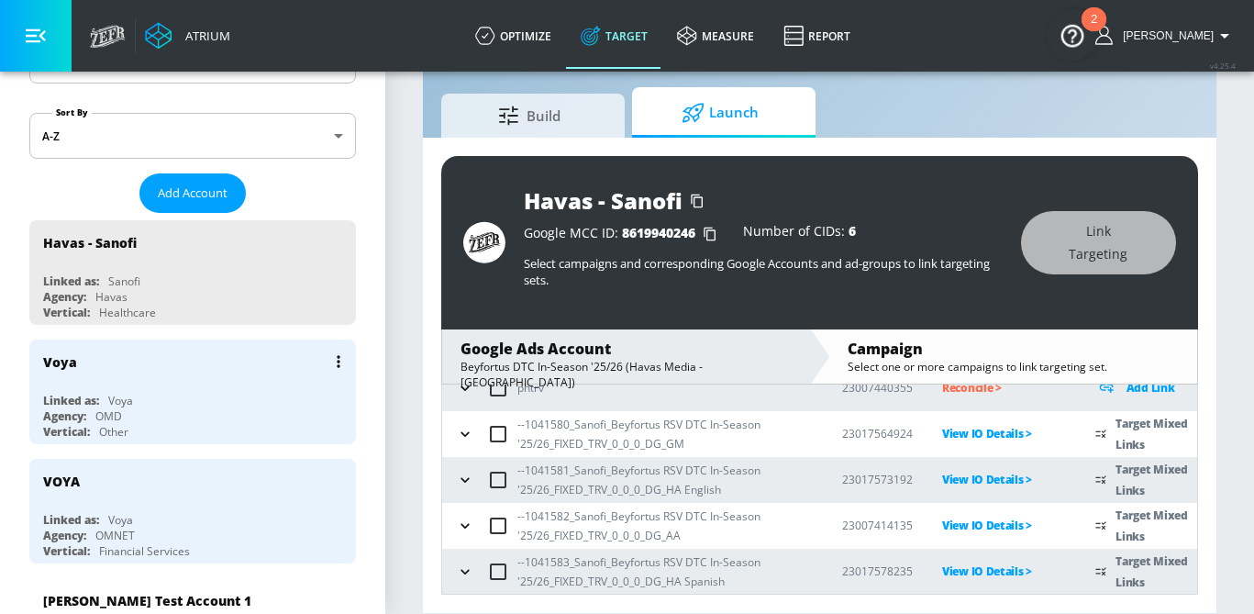
click at [232, 405] on div "Linked as: Voya" at bounding box center [197, 401] width 308 height 16
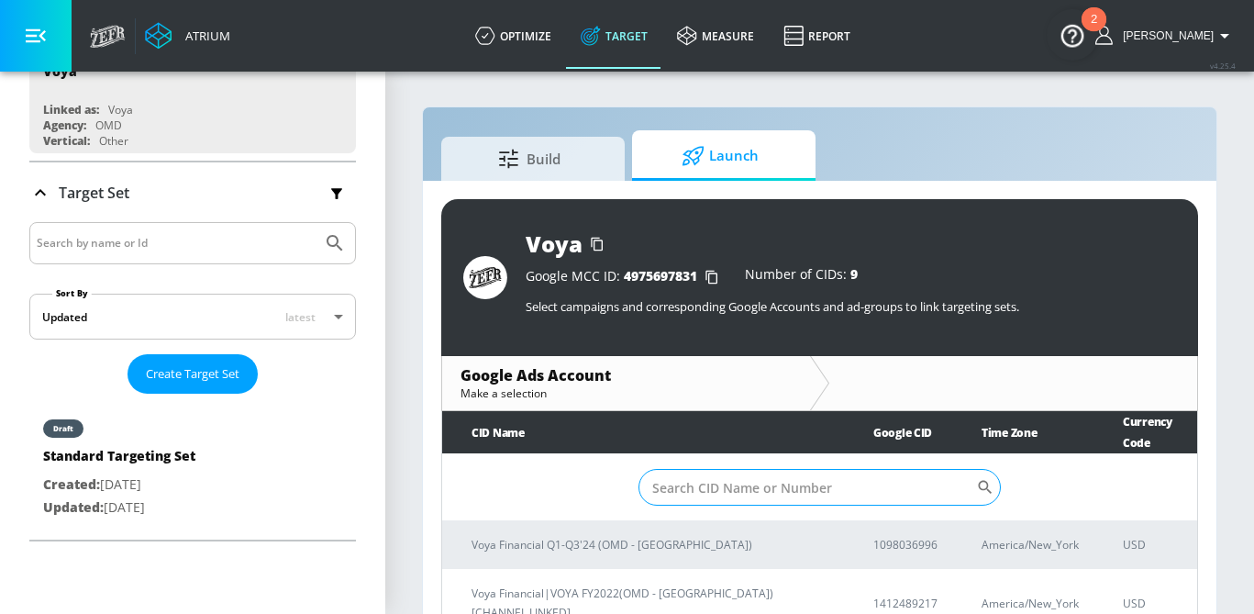
click at [695, 481] on input "Sort By" at bounding box center [808, 487] width 339 height 37
paste input "[PHONE_NUMBER]"
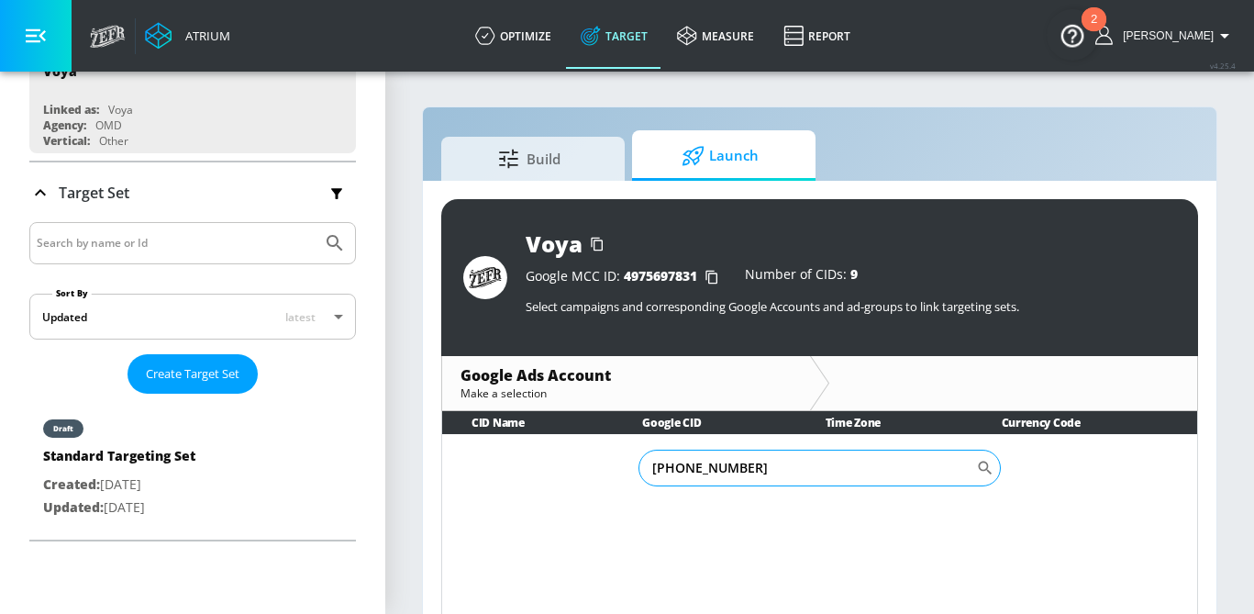
click at [703, 469] on input "[PHONE_NUMBER]" at bounding box center [808, 468] width 339 height 37
click at [680, 468] on input "821-8766252" at bounding box center [808, 468] width 339 height 37
type input "8218766252"
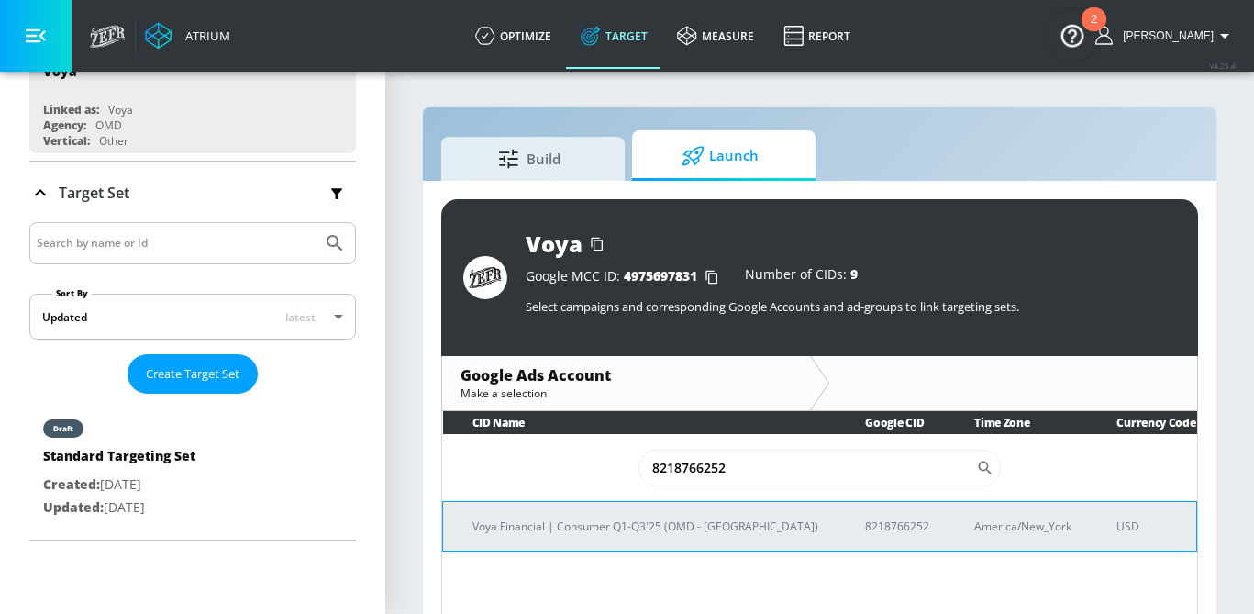
click at [677, 532] on p "Voya Financial | Consumer Q1-Q3'25 (OMD - [GEOGRAPHIC_DATA])" at bounding box center [646, 526] width 349 height 19
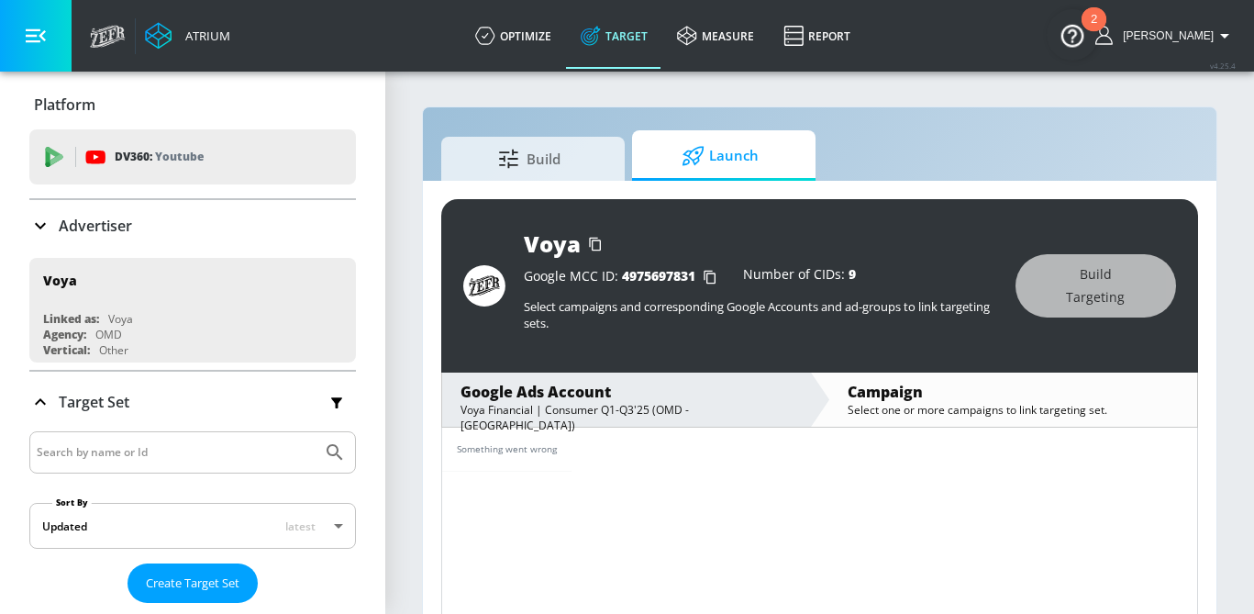
click at [118, 228] on p "Advertiser" at bounding box center [95, 226] width 73 height 20
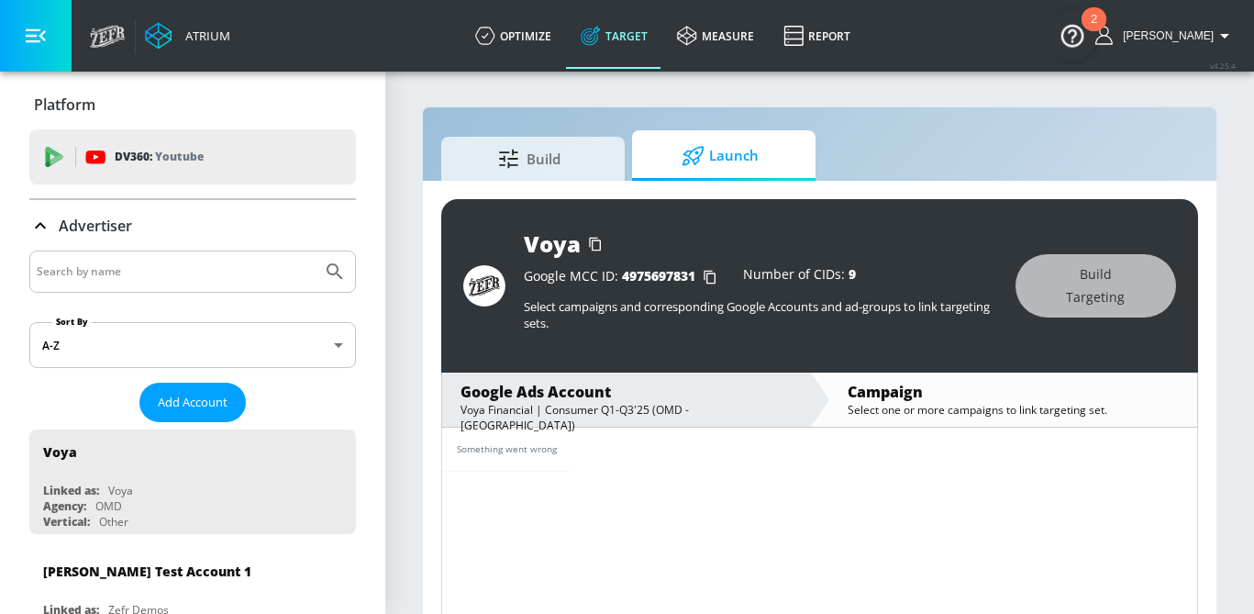
click at [99, 269] on input "Search by name" at bounding box center [176, 272] width 278 height 24
type input "voya"
click at [315, 251] on button "Submit Search" at bounding box center [335, 271] width 40 height 40
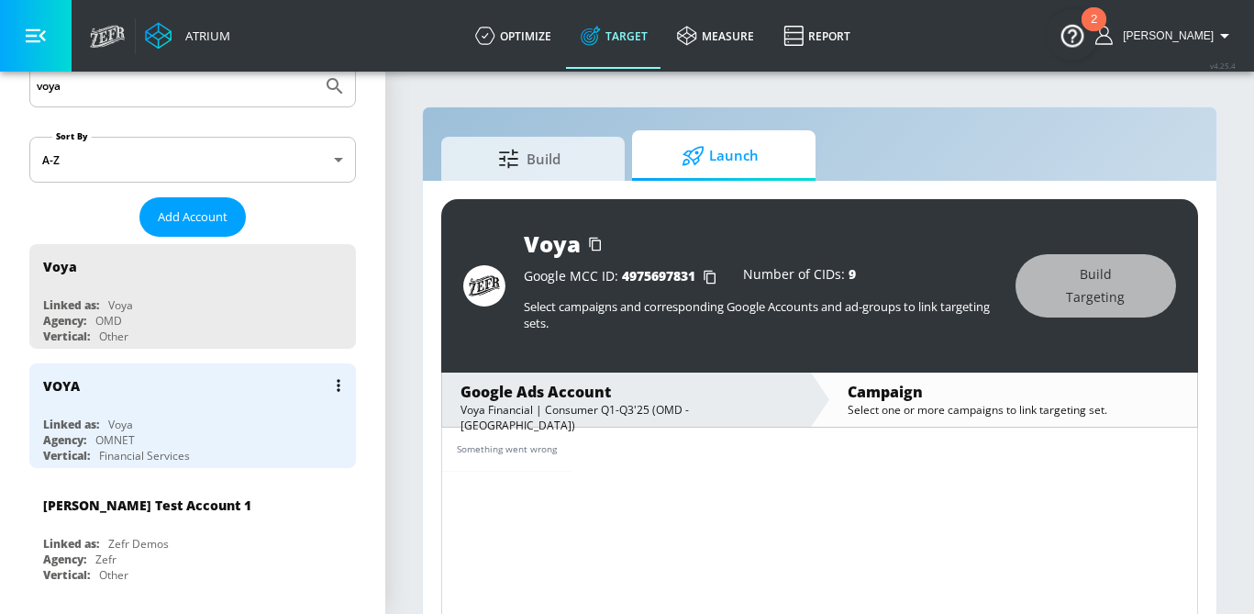
scroll to position [187, 0]
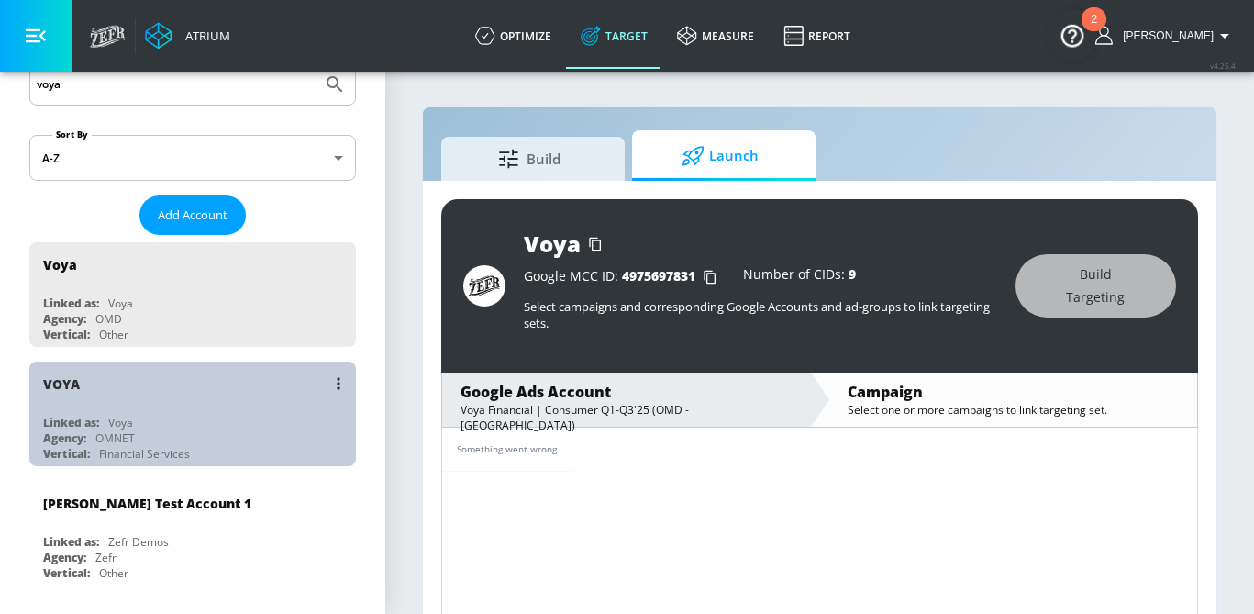
click at [194, 401] on div "VOYA" at bounding box center [197, 383] width 308 height 44
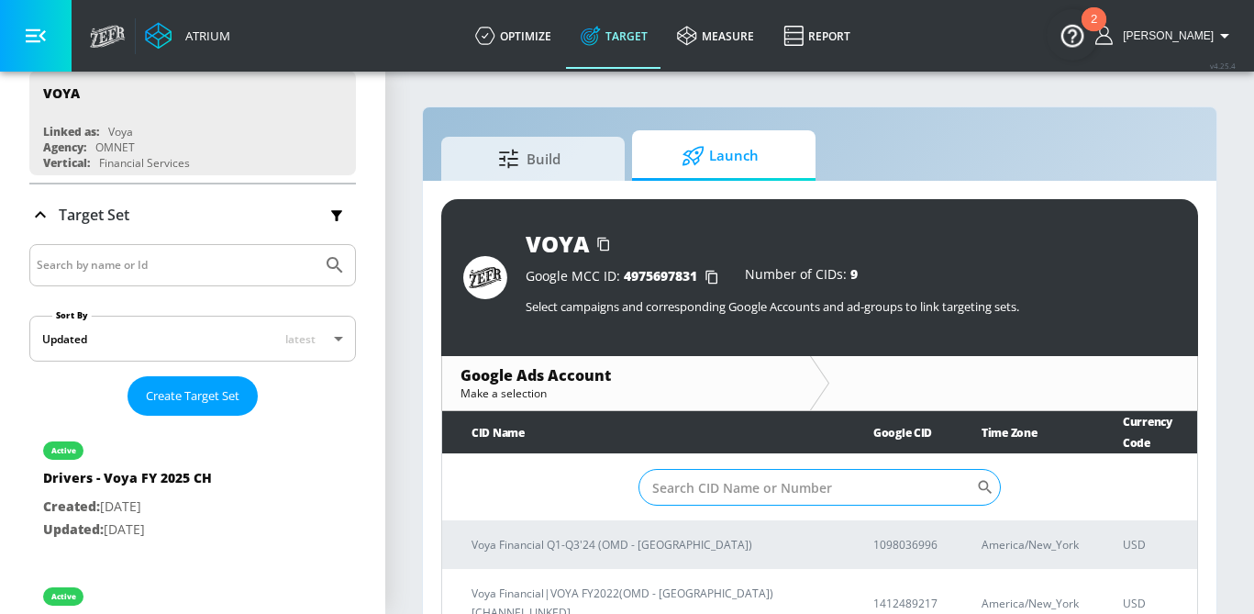
click at [729, 469] on input "Sort By" at bounding box center [808, 487] width 339 height 37
paste input "[PHONE_NUMBER]"
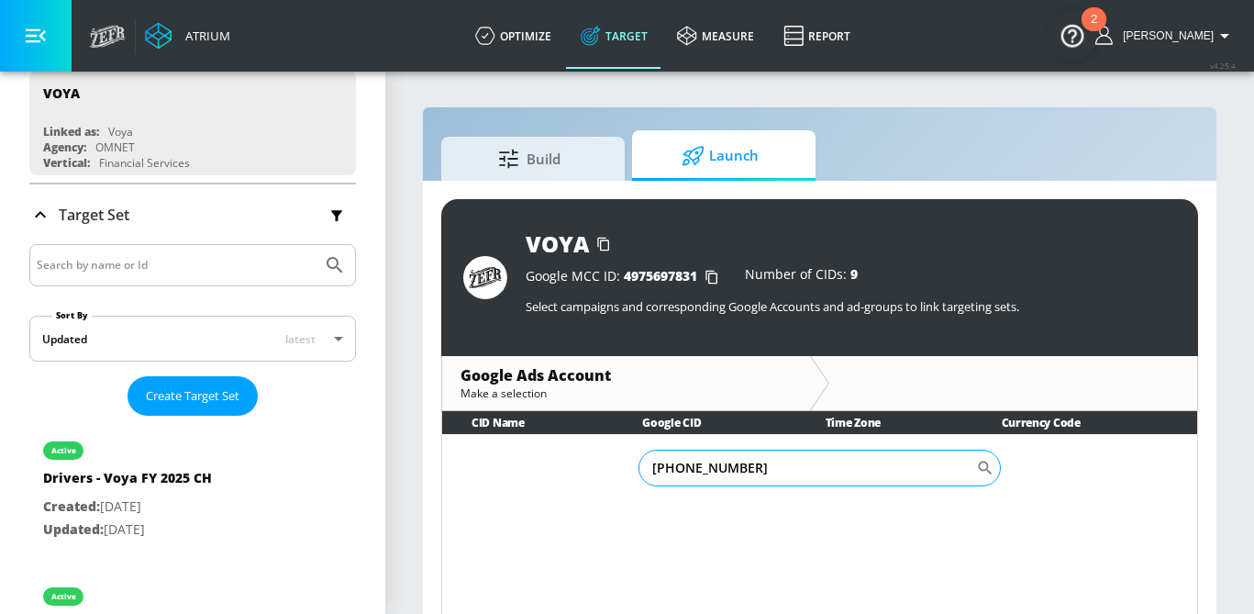
click at [703, 470] on input "[PHONE_NUMBER]" at bounding box center [808, 468] width 339 height 37
click at [677, 472] on input "821-8766252" at bounding box center [808, 468] width 339 height 37
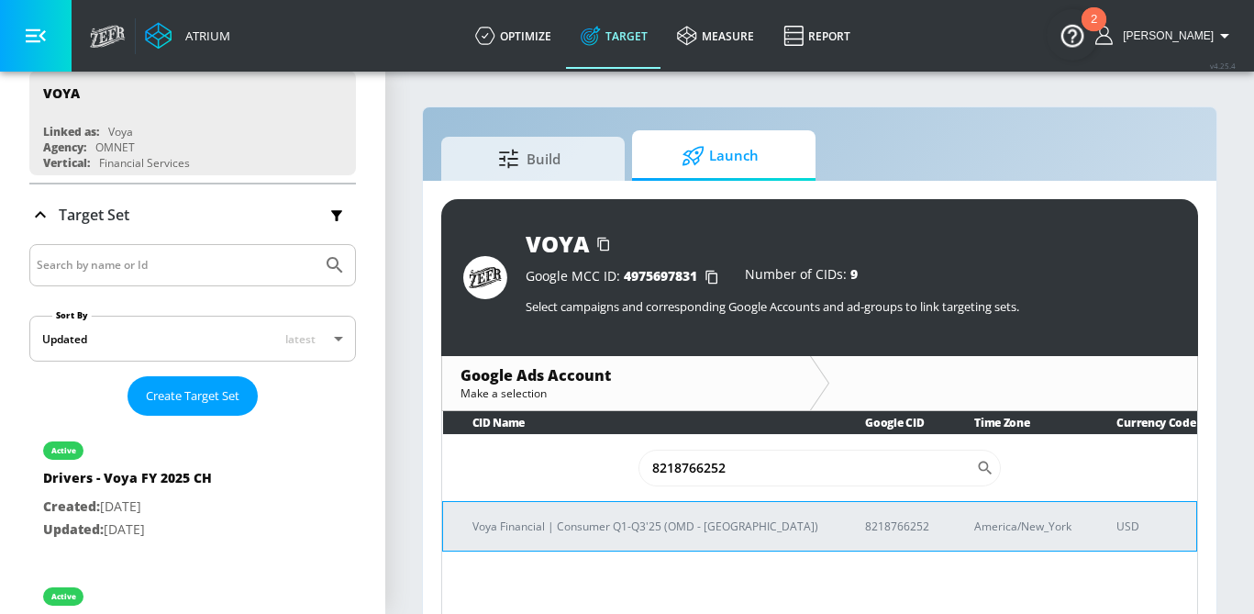
type input "8218766252"
click at [625, 517] on p "Voya Financial | Consumer Q1-Q3'25 (OMD - [GEOGRAPHIC_DATA])" at bounding box center [646, 526] width 349 height 19
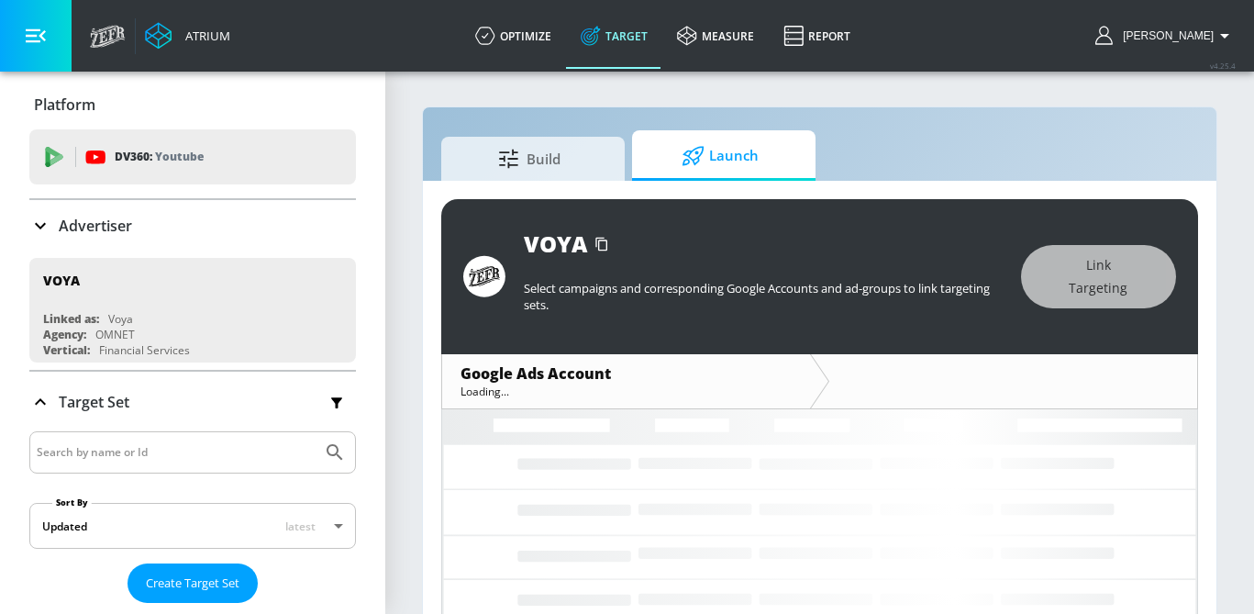
drag, startPoint x: 0, startPoint y: 0, endPoint x: 695, endPoint y: 383, distance: 794.1
click at [695, 383] on div "Loading..." at bounding box center [626, 391] width 331 height 16
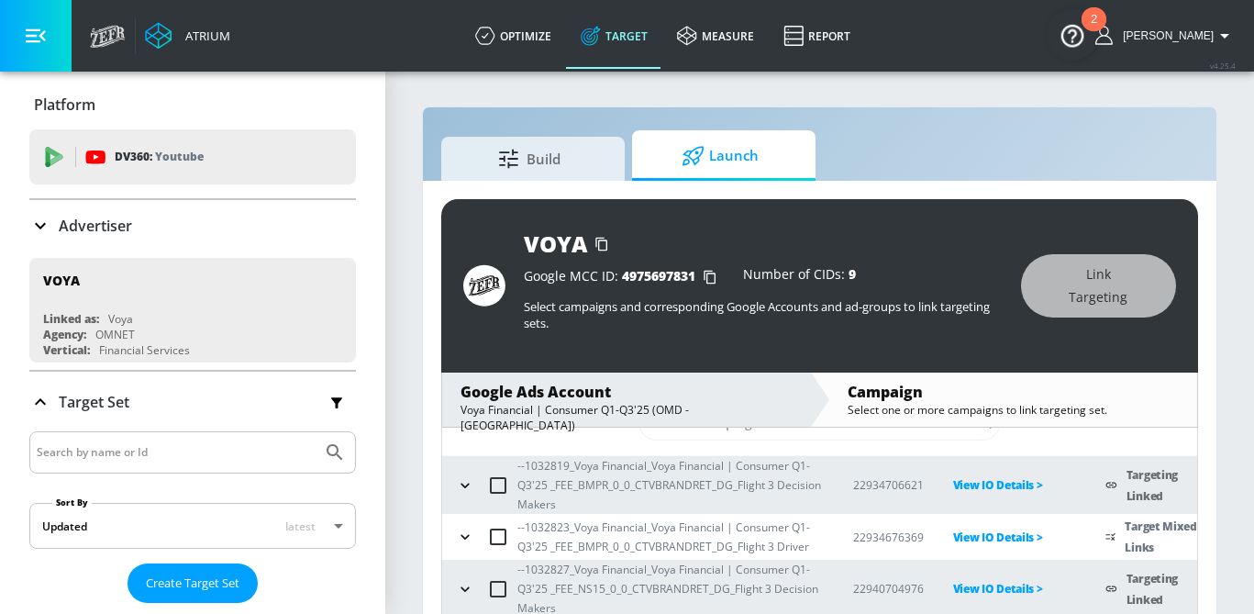
scroll to position [72, 0]
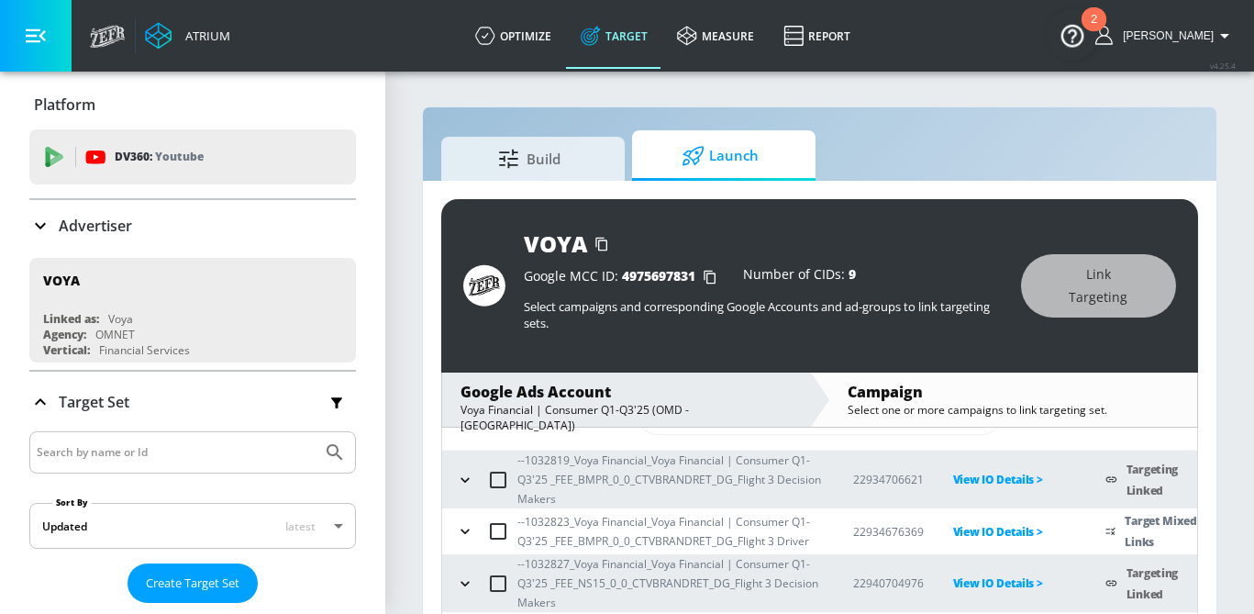
click at [465, 536] on icon "button" at bounding box center [465, 531] width 18 height 18
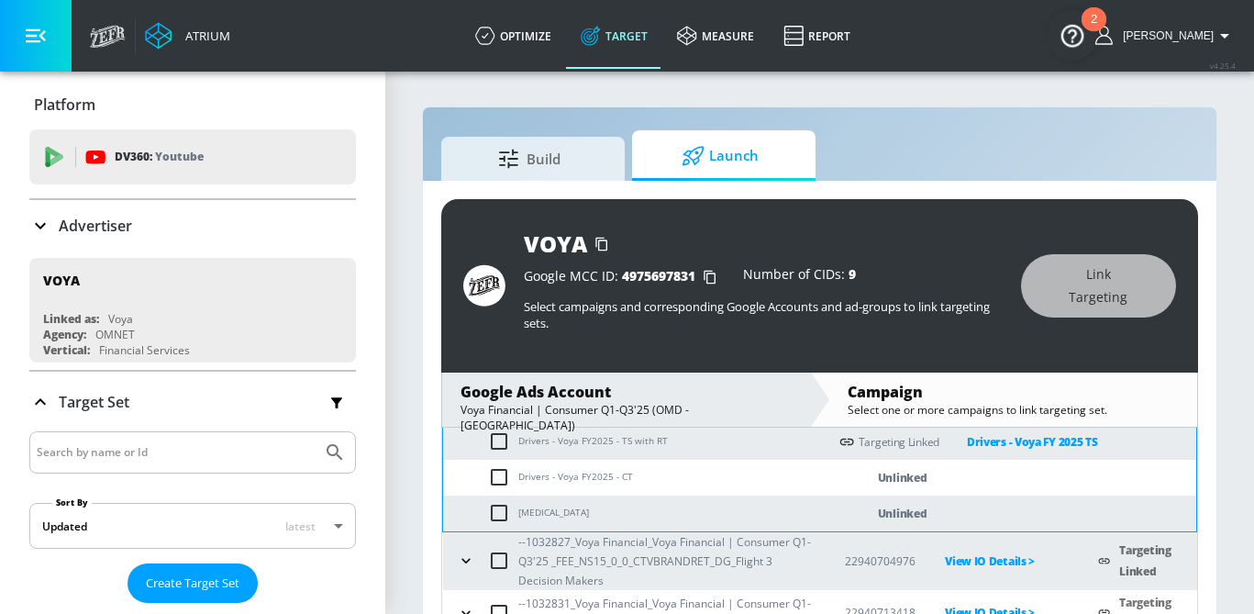
scroll to position [305, 0]
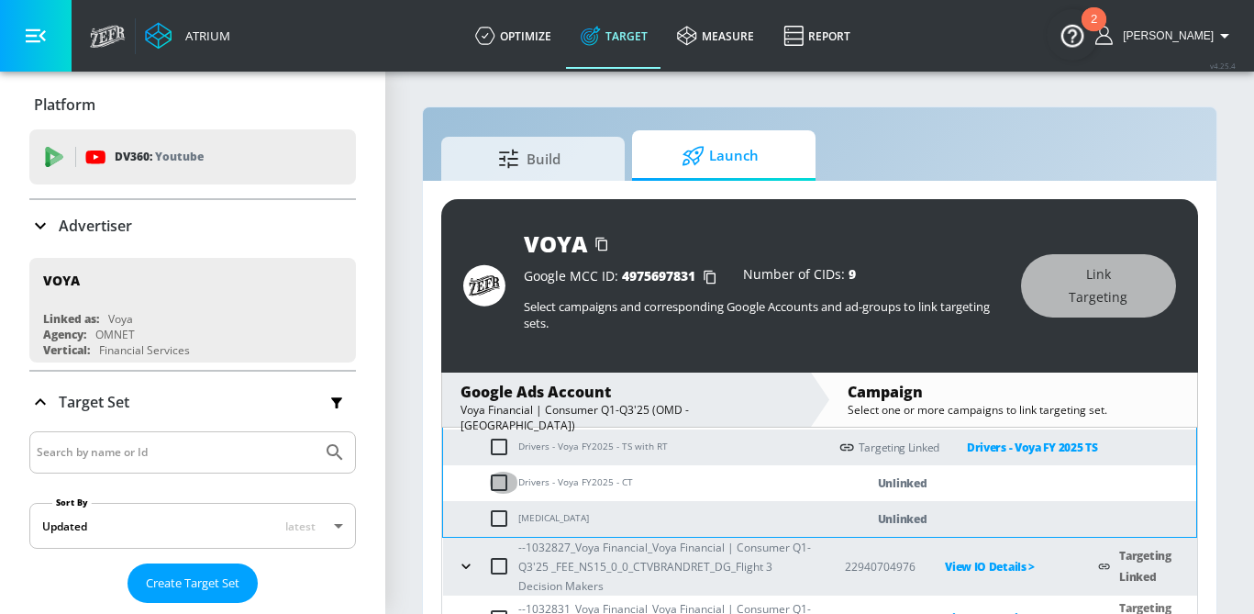
click at [499, 483] on input "checkbox" at bounding box center [503, 483] width 30 height 22
checkbox input "true"
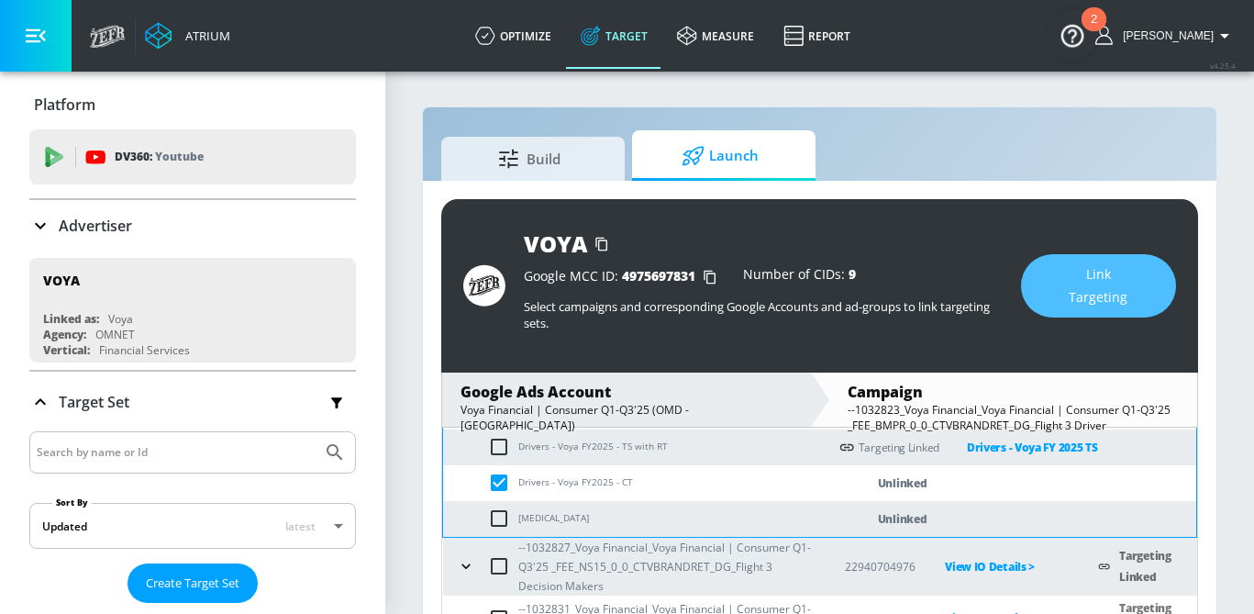
click at [1074, 294] on span "Link Targeting" at bounding box center [1099, 285] width 82 height 45
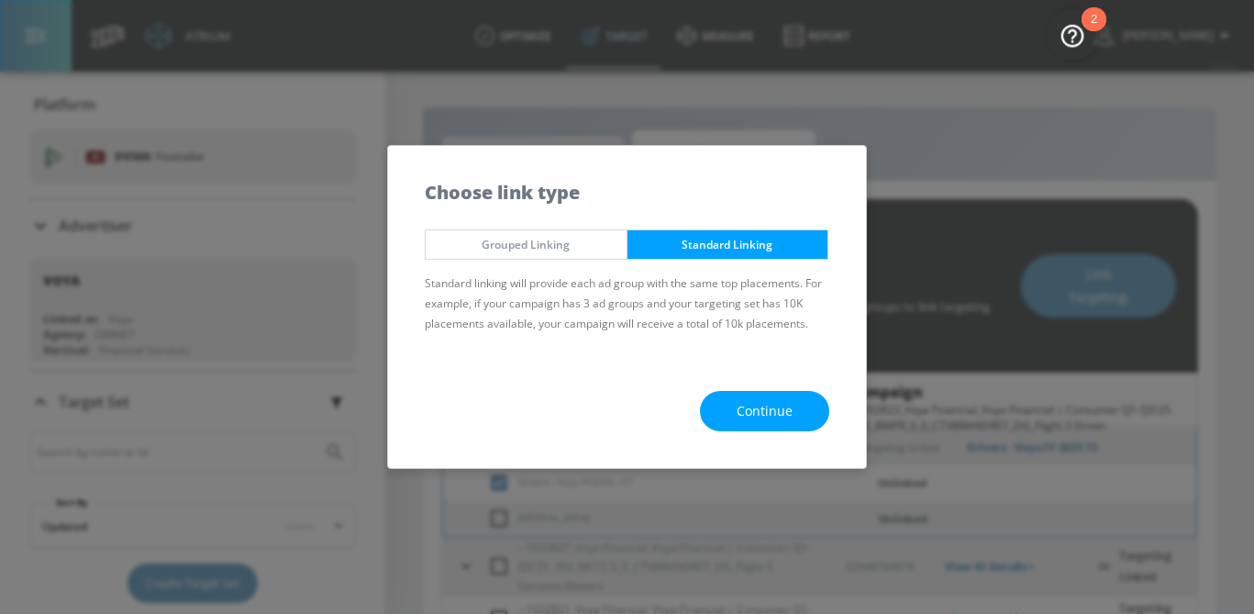
click at [745, 424] on button "Continue" at bounding box center [764, 411] width 129 height 41
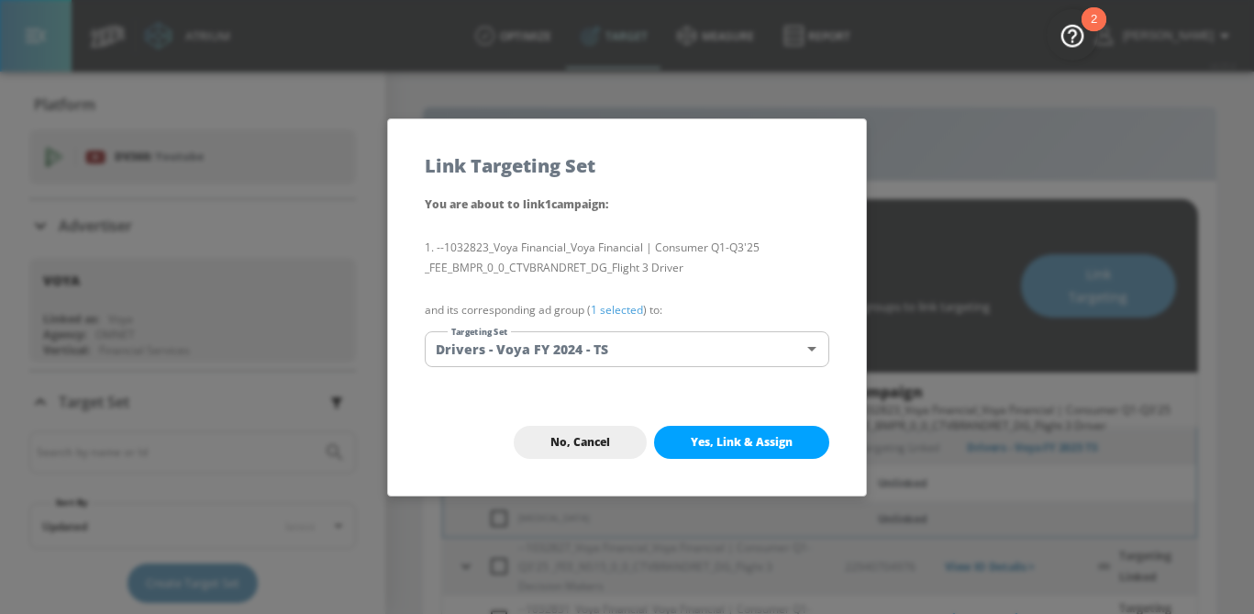
click at [650, 352] on body "Atrium optimize Target measure Report optimize Target measure Report v 4.25.4 […" at bounding box center [627, 328] width 1254 height 657
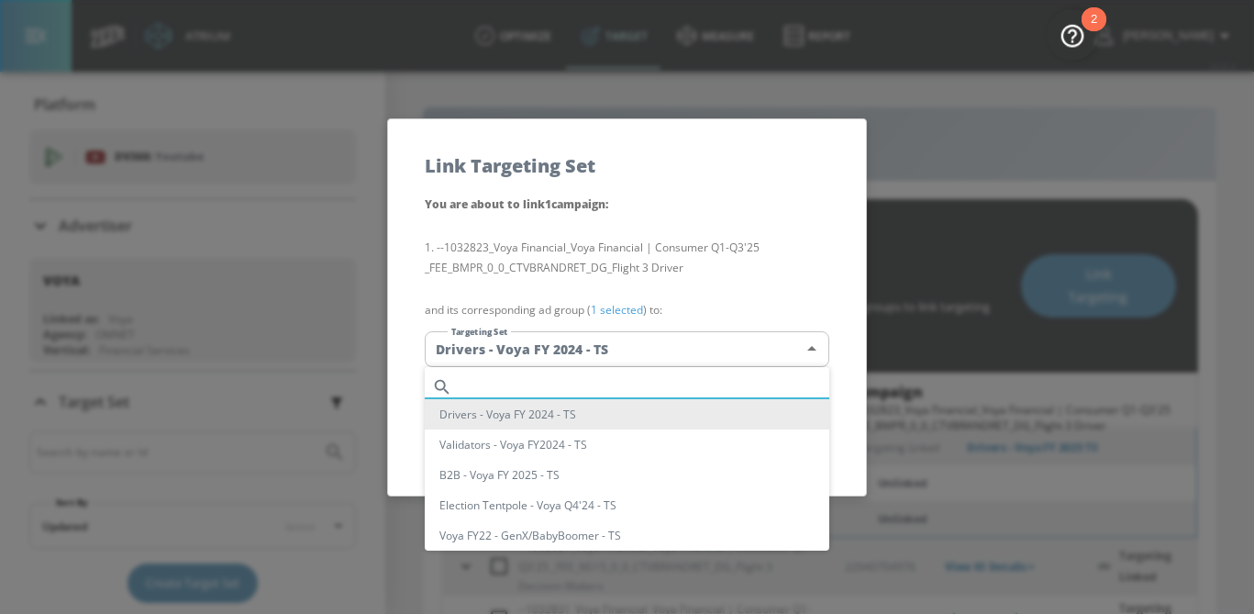
click at [592, 381] on input "text" at bounding box center [645, 386] width 370 height 25
paste input "[PHONE_NUMBER]"
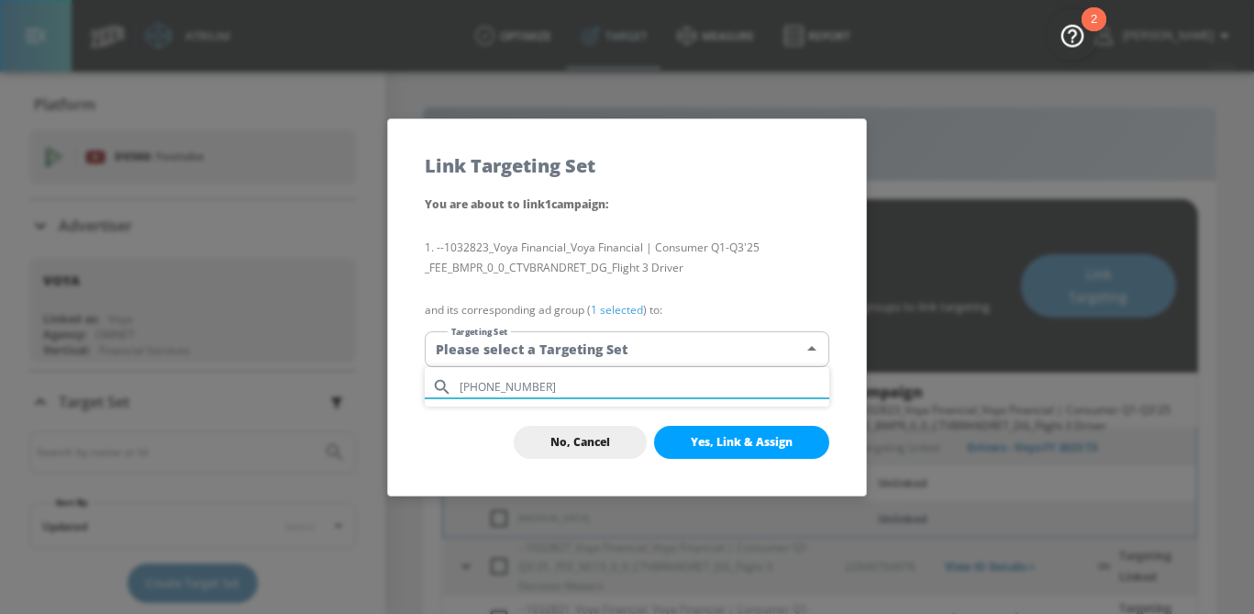
type input "[PHONE_NUMBER]"
drag, startPoint x: 551, startPoint y: 391, endPoint x: 404, endPoint y: 390, distance: 147.7
click at [404, 390] on div "[PHONE_NUMBER]" at bounding box center [627, 307] width 1254 height 614
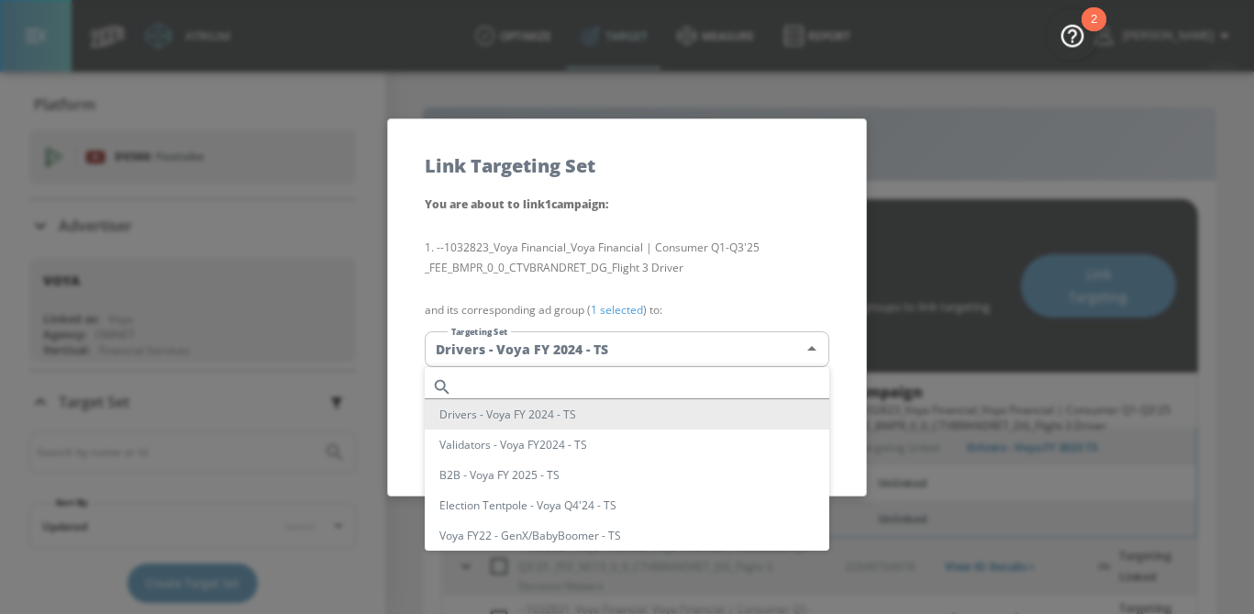
click at [732, 271] on div at bounding box center [627, 307] width 1254 height 614
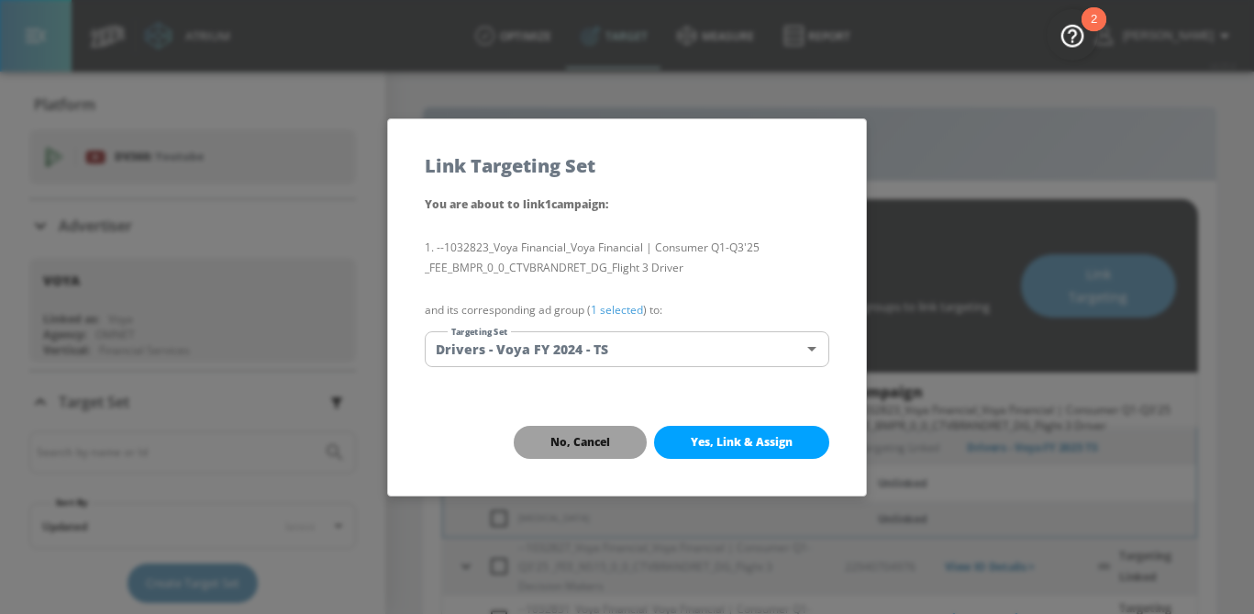
click at [581, 439] on span "No, Cancel" at bounding box center [580, 442] width 60 height 15
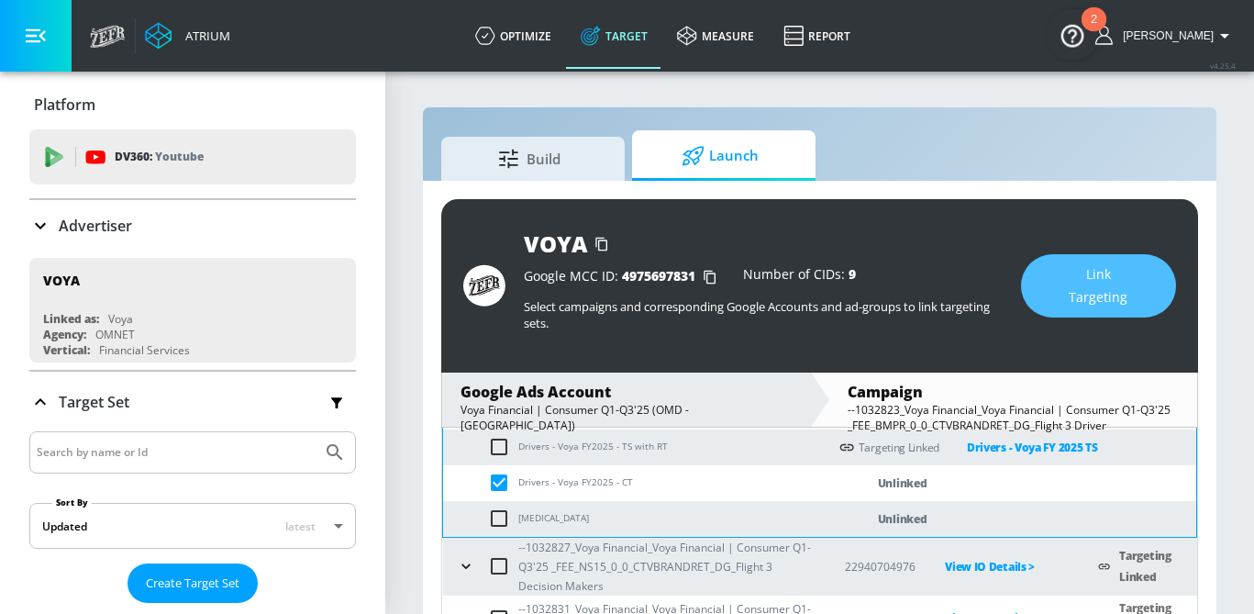
click at [1061, 273] on span "Link Targeting" at bounding box center [1099, 285] width 82 height 45
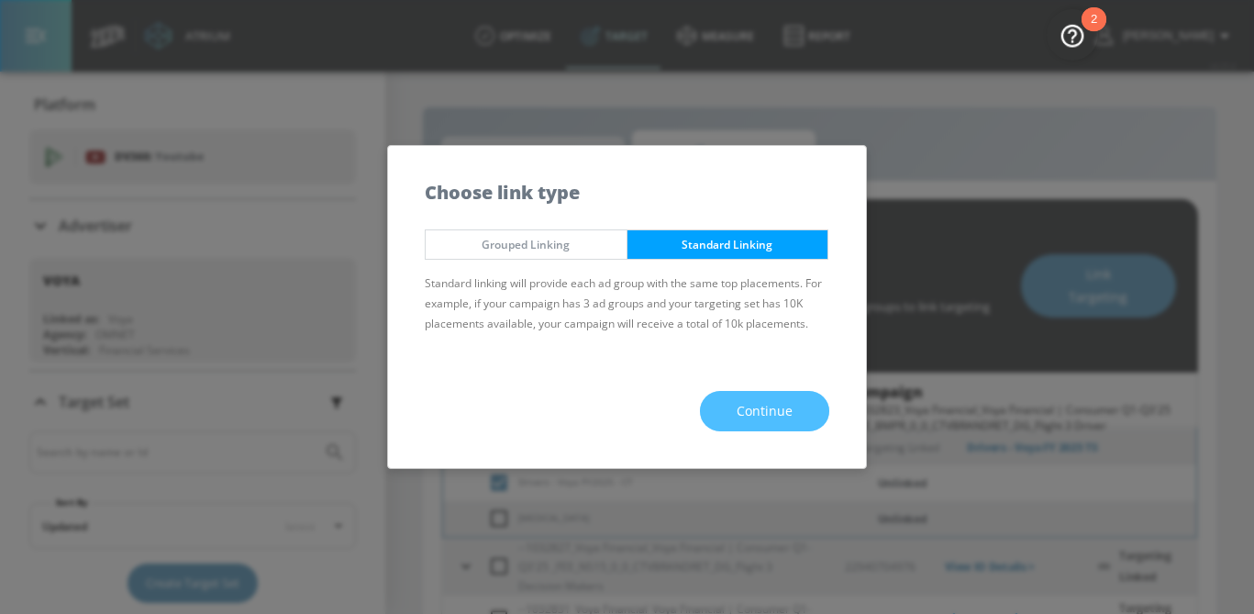
click at [764, 417] on span "Continue" at bounding box center [765, 411] width 56 height 23
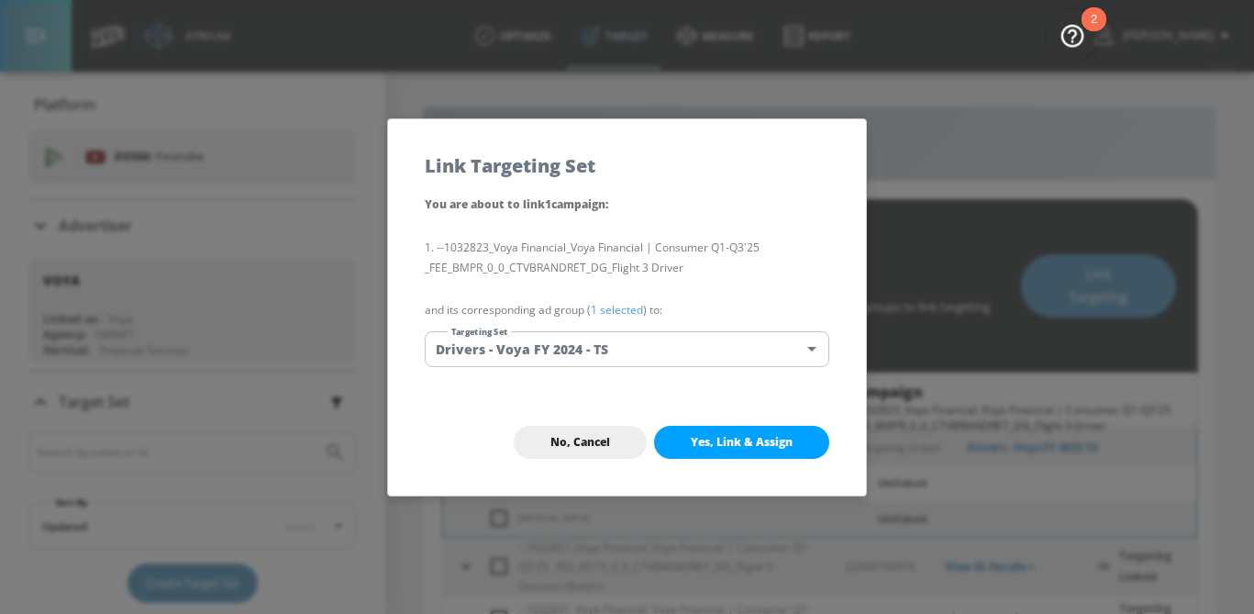
click at [630, 340] on body "Atrium optimize Target measure Report optimize Target measure Report v 4.25.4 […" at bounding box center [627, 328] width 1254 height 657
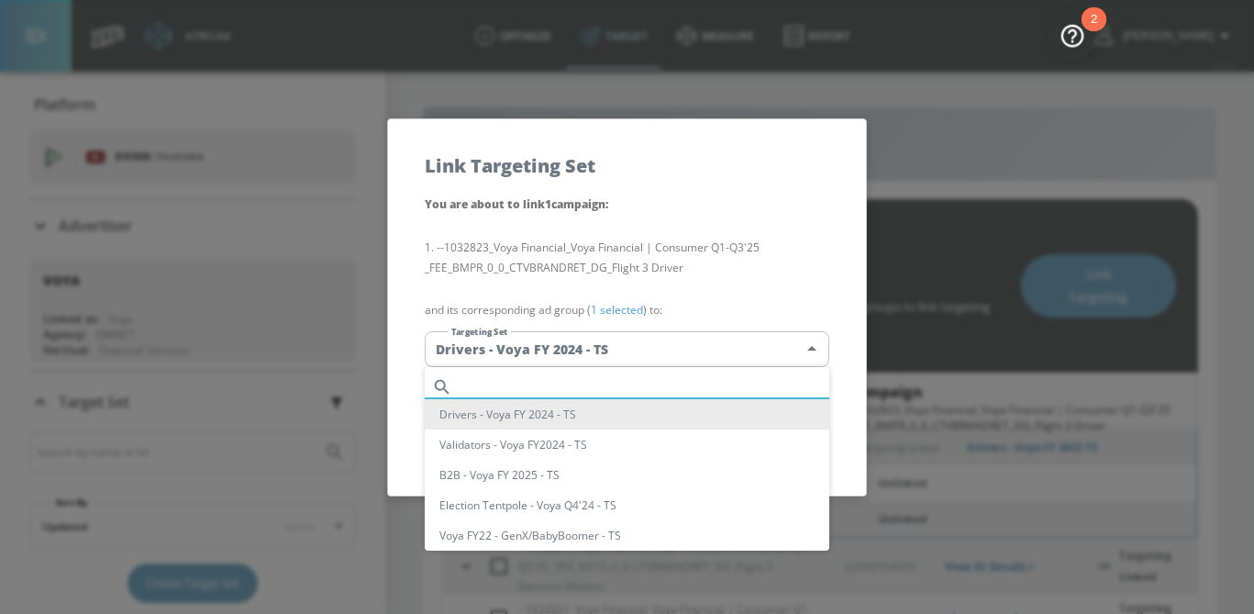
click at [599, 376] on input "text" at bounding box center [645, 386] width 370 height 25
paste input "Drivers - Voya FY 2025 CH"
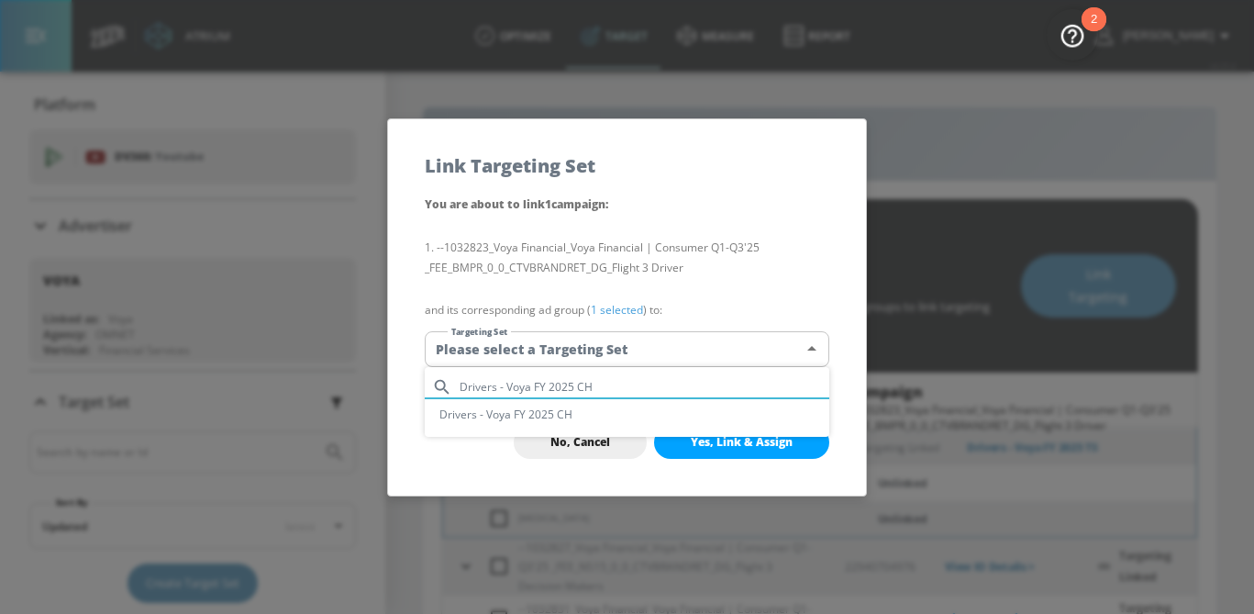
type input "Drivers - Voya FY 2025 CH"
click at [572, 412] on li "Drivers - Voya FY 2025 CH" at bounding box center [627, 414] width 405 height 30
type input "b7205224-8413-4313-8202-da67ed2cc6db"
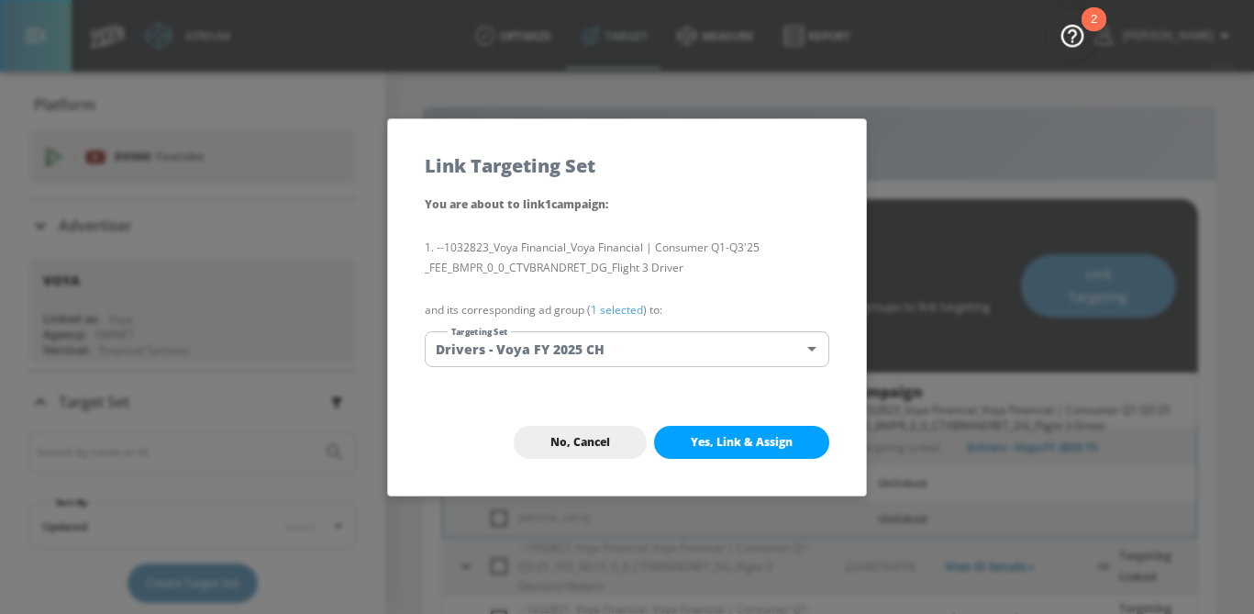
click at [613, 311] on link "1 selected" at bounding box center [617, 310] width 52 height 16
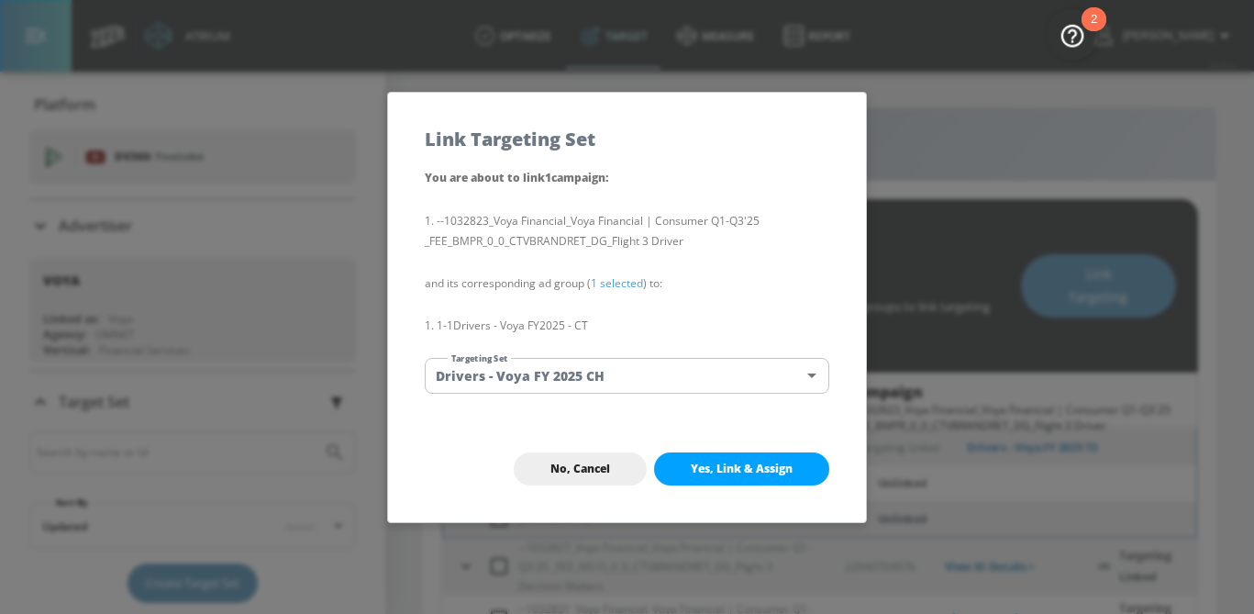
click at [725, 469] on span "Yes, Link & Assign" at bounding box center [742, 468] width 102 height 15
checkbox input "false"
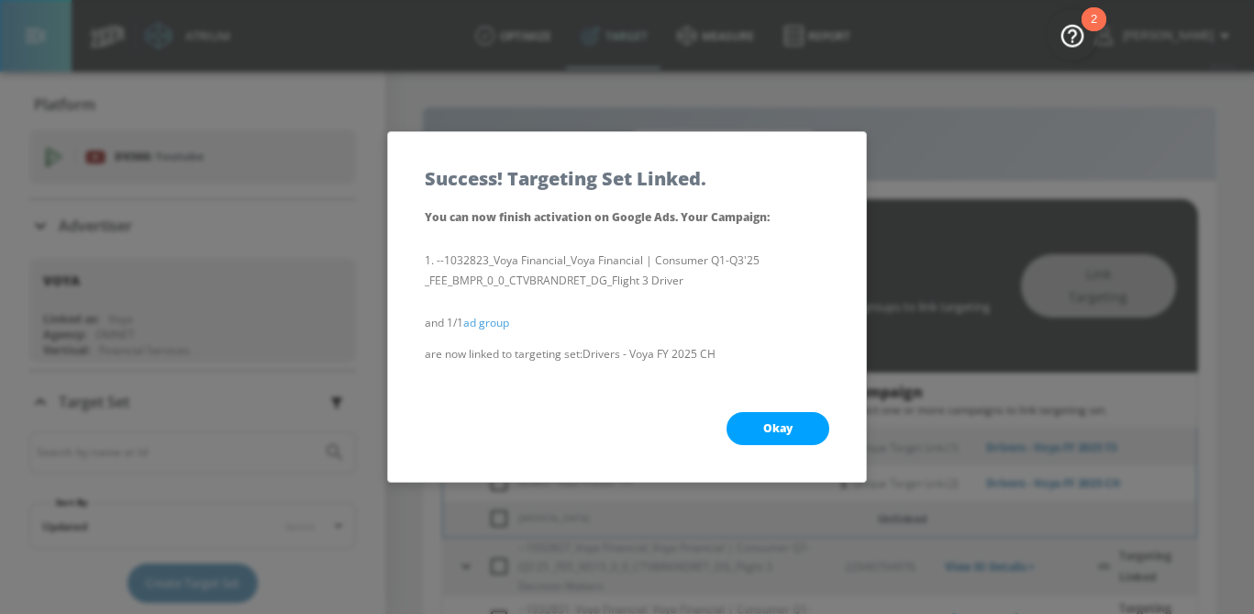
click at [775, 429] on span "Okay" at bounding box center [777, 428] width 29 height 15
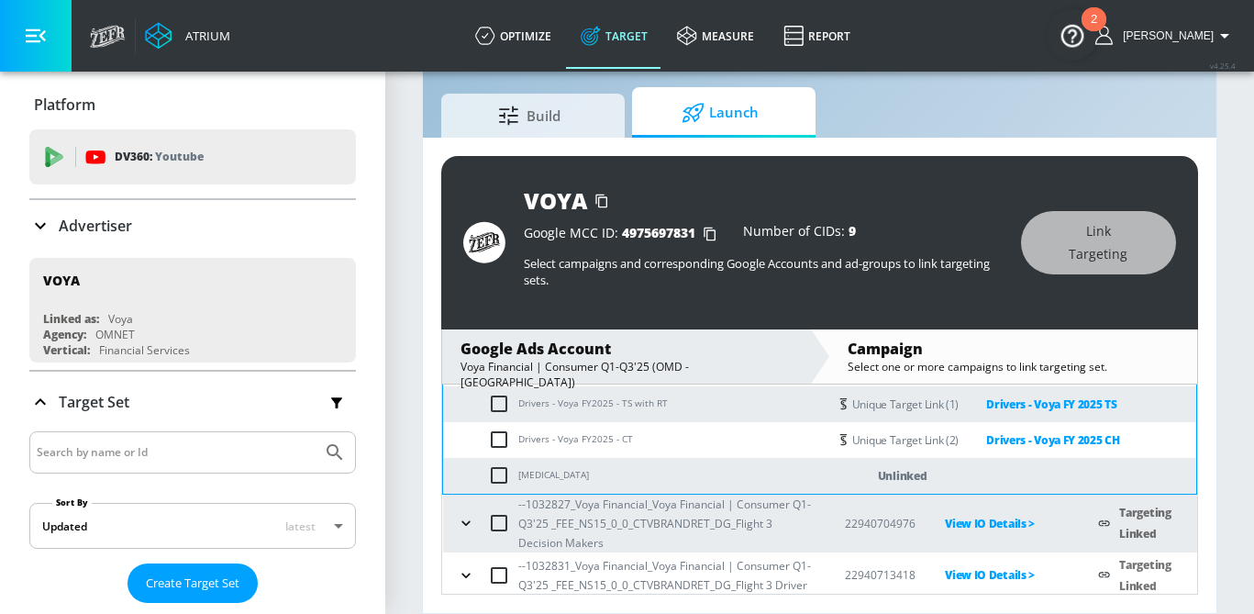
scroll to position [183, 0]
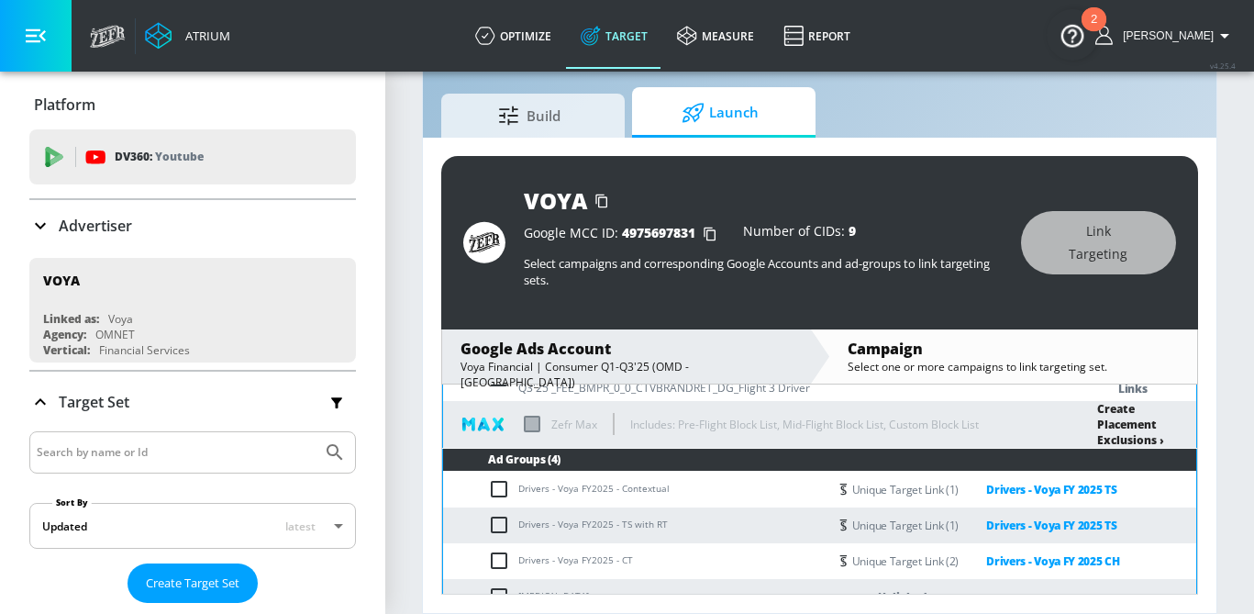
click at [1150, 434] on link "Create Placement Exclusions ›" at bounding box center [1130, 424] width 67 height 47
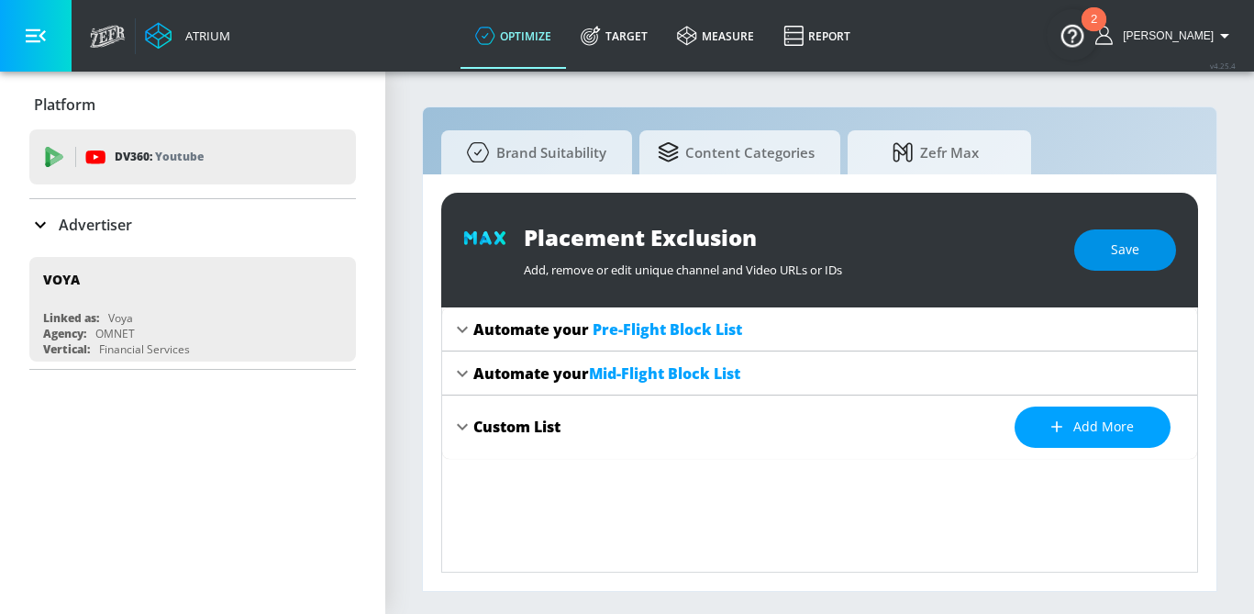
click at [1128, 257] on span "Save" at bounding box center [1125, 250] width 28 height 23
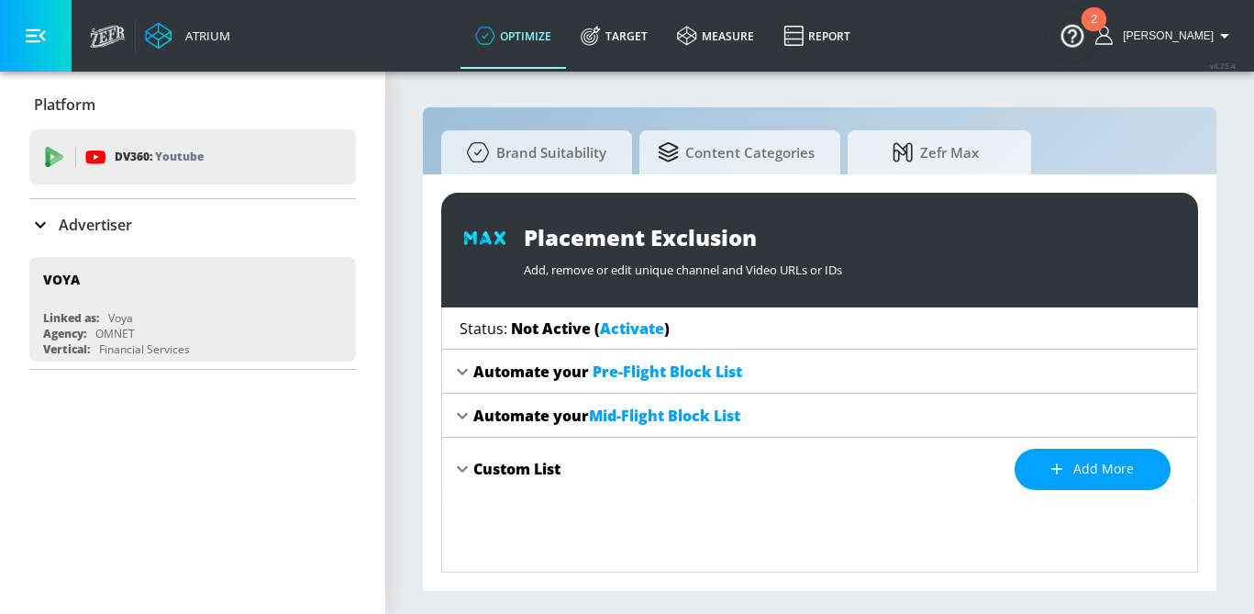
click at [630, 330] on link "Activate" at bounding box center [632, 328] width 64 height 20
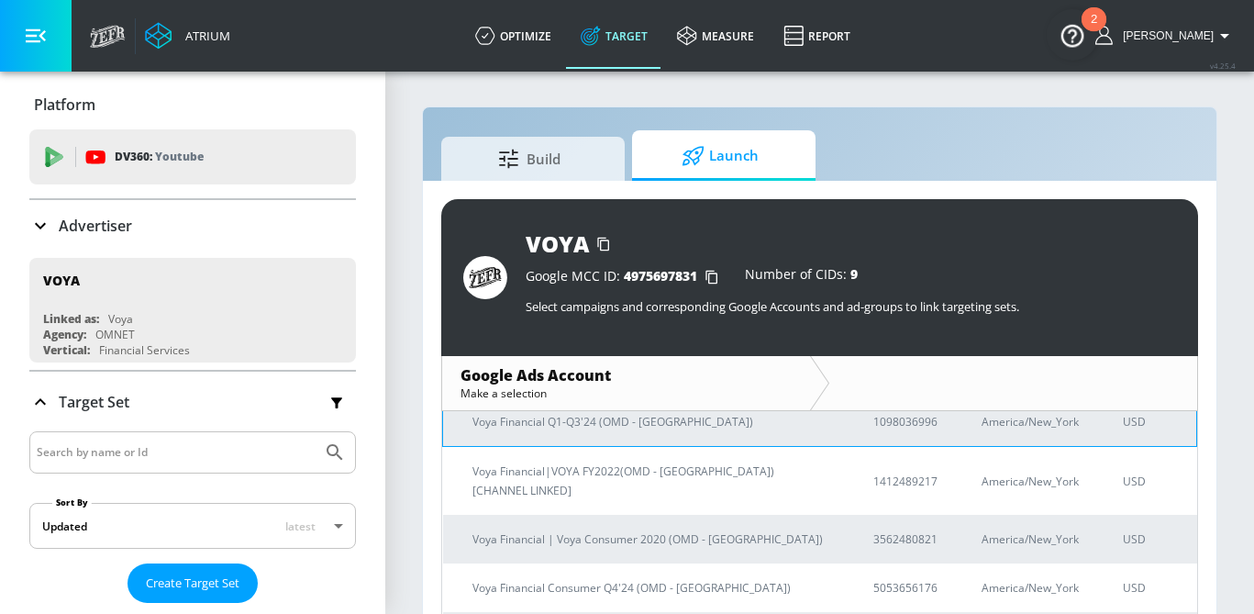
scroll to position [51, 0]
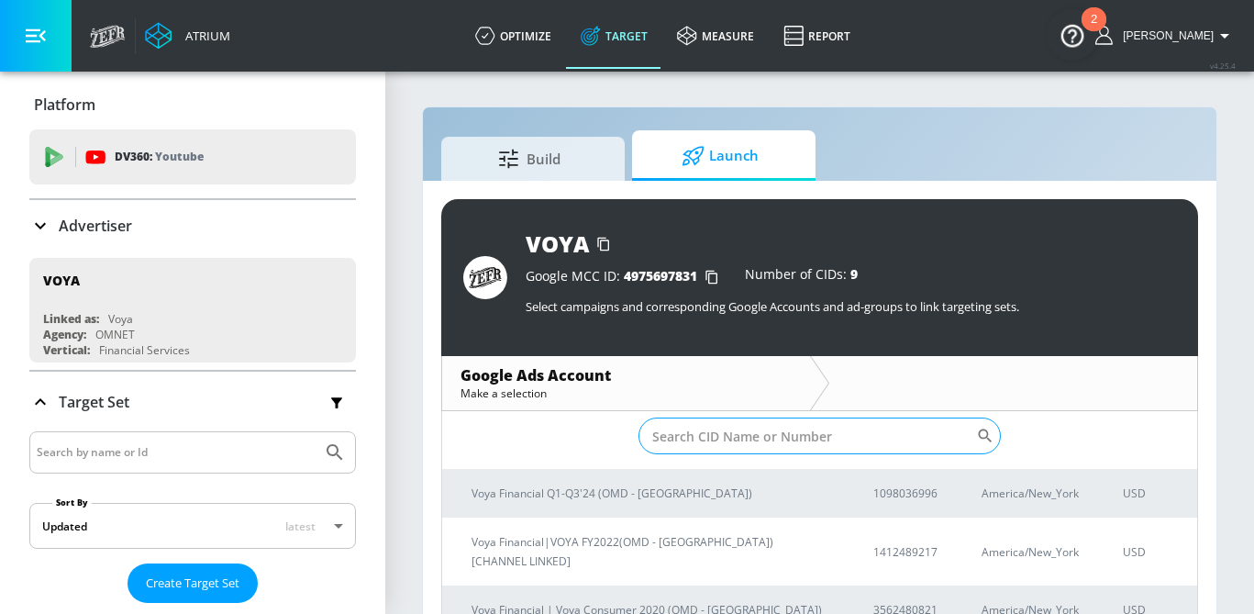
click at [673, 418] on input "Sort By" at bounding box center [808, 435] width 339 height 37
paste input "[PHONE_NUMBER]"
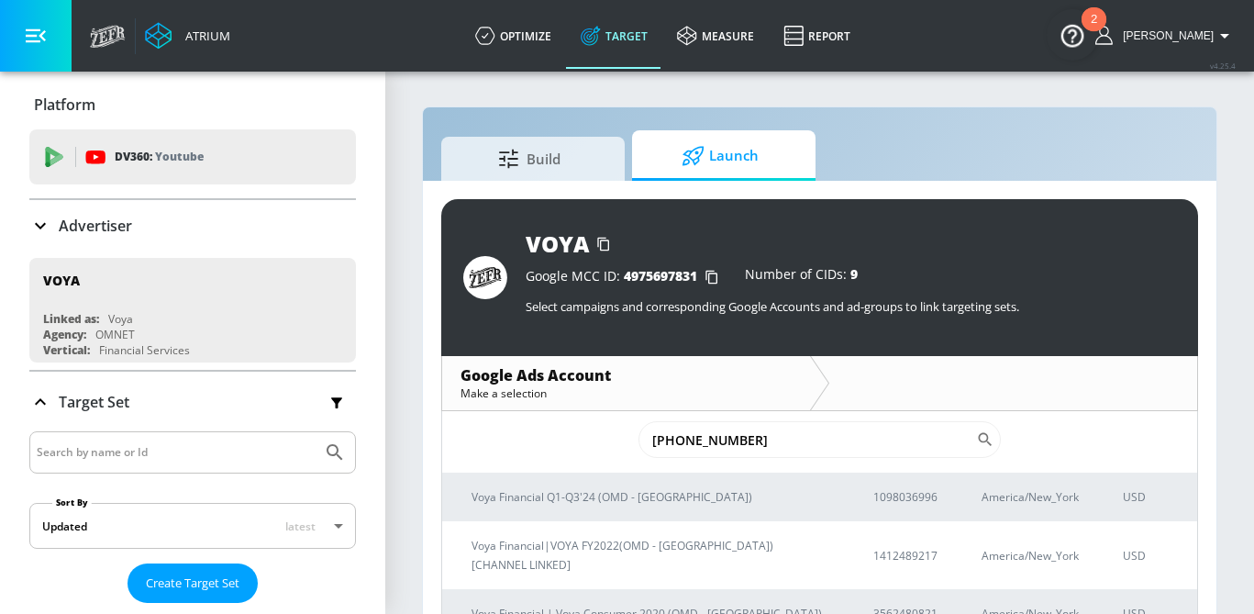
scroll to position [0, 0]
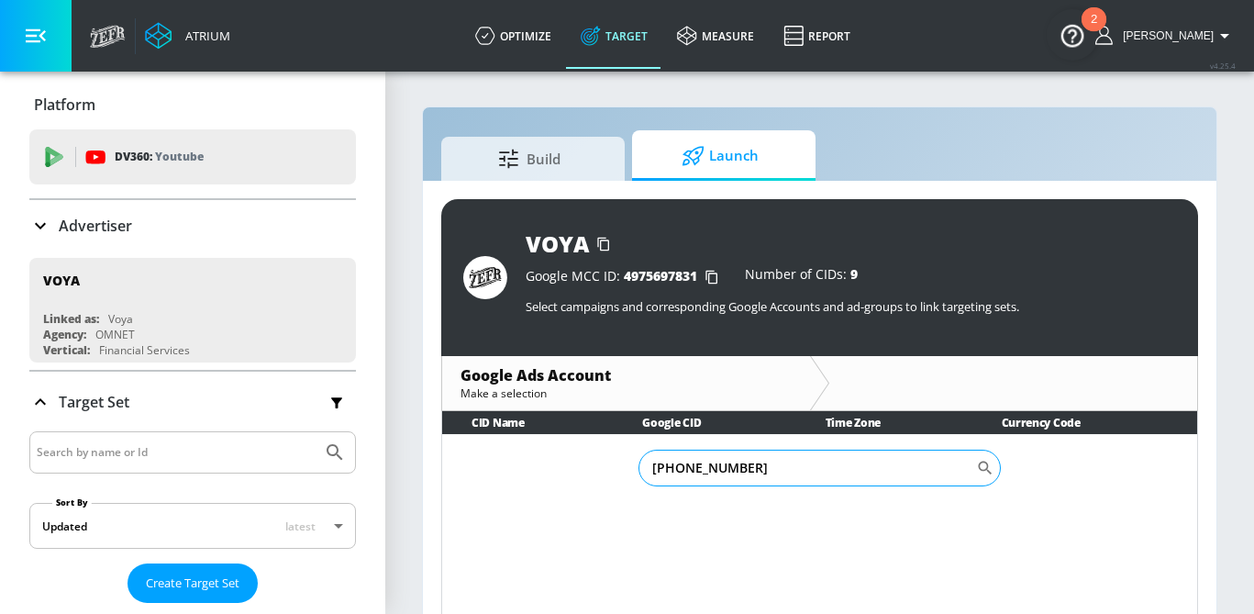
click at [706, 472] on input "[PHONE_NUMBER]" at bounding box center [808, 468] width 339 height 37
click at [678, 471] on input "821-8766252" at bounding box center [808, 468] width 339 height 37
type input "8218766252"
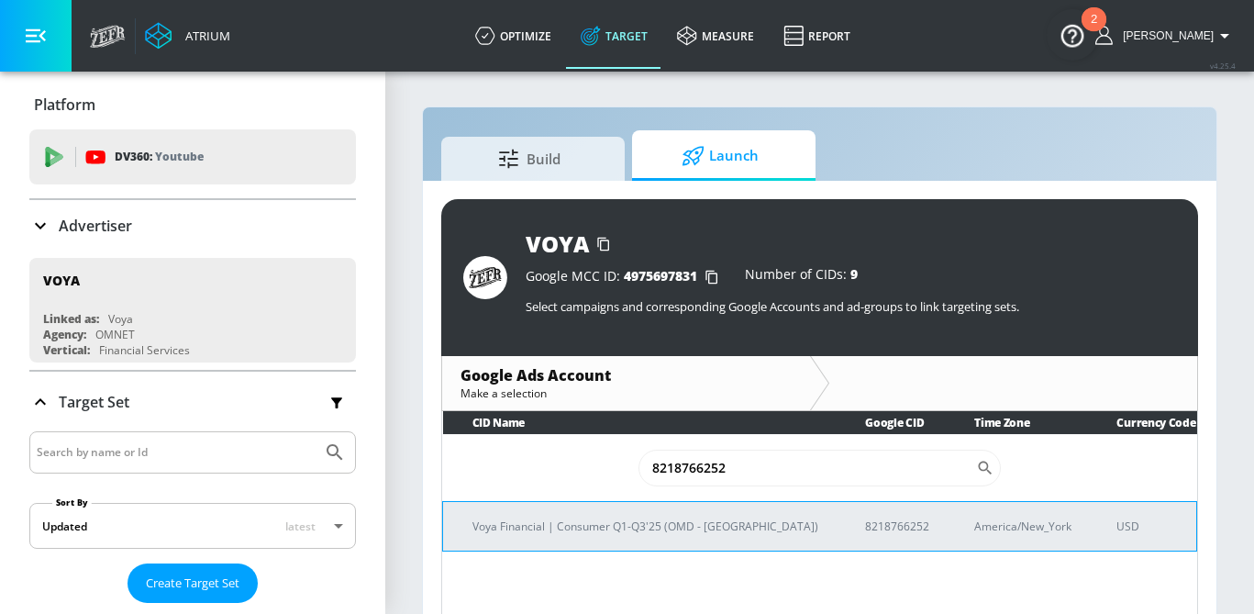
click at [631, 542] on td "Voya Financial | Consumer Q1-Q3'25 (OMD - [GEOGRAPHIC_DATA])" at bounding box center [640, 526] width 394 height 50
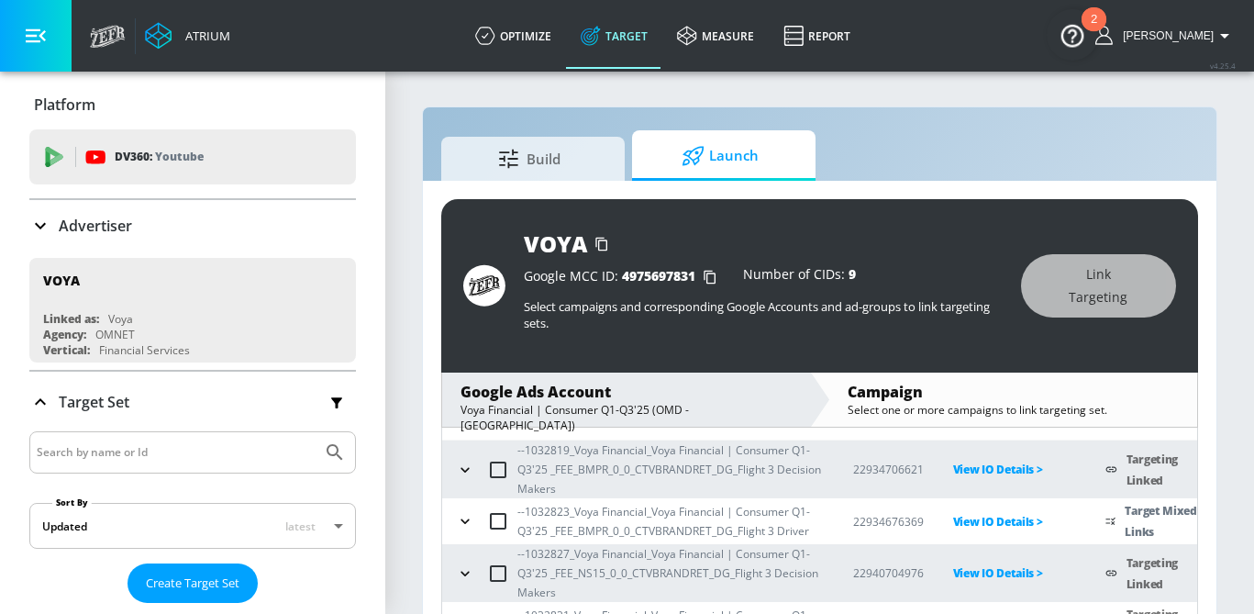
scroll to position [98, 0]
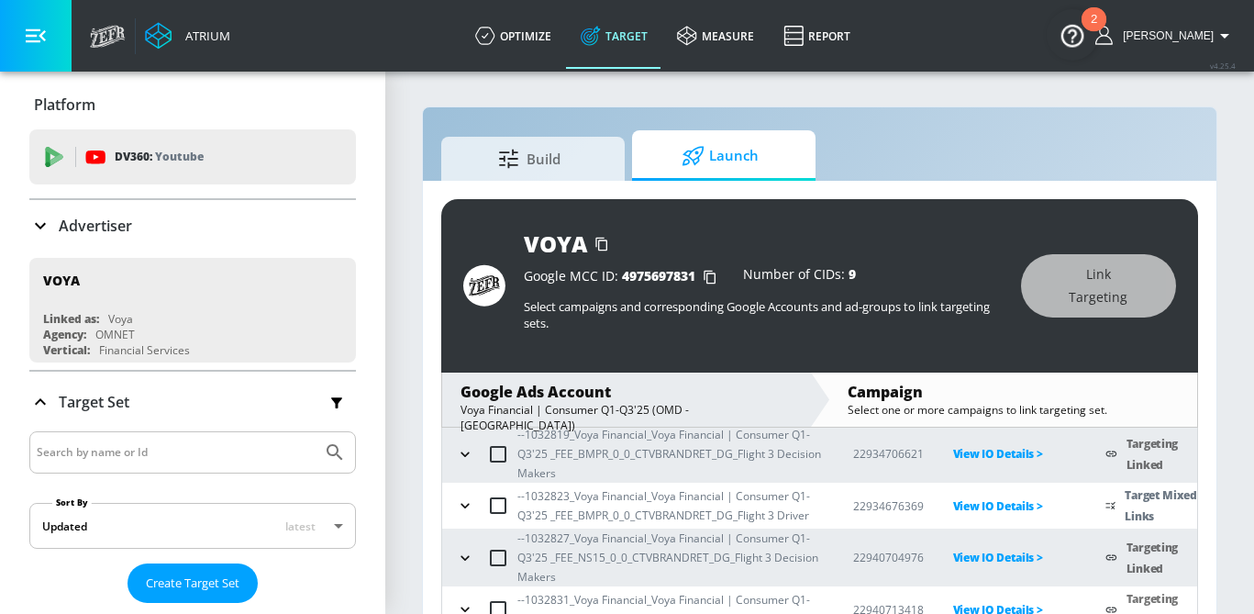
click at [483, 506] on input "checkbox" at bounding box center [498, 505] width 39 height 39
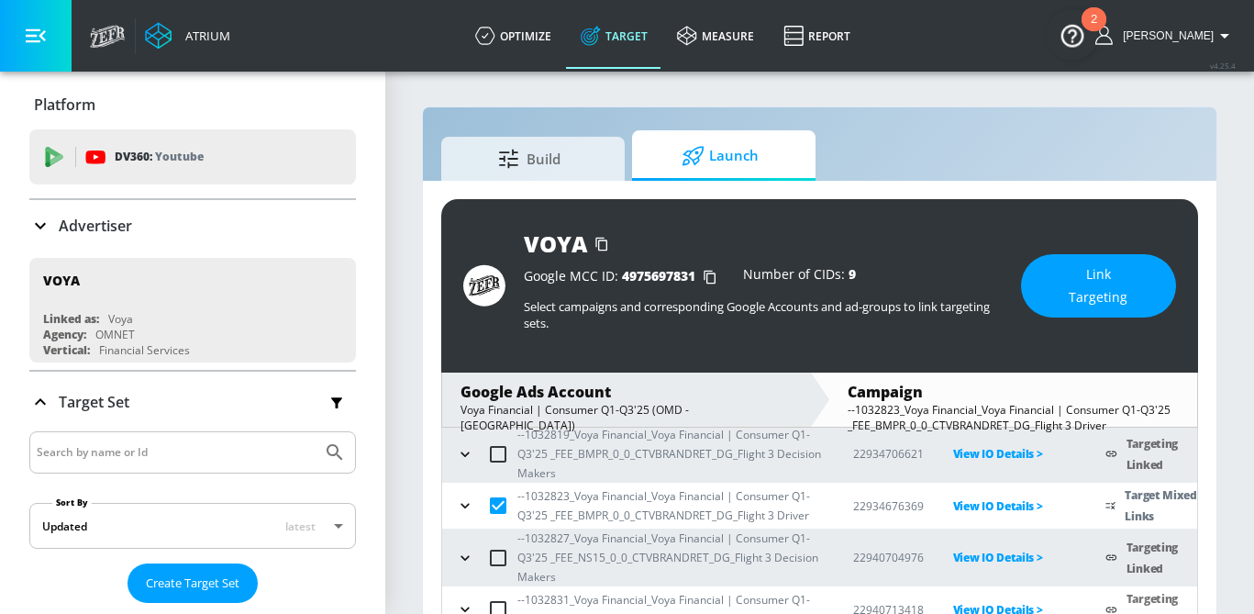
click at [482, 507] on input "checkbox" at bounding box center [498, 505] width 39 height 39
checkbox input "false"
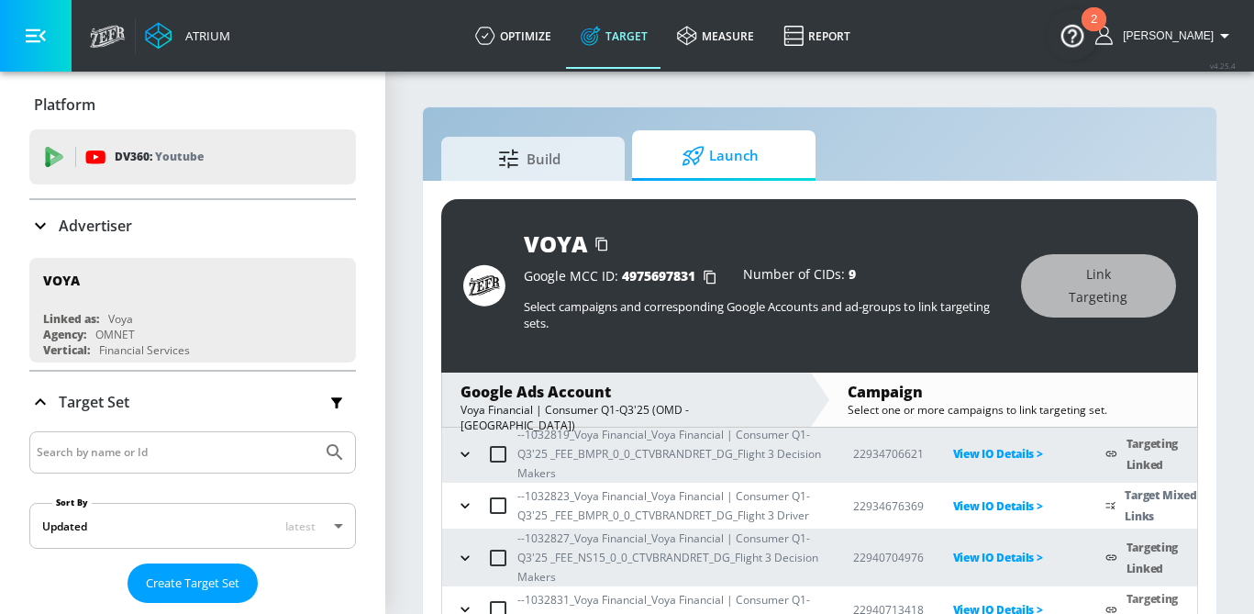
click at [462, 513] on icon "button" at bounding box center [465, 505] width 18 height 18
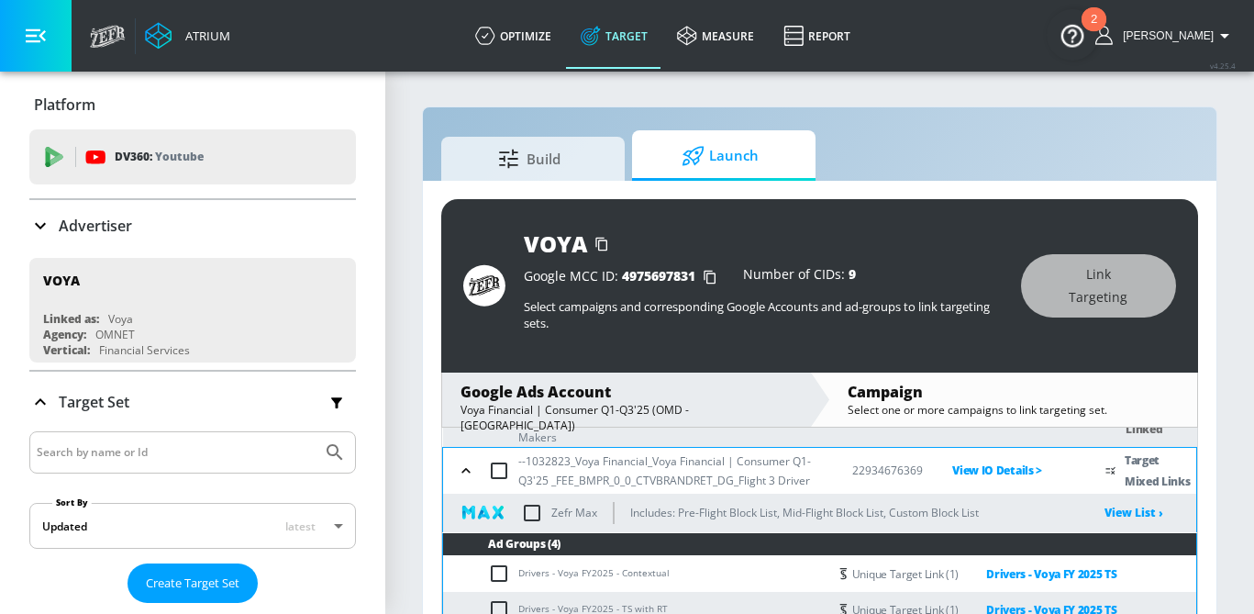
scroll to position [136, 0]
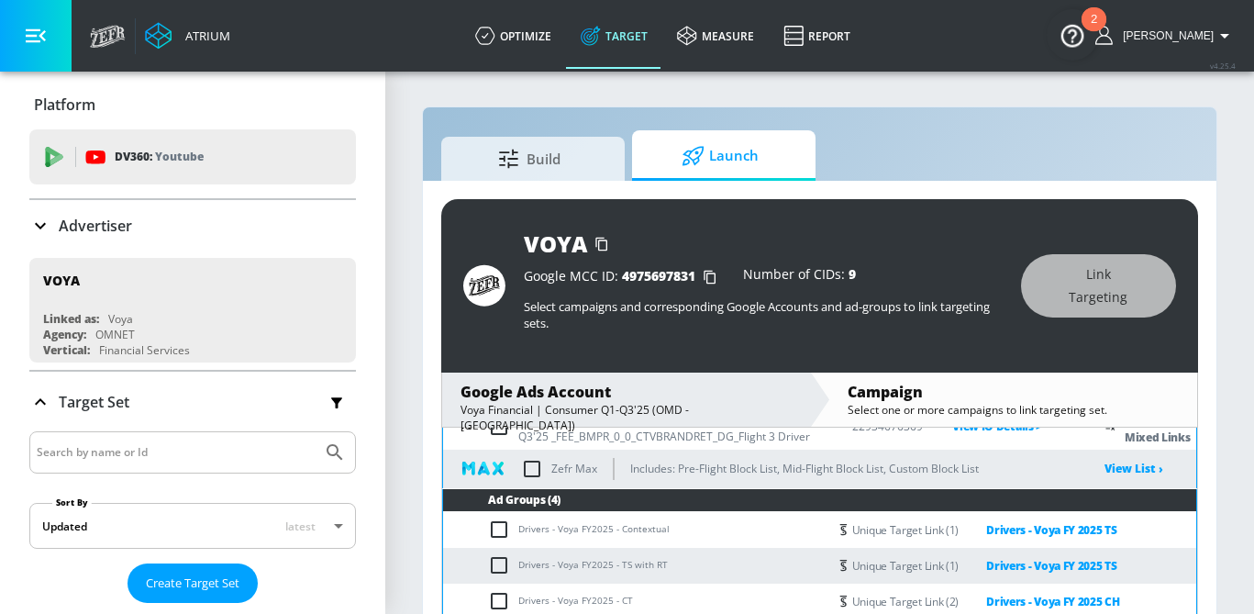
click at [542, 468] on input "checkbox" at bounding box center [532, 469] width 39 height 39
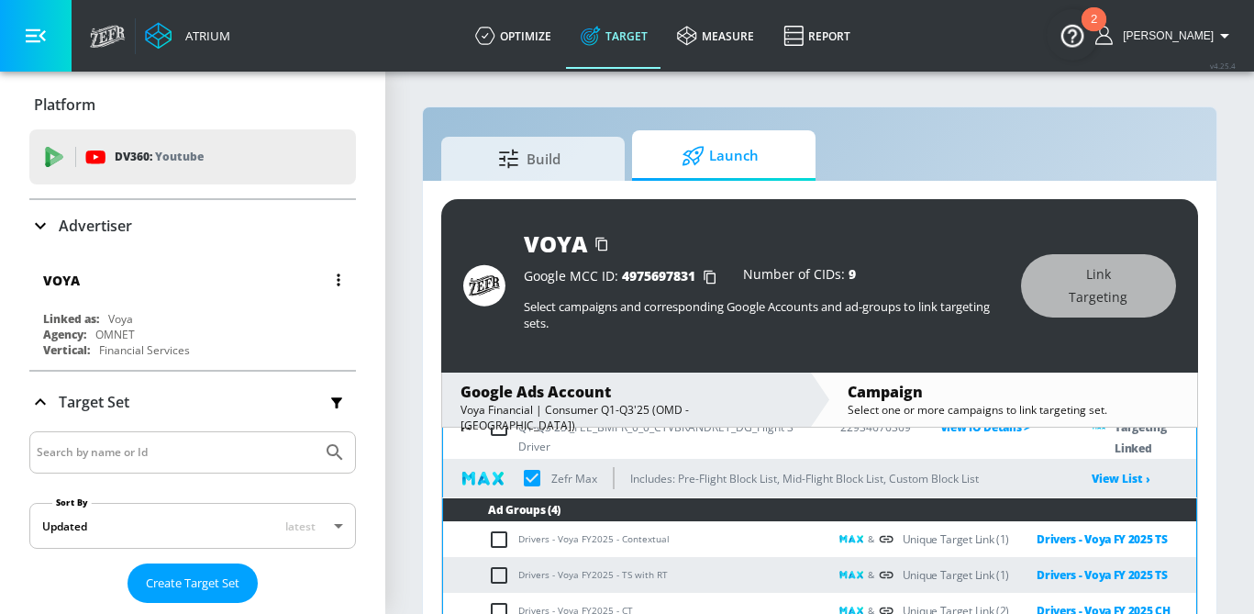
checkbox input "true"
